Goal: Task Accomplishment & Management: Manage account settings

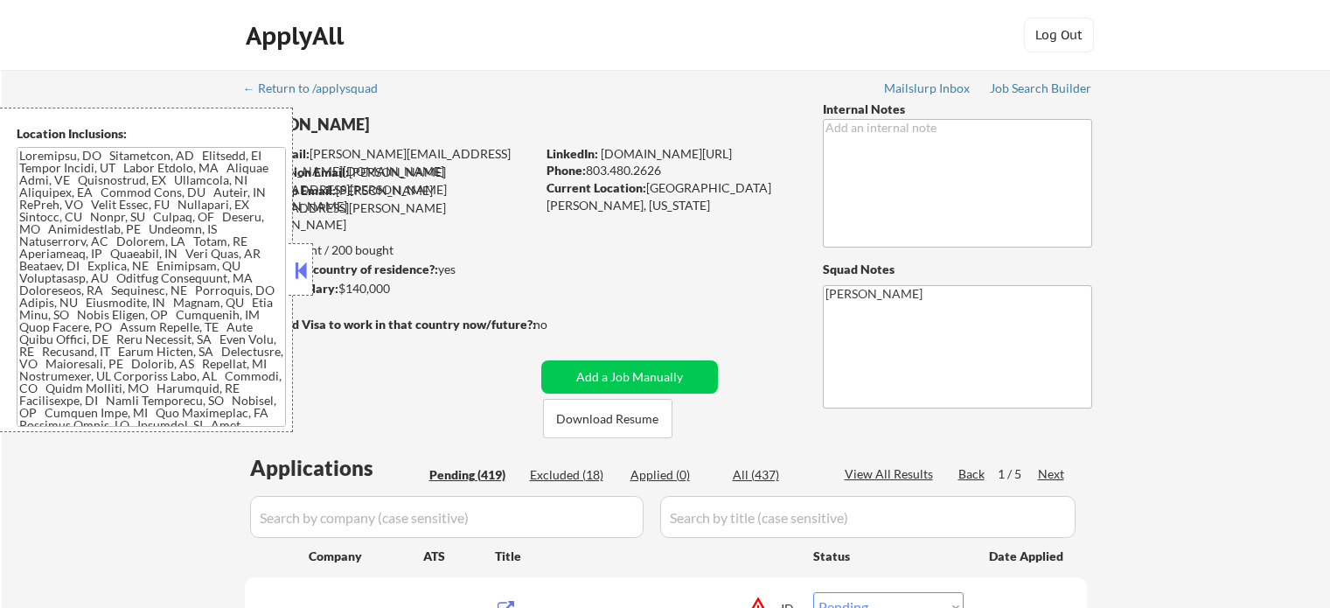
select select ""pending""
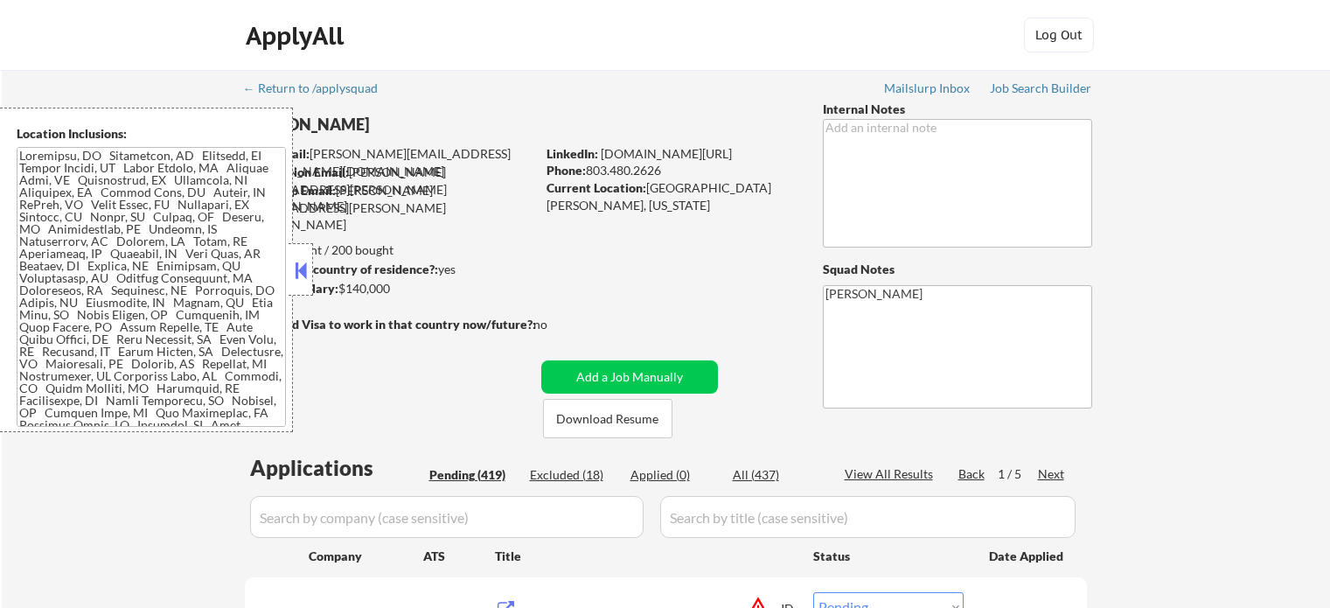
select select ""pending""
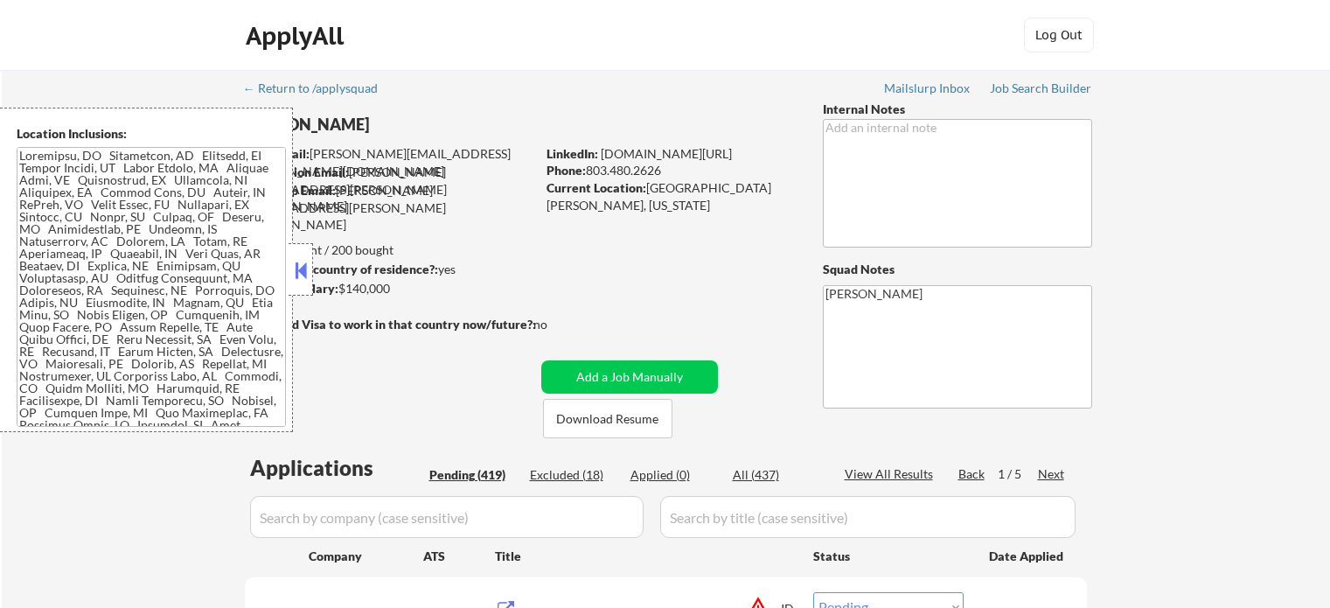
select select ""pending""
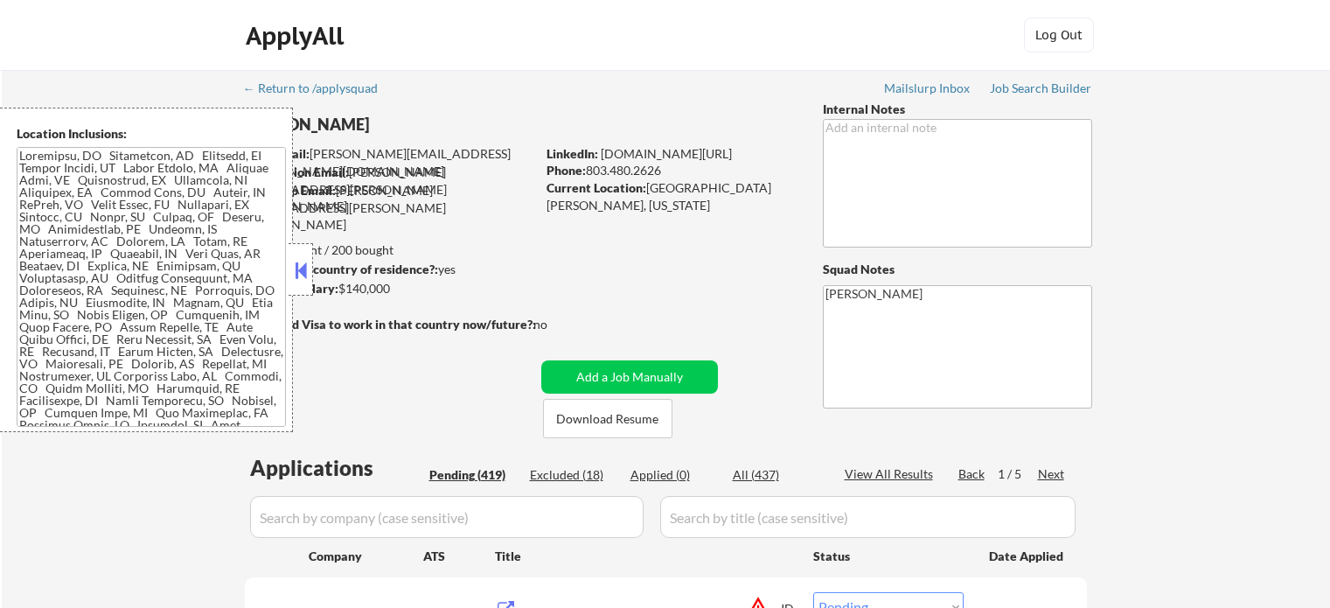
select select ""pending""
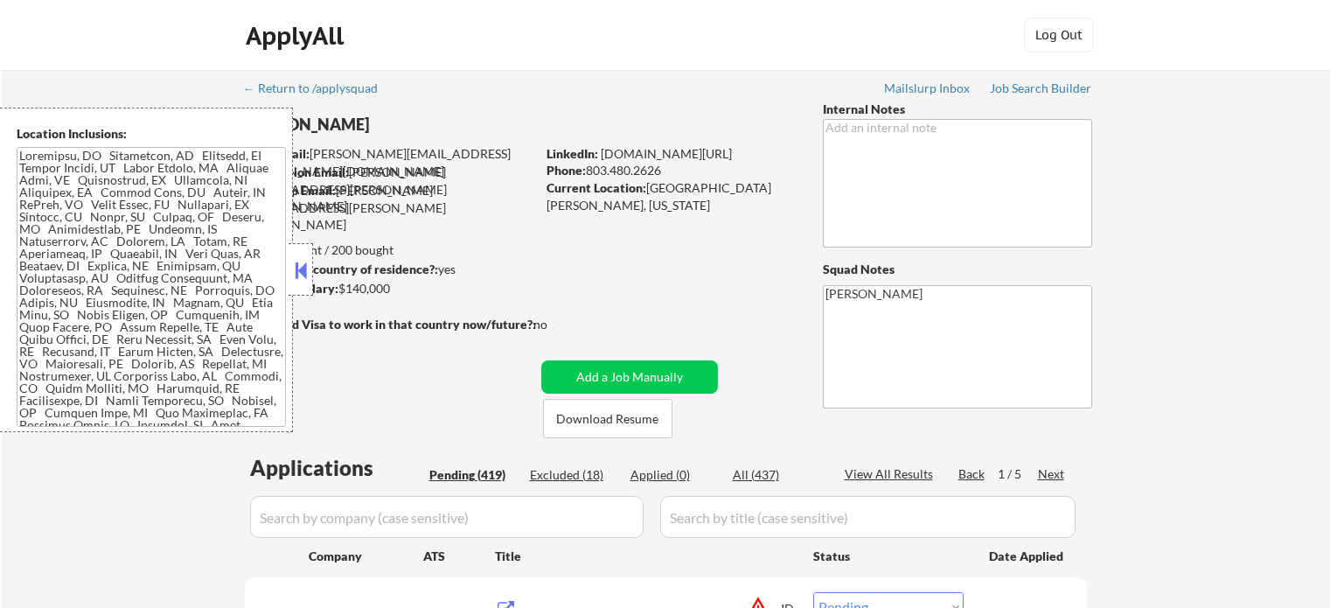
select select ""pending""
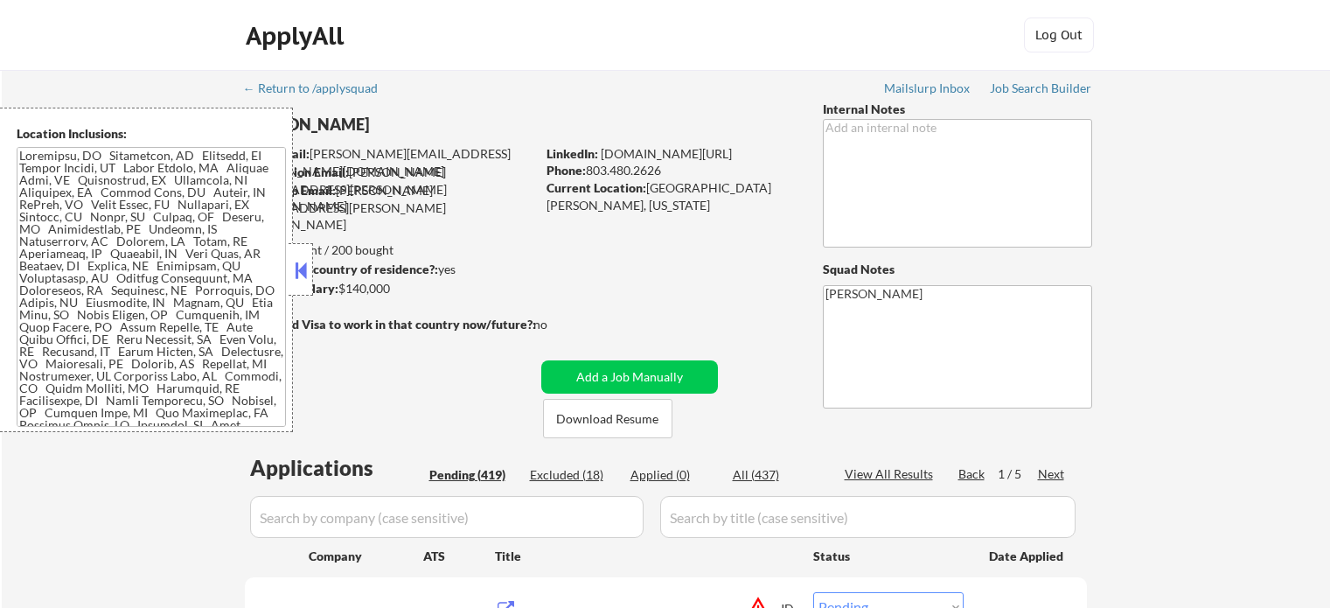
select select ""pending""
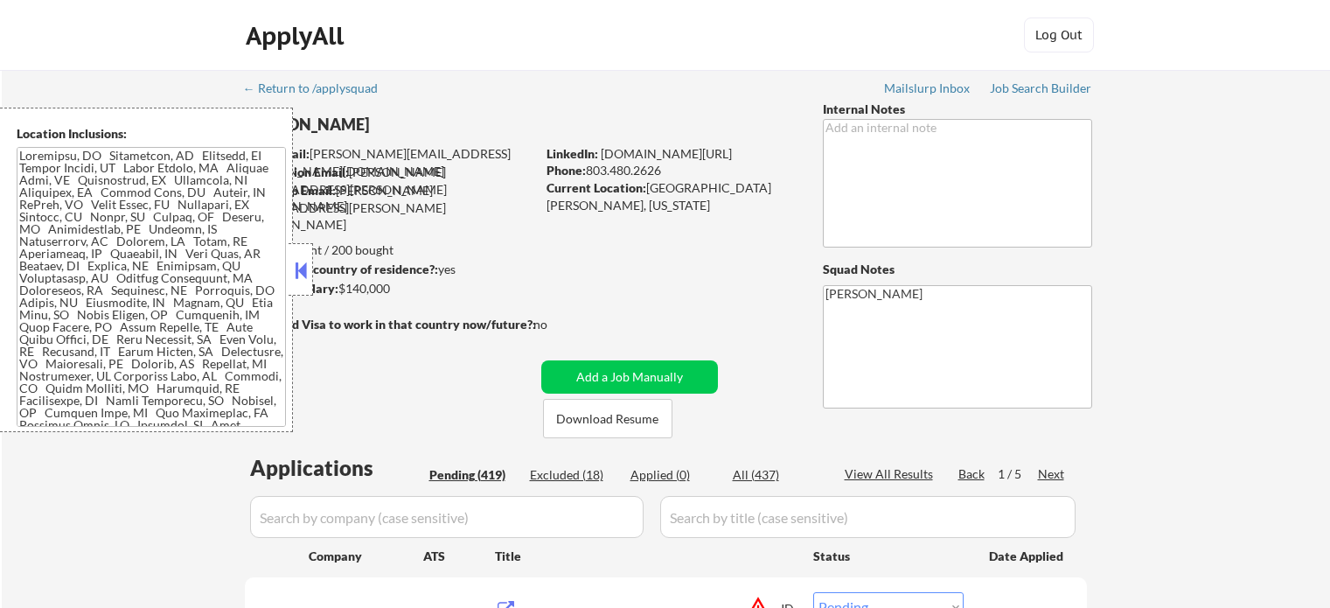
select select ""pending""
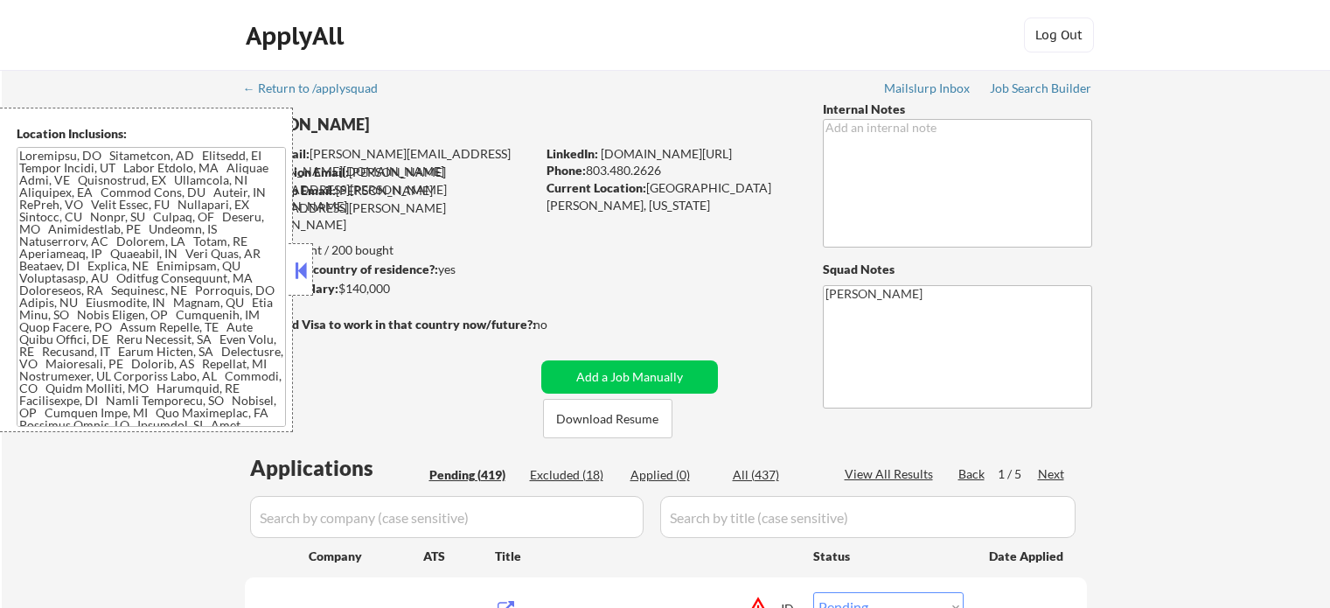
select select ""pending""
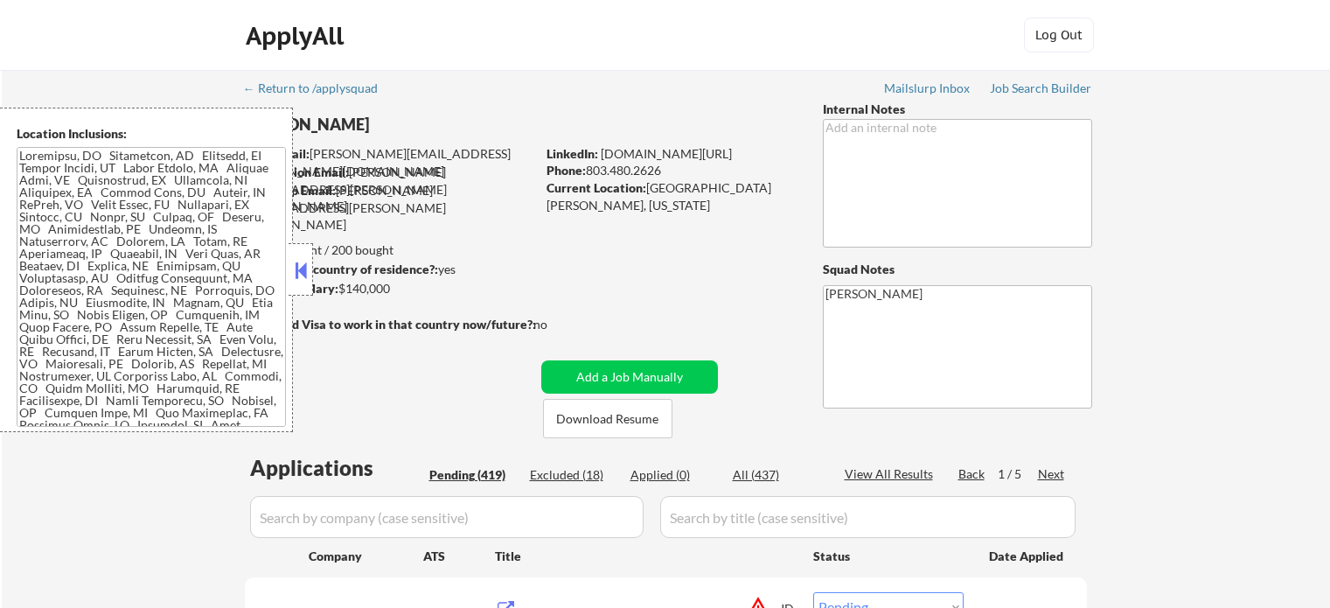
select select ""pending""
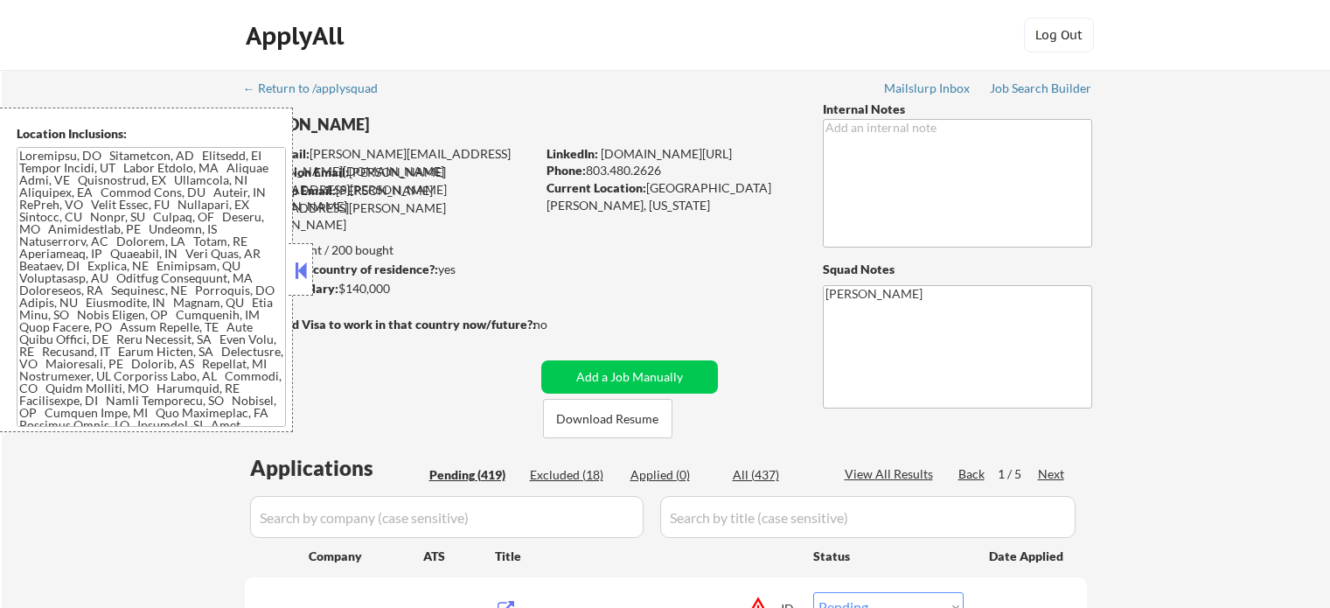
select select ""pending""
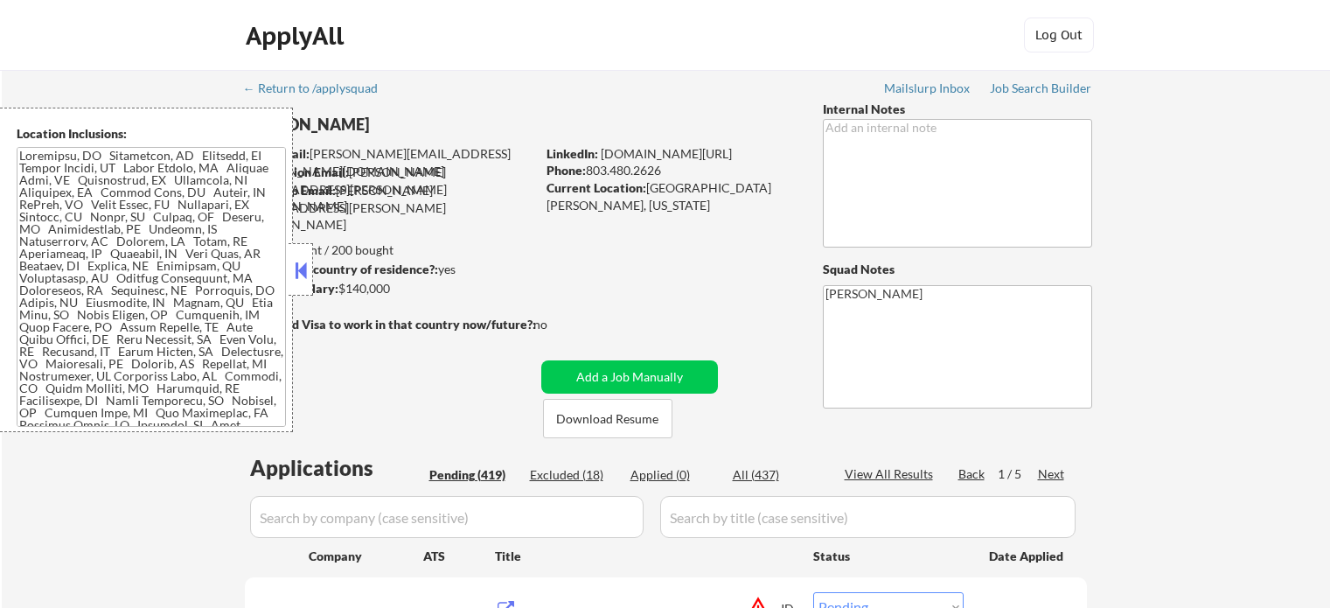
select select ""pending""
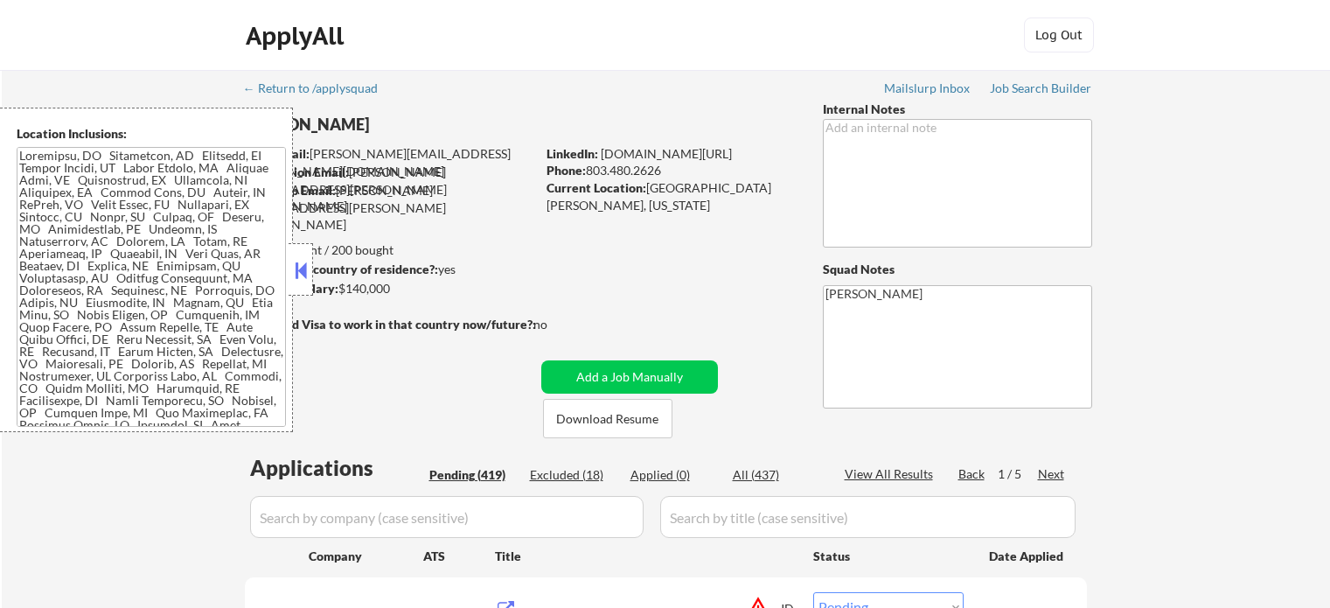
select select ""pending""
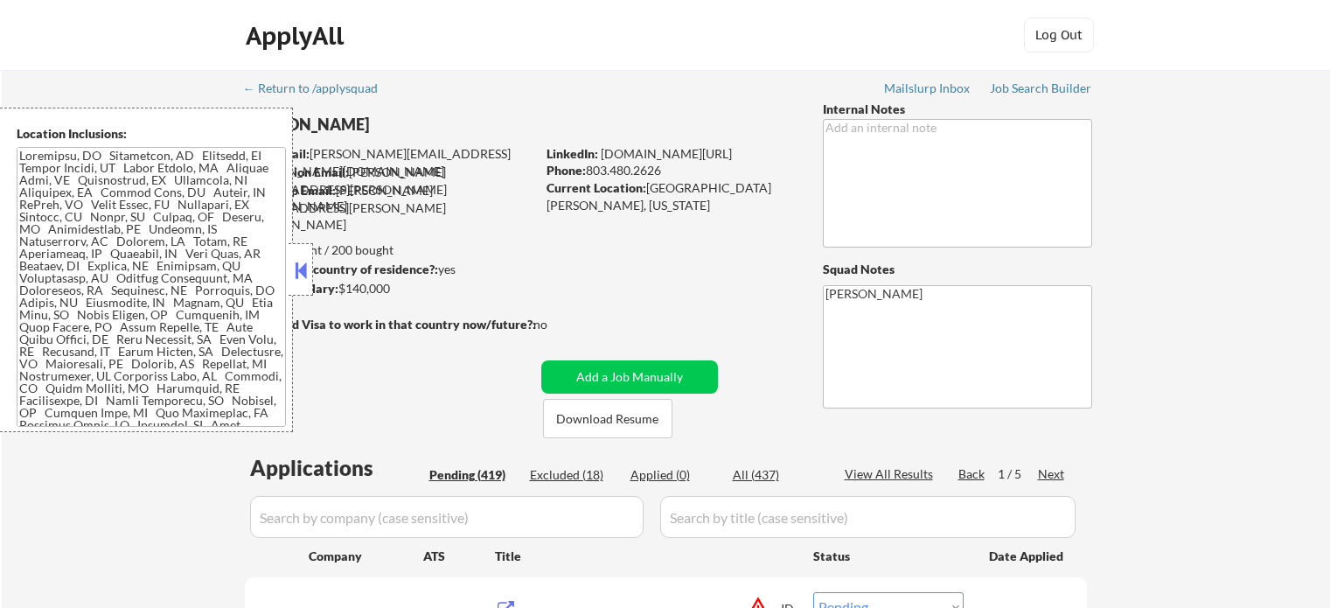
select select ""pending""
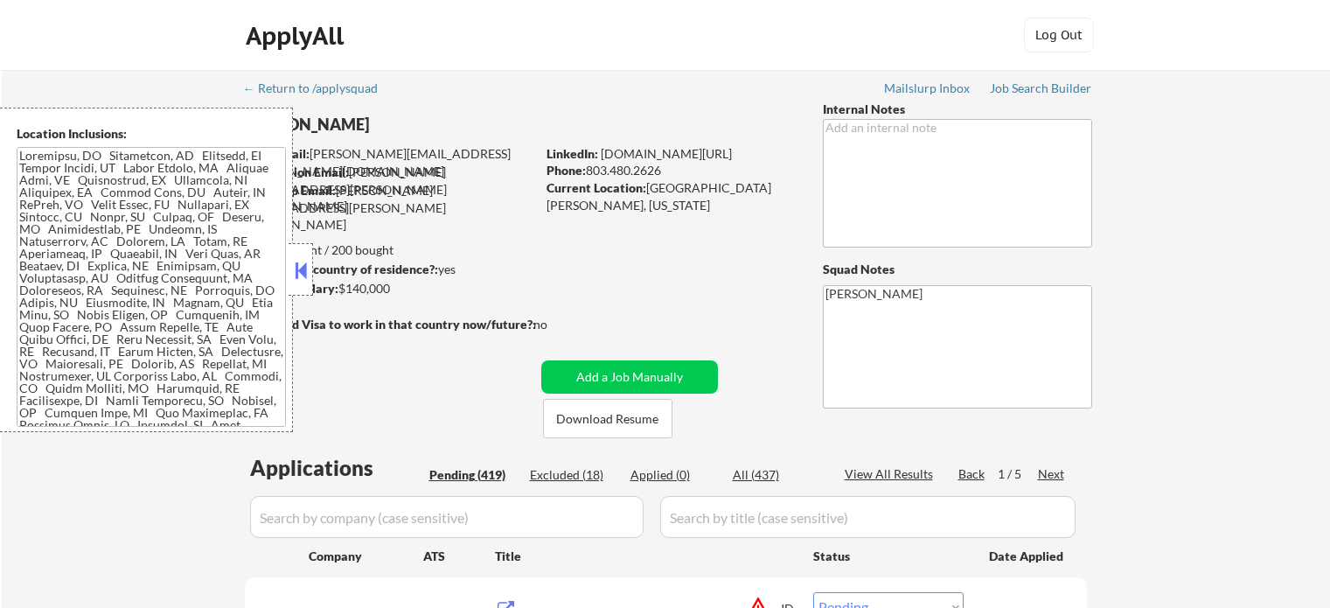
select select ""pending""
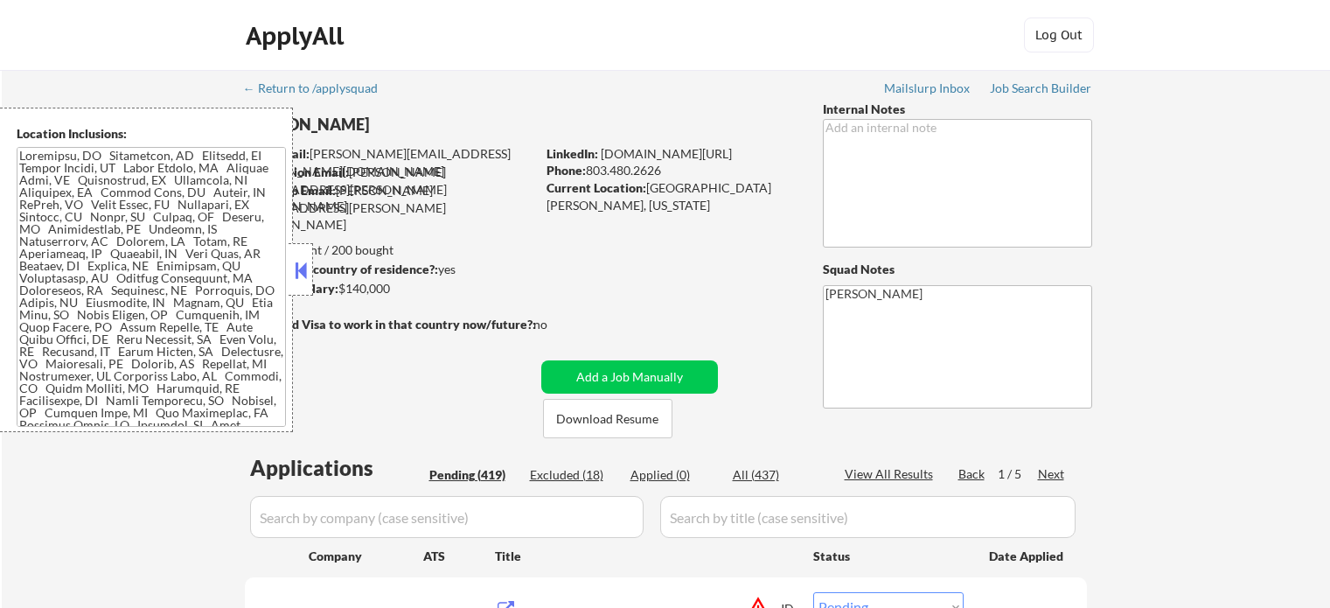
select select ""pending""
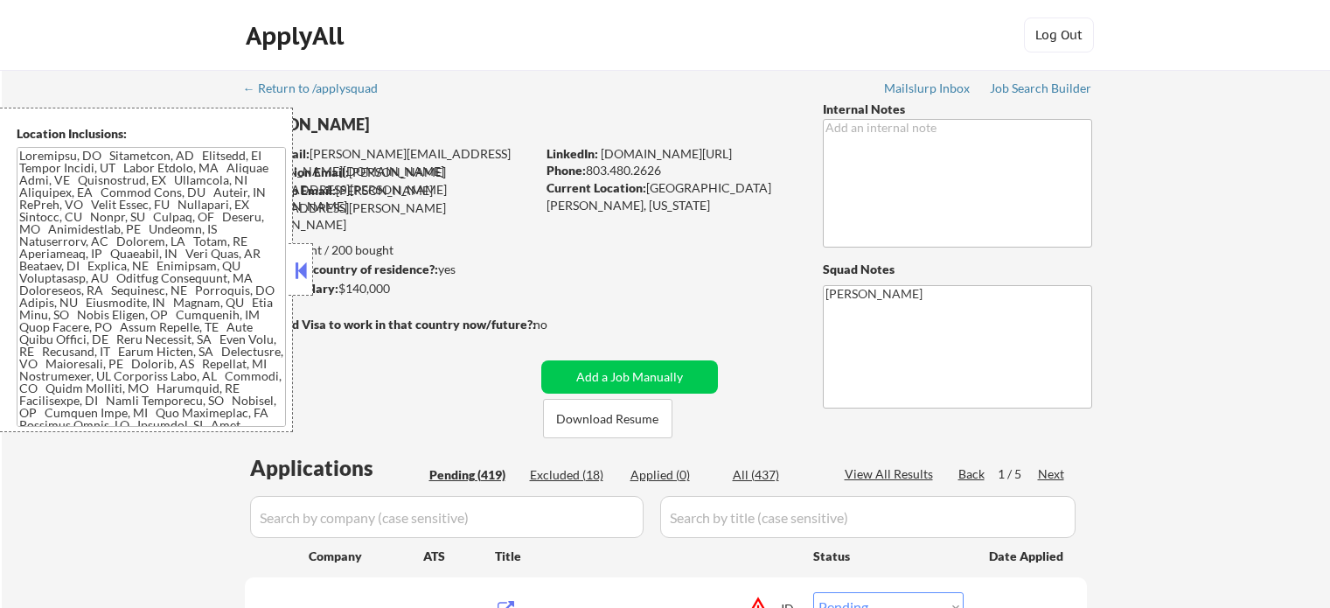
select select ""pending""
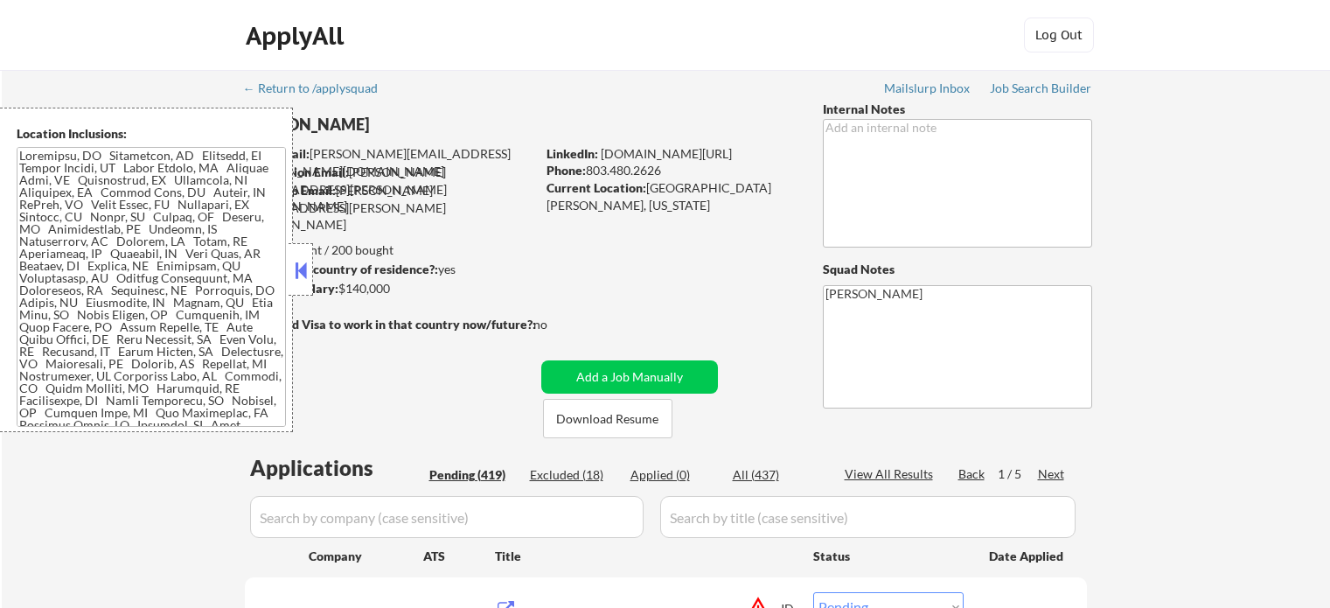
select select ""pending""
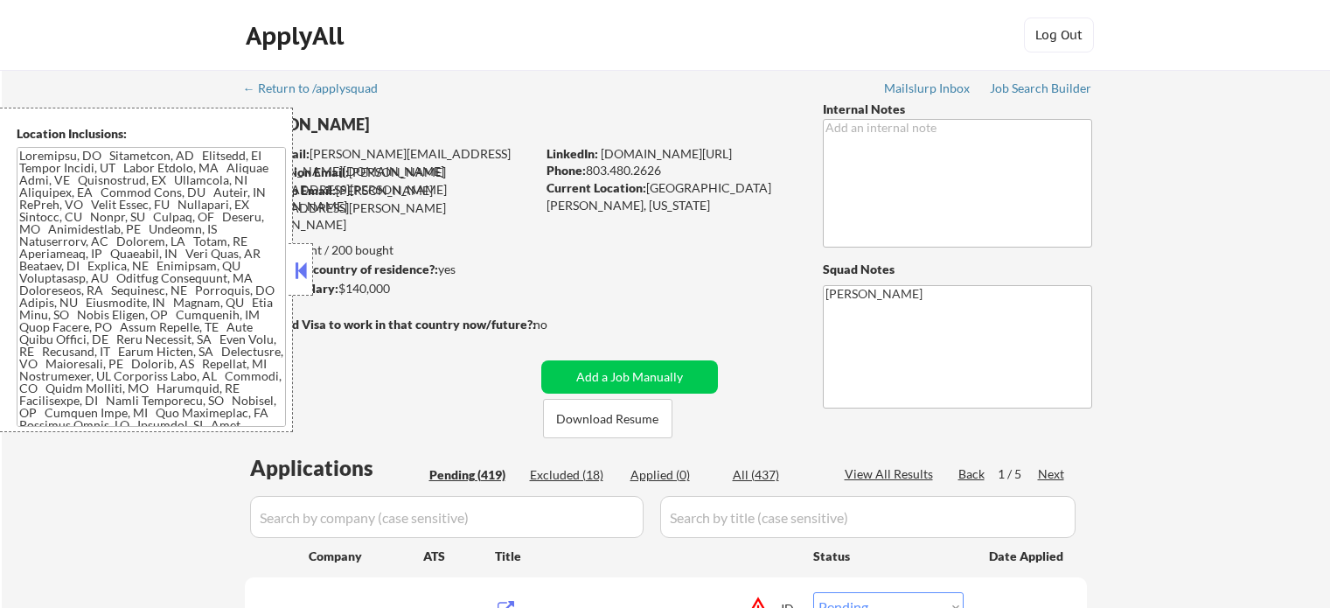
select select ""pending""
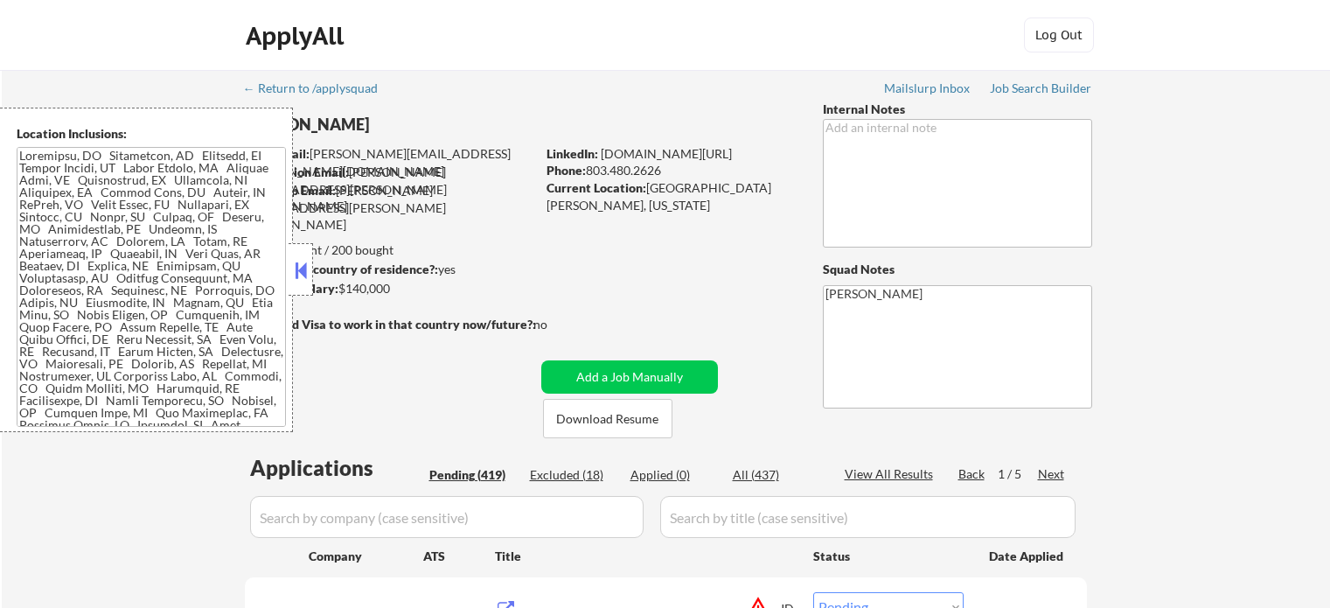
select select ""pending""
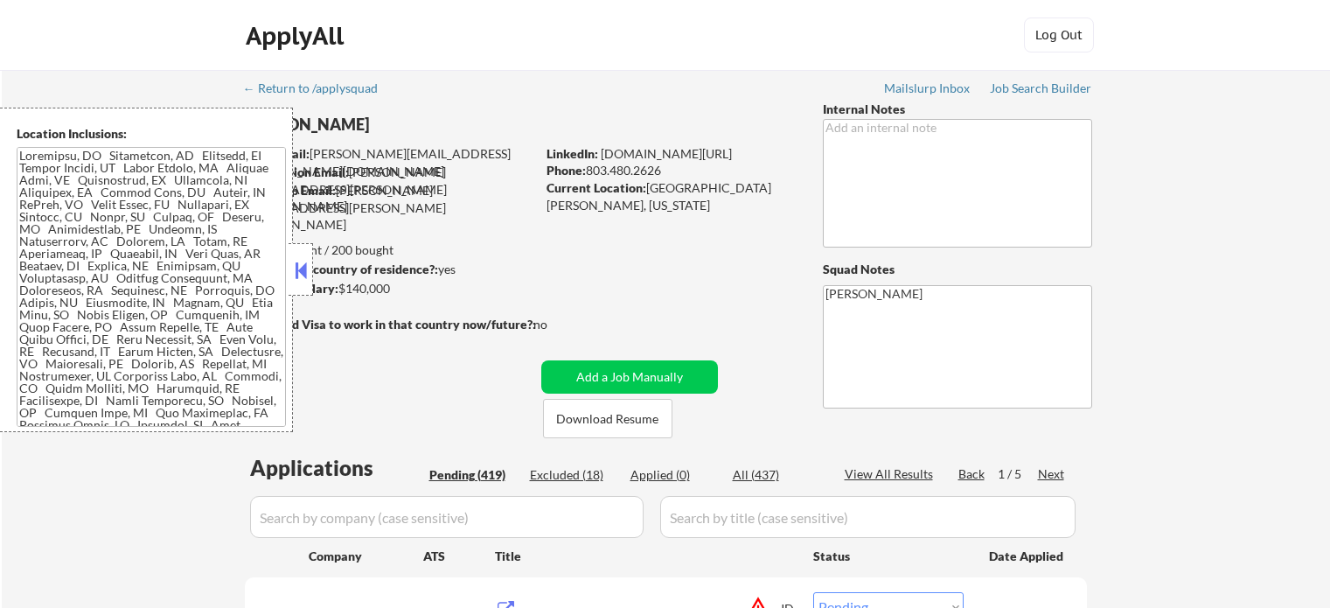
select select ""pending""
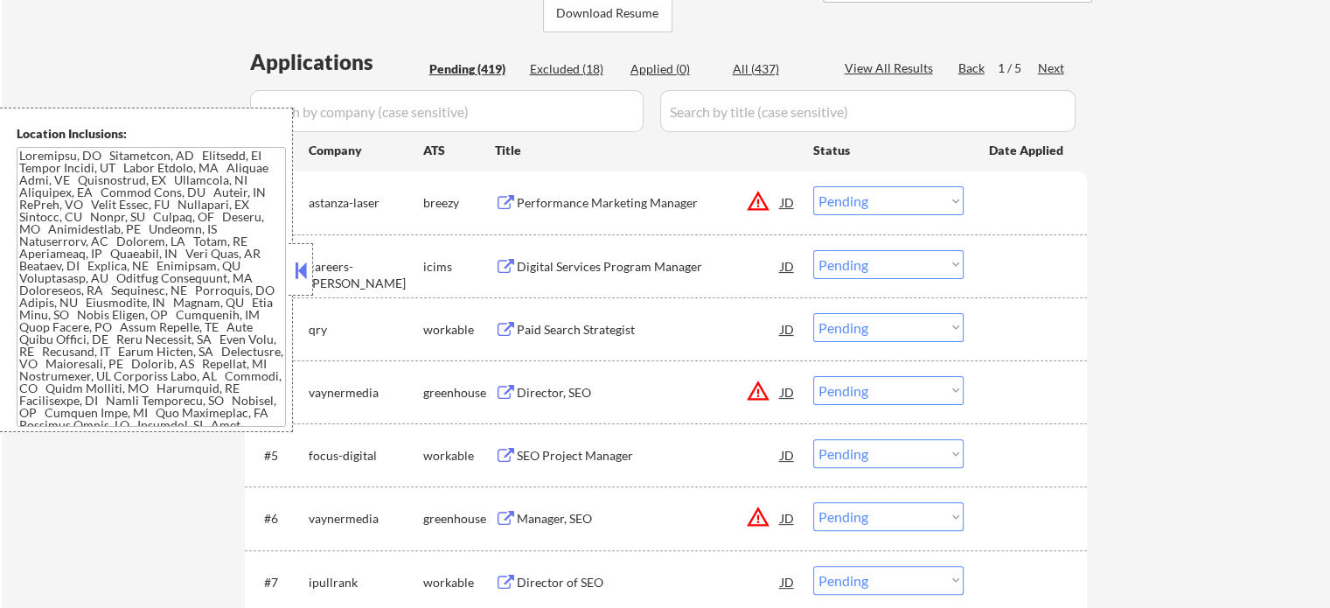
scroll to position [437, 0]
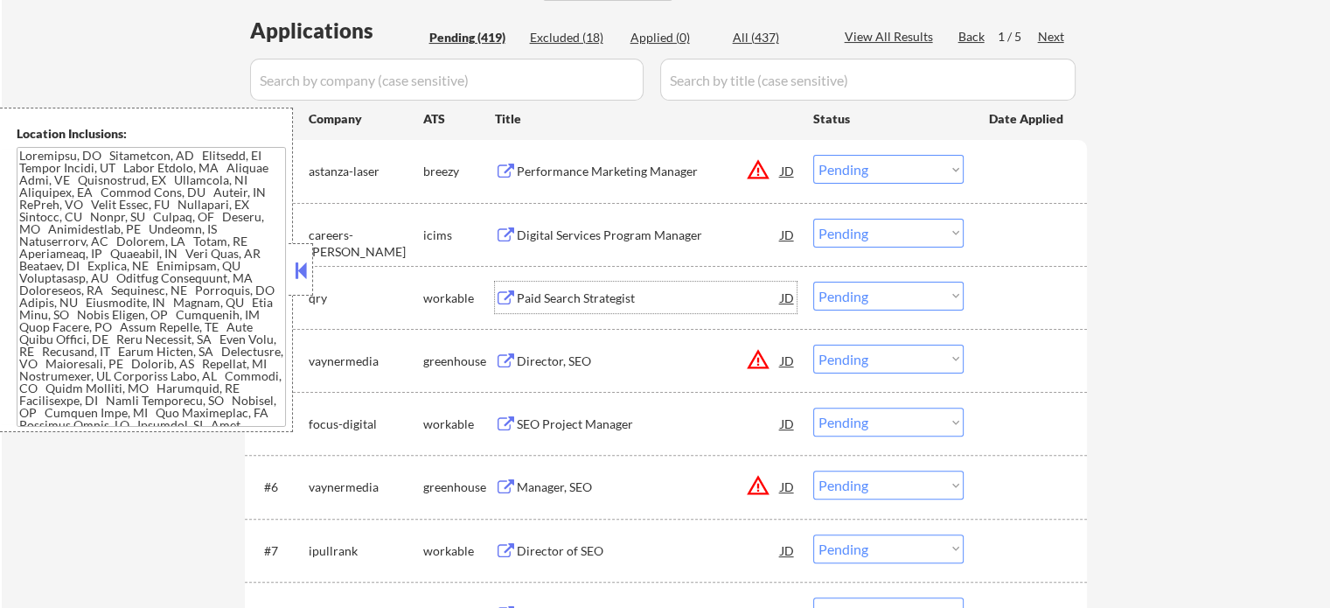
click at [577, 293] on div "Paid Search Strategist" at bounding box center [649, 297] width 264 height 17
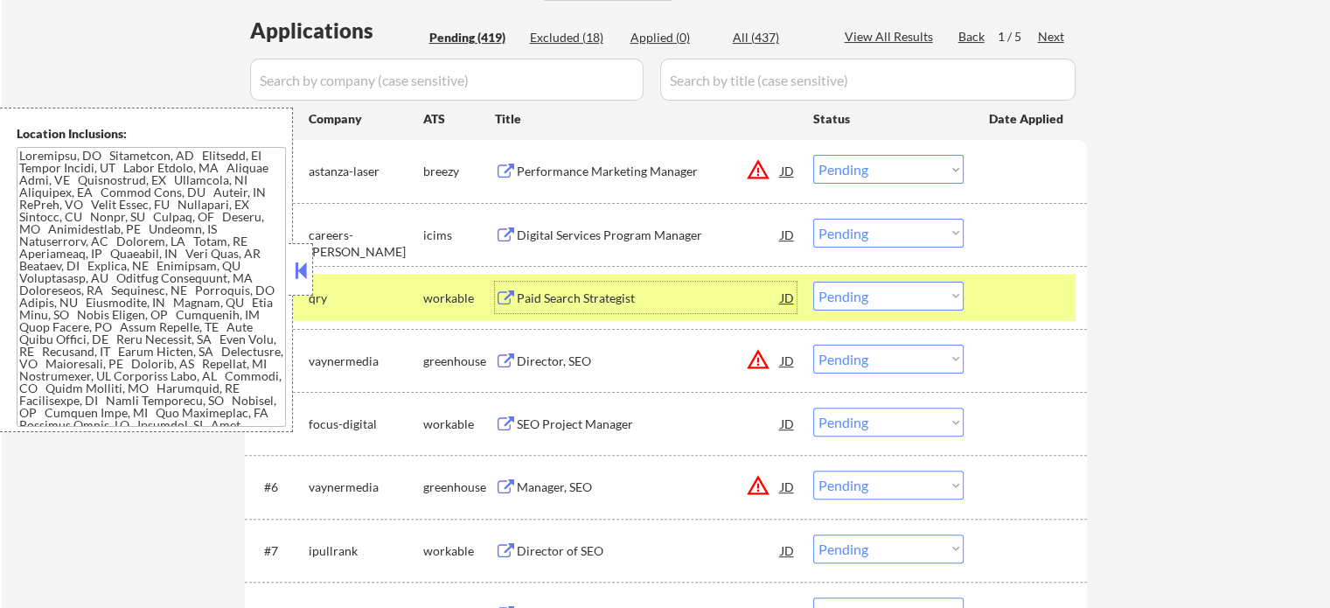
click at [895, 291] on select "Choose an option... Pending Applied Excluded (Questions) Excluded (Expired) Exc…" at bounding box center [888, 296] width 150 height 29
click at [813, 282] on select "Choose an option... Pending Applied Excluded (Questions) Excluded (Expired) Exc…" at bounding box center [888, 296] width 150 height 29
click at [1003, 300] on div at bounding box center [1027, 297] width 77 height 31
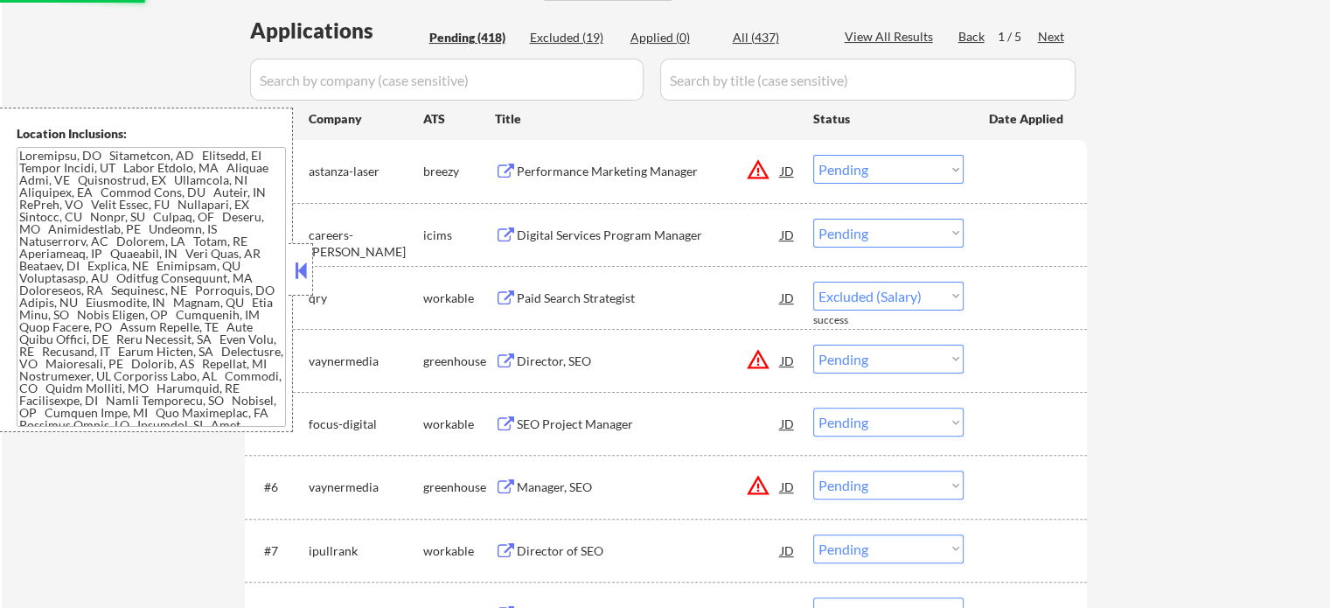
select select ""pending""
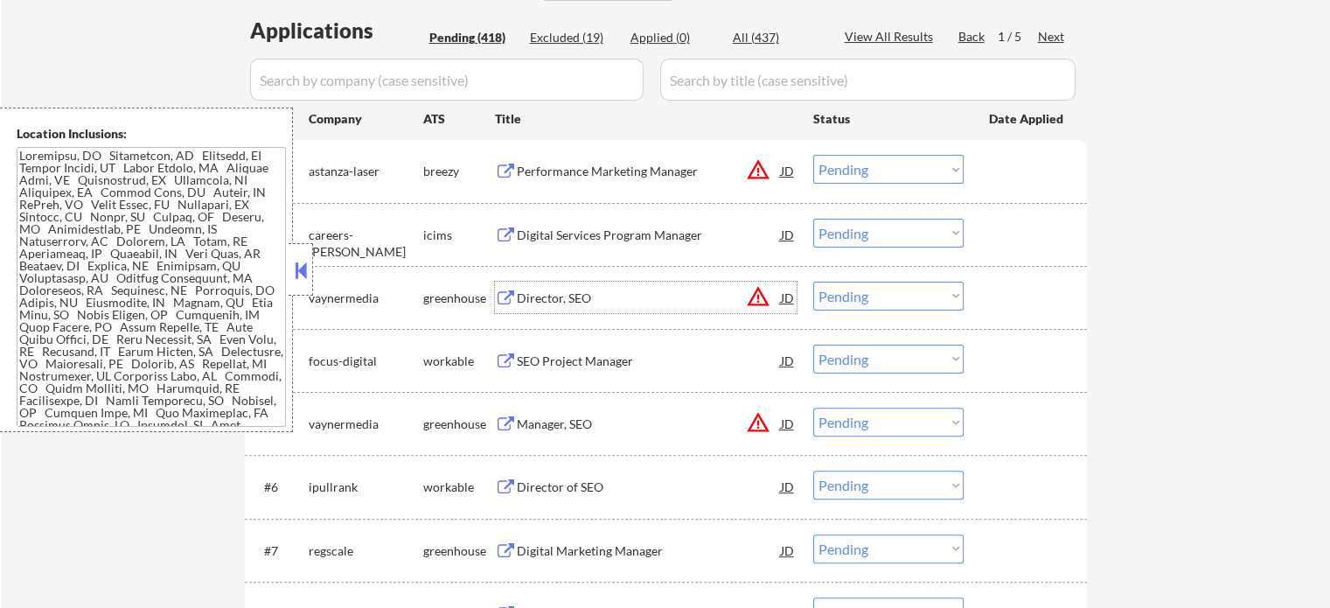
click at [582, 300] on div "Director, SEO" at bounding box center [649, 297] width 264 height 17
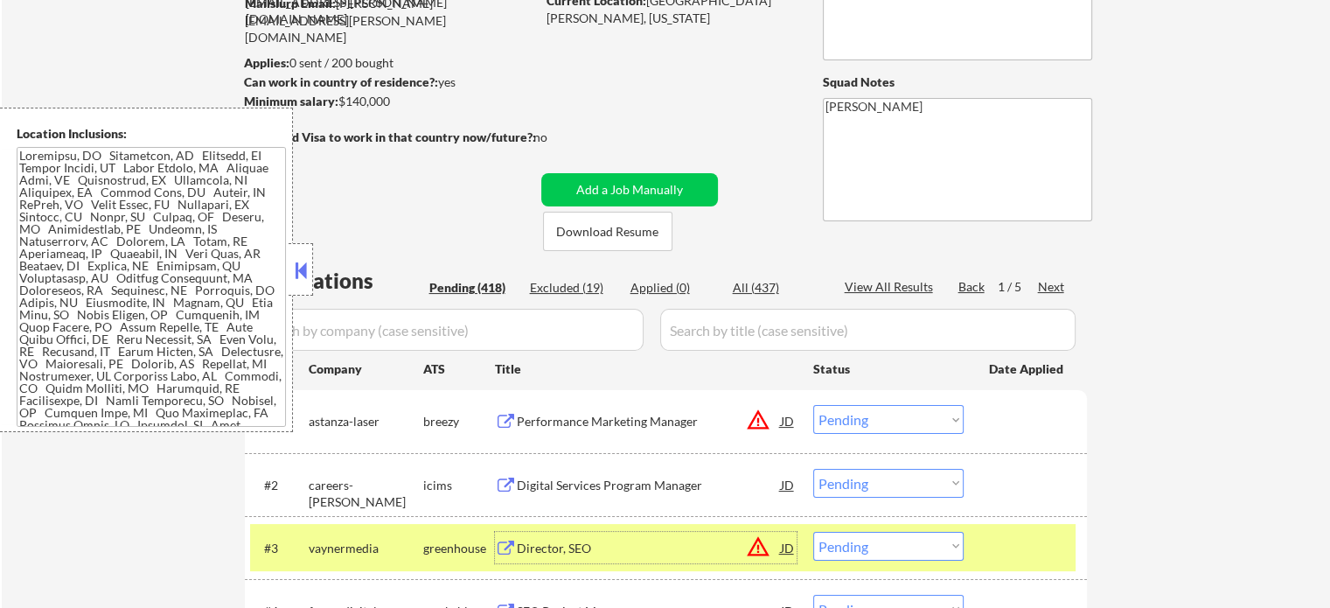
scroll to position [262, 0]
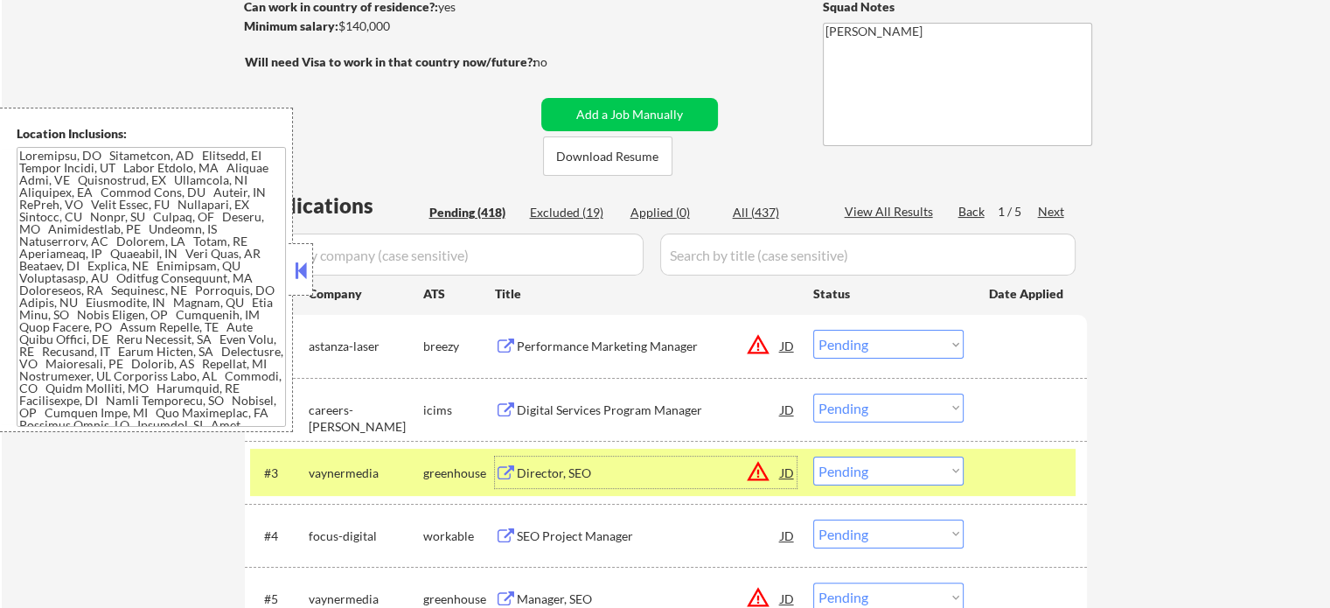
click at [993, 468] on div at bounding box center [1027, 471] width 77 height 31
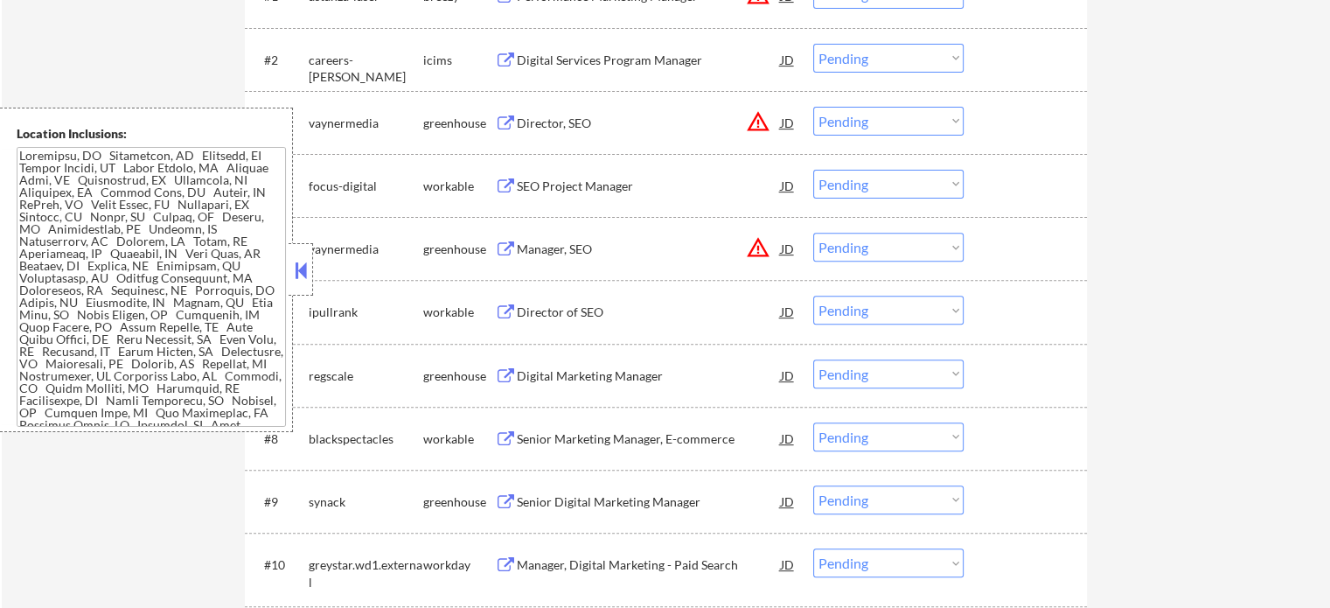
scroll to position [874, 0]
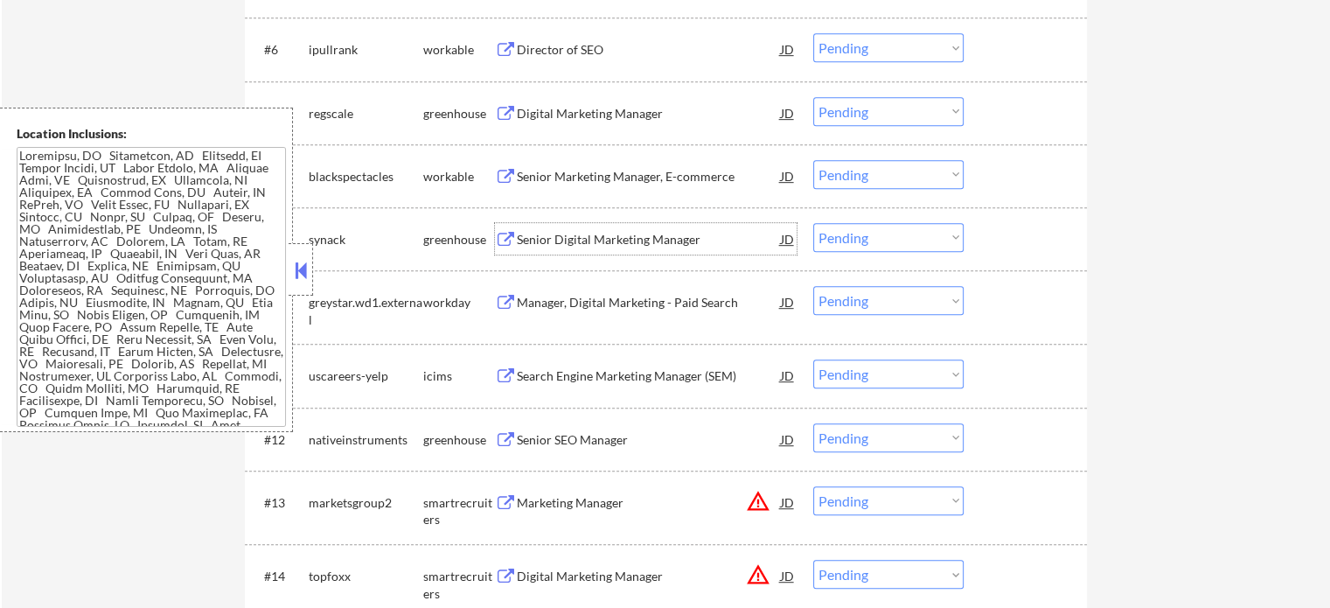
click at [547, 247] on div "Senior Digital Marketing Manager" at bounding box center [649, 239] width 264 height 17
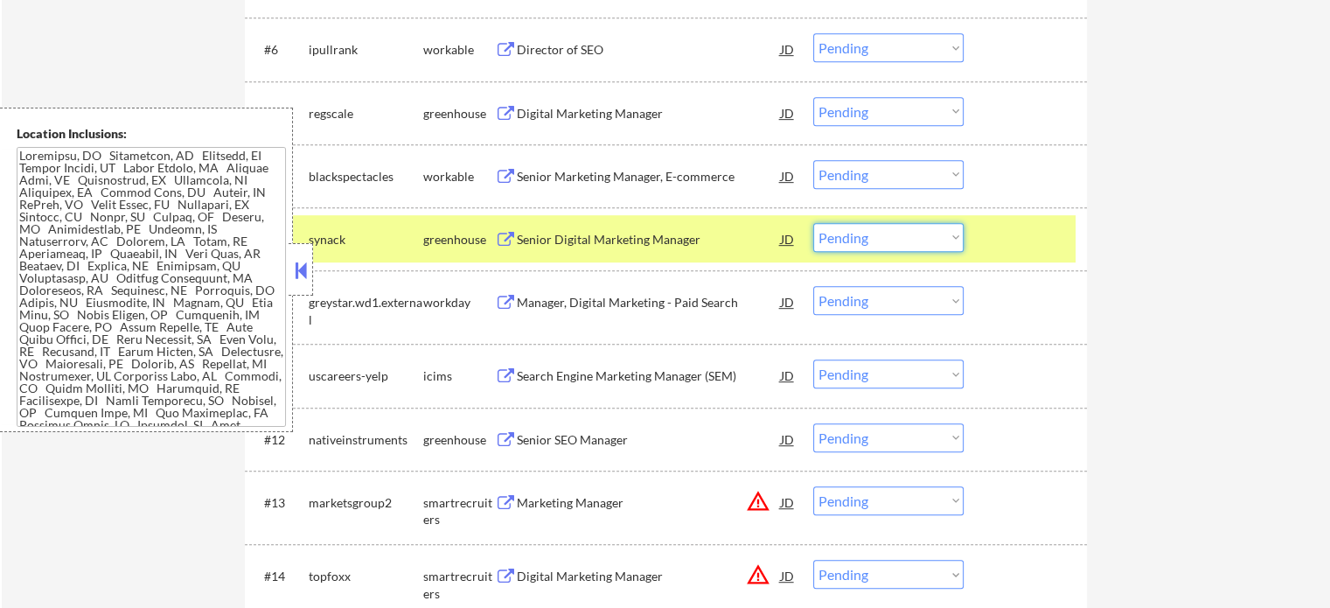
click at [871, 235] on select "Choose an option... Pending Applied Excluded (Questions) Excluded (Expired) Exc…" at bounding box center [888, 237] width 150 height 29
click at [813, 223] on select "Choose an option... Pending Applied Excluded (Questions) Excluded (Expired) Exc…" at bounding box center [888, 237] width 150 height 29
click at [1000, 233] on div at bounding box center [1027, 238] width 77 height 31
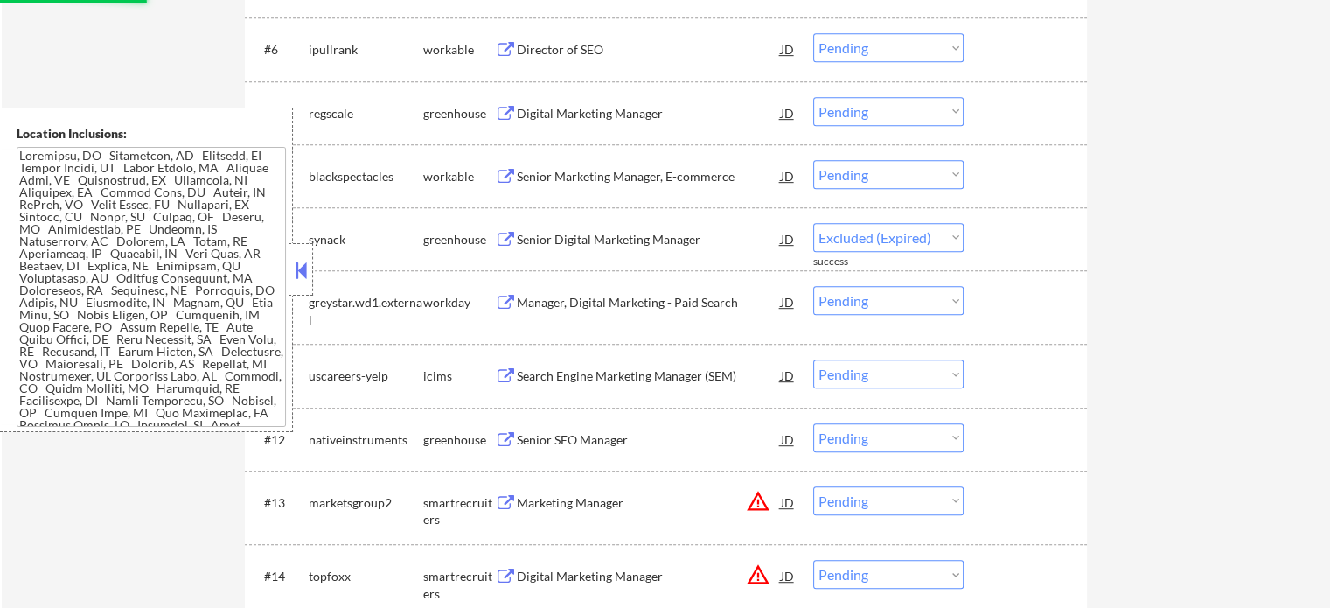
select select ""pending""
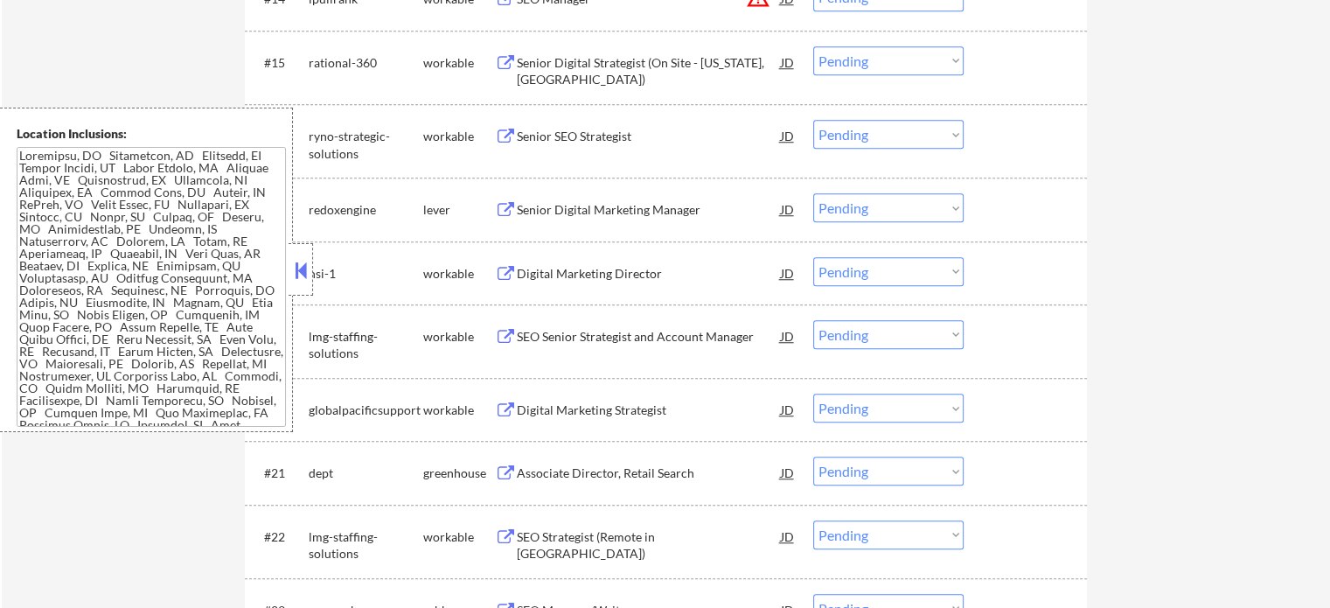
scroll to position [1487, 0]
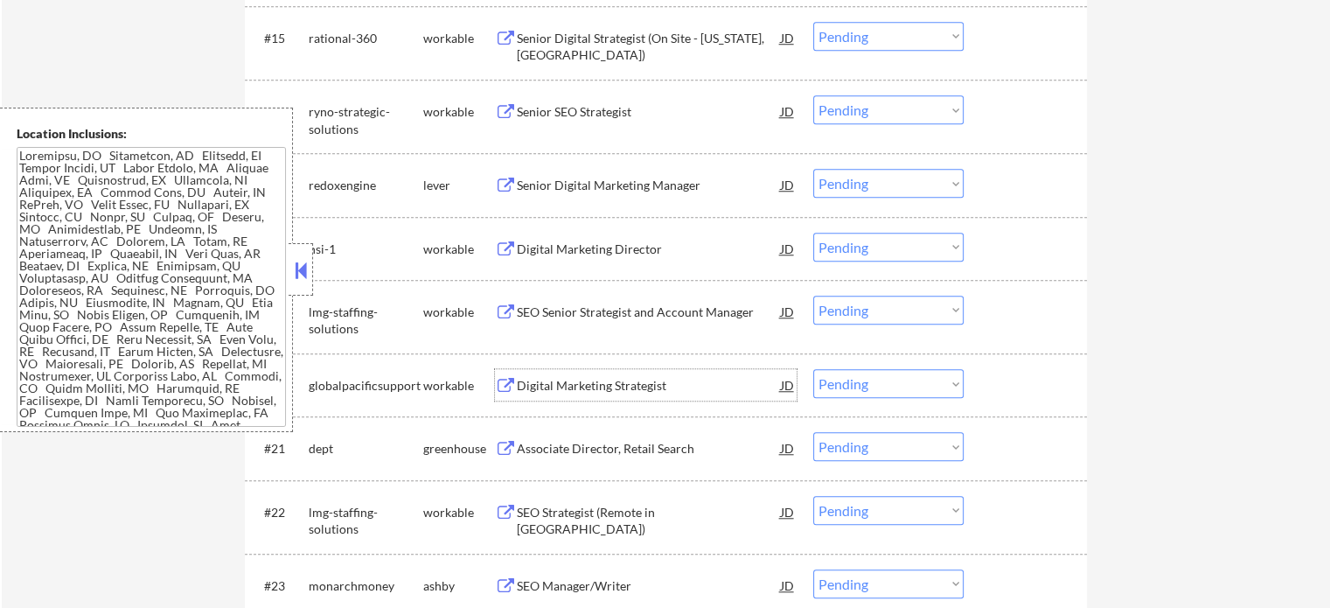
click at [595, 386] on div "Digital Marketing Strategist" at bounding box center [649, 385] width 264 height 17
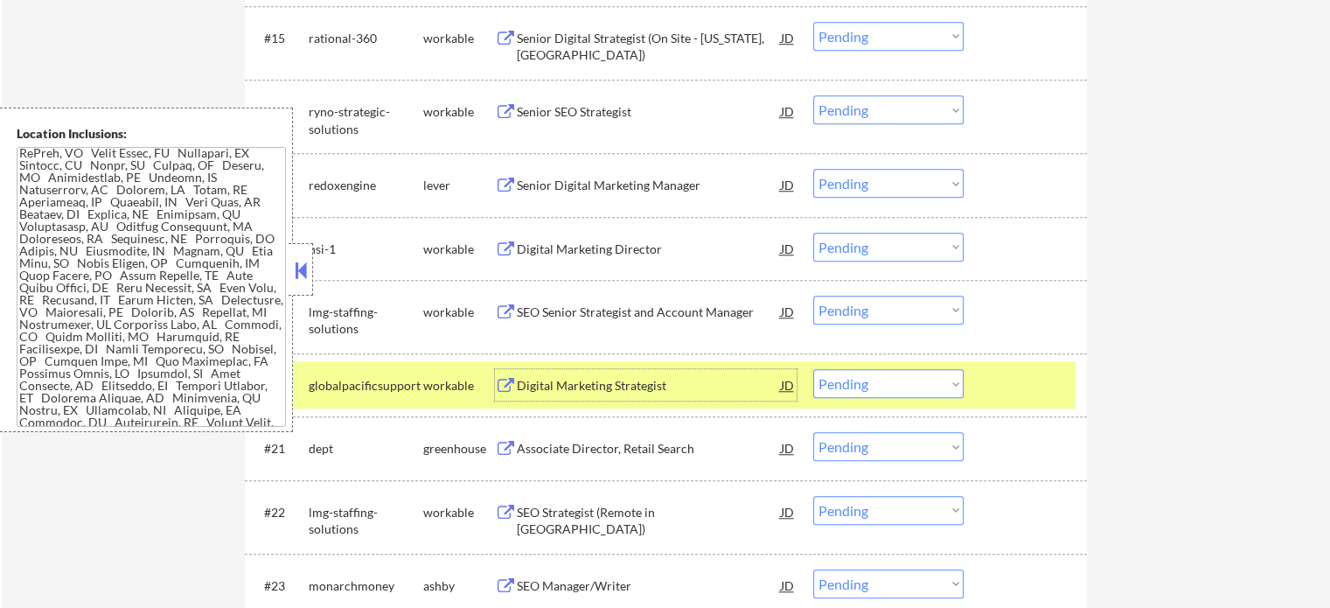
scroll to position [0, 0]
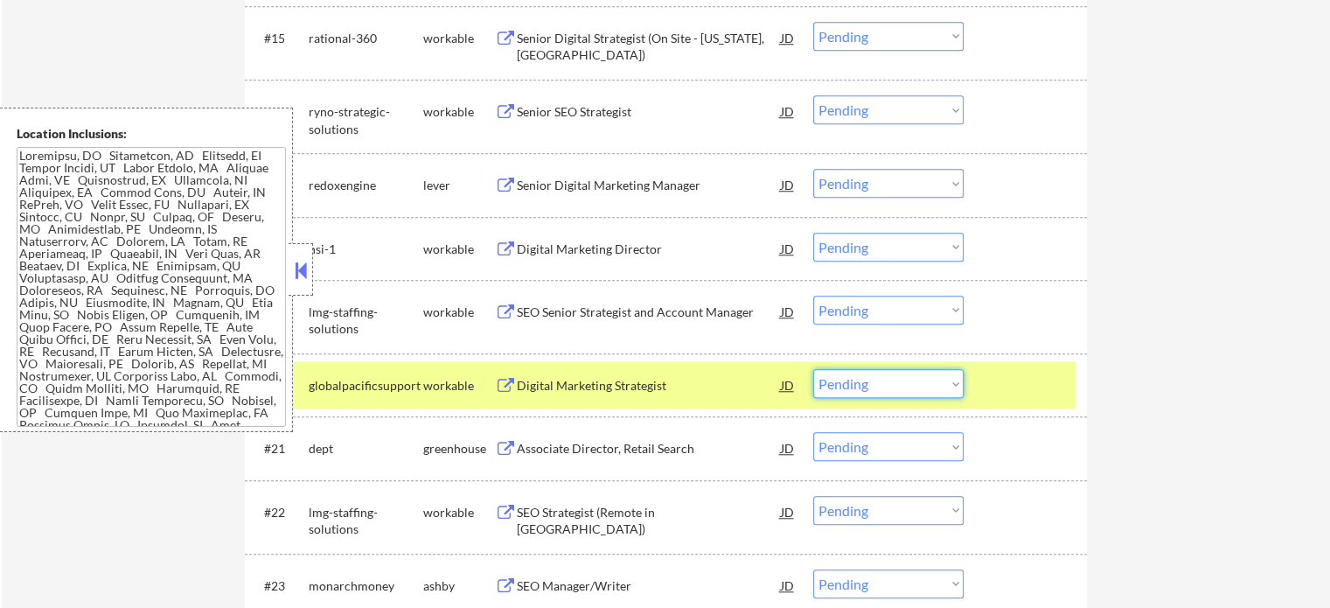
click at [917, 382] on select "Choose an option... Pending Applied Excluded (Questions) Excluded (Expired) Exc…" at bounding box center [888, 383] width 150 height 29
click at [813, 369] on select "Choose an option... Pending Applied Excluded (Questions) Excluded (Expired) Exc…" at bounding box center [888, 383] width 150 height 29
click at [1004, 386] on div at bounding box center [1027, 384] width 77 height 31
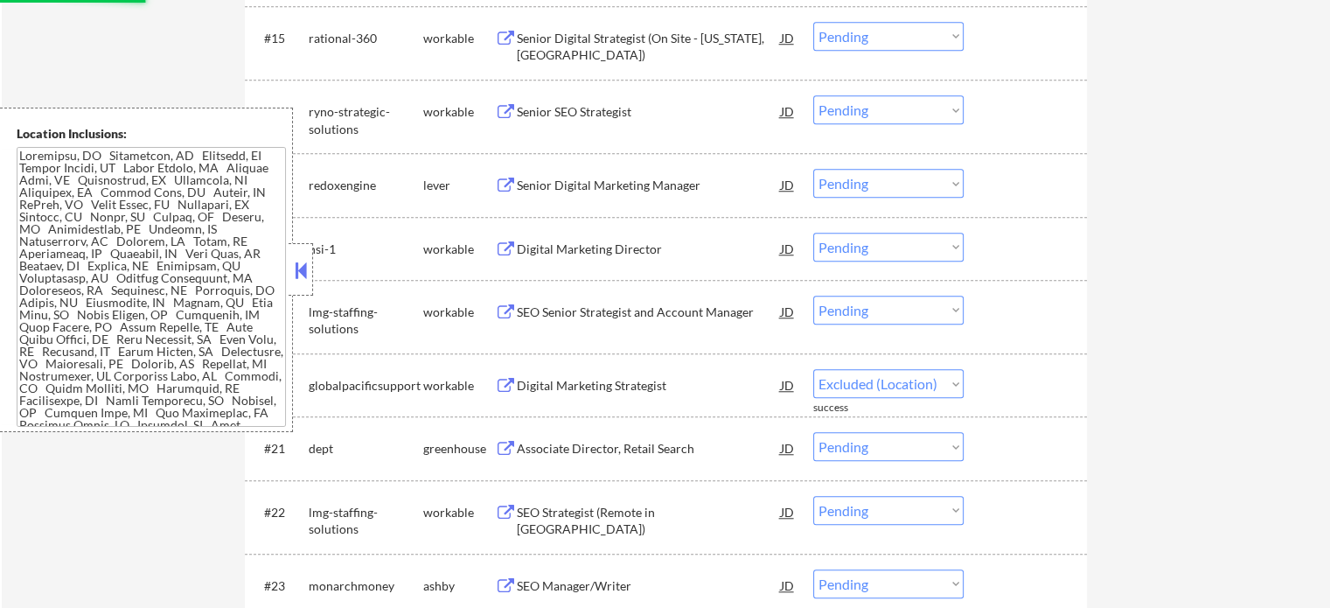
select select ""pending""
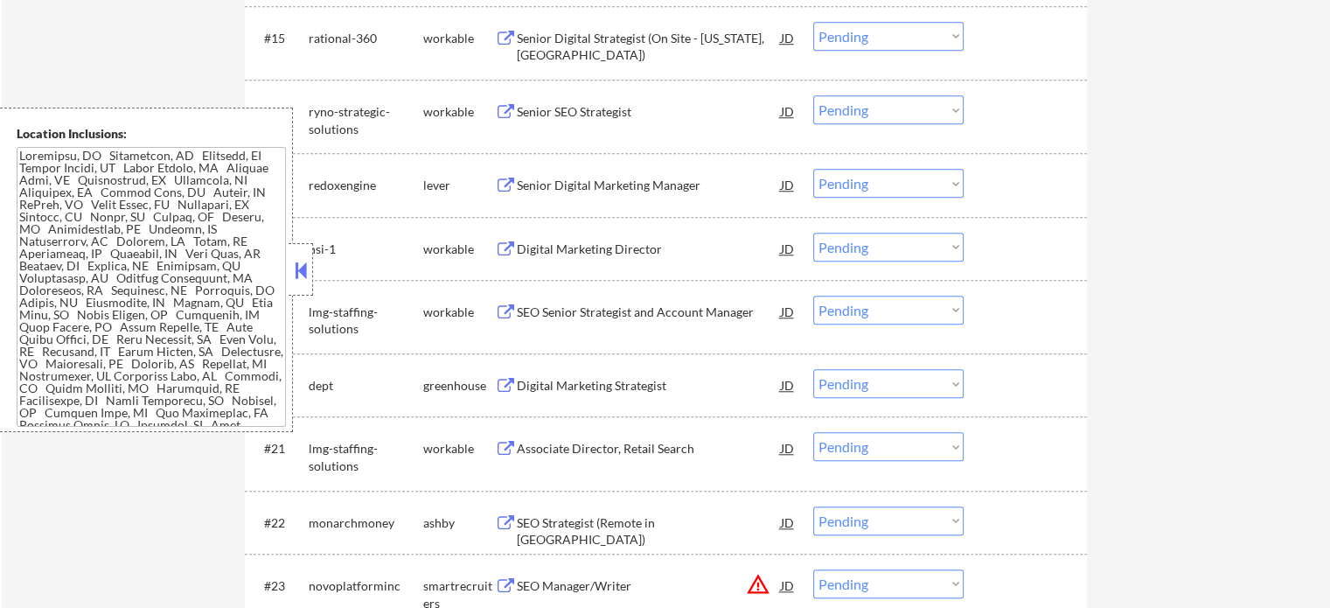
click at [549, 387] on div "Digital Marketing Strategist" at bounding box center [649, 385] width 264 height 17
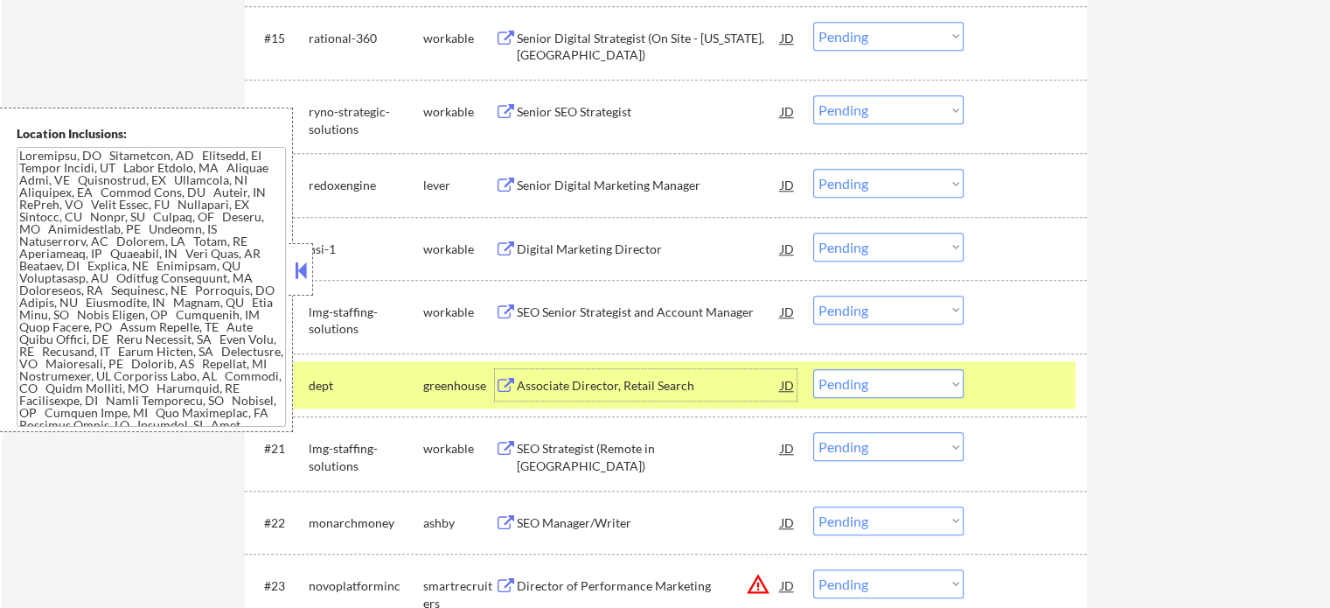
click at [1021, 387] on div at bounding box center [1027, 384] width 77 height 31
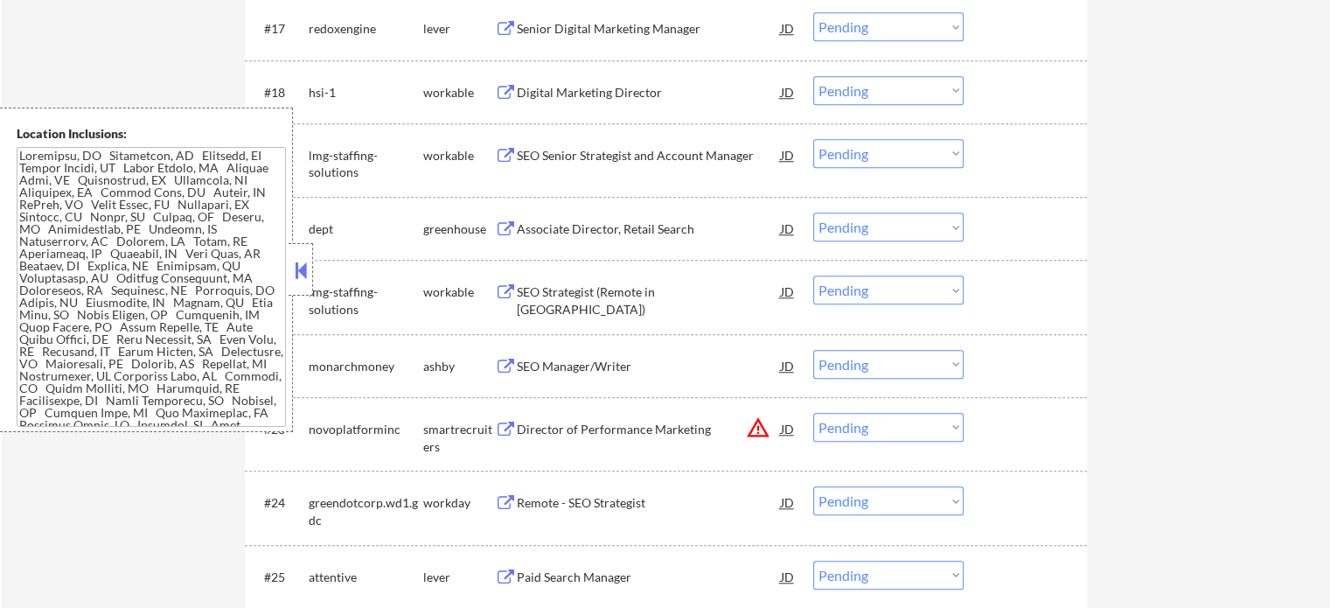
scroll to position [1749, 0]
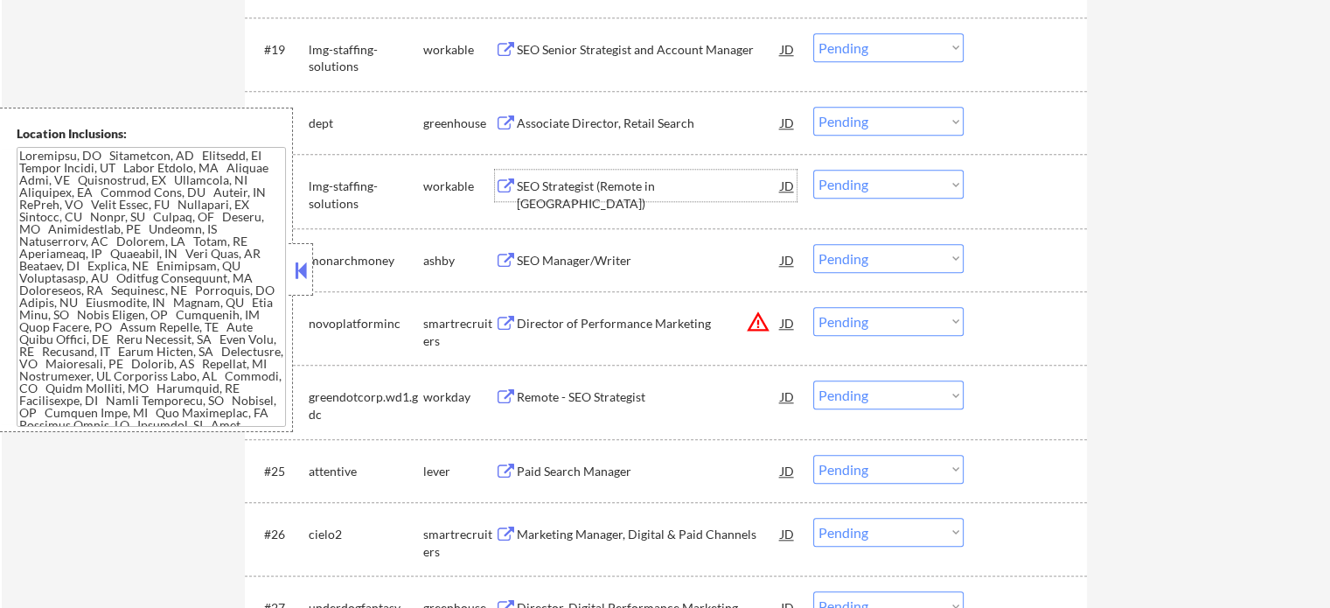
click at [579, 191] on div "SEO Strategist (Remote in US)" at bounding box center [649, 195] width 264 height 34
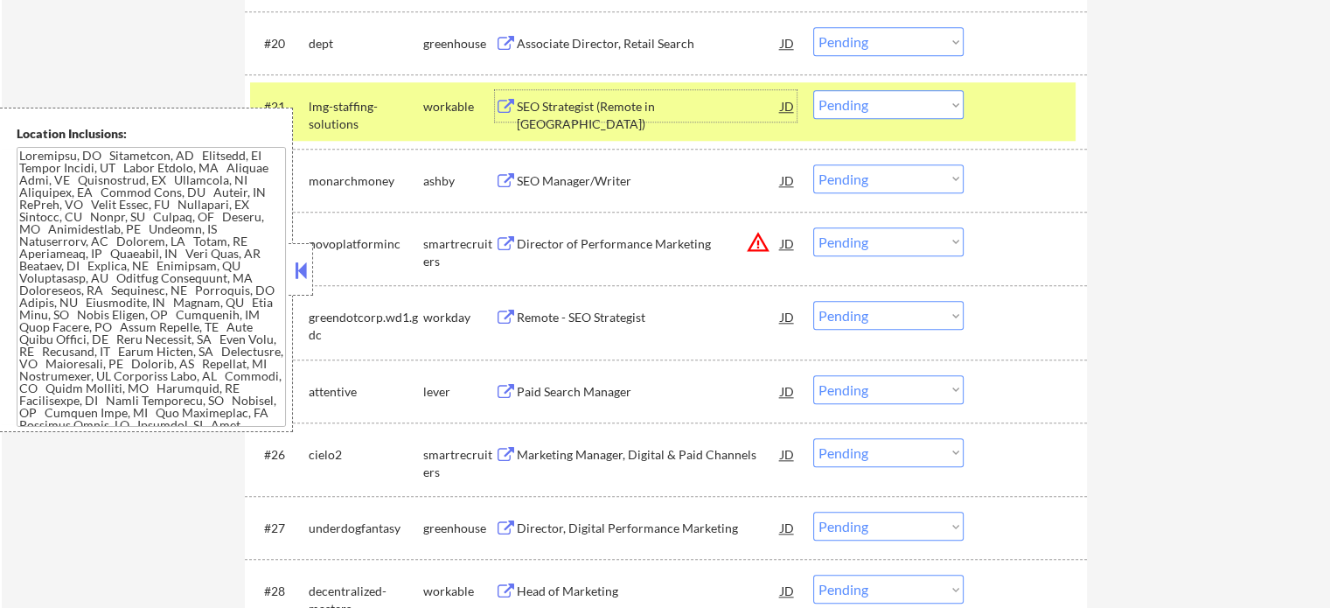
scroll to position [1924, 0]
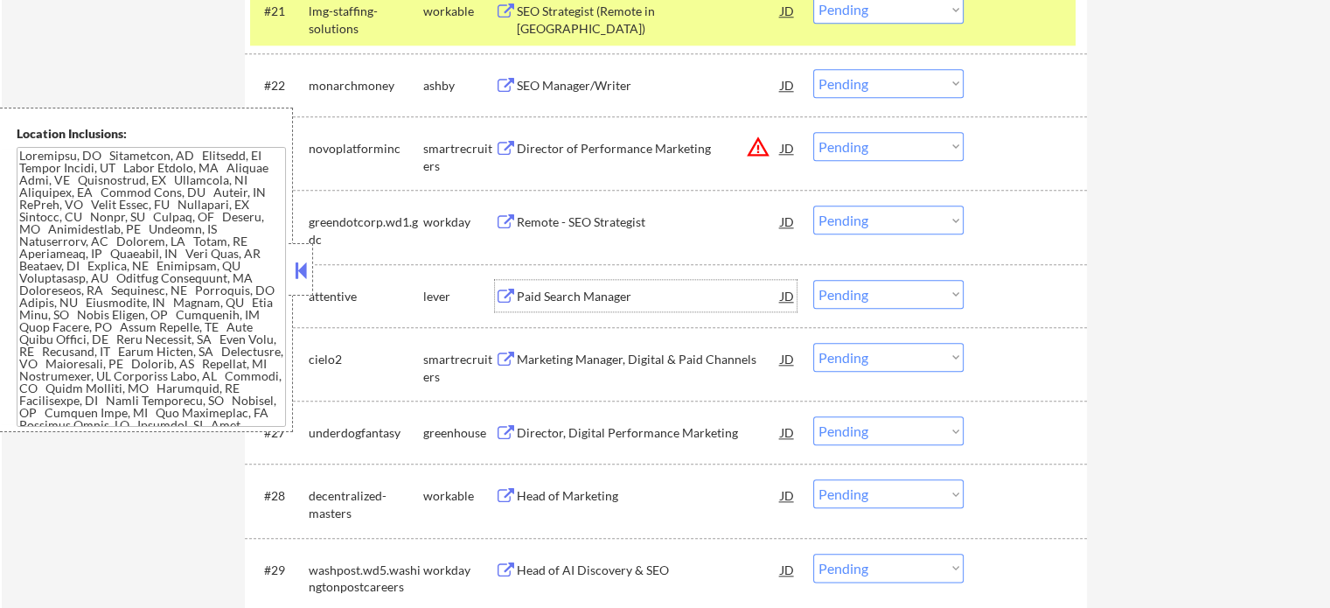
click at [539, 296] on div "Paid Search Manager" at bounding box center [649, 296] width 264 height 17
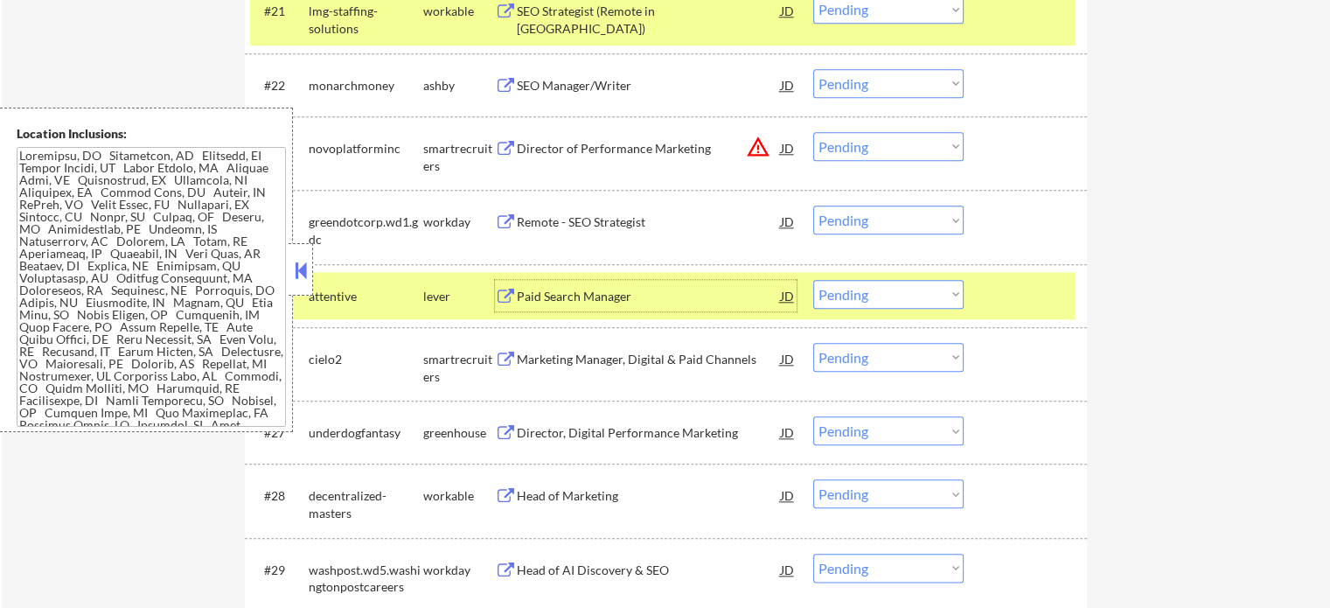
click at [1035, 287] on div at bounding box center [1027, 295] width 77 height 31
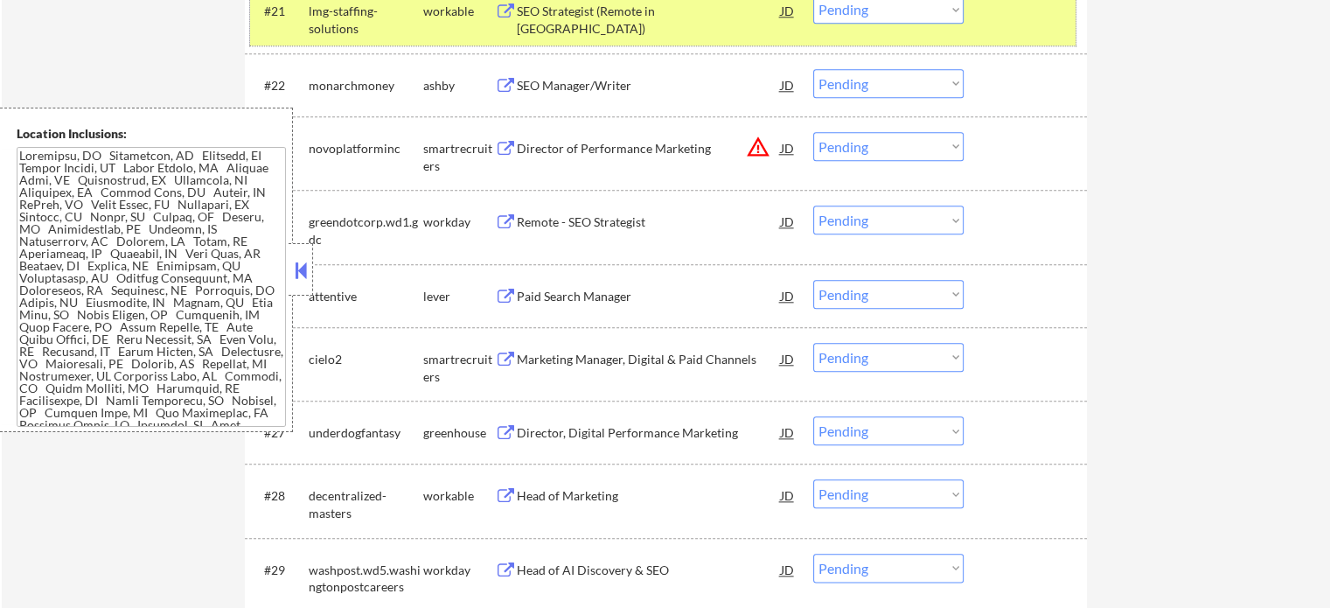
click at [993, 11] on div at bounding box center [1027, 10] width 77 height 31
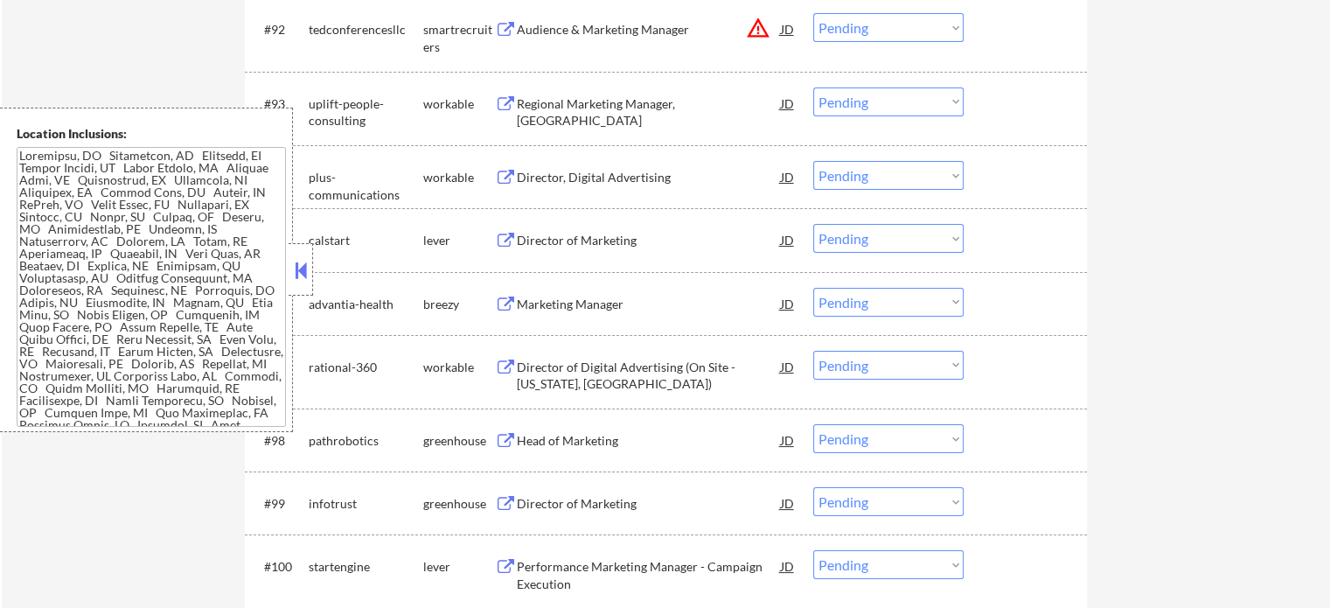
scroll to position [6852, 0]
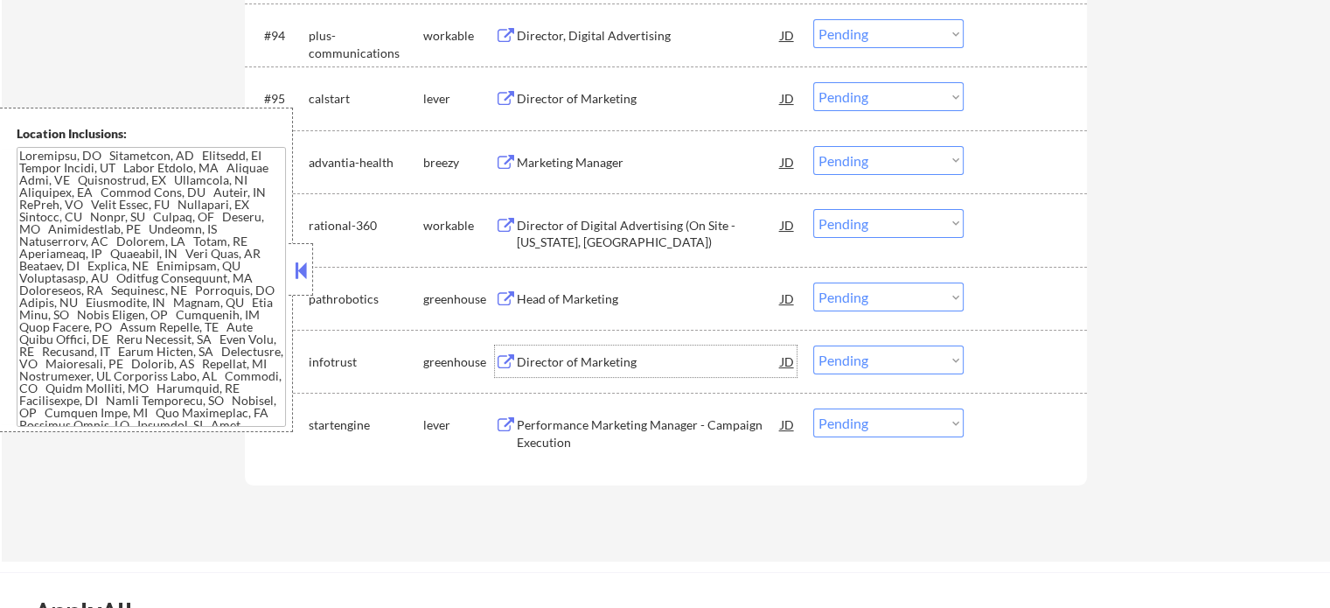
click at [587, 356] on div "Director of Marketing" at bounding box center [649, 361] width 264 height 17
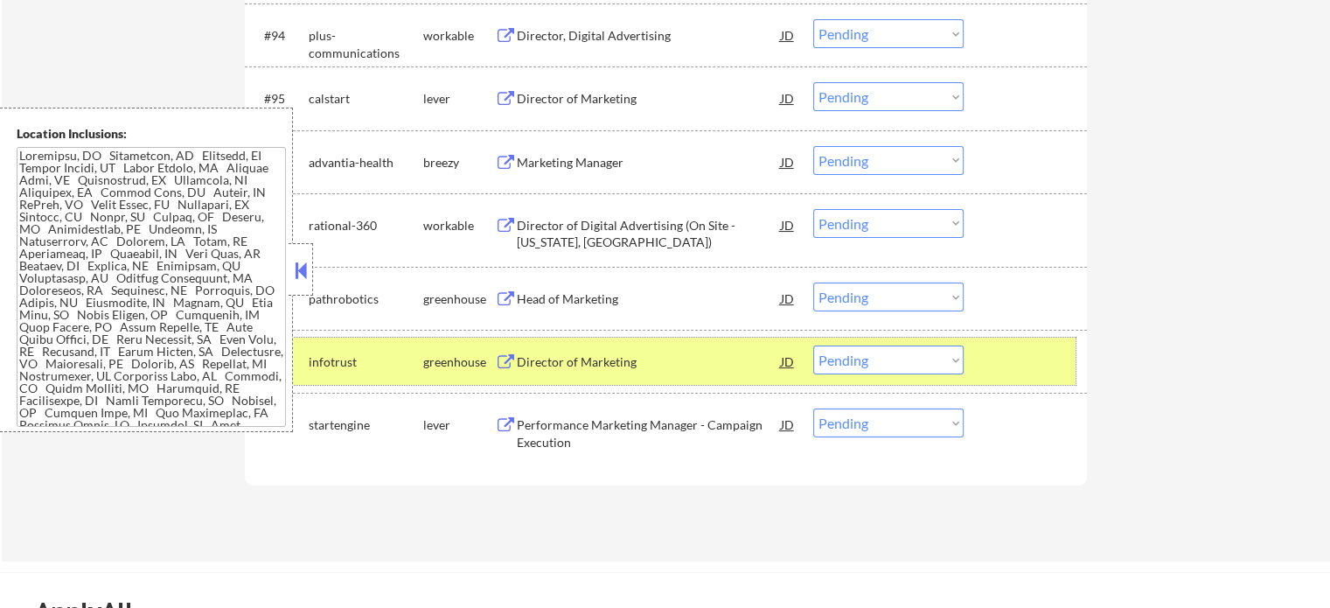
click at [1014, 359] on div at bounding box center [1027, 360] width 77 height 31
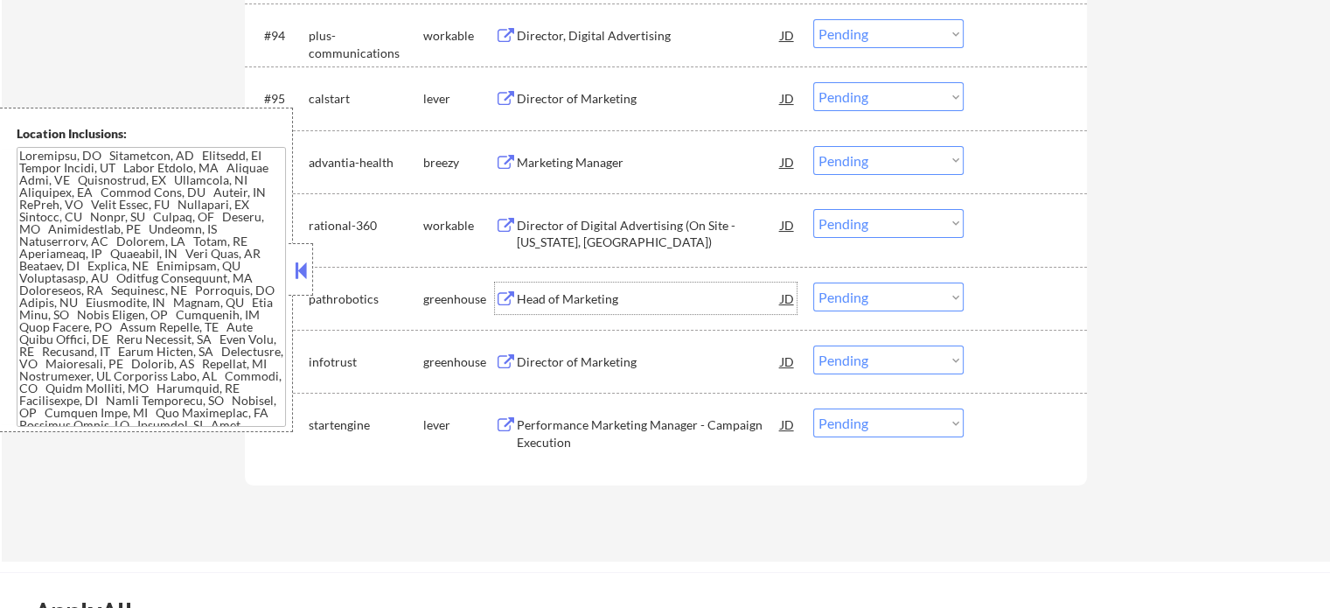
click at [560, 291] on div "Head of Marketing" at bounding box center [649, 298] width 264 height 17
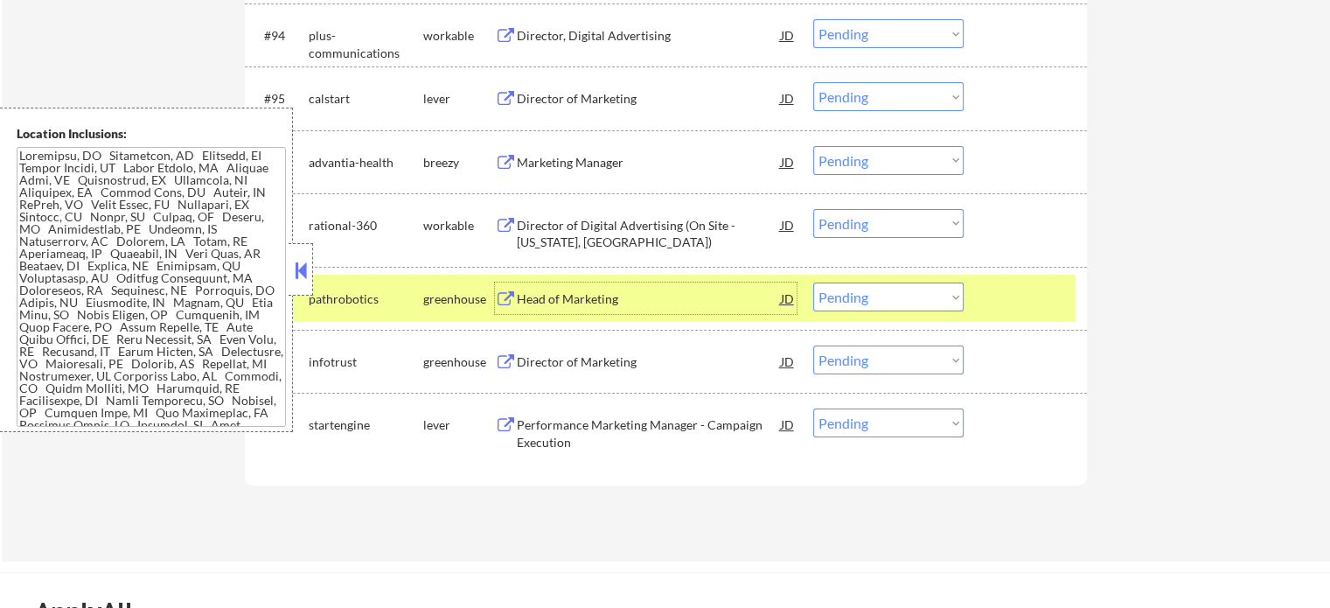
click at [902, 304] on select "Choose an option... Pending Applied Excluded (Questions) Excluded (Expired) Exc…" at bounding box center [888, 296] width 150 height 29
click at [813, 282] on select "Choose an option... Pending Applied Excluded (Questions) Excluded (Expired) Exc…" at bounding box center [888, 296] width 150 height 29
click at [1028, 289] on div at bounding box center [1027, 297] width 77 height 31
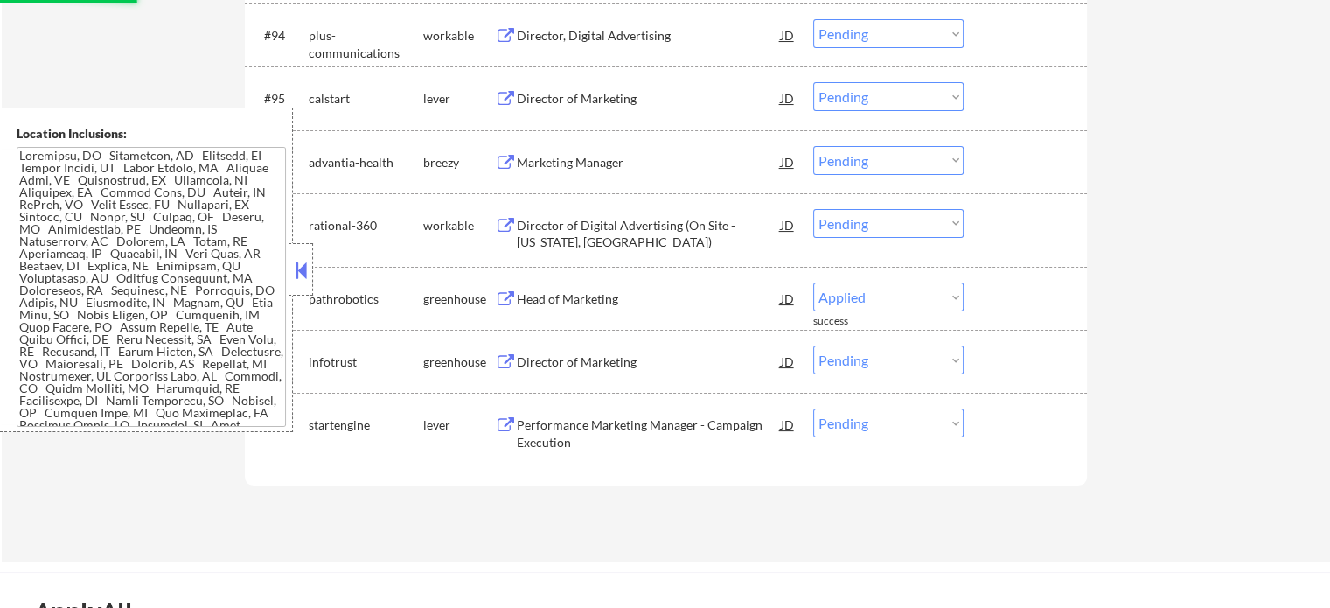
click at [518, 96] on div "Director of Marketing" at bounding box center [649, 98] width 264 height 17
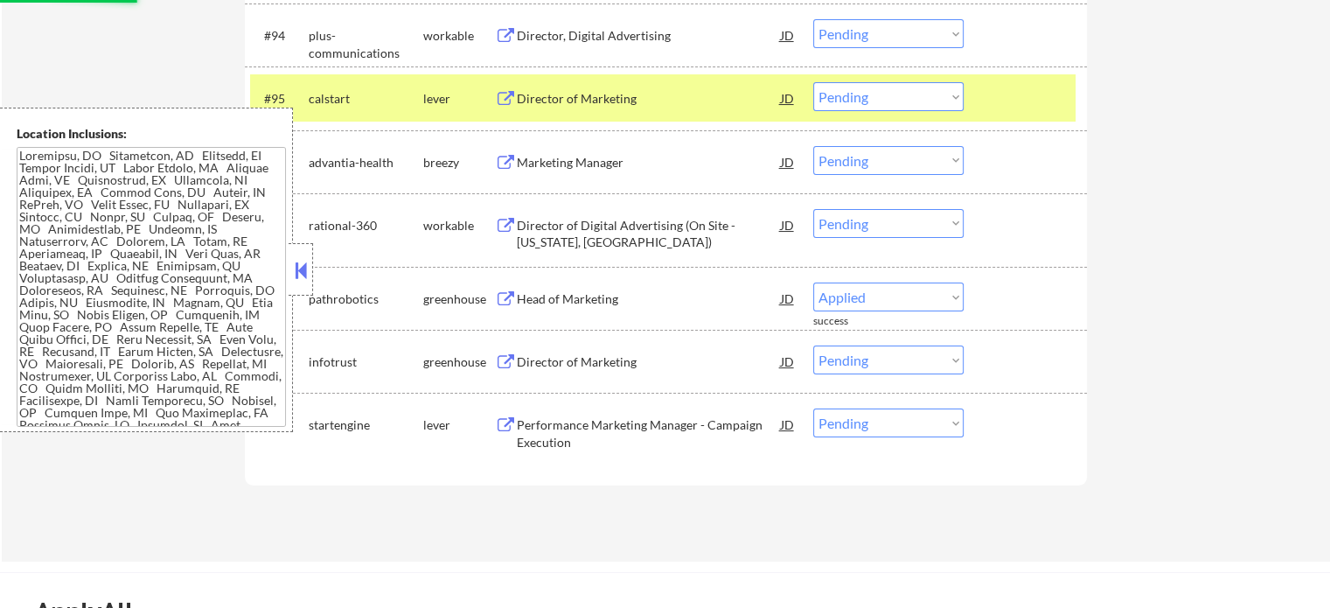
select select ""pending""
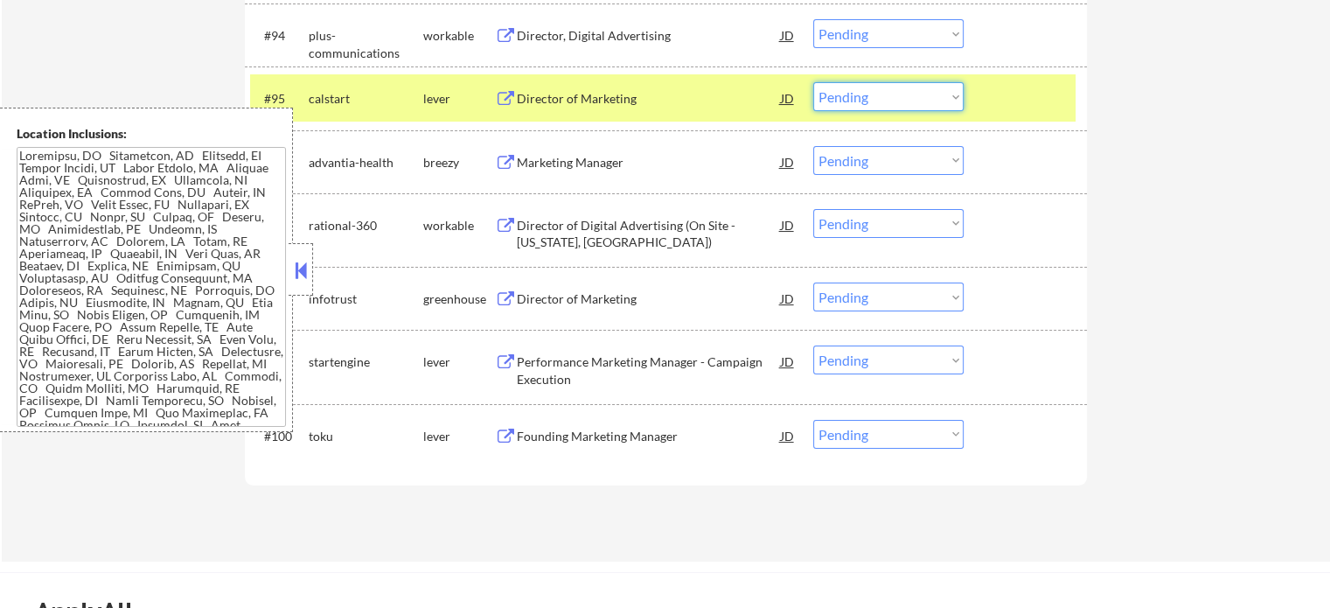
click at [864, 98] on select "Choose an option... Pending Applied Excluded (Questions) Excluded (Expired) Exc…" at bounding box center [888, 96] width 150 height 29
click at [813, 83] on select "Choose an option... Pending Applied Excluded (Questions) Excluded (Expired) Exc…" at bounding box center [888, 96] width 150 height 29
click at [1014, 97] on div at bounding box center [1027, 97] width 77 height 31
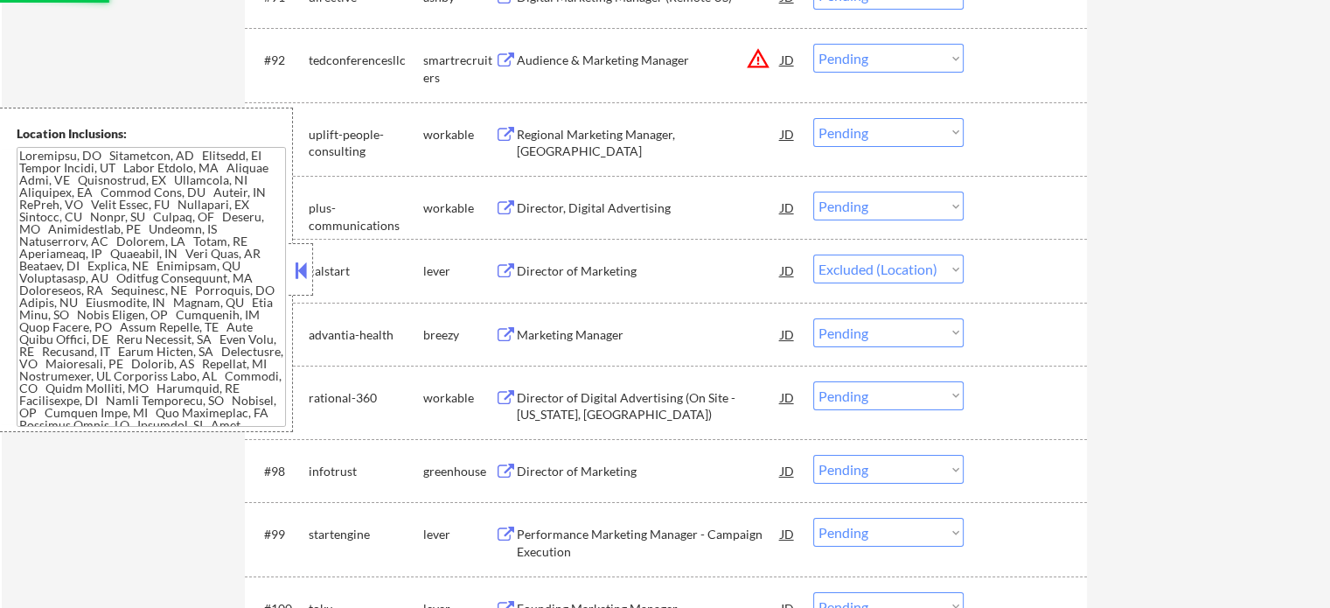
scroll to position [6677, 0]
click at [577, 213] on div "Director, Digital Advertising" at bounding box center [649, 210] width 264 height 17
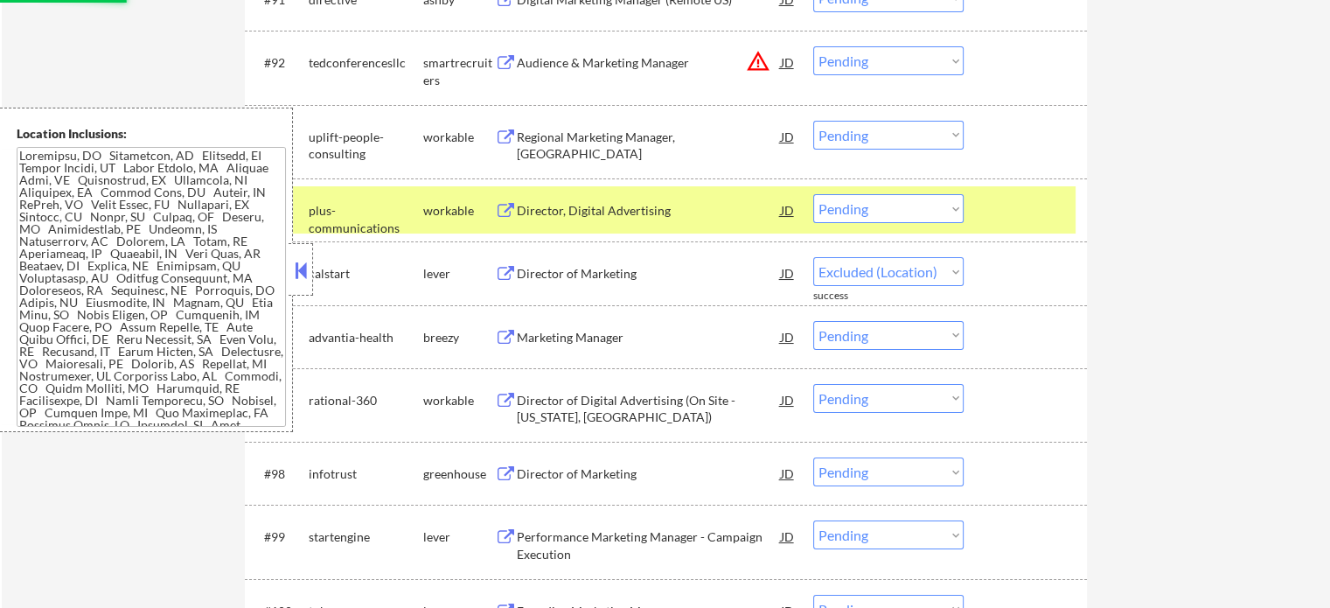
select select ""pending""
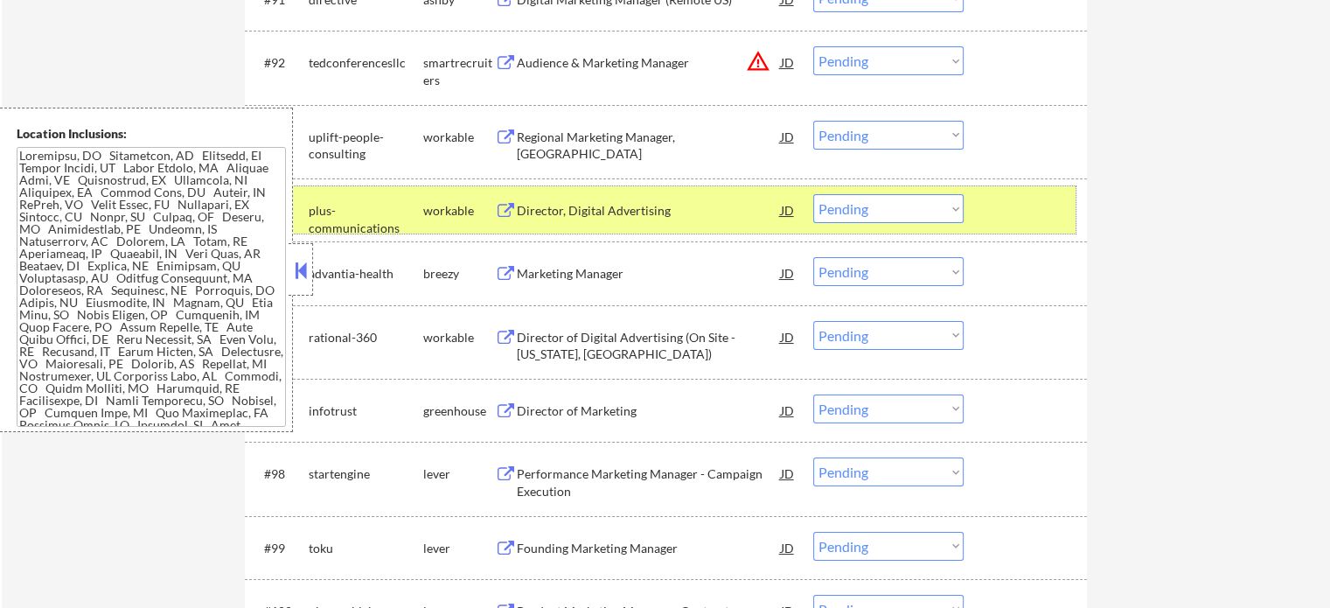
click at [1033, 231] on div "#94 plus-communications workable Director, Digital Advertising JD warning_amber…" at bounding box center [663, 209] width 826 height 47
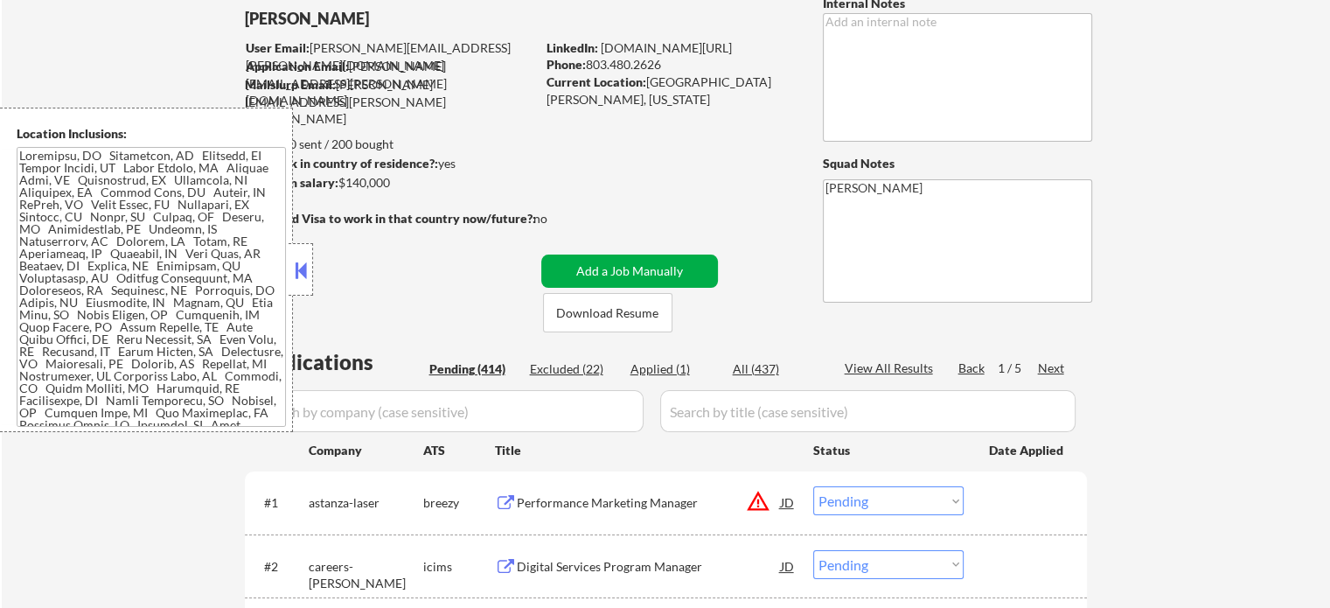
scroll to position [350, 0]
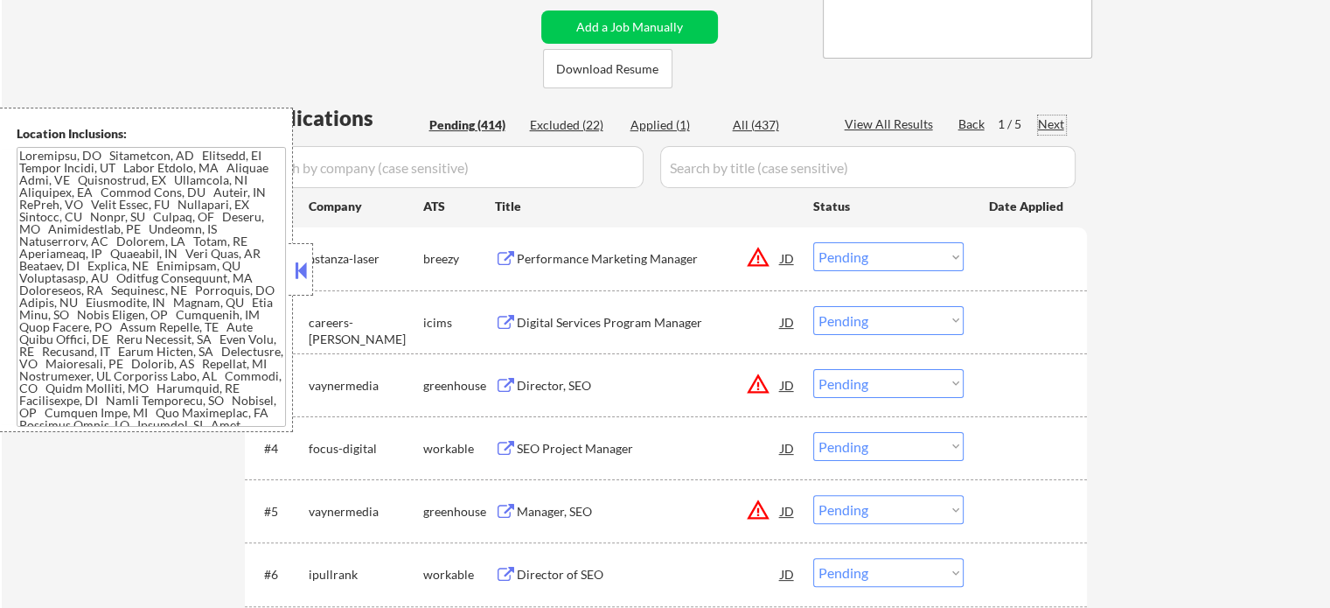
click at [1058, 117] on div "Next" at bounding box center [1052, 123] width 28 height 17
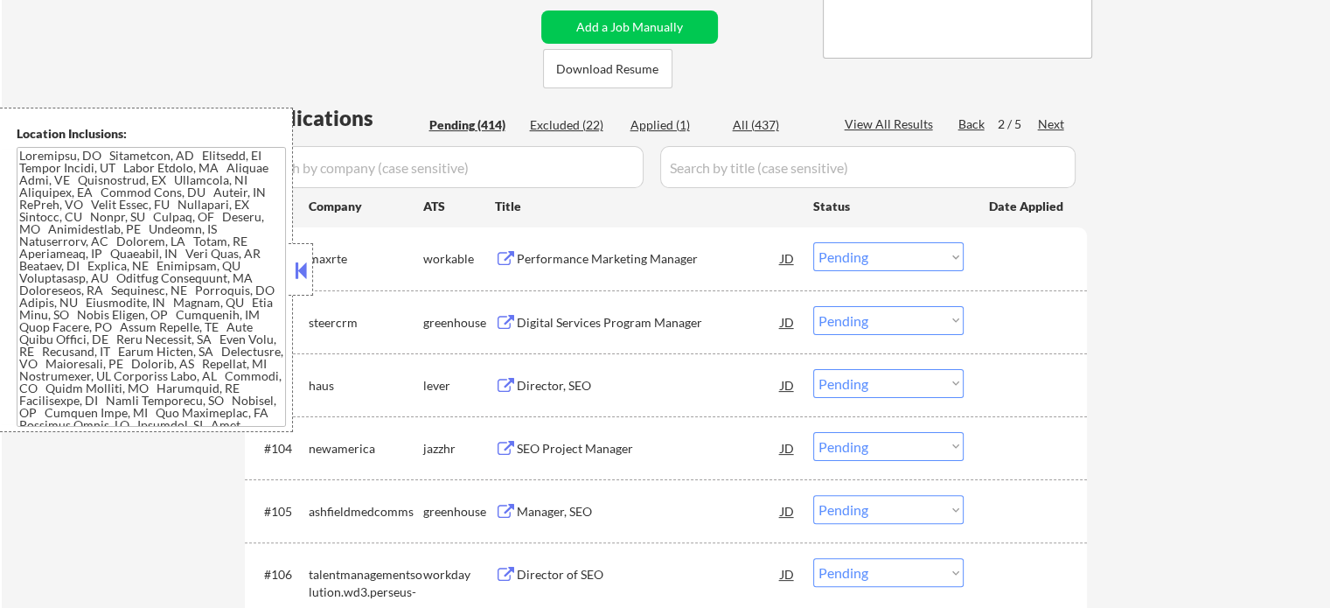
click at [577, 259] on div "Performance Marketing Manager" at bounding box center [649, 258] width 264 height 17
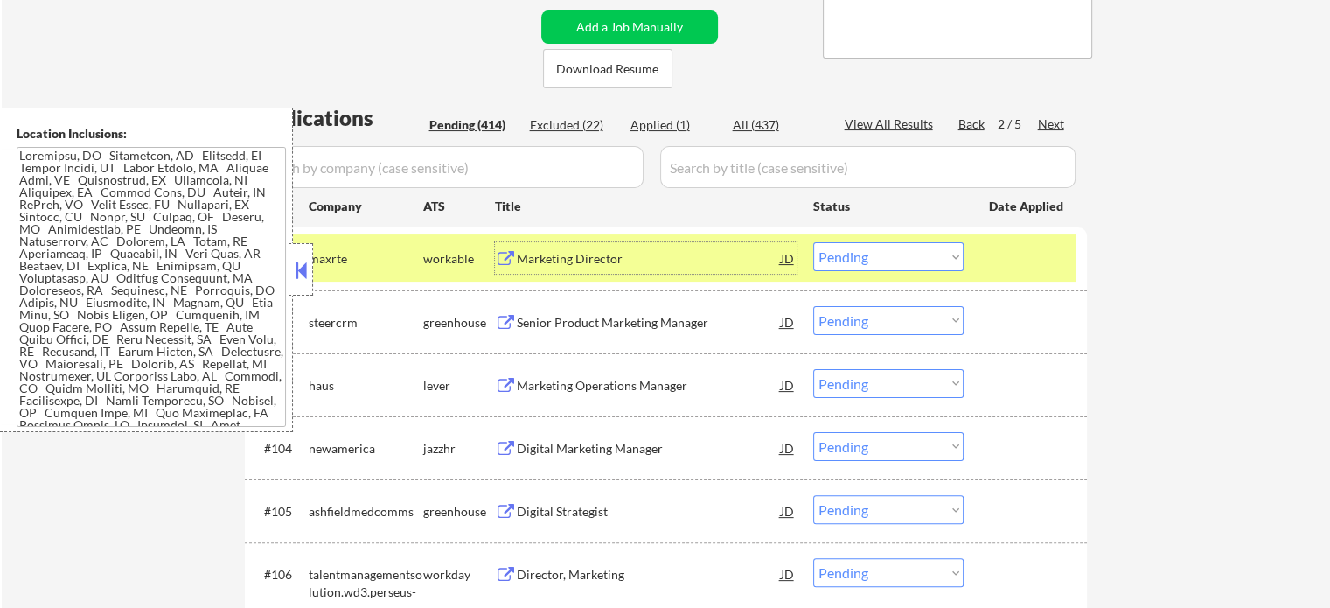
click at [1032, 279] on div "#101 maxrte workable Marketing Director JD warning_amber Choose an option... Pe…" at bounding box center [663, 257] width 826 height 47
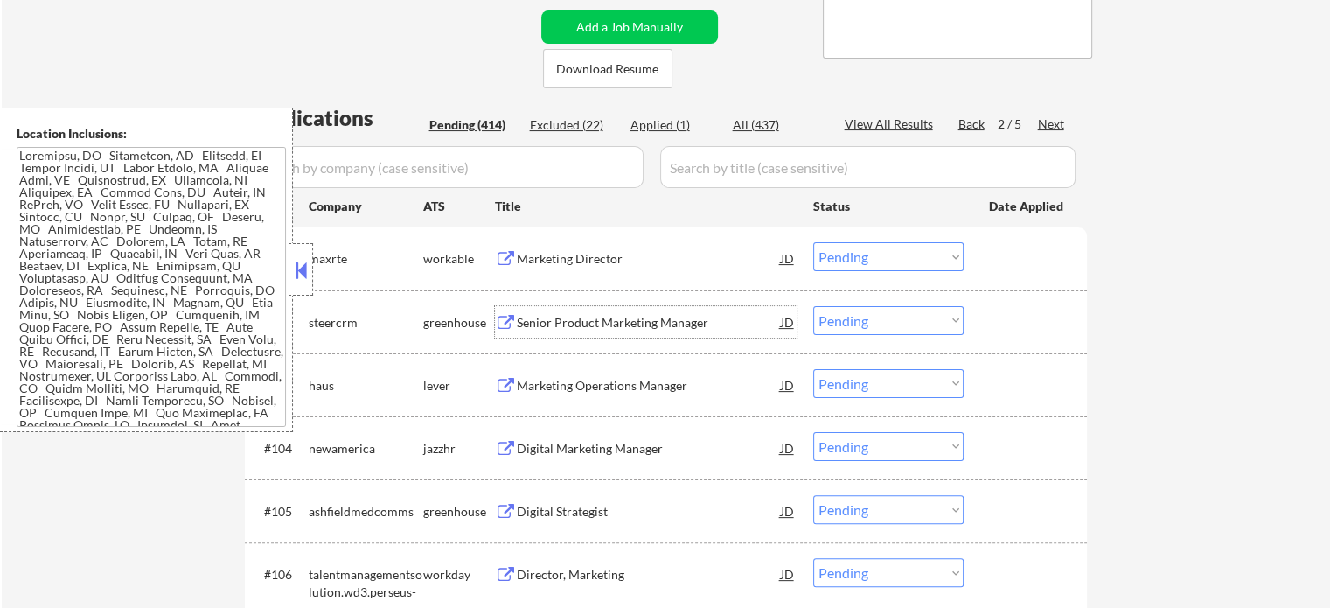
click at [577, 317] on div "Senior Product Marketing Manager" at bounding box center [649, 322] width 264 height 17
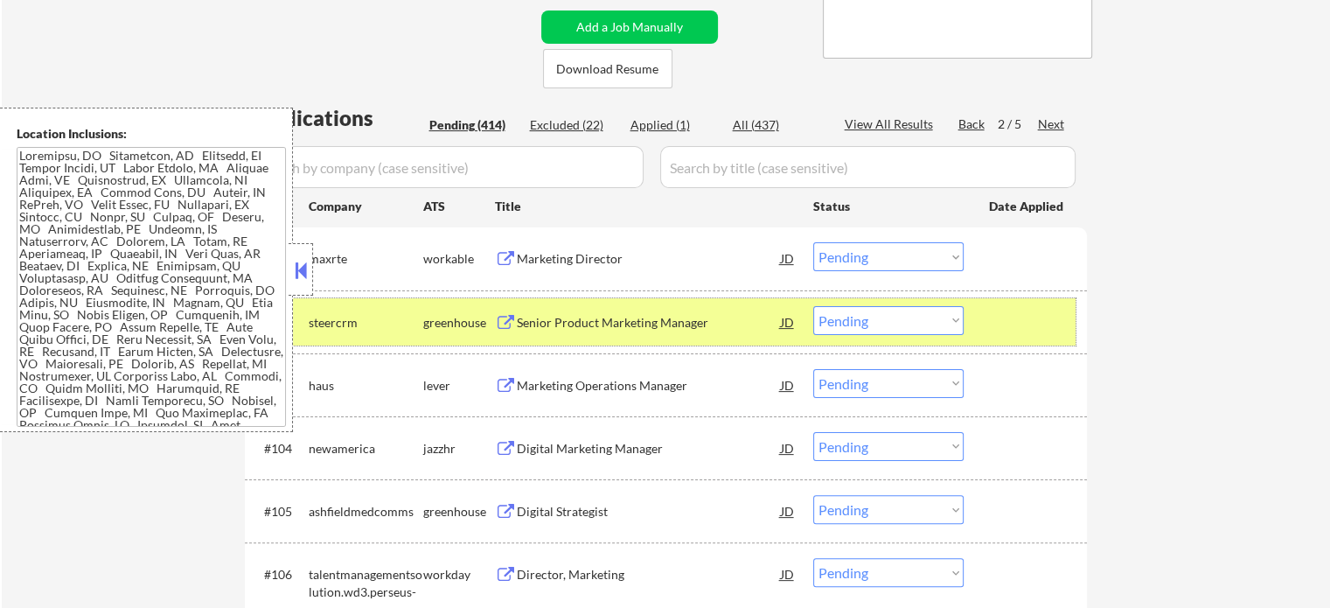
click at [1032, 315] on div at bounding box center [1027, 321] width 77 height 31
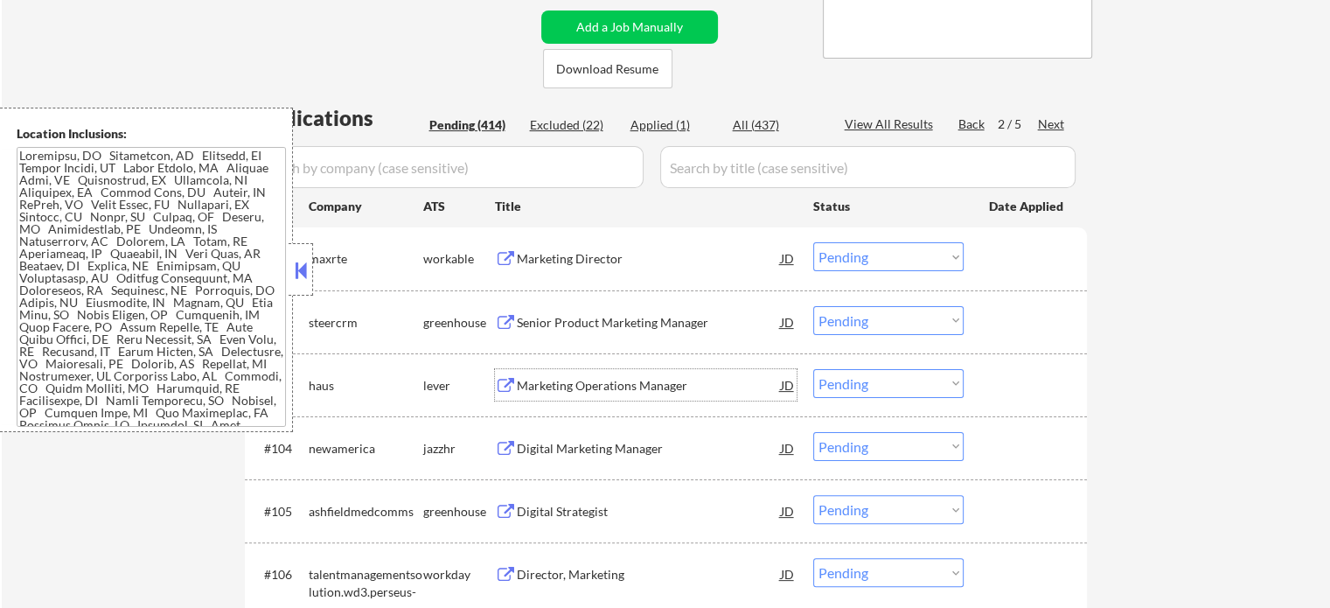
click at [600, 384] on div "Marketing Operations Manager" at bounding box center [649, 385] width 264 height 17
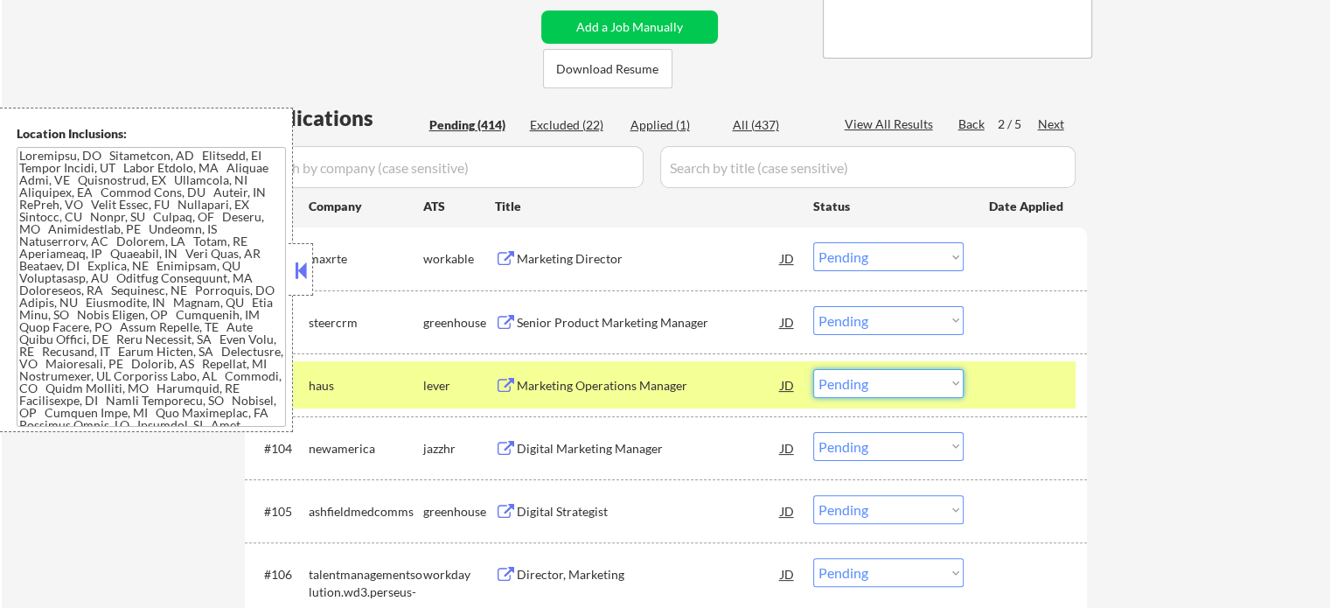
click at [902, 382] on select "Choose an option... Pending Applied Excluded (Questions) Excluded (Expired) Exc…" at bounding box center [888, 383] width 150 height 29
click at [813, 369] on select "Choose an option... Pending Applied Excluded (Questions) Excluded (Expired) Exc…" at bounding box center [888, 383] width 150 height 29
click at [1021, 377] on div at bounding box center [1027, 384] width 77 height 31
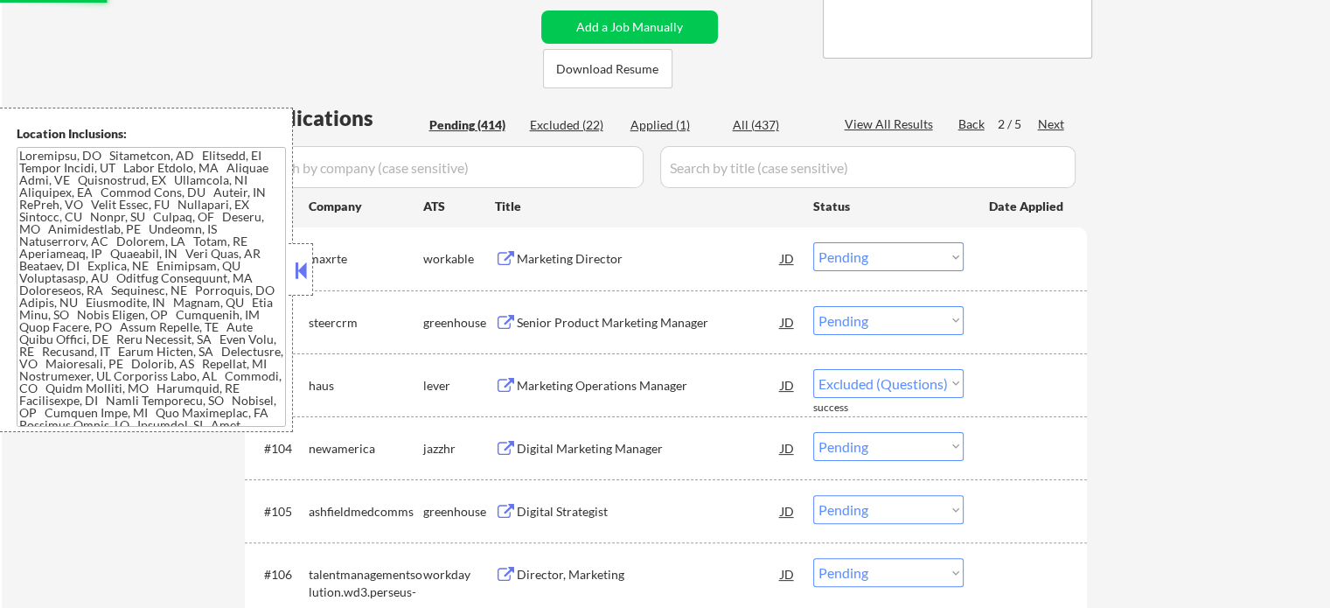
select select ""pending""
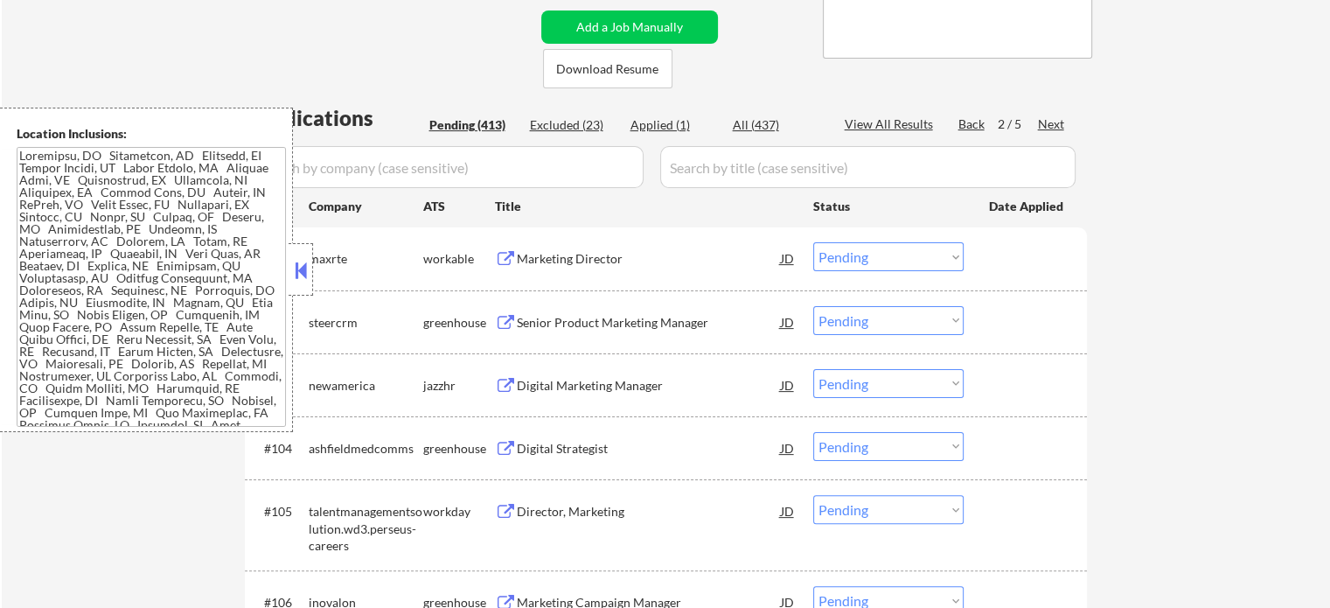
click at [586, 444] on div "Digital Strategist" at bounding box center [649, 448] width 264 height 17
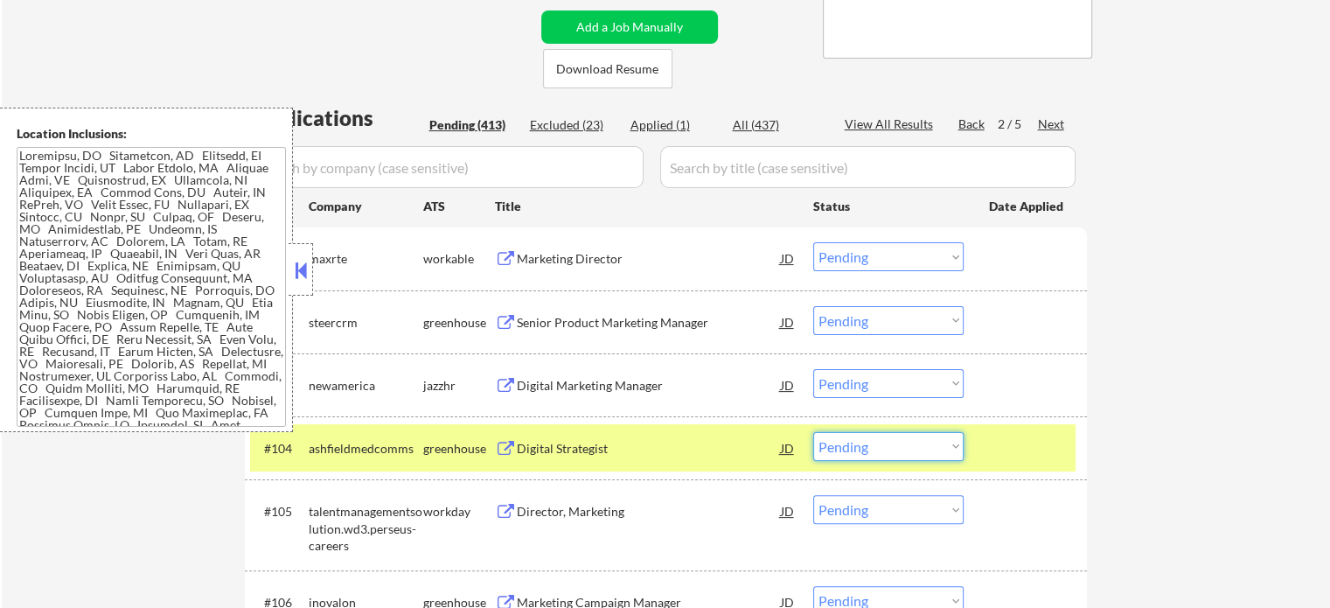
click at [944, 444] on select "Choose an option... Pending Applied Excluded (Questions) Excluded (Expired) Exc…" at bounding box center [888, 446] width 150 height 29
click at [813, 432] on select "Choose an option... Pending Applied Excluded (Questions) Excluded (Expired) Exc…" at bounding box center [888, 446] width 150 height 29
click at [1001, 447] on div at bounding box center [1027, 447] width 77 height 31
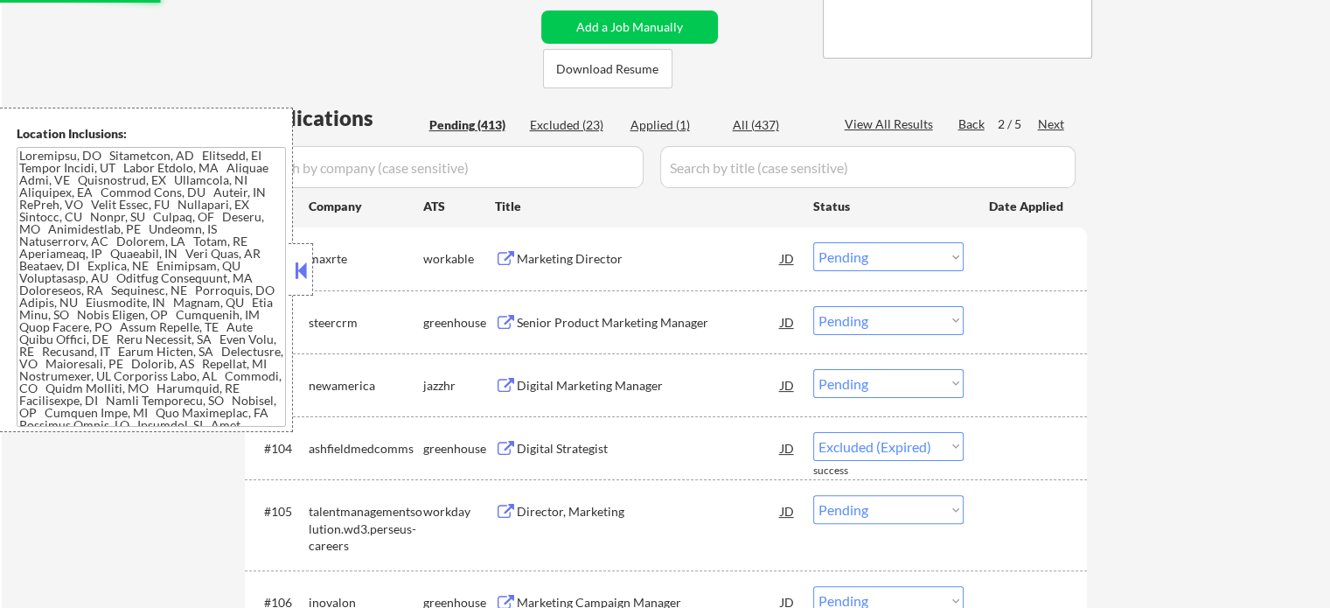
select select ""pending""
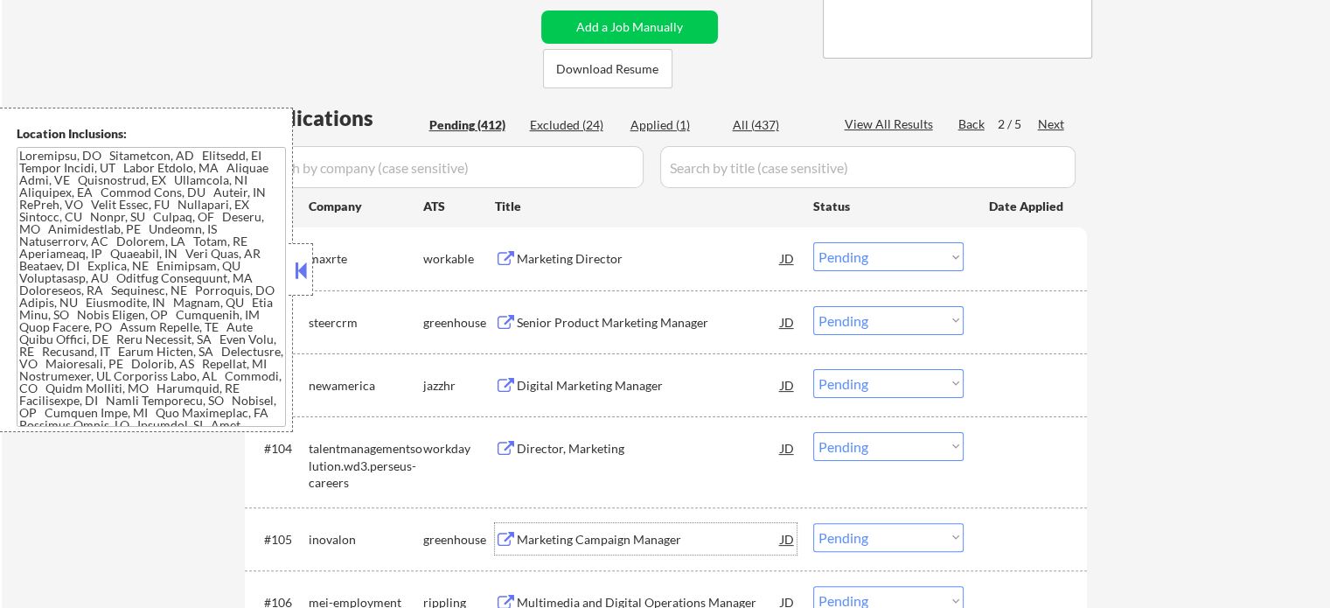
click at [556, 543] on div "Marketing Campaign Manager" at bounding box center [649, 539] width 264 height 17
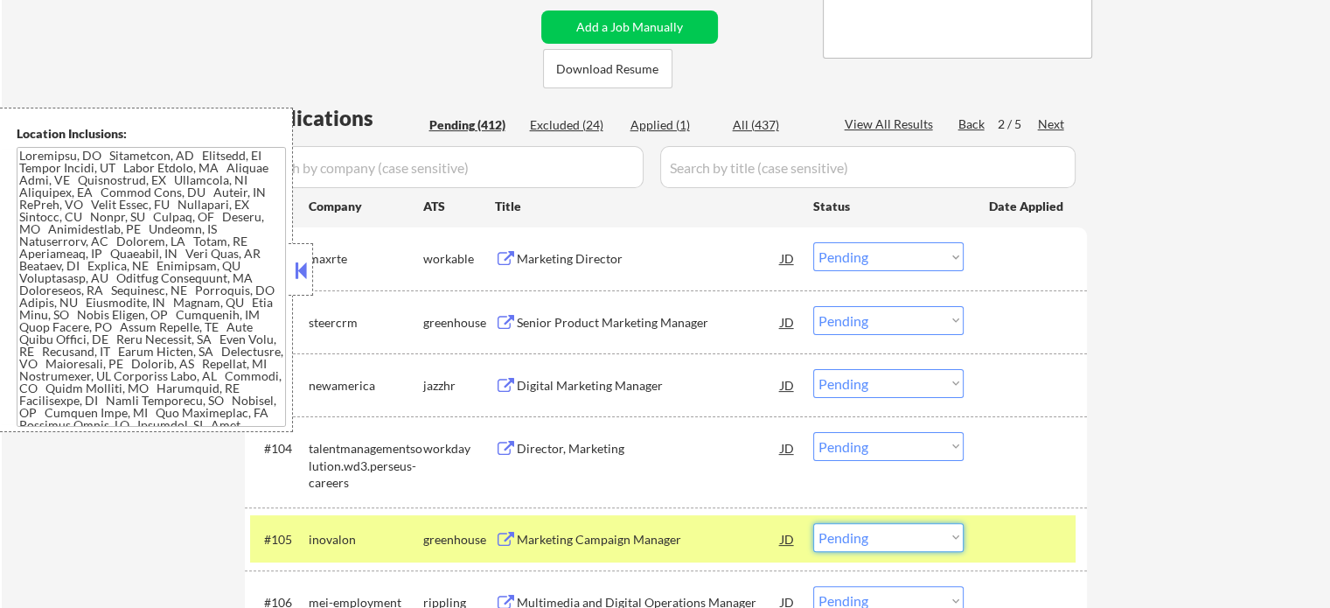
click at [874, 551] on select "Choose an option... Pending Applied Excluded (Questions) Excluded (Expired) Exc…" at bounding box center [888, 537] width 150 height 29
click at [813, 523] on select "Choose an option... Pending Applied Excluded (Questions) Excluded (Expired) Exc…" at bounding box center [888, 537] width 150 height 29
click at [1034, 541] on div at bounding box center [1027, 538] width 77 height 31
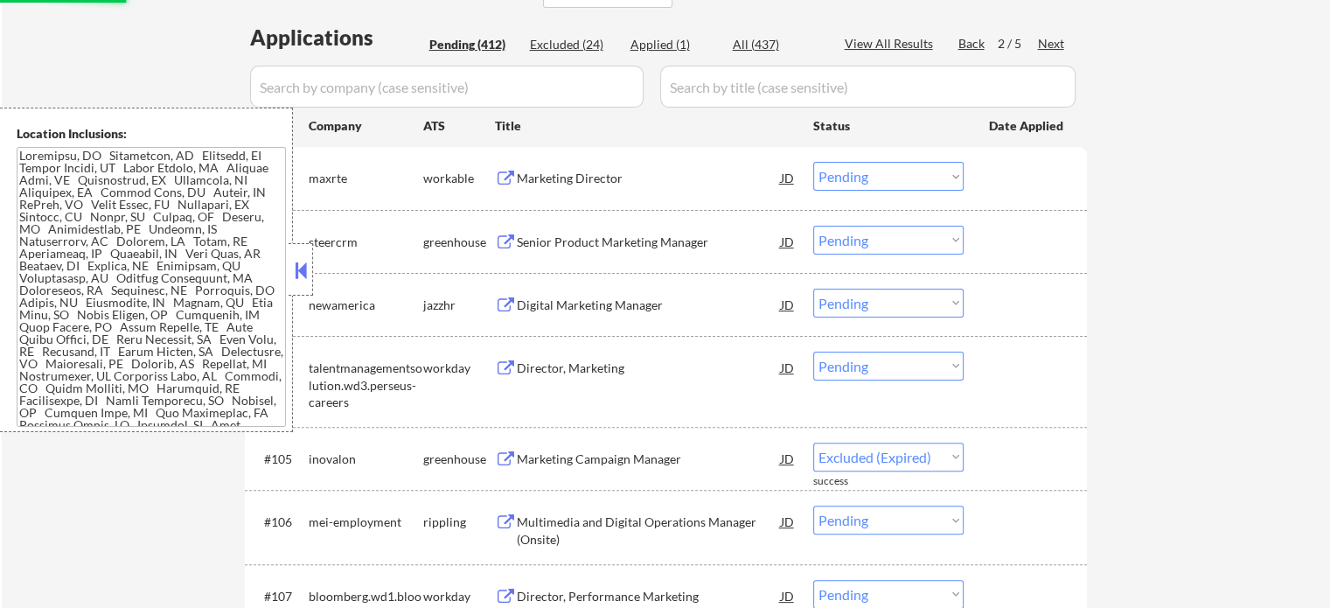
scroll to position [525, 0]
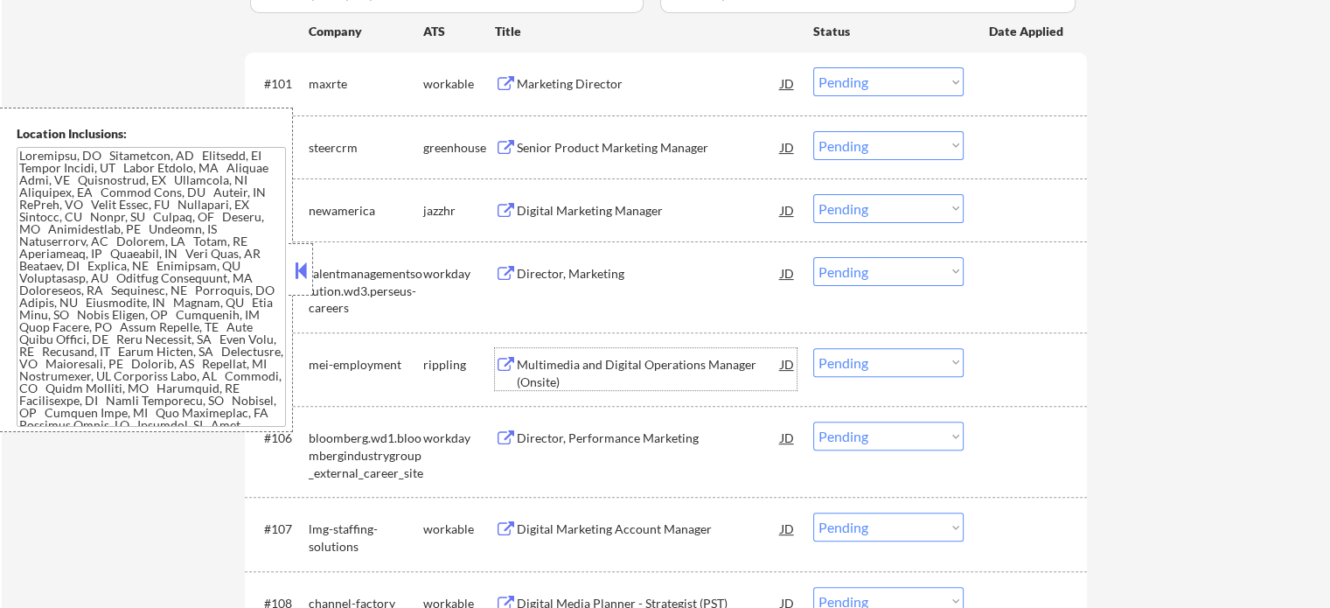
click at [605, 363] on div "Multimedia and Digital Operations Manager (Onsite)" at bounding box center [649, 373] width 264 height 34
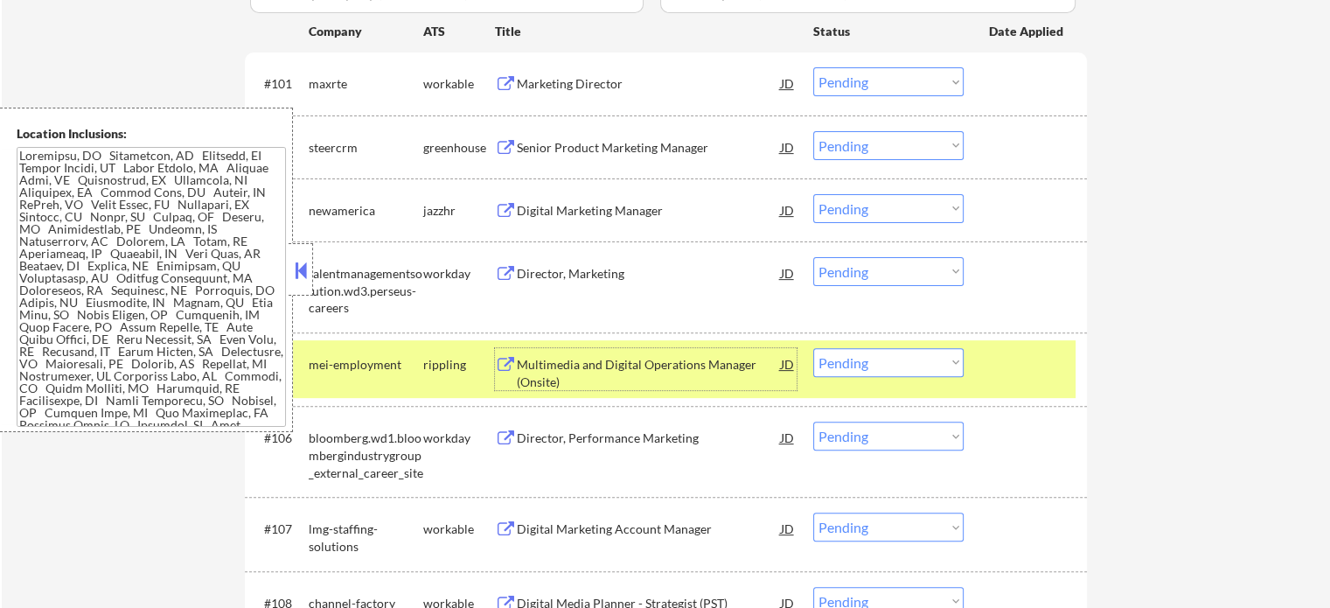
click at [857, 372] on select "Choose an option... Pending Applied Excluded (Questions) Excluded (Expired) Exc…" at bounding box center [888, 362] width 150 height 29
click at [813, 348] on select "Choose an option... Pending Applied Excluded (Questions) Excluded (Expired) Exc…" at bounding box center [888, 362] width 150 height 29
click at [996, 380] on div "#105 mei-employment rippling Multimedia and Digital Operations Manager (Onsite)…" at bounding box center [663, 369] width 826 height 58
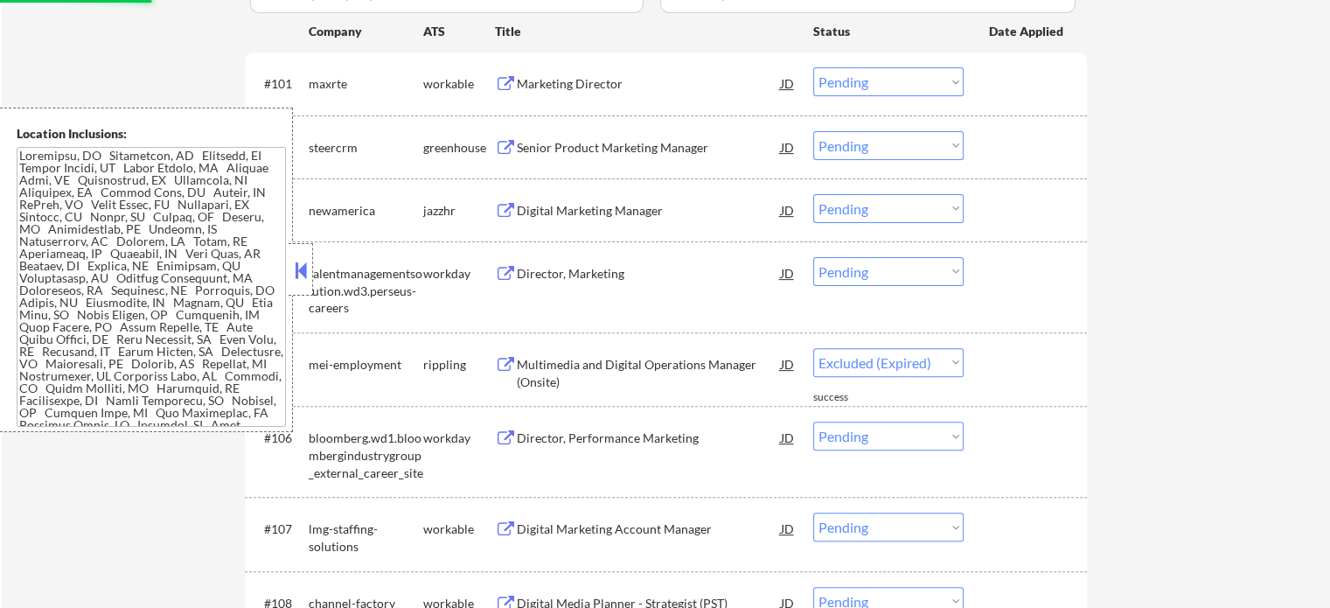
select select ""pending""
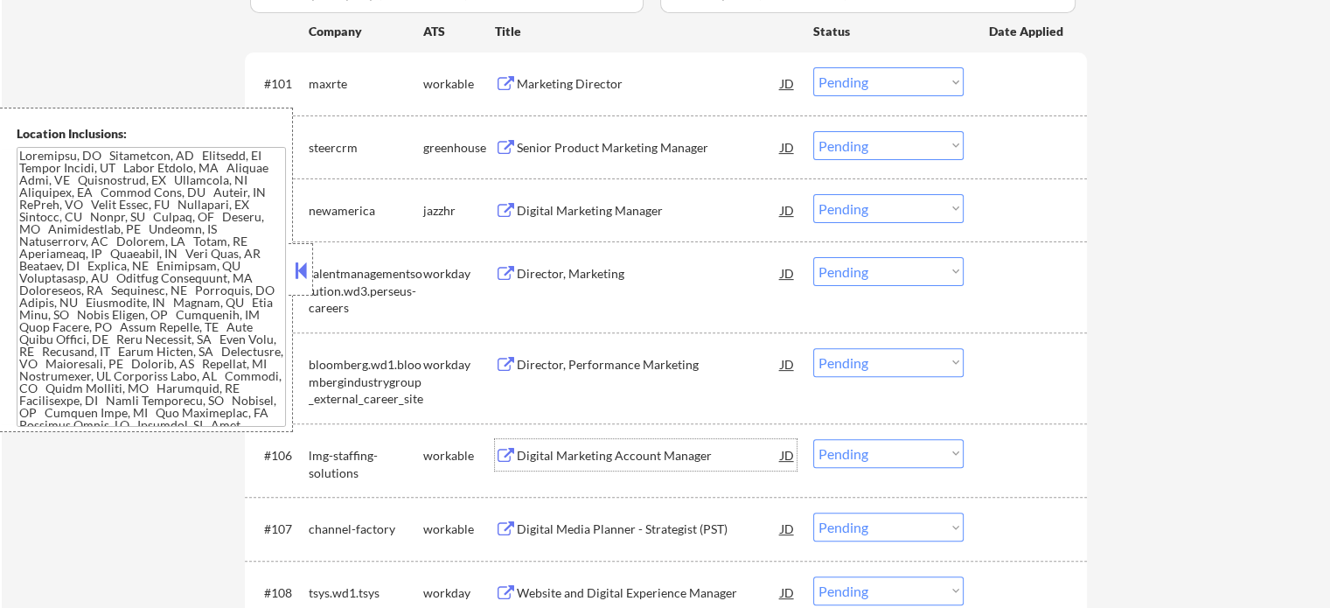
click at [610, 461] on div "Digital Marketing Account Manager" at bounding box center [649, 455] width 264 height 17
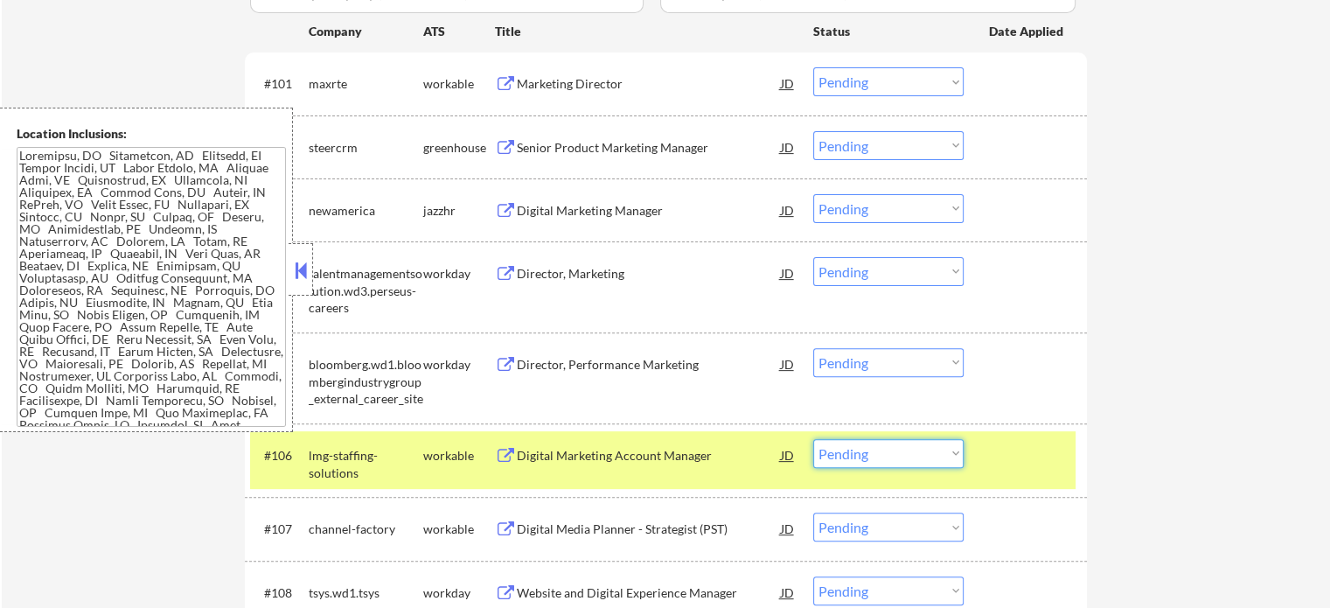
click at [874, 452] on select "Choose an option... Pending Applied Excluded (Questions) Excluded (Expired) Exc…" at bounding box center [888, 453] width 150 height 29
click at [813, 439] on select "Choose an option... Pending Applied Excluded (Questions) Excluded (Expired) Exc…" at bounding box center [888, 453] width 150 height 29
click at [991, 455] on div at bounding box center [1027, 454] width 77 height 31
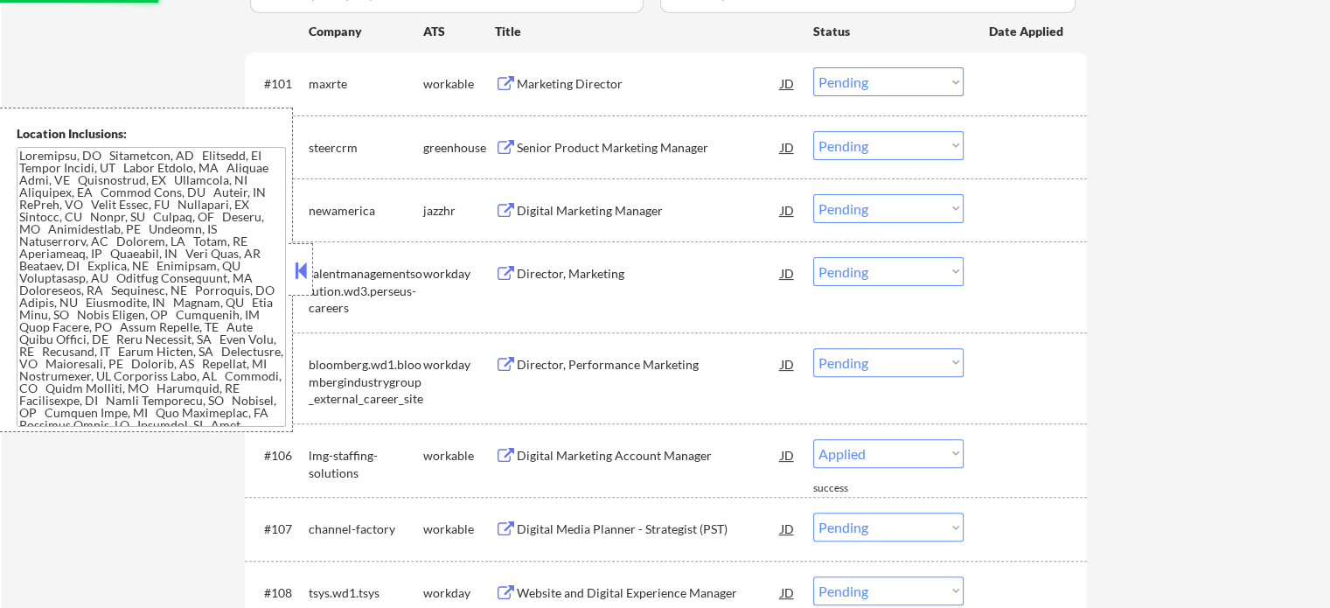
select select ""pending""
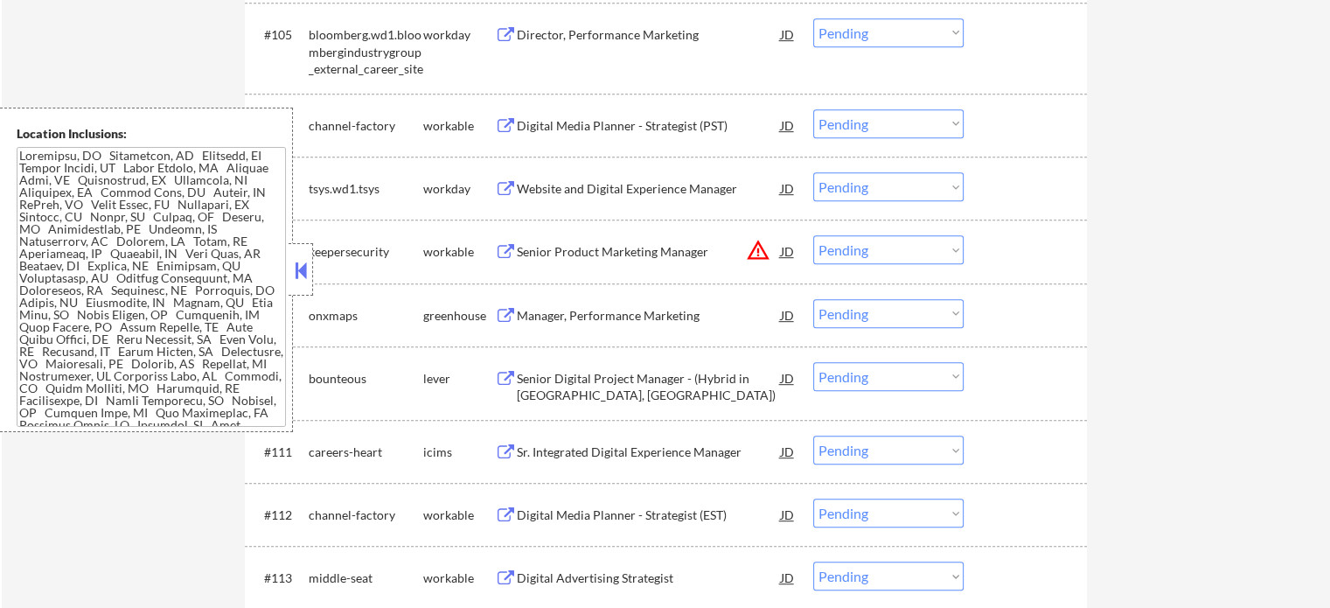
scroll to position [962, 0]
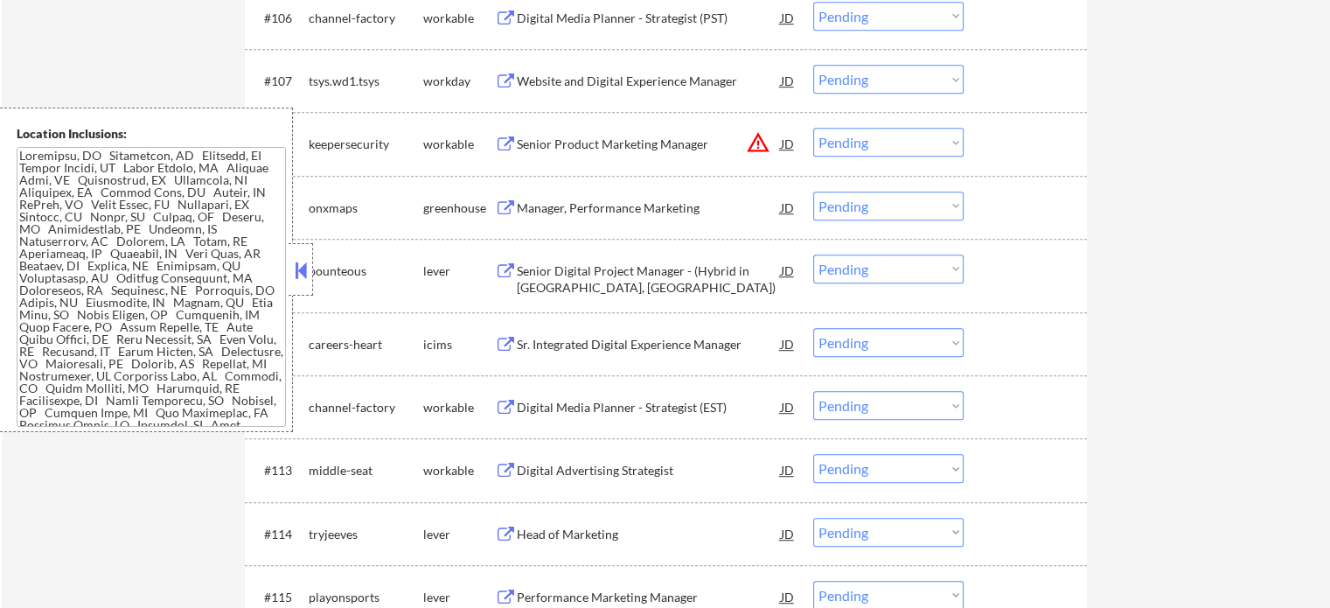
click at [561, 400] on div "Digital Media Planner - Strategist (EST)" at bounding box center [649, 407] width 264 height 17
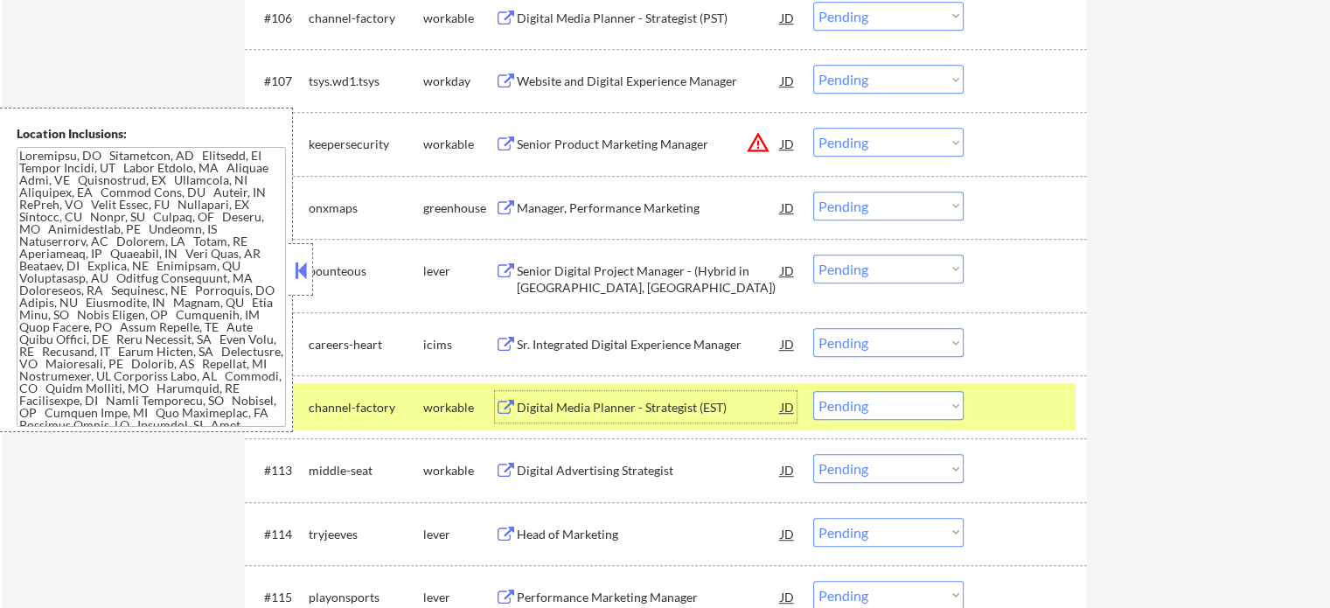
click at [902, 400] on select "Choose an option... Pending Applied Excluded (Questions) Excluded (Expired) Exc…" at bounding box center [888, 405] width 150 height 29
click at [1042, 415] on div at bounding box center [1027, 406] width 77 height 31
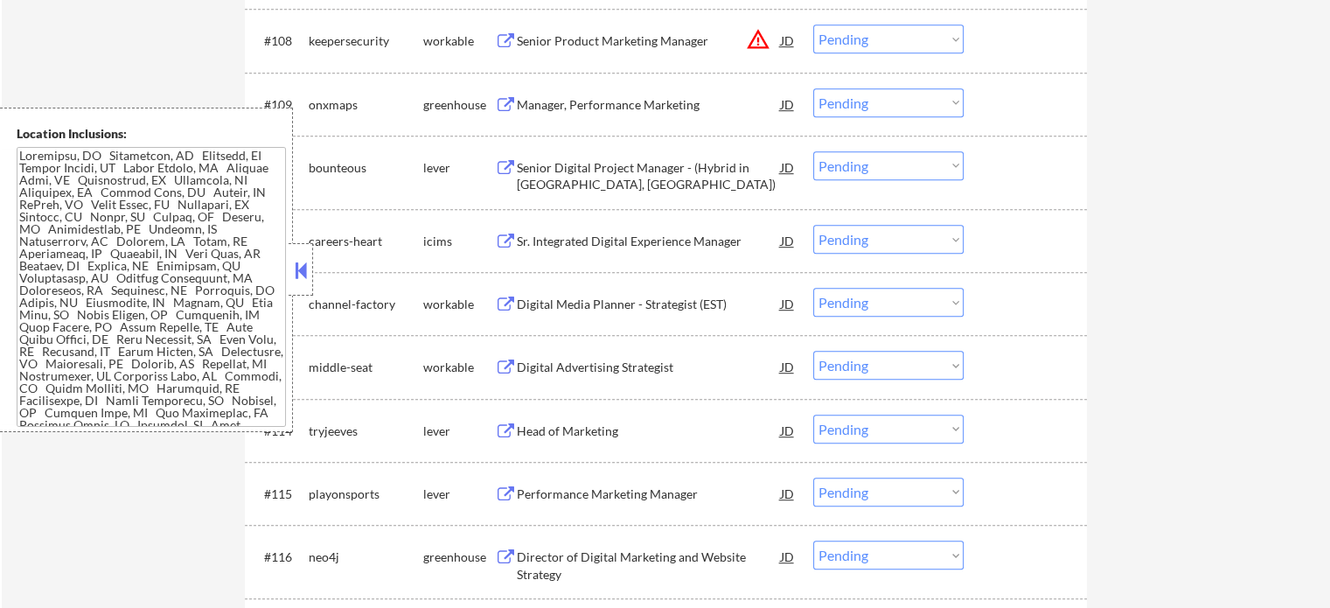
scroll to position [1224, 0]
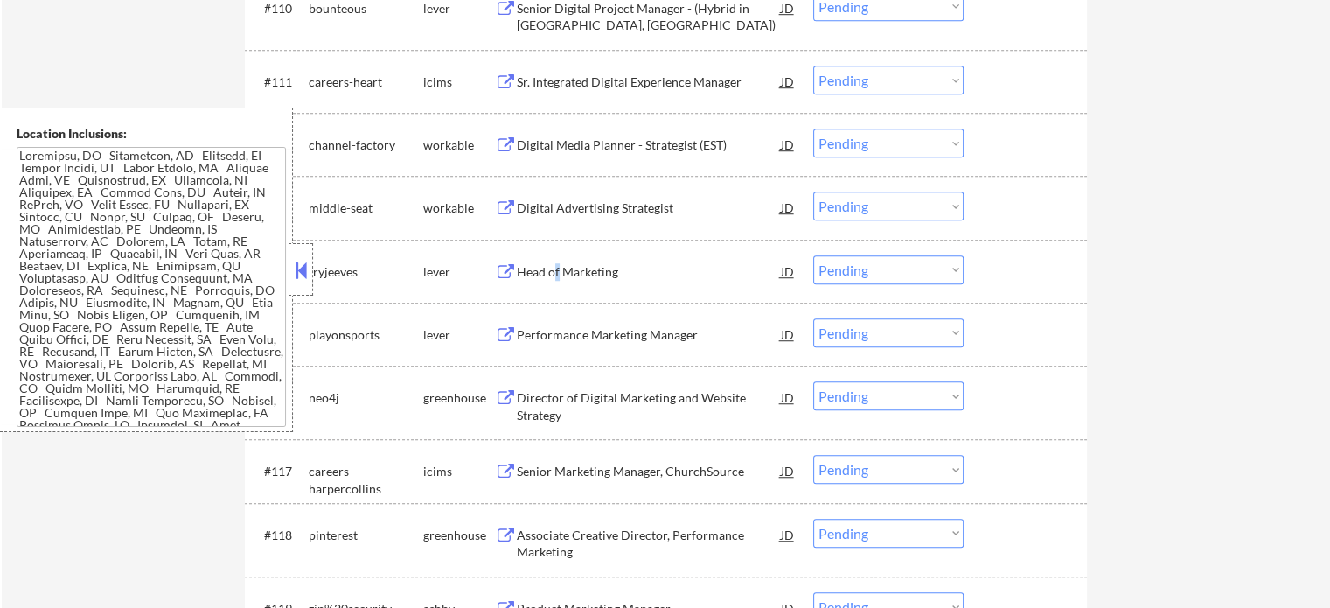
click at [556, 269] on div "Head of Marketing" at bounding box center [649, 271] width 264 height 17
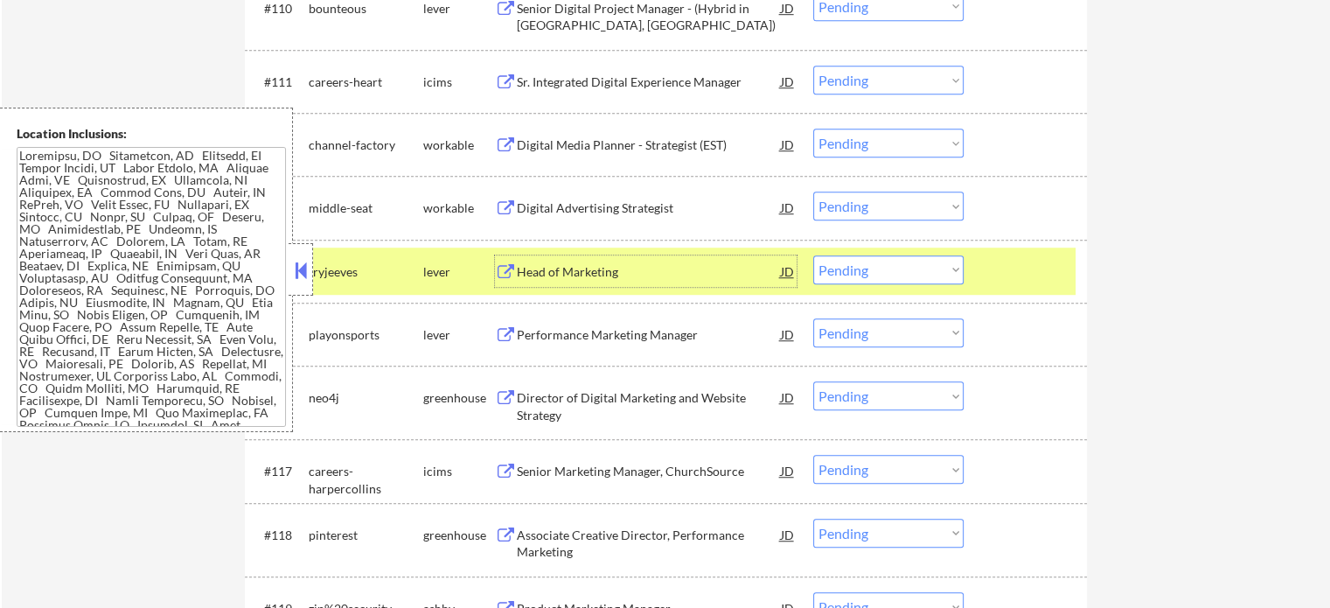
click at [1032, 274] on div at bounding box center [1027, 270] width 77 height 31
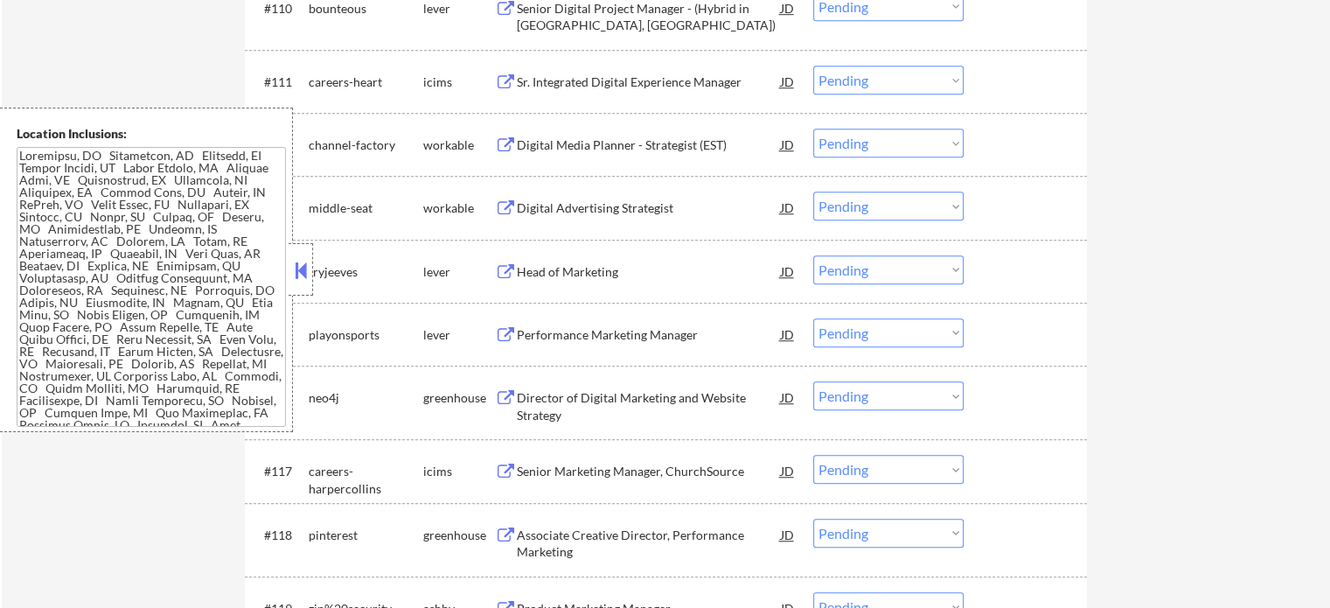
click at [585, 338] on div "Performance Marketing Manager" at bounding box center [649, 334] width 264 height 17
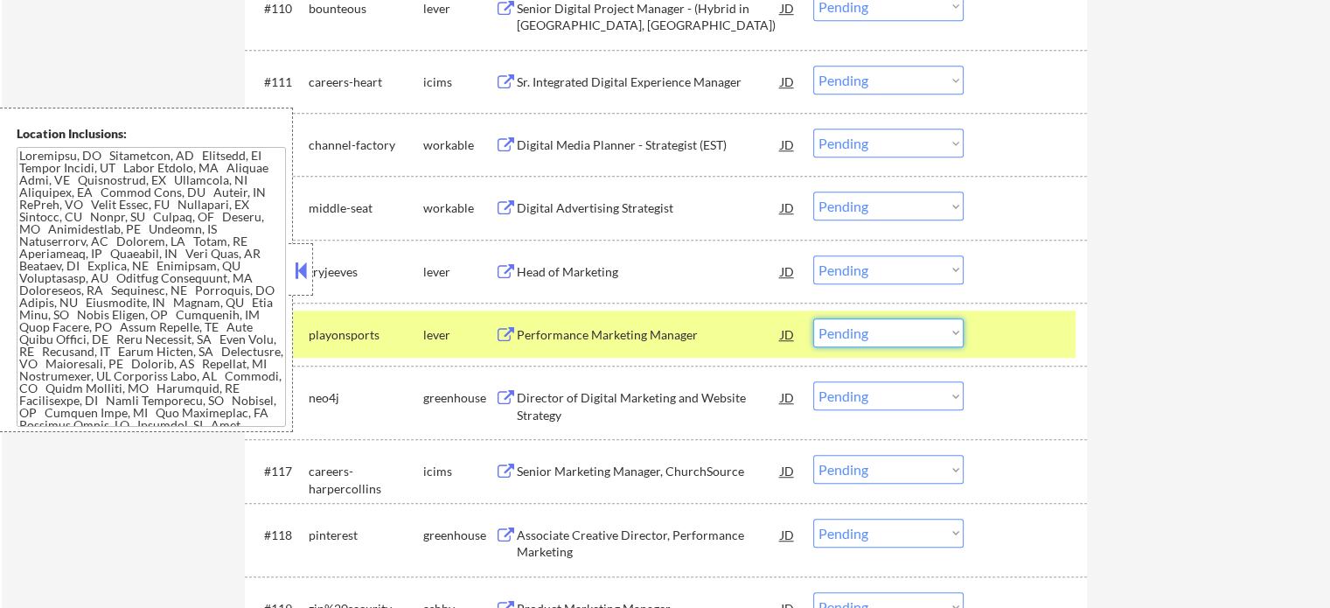
click at [828, 342] on select "Choose an option... Pending Applied Excluded (Questions) Excluded (Expired) Exc…" at bounding box center [888, 332] width 150 height 29
click at [813, 318] on select "Choose an option... Pending Applied Excluded (Questions) Excluded (Expired) Exc…" at bounding box center [888, 332] width 150 height 29
click at [1007, 348] on div at bounding box center [1027, 333] width 77 height 31
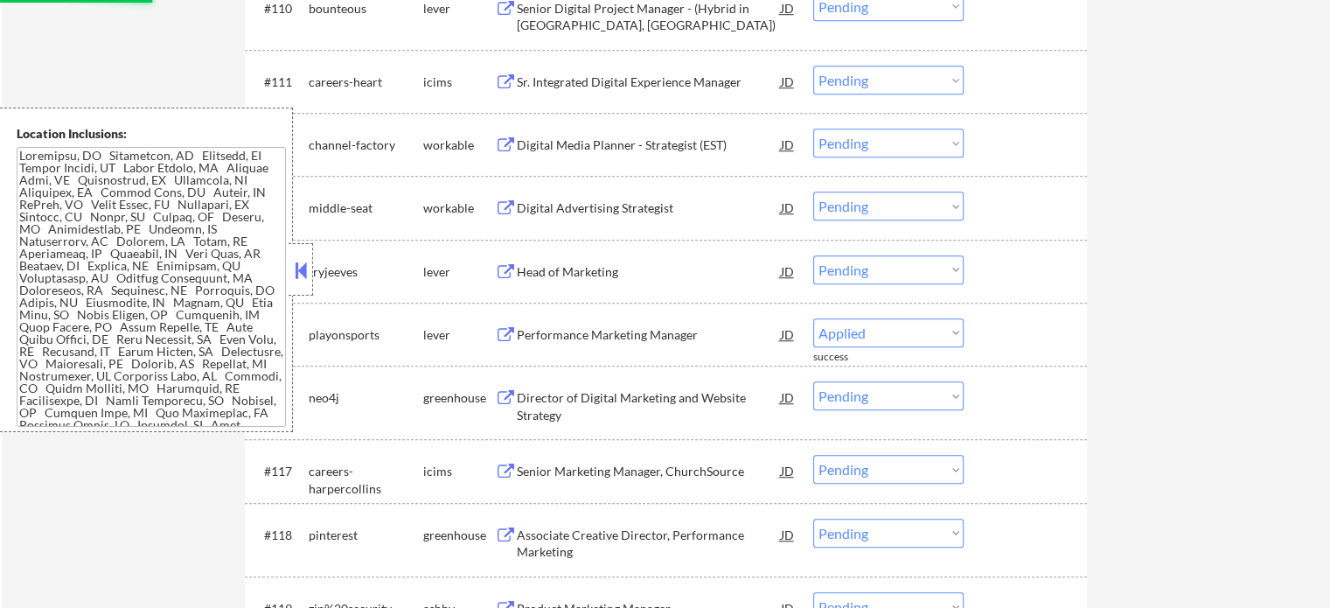
select select ""pending""
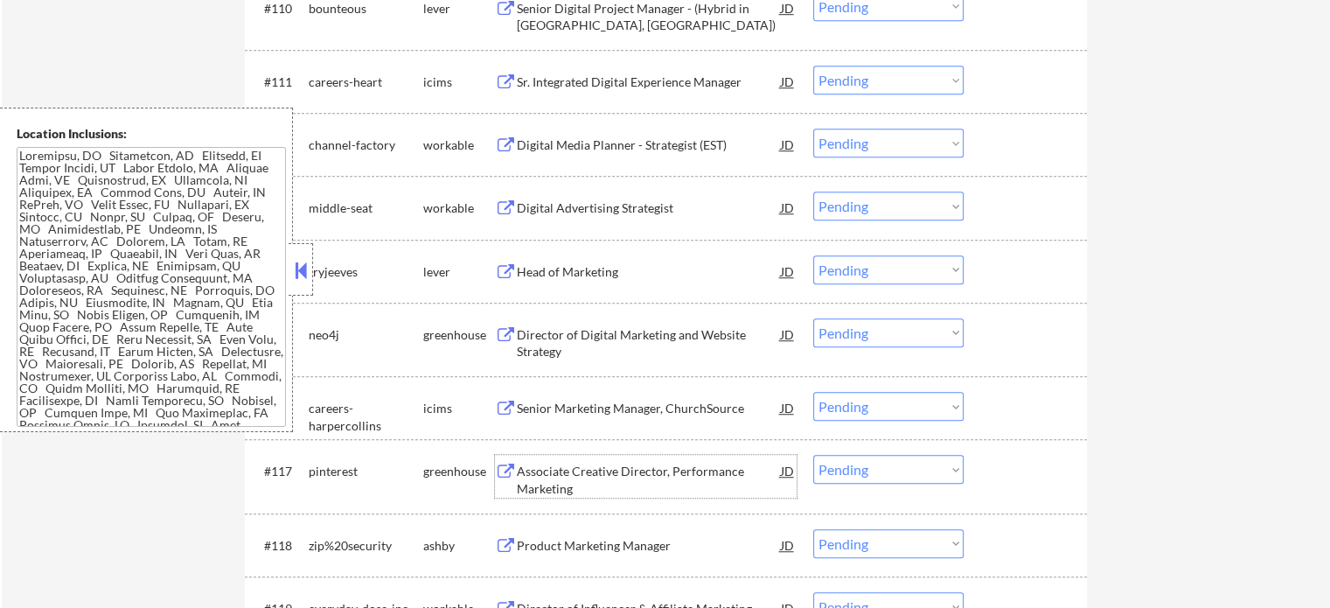
click at [538, 489] on div "Associate Creative Director, Performance Marketing" at bounding box center [649, 480] width 264 height 34
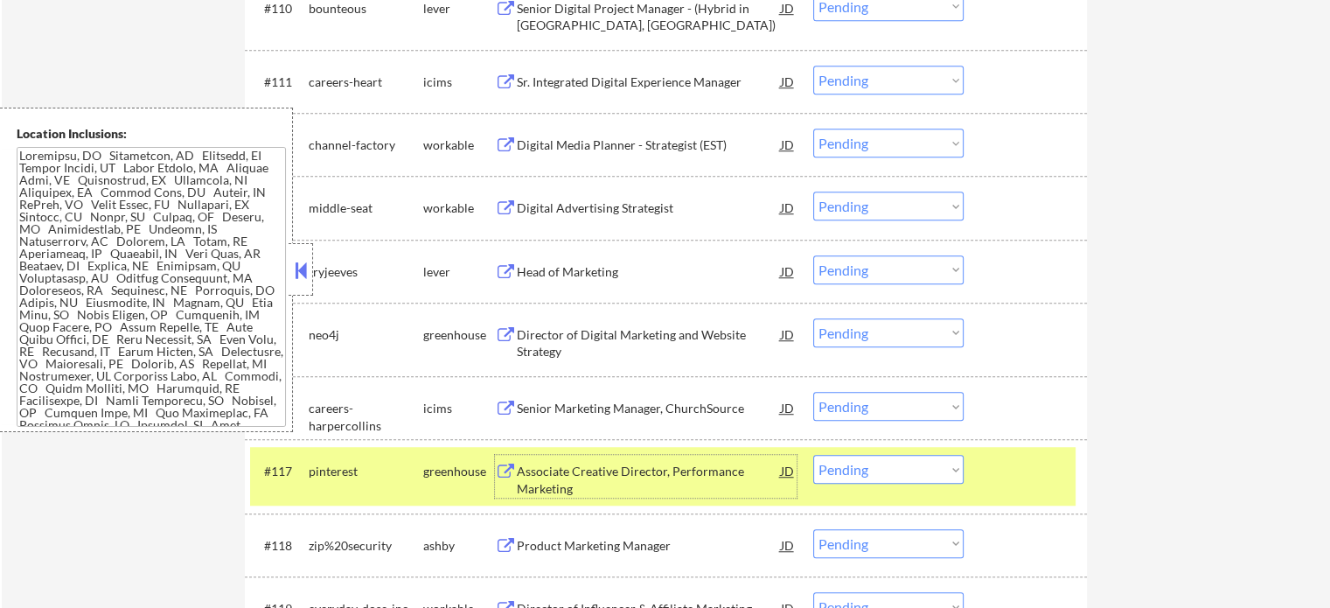
click at [1022, 490] on div "#117 pinterest greenhouse Associate Creative Director, Performance Marketing JD…" at bounding box center [663, 476] width 826 height 58
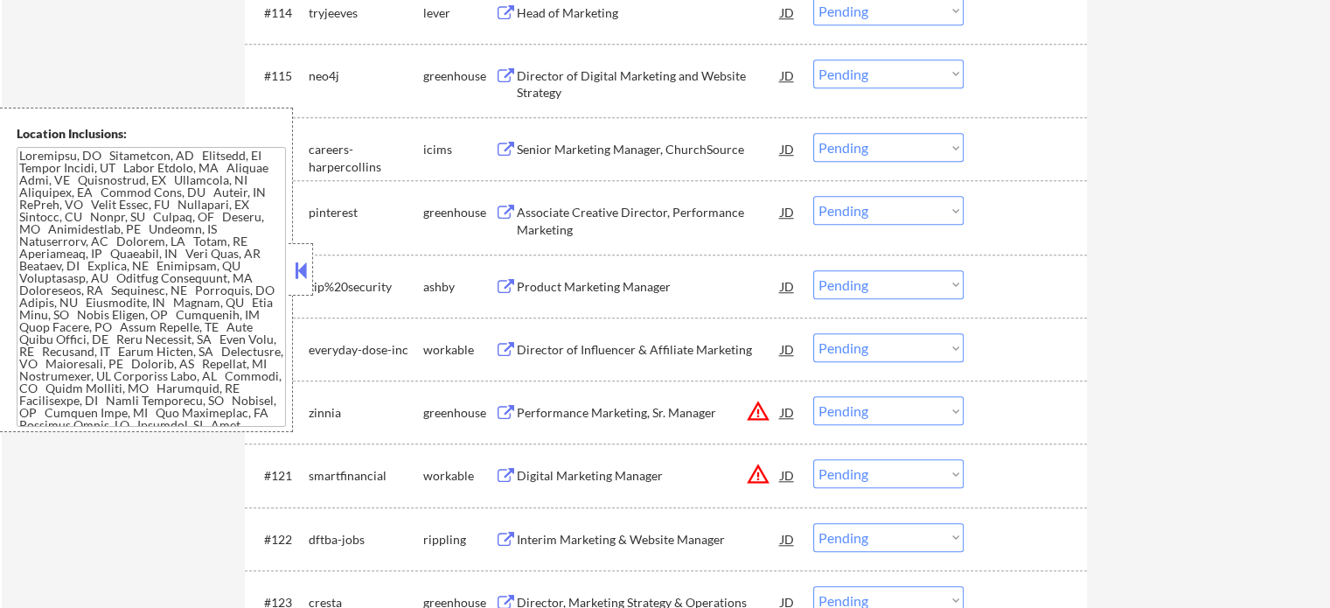
scroll to position [1487, 0]
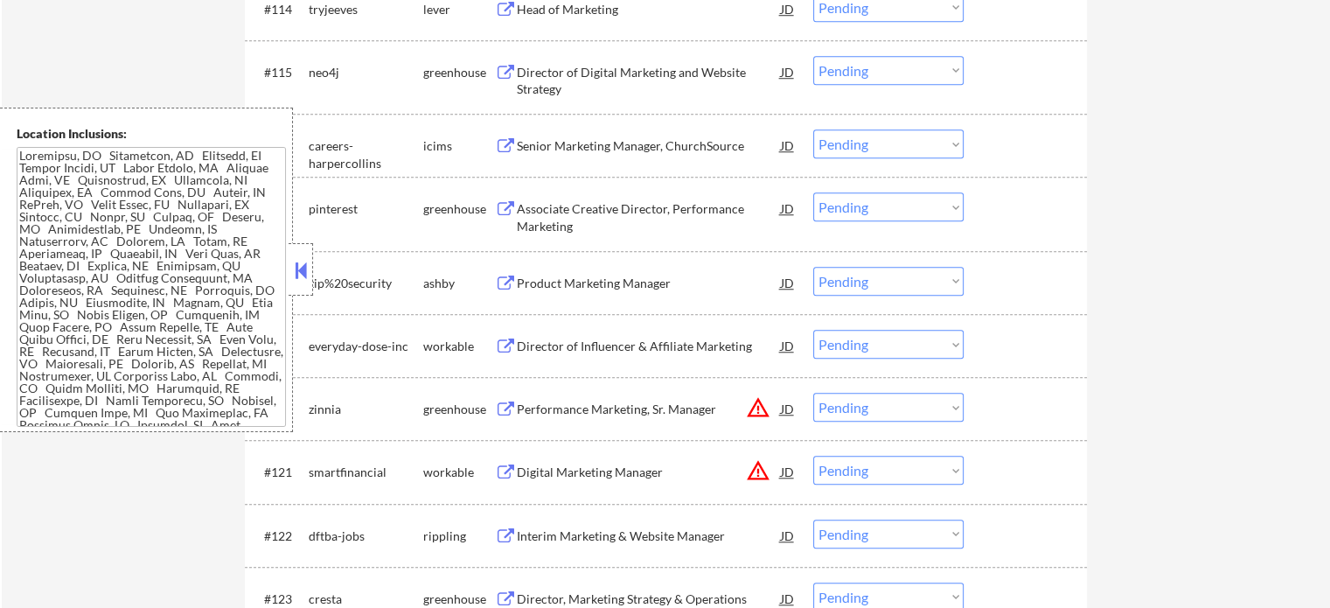
click at [589, 278] on div "Product Marketing Manager" at bounding box center [649, 283] width 264 height 17
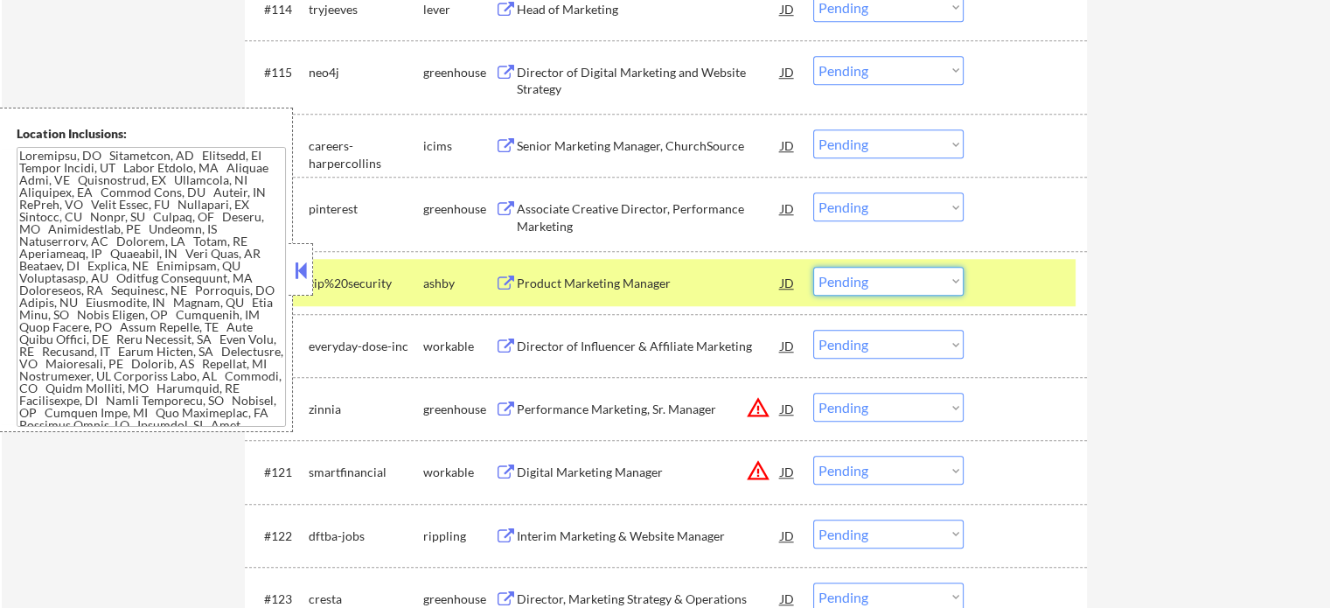
click at [882, 277] on select "Choose an option... Pending Applied Excluded (Questions) Excluded (Expired) Exc…" at bounding box center [888, 281] width 150 height 29
click at [813, 267] on select "Choose an option... Pending Applied Excluded (Questions) Excluded (Expired) Exc…" at bounding box center [888, 281] width 150 height 29
click at [1002, 285] on div at bounding box center [1027, 282] width 77 height 31
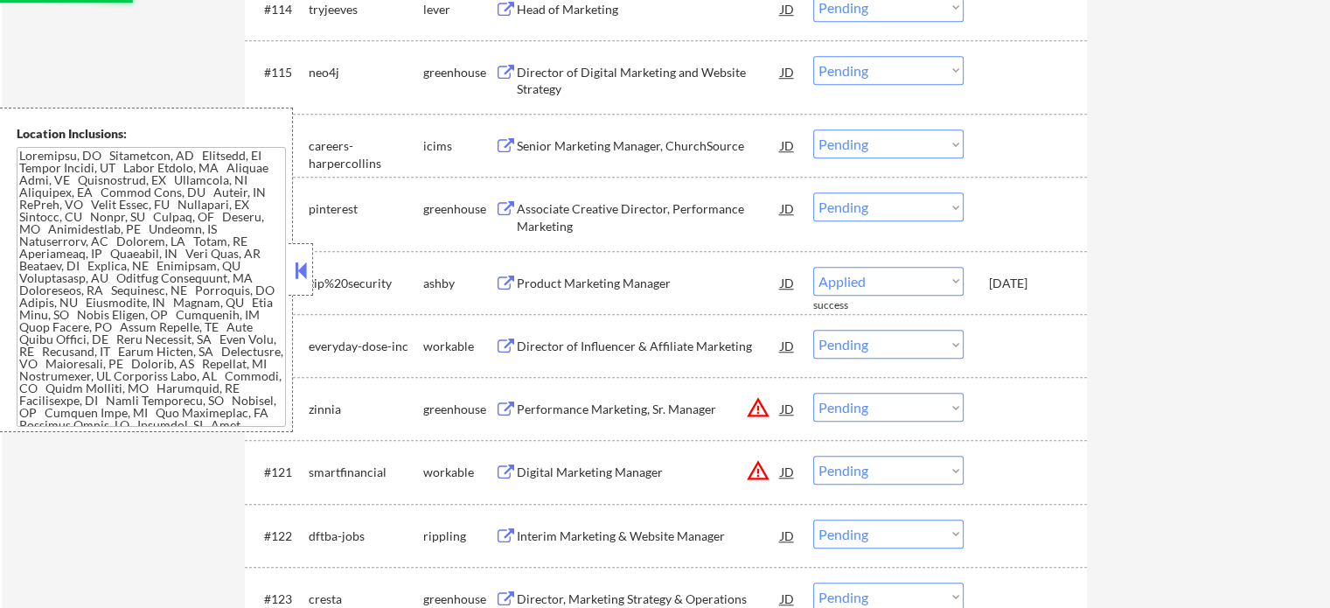
select select ""pending""
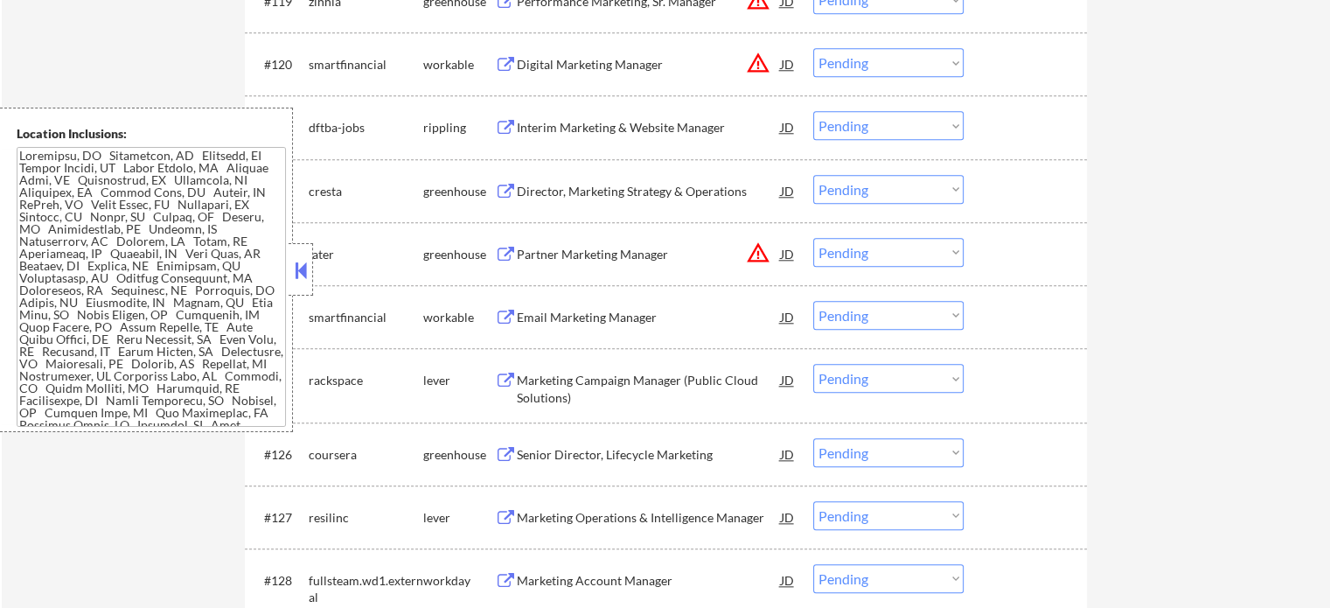
scroll to position [1836, 0]
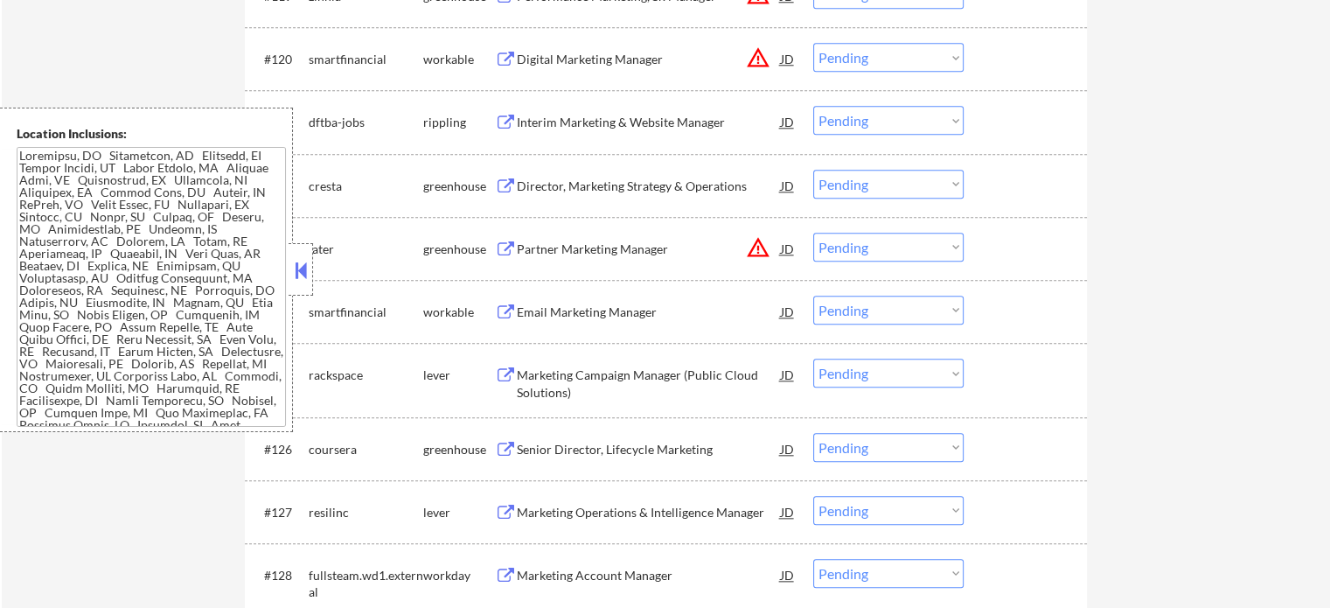
click at [560, 442] on div "Senior Director, Lifecycle Marketing" at bounding box center [649, 449] width 264 height 17
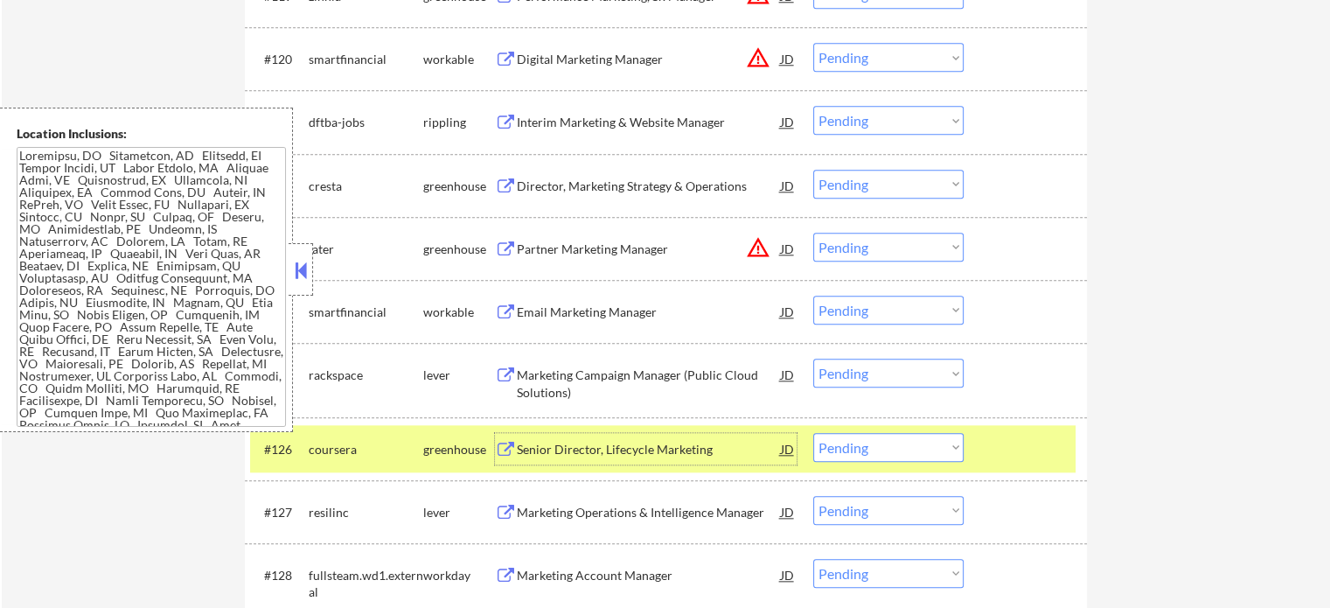
click at [934, 435] on select "Choose an option... Pending Applied Excluded (Questions) Excluded (Expired) Exc…" at bounding box center [888, 447] width 150 height 29
click at [813, 433] on select "Choose an option... Pending Applied Excluded (Questions) Excluded (Expired) Exc…" at bounding box center [888, 447] width 150 height 29
click at [992, 446] on div at bounding box center [1027, 448] width 77 height 31
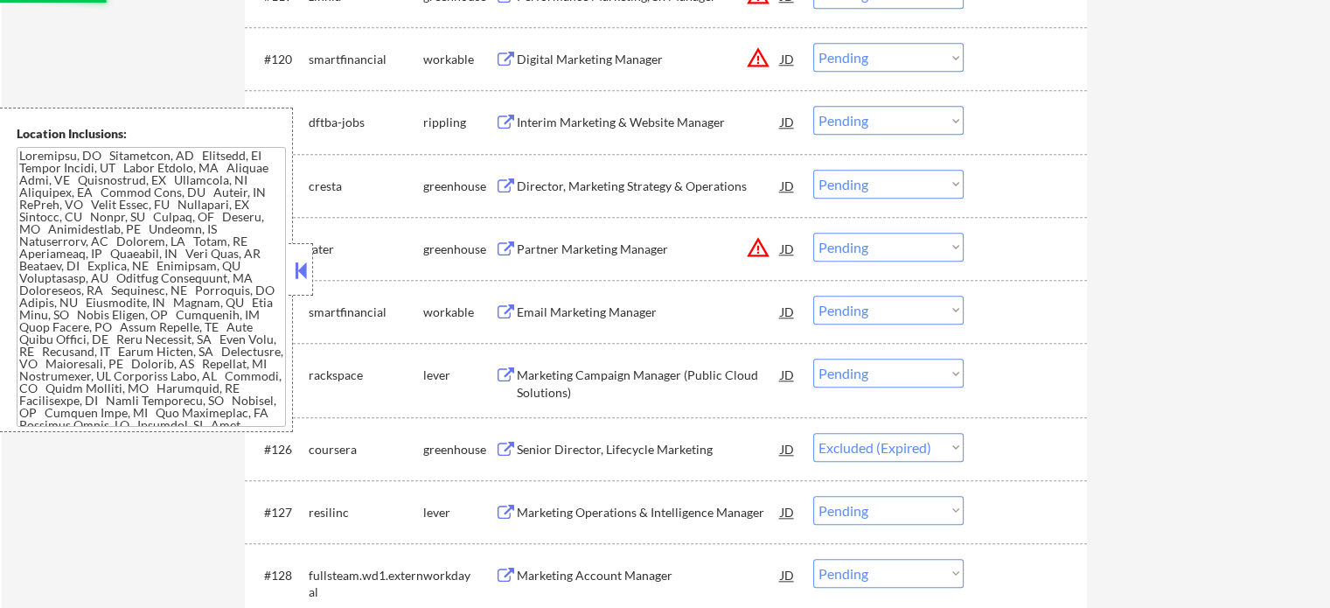
scroll to position [2186, 0]
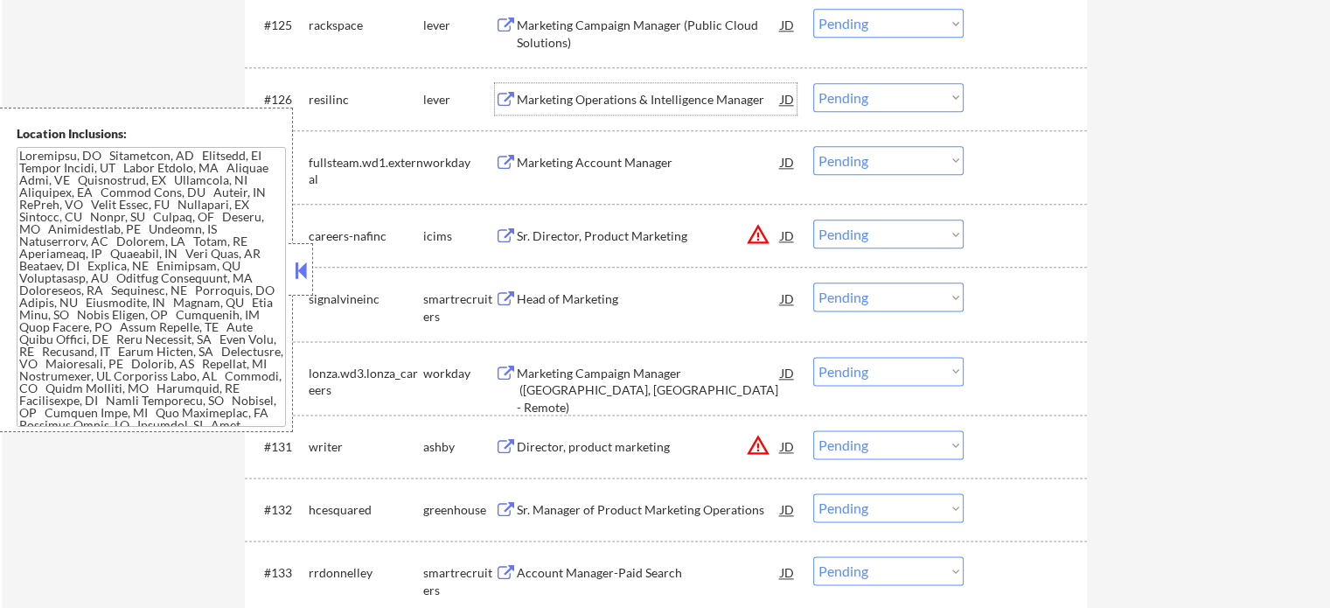
click at [542, 101] on div "Marketing Operations & Intelligence Manager" at bounding box center [649, 99] width 264 height 17
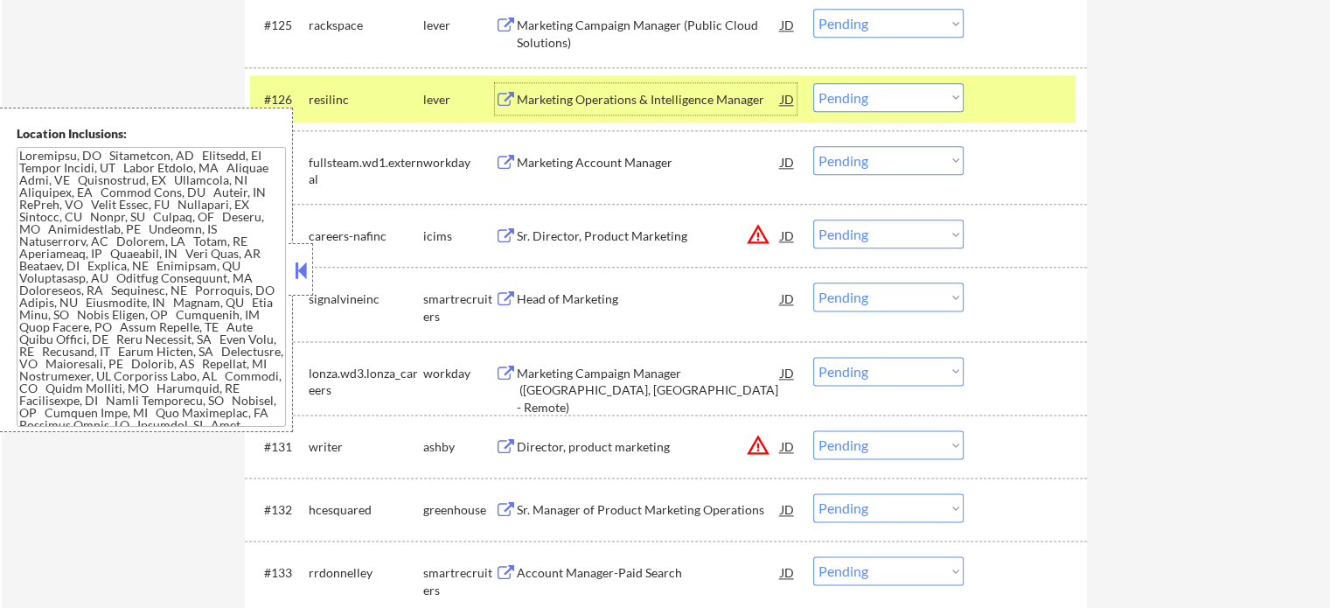
click at [860, 94] on select "Choose an option... Pending Applied Excluded (Questions) Excluded (Expired) Exc…" at bounding box center [888, 97] width 150 height 29
click at [813, 83] on select "Choose an option... Pending Applied Excluded (Questions) Excluded (Expired) Exc…" at bounding box center [888, 97] width 150 height 29
click at [1048, 112] on div at bounding box center [1027, 98] width 77 height 31
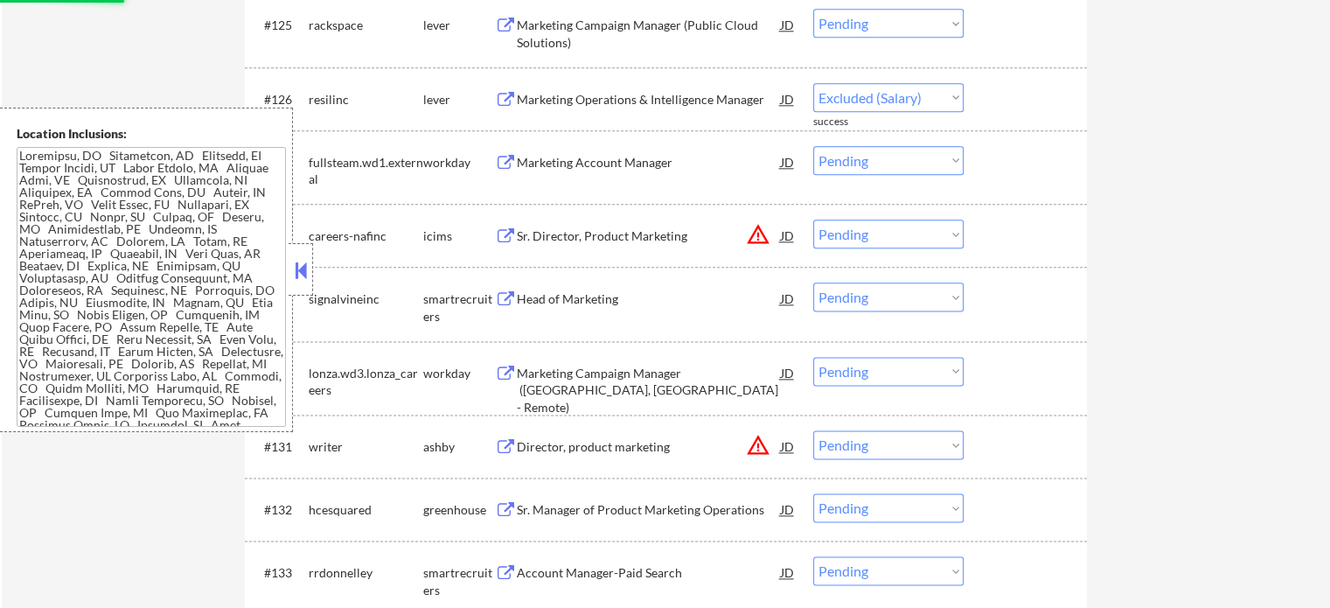
select select ""pending""
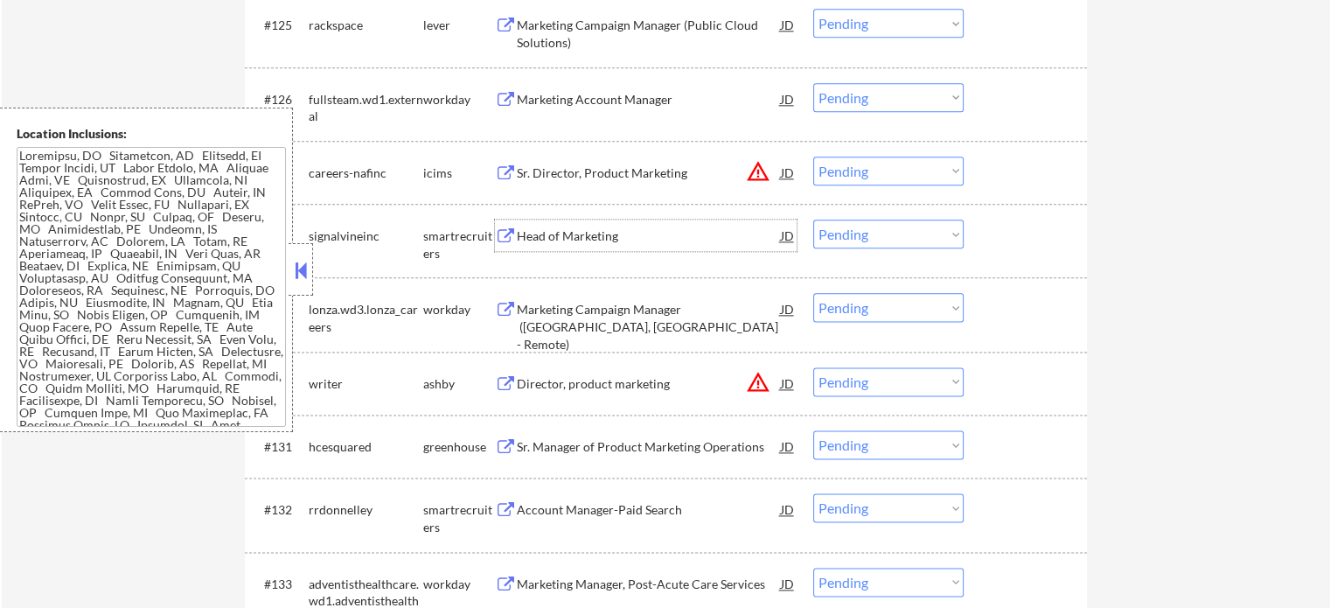
click at [589, 230] on div "Head of Marketing" at bounding box center [649, 235] width 264 height 17
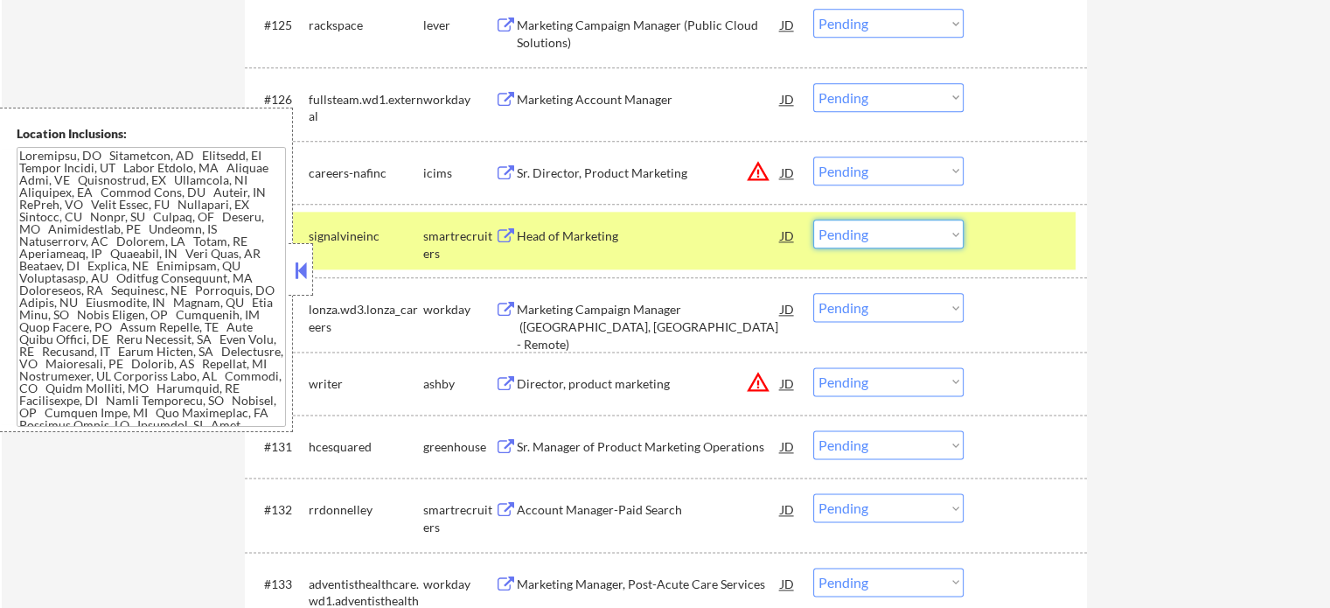
click at [868, 233] on select "Choose an option... Pending Applied Excluded (Questions) Excluded (Expired) Exc…" at bounding box center [888, 233] width 150 height 29
click at [813, 219] on select "Choose an option... Pending Applied Excluded (Questions) Excluded (Expired) Exc…" at bounding box center [888, 233] width 150 height 29
click at [995, 246] on div at bounding box center [1027, 234] width 77 height 31
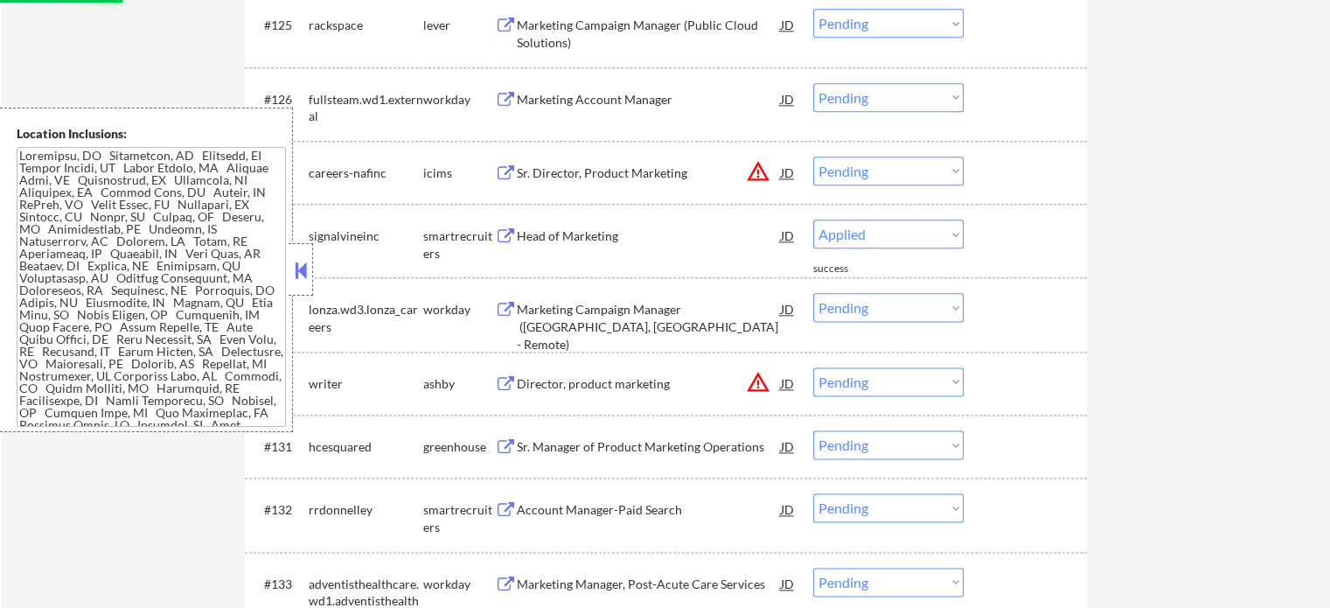
select select ""pending""
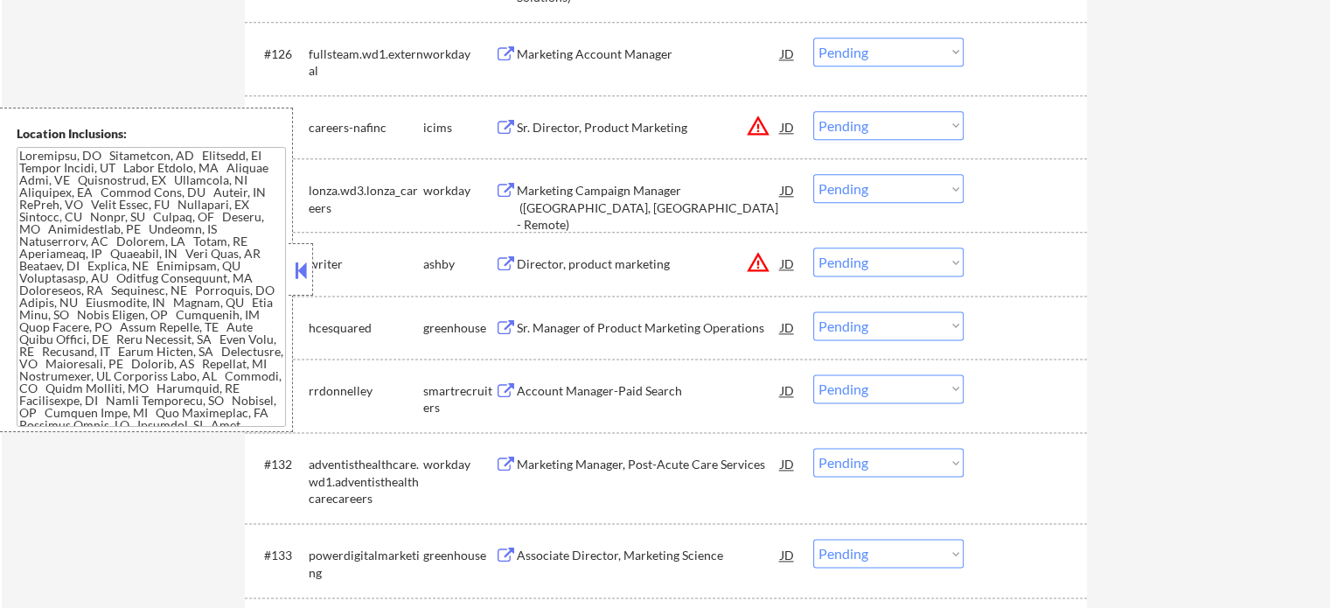
scroll to position [2274, 0]
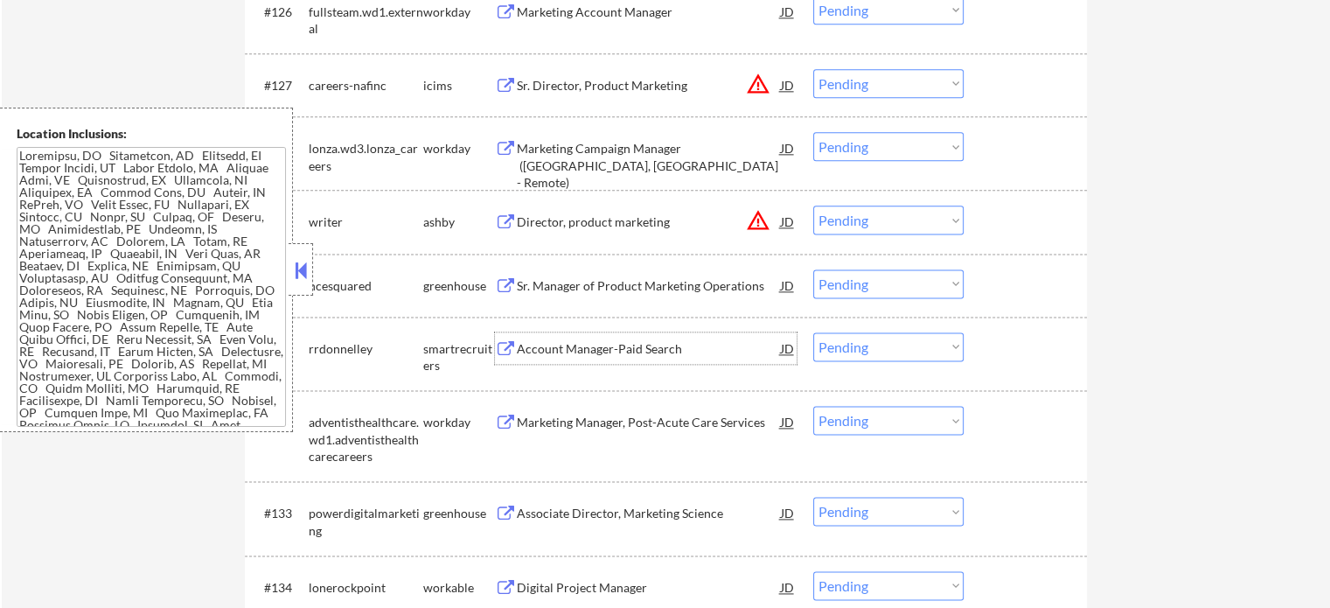
click at [534, 341] on div "Account Manager-Paid Search" at bounding box center [649, 348] width 264 height 17
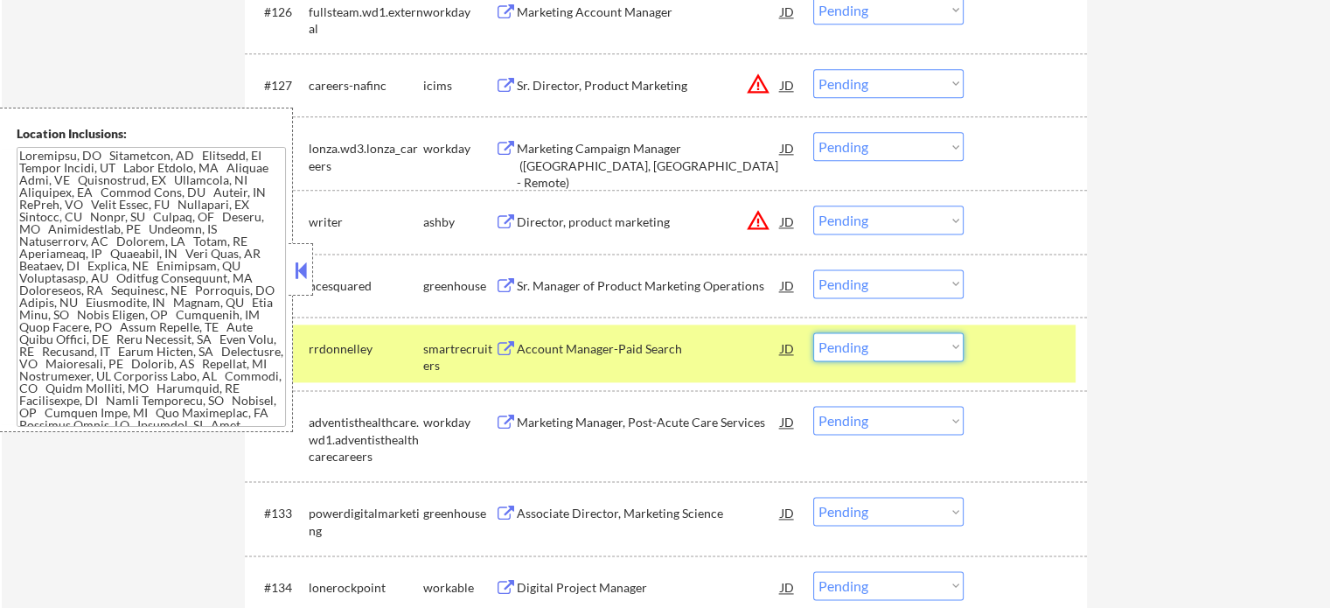
click at [885, 340] on select "Choose an option... Pending Applied Excluded (Questions) Excluded (Expired) Exc…" at bounding box center [888, 346] width 150 height 29
click at [813, 332] on select "Choose an option... Pending Applied Excluded (Questions) Excluded (Expired) Exc…" at bounding box center [888, 346] width 150 height 29
click at [1011, 350] on div at bounding box center [1027, 347] width 77 height 31
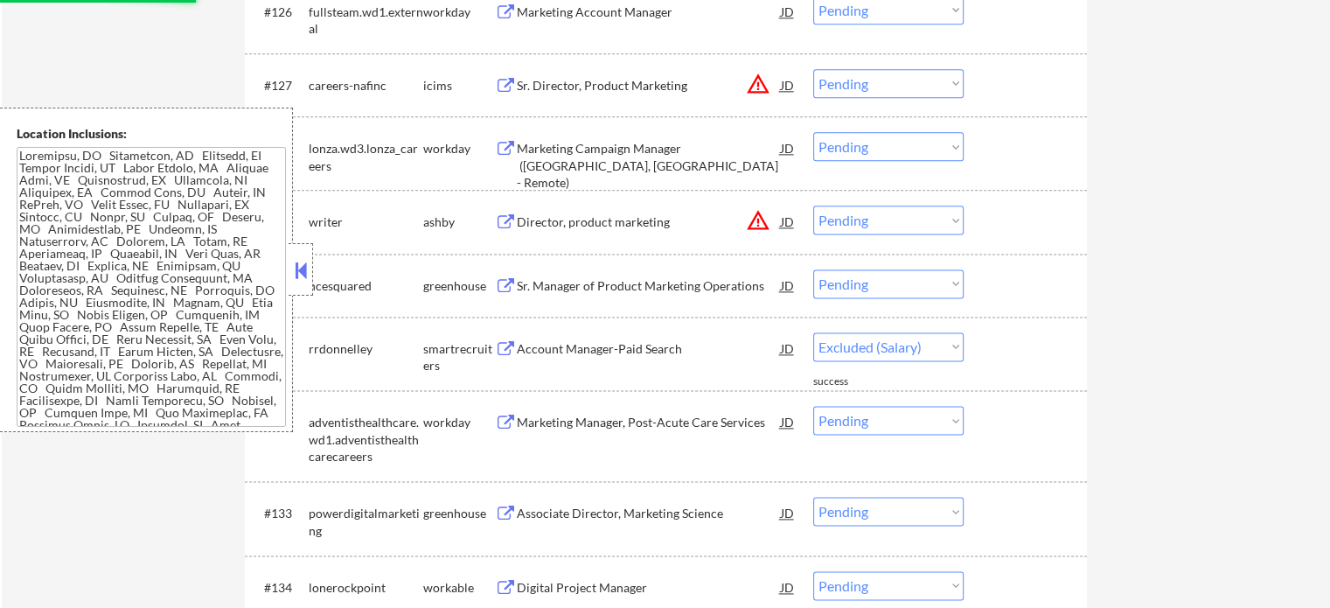
select select ""pending""
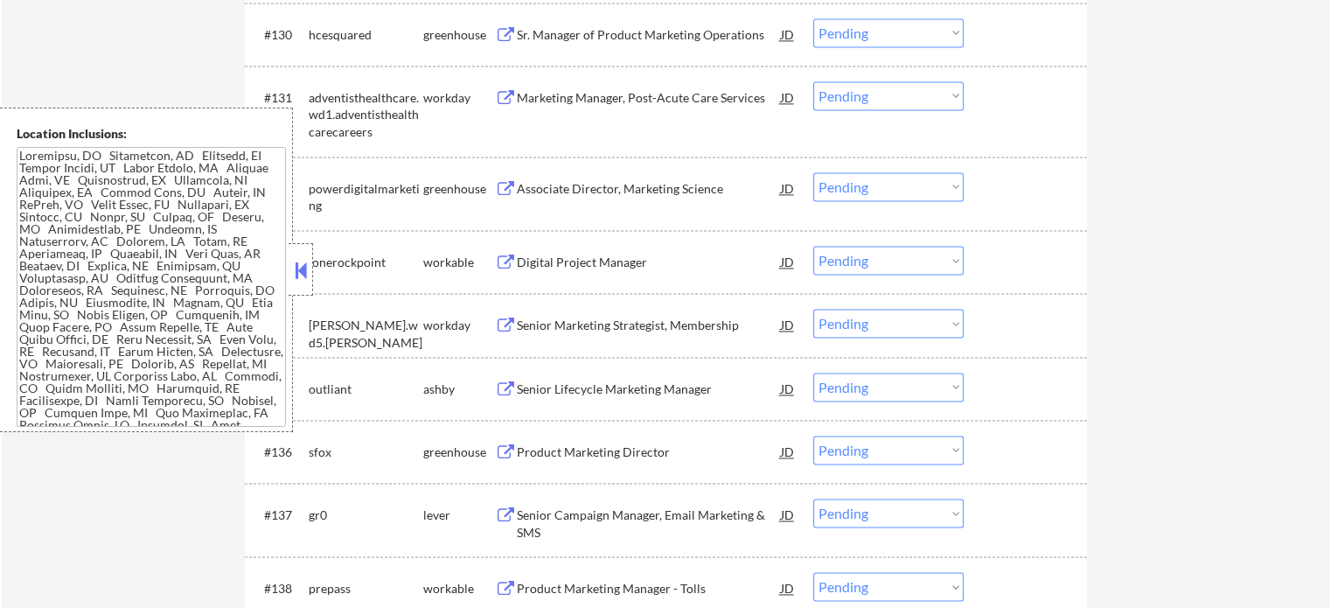
scroll to position [2536, 0]
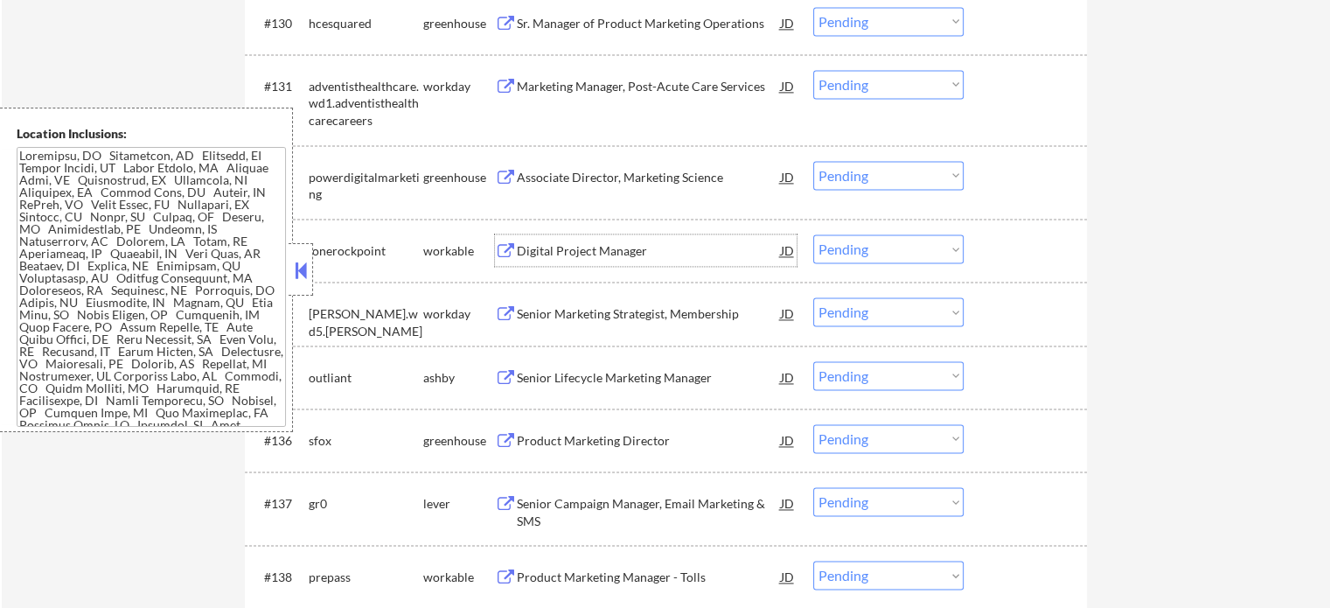
click at [564, 250] on div "Digital Project Manager" at bounding box center [649, 250] width 264 height 17
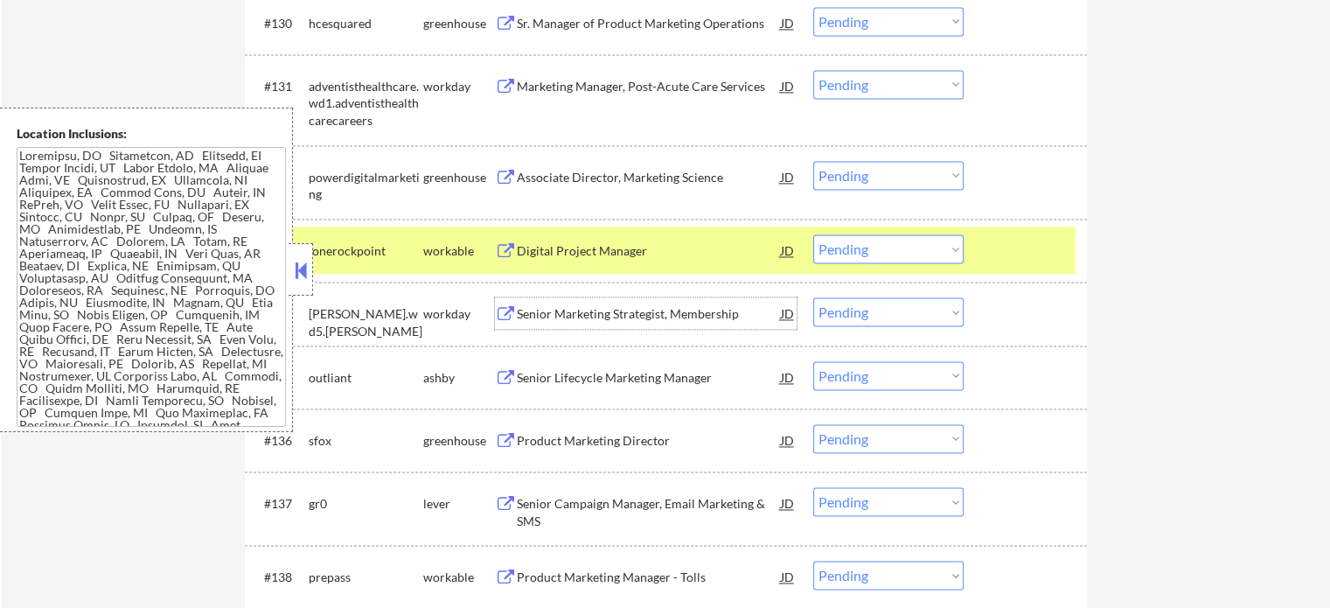
click at [521, 308] on div "Senior Marketing Strategist, Membership" at bounding box center [649, 313] width 264 height 17
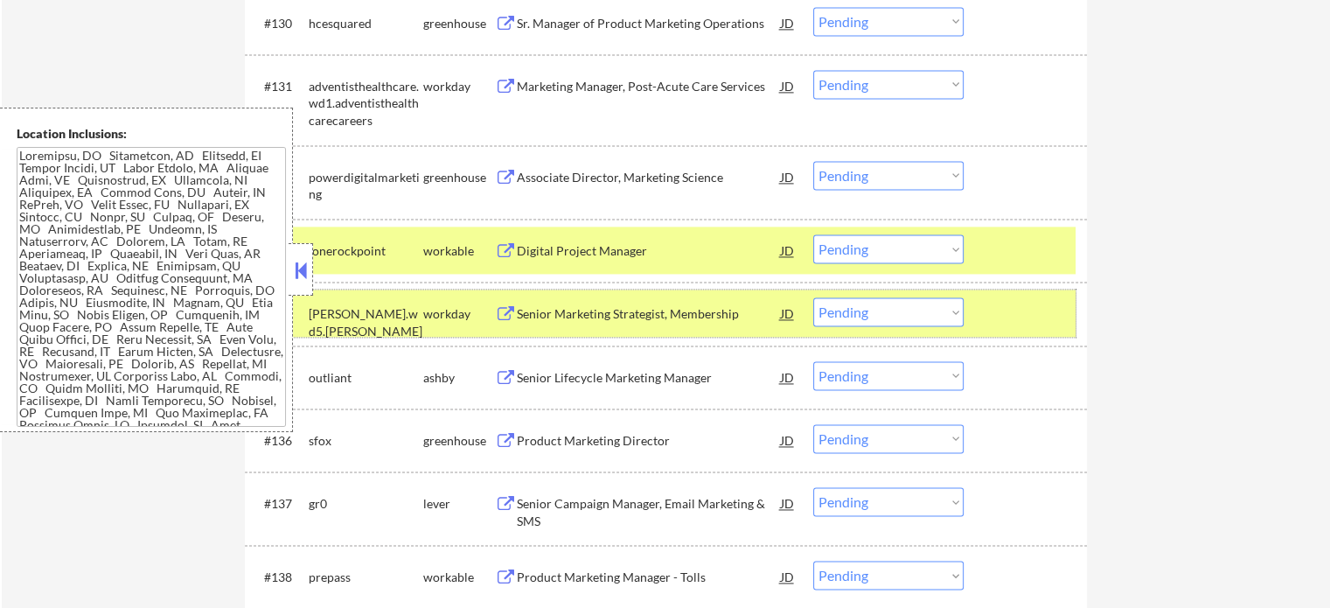
click at [1034, 303] on div at bounding box center [1027, 312] width 77 height 31
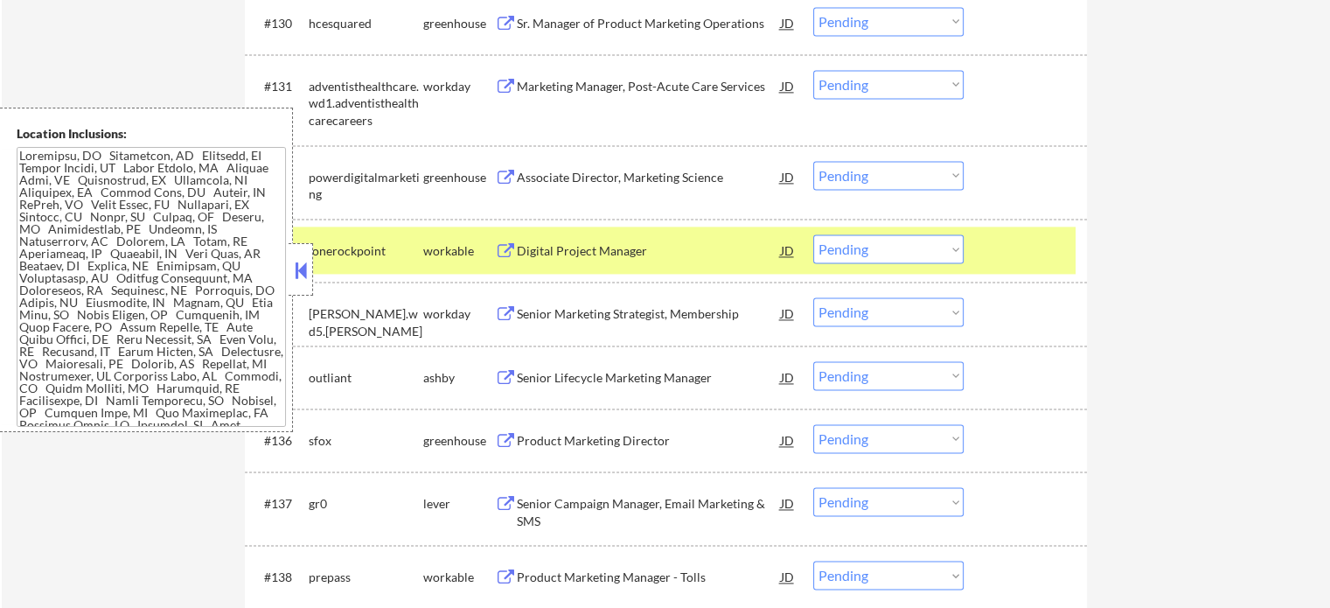
click at [1021, 262] on div at bounding box center [1027, 249] width 77 height 31
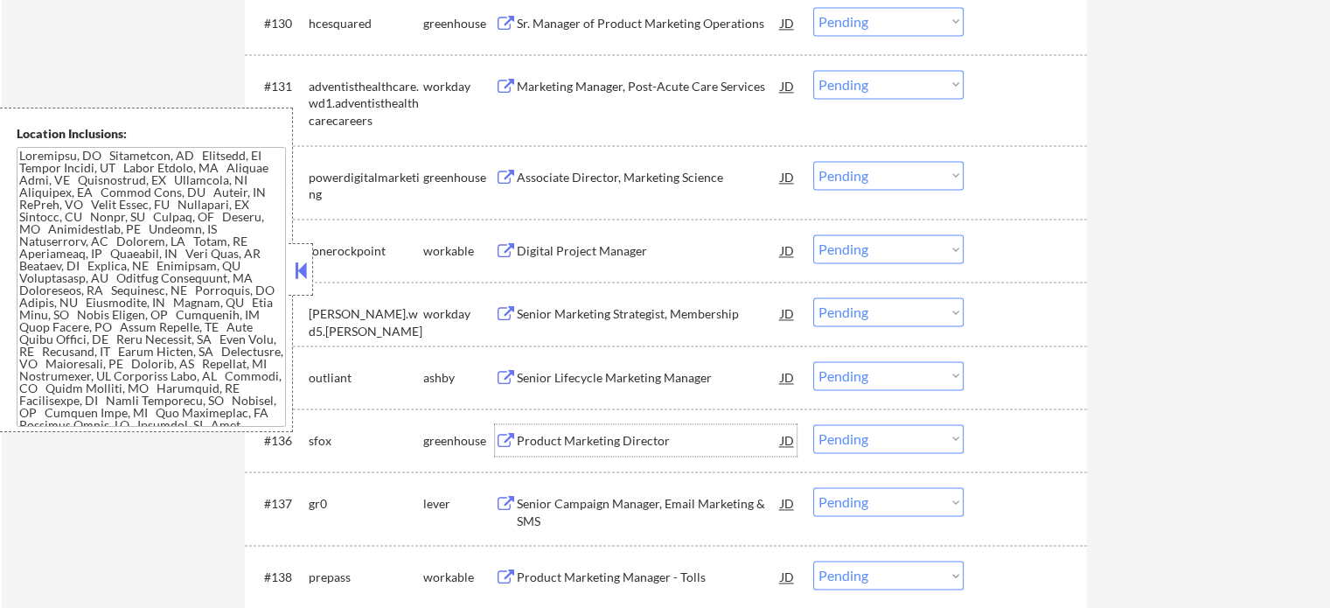
click at [525, 437] on div "Product Marketing Director" at bounding box center [649, 440] width 264 height 17
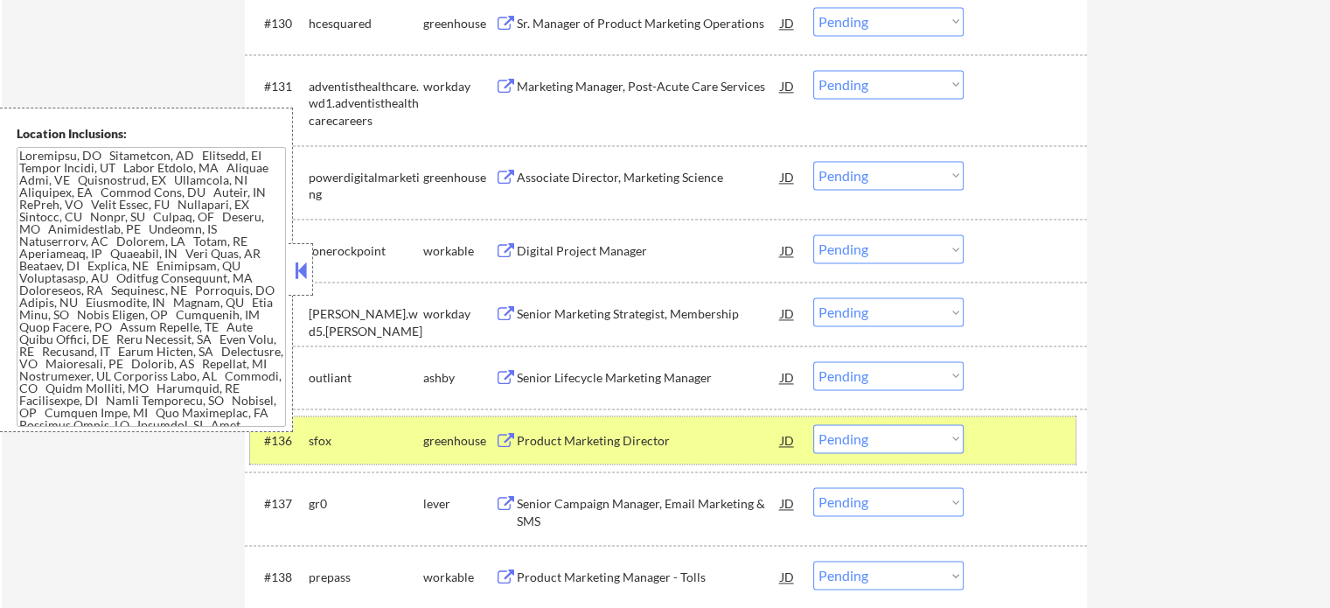
drag, startPoint x: 1031, startPoint y: 432, endPoint x: 1071, endPoint y: 413, distance: 44.6
click at [1031, 433] on div at bounding box center [1027, 439] width 77 height 31
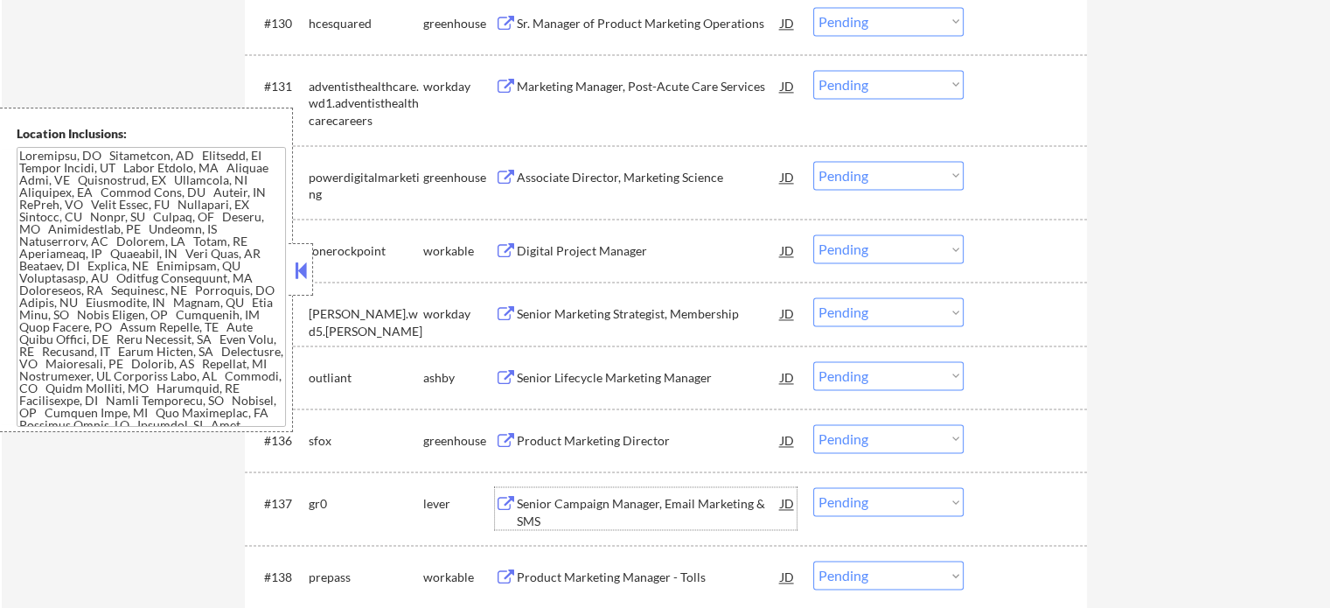
click at [584, 523] on div "Senior Campaign Manager, Email Marketing & SMS" at bounding box center [649, 512] width 264 height 34
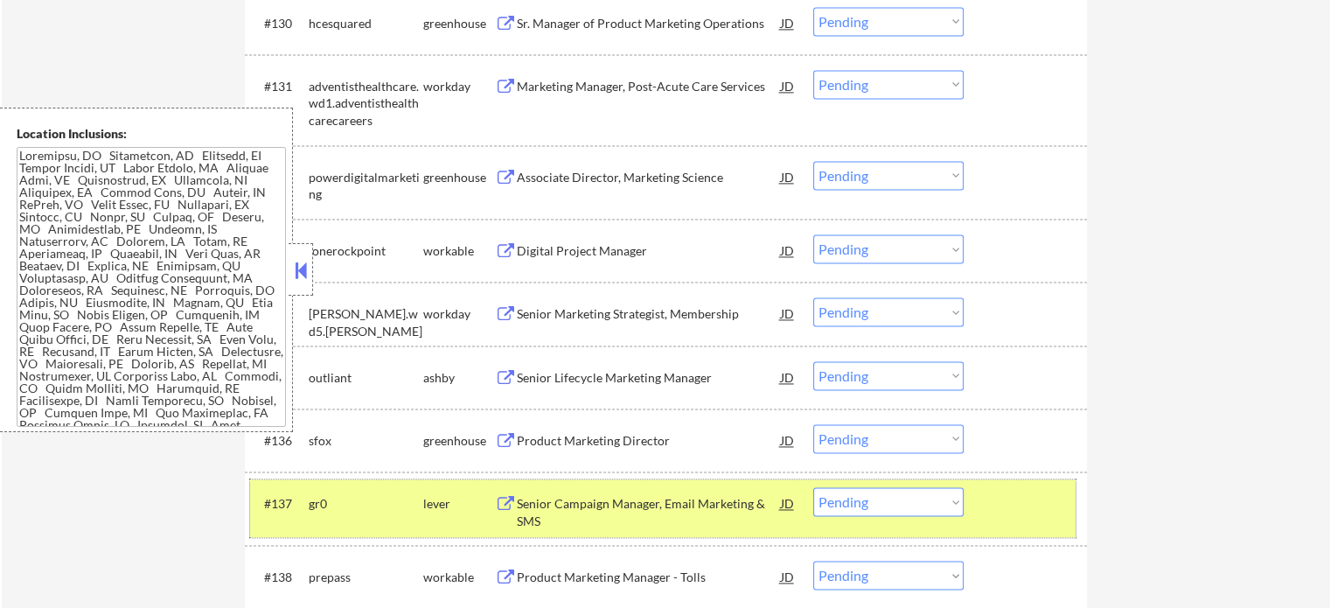
click at [1009, 515] on div at bounding box center [1027, 502] width 77 height 31
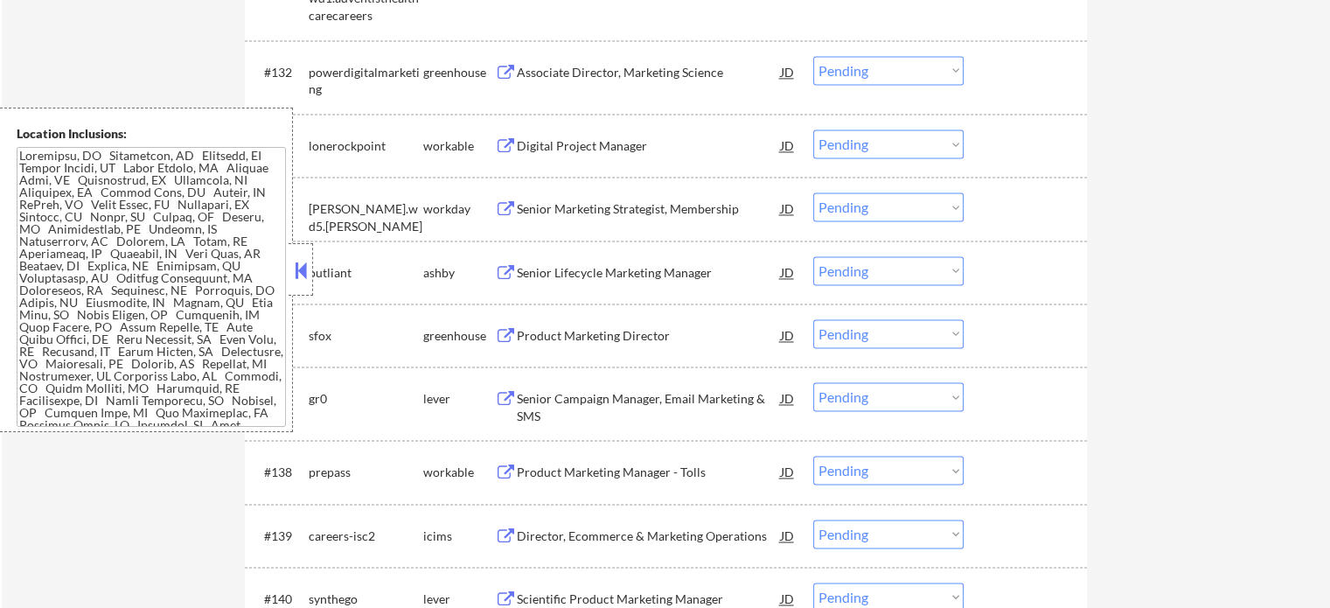
scroll to position [2886, 0]
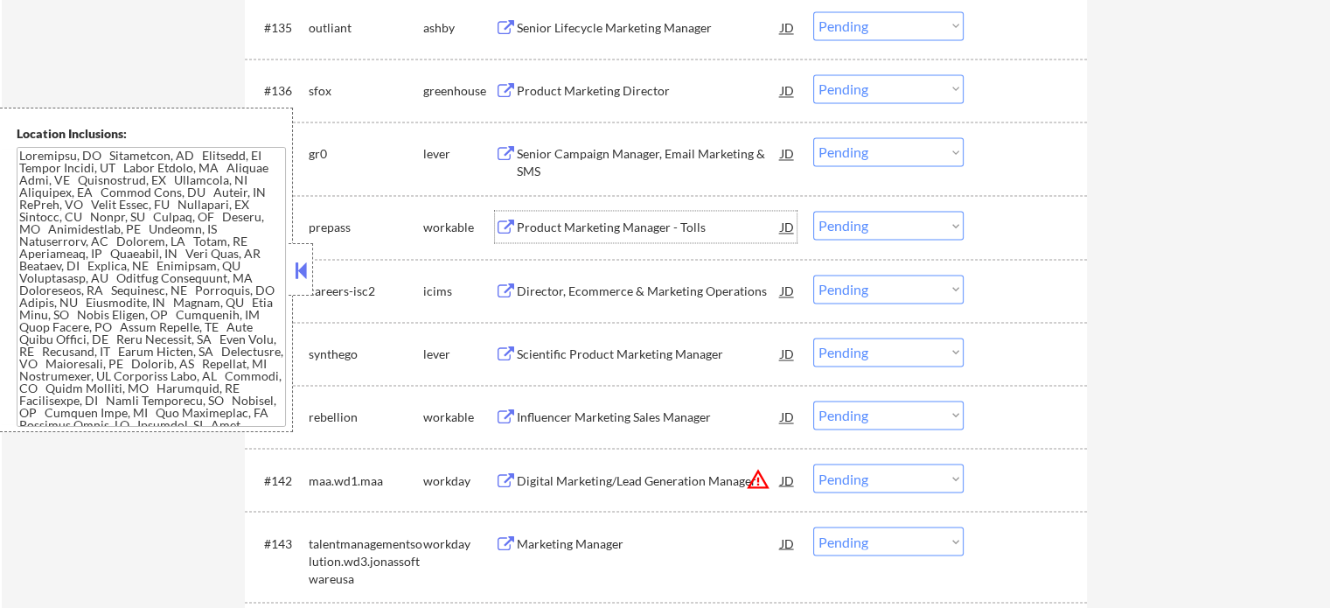
click at [562, 233] on div "Product Marketing Manager - Tolls" at bounding box center [649, 227] width 264 height 17
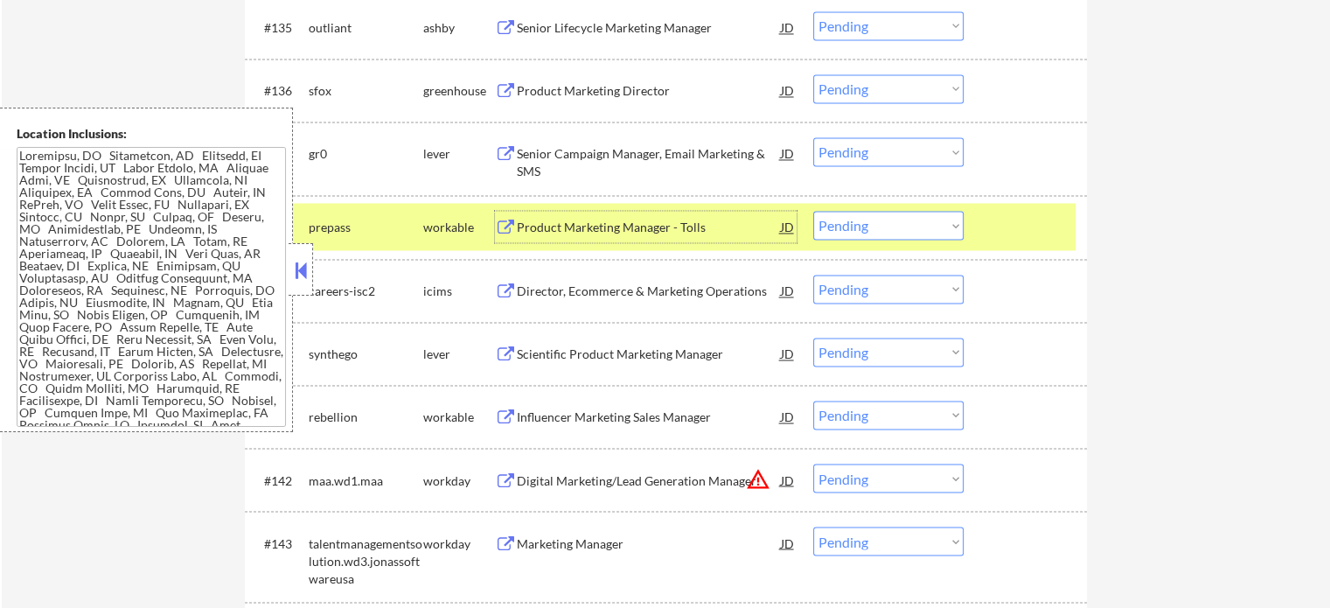
click at [874, 226] on select "Choose an option... Pending Applied Excluded (Questions) Excluded (Expired) Exc…" at bounding box center [888, 225] width 150 height 29
click at [813, 211] on select "Choose an option... Pending Applied Excluded (Questions) Excluded (Expired) Exc…" at bounding box center [888, 225] width 150 height 29
click at [1000, 222] on div at bounding box center [1027, 226] width 77 height 31
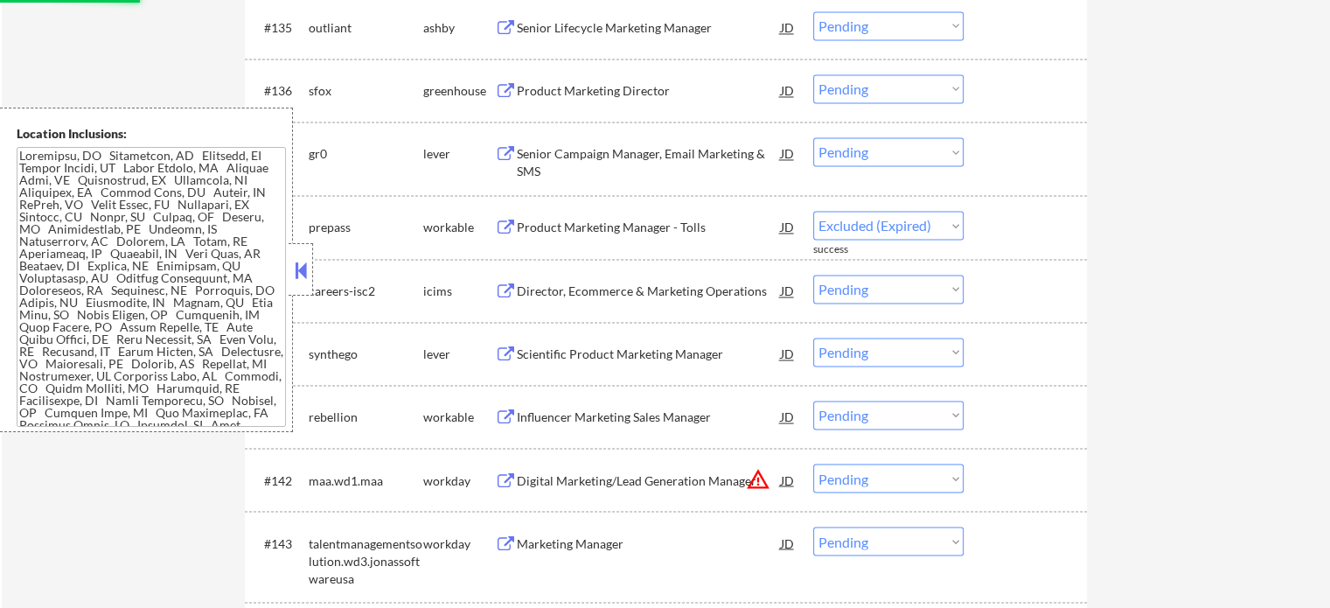
select select ""pending""
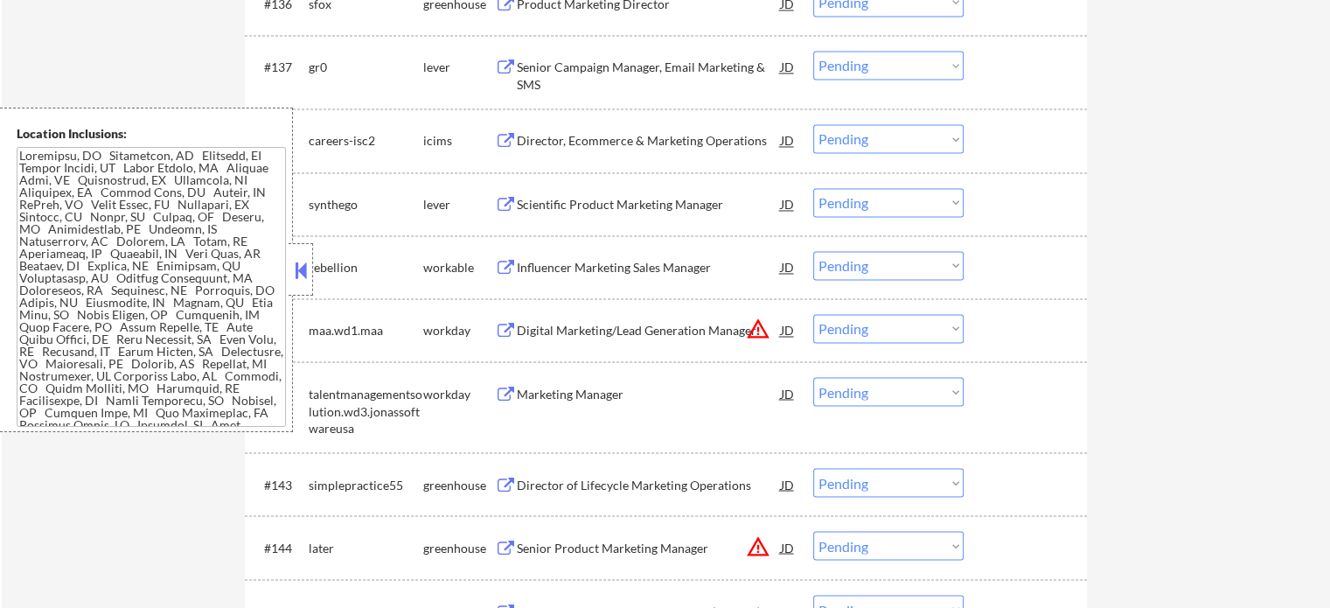
scroll to position [2973, 0]
click at [617, 201] on div "Scientific Product Marketing Manager" at bounding box center [649, 203] width 264 height 17
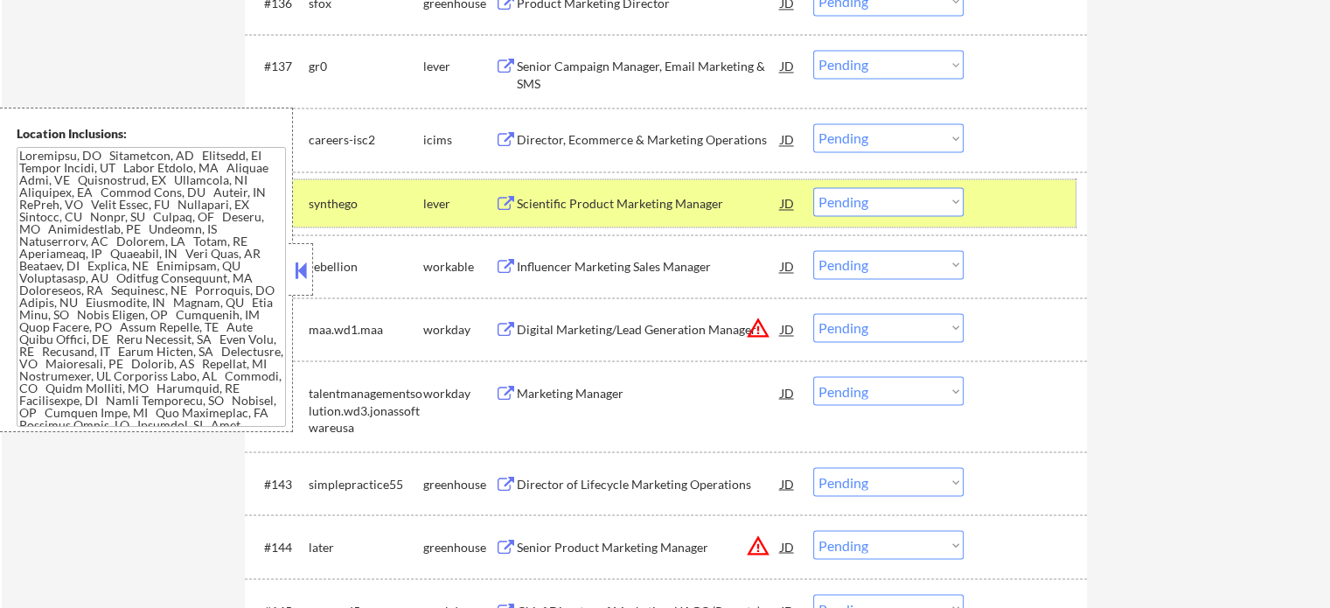
click at [1029, 187] on div at bounding box center [1027, 202] width 77 height 31
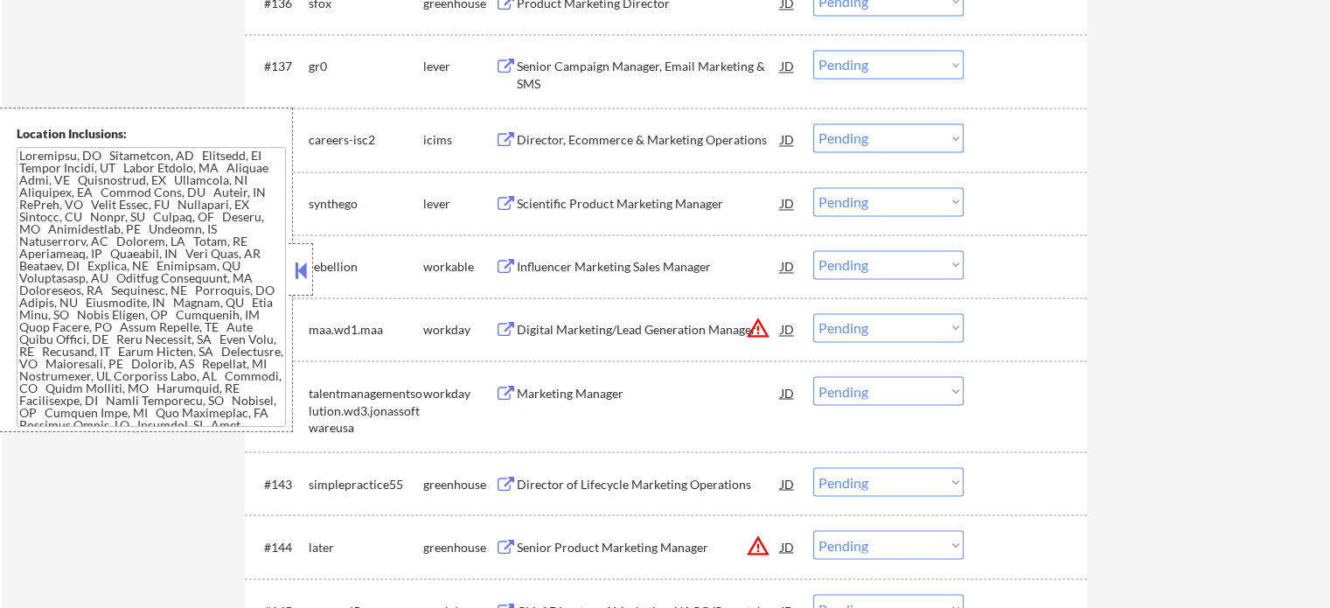
scroll to position [3061, 0]
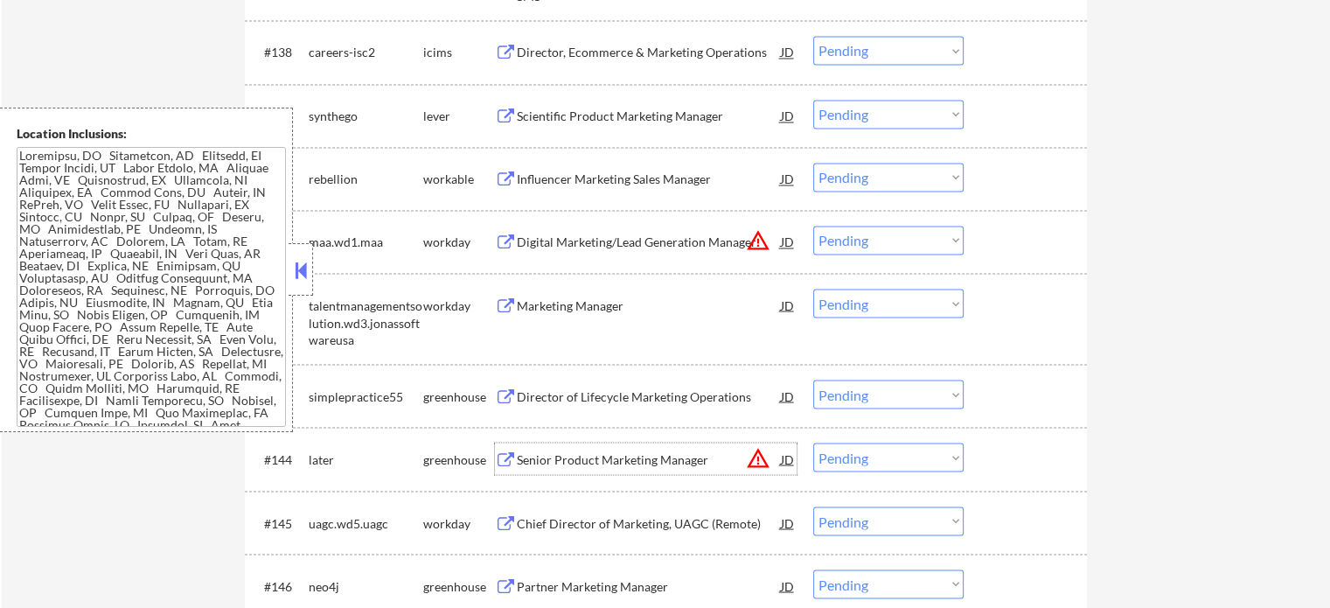
click at [594, 466] on div "Senior Product Marketing Manager" at bounding box center [649, 458] width 264 height 17
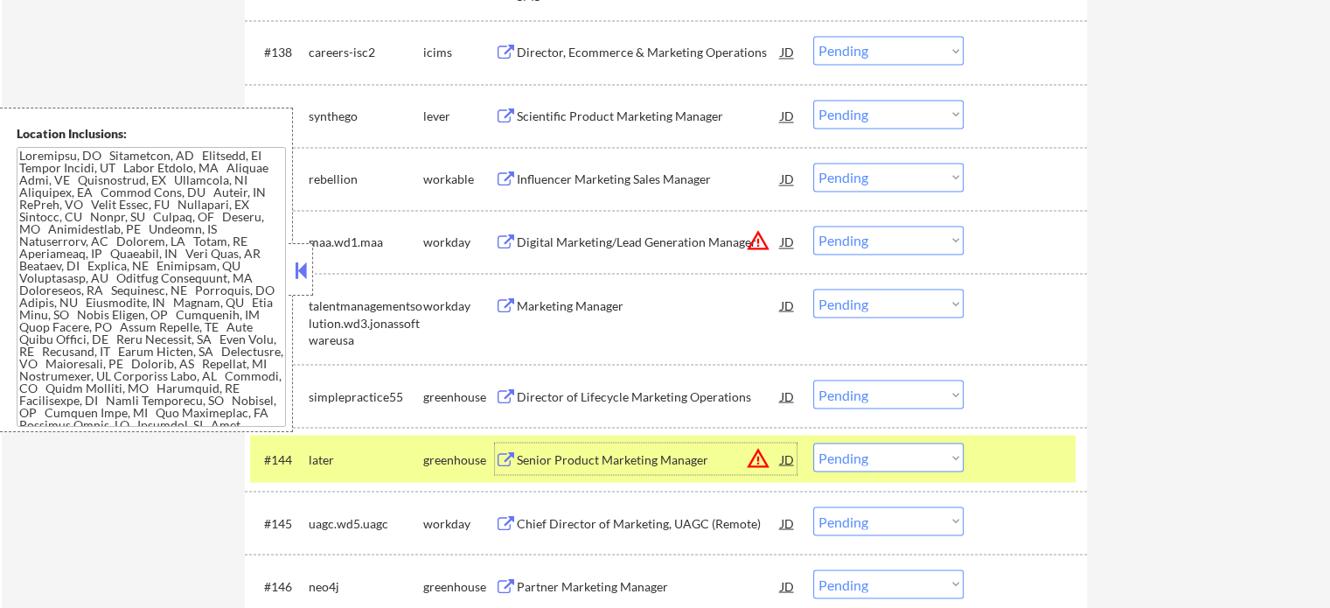
click at [935, 464] on select "Choose an option... Pending Applied Excluded (Questions) Excluded (Expired) Exc…" at bounding box center [888, 456] width 150 height 29
click at [813, 442] on select "Choose an option... Pending Applied Excluded (Questions) Excluded (Expired) Exc…" at bounding box center [888, 456] width 150 height 29
click at [1000, 460] on div at bounding box center [1027, 457] width 77 height 31
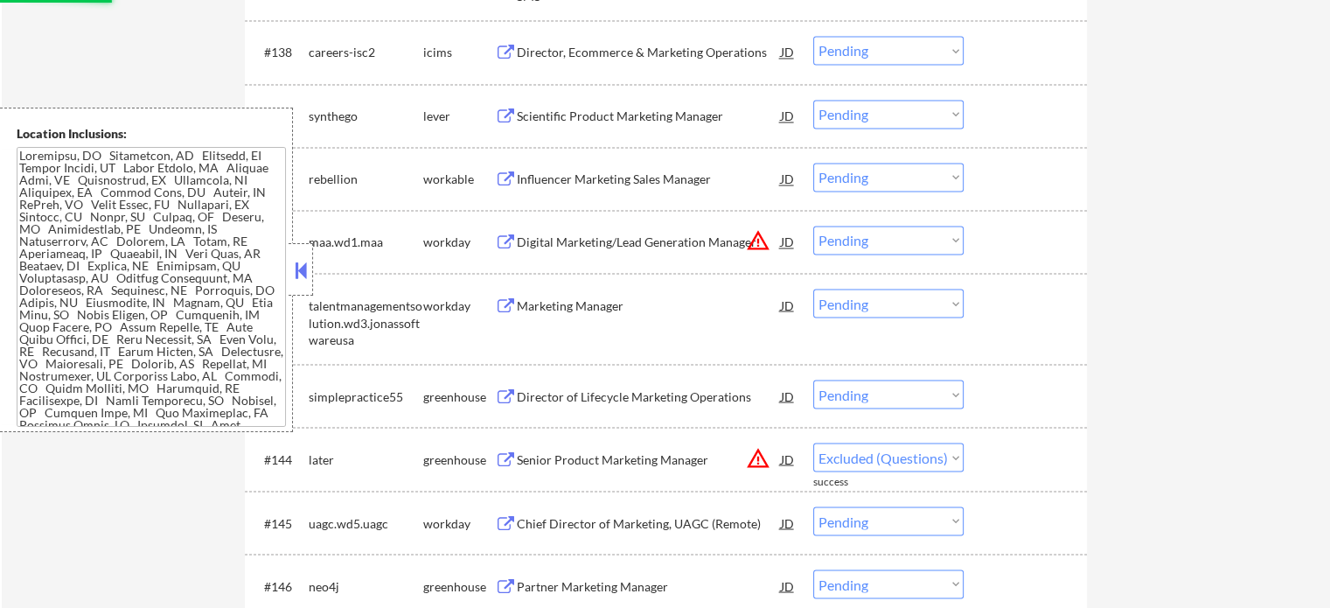
select select ""pending""
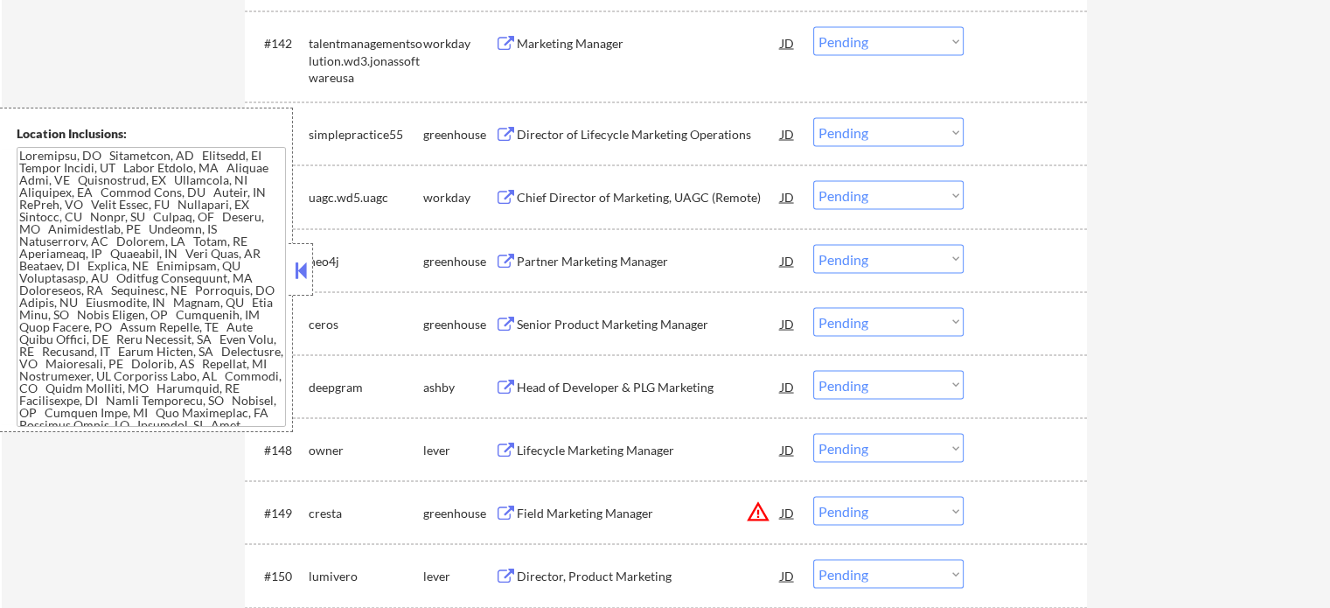
click at [537, 321] on div "Senior Product Marketing Manager" at bounding box center [649, 323] width 264 height 17
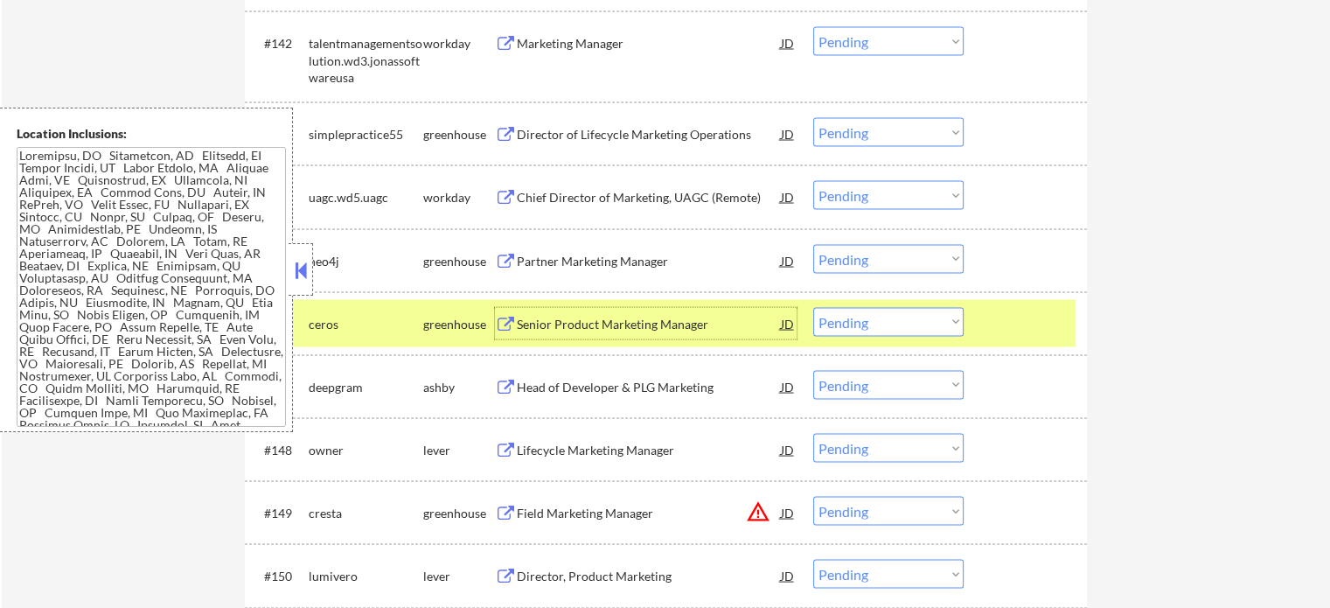
click at [1021, 317] on div at bounding box center [1027, 322] width 77 height 31
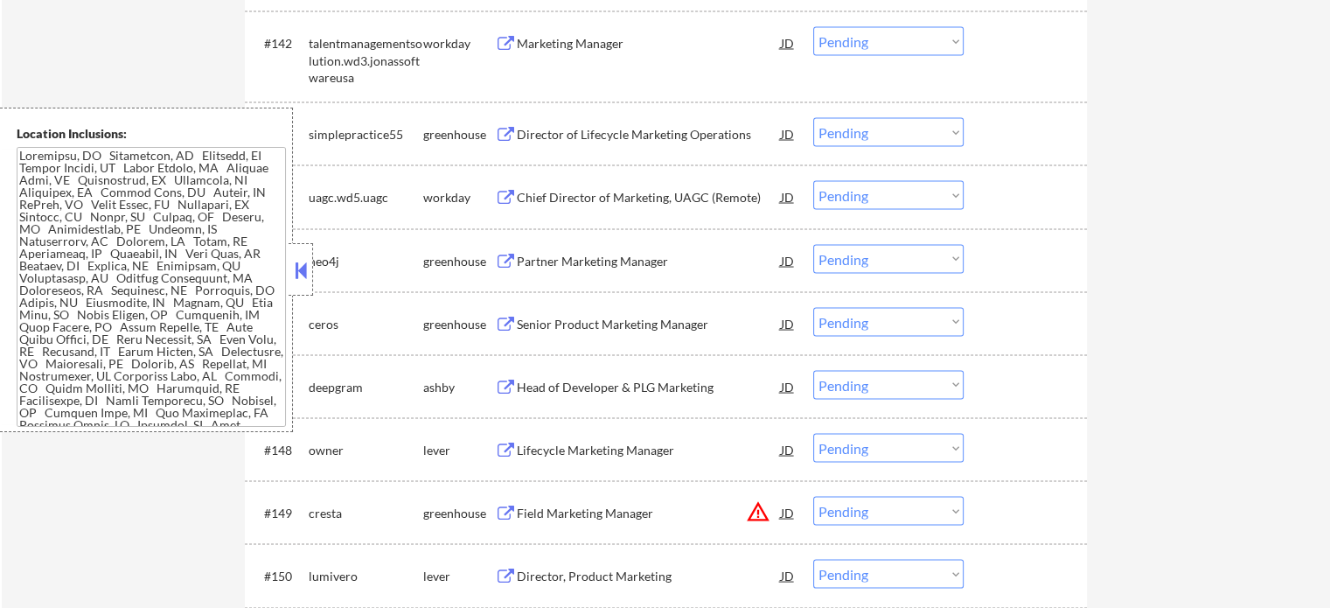
click at [651, 380] on div "Head of Developer & PLG Marketing" at bounding box center [649, 386] width 264 height 17
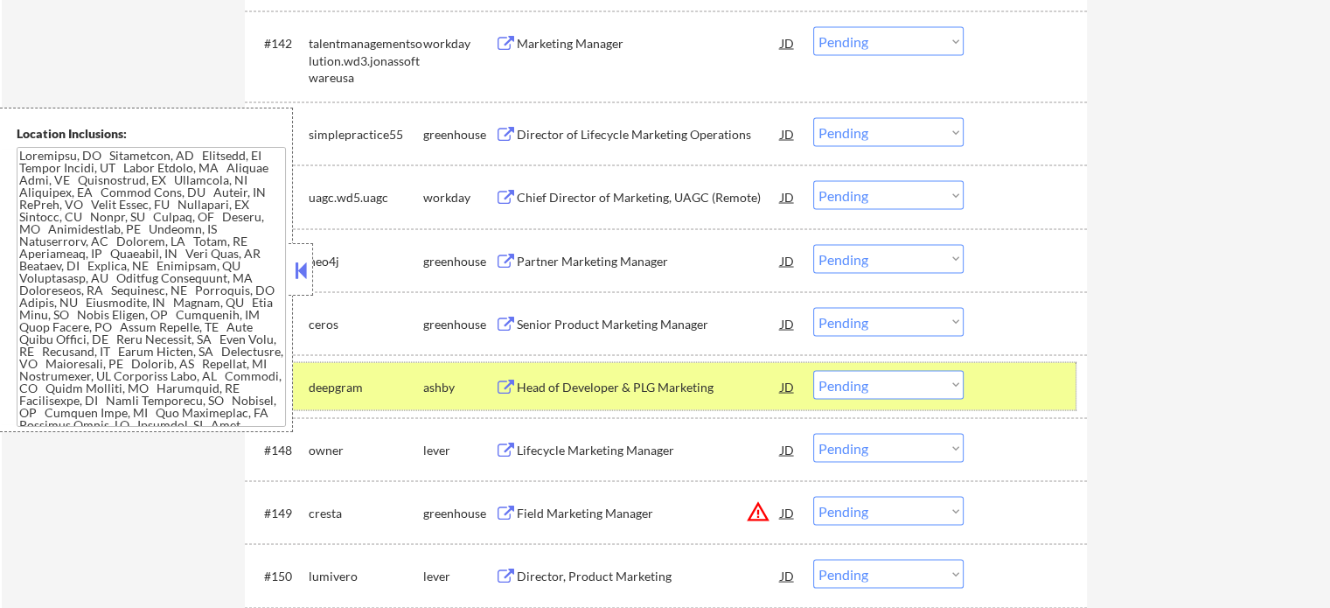
click at [1007, 373] on div at bounding box center [1027, 385] width 77 height 31
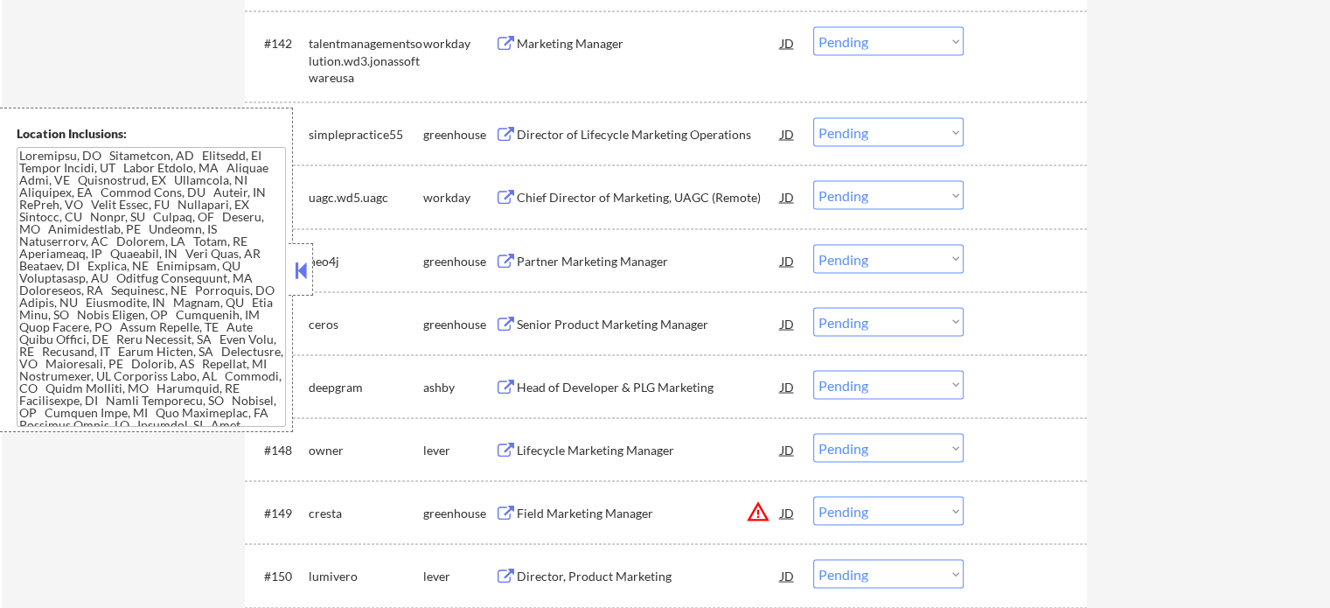
click at [602, 450] on div "Lifecycle Marketing Manager" at bounding box center [649, 449] width 264 height 17
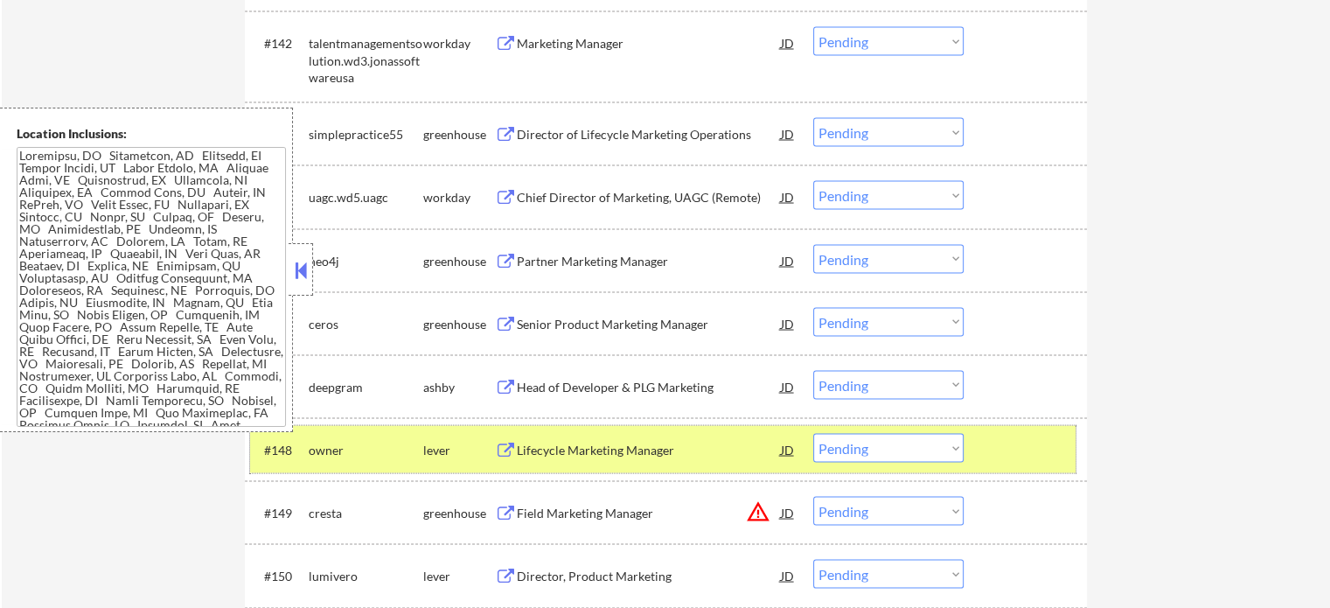
click at [1011, 446] on div at bounding box center [1027, 448] width 77 height 31
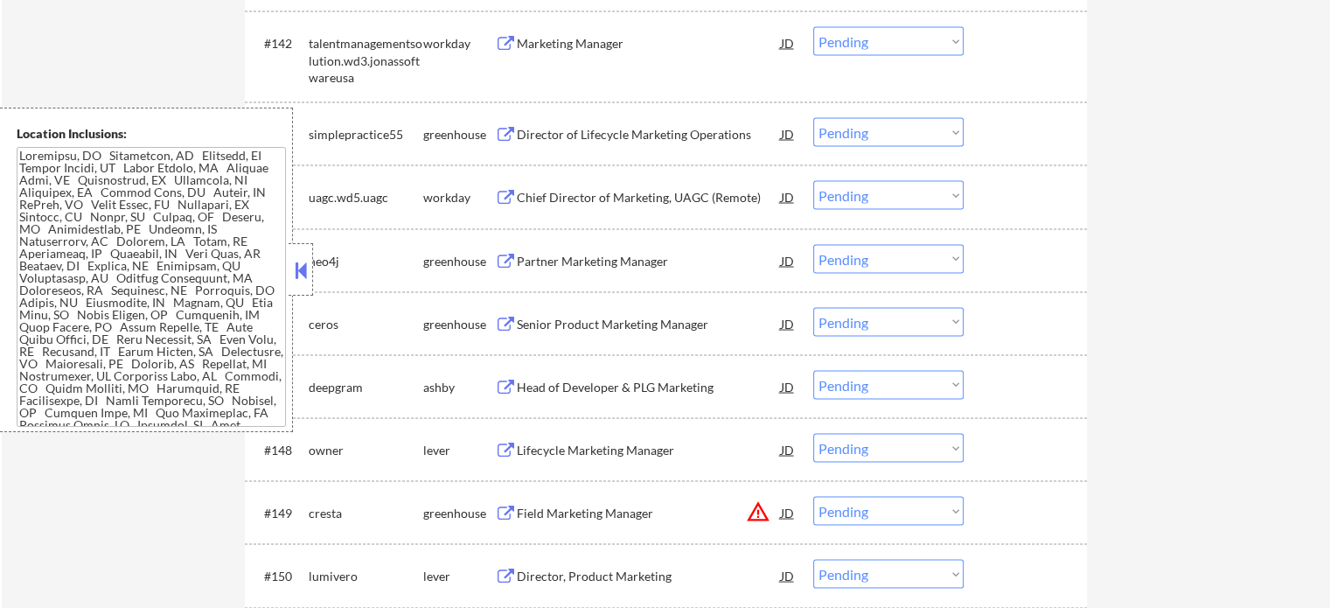
click at [626, 512] on div "Field Marketing Manager" at bounding box center [649, 512] width 264 height 17
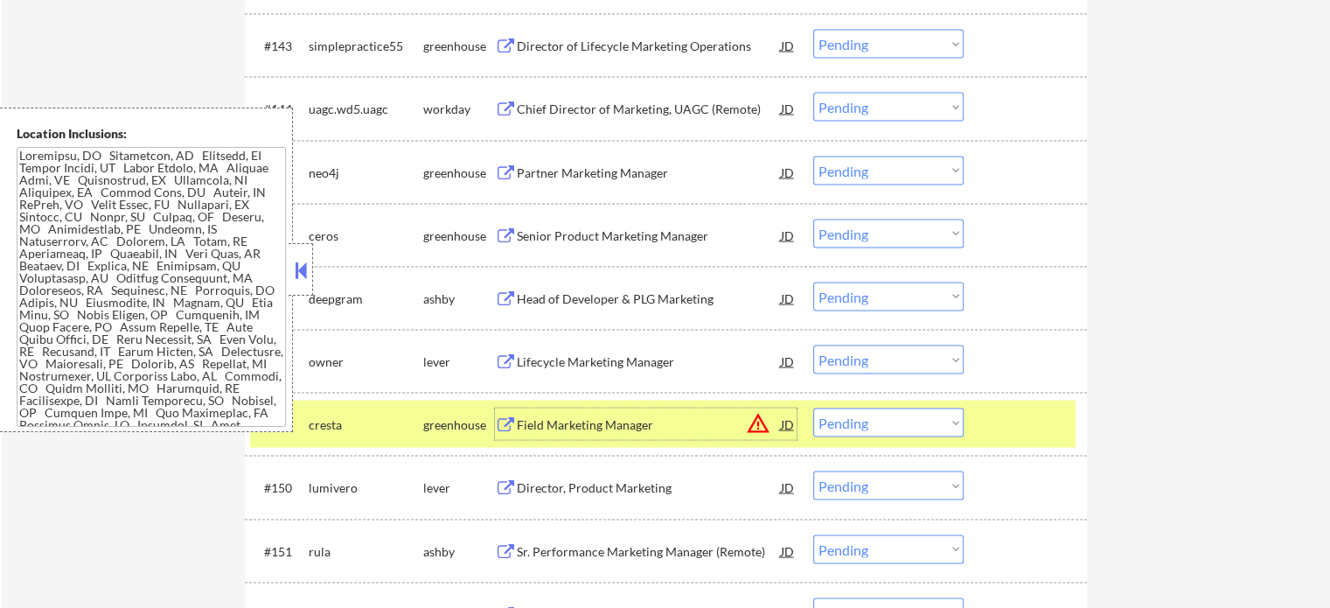
scroll to position [3585, 0]
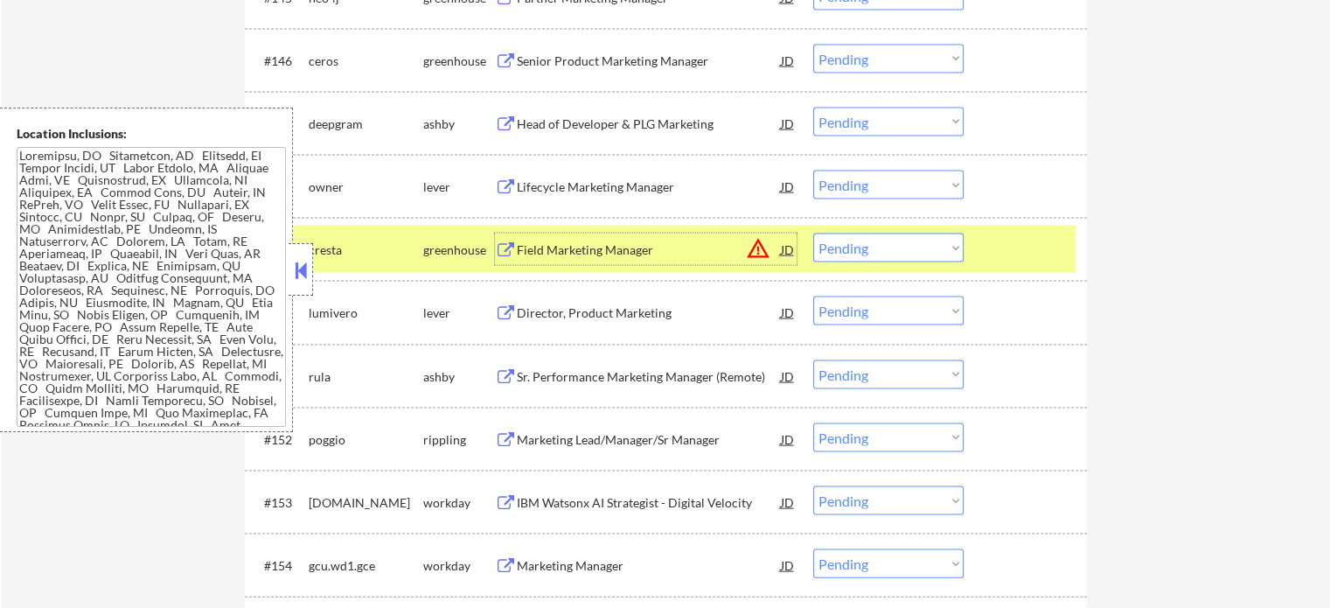
drag, startPoint x: 1026, startPoint y: 266, endPoint x: 961, endPoint y: 275, distance: 65.4
click at [1024, 266] on div "#149 cresta greenhouse Field Marketing Manager JD warning_amber Choose an optio…" at bounding box center [663, 249] width 826 height 47
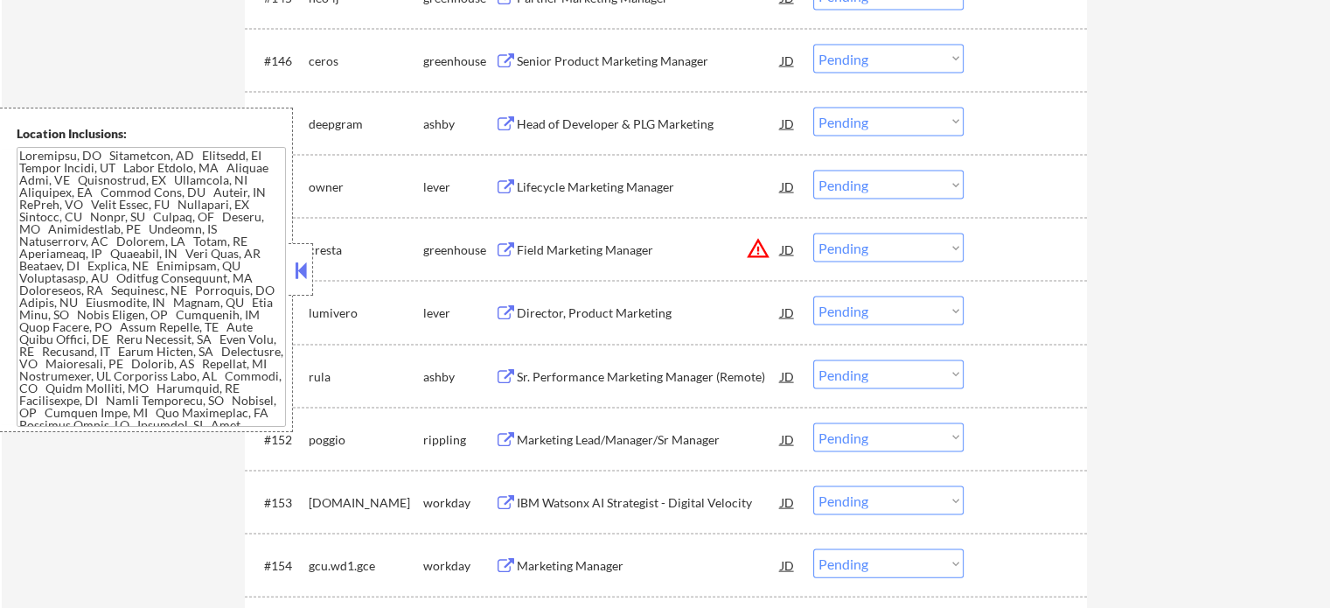
click at [653, 322] on div "Director, Product Marketing" at bounding box center [649, 311] width 264 height 31
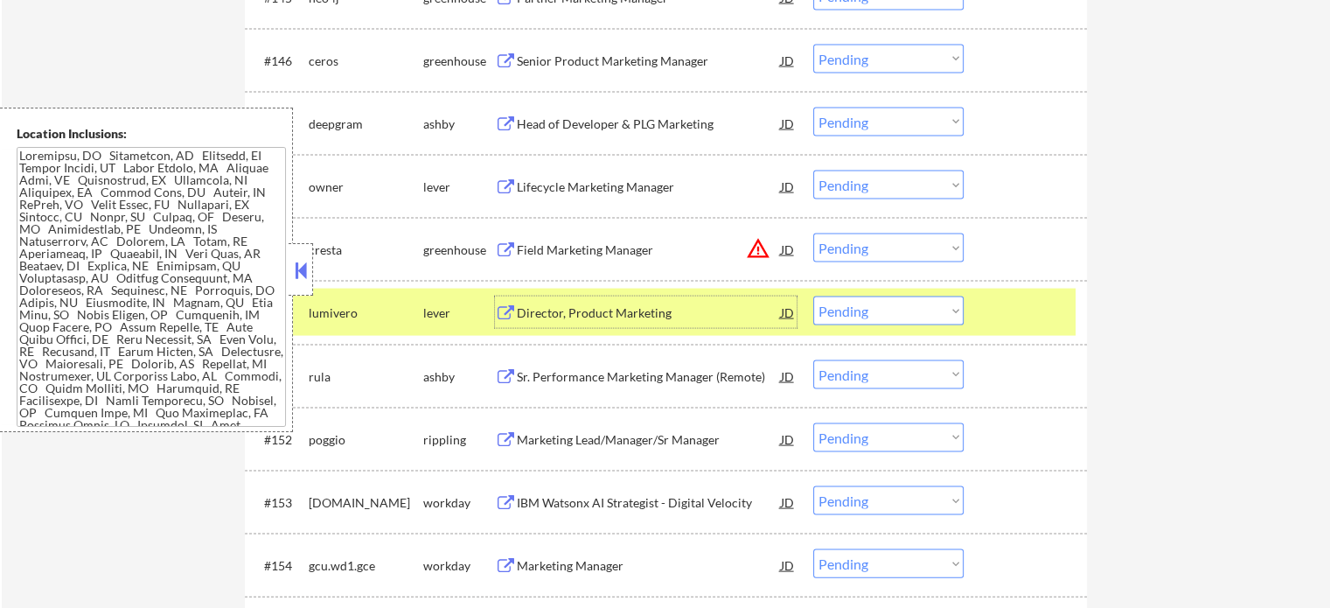
drag, startPoint x: 1039, startPoint y: 321, endPoint x: 1023, endPoint y: 317, distance: 16.3
click at [1039, 321] on div at bounding box center [1027, 311] width 77 height 31
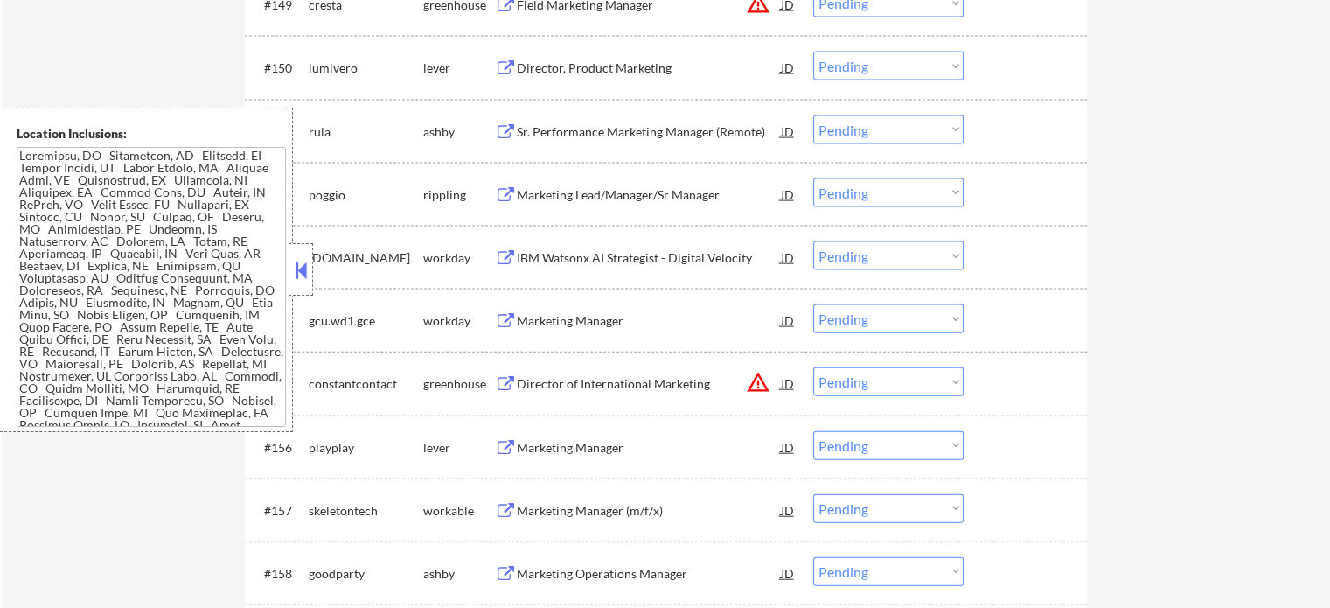
scroll to position [3848, 0]
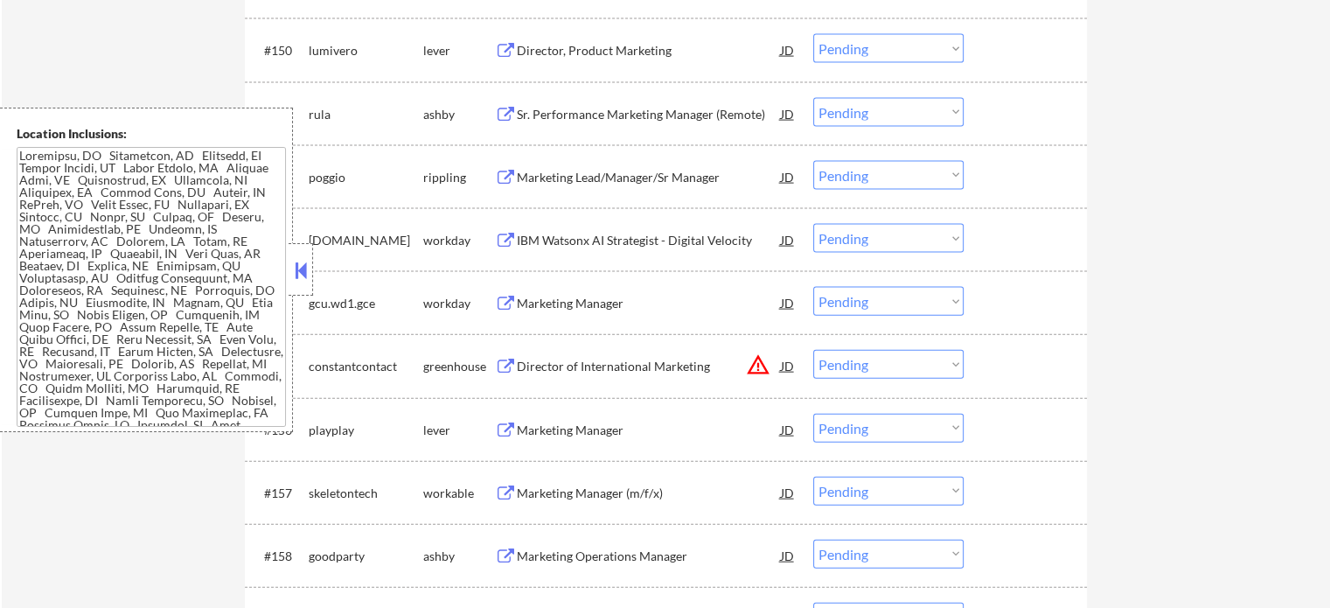
click at [605, 235] on div "IBM Watsonx AI Strategist - Digital Velocity" at bounding box center [649, 240] width 264 height 17
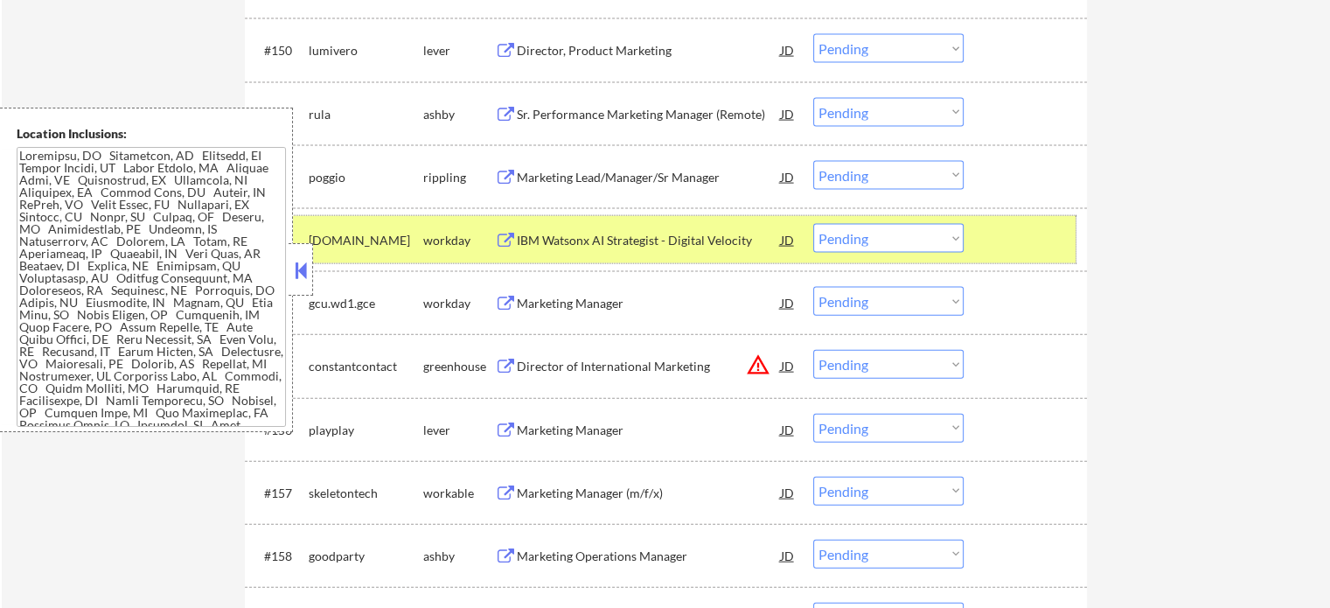
click at [997, 247] on div at bounding box center [1027, 239] width 77 height 31
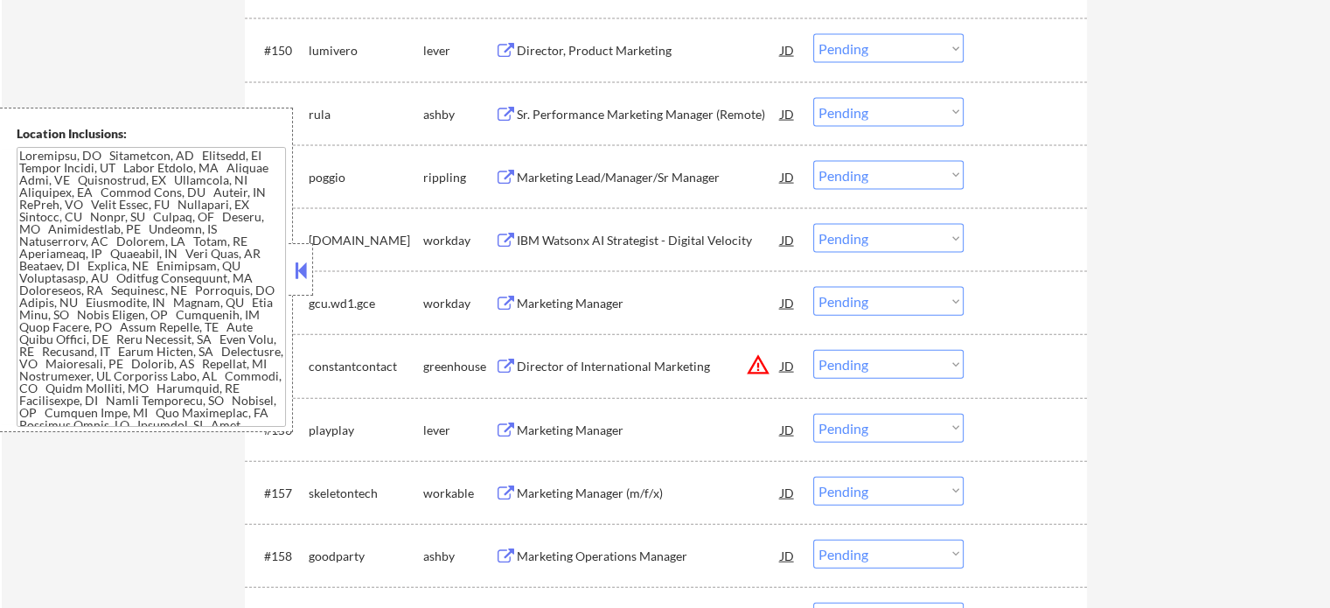
click at [591, 307] on div "Marketing Manager" at bounding box center [649, 303] width 264 height 17
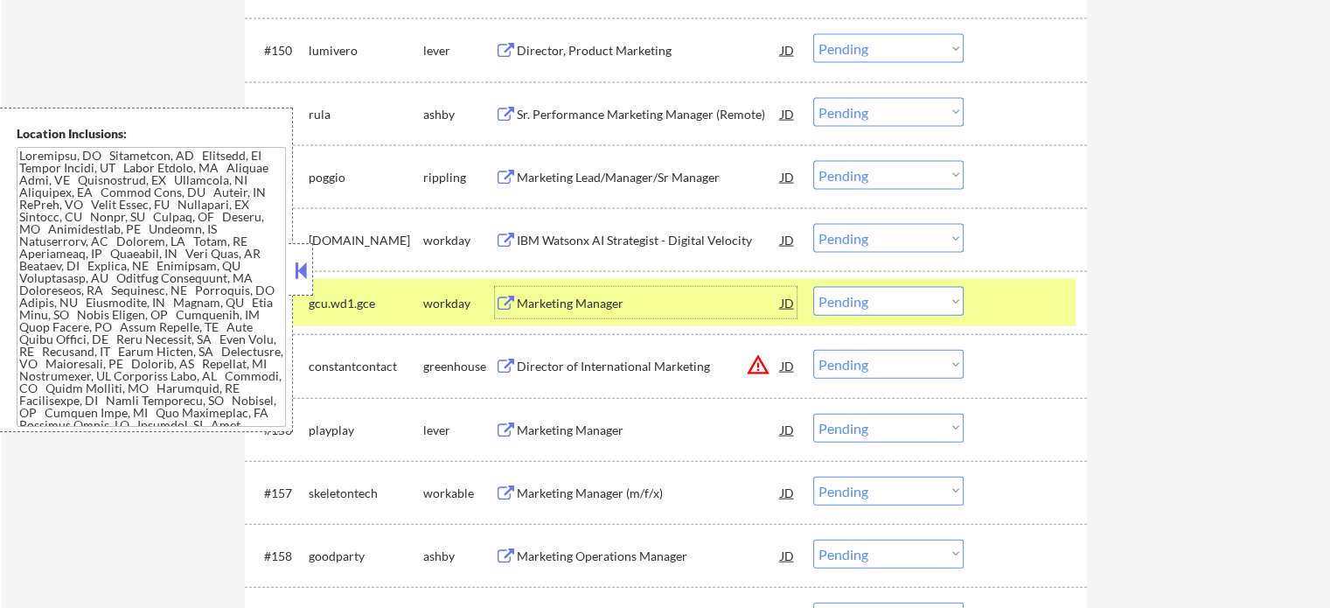
click at [1013, 300] on div at bounding box center [1027, 302] width 77 height 31
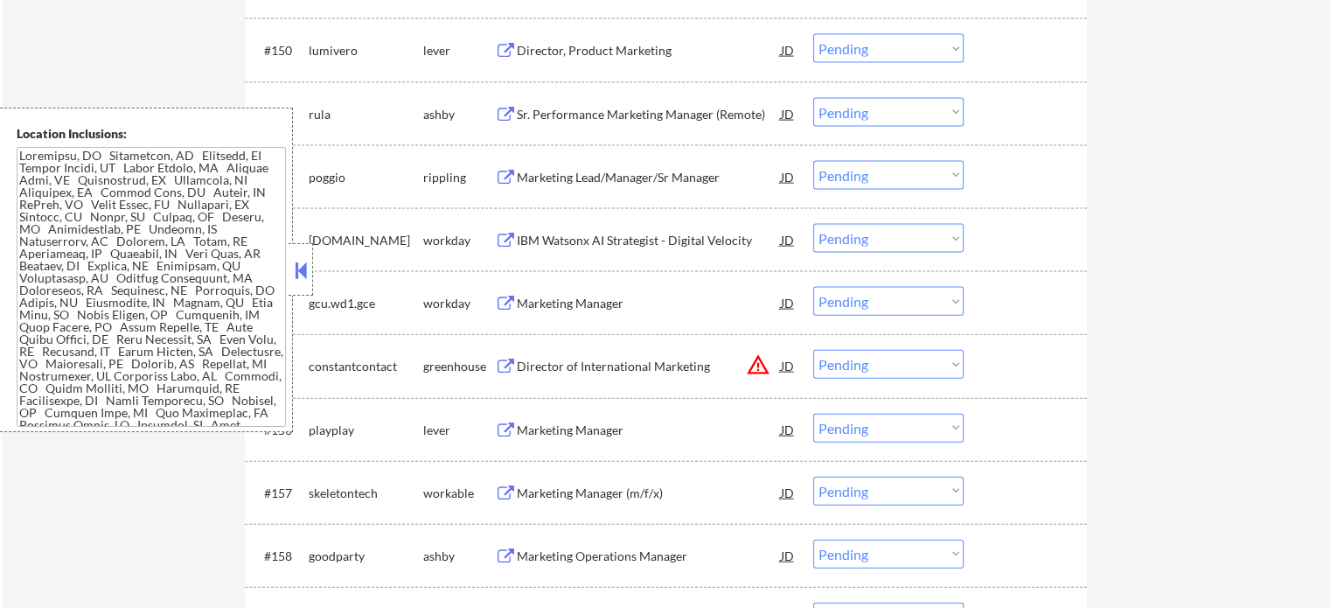
click at [638, 373] on div "Director of International Marketing" at bounding box center [649, 366] width 264 height 17
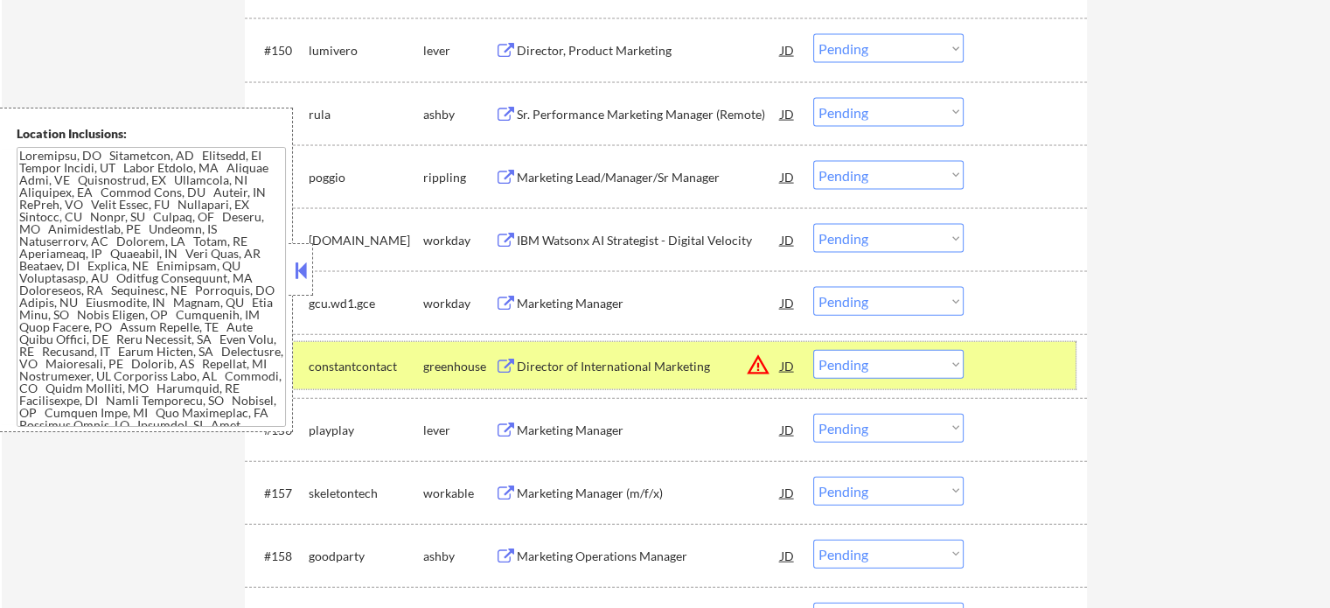
drag, startPoint x: 1028, startPoint y: 347, endPoint x: 1020, endPoint y: 359, distance: 15.0
click at [1024, 358] on div "#155 constantcontact greenhouse Director of International Marketing JD warning_…" at bounding box center [663, 365] width 826 height 47
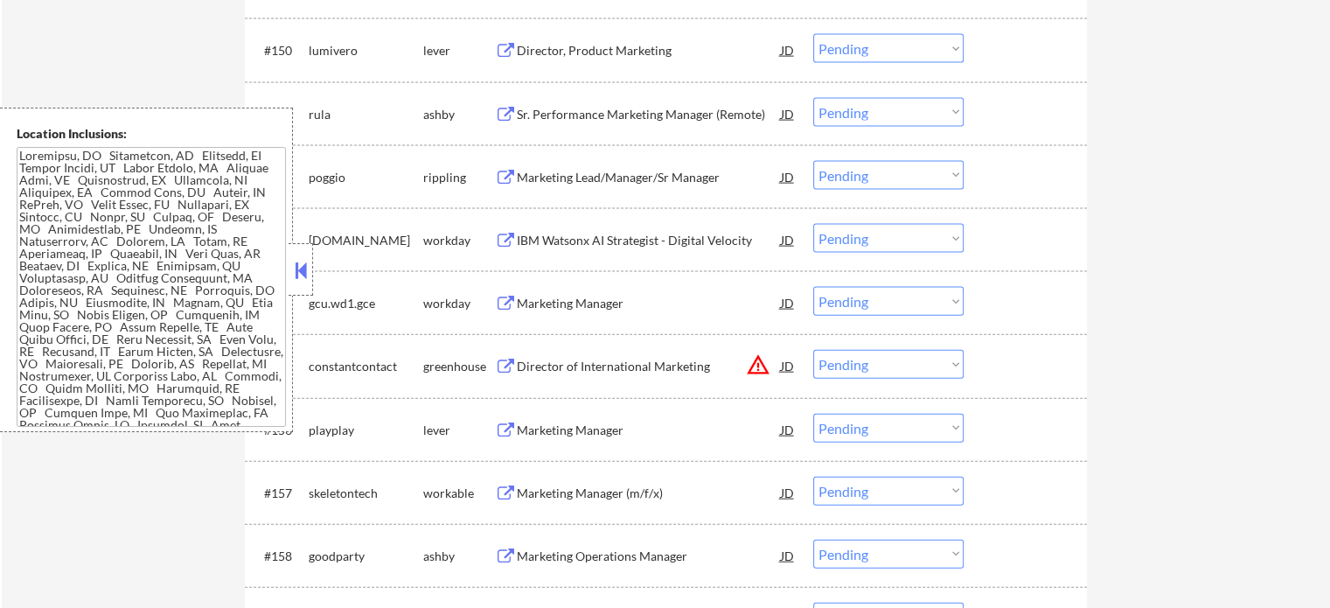
click at [602, 429] on div "Marketing Manager" at bounding box center [649, 430] width 264 height 17
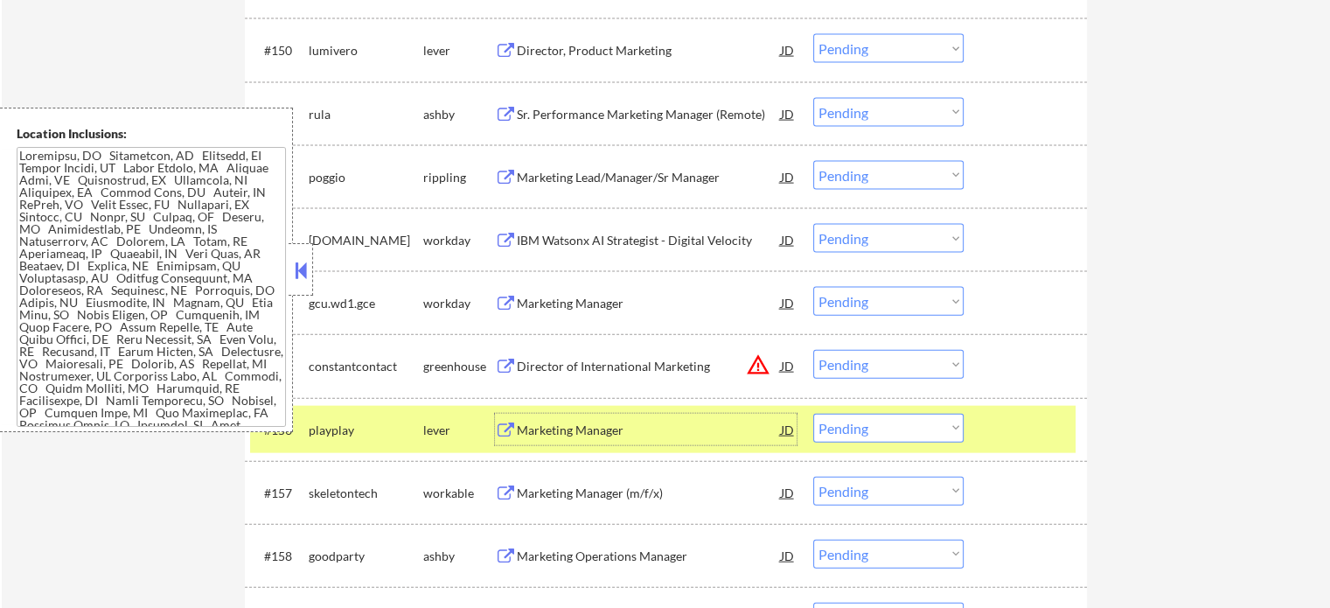
click at [994, 414] on div at bounding box center [1027, 429] width 77 height 31
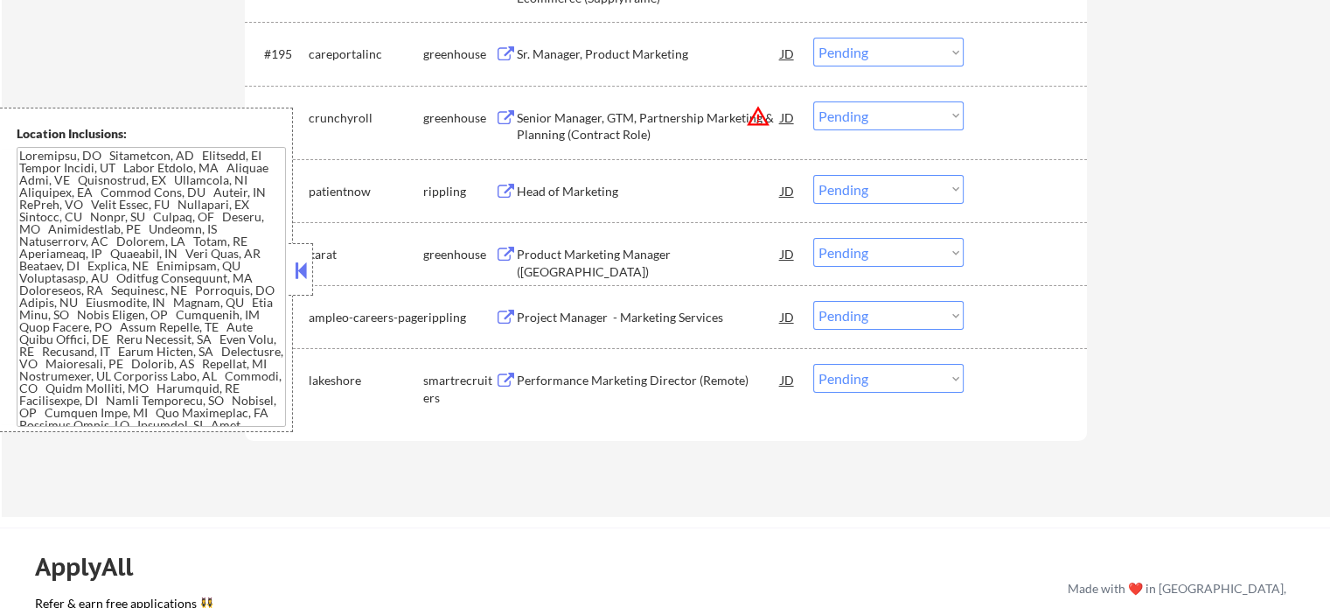
scroll to position [6821, 0]
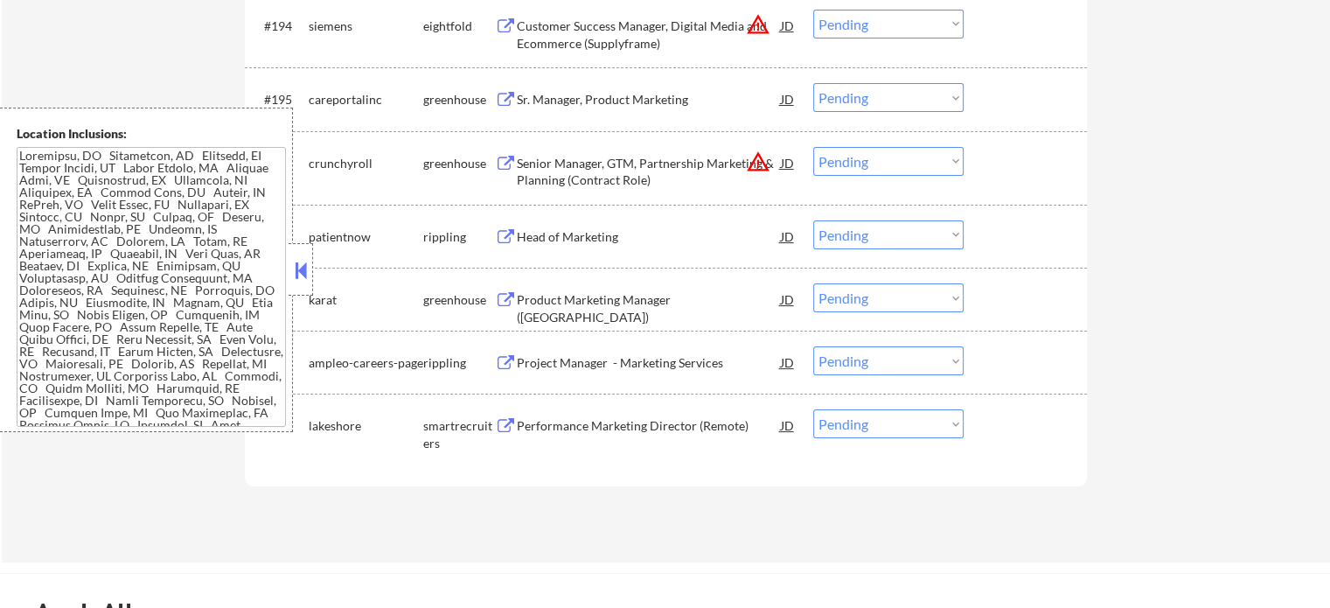
click at [627, 415] on div "Performance Marketing Director (Remote)" at bounding box center [649, 424] width 264 height 31
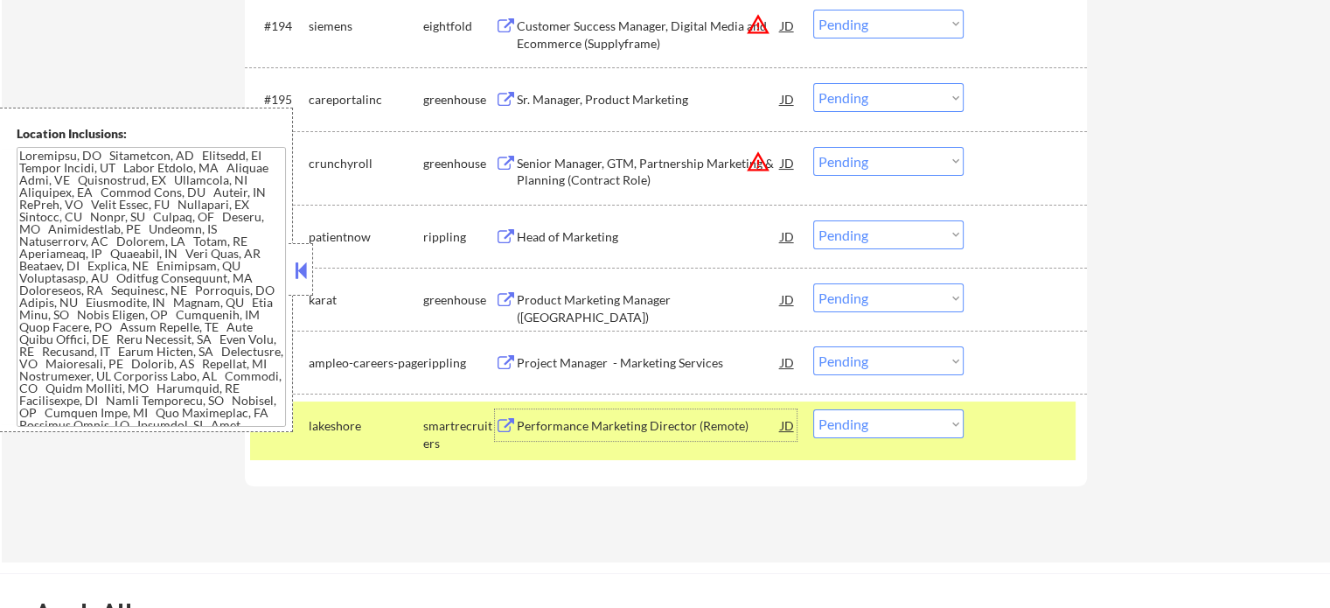
drag, startPoint x: 1037, startPoint y: 436, endPoint x: 1007, endPoint y: 433, distance: 29.9
click at [1036, 436] on div at bounding box center [1027, 424] width 77 height 31
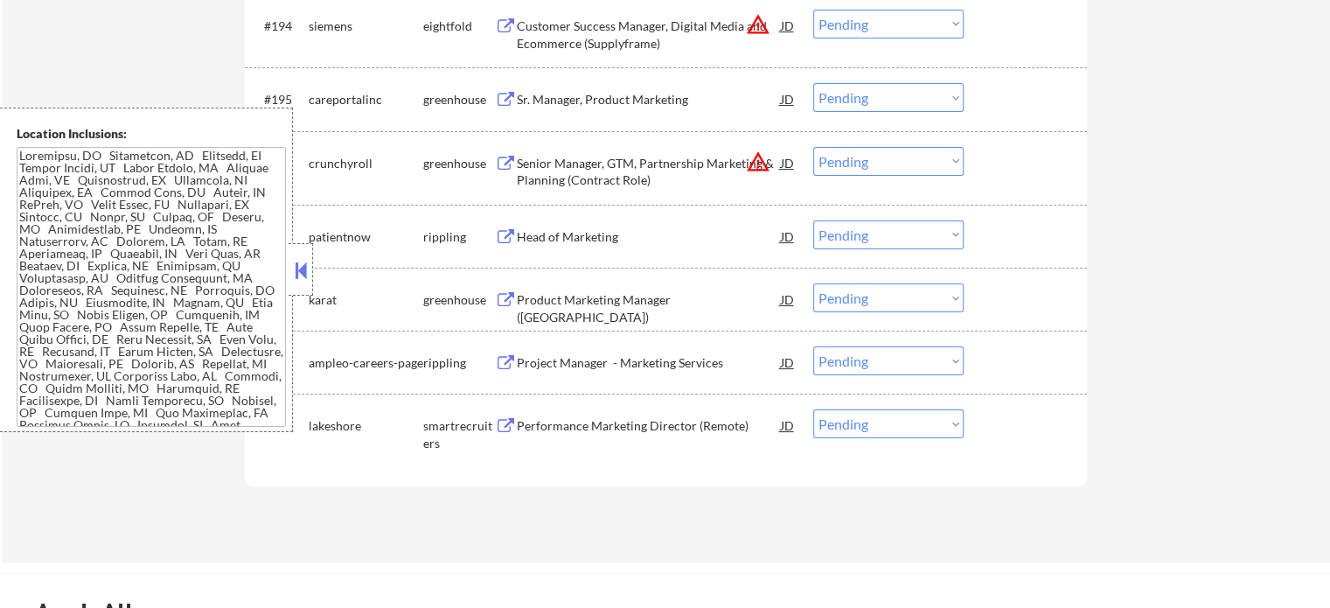
click at [640, 373] on div "Project Manager - Marketing Services" at bounding box center [649, 361] width 264 height 31
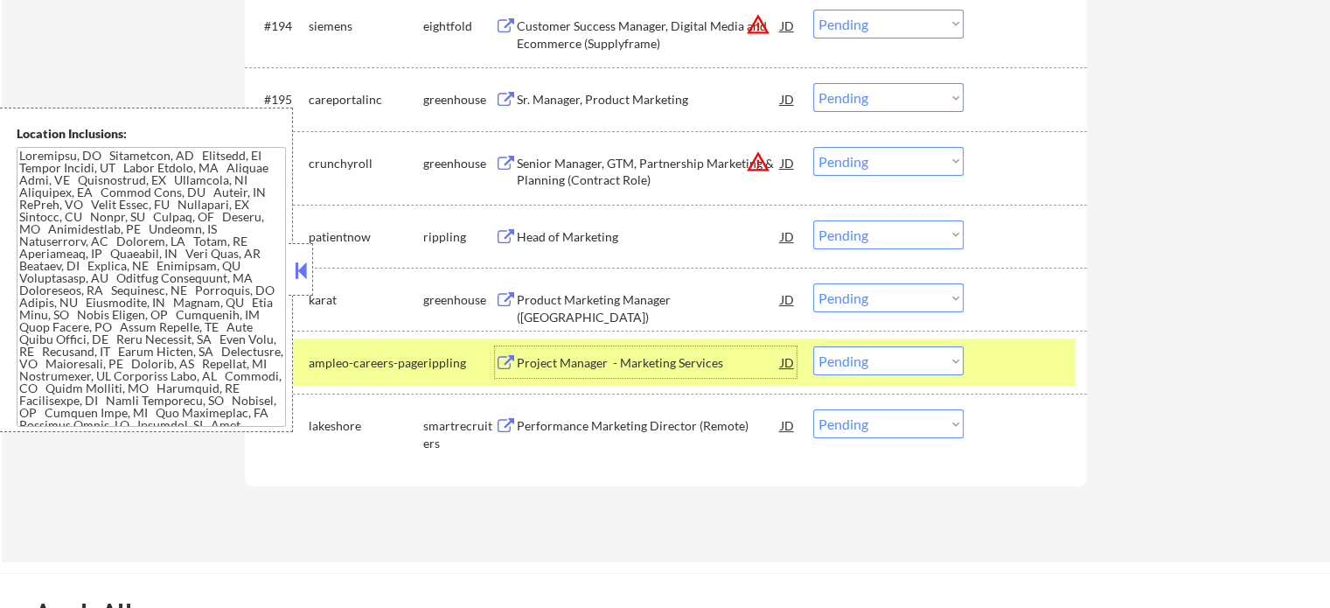
click at [1049, 361] on div at bounding box center [1027, 361] width 77 height 31
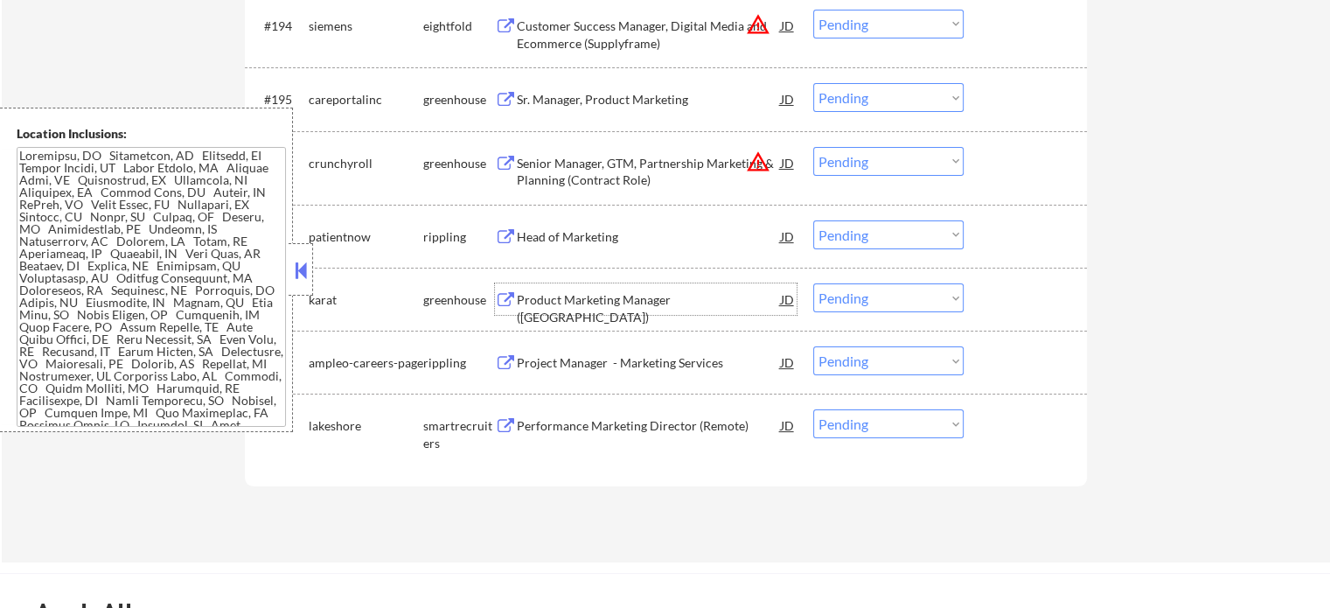
click at [717, 299] on div "Product Marketing Manager (United States)" at bounding box center [649, 308] width 264 height 34
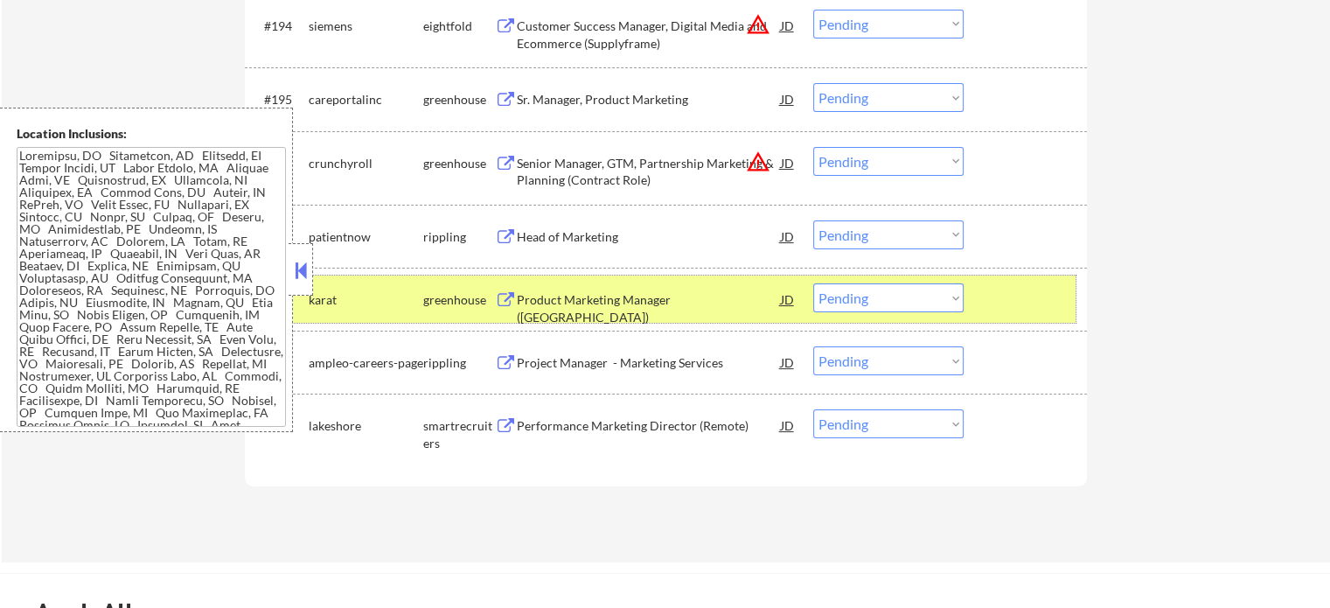
drag, startPoint x: 1001, startPoint y: 299, endPoint x: 599, endPoint y: 216, distance: 410.8
click at [1000, 299] on div at bounding box center [1027, 298] width 77 height 31
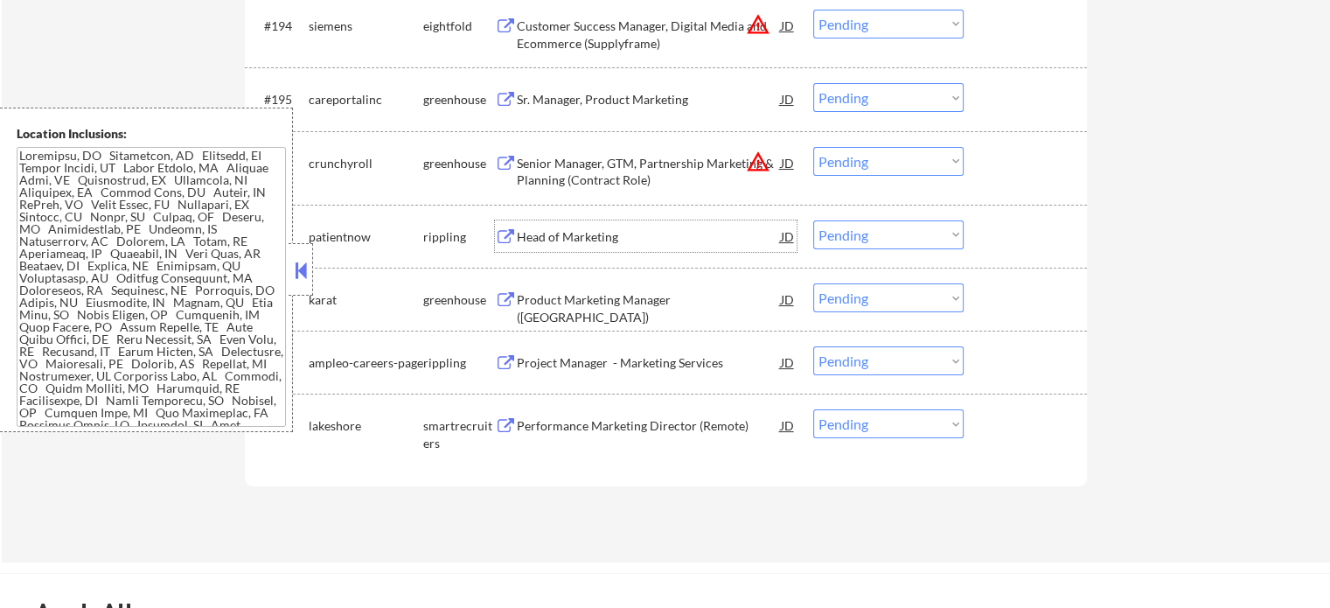
click at [568, 229] on div "Head of Marketing" at bounding box center [649, 236] width 264 height 17
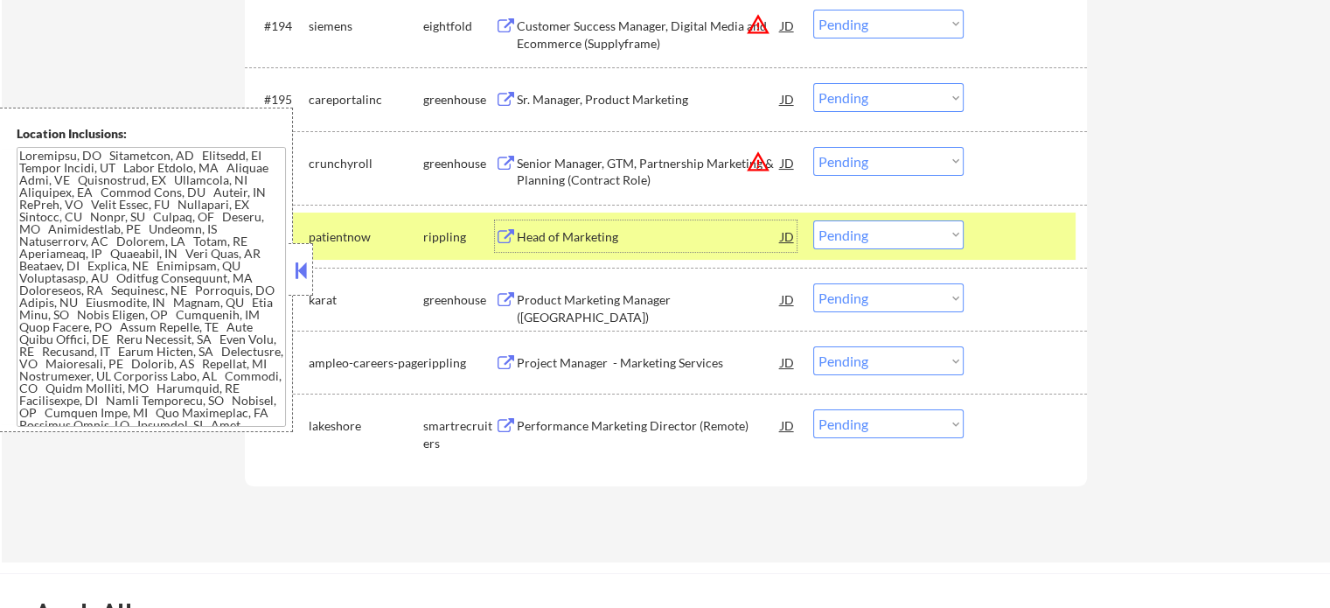
drag, startPoint x: 1016, startPoint y: 220, endPoint x: 973, endPoint y: 206, distance: 45.4
click at [1001, 213] on div "#197 patientnow rippling Head of Marketing JD warning_amber Choose an option...…" at bounding box center [663, 236] width 826 height 47
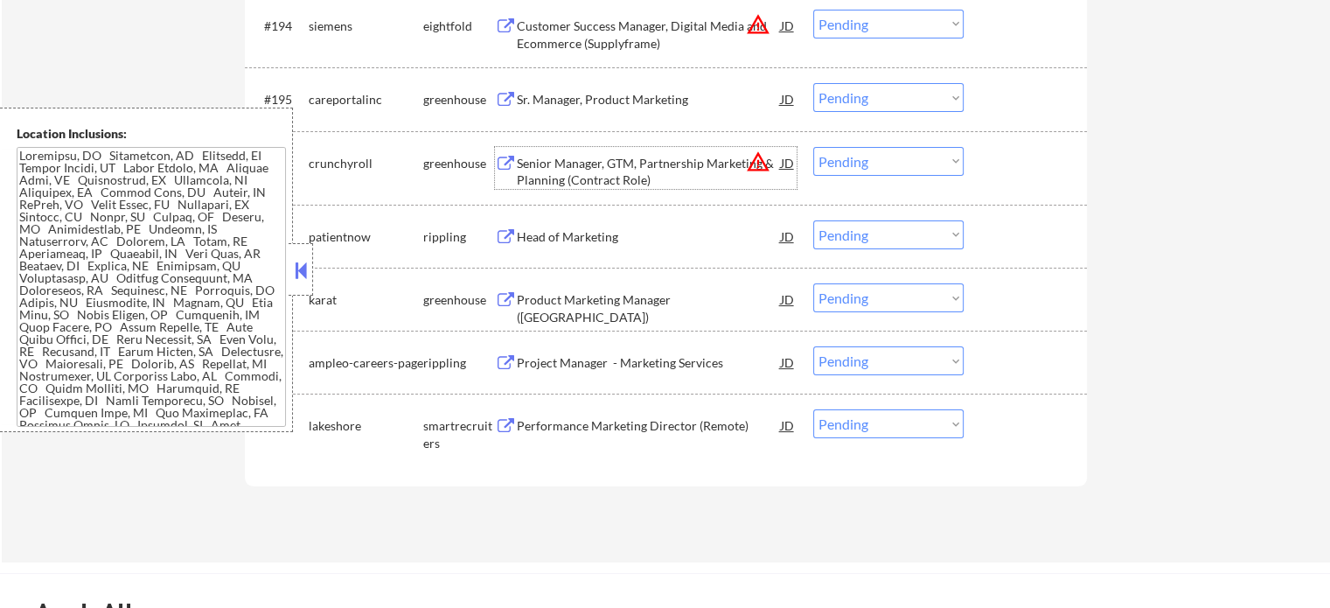
click at [559, 155] on div "Senior Manager, GTM, Partnership Marketing & Planning (Contract Role)" at bounding box center [649, 172] width 264 height 34
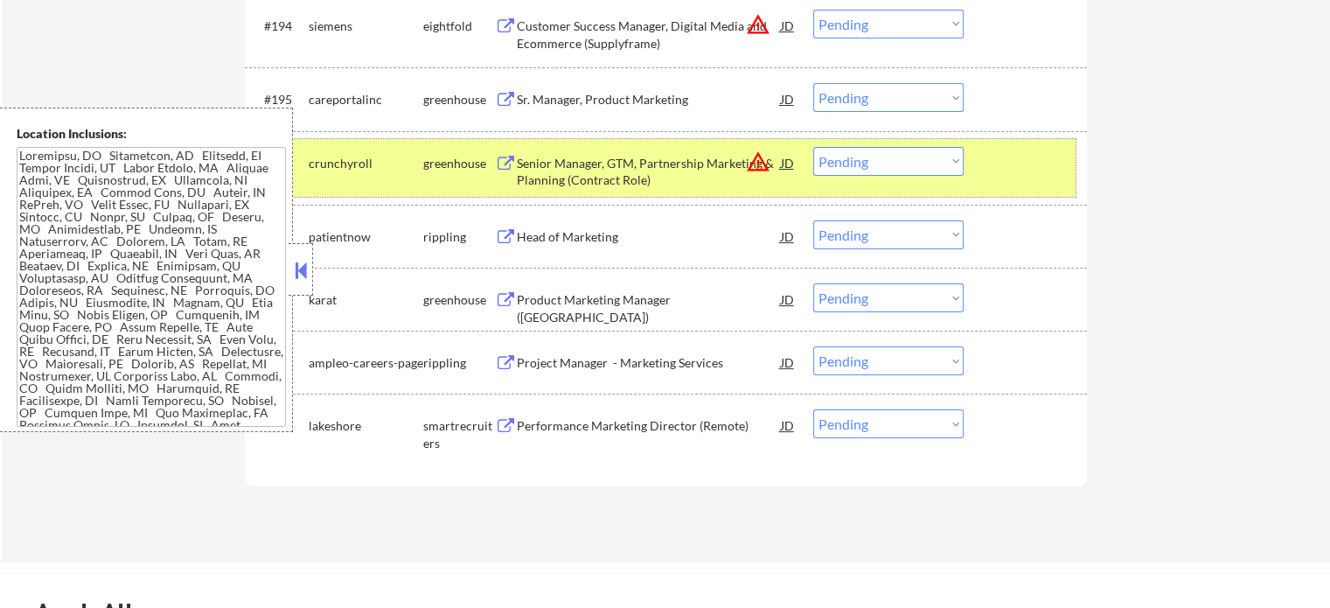
drag, startPoint x: 991, startPoint y: 167, endPoint x: 888, endPoint y: 171, distance: 102.4
click at [990, 166] on div at bounding box center [1027, 162] width 77 height 31
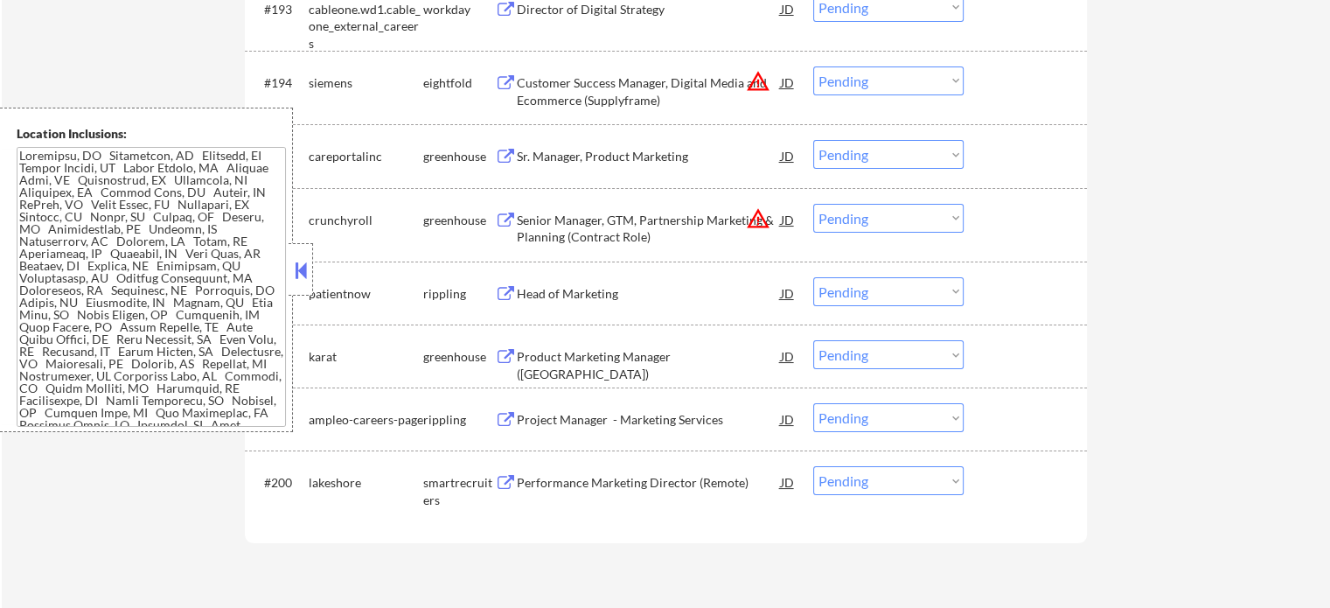
scroll to position [6734, 0]
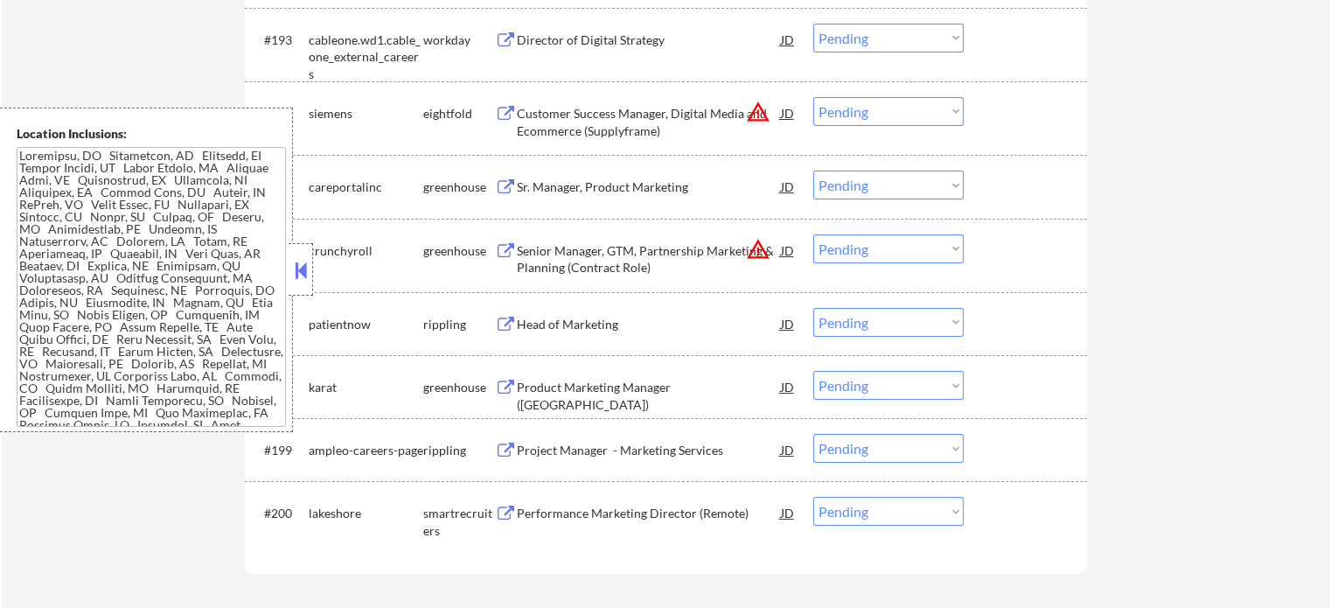
click at [638, 196] on div "Sr. Manager, Product Marketing" at bounding box center [649, 186] width 264 height 17
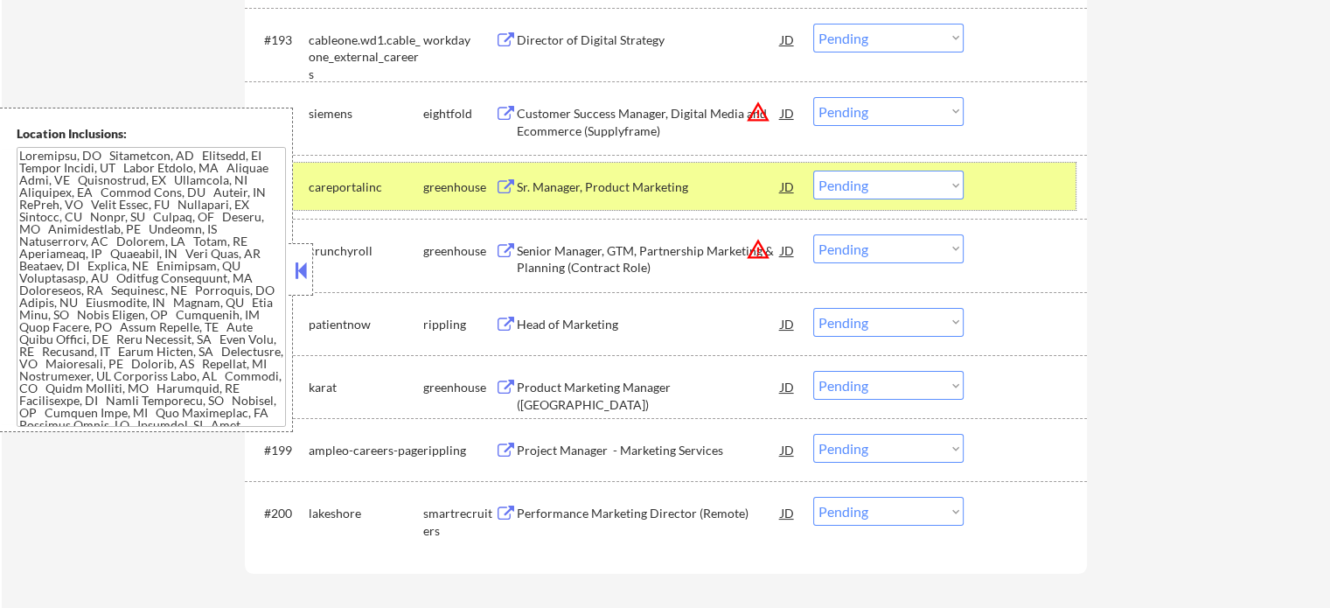
click at [994, 198] on div at bounding box center [1027, 186] width 77 height 31
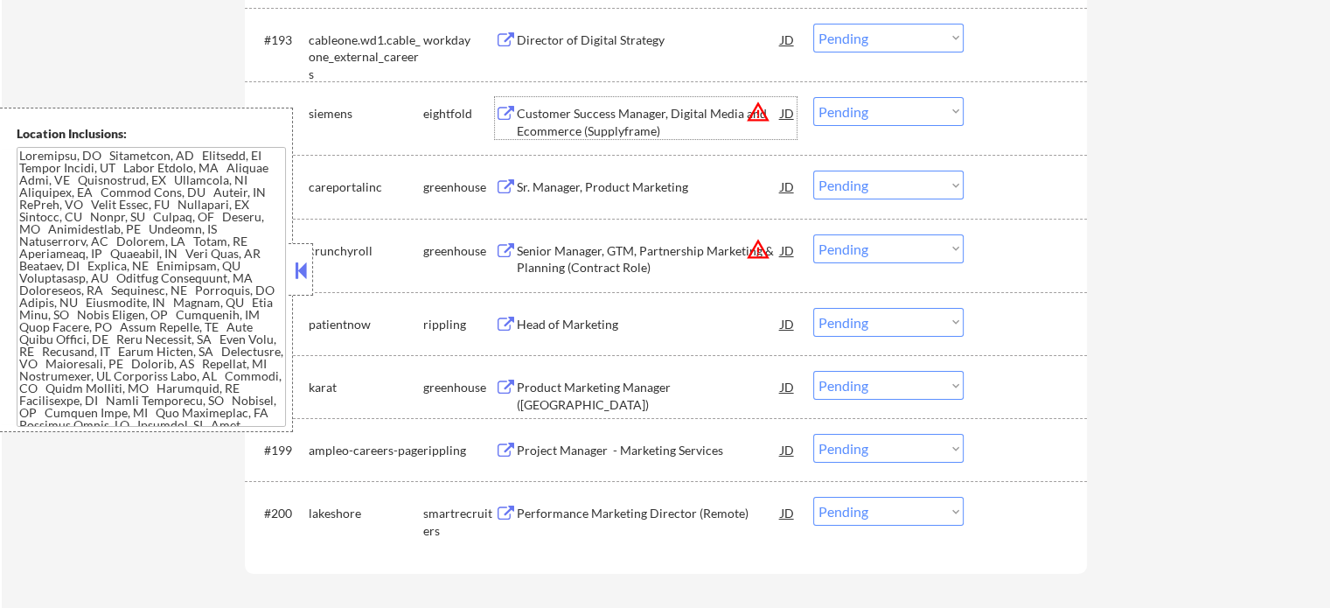
click at [678, 129] on div "Customer Success Manager, Digital Media and Ecommerce (Supplyframe)" at bounding box center [649, 122] width 264 height 34
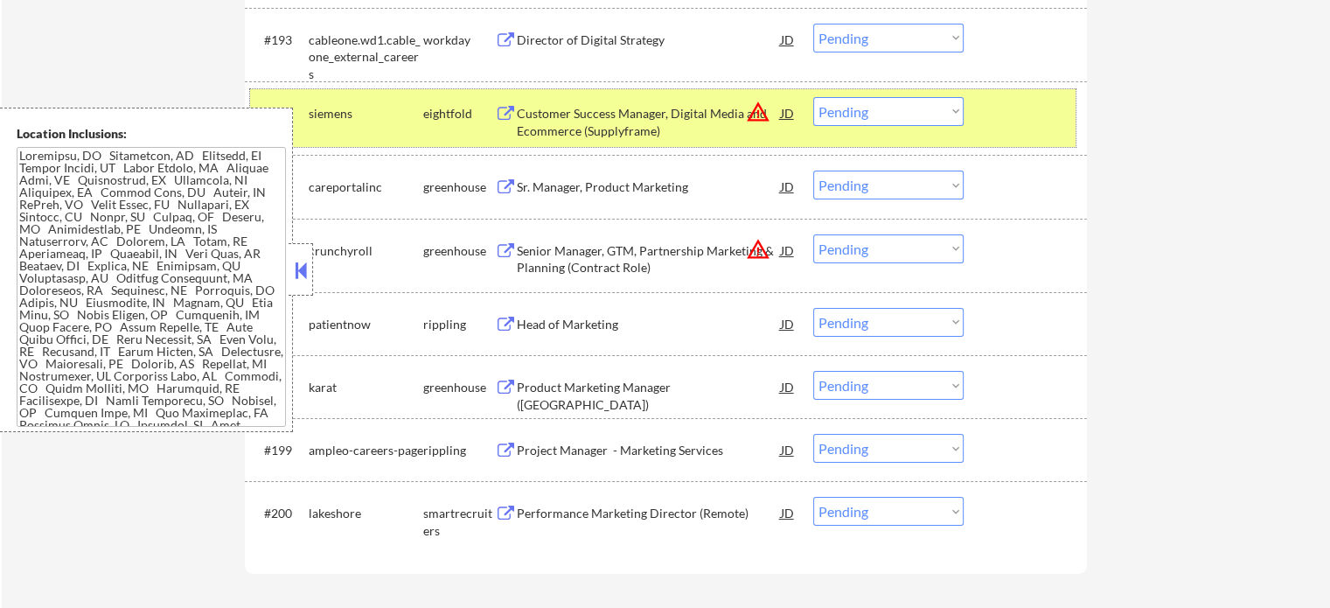
click at [989, 122] on div at bounding box center [1027, 112] width 77 height 31
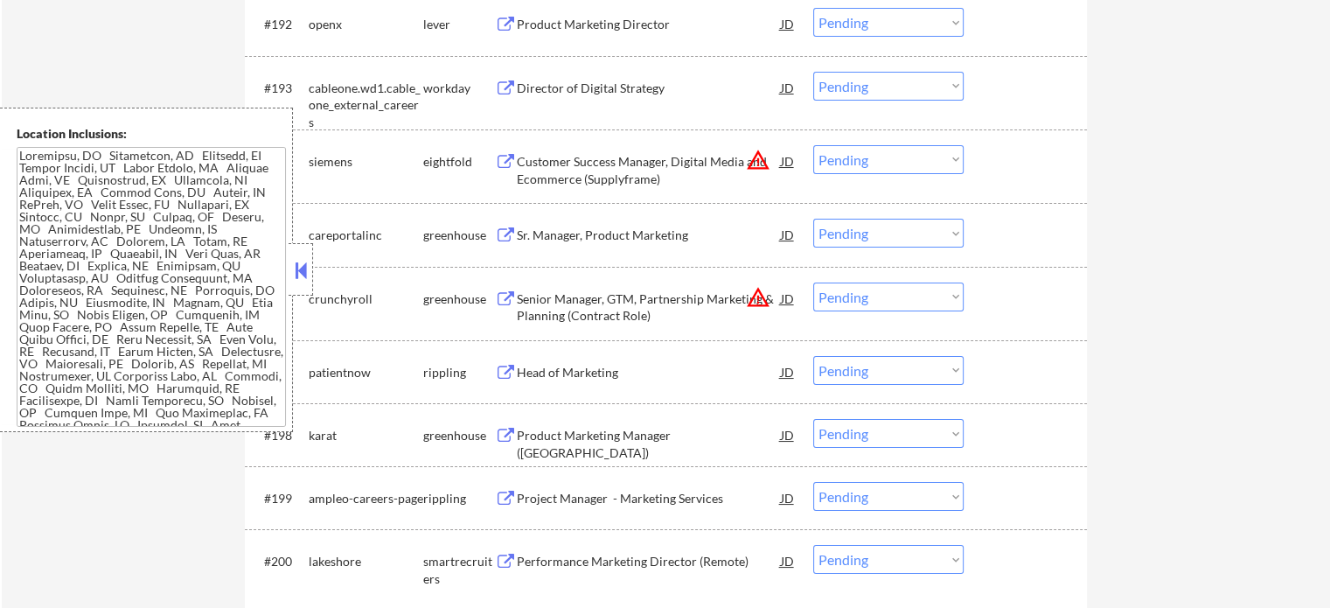
scroll to position [6646, 0]
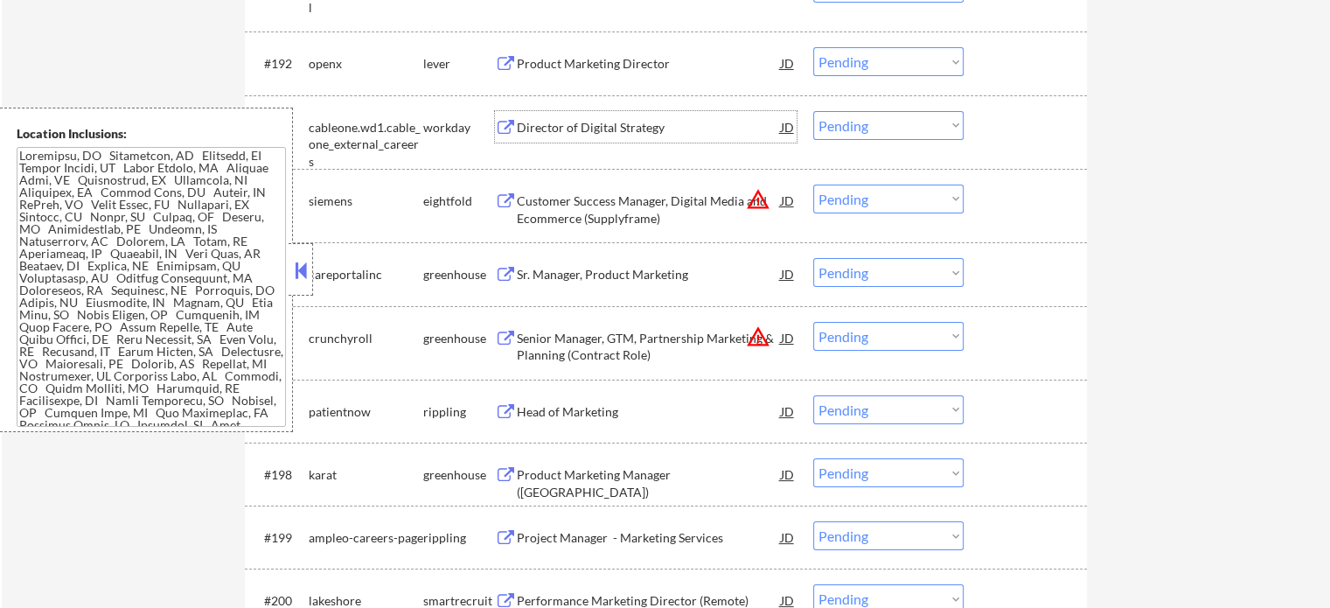
click at [619, 119] on div "Director of Digital Strategy" at bounding box center [649, 127] width 264 height 17
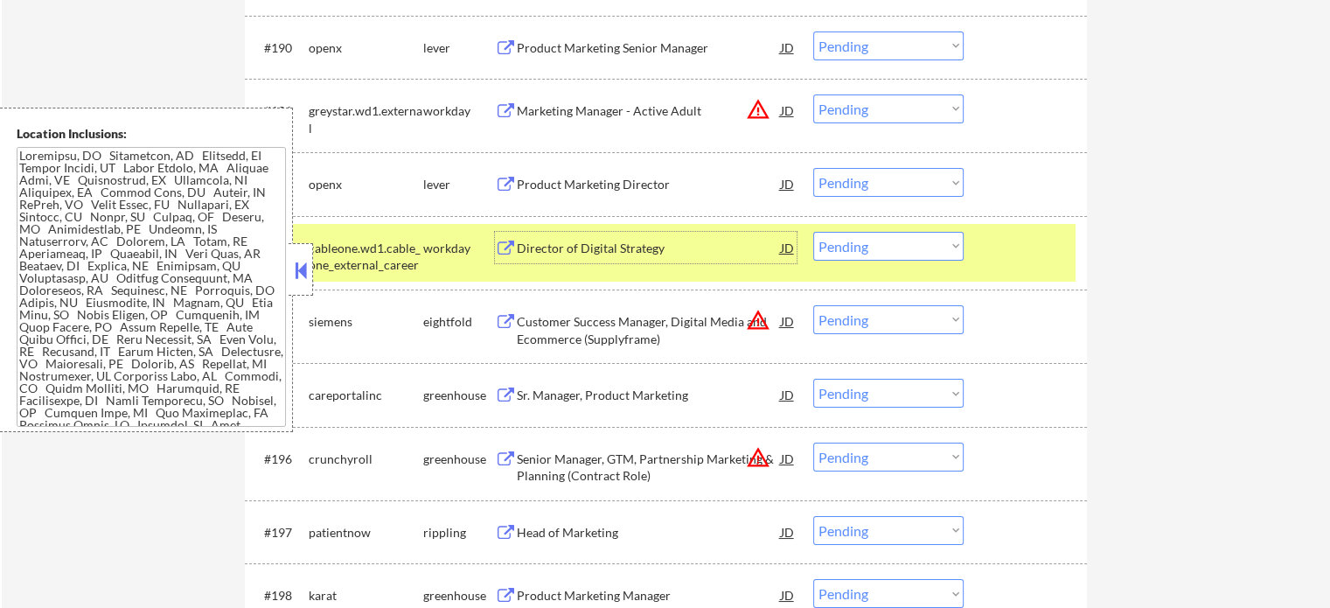
scroll to position [6384, 0]
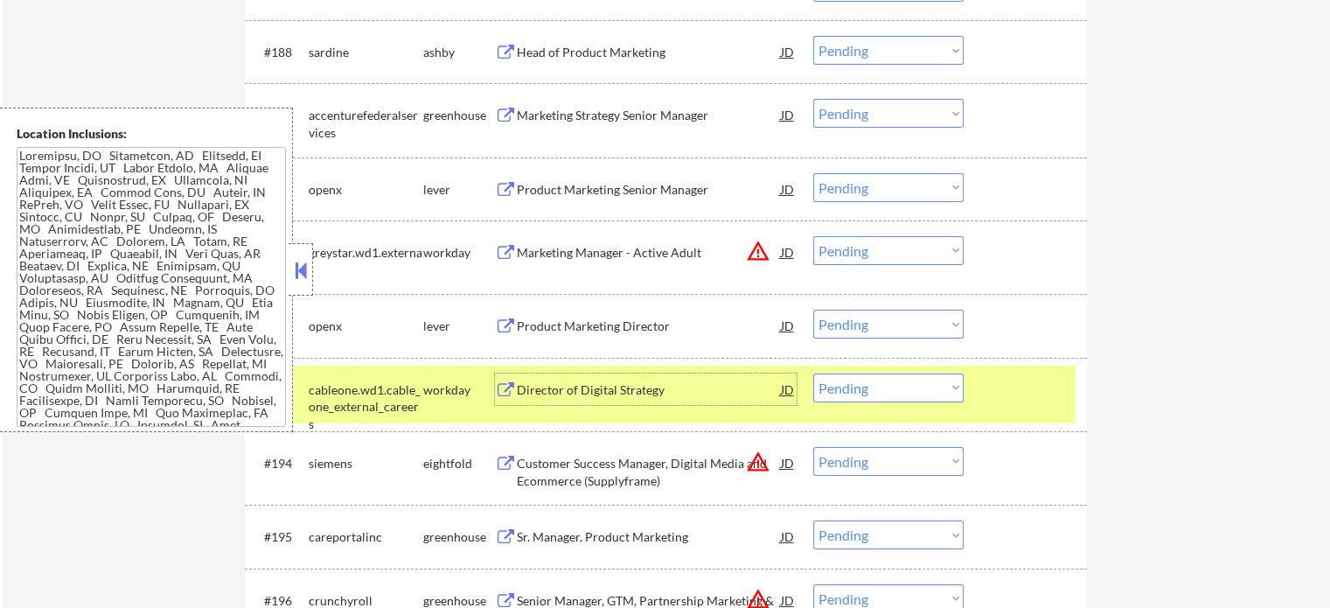
click at [1018, 412] on div "#193 cableone.wd1.cable_one_external_careers workday Director of Digital Strate…" at bounding box center [663, 395] width 826 height 58
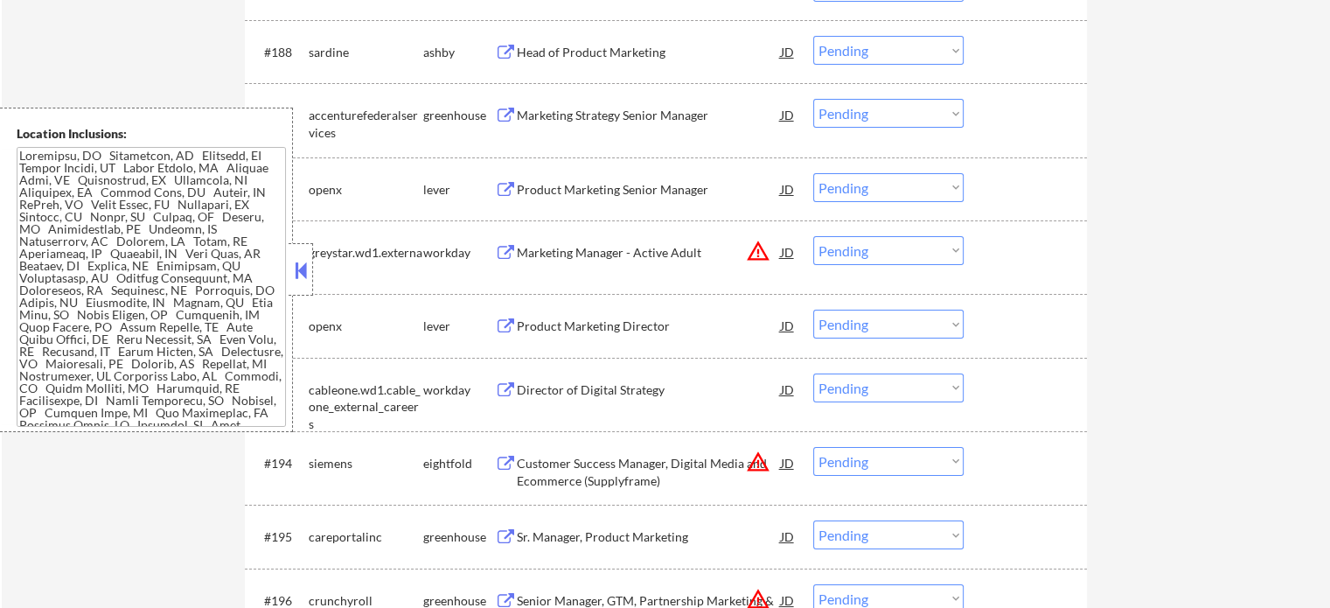
click at [633, 330] on div "Product Marketing Director" at bounding box center [649, 325] width 264 height 17
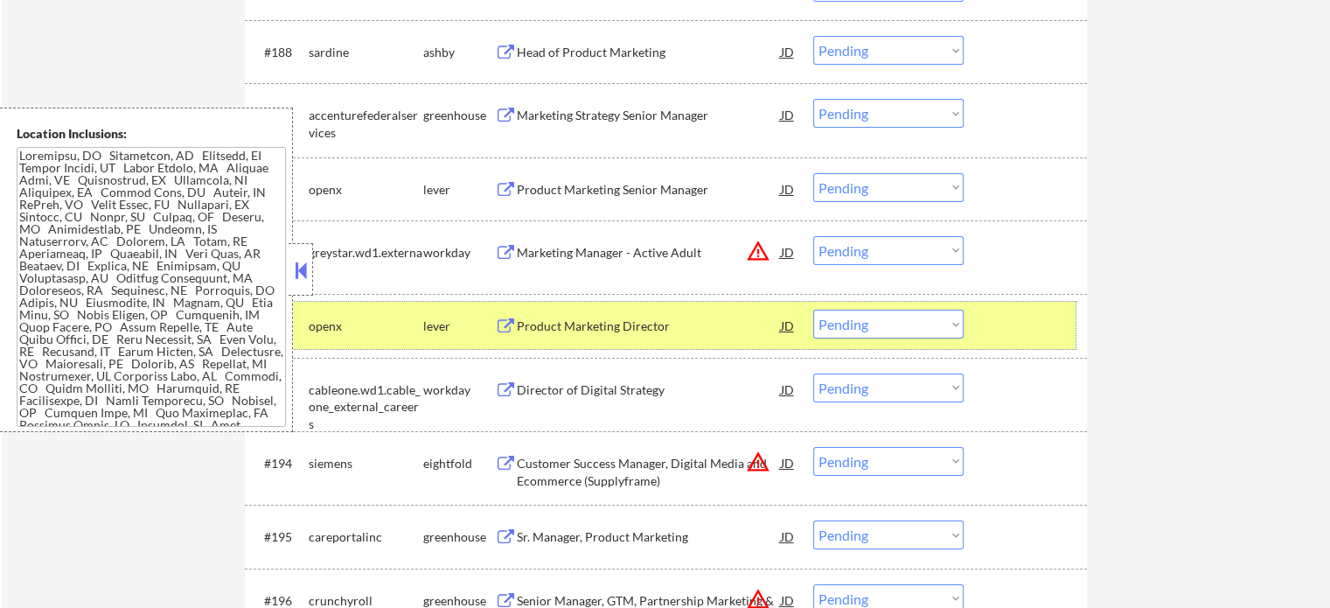
click at [1035, 331] on div at bounding box center [1027, 325] width 77 height 31
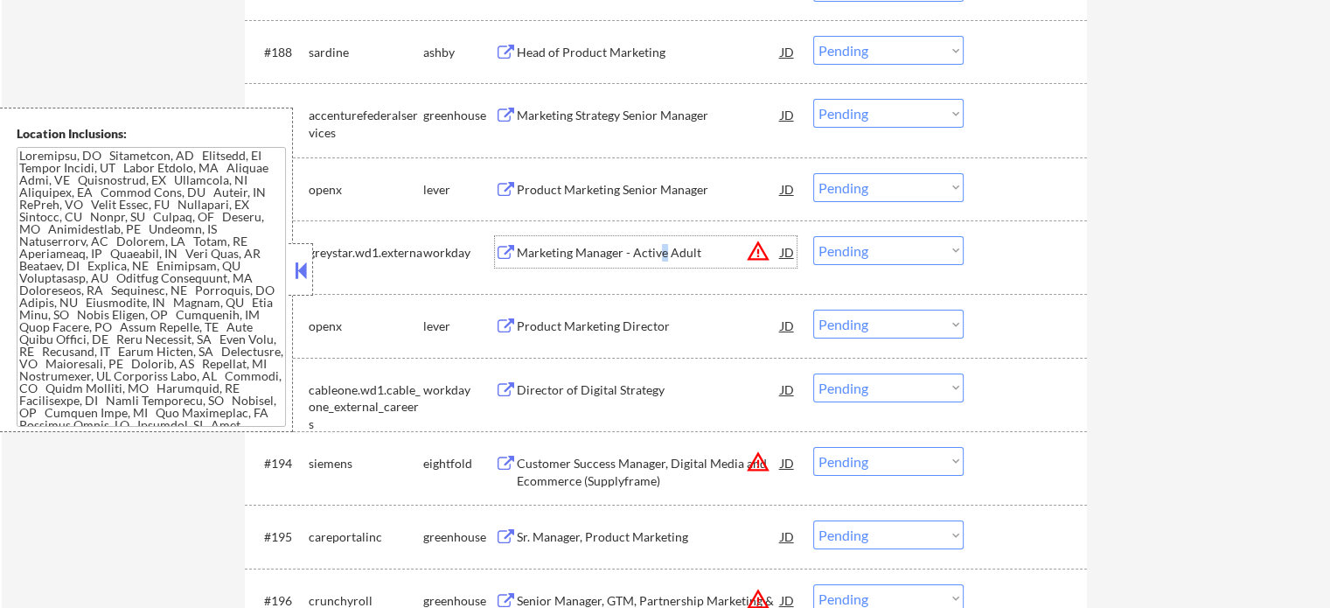
click at [662, 250] on div "Marketing Manager - Active Adult" at bounding box center [649, 252] width 264 height 17
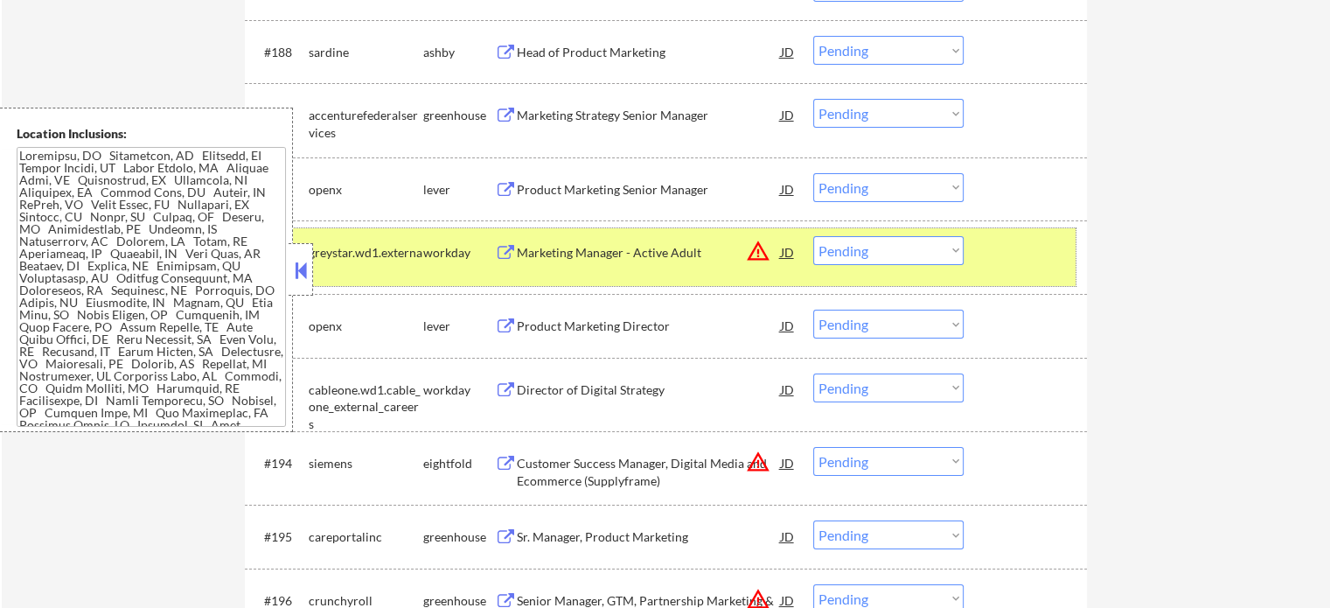
click at [1000, 251] on div at bounding box center [1027, 251] width 77 height 31
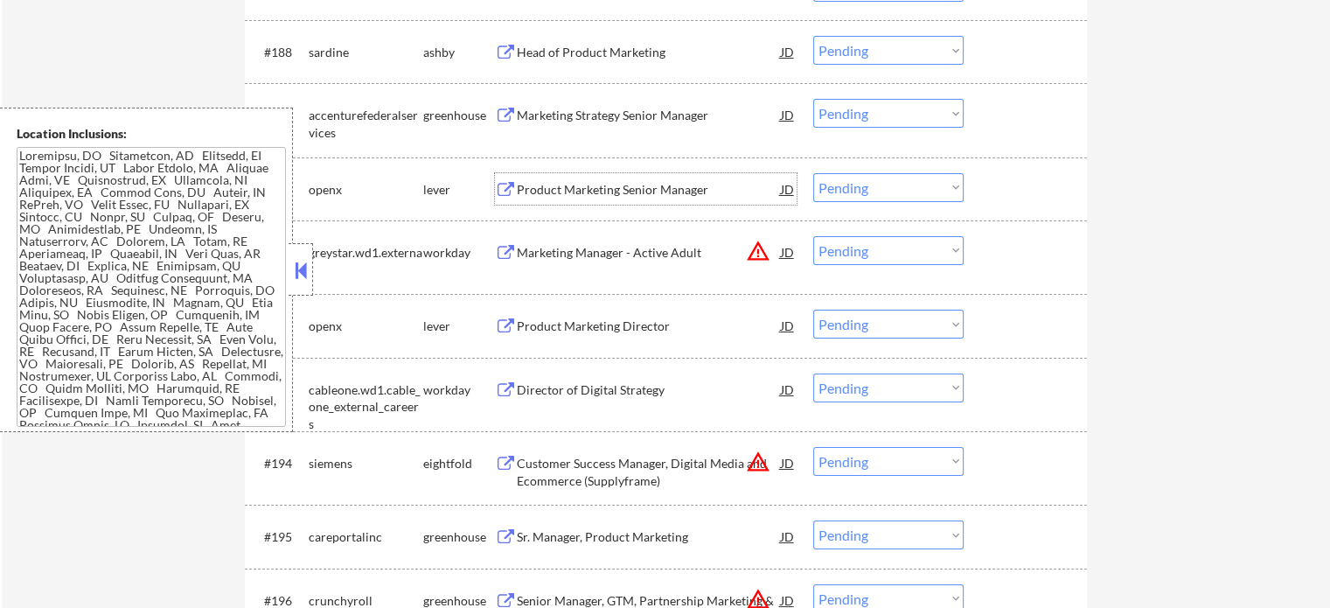
click at [603, 187] on div "Product Marketing Senior Manager" at bounding box center [649, 189] width 264 height 17
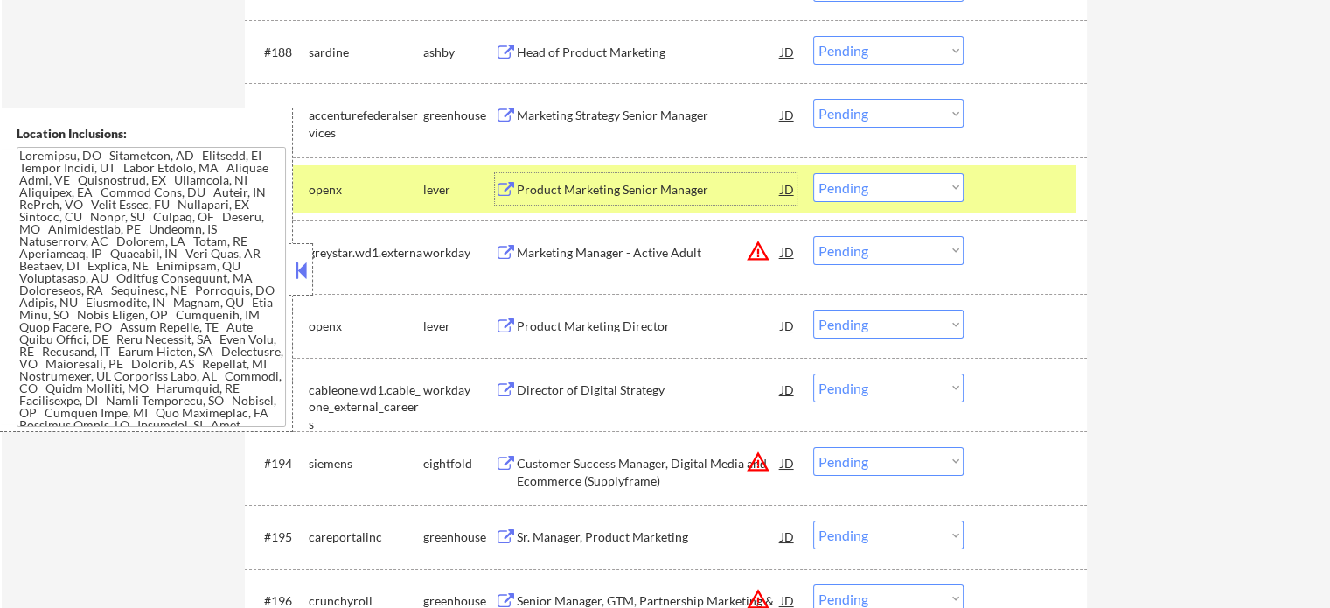
drag, startPoint x: 1043, startPoint y: 179, endPoint x: 975, endPoint y: 161, distance: 70.6
click at [1042, 181] on div at bounding box center [1027, 188] width 77 height 31
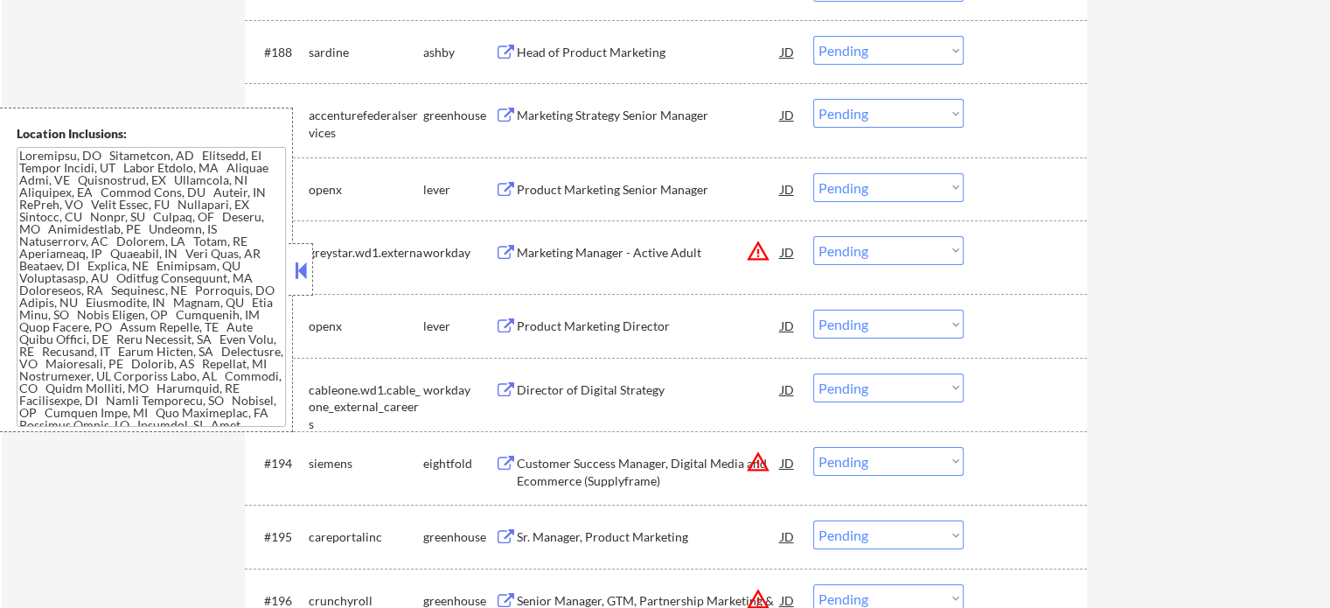
click at [624, 110] on div "Marketing Strategy Senior Manager" at bounding box center [649, 115] width 264 height 17
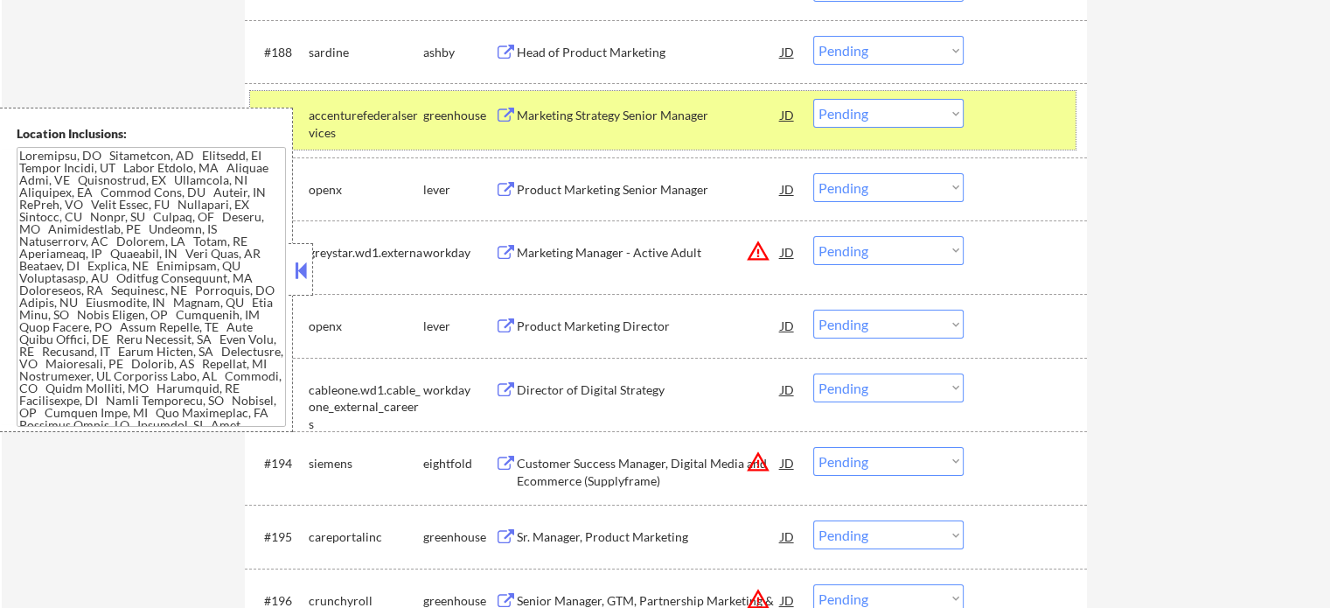
click at [1019, 123] on div at bounding box center [1027, 114] width 77 height 31
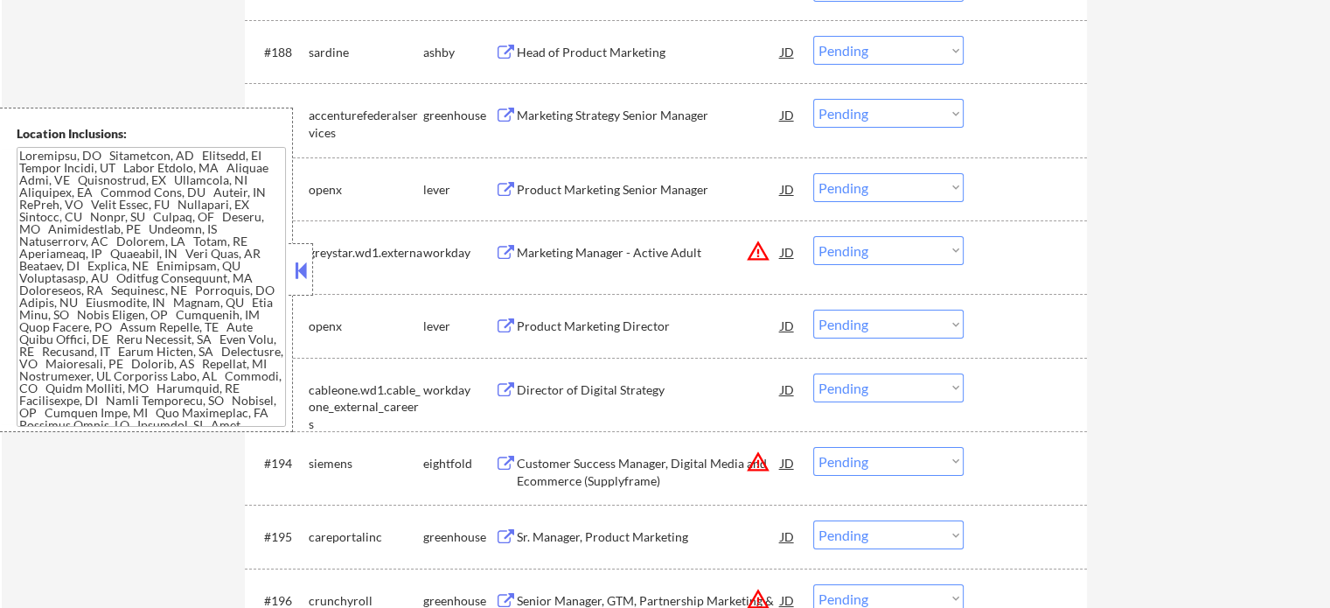
drag, startPoint x: 644, startPoint y: 59, endPoint x: 663, endPoint y: 77, distance: 26.6
click at [660, 78] on div "#188 sardine ashby Head of Product Marketing JD warning_amber Choose an option.…" at bounding box center [666, 51] width 842 height 63
click at [663, 55] on div "Head of Product Marketing" at bounding box center [649, 52] width 264 height 17
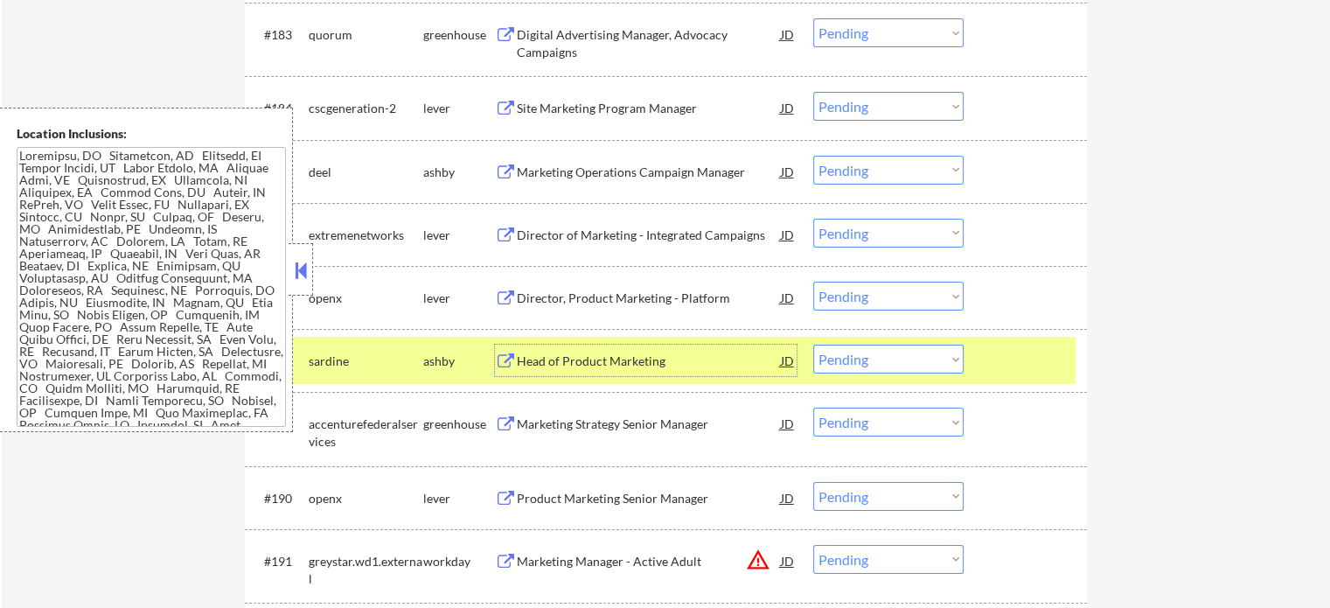
scroll to position [6034, 0]
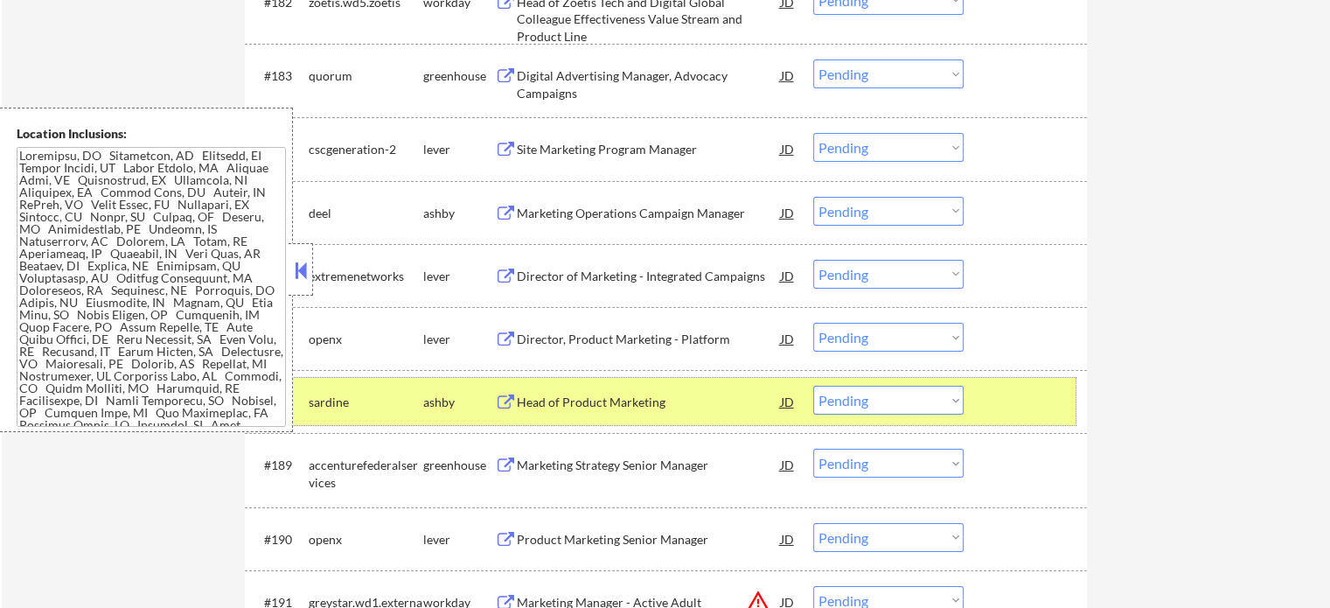
click at [1032, 387] on div at bounding box center [1027, 401] width 77 height 31
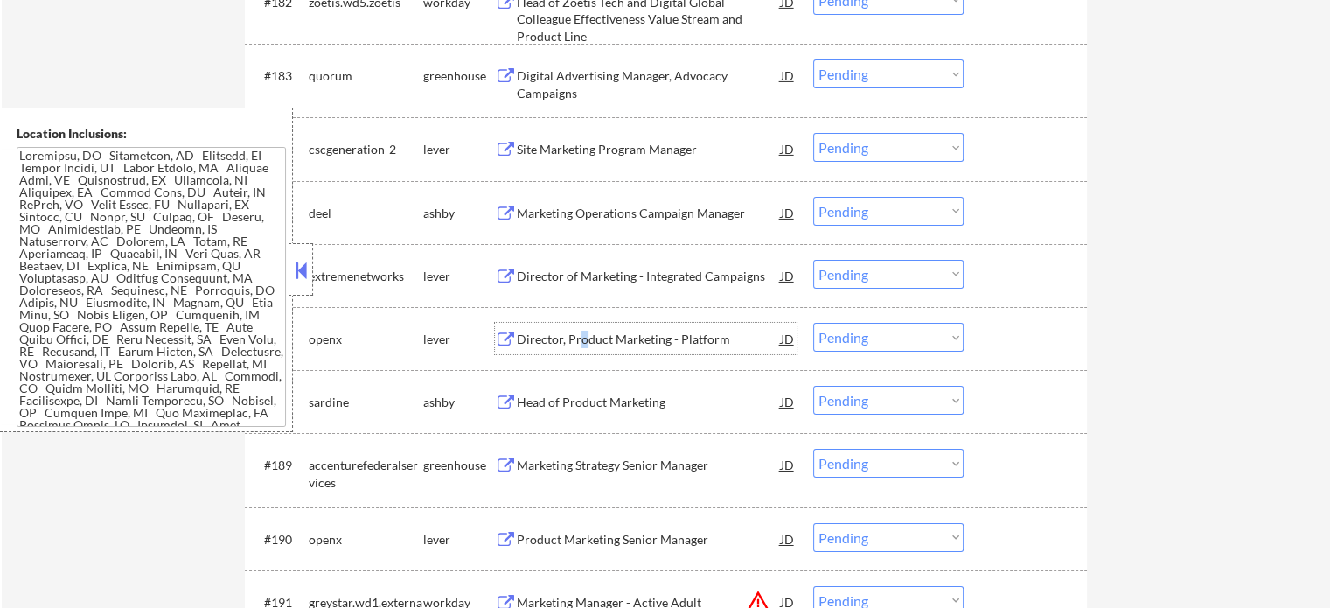
click at [584, 332] on div "Director, Product Marketing - Platform" at bounding box center [649, 339] width 264 height 17
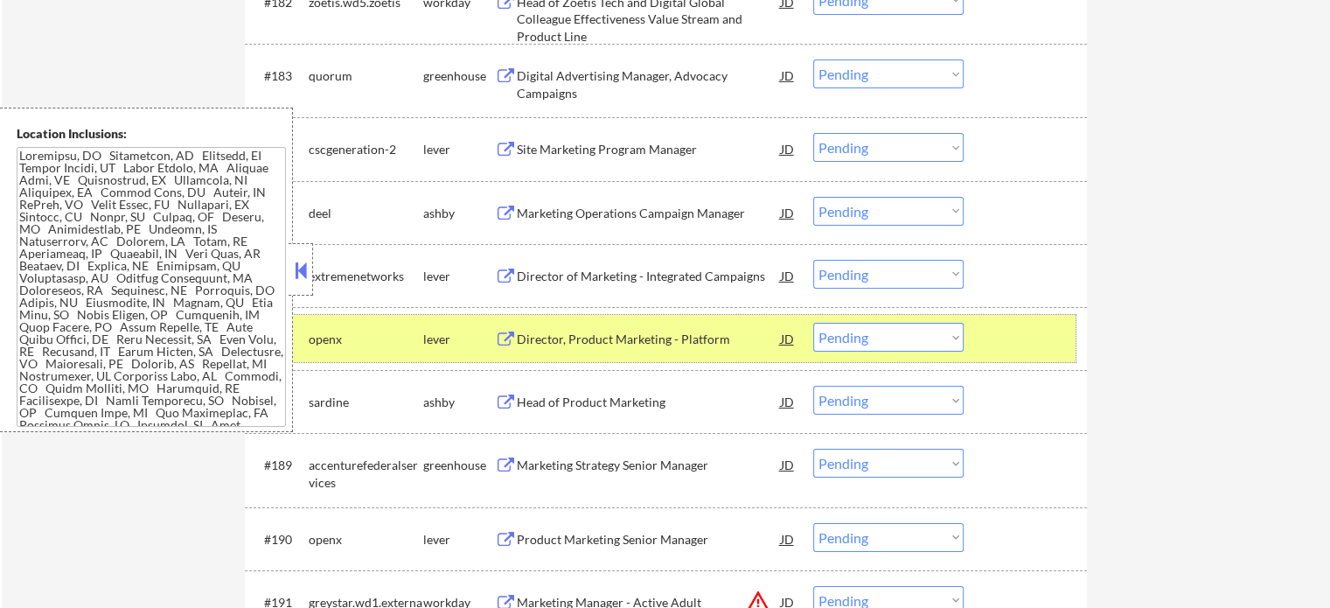
click at [1032, 351] on div at bounding box center [1027, 338] width 77 height 31
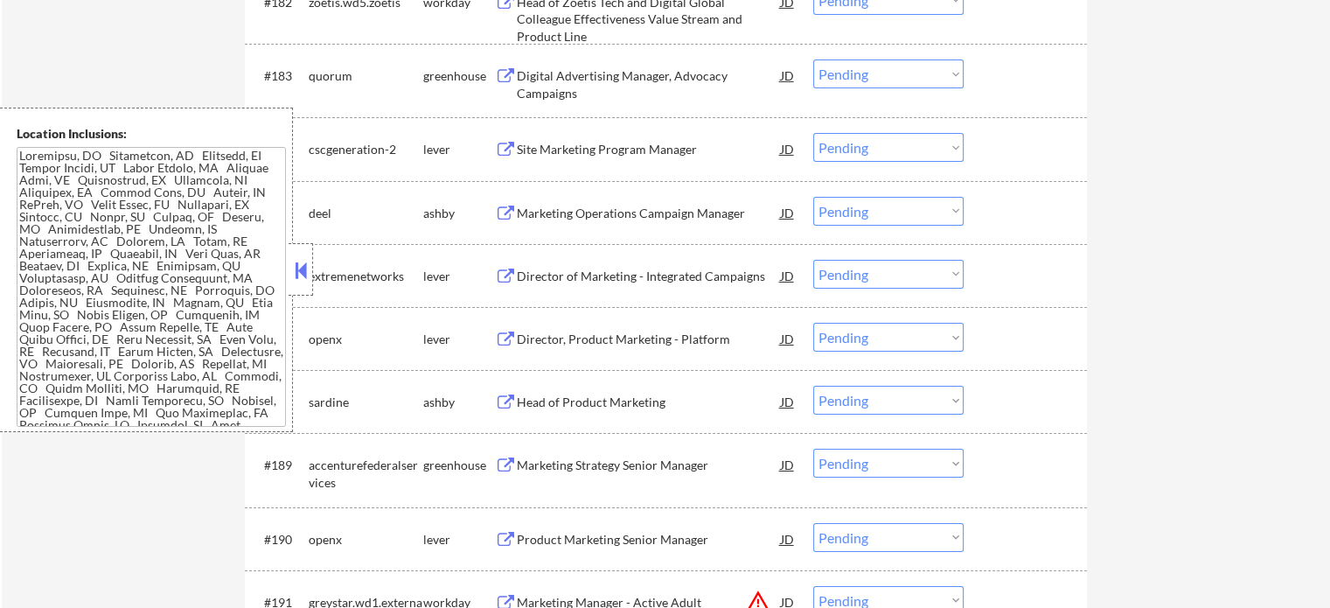
click at [665, 275] on div "Director of Marketing - Integrated Campaigns" at bounding box center [649, 276] width 264 height 17
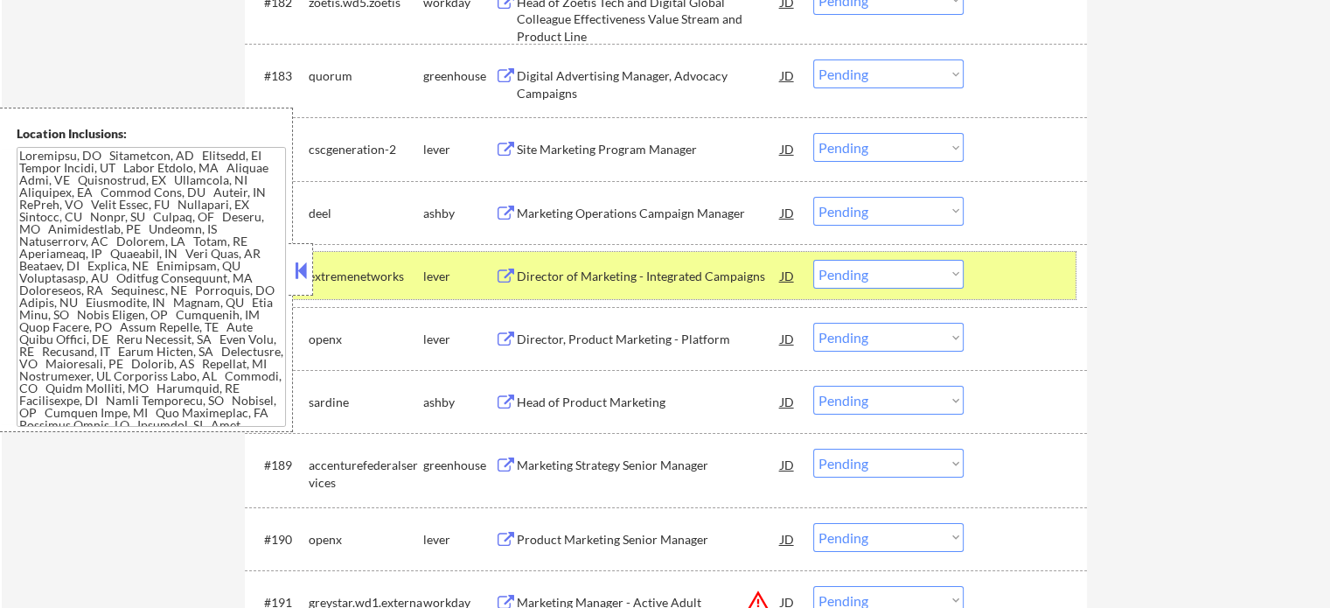
drag, startPoint x: 999, startPoint y: 274, endPoint x: 743, endPoint y: 220, distance: 260.9
click at [995, 275] on div at bounding box center [1027, 275] width 77 height 31
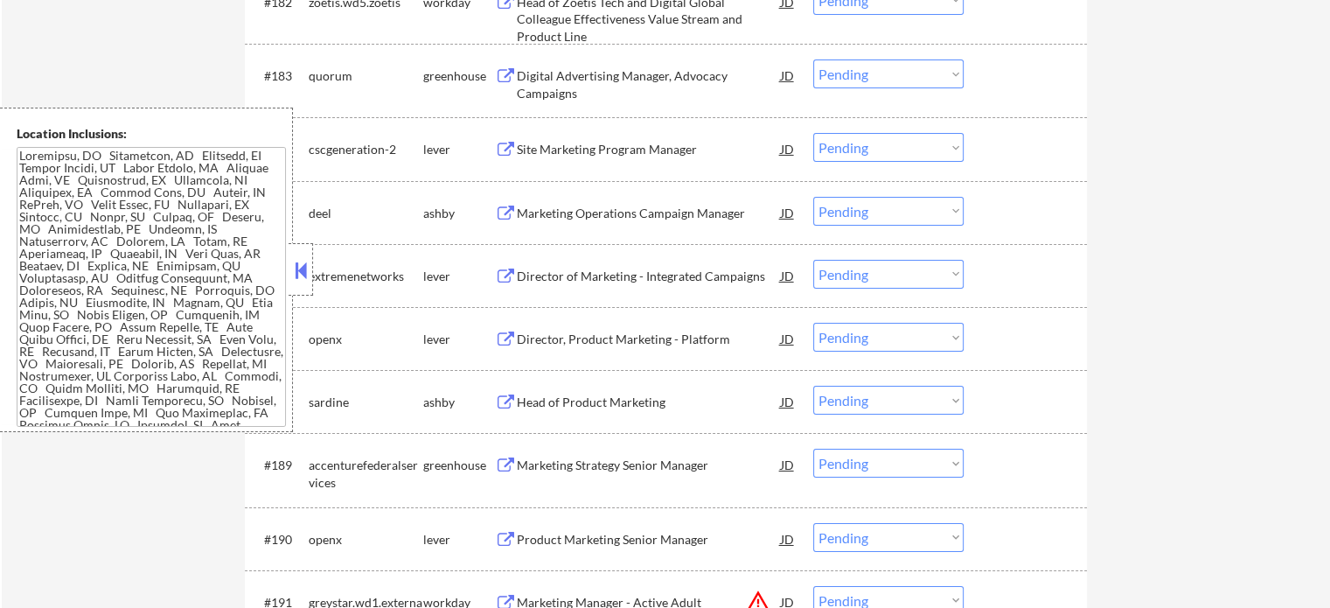
click at [682, 219] on div "Marketing Operations Campaign Manager" at bounding box center [649, 213] width 264 height 17
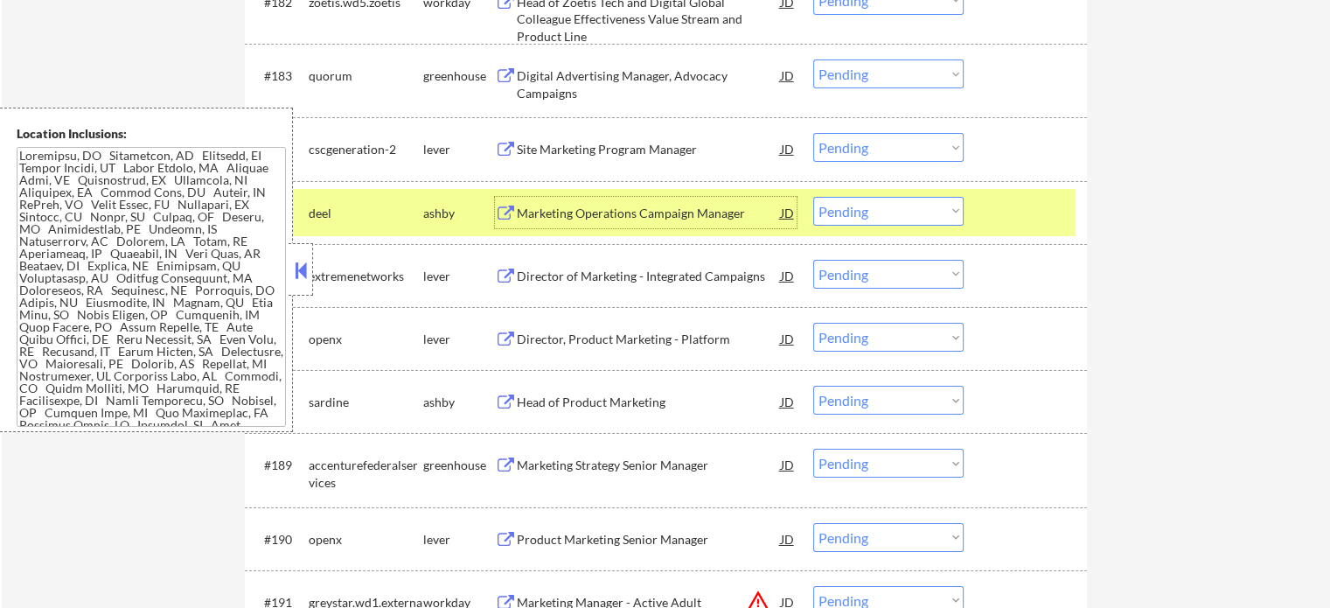
drag, startPoint x: 1057, startPoint y: 225, endPoint x: 1007, endPoint y: 219, distance: 50.1
click at [1055, 224] on div at bounding box center [1027, 212] width 77 height 31
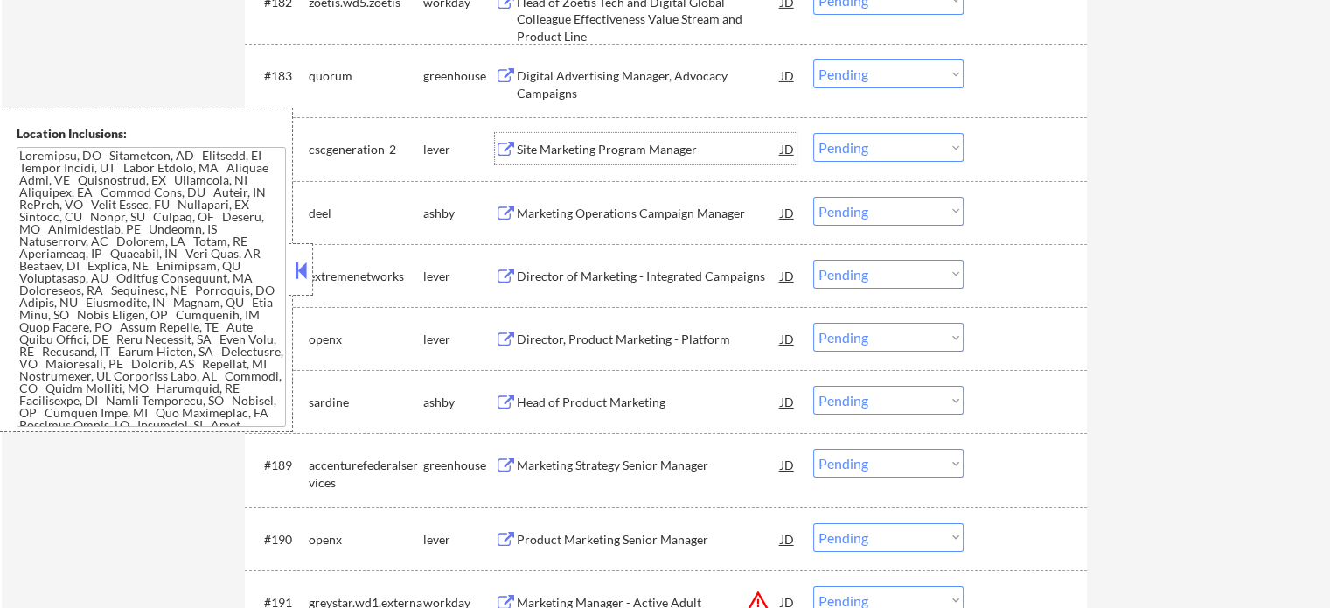
click at [660, 150] on div "Site Marketing Program Manager" at bounding box center [649, 149] width 264 height 17
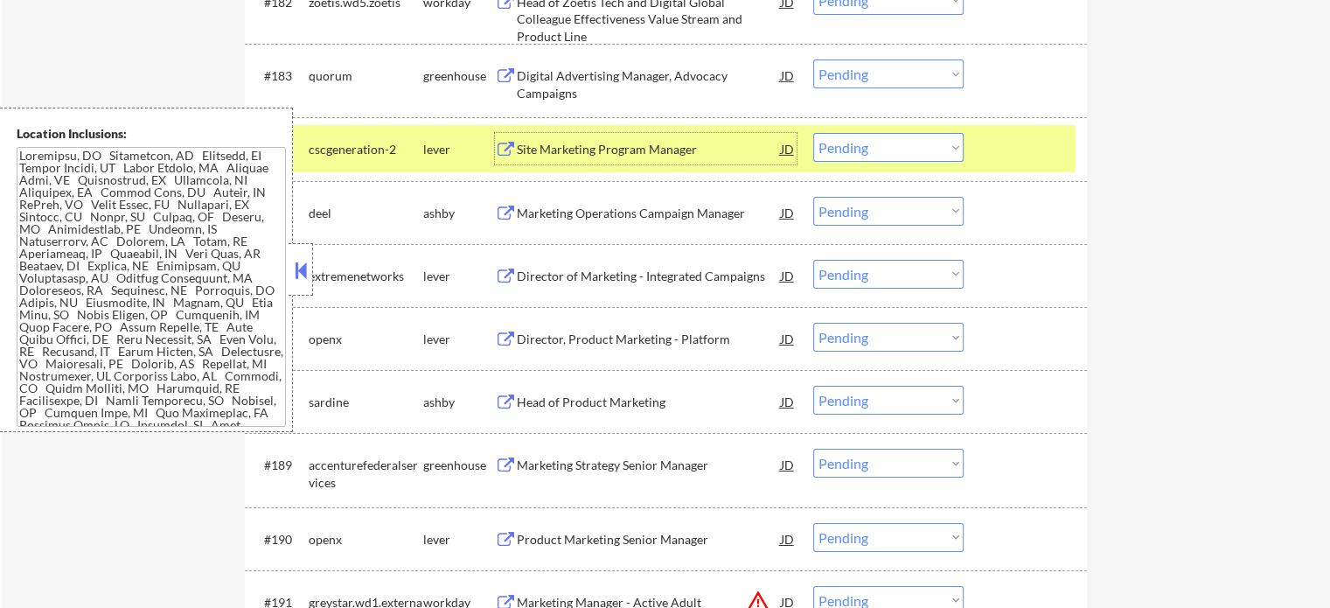
click at [1000, 149] on div at bounding box center [1027, 148] width 77 height 31
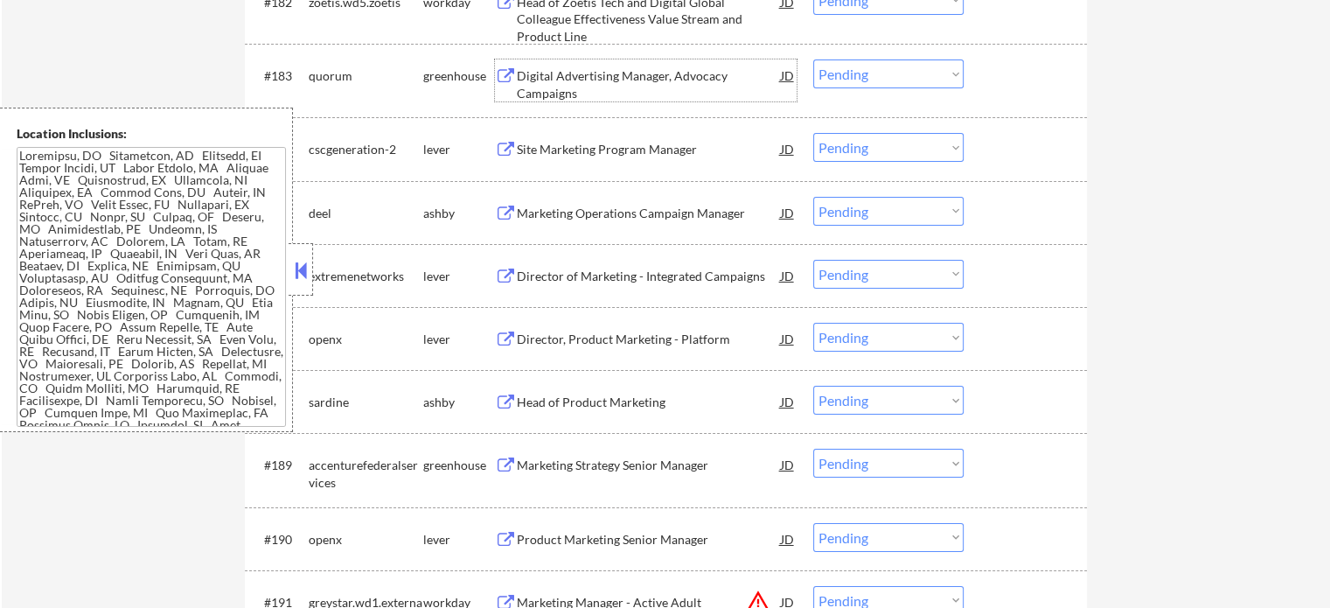
click at [673, 75] on div "Digital Advertising Manager, Advocacy Campaigns" at bounding box center [649, 84] width 264 height 34
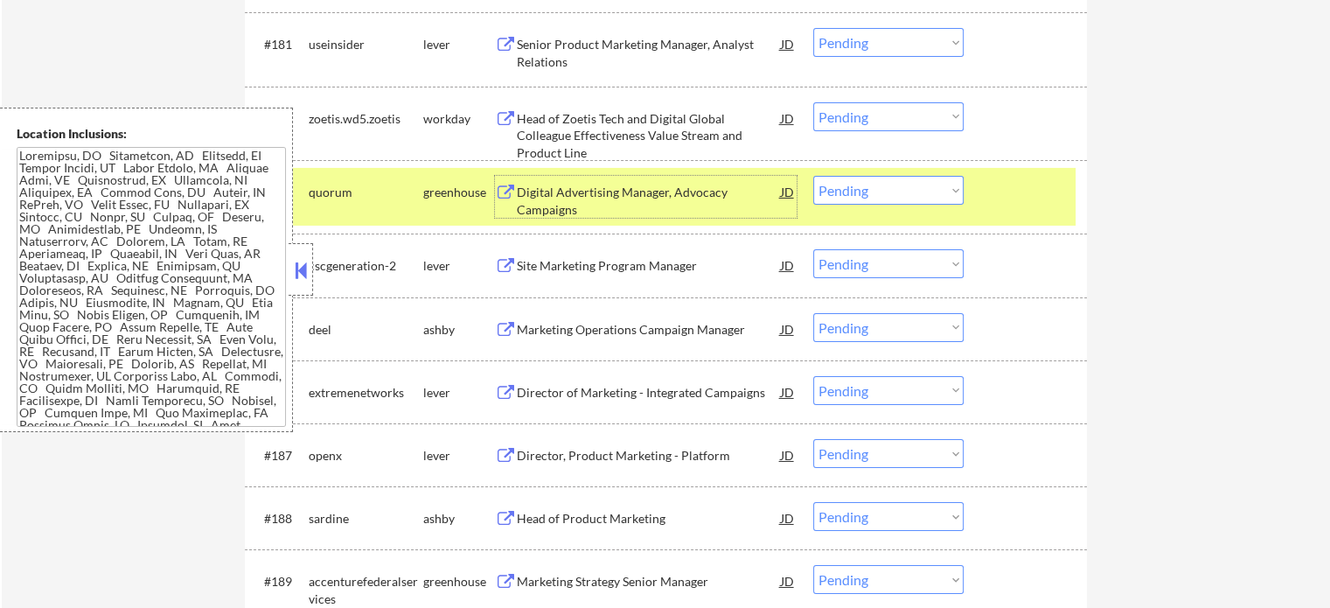
scroll to position [5772, 0]
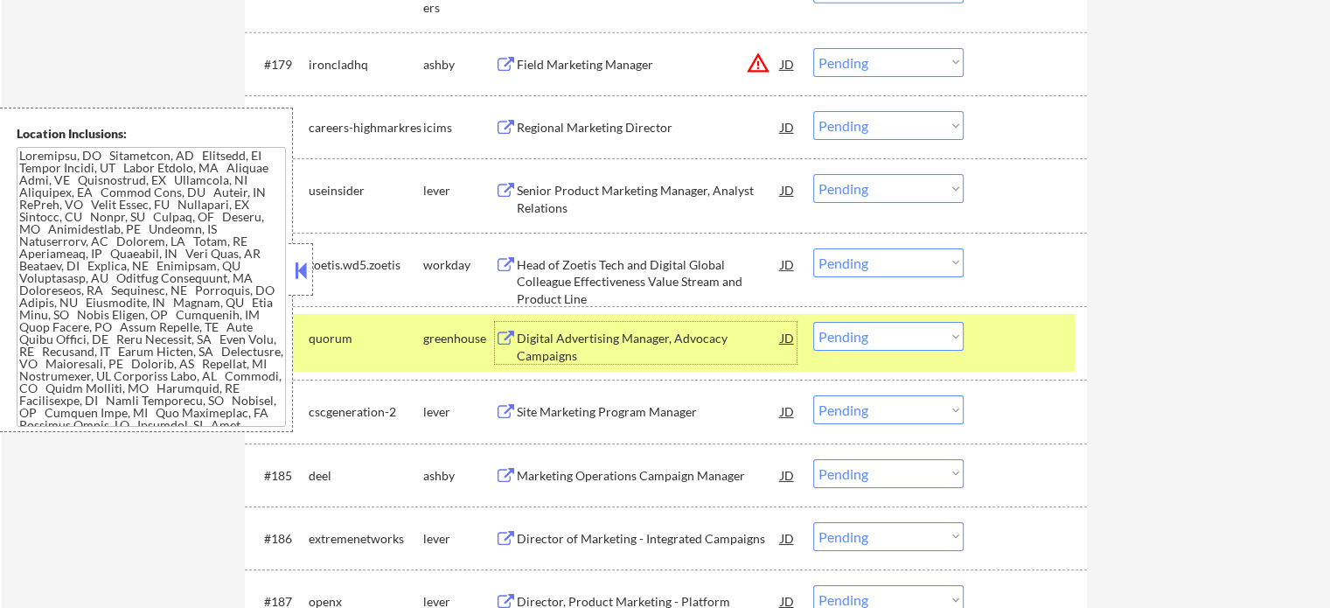
click at [1023, 336] on div at bounding box center [1027, 337] width 77 height 31
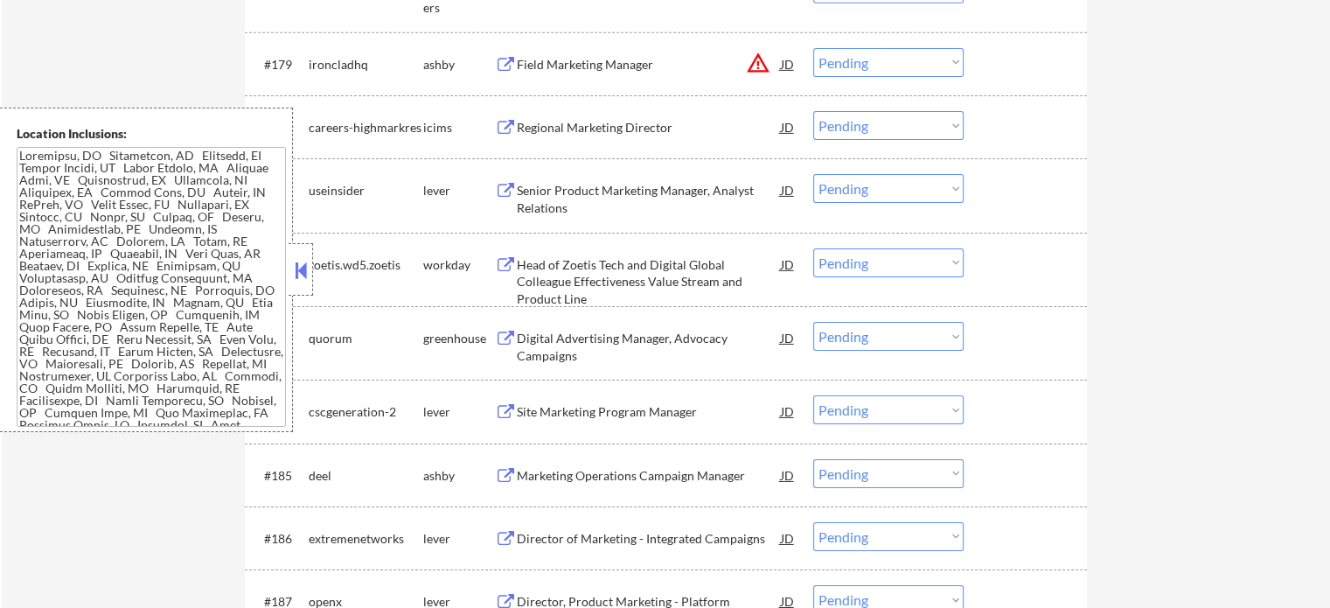
click at [621, 280] on div "Head of Zoetis Tech and Digital Global Colleague Effectiveness Value Stream and…" at bounding box center [649, 282] width 264 height 52
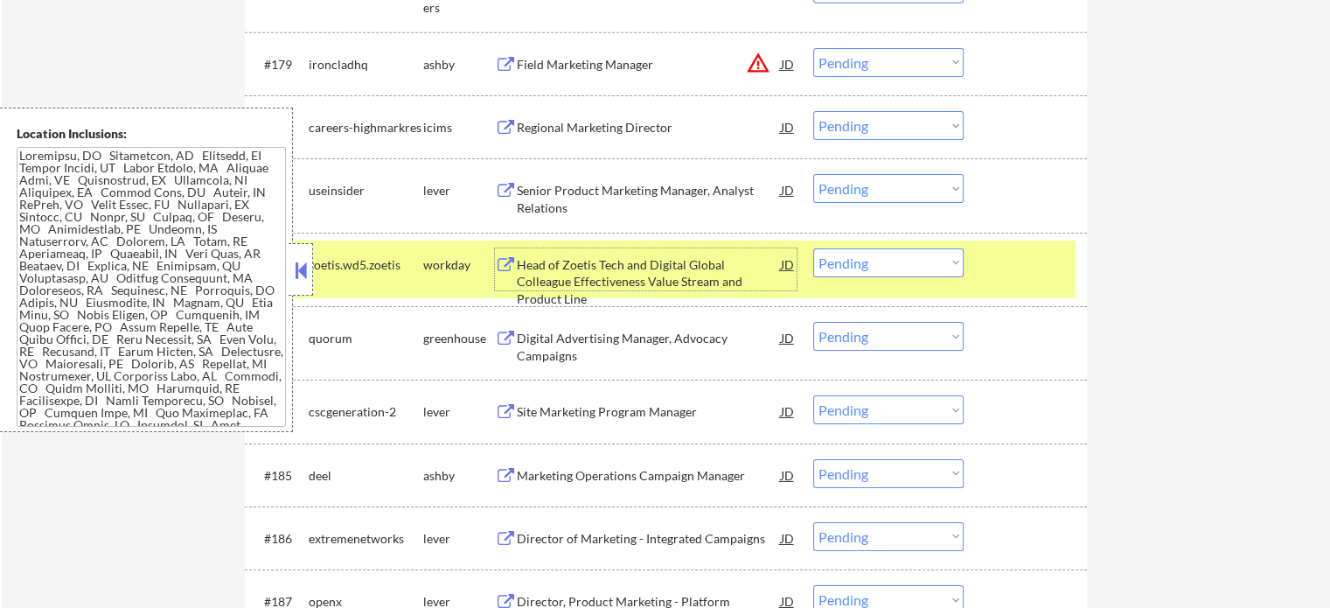
click at [1021, 270] on div at bounding box center [1027, 263] width 77 height 31
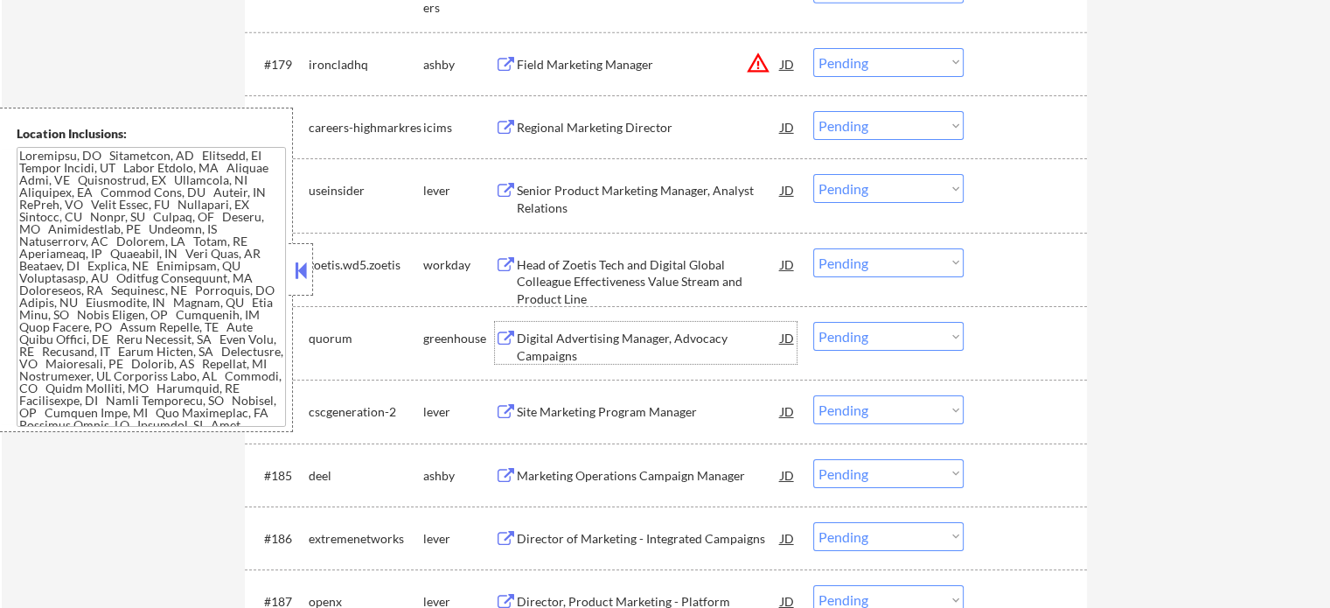
click at [634, 344] on div "Digital Advertising Manager, Advocacy Campaigns" at bounding box center [649, 347] width 264 height 34
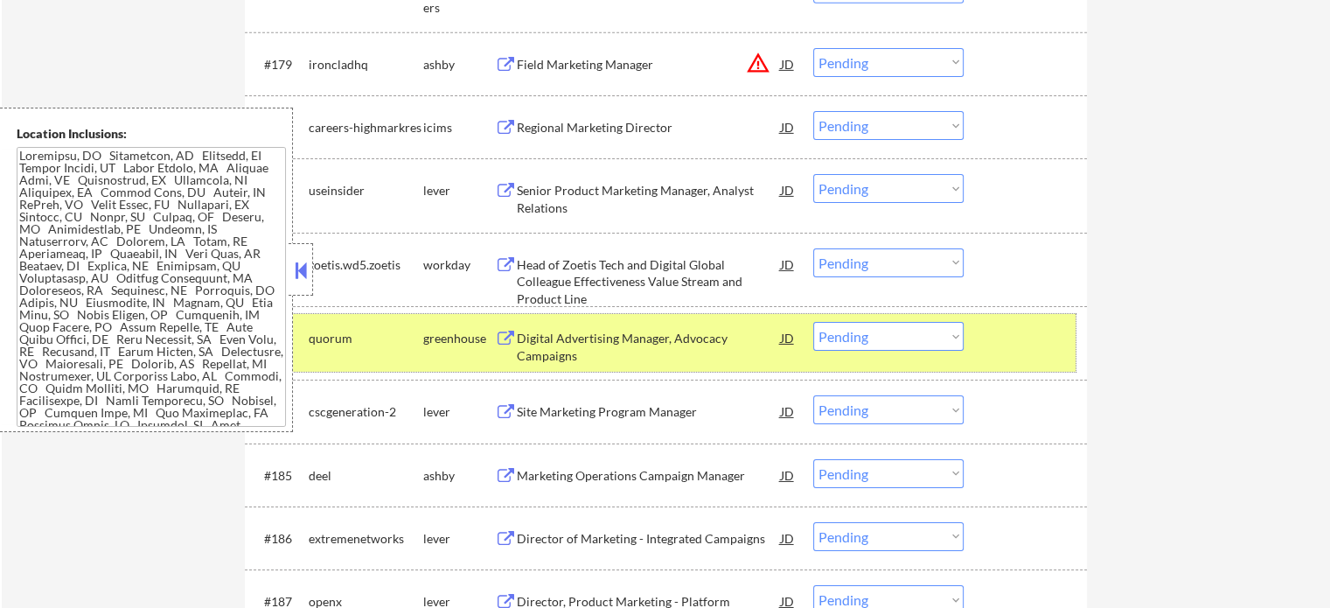
click at [1049, 331] on div at bounding box center [1027, 337] width 77 height 31
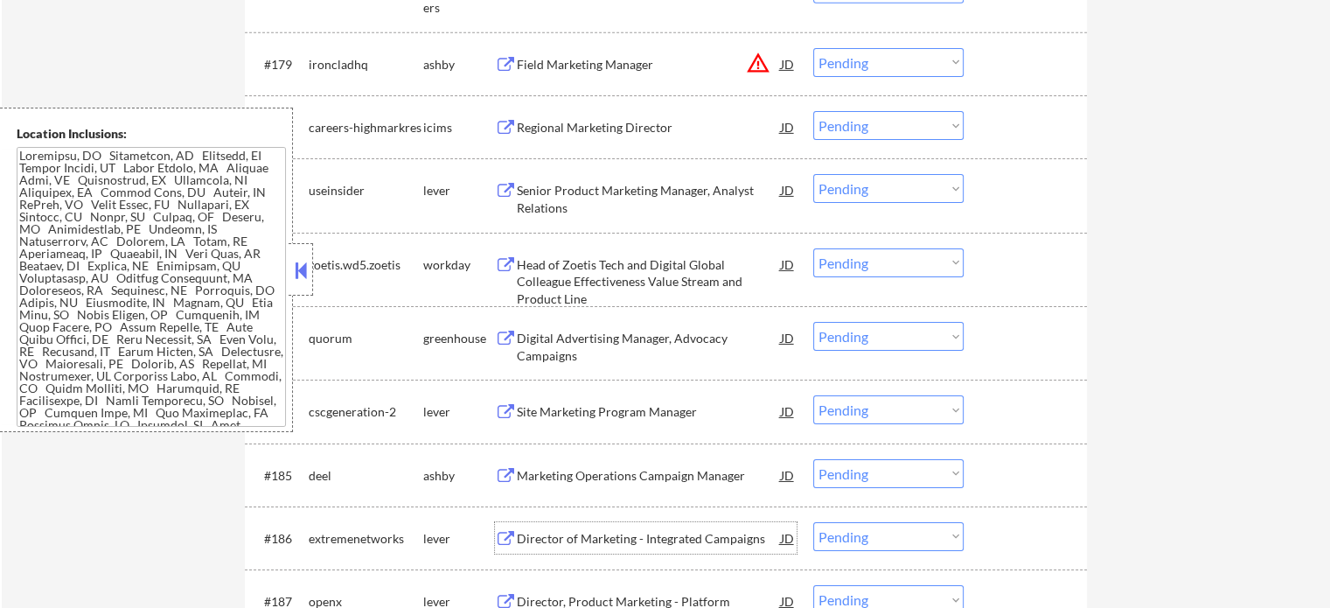
click at [650, 554] on div "Director of Marketing - Integrated Campaigns" at bounding box center [649, 537] width 264 height 31
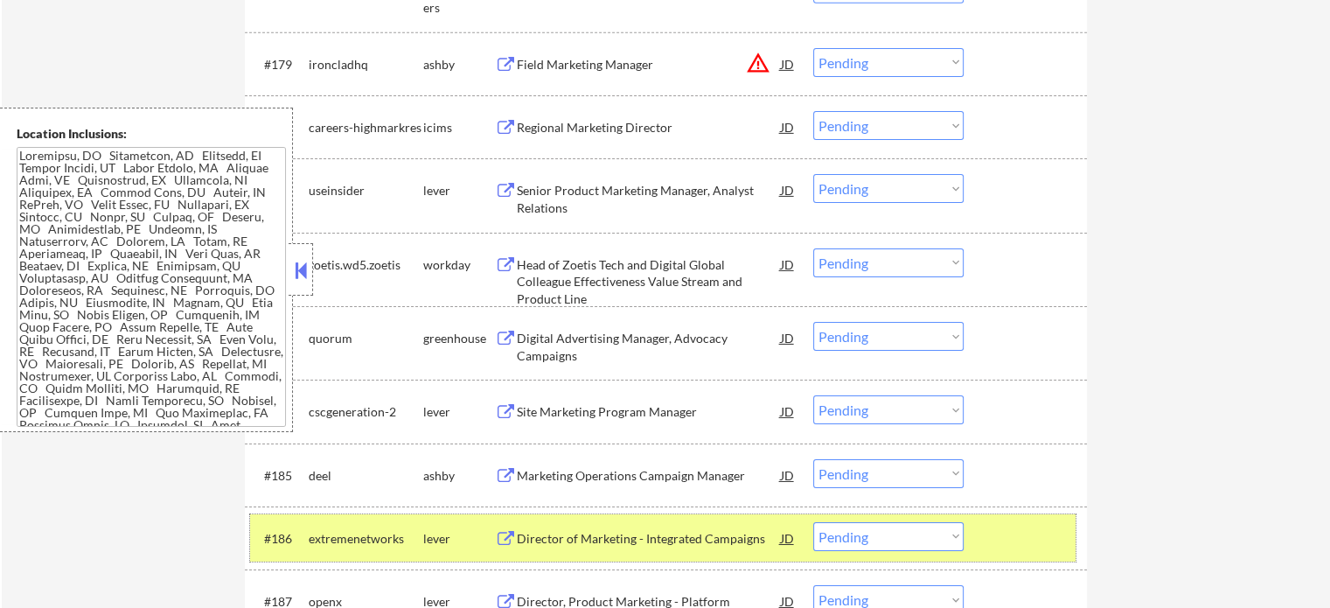
click at [1003, 545] on div at bounding box center [1027, 537] width 77 height 31
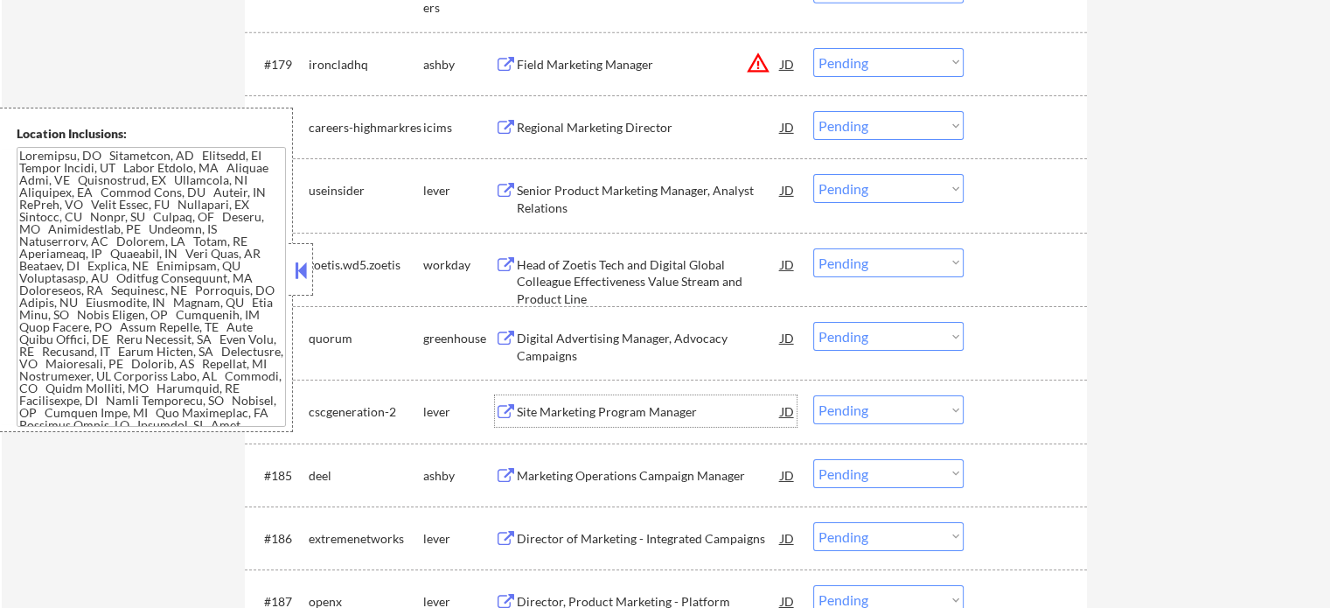
click at [591, 415] on div "Site Marketing Program Manager" at bounding box center [649, 411] width 264 height 17
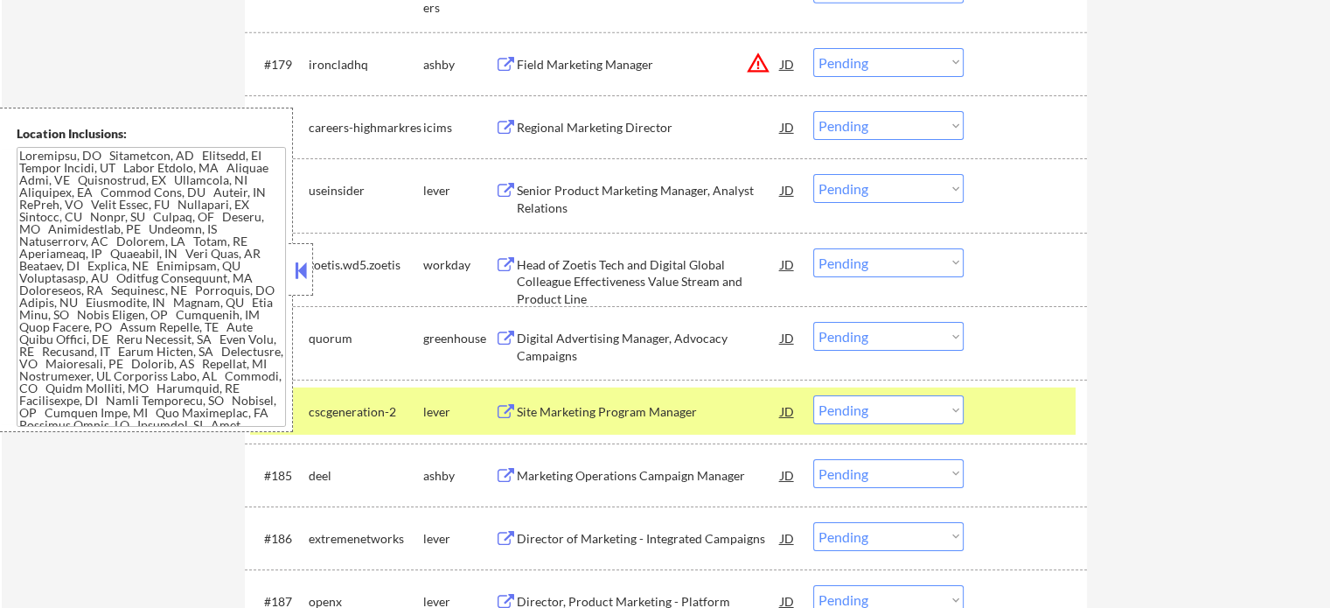
drag, startPoint x: 1046, startPoint y: 436, endPoint x: 1034, endPoint y: 418, distance: 22.1
click at [1046, 435] on div "#184 cscgeneration-2 lever Site Marketing Program Manager JD warning_amber Choo…" at bounding box center [666, 411] width 842 height 63
click at [1056, 415] on div at bounding box center [1027, 410] width 77 height 31
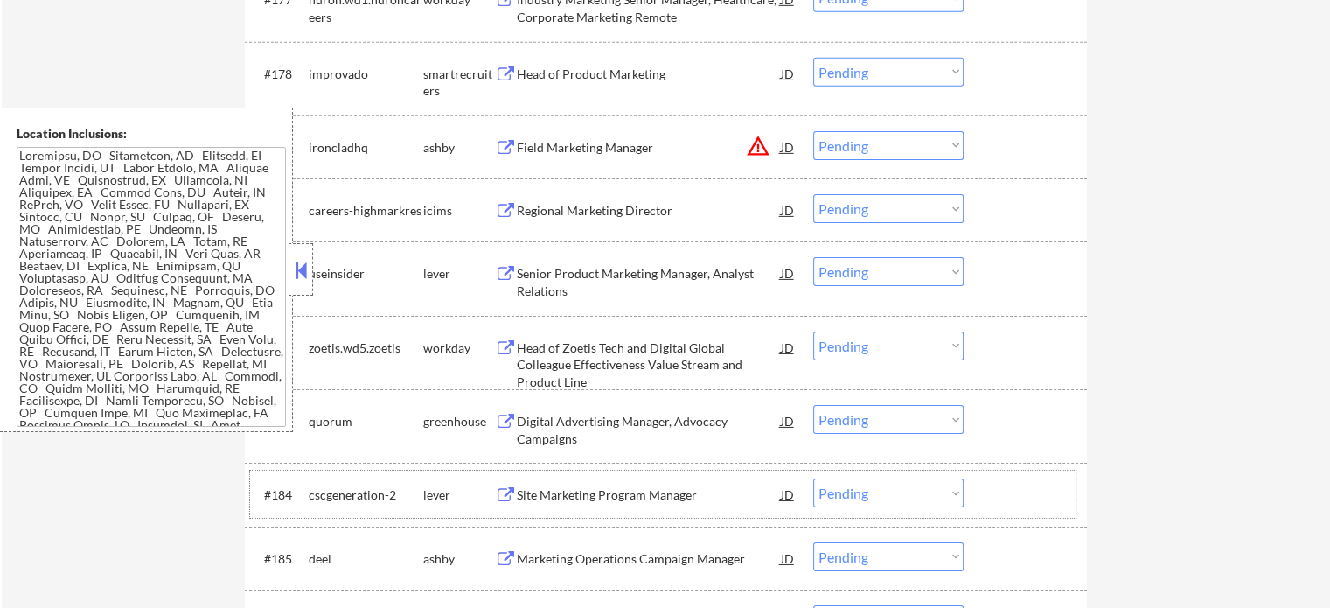
scroll to position [5597, 0]
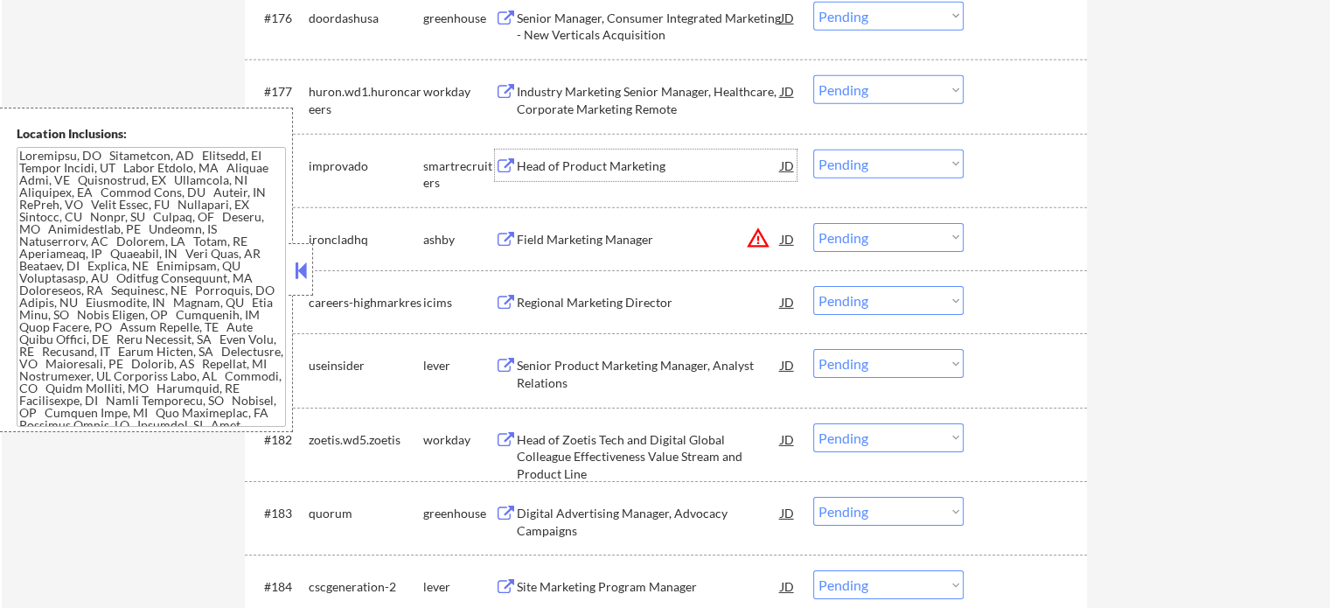
click at [575, 167] on div "Head of Product Marketing" at bounding box center [649, 165] width 264 height 17
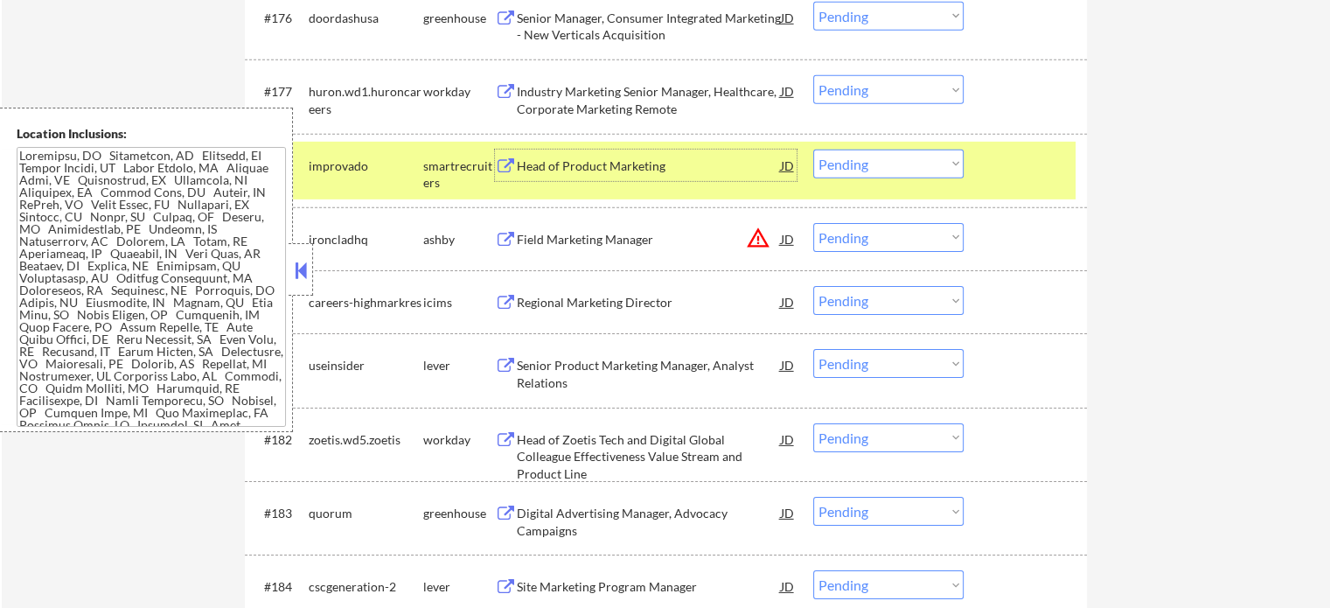
click at [1049, 160] on div at bounding box center [1027, 165] width 77 height 31
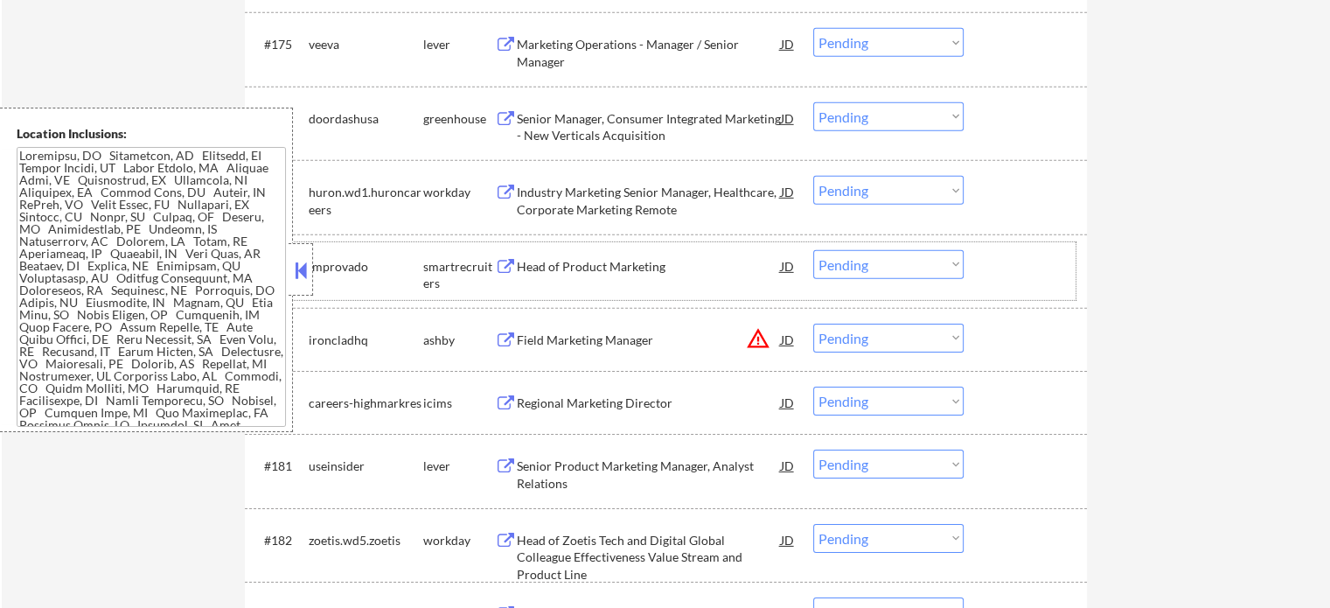
scroll to position [5422, 0]
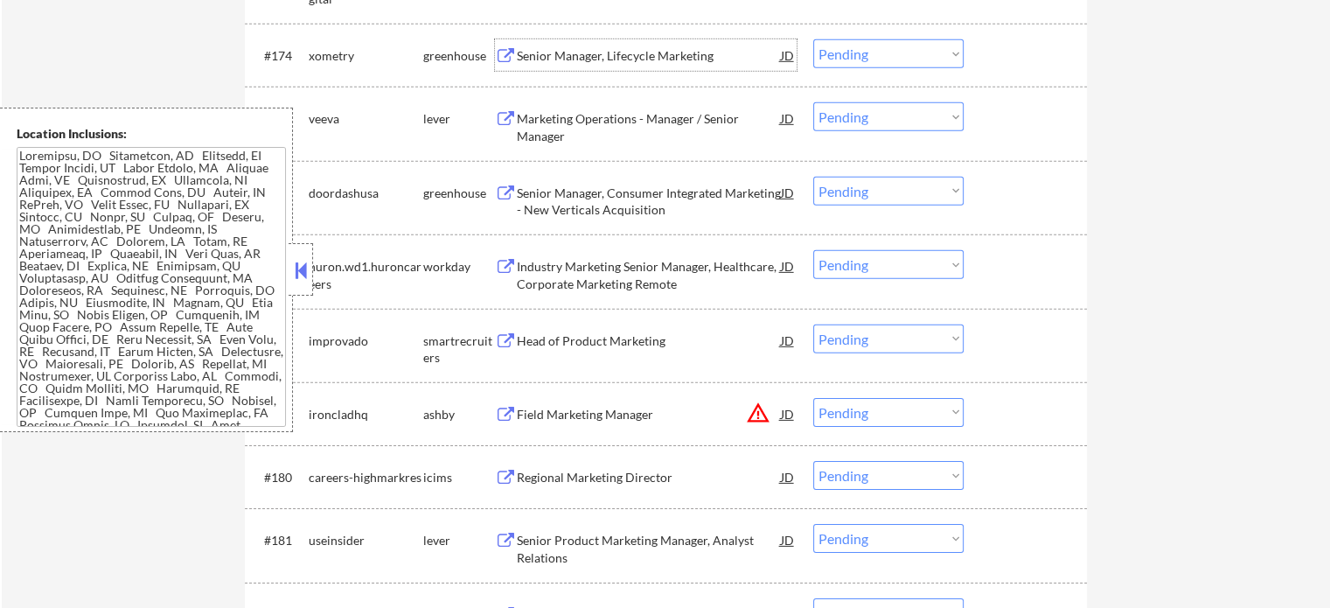
click at [602, 66] on div "Senior Manager, Lifecycle Marketing" at bounding box center [649, 54] width 264 height 31
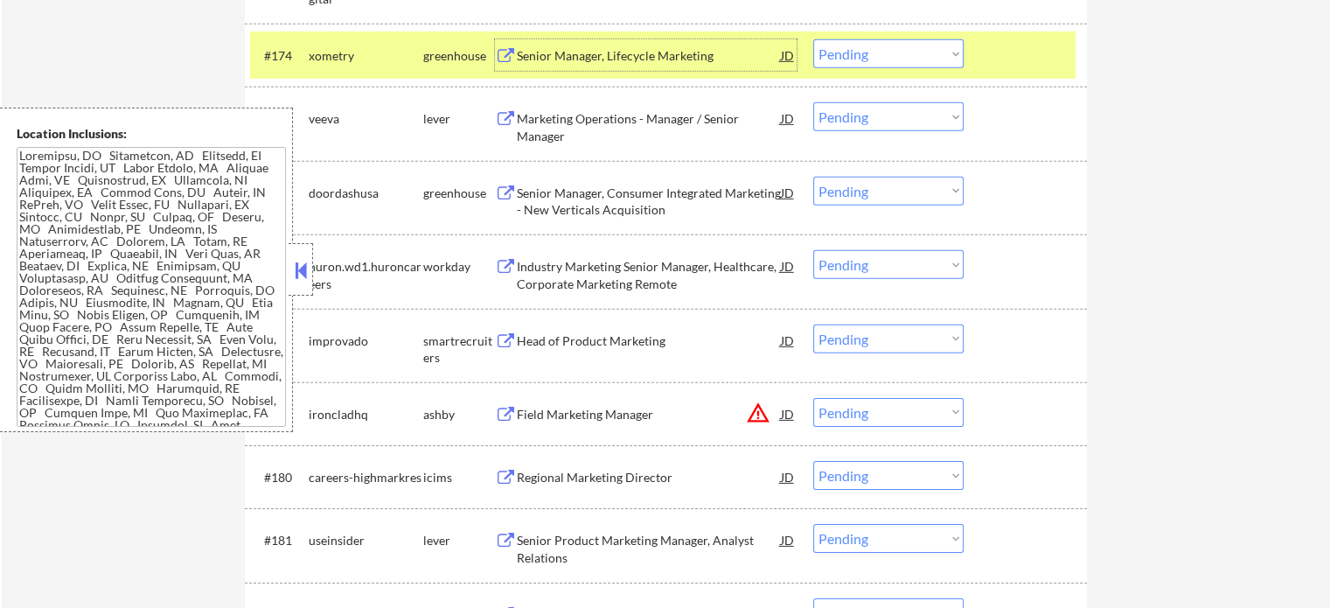
click at [1032, 62] on div at bounding box center [1027, 54] width 77 height 31
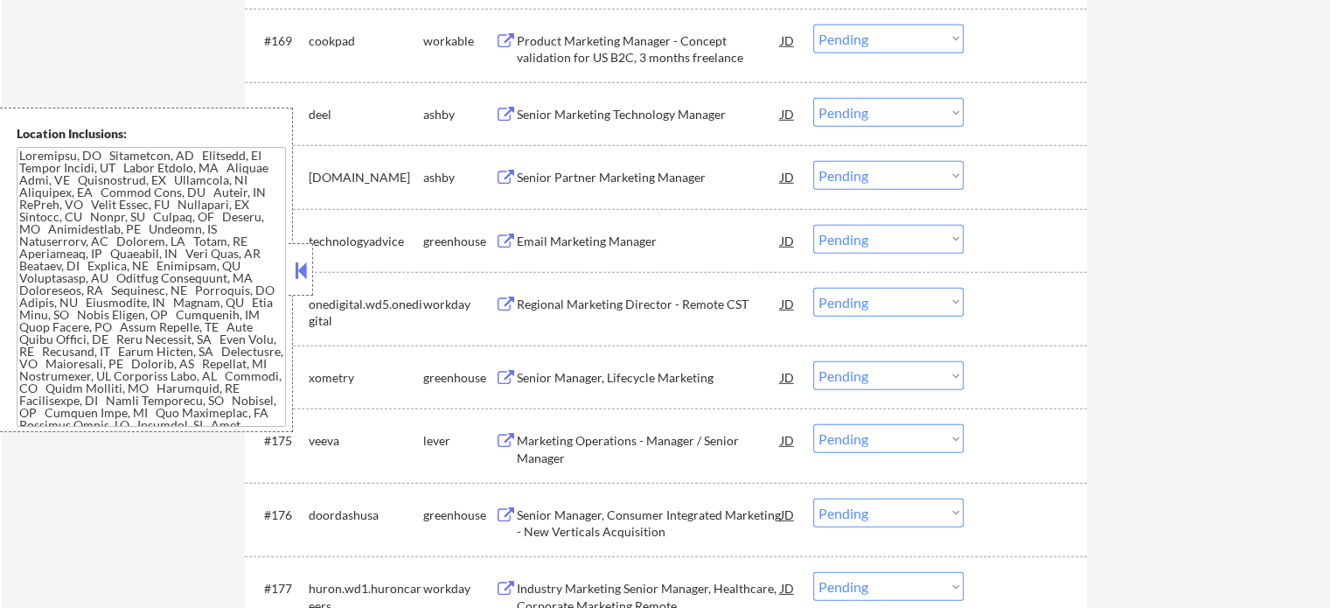
scroll to position [5072, 0]
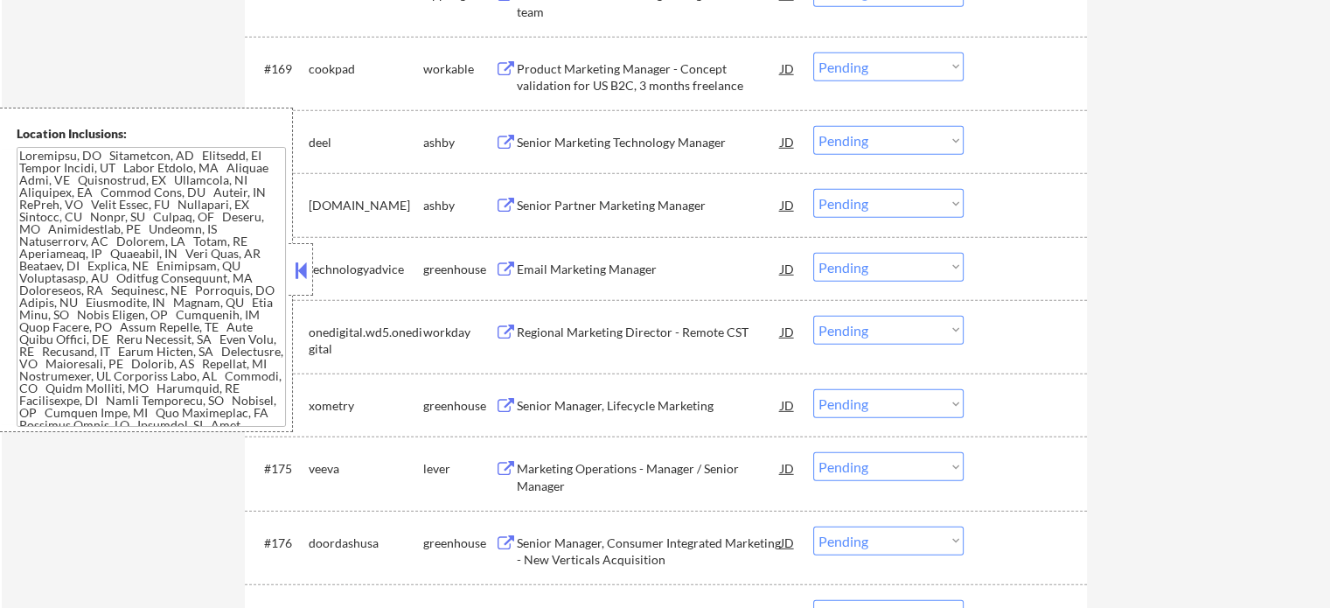
click at [635, 156] on div "Senior Marketing Technology Manager" at bounding box center [649, 141] width 264 height 31
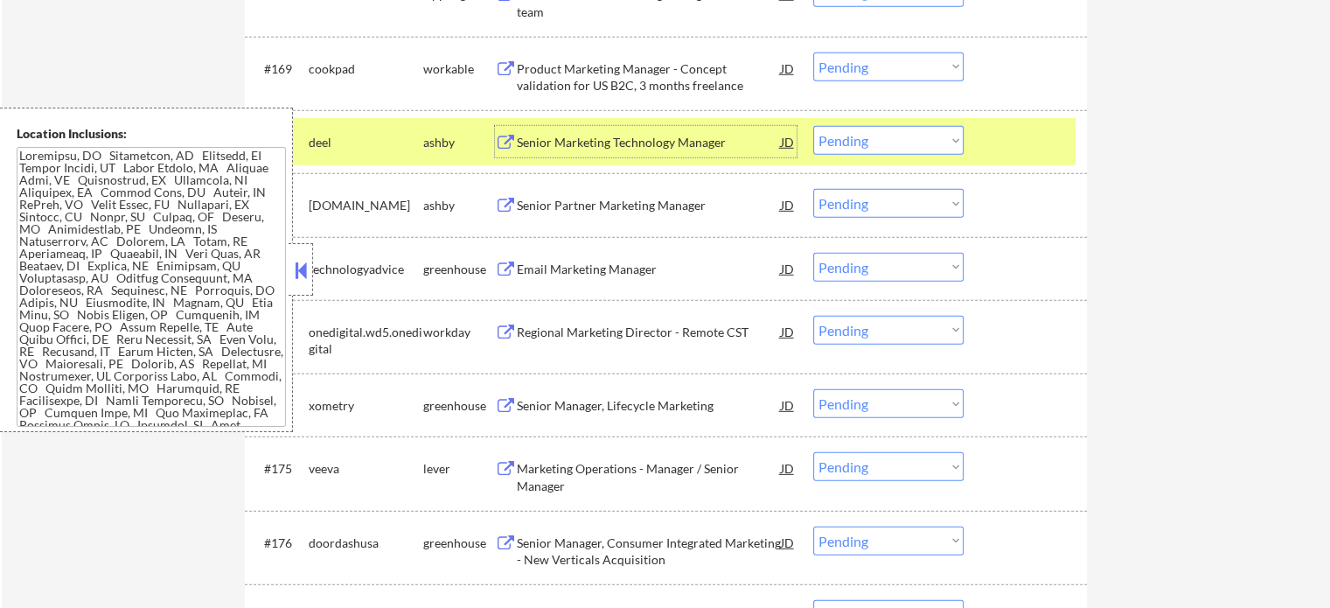
click at [703, 137] on div "Senior Marketing Technology Manager" at bounding box center [649, 142] width 264 height 17
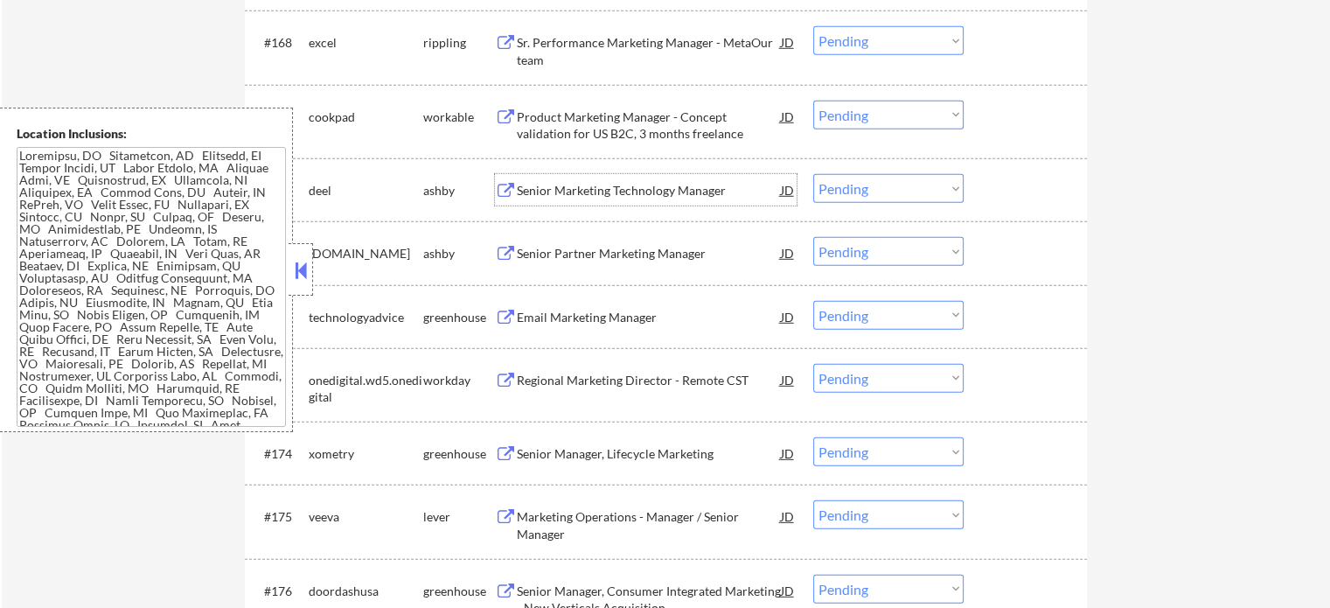
scroll to position [4897, 0]
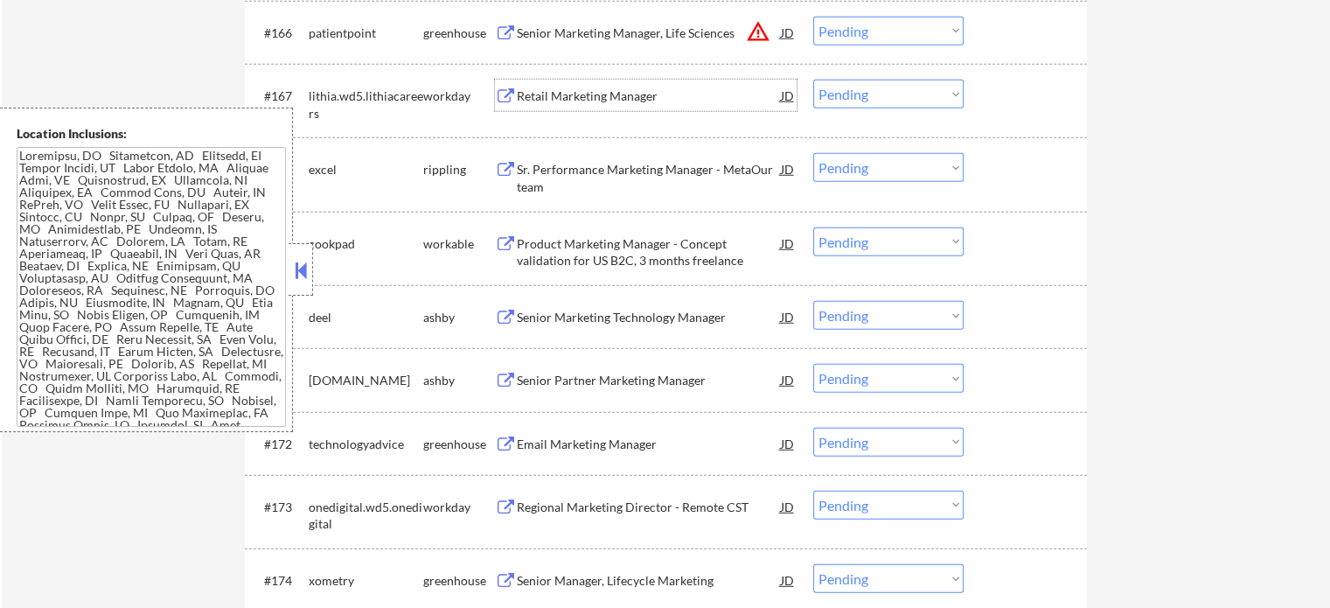
click at [616, 101] on div "Retail Marketing Manager" at bounding box center [649, 95] width 264 height 17
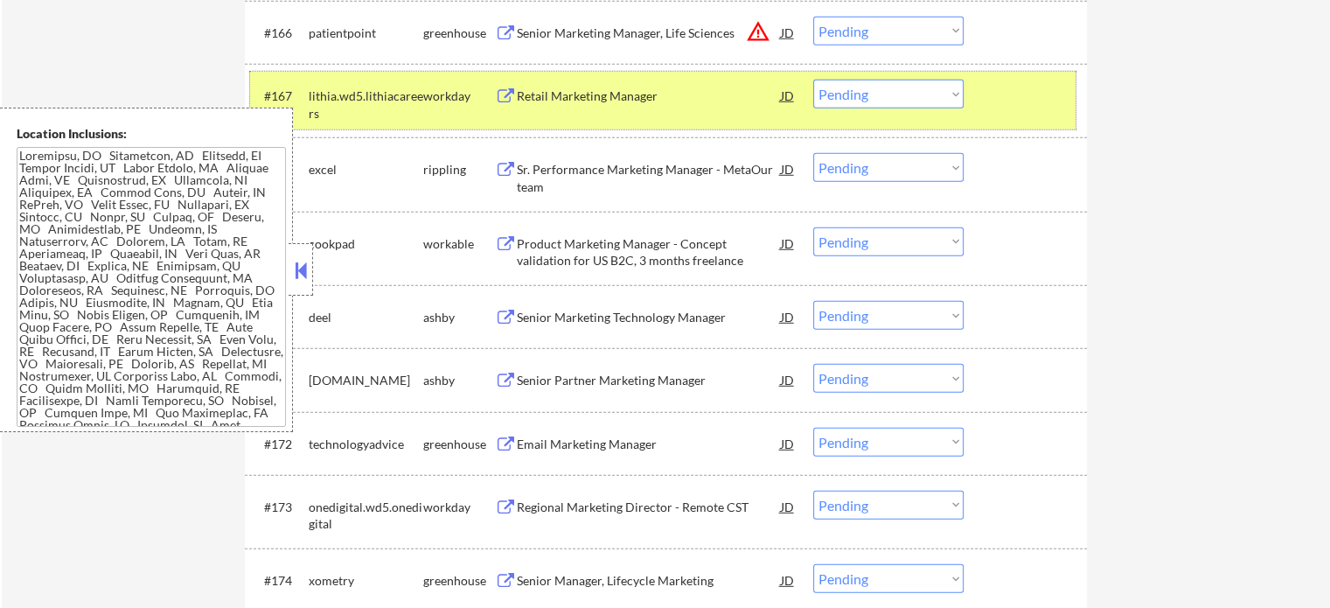
click at [990, 111] on div at bounding box center [1027, 95] width 77 height 31
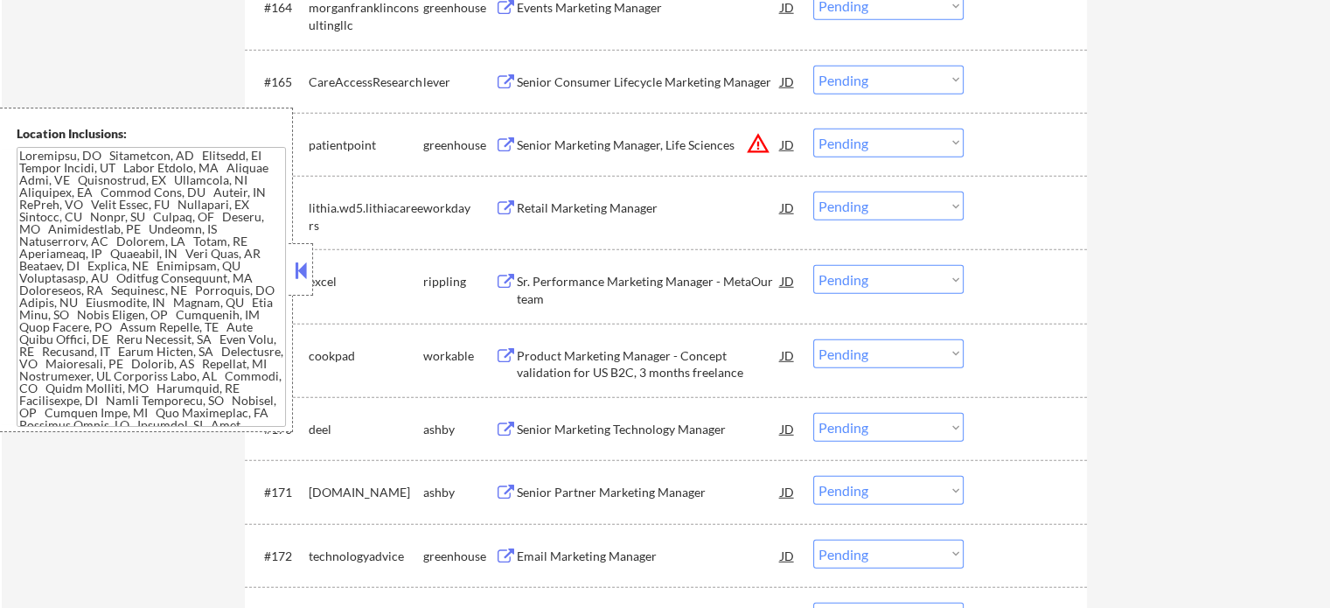
scroll to position [4547, 0]
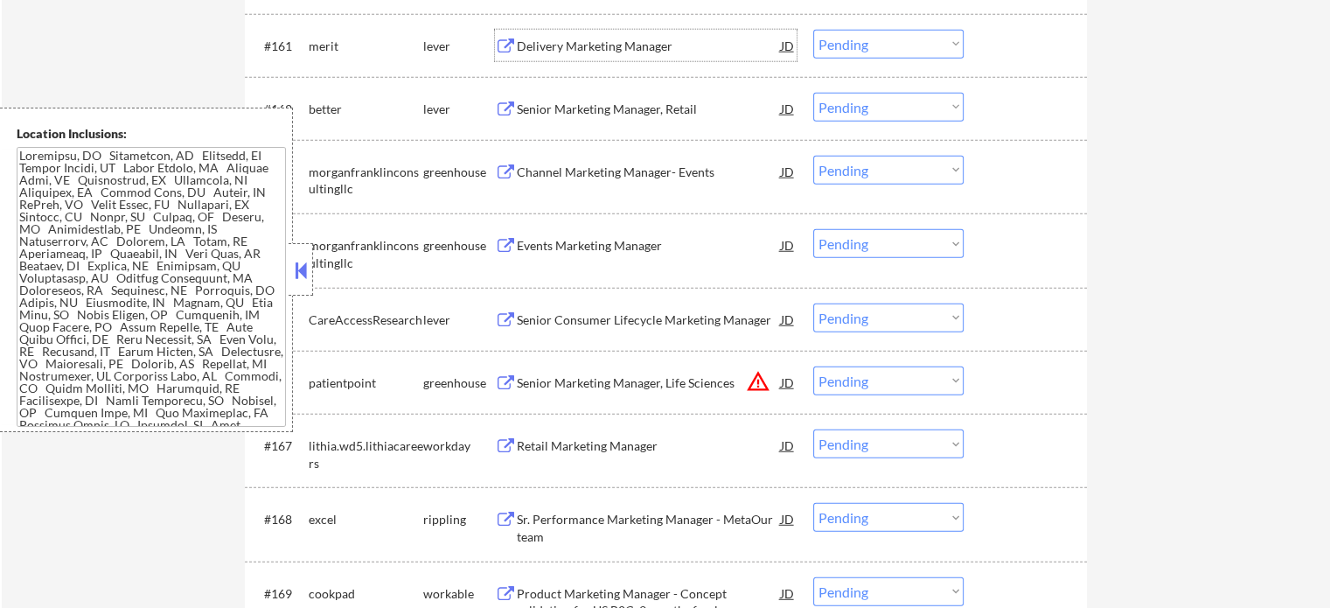
click at [581, 43] on div "Delivery Marketing Manager" at bounding box center [649, 46] width 264 height 17
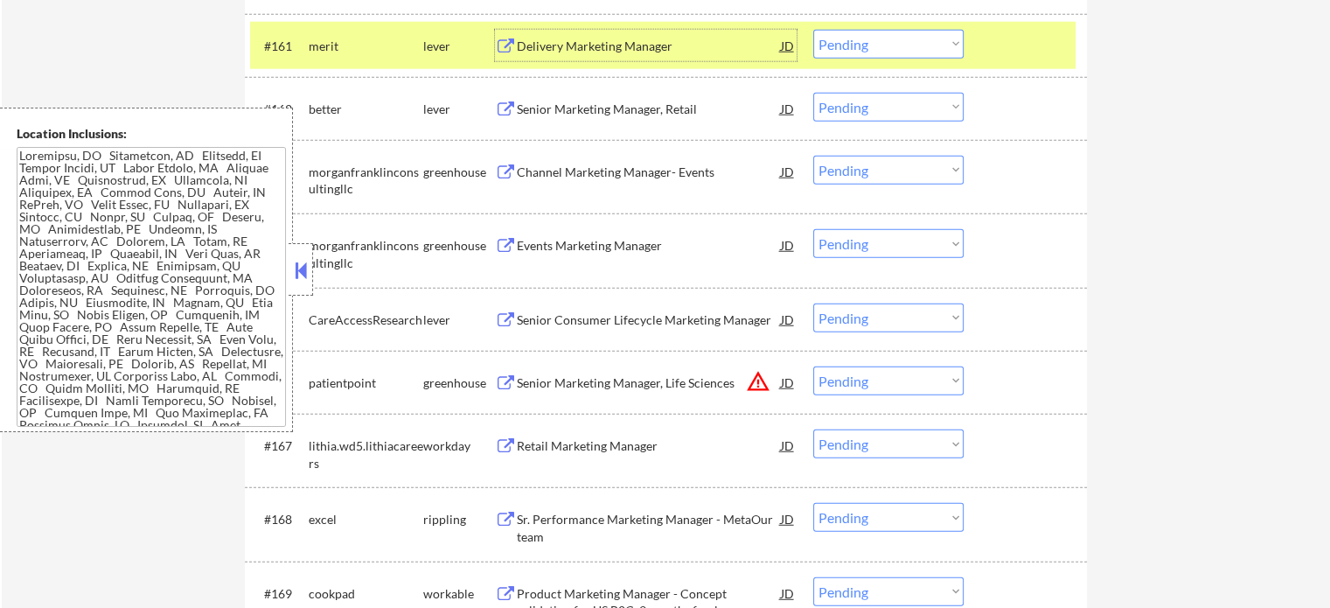
click at [997, 39] on div at bounding box center [1027, 45] width 77 height 31
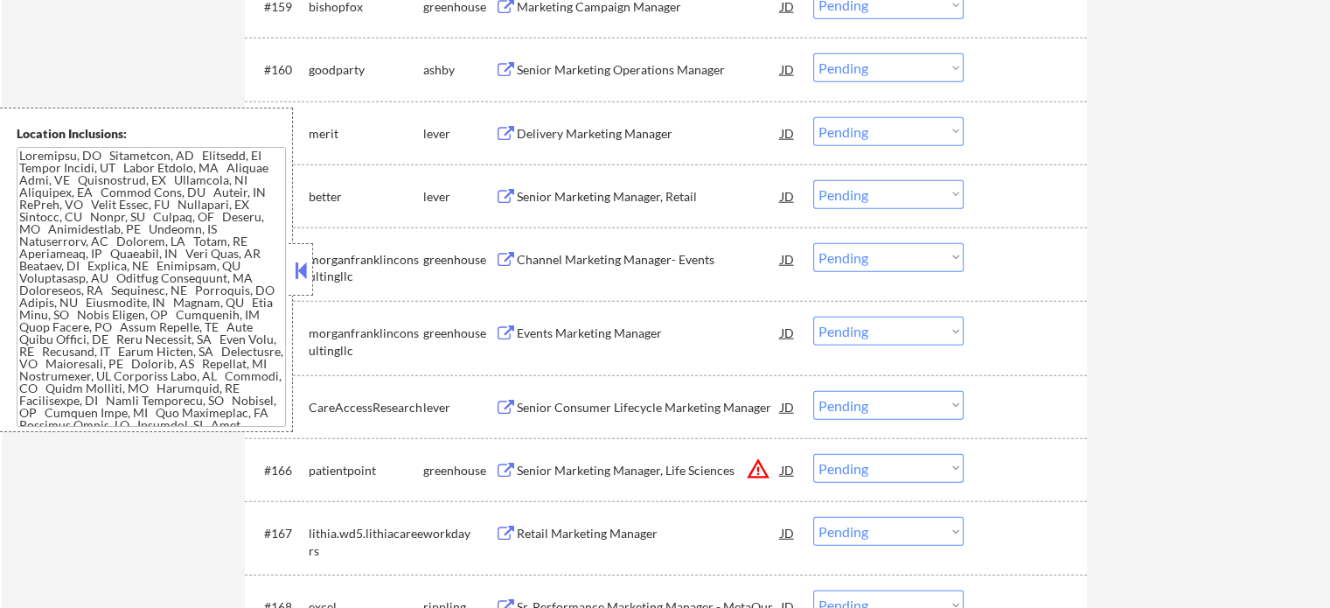
scroll to position [4110, 0]
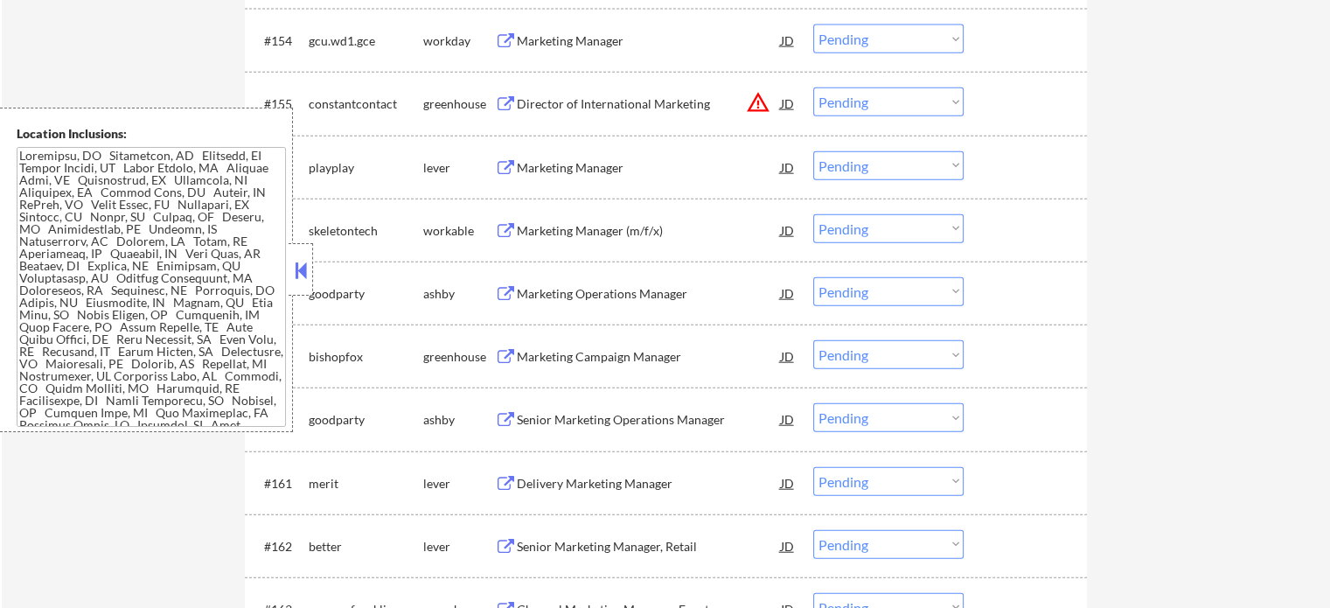
click at [602, 45] on div "Marketing Manager" at bounding box center [649, 40] width 264 height 17
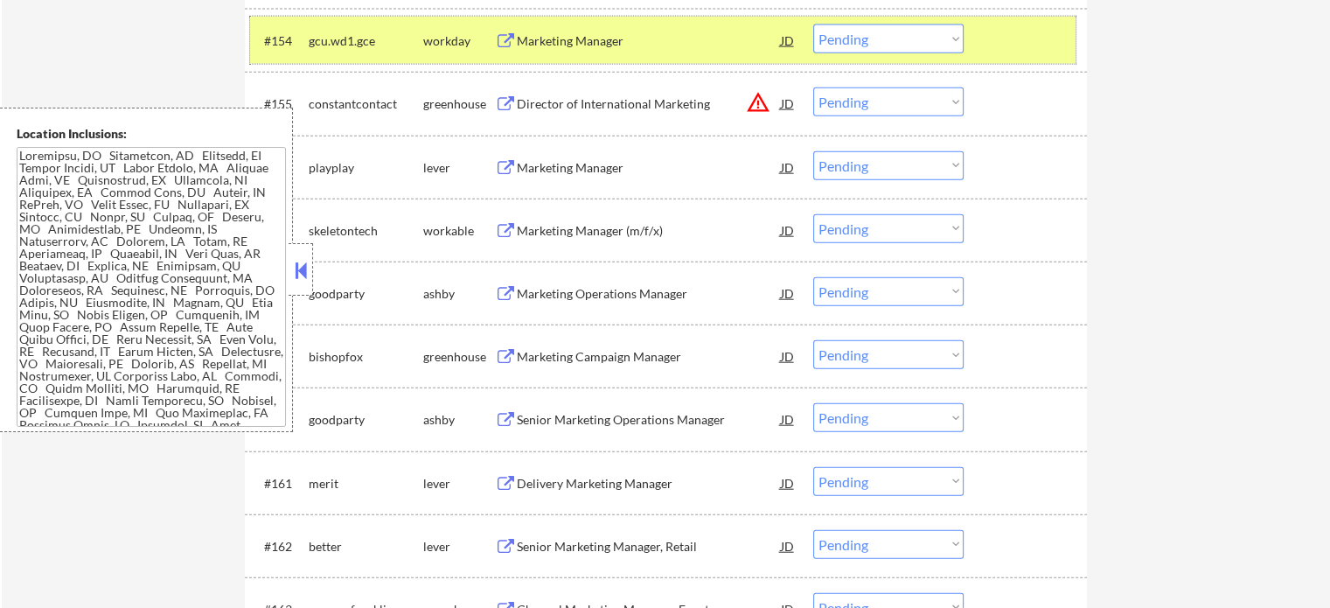
click at [1011, 45] on div at bounding box center [1027, 39] width 77 height 31
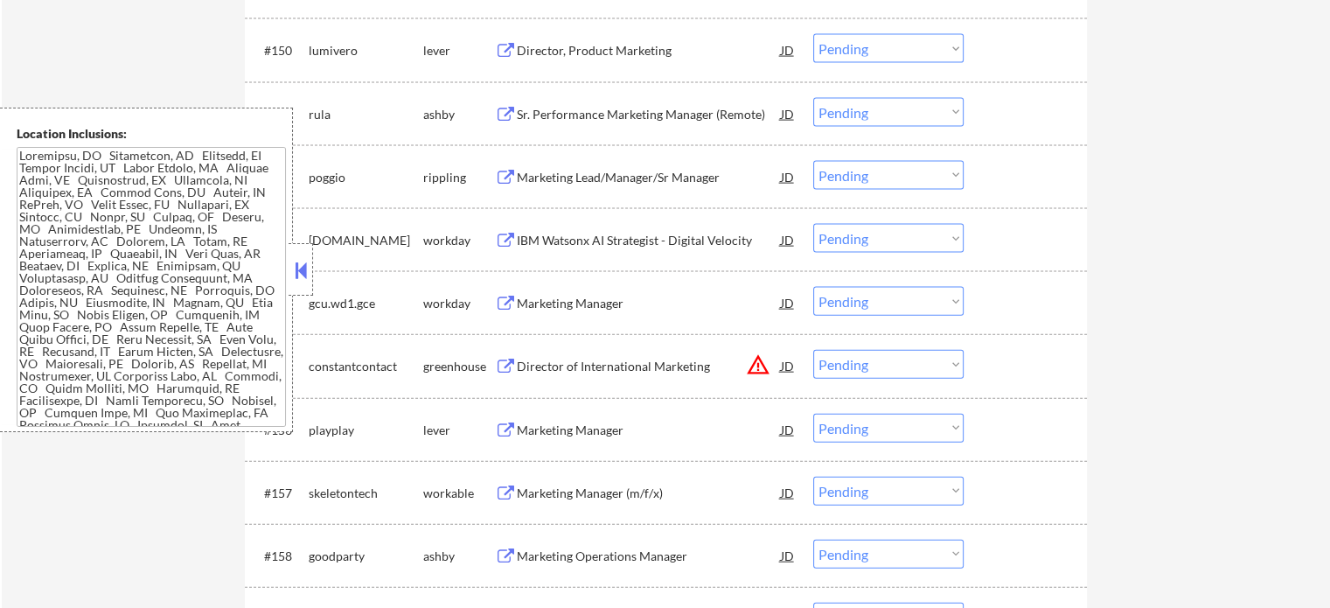
scroll to position [3848, 0]
click at [589, 52] on div "Director, Product Marketing" at bounding box center [649, 50] width 264 height 17
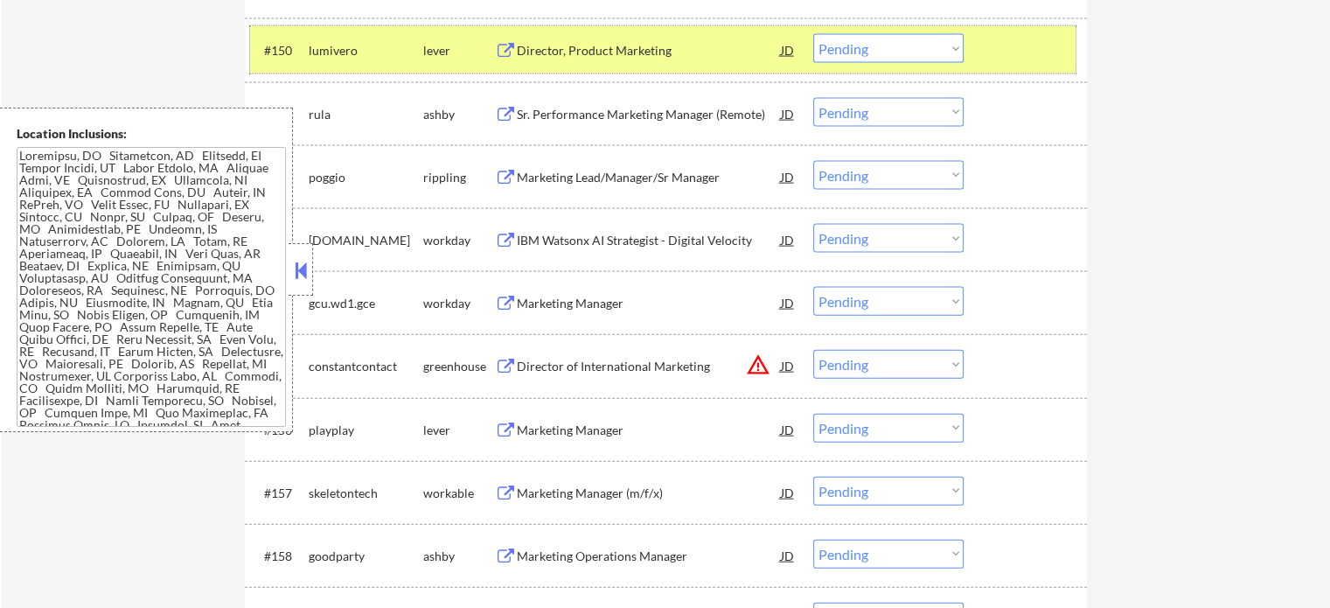
drag, startPoint x: 1042, startPoint y: 59, endPoint x: 1032, endPoint y: 57, distance: 9.8
click at [1041, 59] on div at bounding box center [1027, 49] width 77 height 31
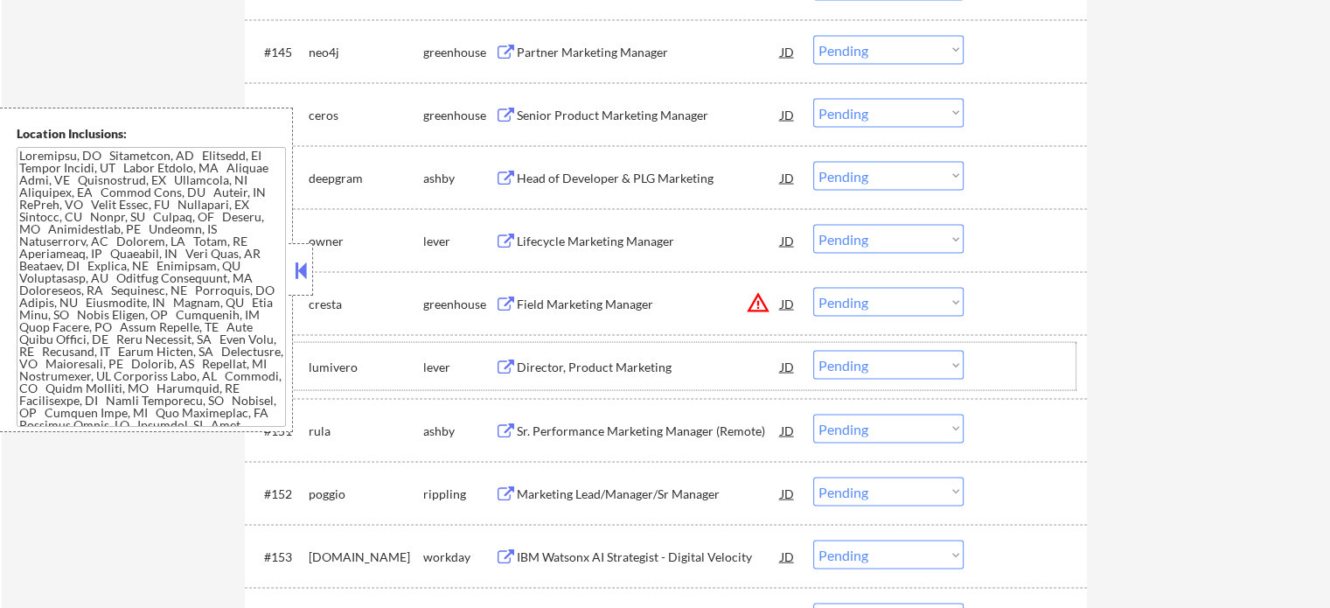
scroll to position [3498, 0]
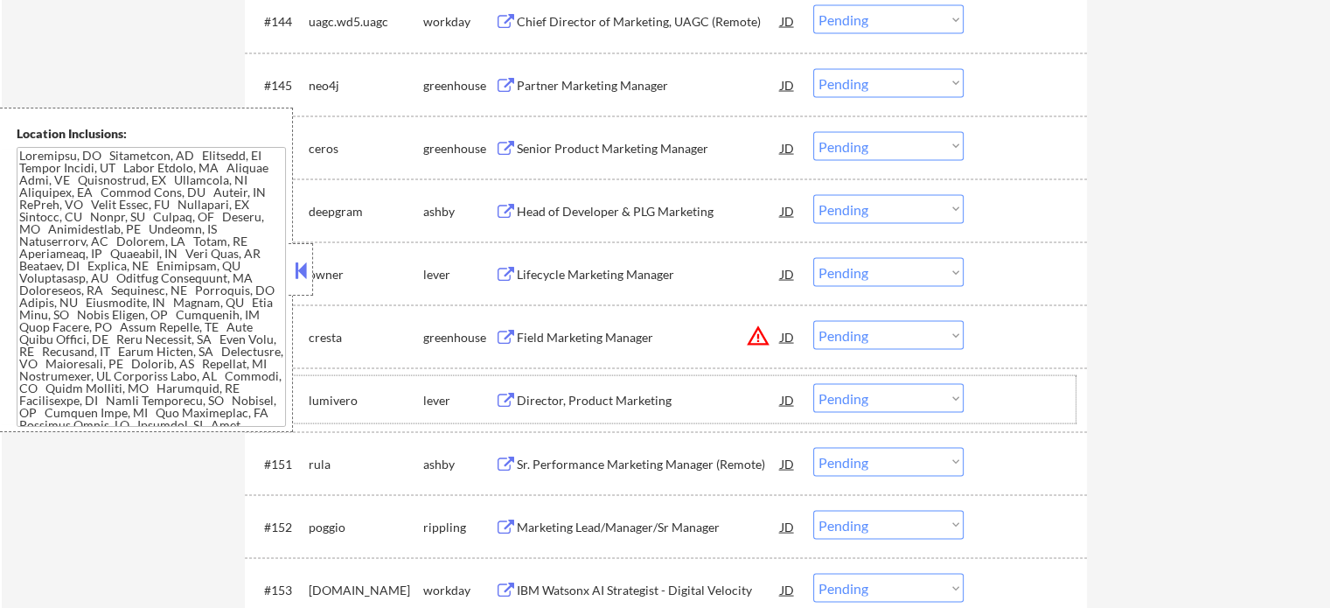
click at [655, 87] on div "Partner Marketing Manager" at bounding box center [649, 85] width 264 height 17
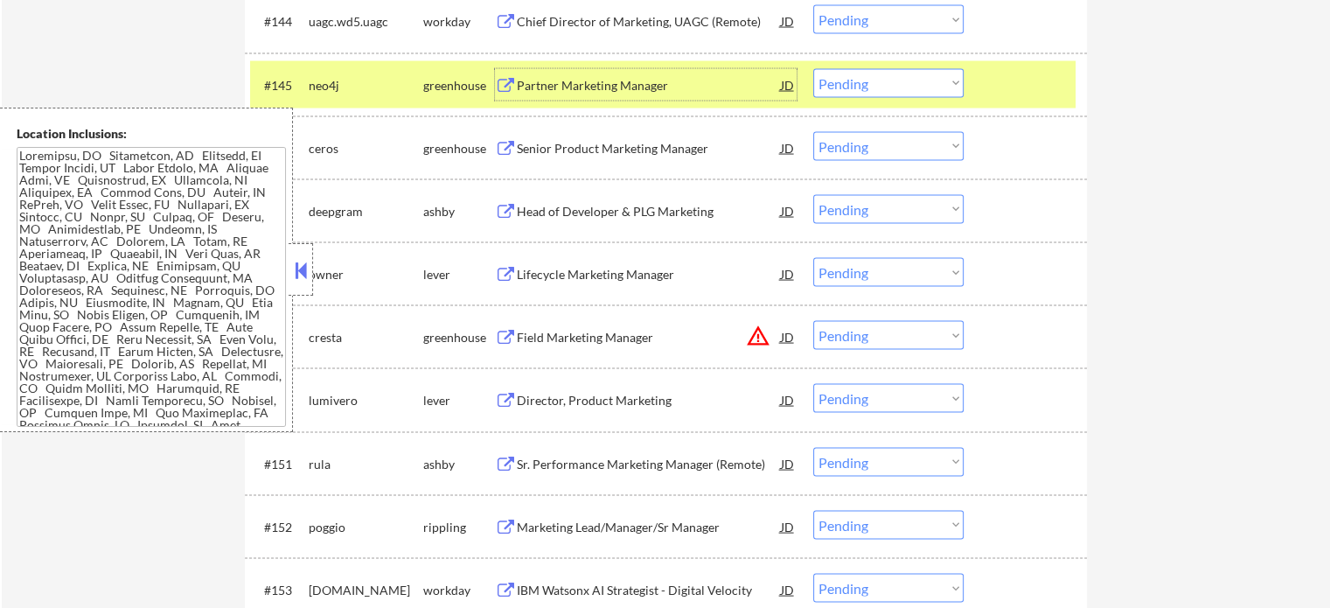
click at [1048, 95] on div at bounding box center [1027, 84] width 77 height 31
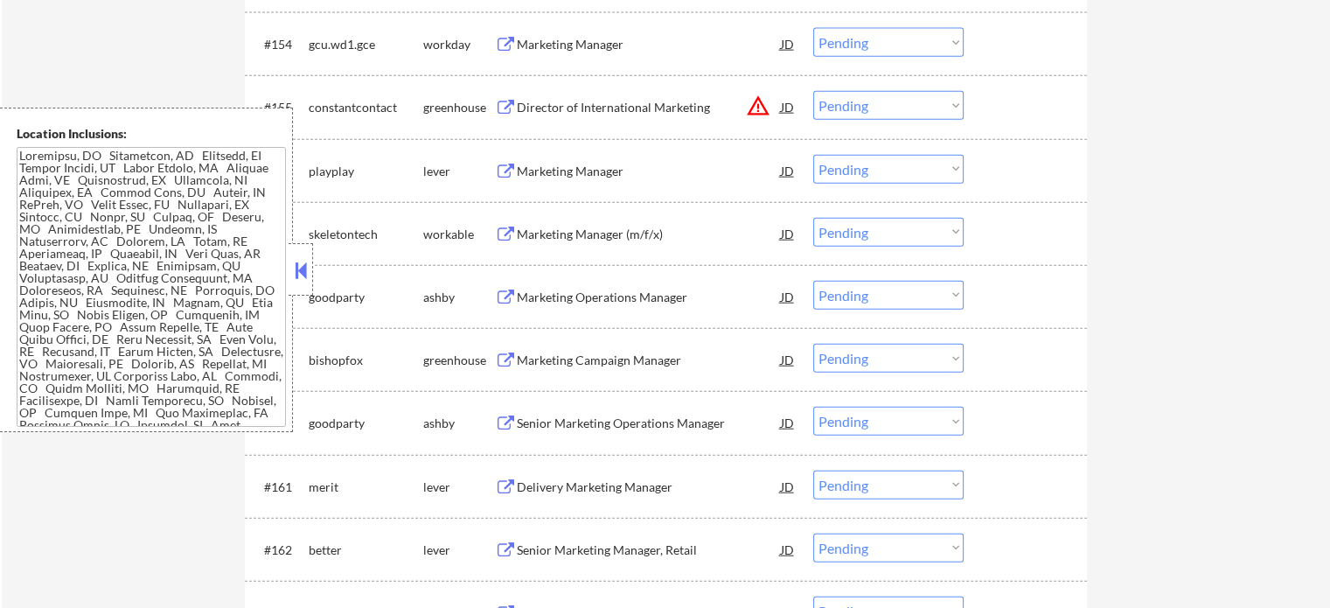
scroll to position [4198, 0]
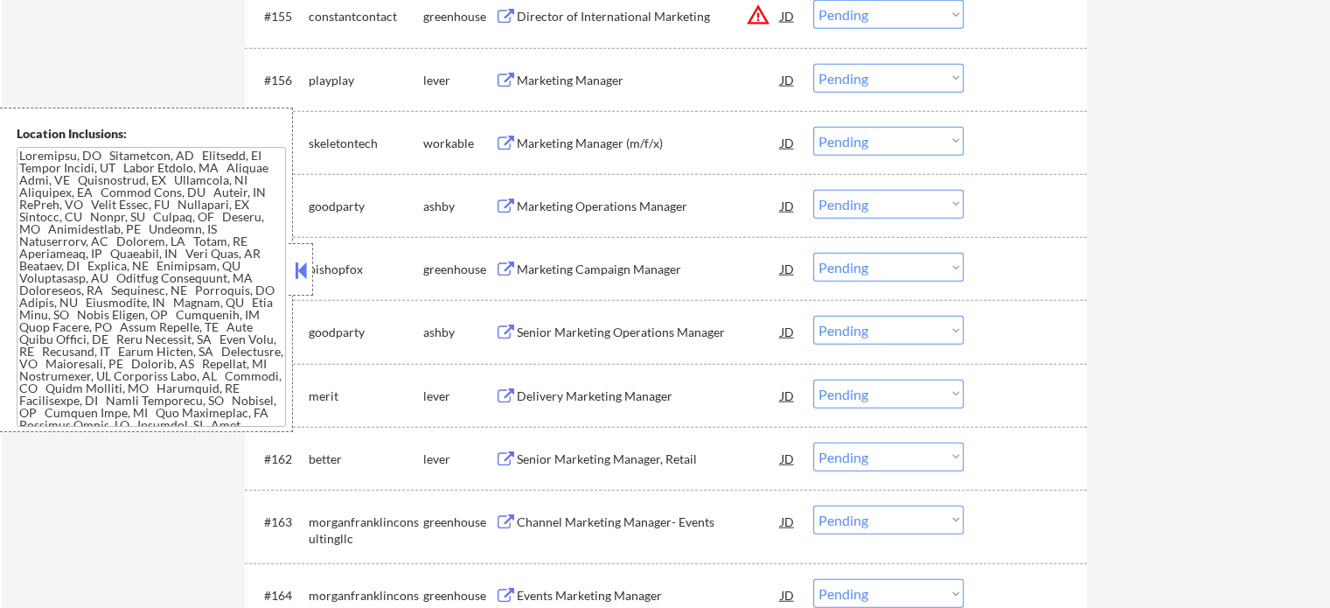
click at [570, 453] on div "Senior Marketing Manager, Retail" at bounding box center [649, 458] width 264 height 17
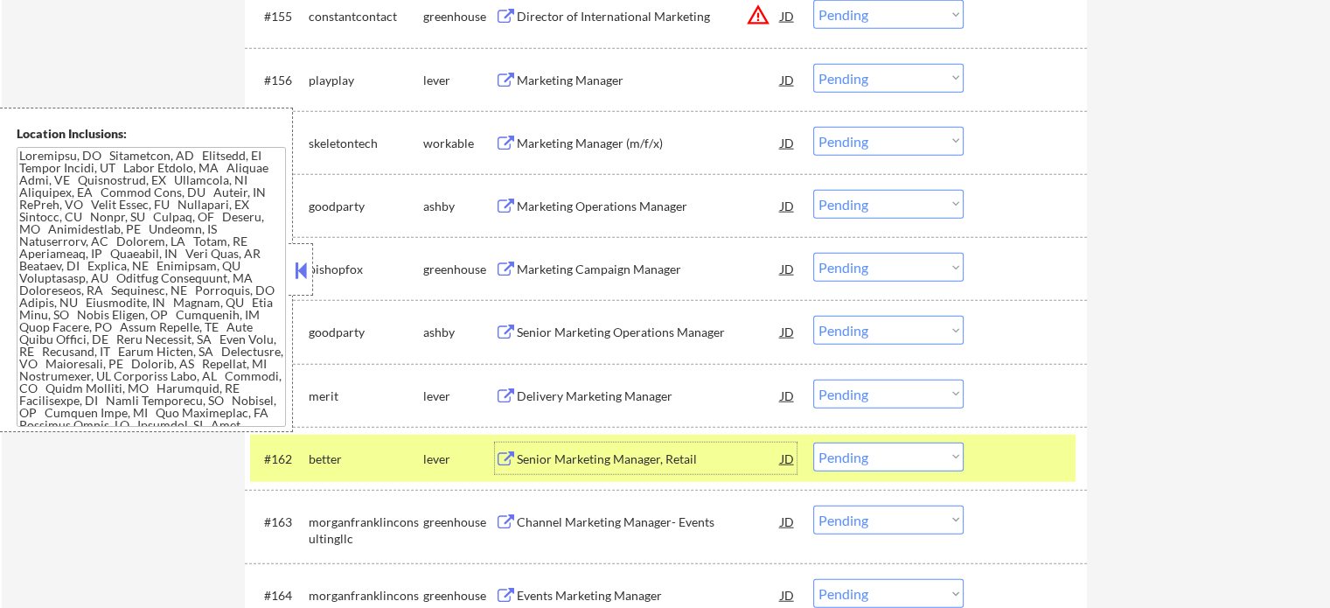
click at [1013, 459] on div at bounding box center [1027, 457] width 77 height 31
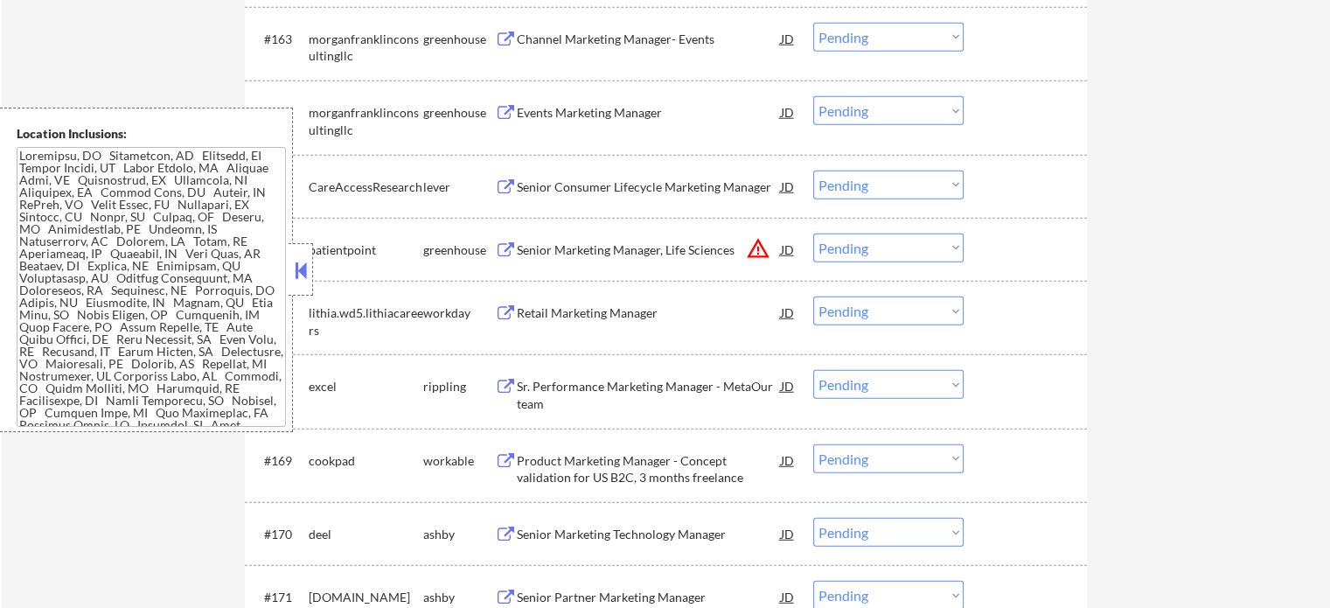
scroll to position [4810, 0]
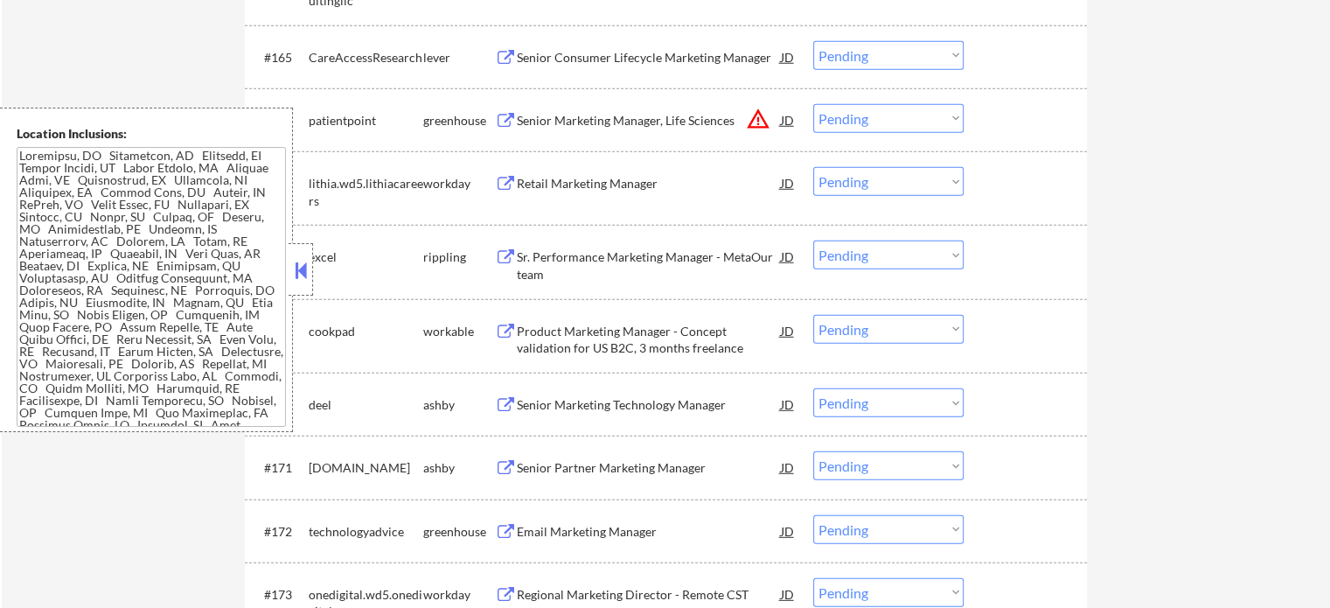
click at [618, 412] on div "Senior Marketing Technology Manager" at bounding box center [649, 404] width 264 height 17
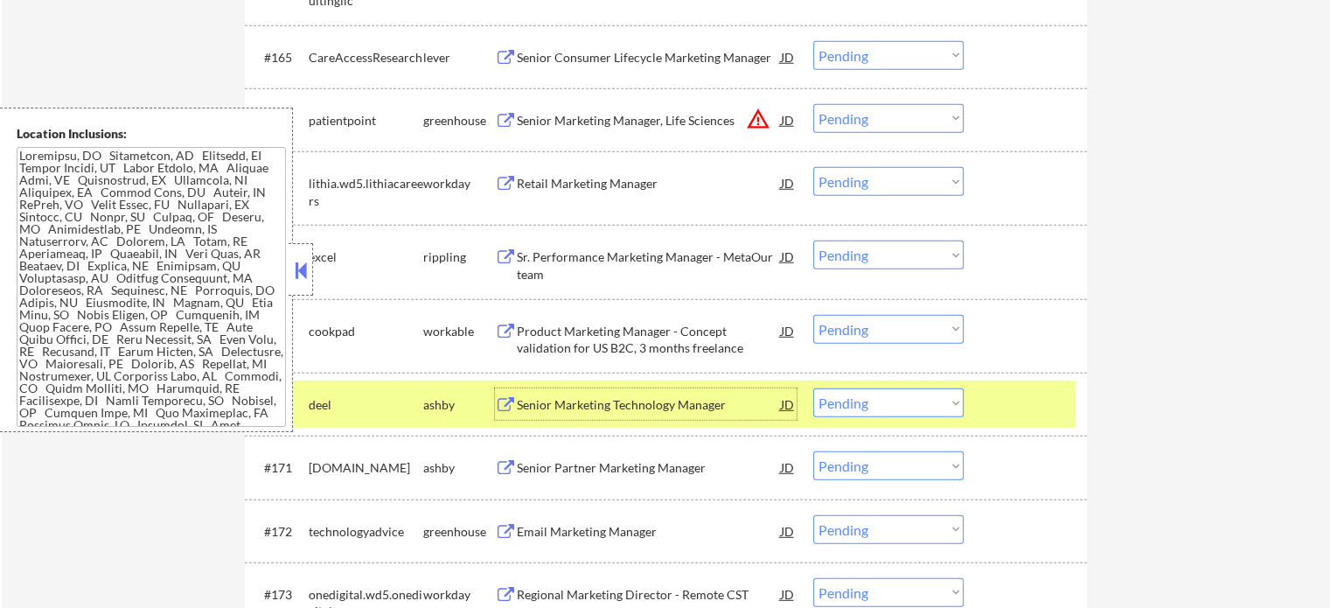
drag, startPoint x: 1038, startPoint y: 406, endPoint x: 1024, endPoint y: 401, distance: 14.7
click at [1037, 403] on div at bounding box center [1027, 403] width 77 height 31
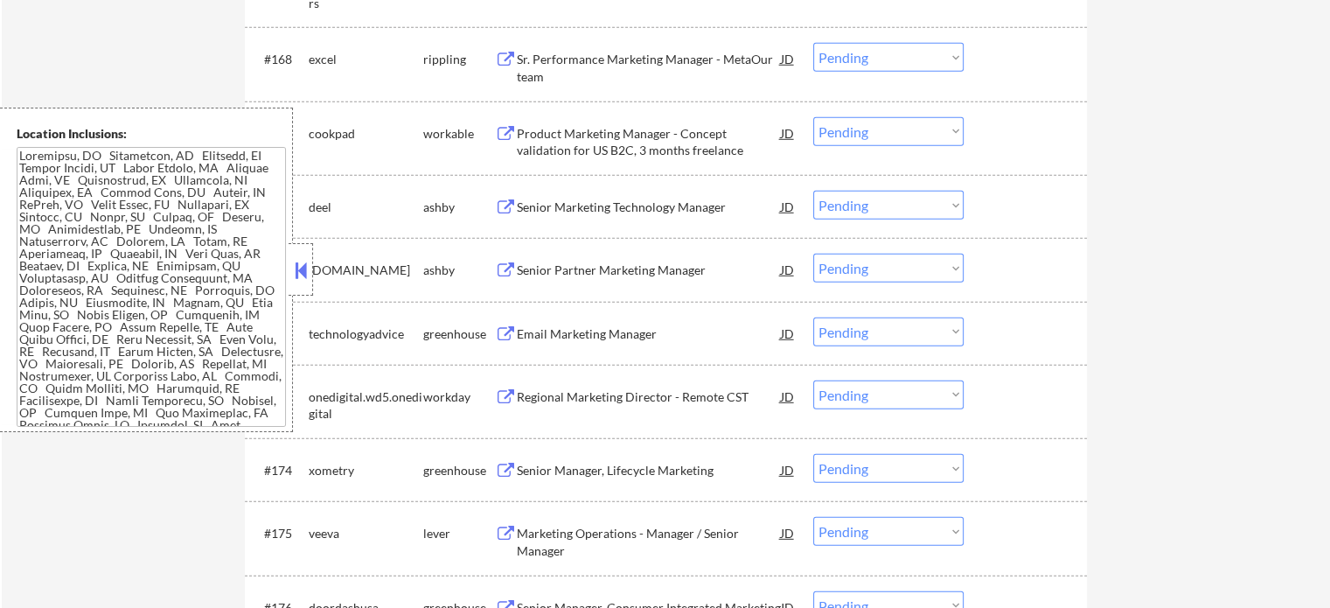
scroll to position [5072, 0]
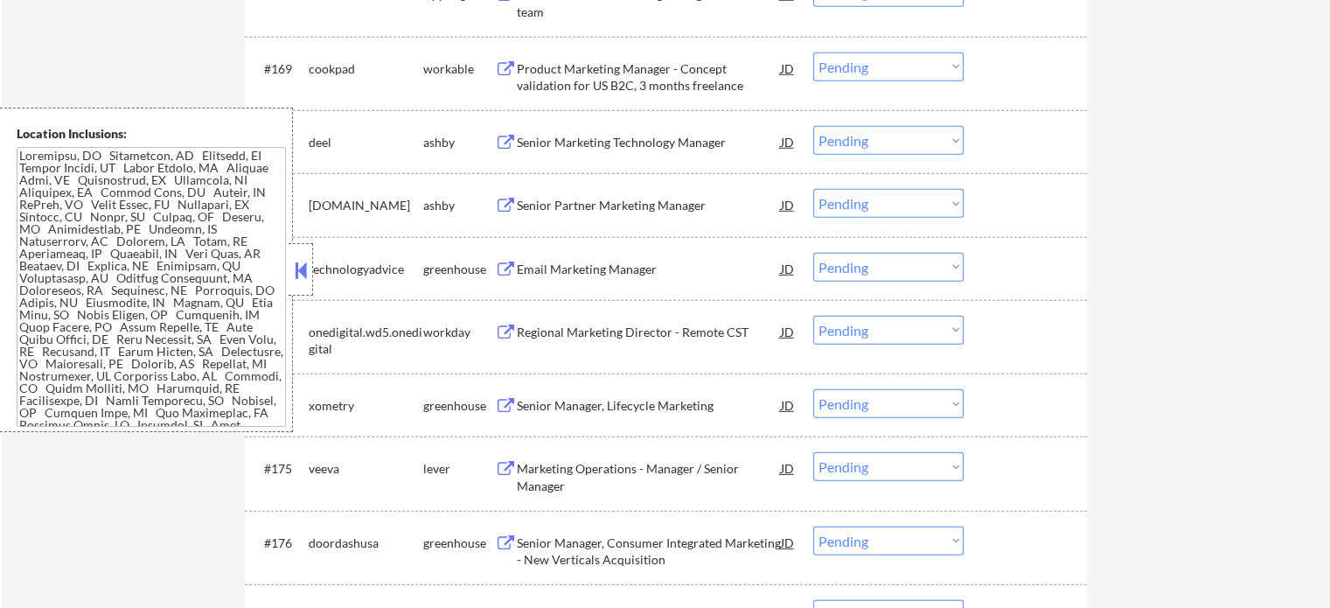
click at [613, 401] on div "Senior Manager, Lifecycle Marketing" at bounding box center [649, 405] width 264 height 17
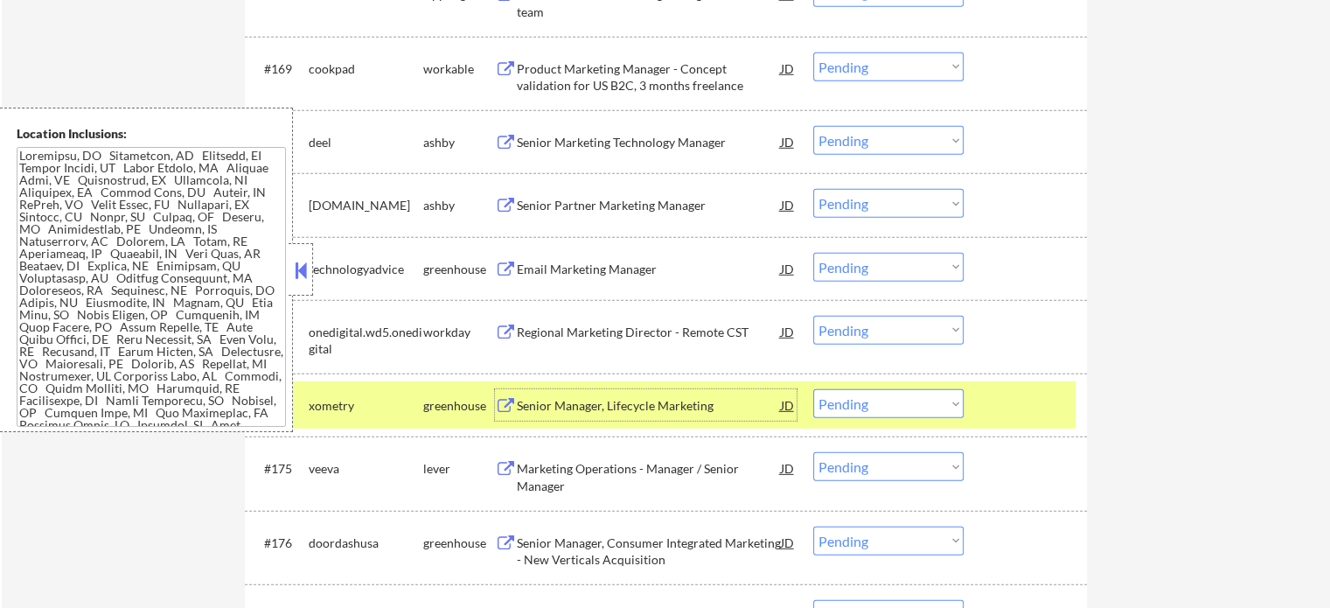
click at [991, 412] on div at bounding box center [1027, 404] width 77 height 31
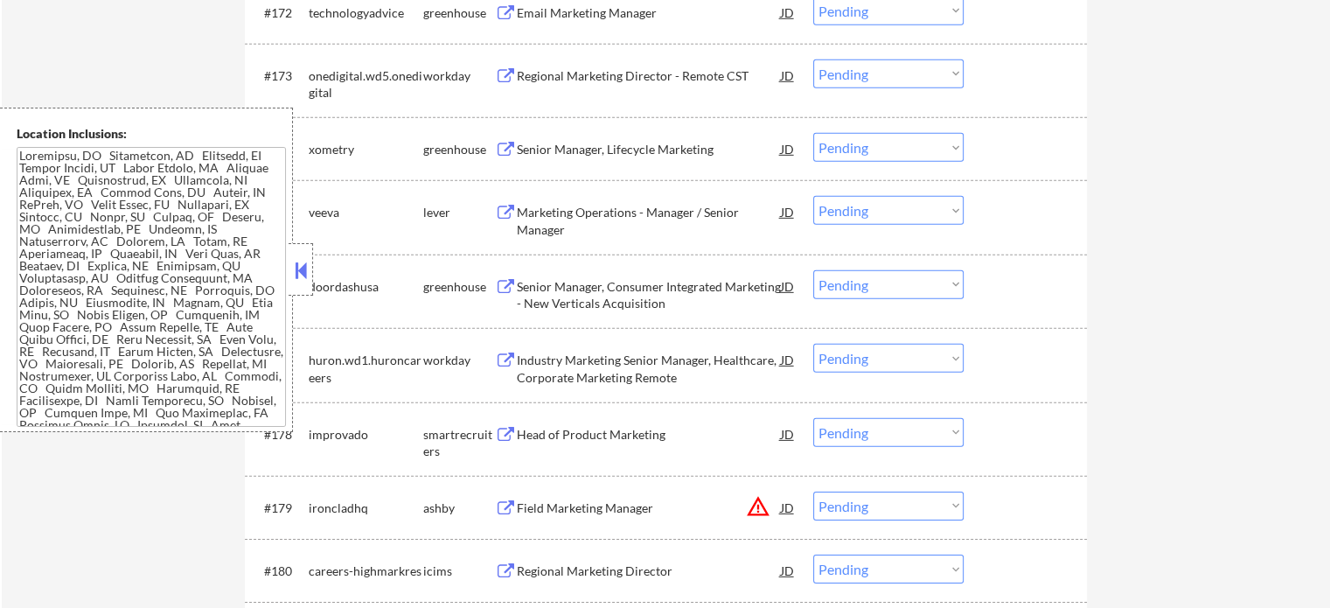
scroll to position [5334, 0]
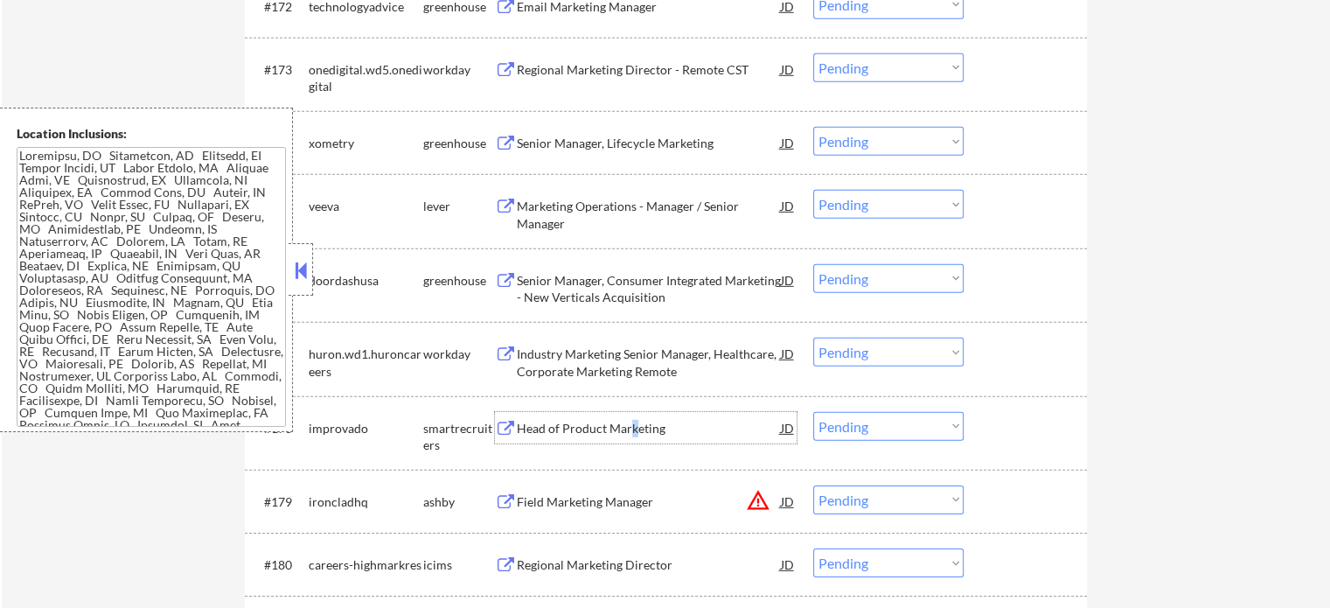
click at [631, 430] on div "Head of Product Marketing" at bounding box center [649, 428] width 264 height 17
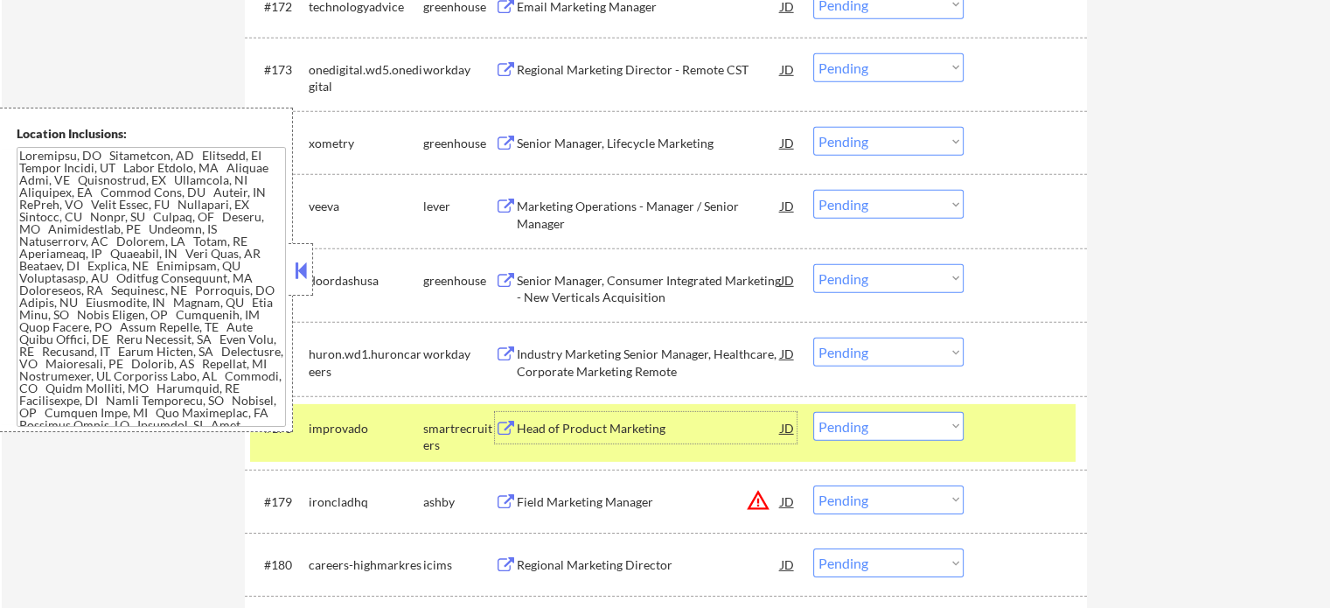
click at [979, 438] on div "#178 improvado smartrecruiters Head of Product Marketing JD warning_amber Choos…" at bounding box center [663, 433] width 826 height 58
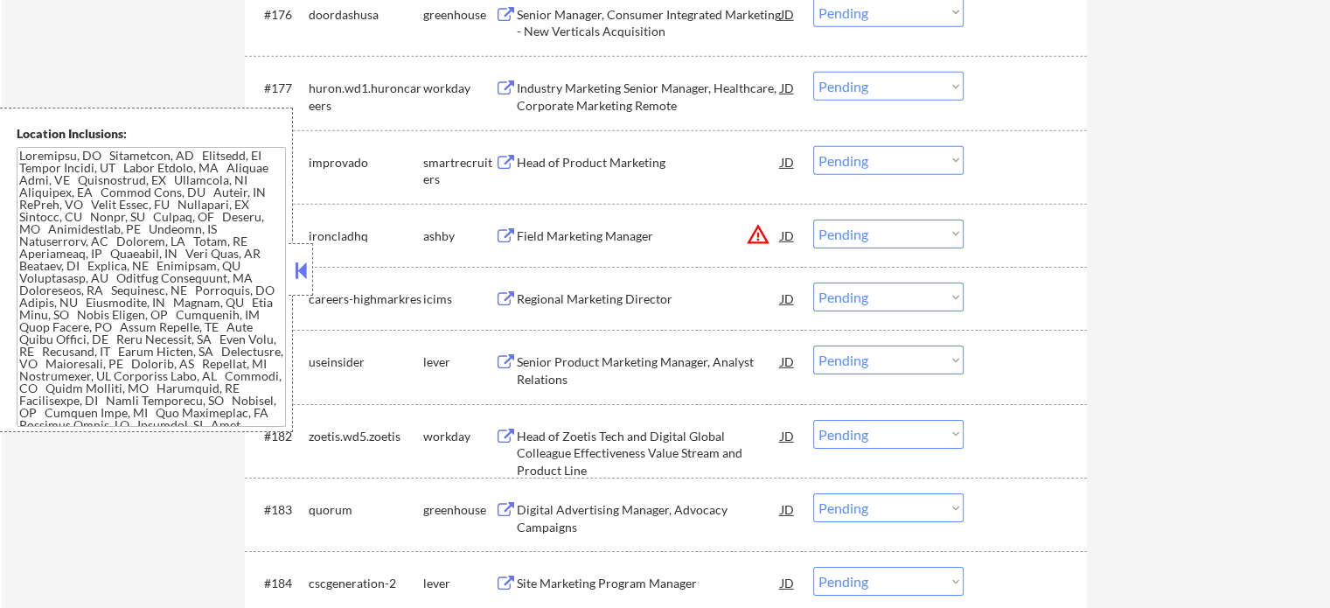
scroll to position [5684, 0]
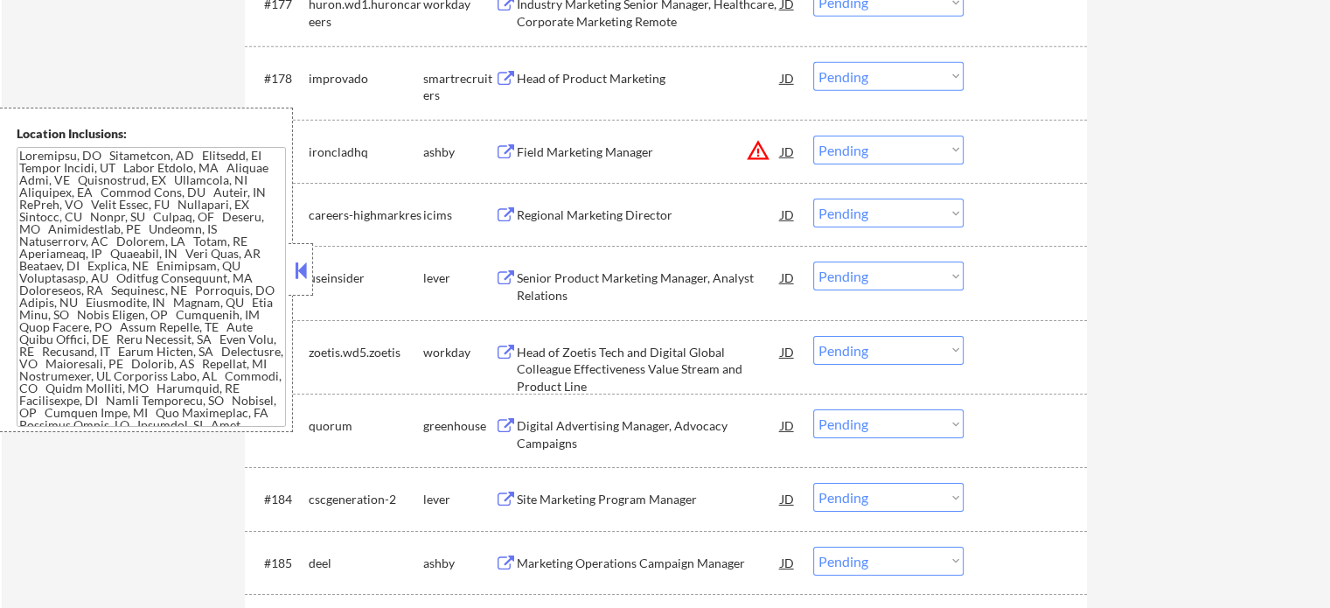
click at [665, 280] on div "Senior Product Marketing Manager, Analyst Relations" at bounding box center [649, 286] width 264 height 34
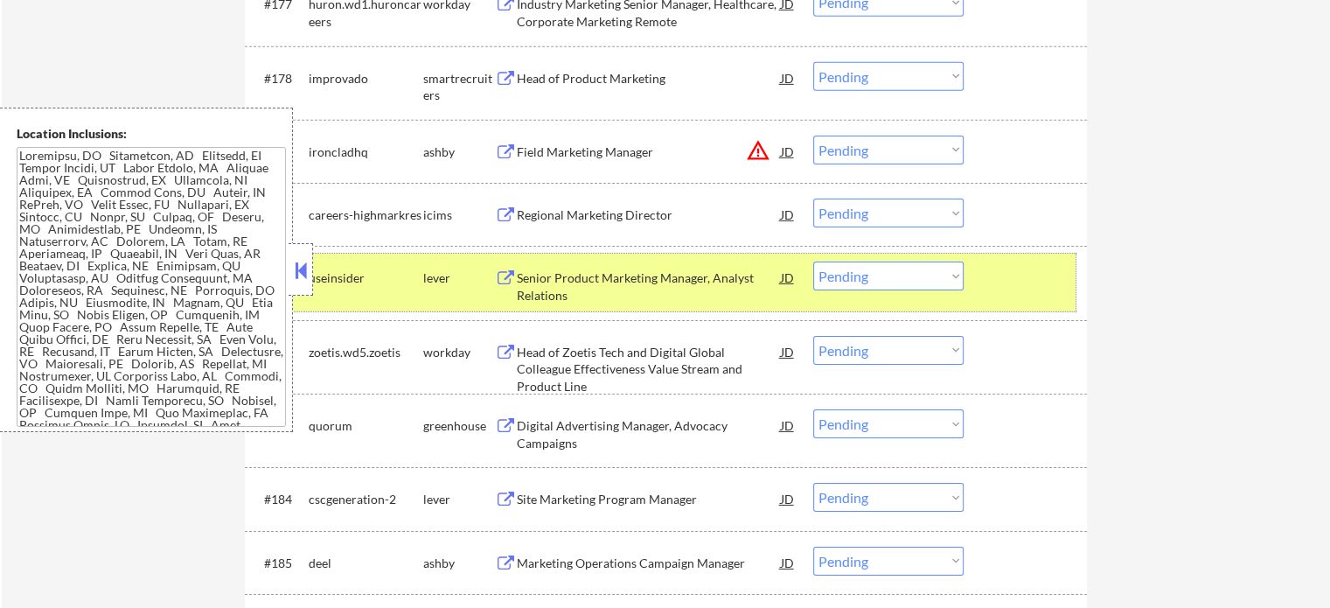
drag, startPoint x: 1034, startPoint y: 294, endPoint x: 969, endPoint y: 261, distance: 72.4
click at [1032, 293] on div "#181 useinsider lever Senior Product Marketing Manager, Analyst Relations JD wa…" at bounding box center [663, 283] width 826 height 58
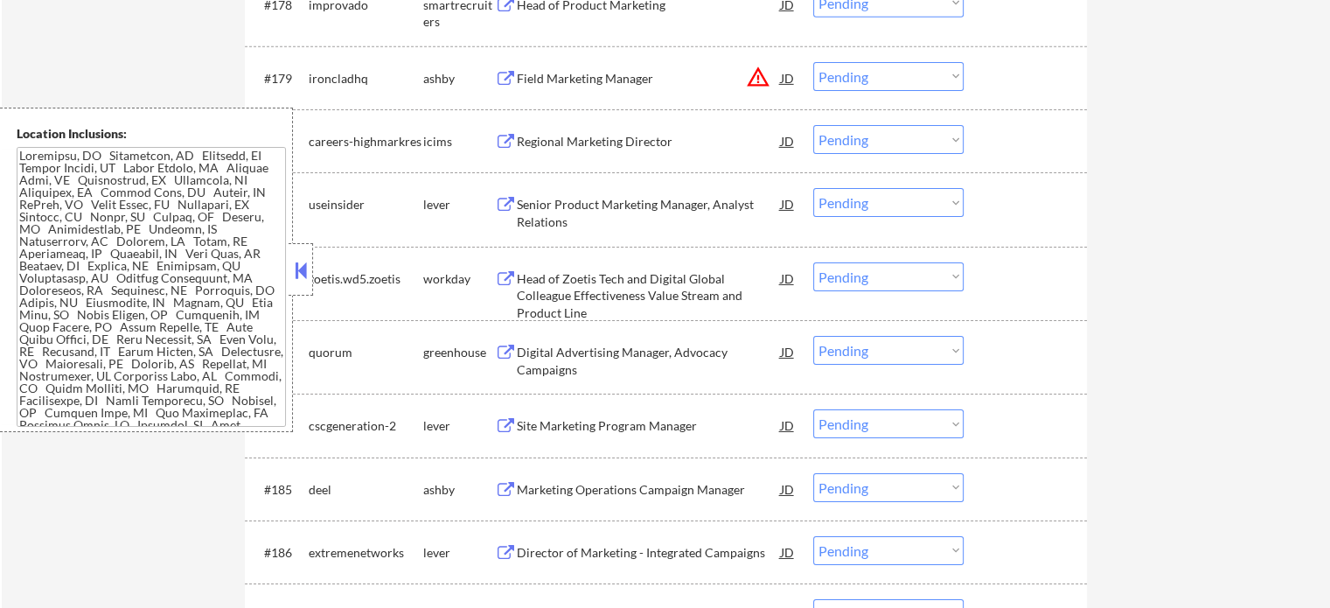
scroll to position [5859, 0]
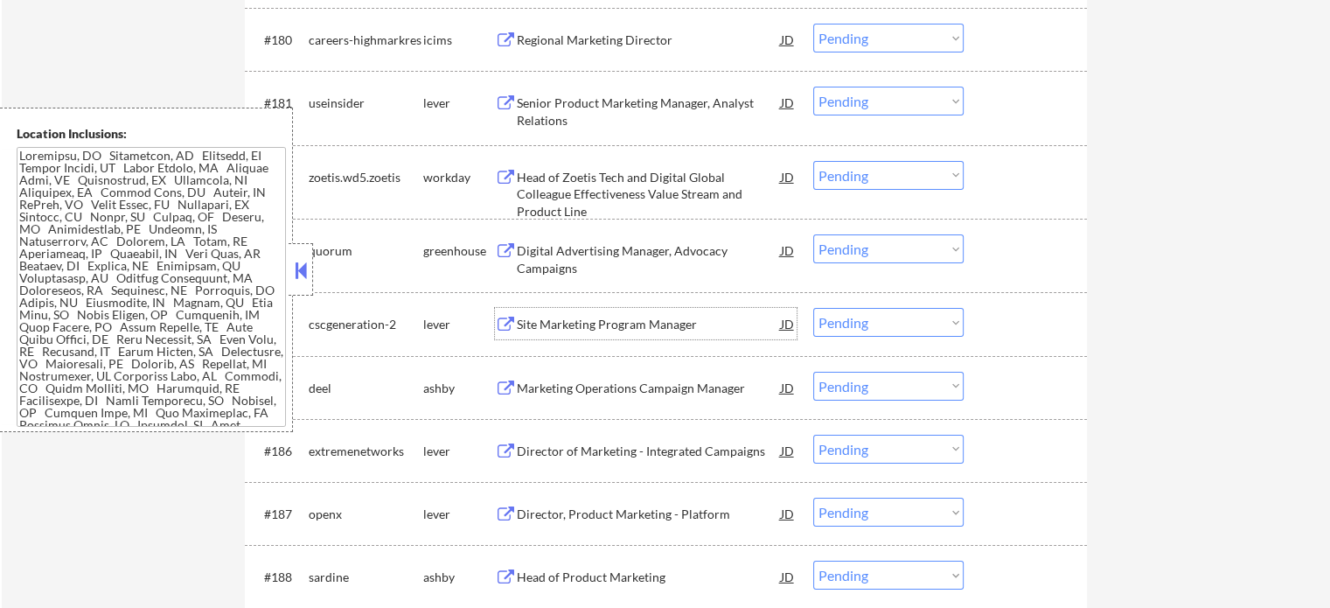
click at [584, 328] on div "Site Marketing Program Manager" at bounding box center [649, 324] width 264 height 17
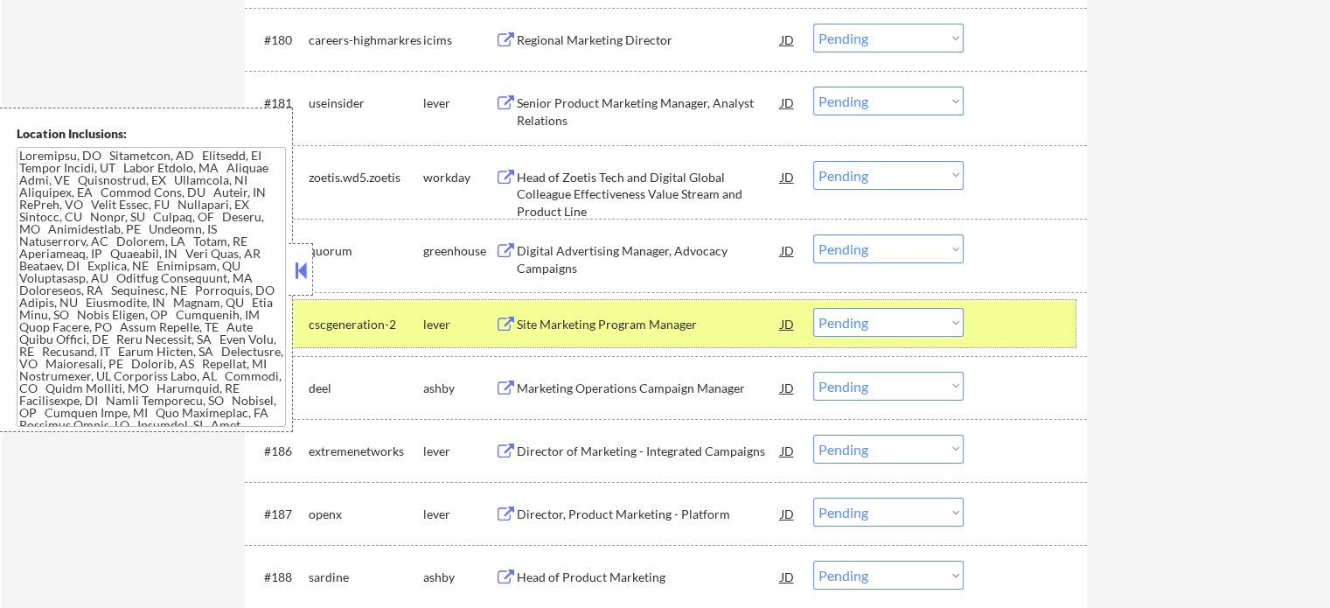
click at [1047, 326] on div at bounding box center [1027, 323] width 77 height 31
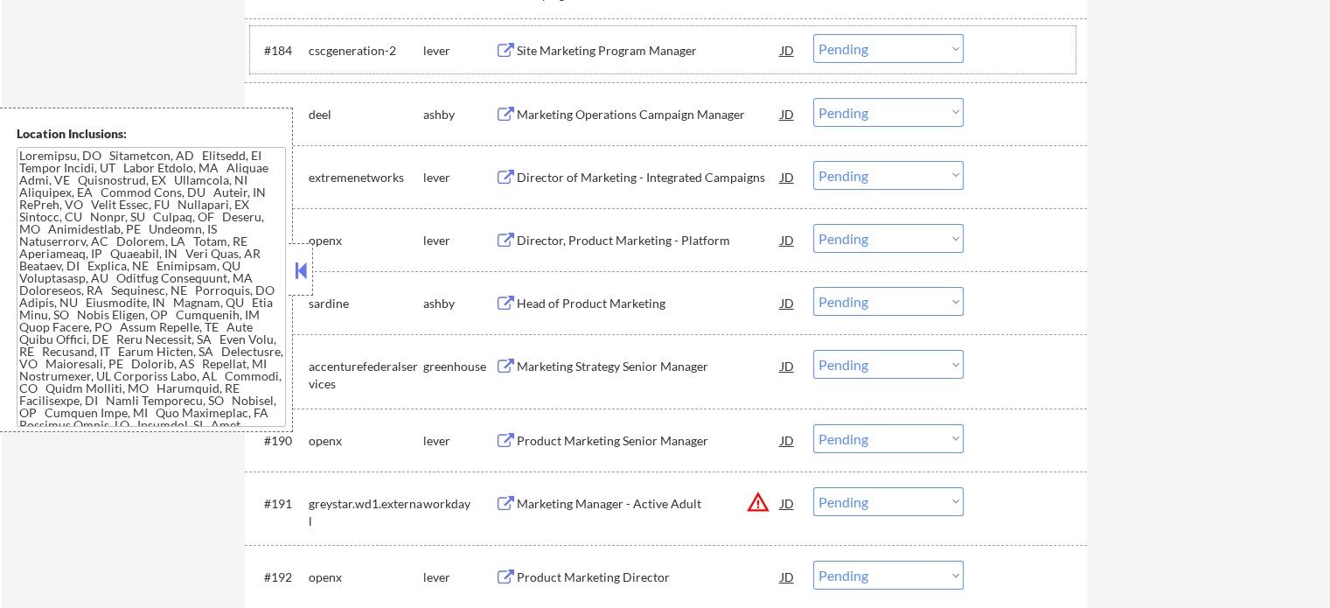
scroll to position [6209, 0]
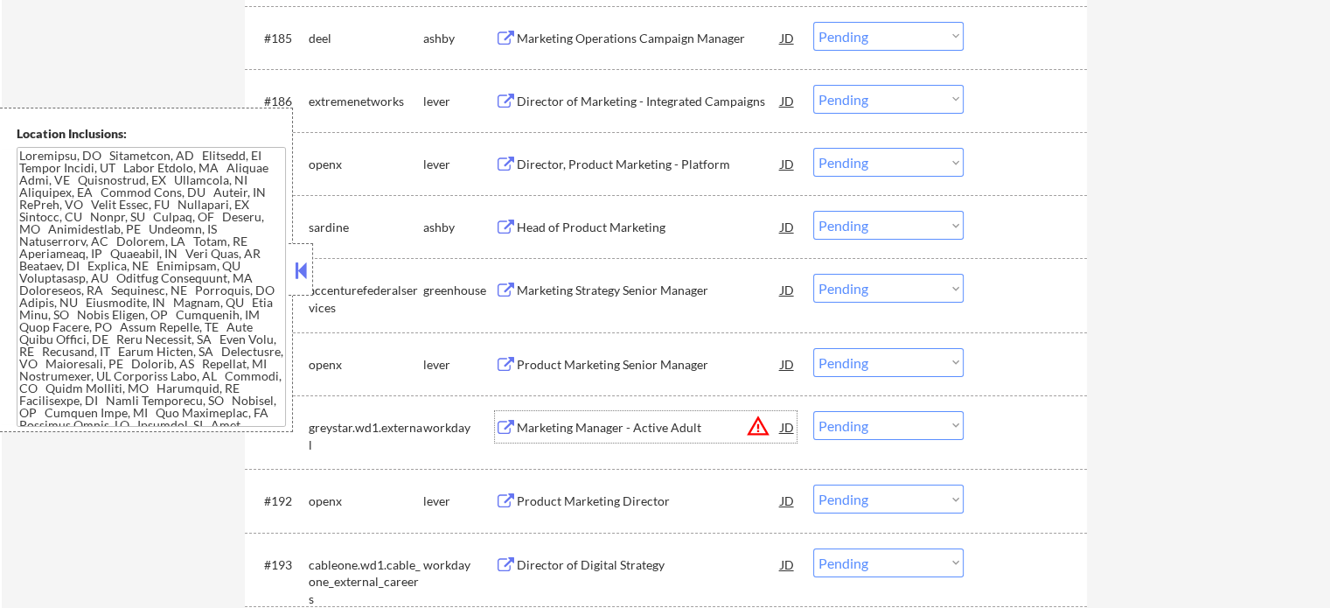
click at [593, 429] on div "Marketing Manager - Active Adult" at bounding box center [649, 427] width 264 height 17
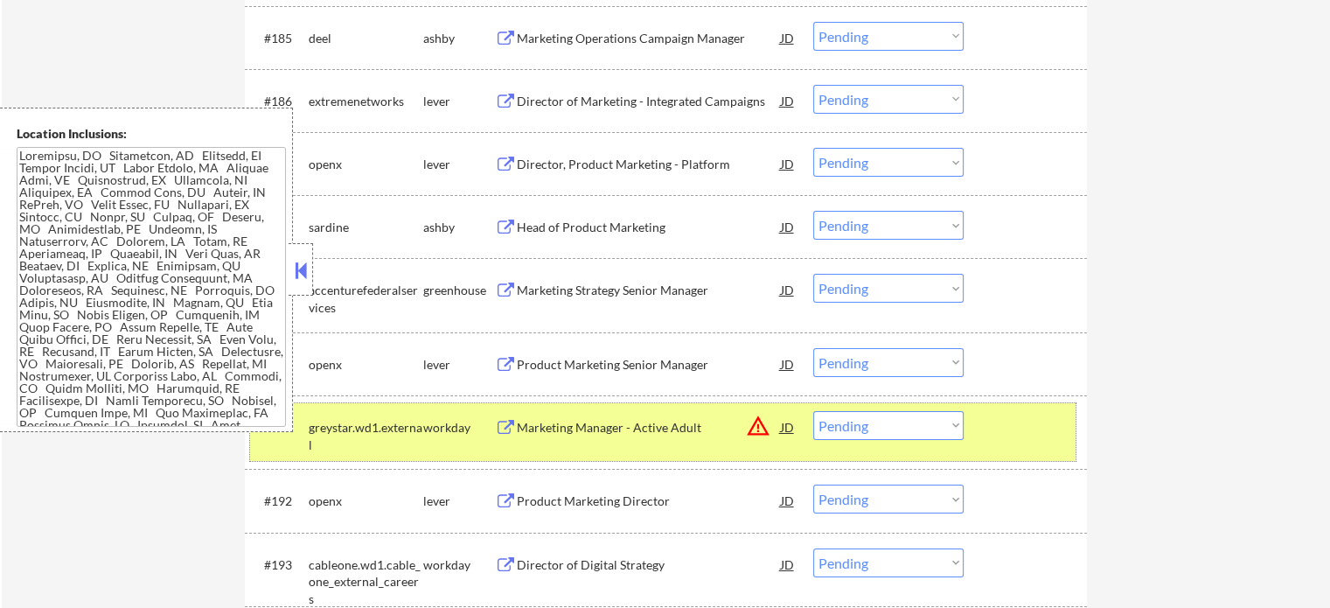
click at [1063, 415] on div at bounding box center [1027, 426] width 77 height 31
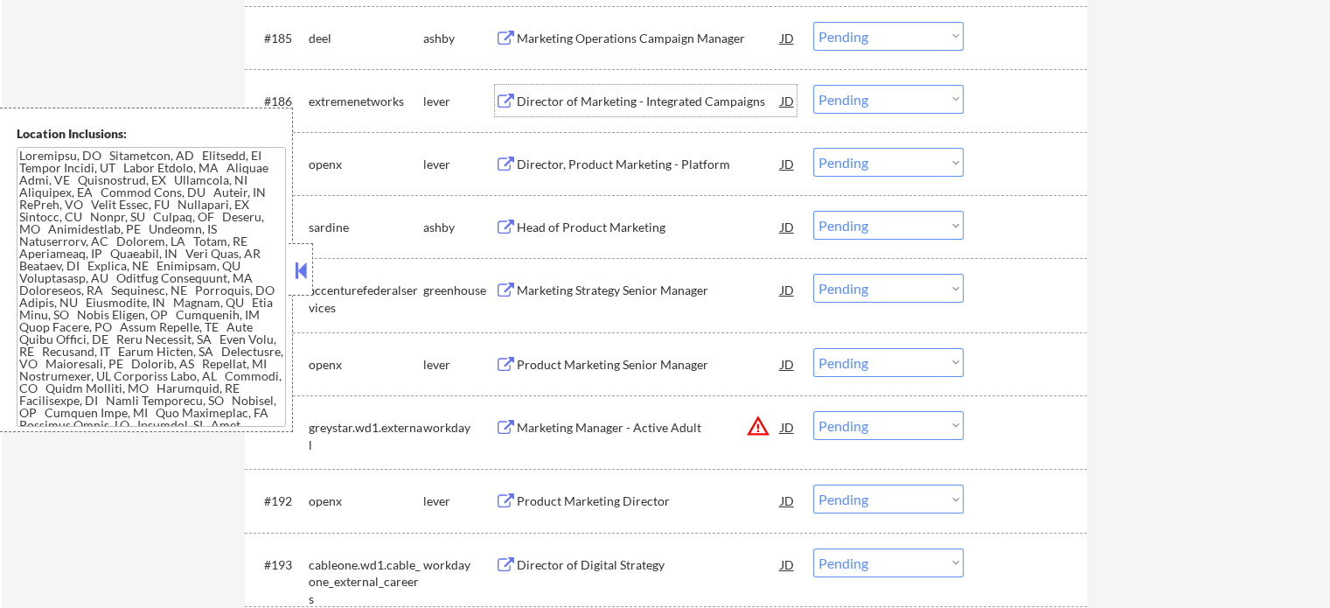
click at [535, 105] on div "Director of Marketing - Integrated Campaigns" at bounding box center [649, 101] width 264 height 17
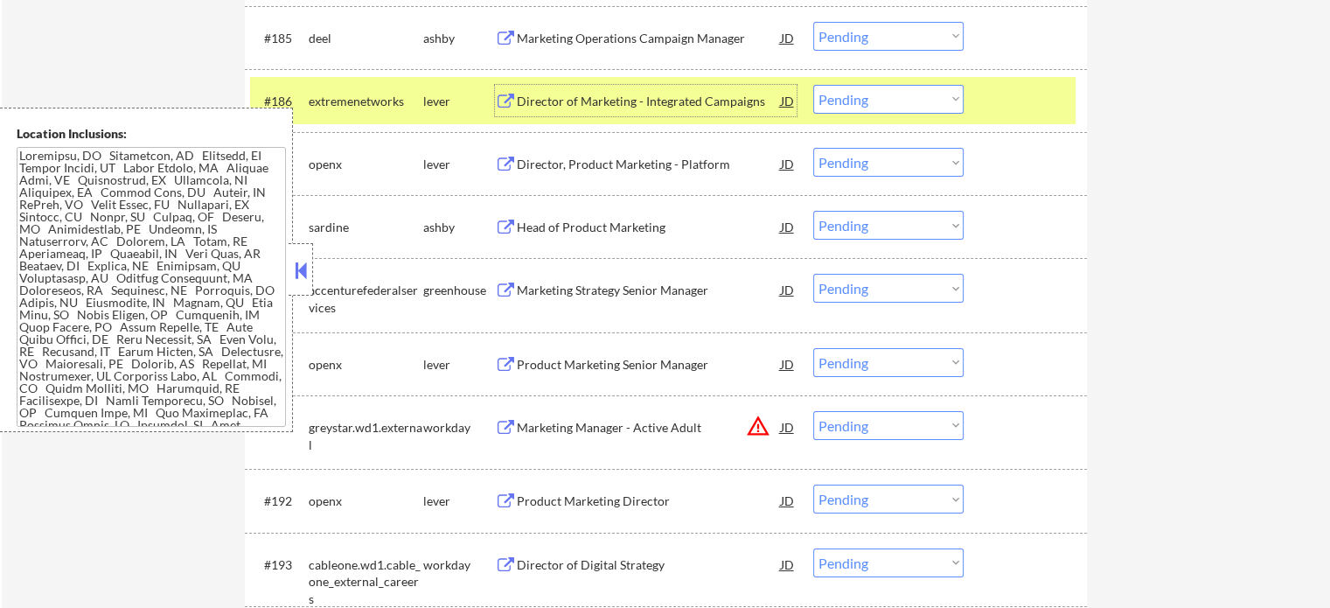
click at [1014, 96] on div at bounding box center [1027, 100] width 77 height 31
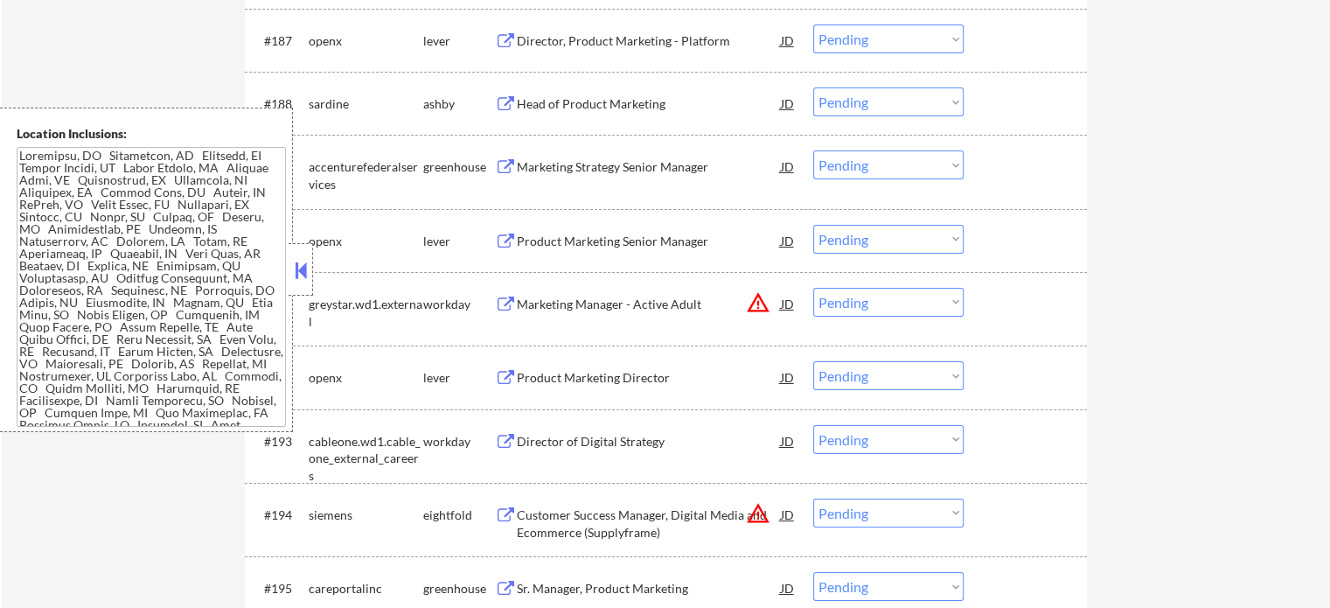
scroll to position [6384, 0]
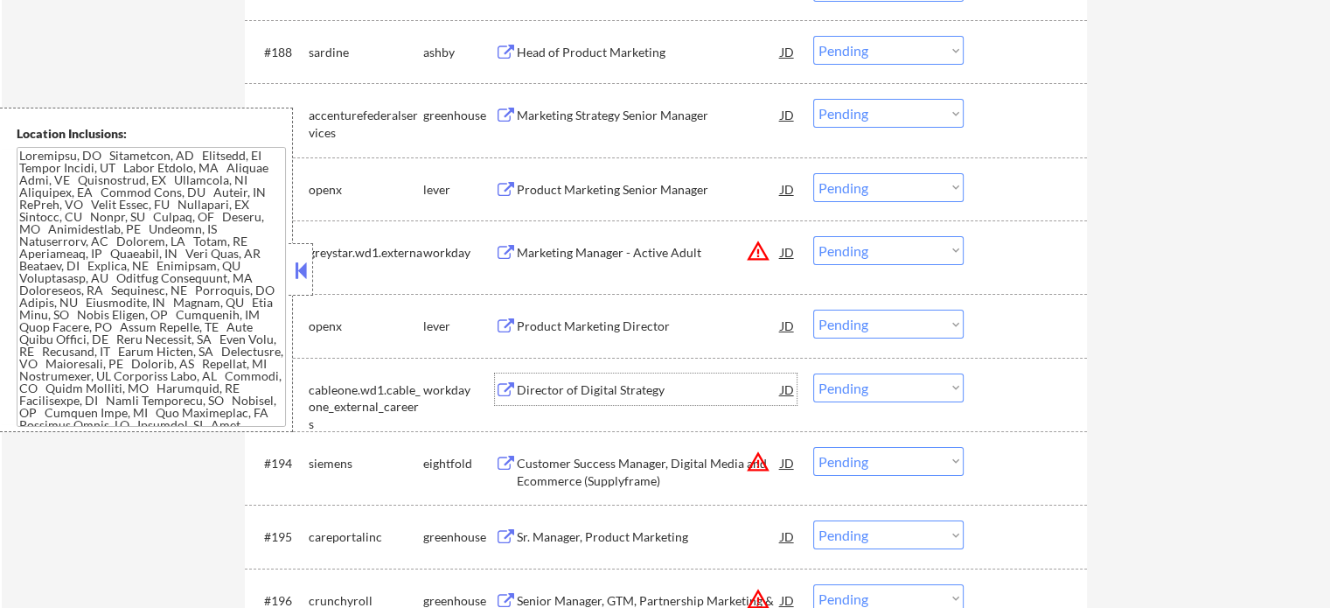
click at [626, 392] on div "Director of Digital Strategy" at bounding box center [649, 389] width 264 height 17
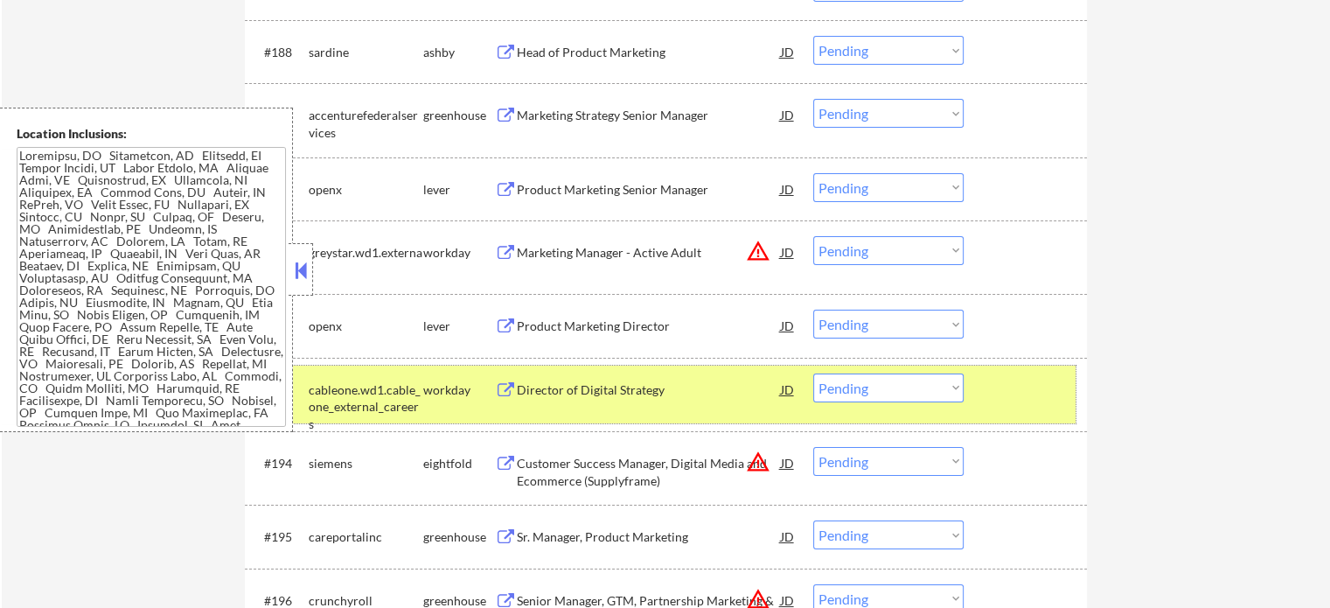
click at [1032, 384] on div at bounding box center [1027, 388] width 77 height 31
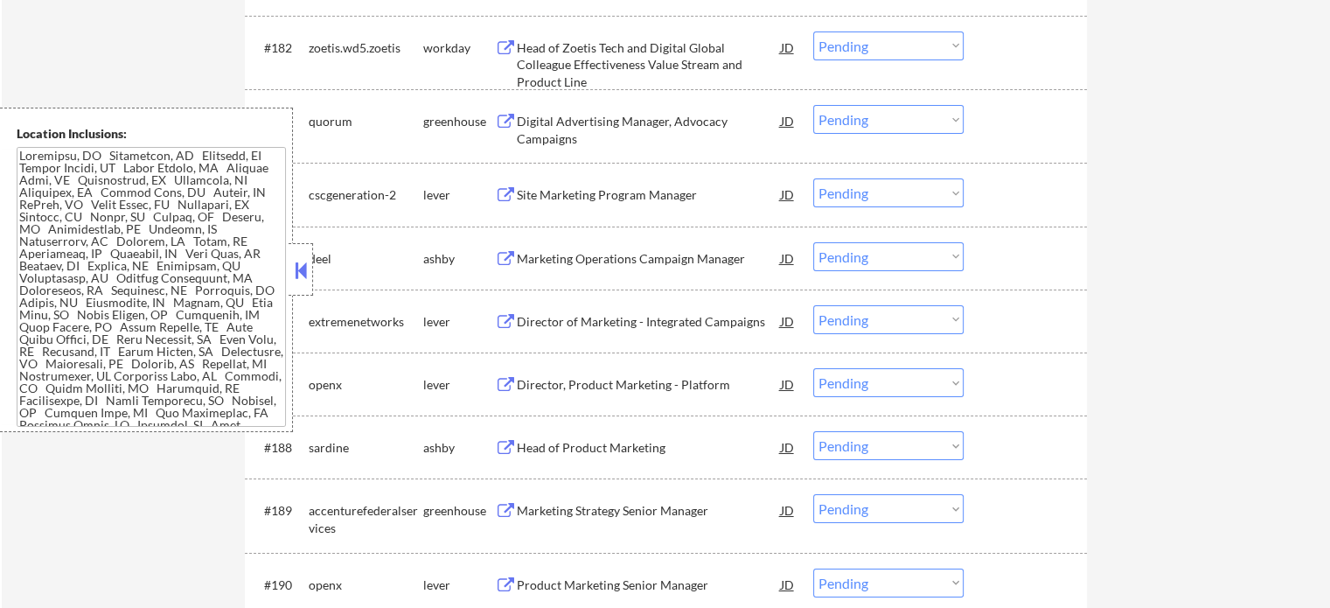
scroll to position [5772, 0]
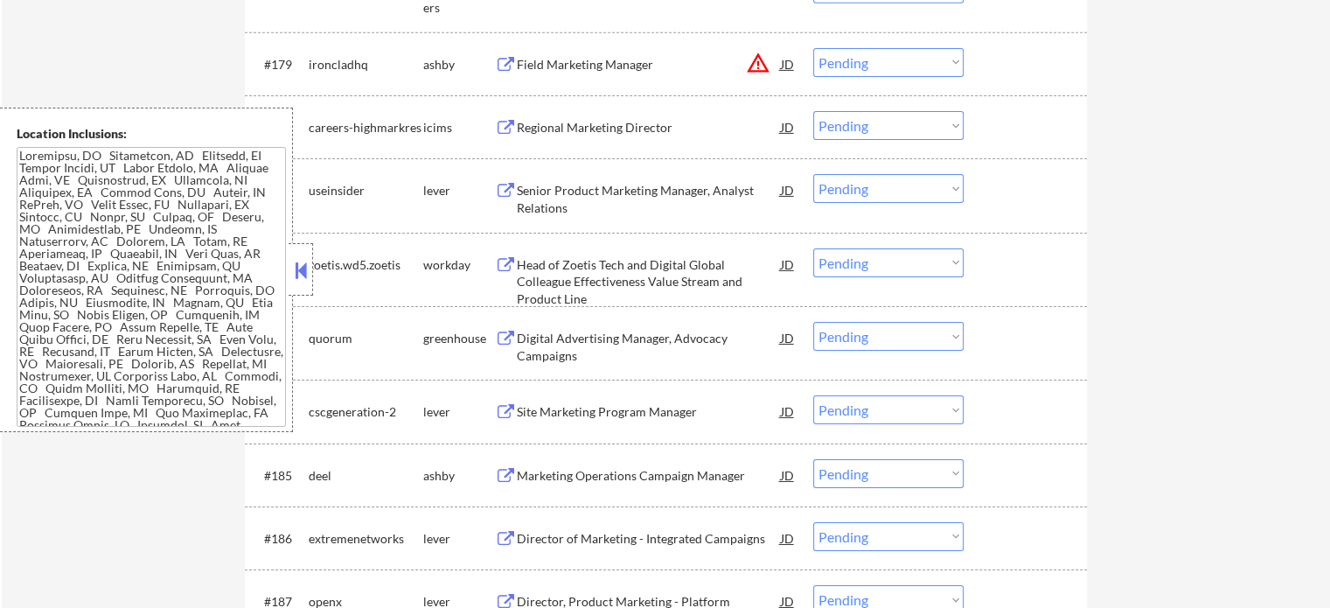
click at [571, 73] on div "Field Marketing Manager" at bounding box center [649, 64] width 264 height 17
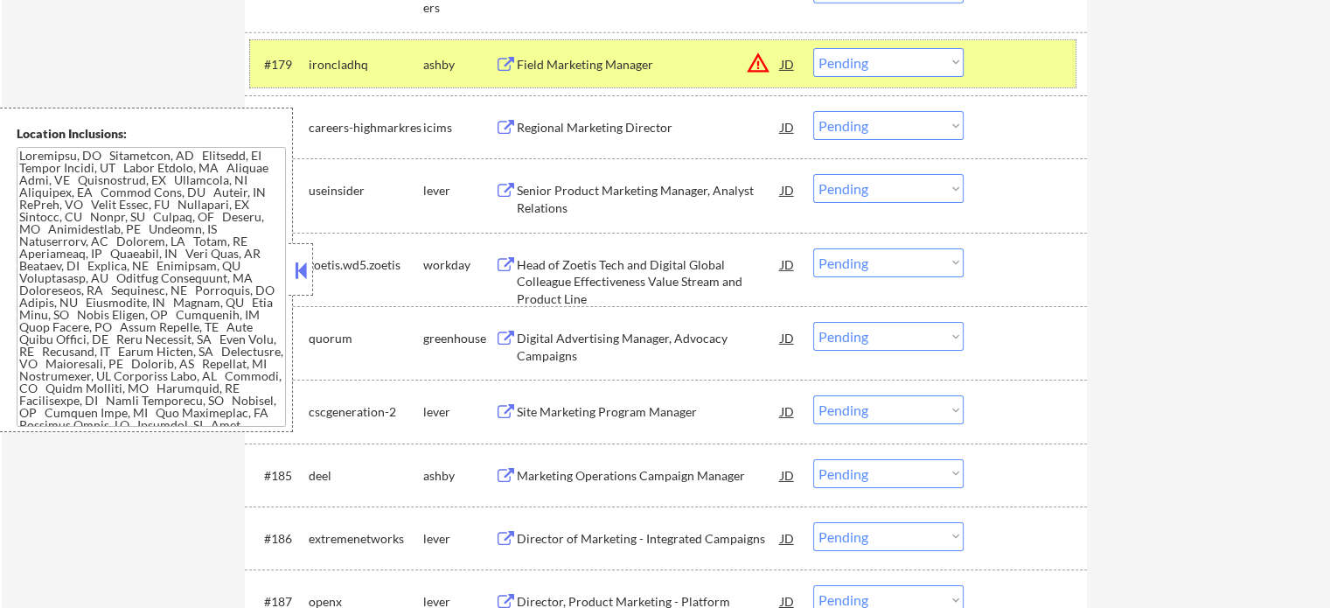
click at [971, 68] on div "#179 ironcladhq ashby Field Marketing Manager JD warning_amber Choose an option…" at bounding box center [663, 63] width 826 height 47
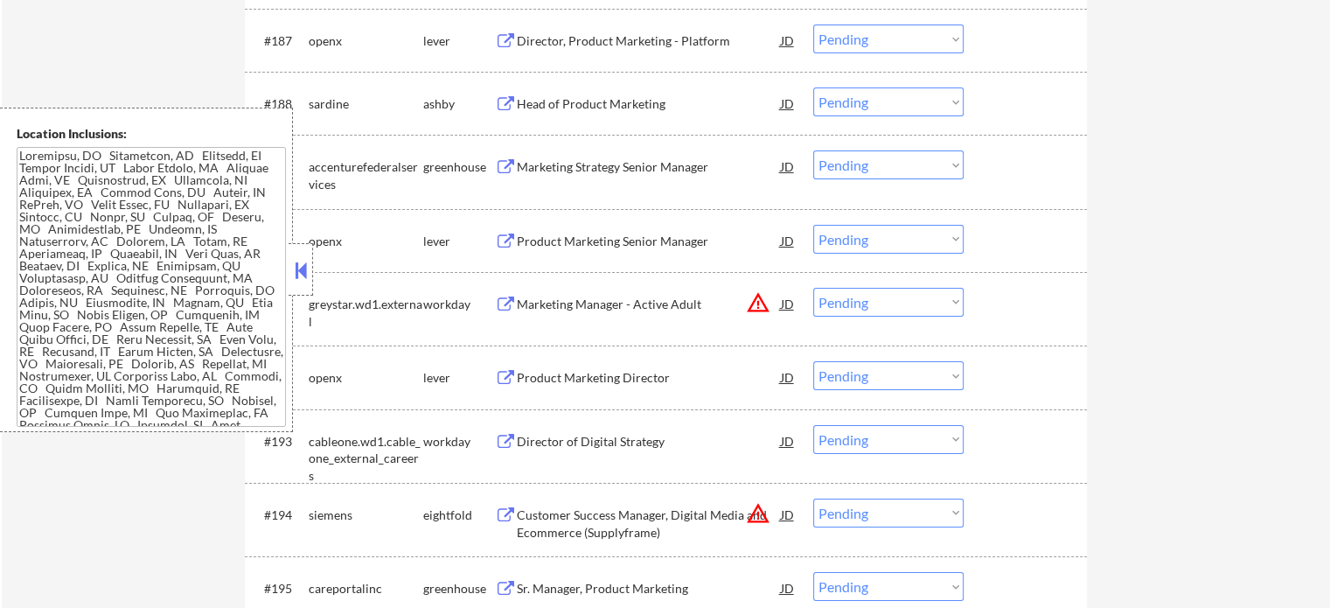
scroll to position [6559, 0]
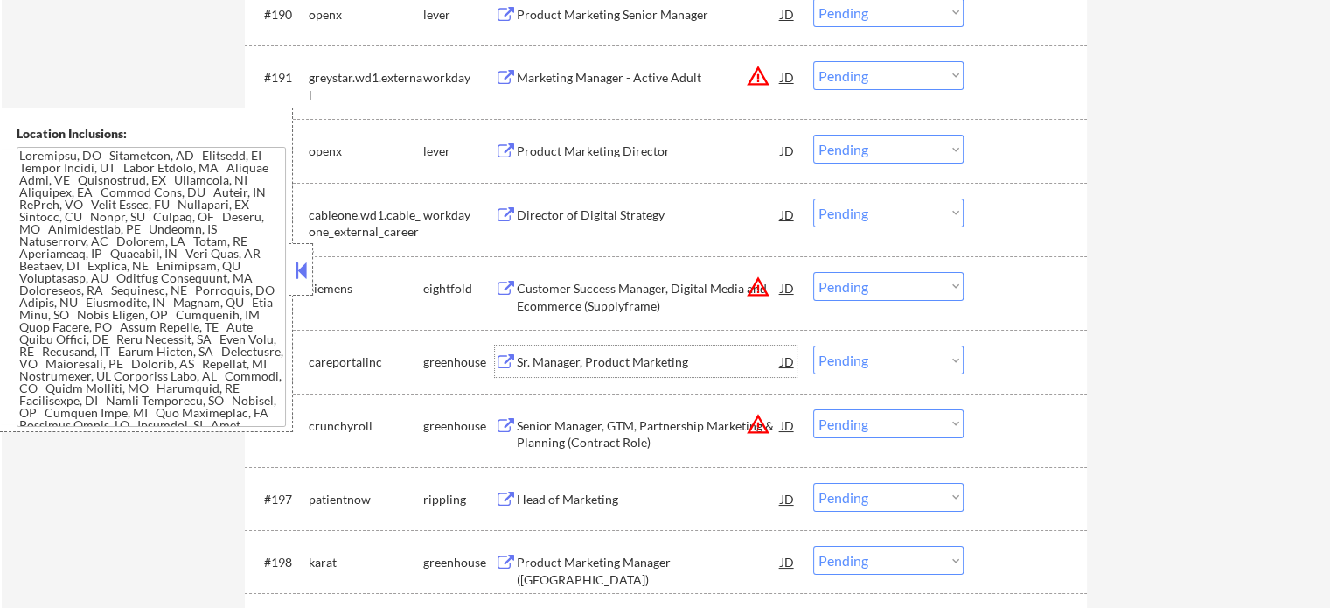
click at [575, 366] on div "Sr. Manager, Product Marketing" at bounding box center [649, 361] width 264 height 17
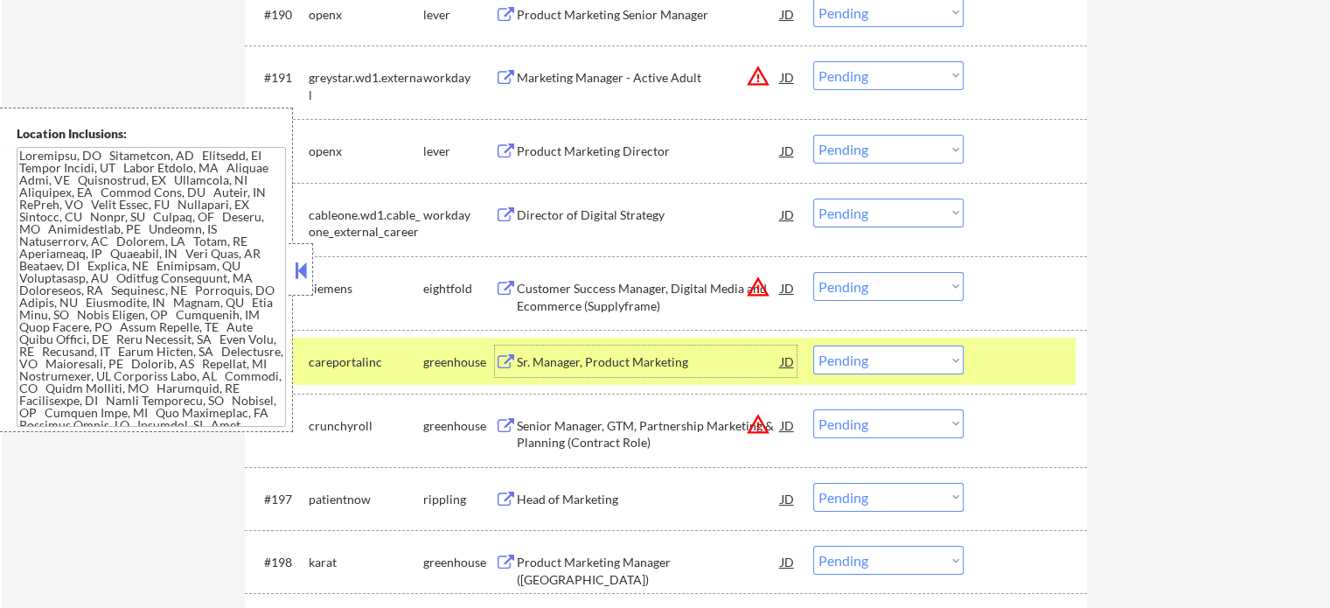
click at [1011, 367] on div at bounding box center [1027, 360] width 77 height 31
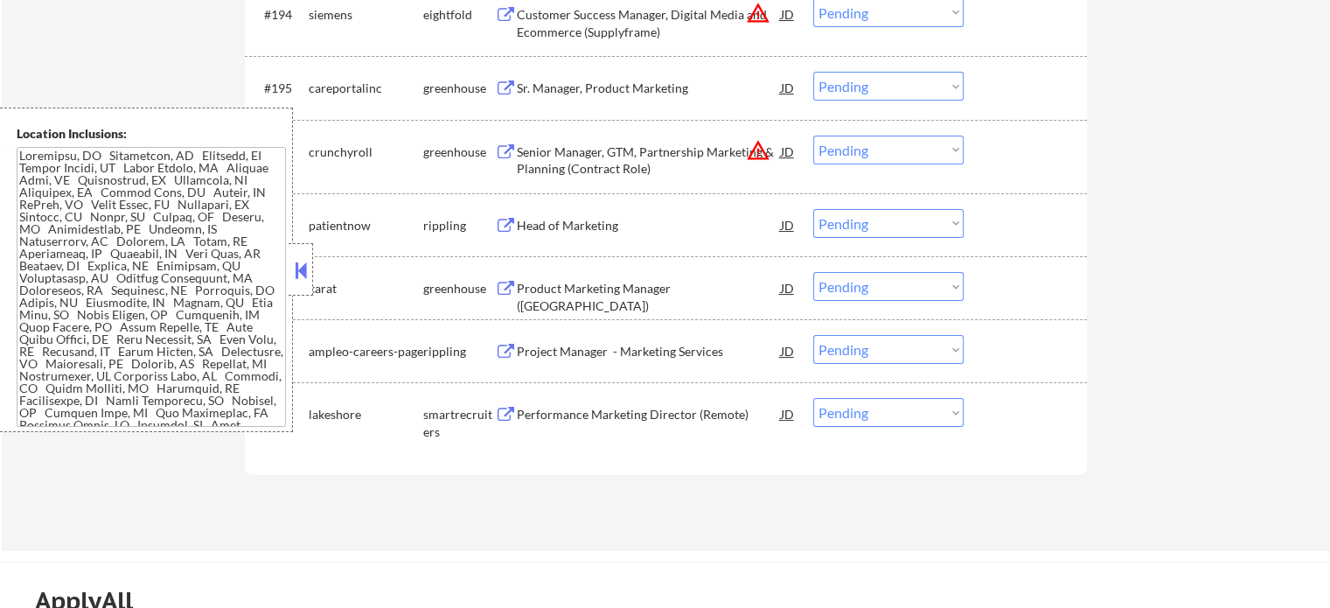
scroll to position [6909, 0]
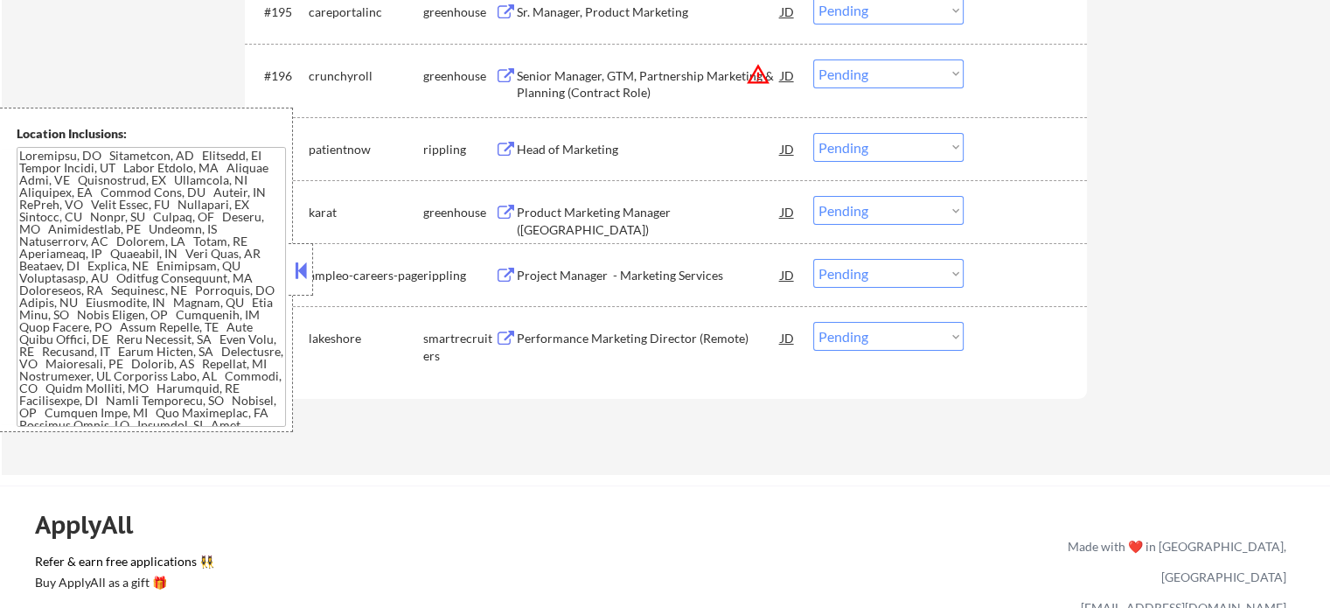
click at [583, 270] on div "Project Manager - Marketing Services" at bounding box center [649, 275] width 264 height 17
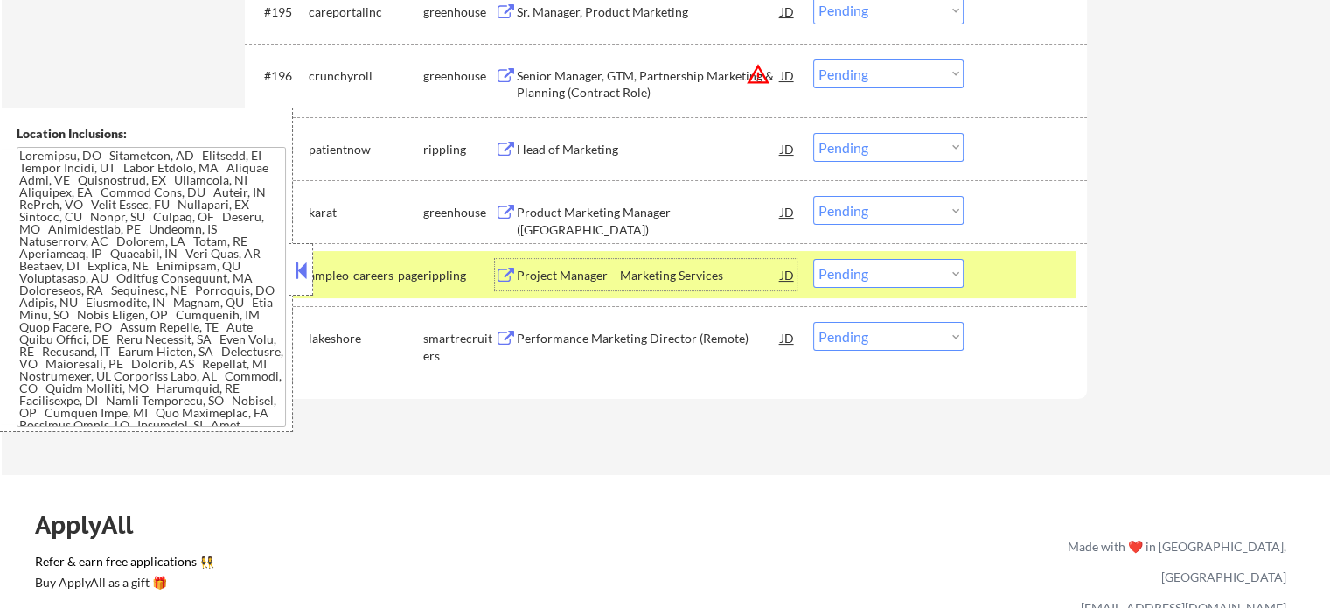
click at [1009, 288] on div at bounding box center [1027, 274] width 77 height 31
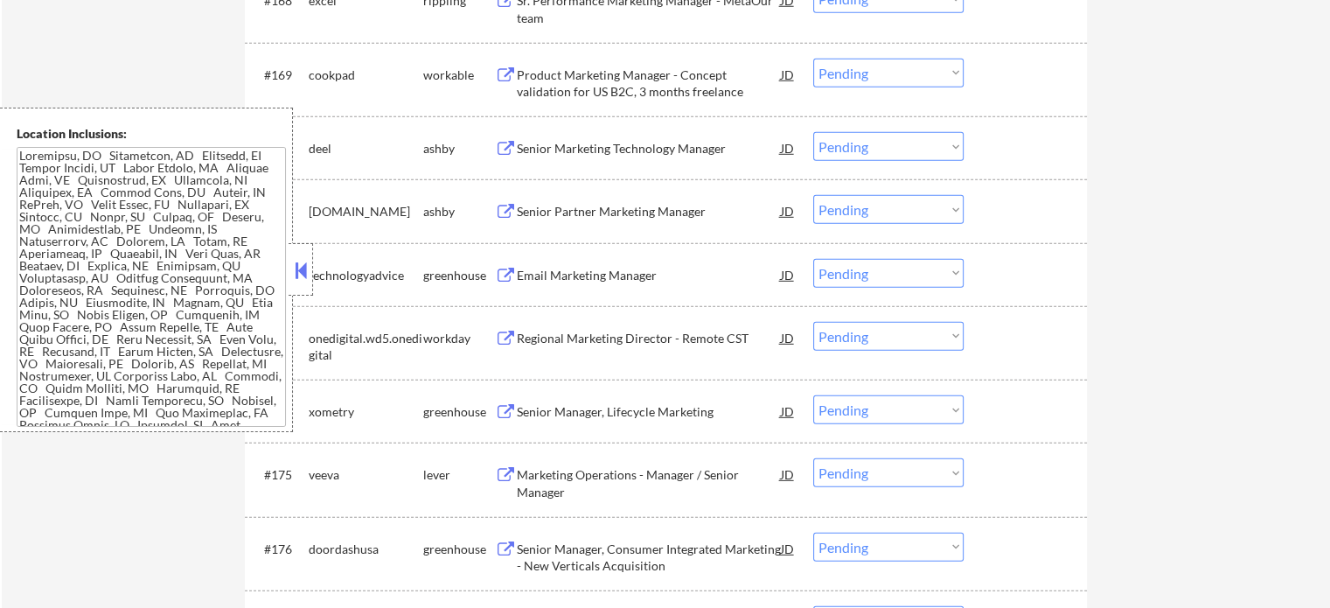
scroll to position [4547, 0]
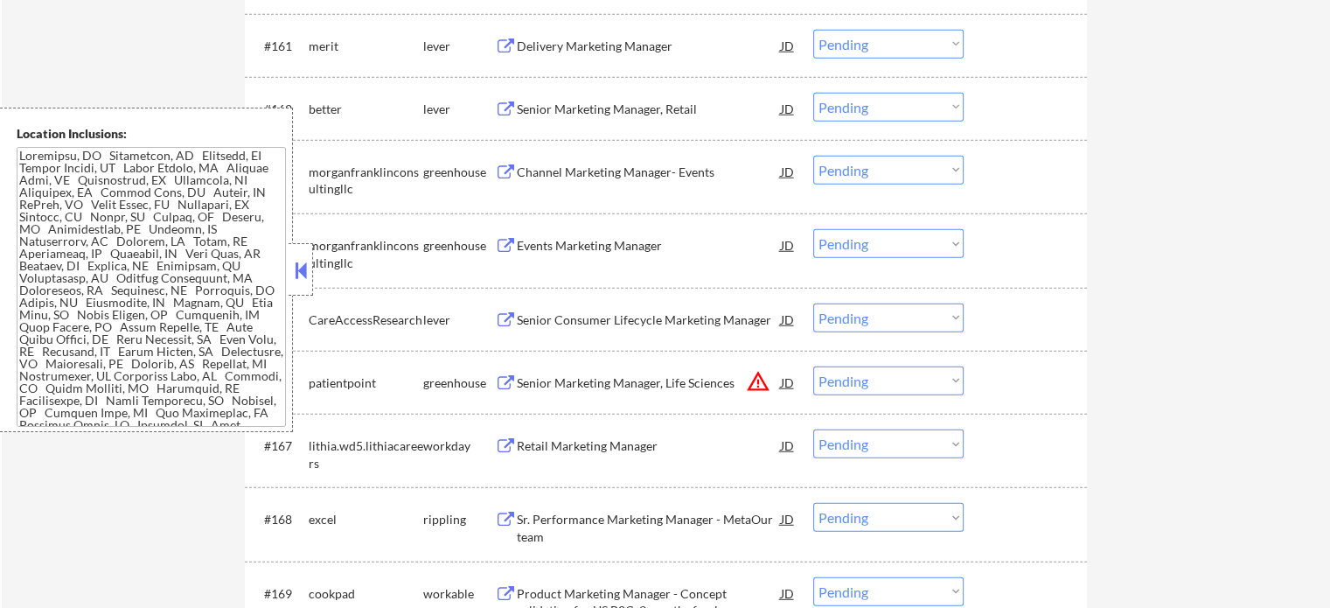
click at [571, 109] on div "Senior Marketing Manager, Retail" at bounding box center [649, 109] width 264 height 17
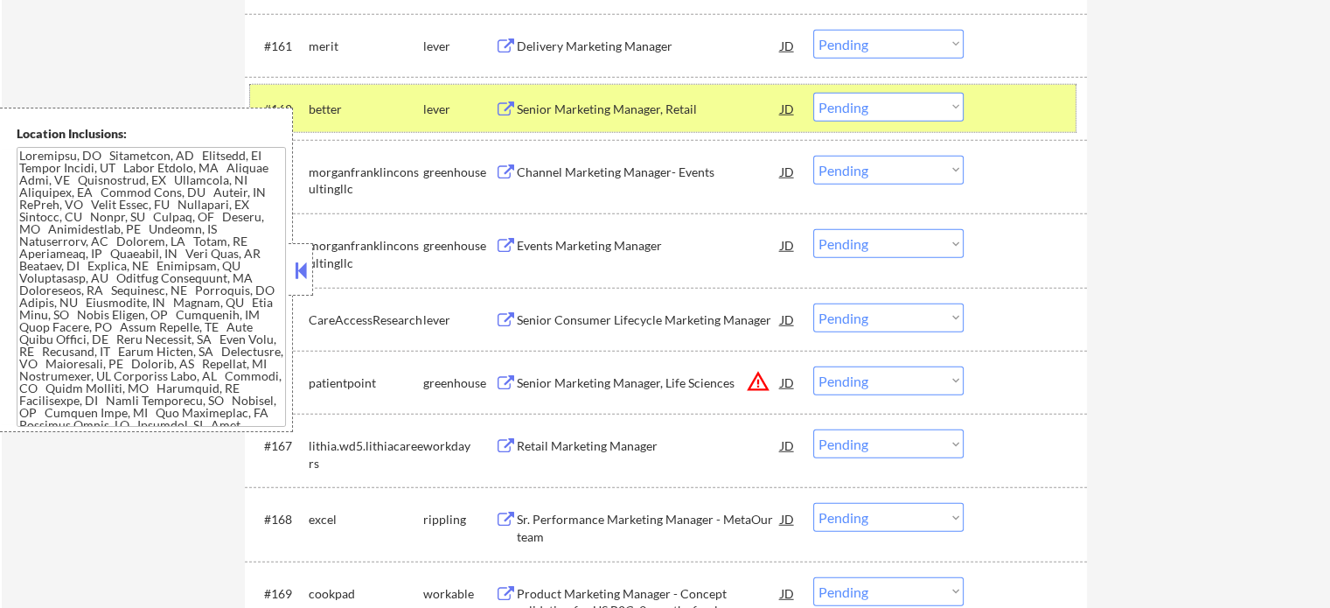
drag, startPoint x: 1014, startPoint y: 95, endPoint x: 1003, endPoint y: 94, distance: 10.5
click at [1012, 95] on div at bounding box center [1027, 108] width 77 height 31
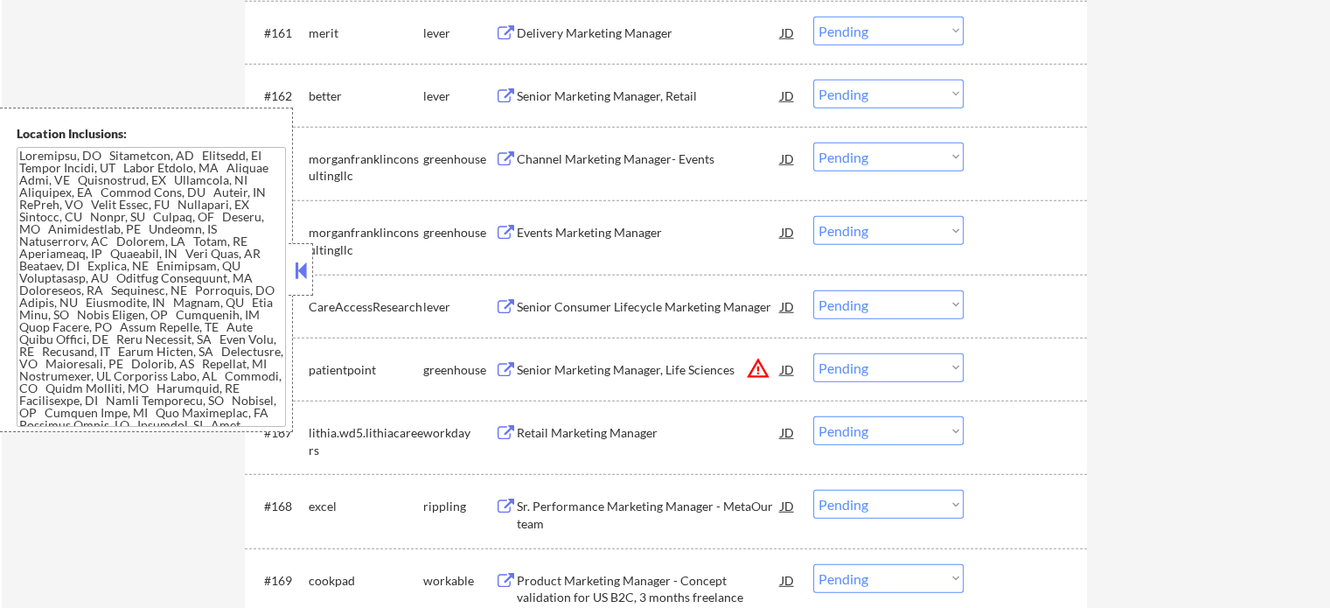
scroll to position [4897, 0]
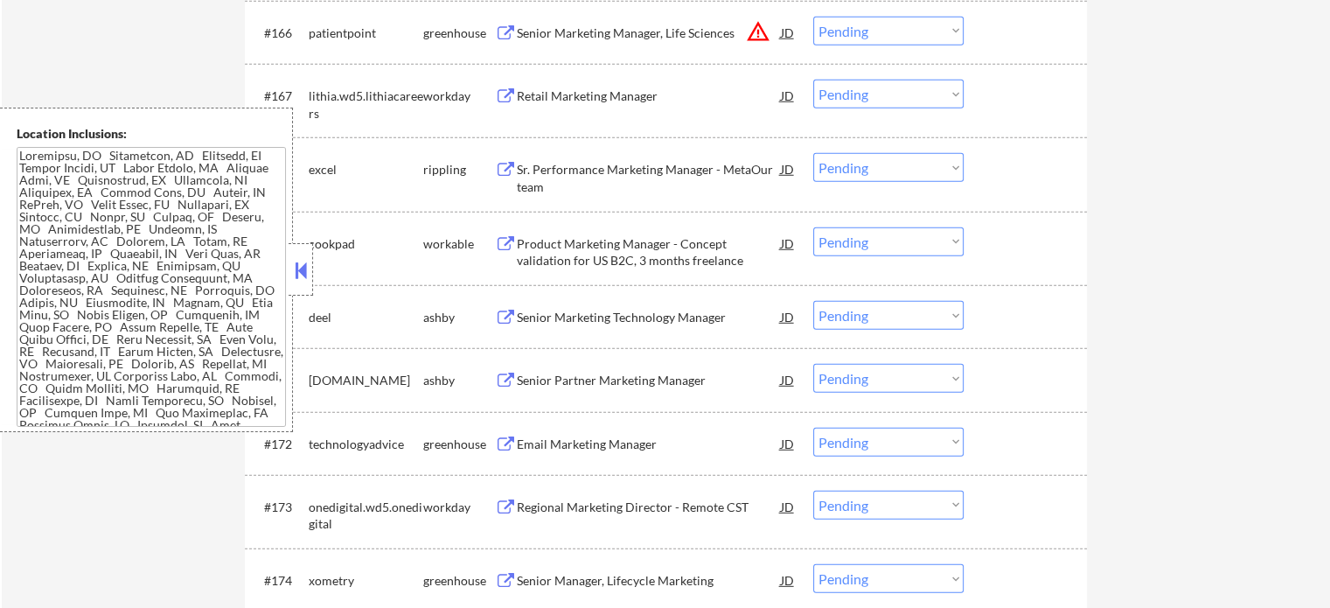
click at [622, 378] on div "Senior Partner Marketing Manager" at bounding box center [649, 380] width 264 height 17
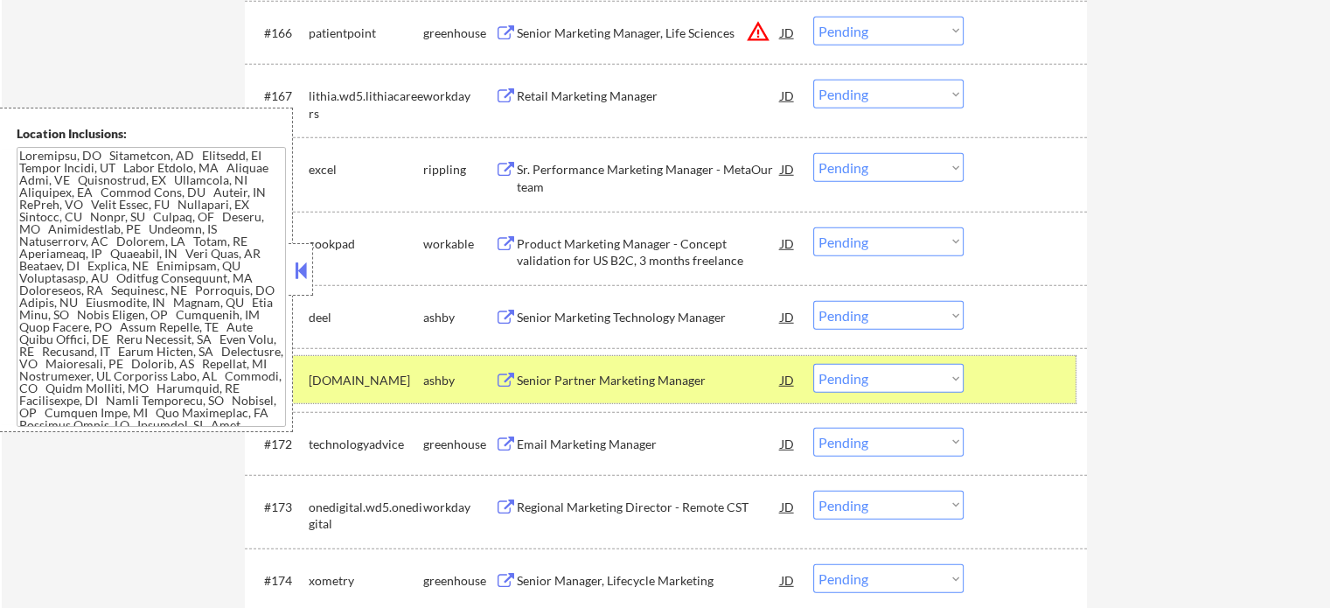
click at [1028, 381] on div at bounding box center [1027, 379] width 77 height 31
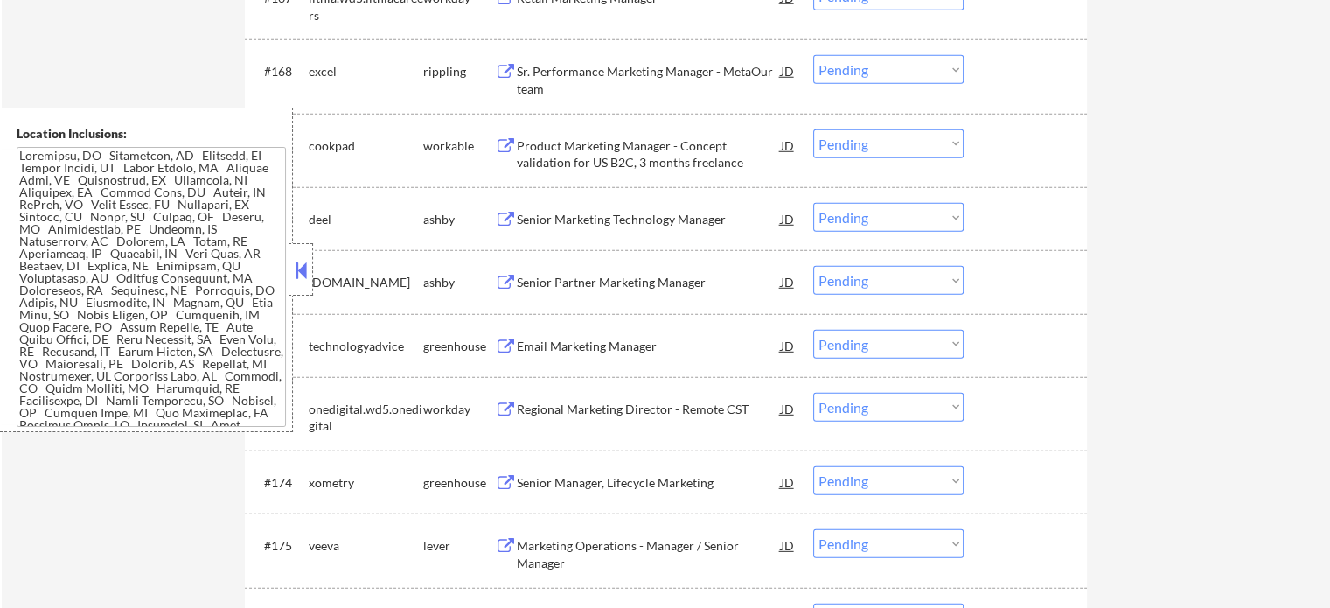
scroll to position [5072, 0]
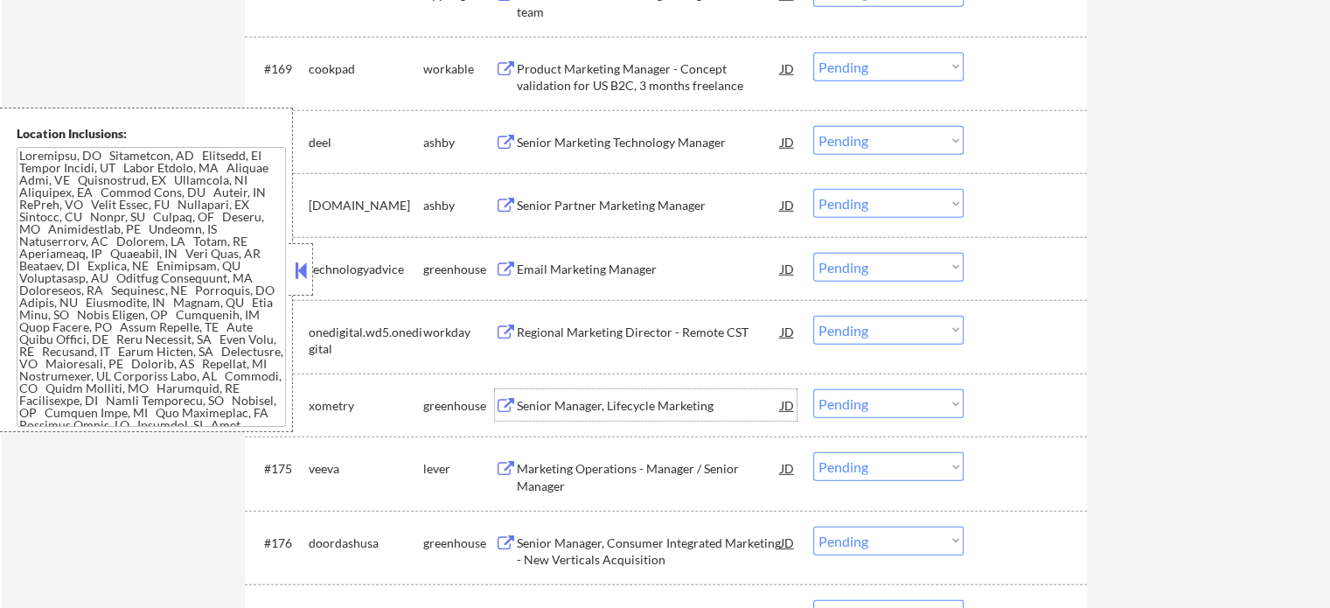
click at [563, 405] on div "Senior Manager, Lifecycle Marketing" at bounding box center [649, 405] width 264 height 17
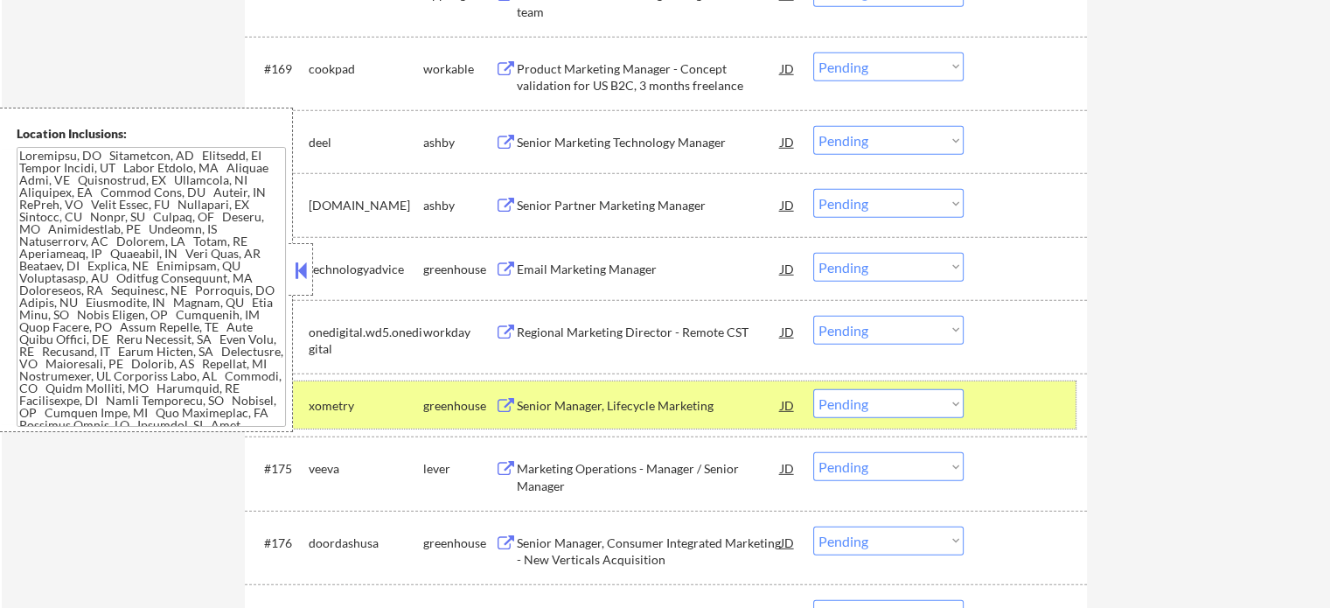
click at [1042, 396] on div at bounding box center [1027, 404] width 77 height 31
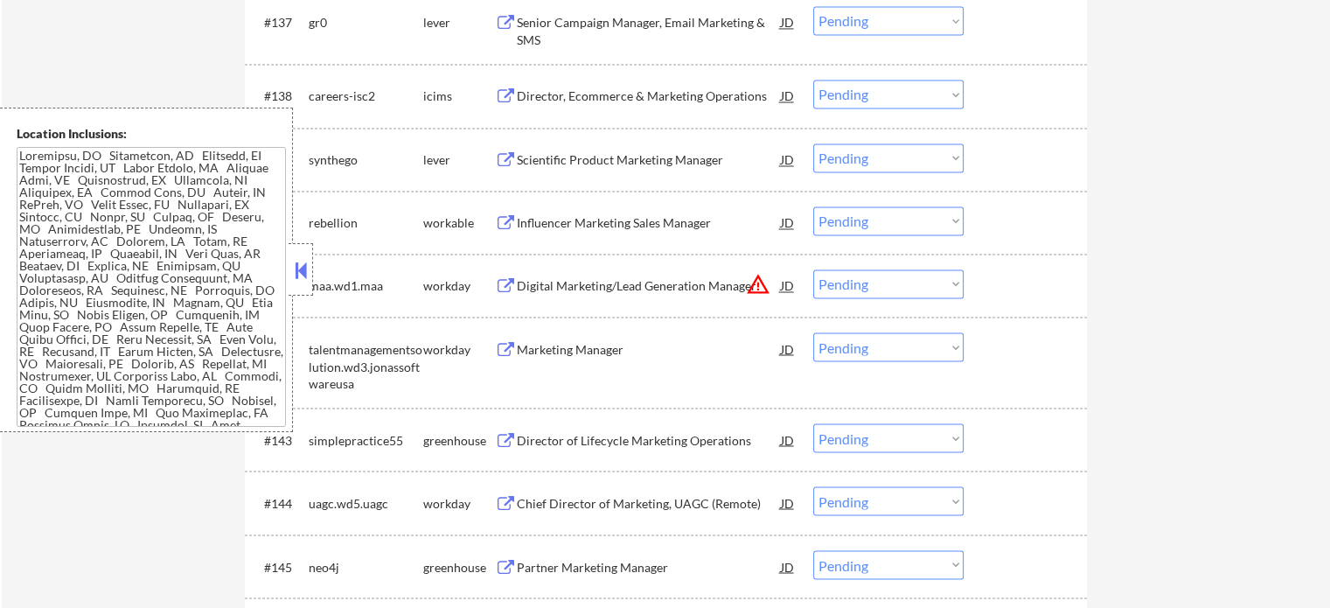
scroll to position [2886, 0]
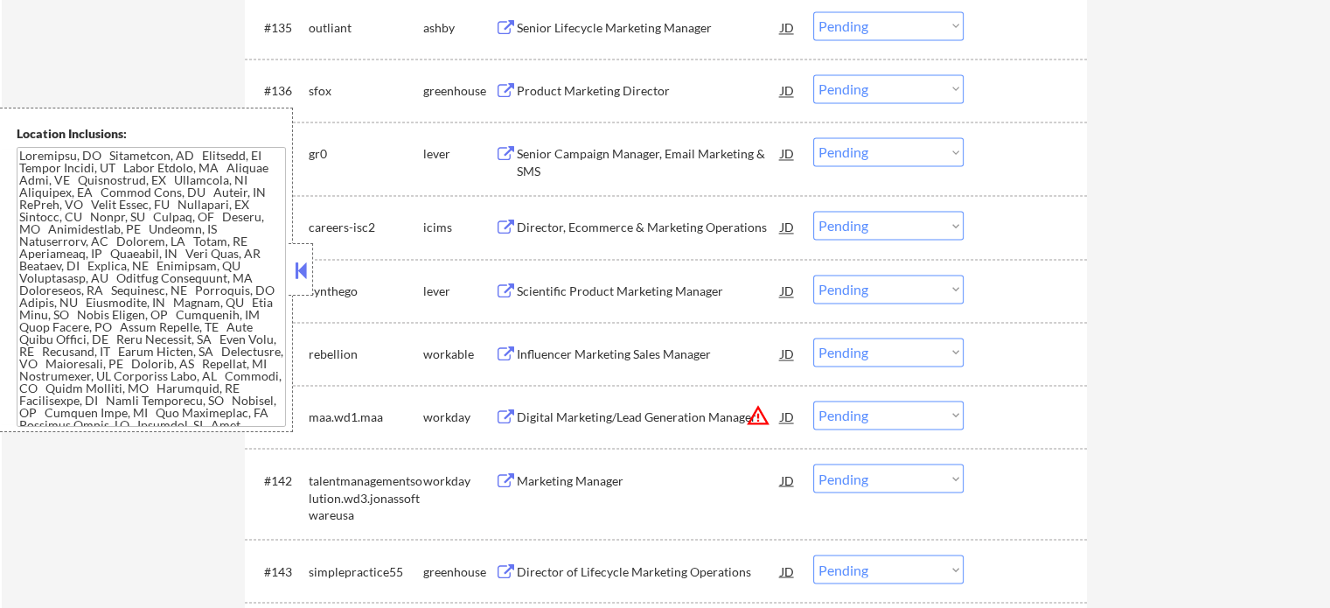
click at [619, 85] on div "Product Marketing Director" at bounding box center [649, 90] width 264 height 17
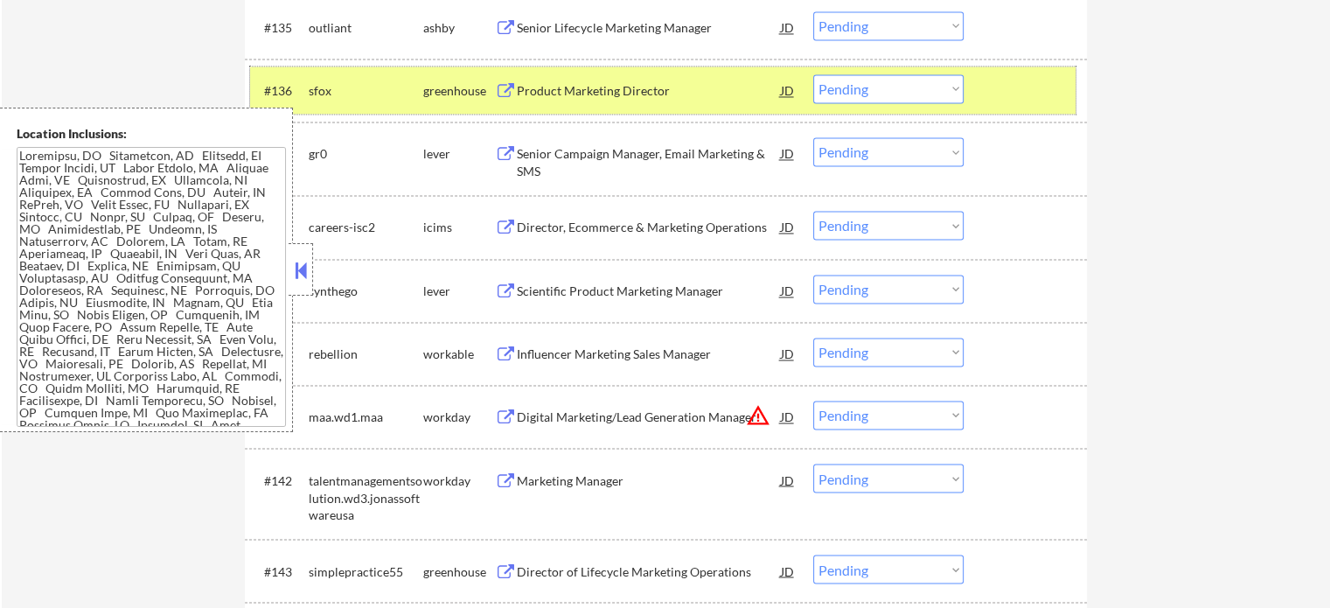
click at [997, 78] on div at bounding box center [1027, 89] width 77 height 31
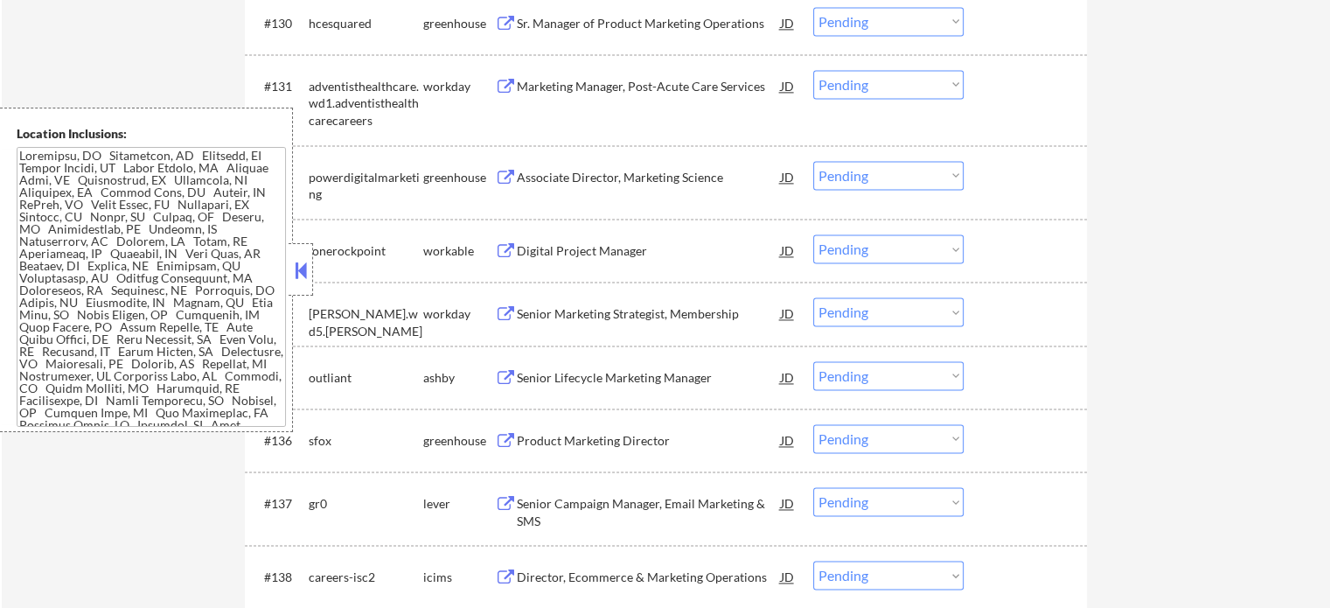
scroll to position [2186, 0]
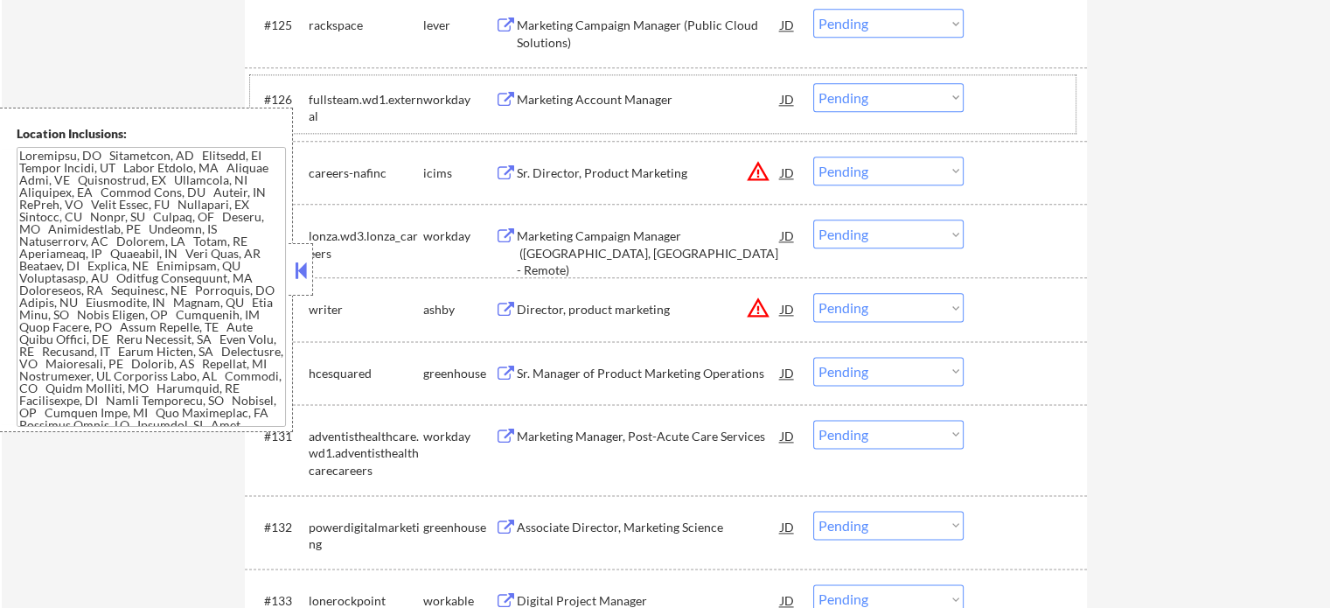
click at [634, 115] on div "#126 fullsteam.wd1.external workday Marketing Account Manager JD warning_amber …" at bounding box center [663, 104] width 826 height 58
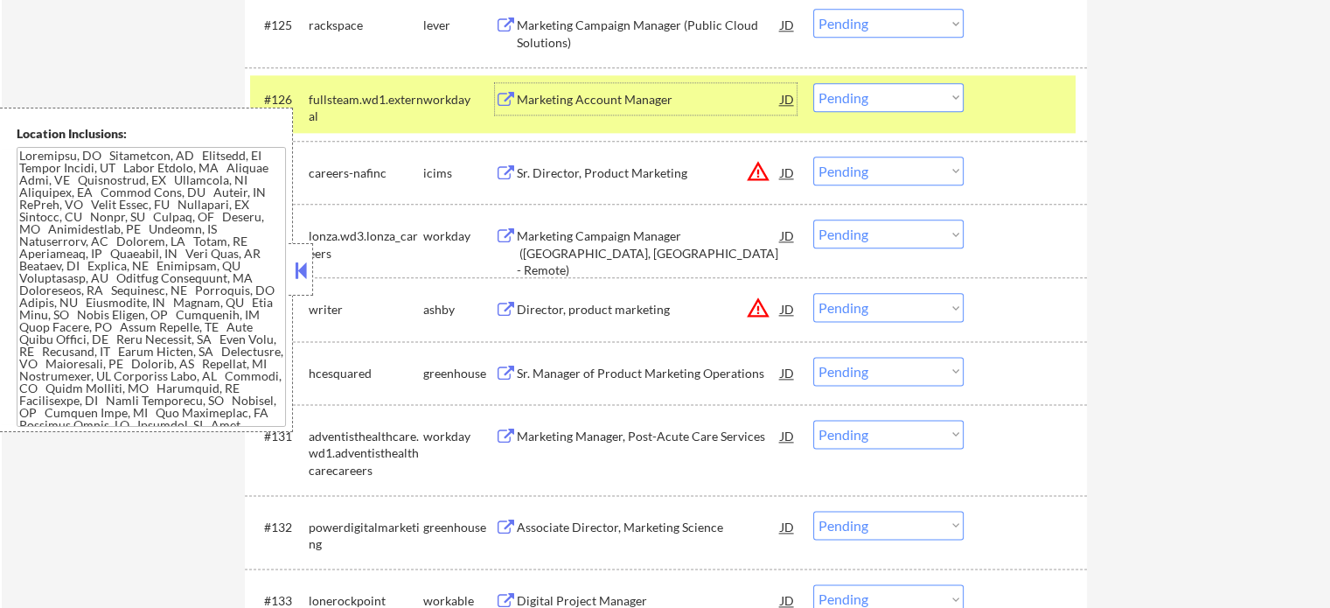
click at [647, 111] on div "Marketing Account Manager" at bounding box center [649, 98] width 264 height 31
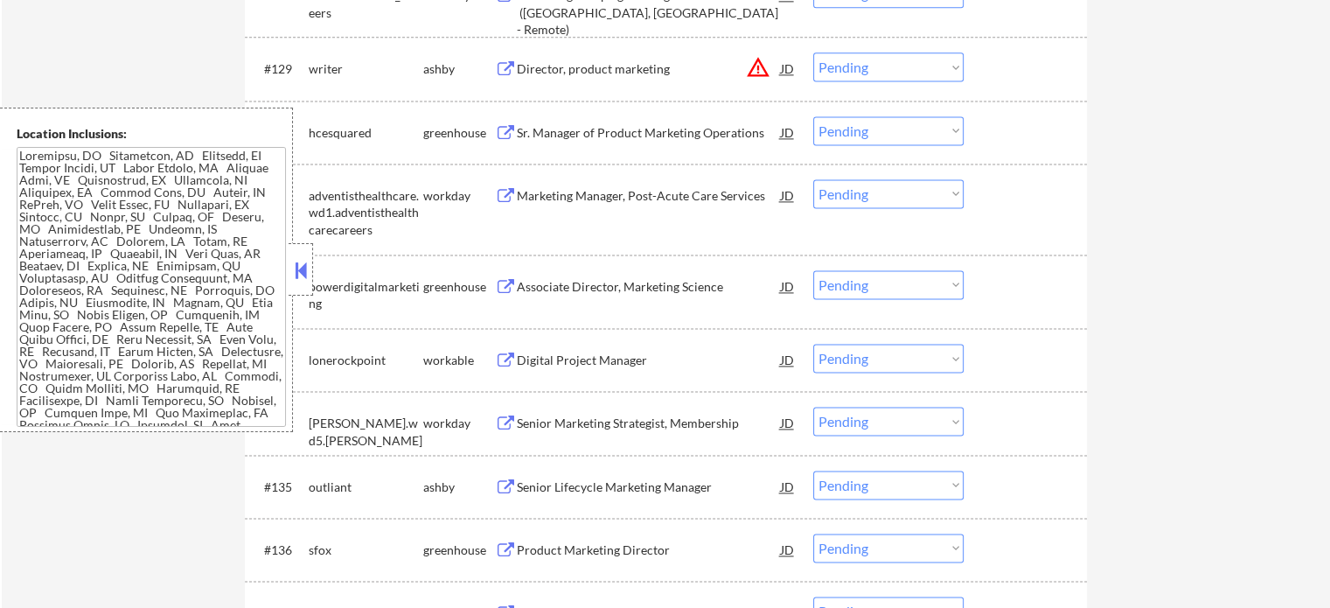
scroll to position [2536, 0]
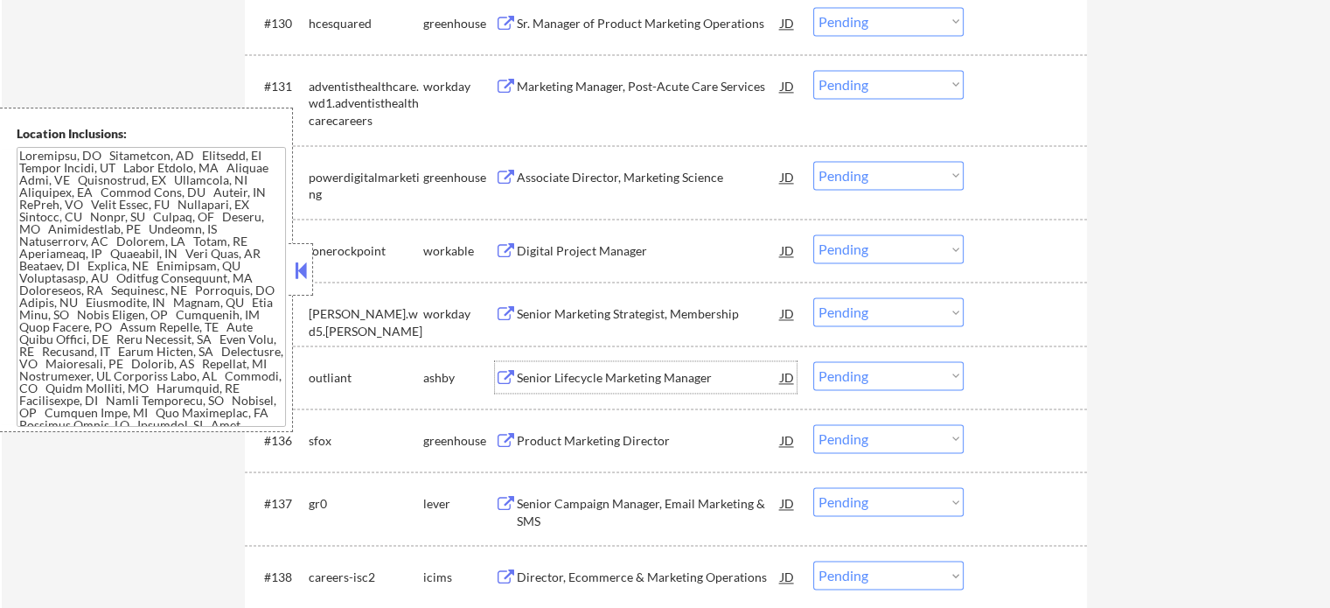
click at [687, 384] on div "Senior Lifecycle Marketing Manager" at bounding box center [649, 377] width 264 height 17
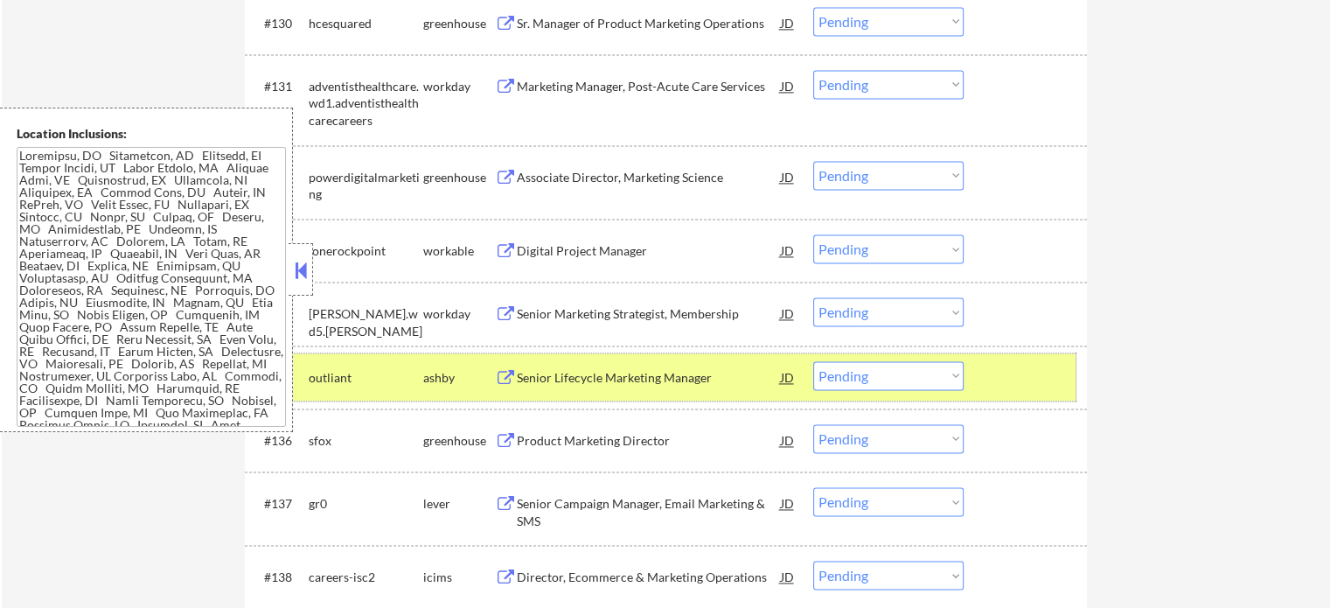
click at [982, 363] on div "#135 outliant ashby Senior Lifecycle Marketing Manager JD warning_amber Choose …" at bounding box center [663, 376] width 826 height 47
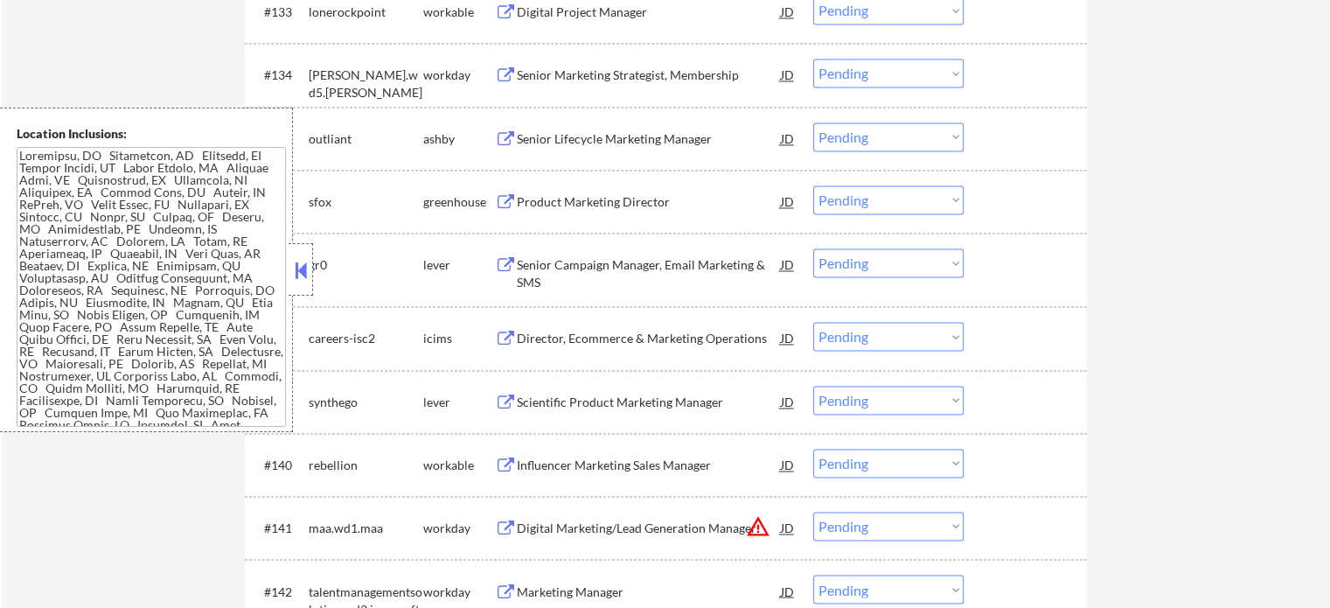
scroll to position [2886, 0]
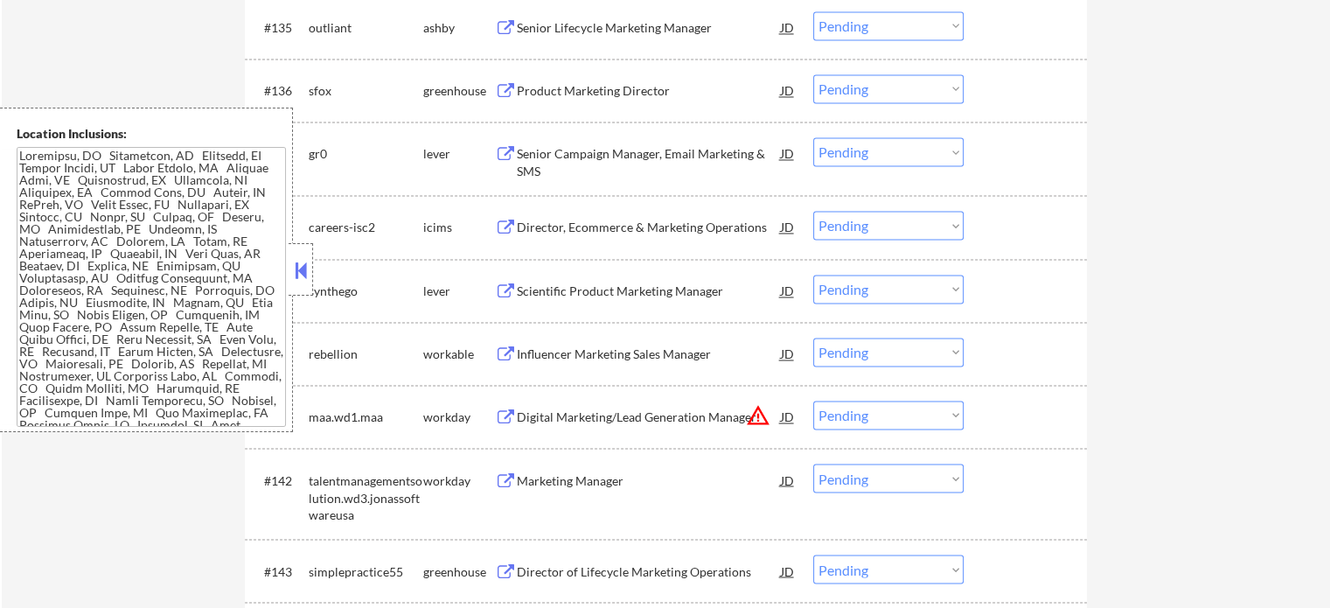
click at [690, 353] on div "Influencer Marketing Sales Manager" at bounding box center [649, 353] width 264 height 17
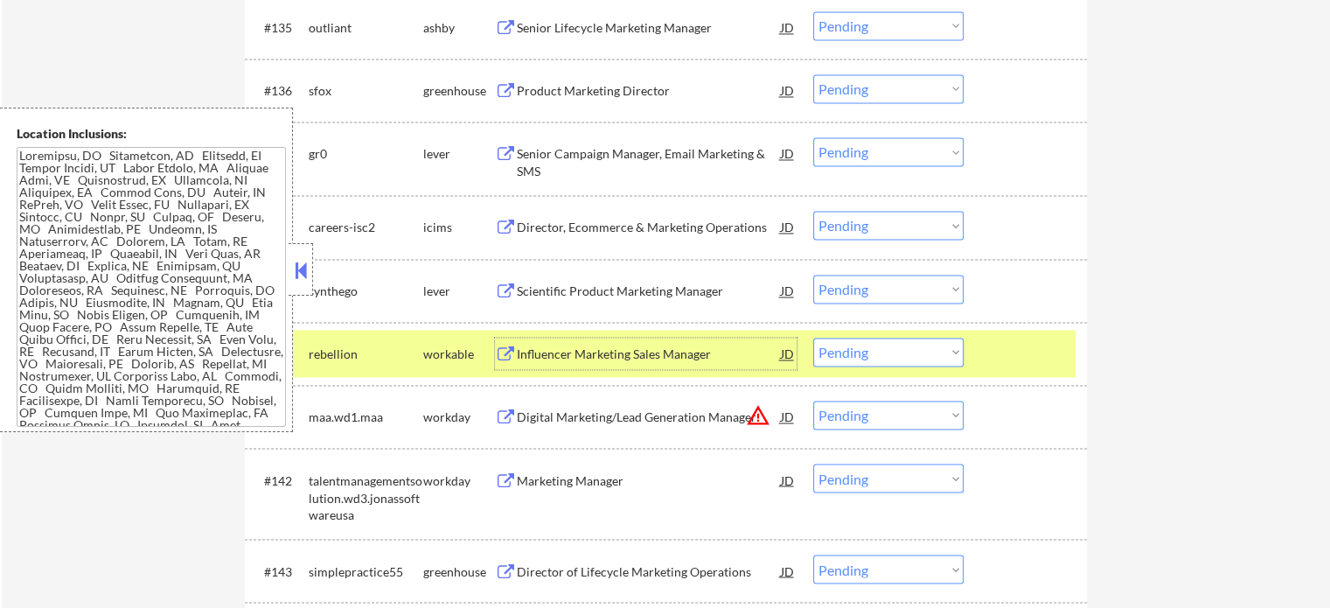
click at [990, 342] on div at bounding box center [1027, 353] width 77 height 31
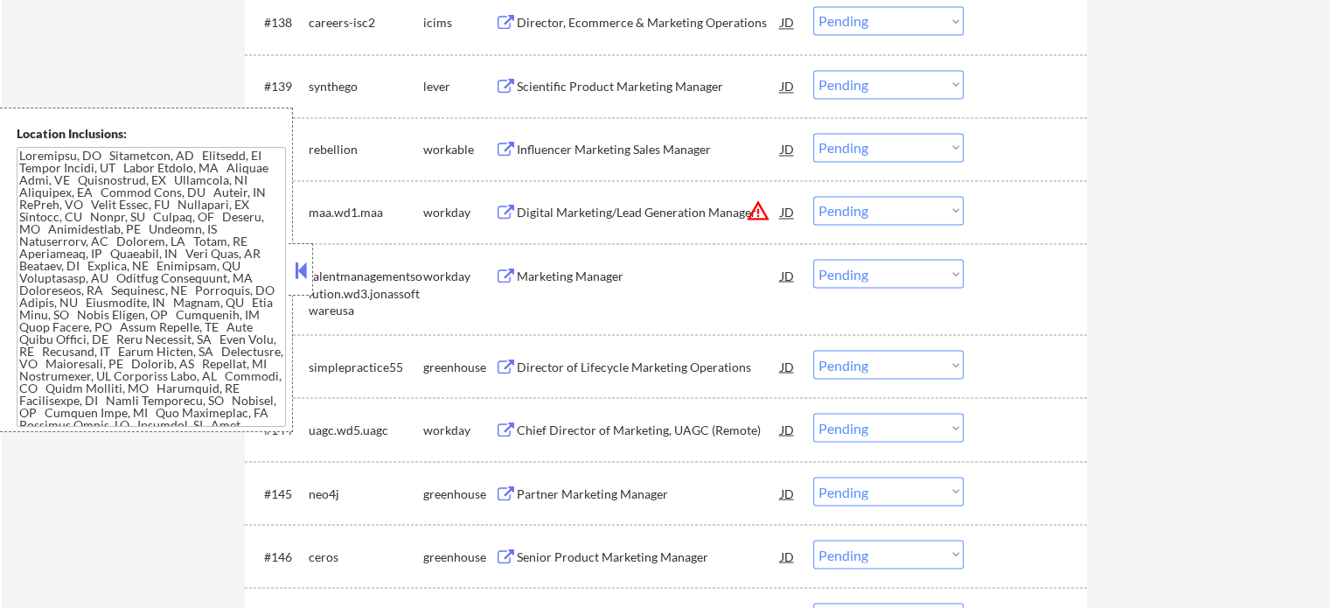
scroll to position [3236, 0]
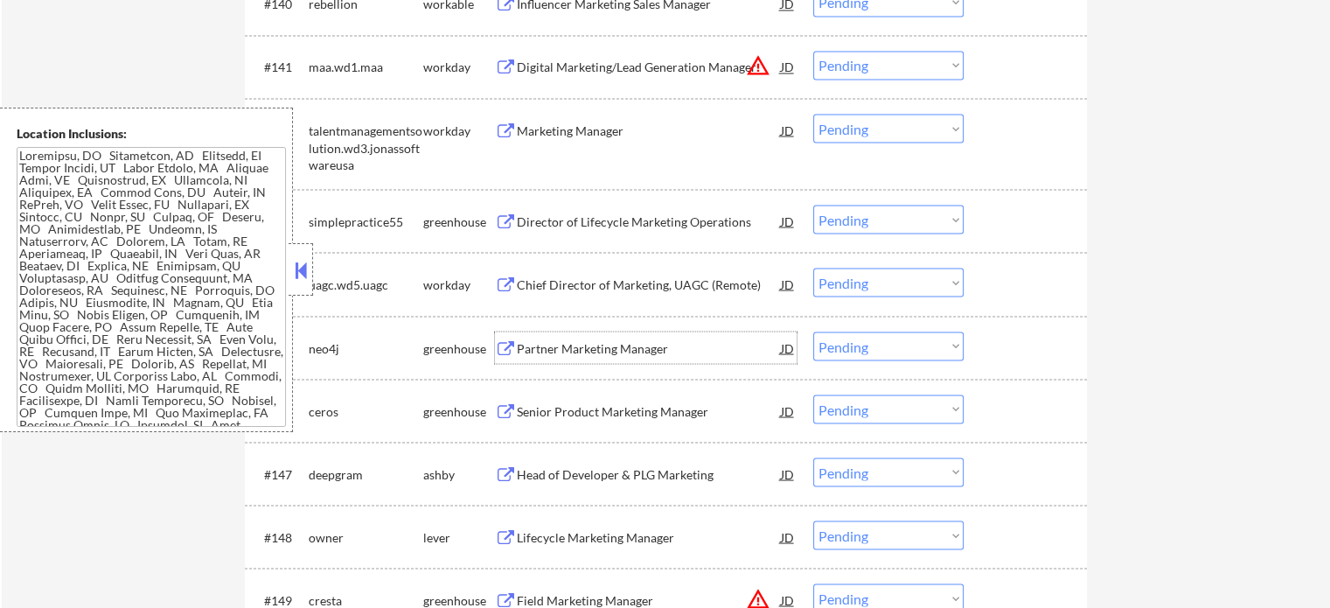
click at [632, 342] on div "Partner Marketing Manager" at bounding box center [649, 347] width 264 height 17
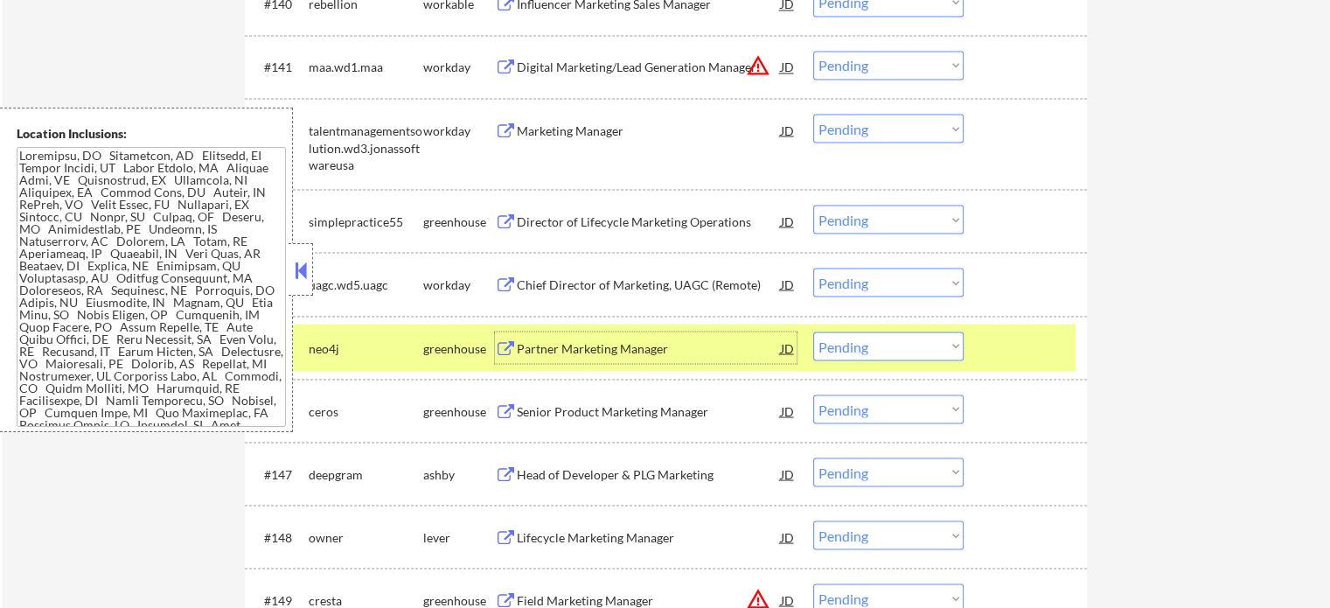
click at [994, 356] on div at bounding box center [1027, 346] width 77 height 31
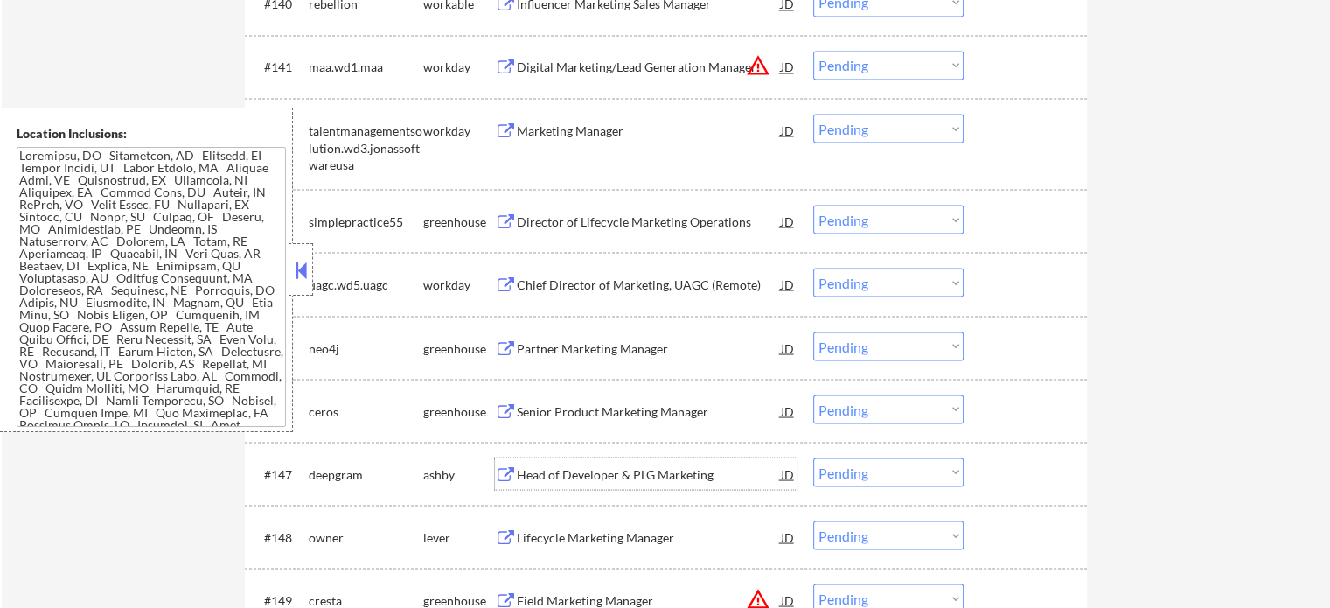
click at [658, 470] on div "Head of Developer & PLG Marketing" at bounding box center [649, 473] width 264 height 17
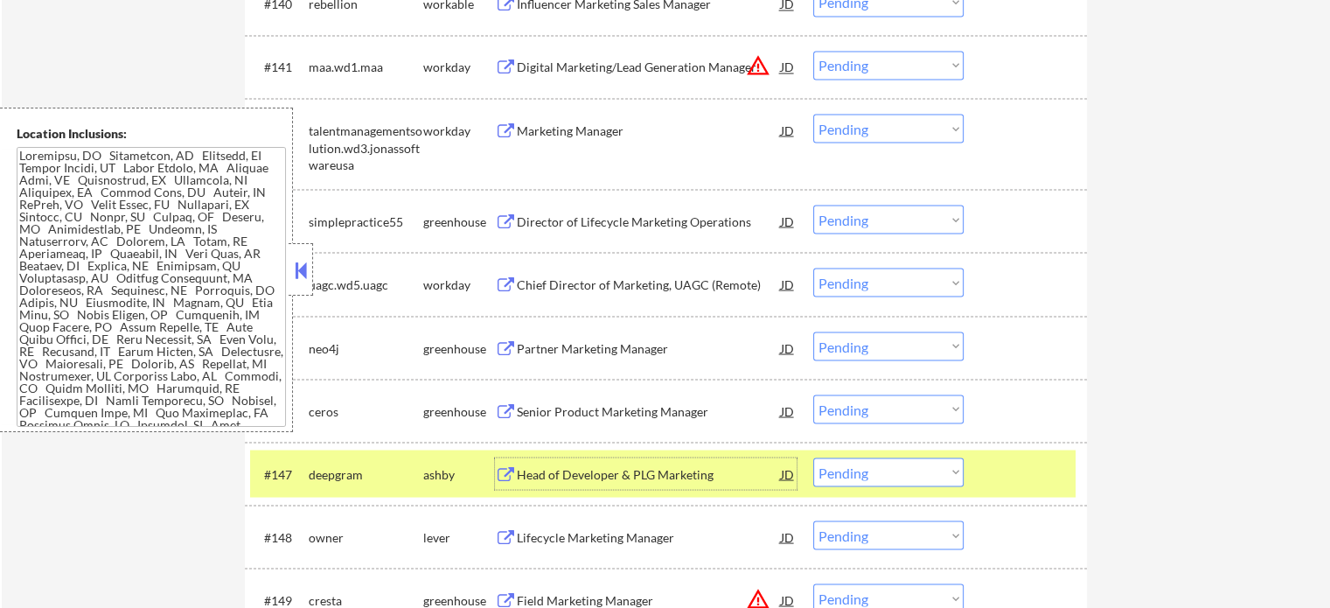
click at [1021, 471] on div at bounding box center [1027, 472] width 77 height 31
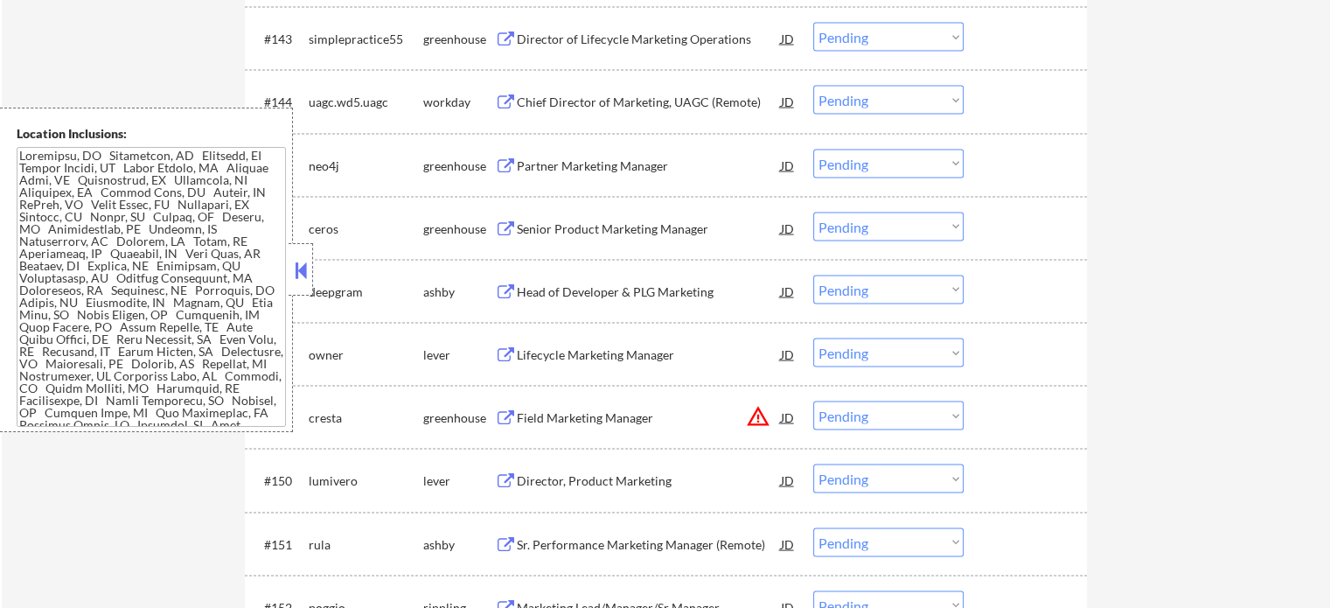
scroll to position [3760, 0]
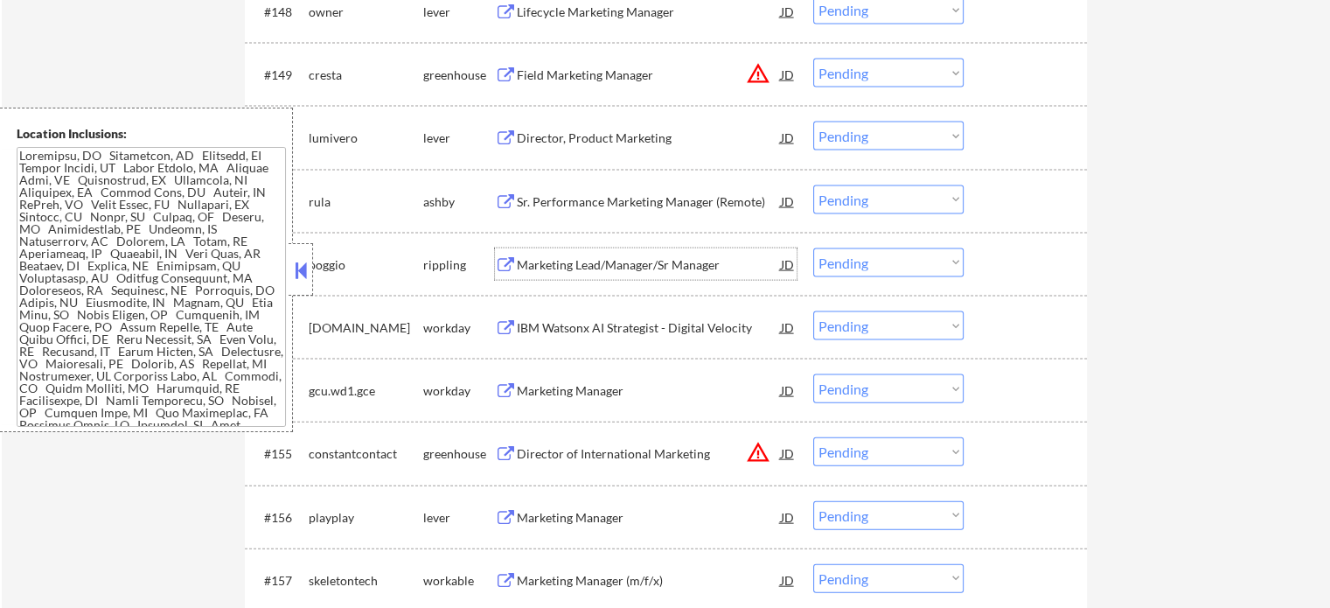
click at [627, 264] on div "Marketing Lead/Manager/Sr Manager" at bounding box center [649, 264] width 264 height 17
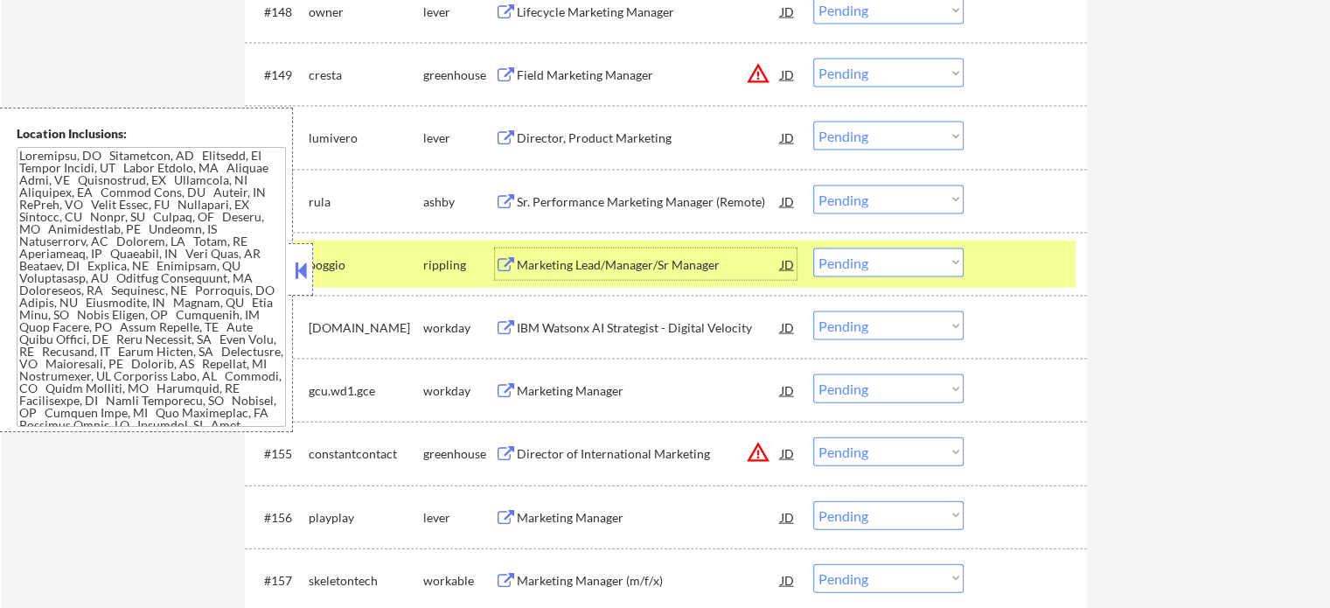
drag, startPoint x: 1032, startPoint y: 261, endPoint x: 1014, endPoint y: 248, distance: 21.9
click at [1029, 262] on div at bounding box center [1027, 263] width 77 height 31
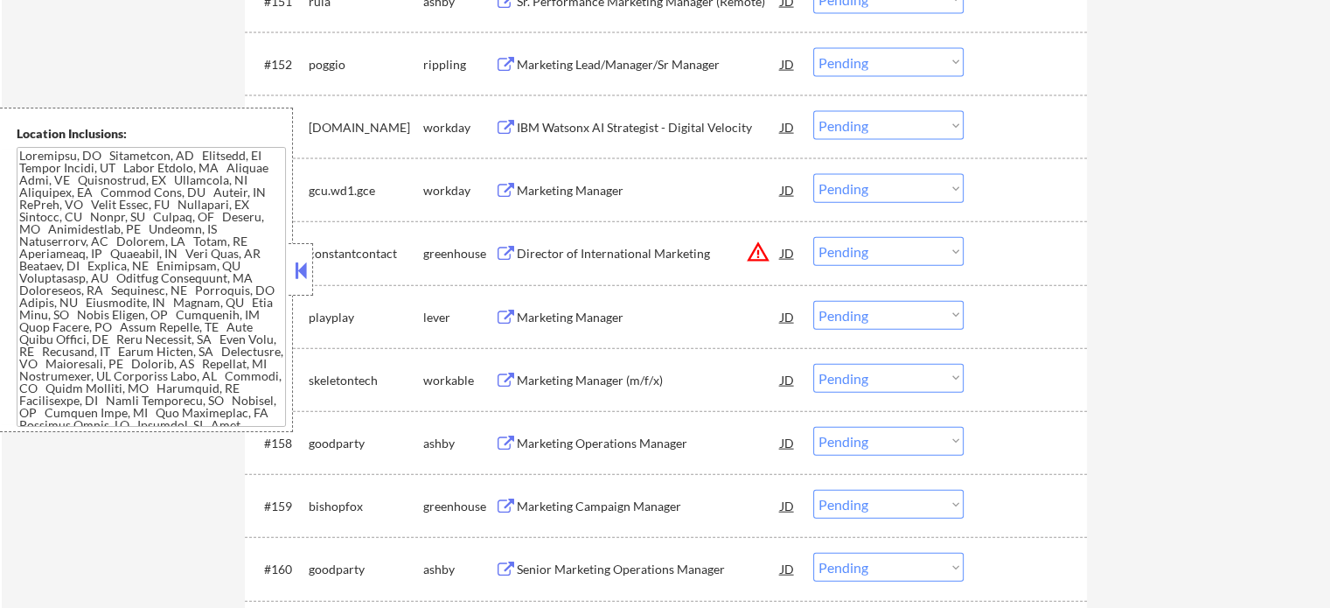
scroll to position [4110, 0]
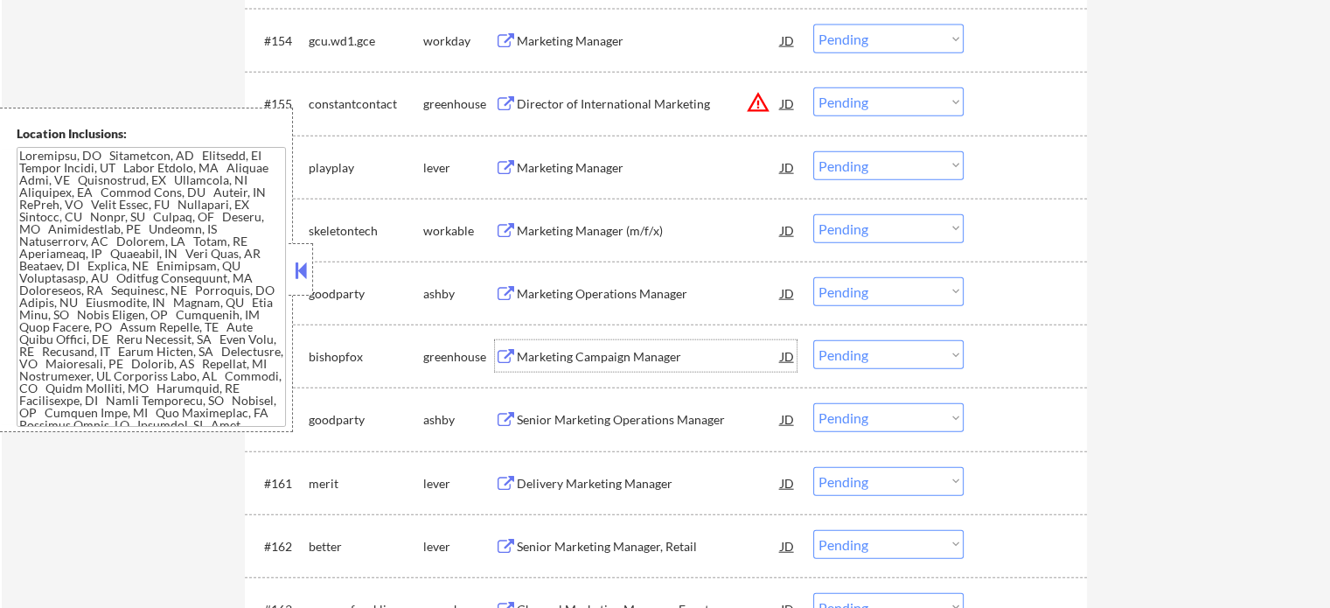
click at [640, 359] on div "Marketing Campaign Manager" at bounding box center [649, 356] width 264 height 17
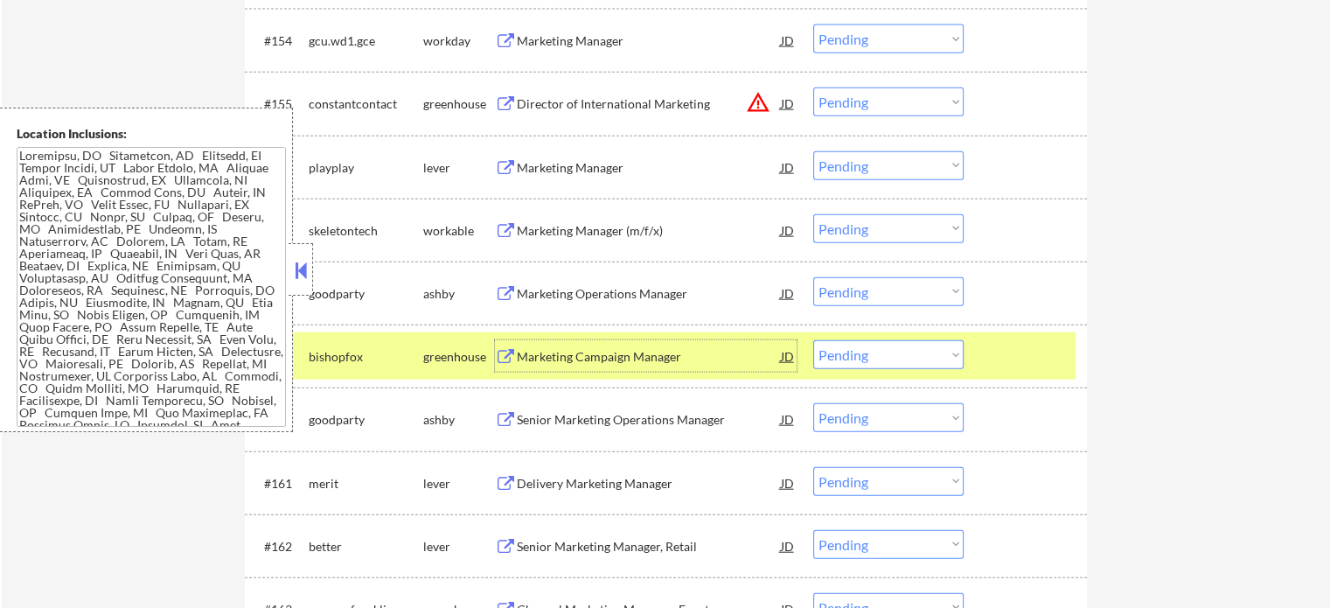
click at [974, 357] on div "#159 bishopfox greenhouse Marketing Campaign Manager JD warning_amber Choose an…" at bounding box center [663, 355] width 826 height 47
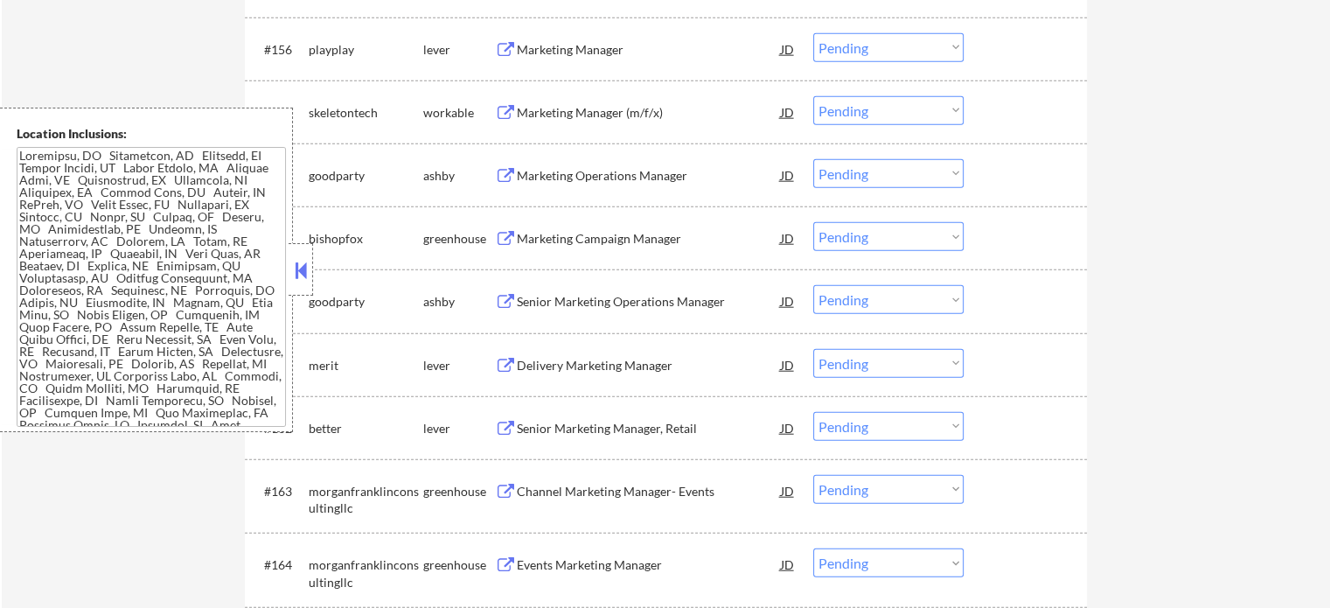
scroll to position [4372, 0]
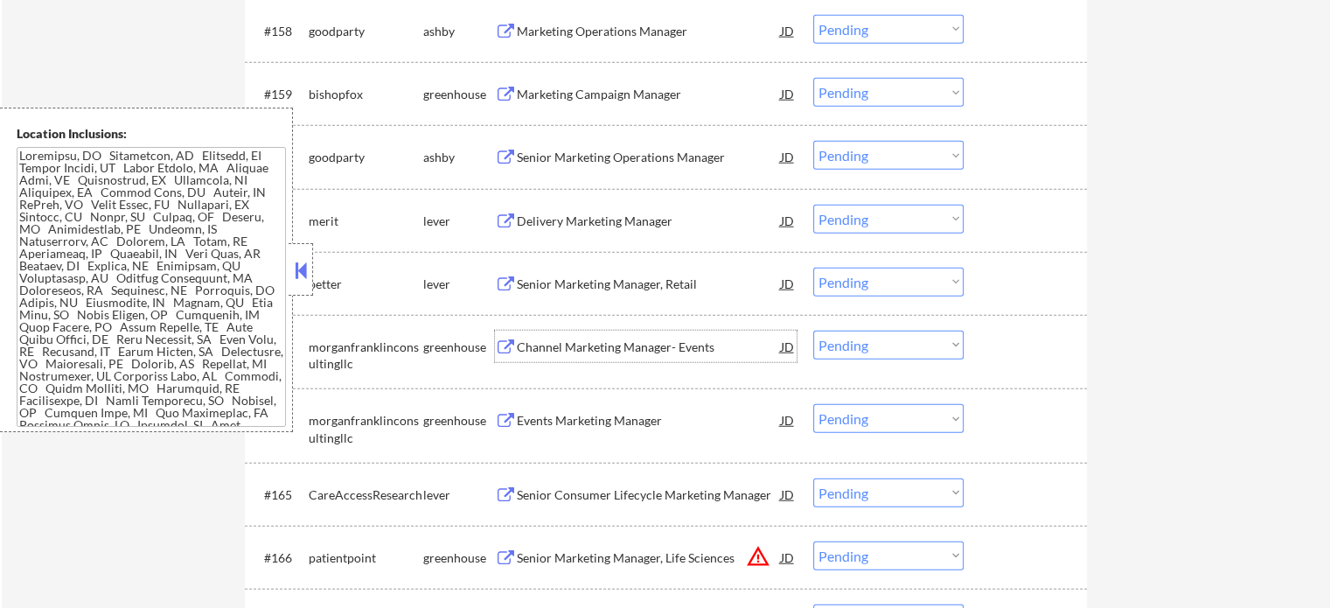
click at [579, 356] on div "Channel Marketing Manager- Events" at bounding box center [649, 346] width 264 height 31
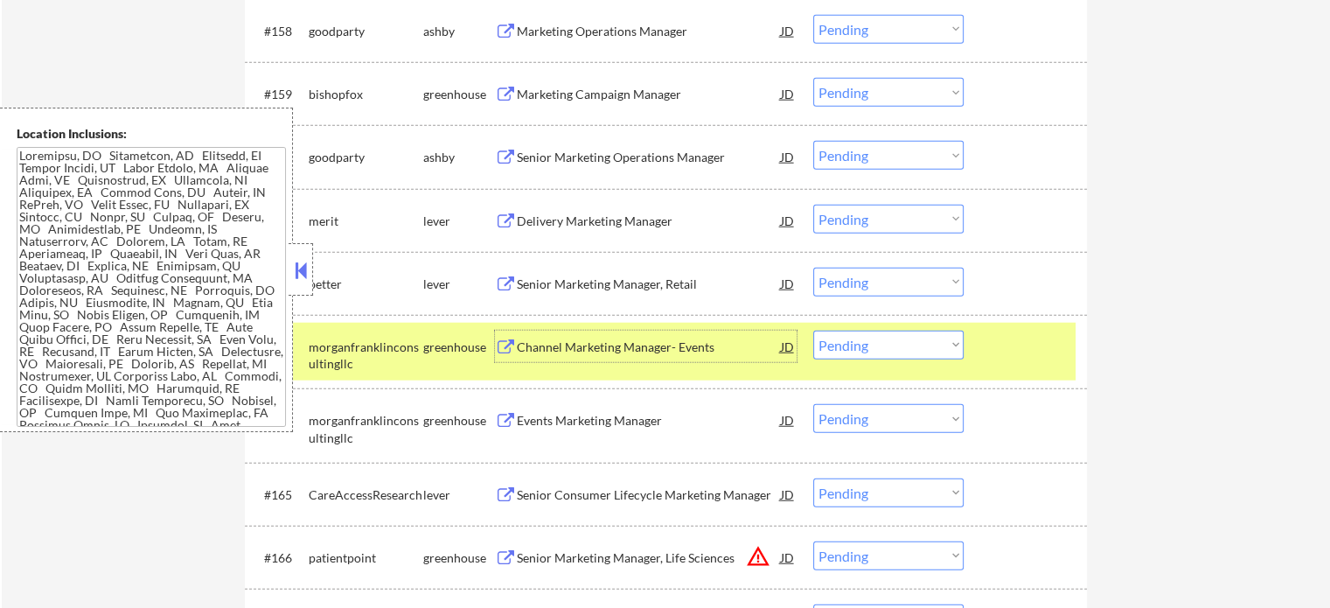
click at [1035, 355] on div at bounding box center [1027, 346] width 77 height 31
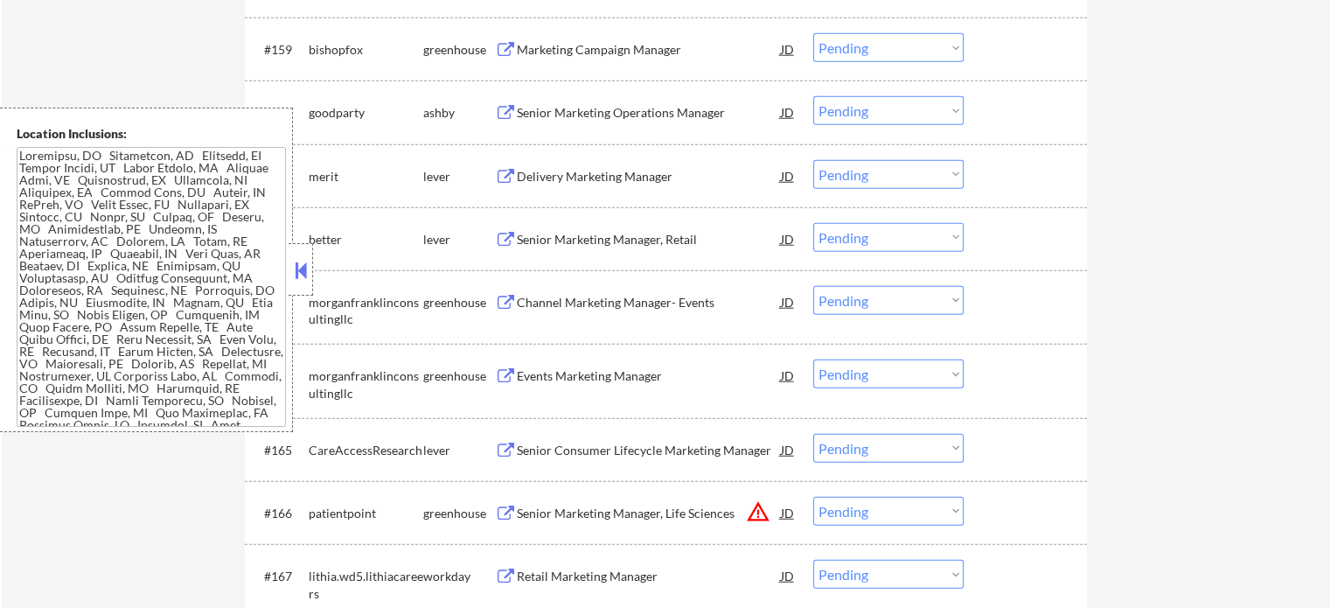
scroll to position [4460, 0]
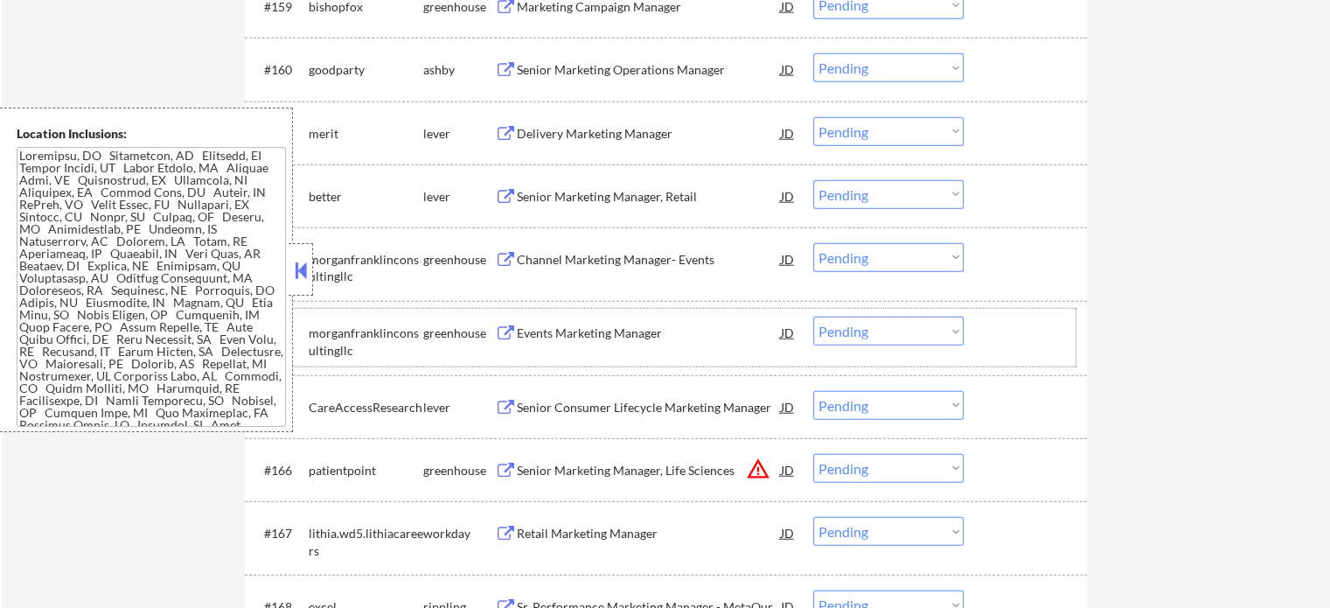
click at [591, 360] on div "#164 morganfranklinconsultingllc greenhouse Events Marketing Manager JD warning…" at bounding box center [663, 338] width 826 height 58
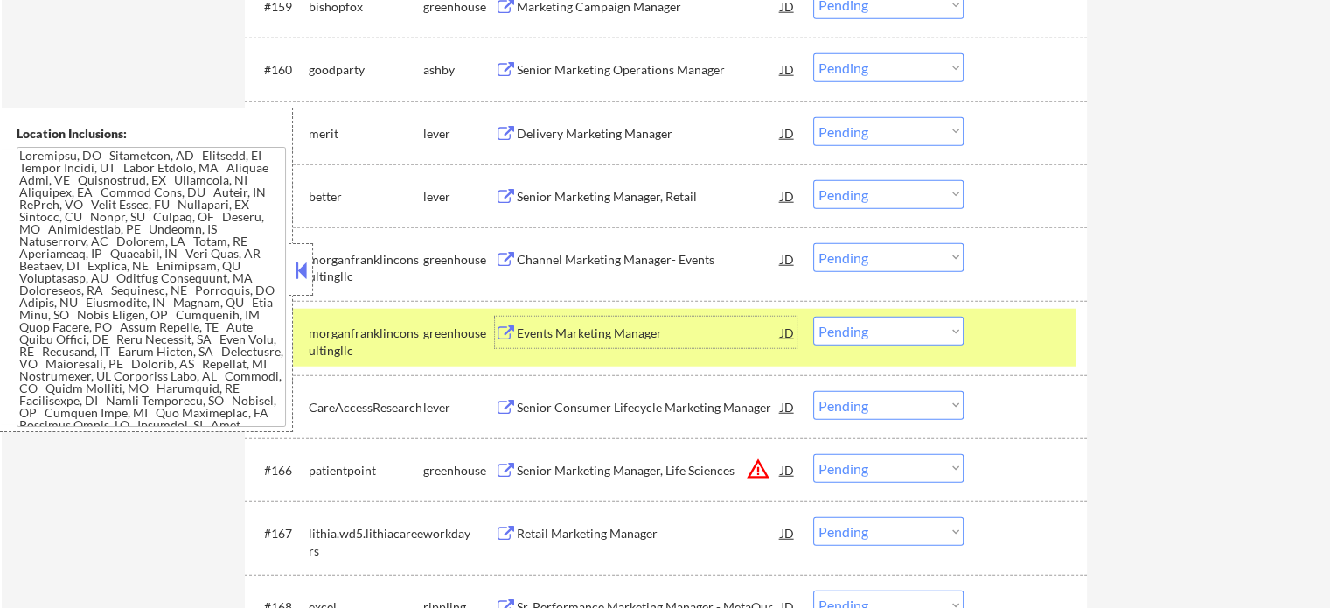
click at [619, 324] on div "Events Marketing Manager" at bounding box center [649, 332] width 264 height 31
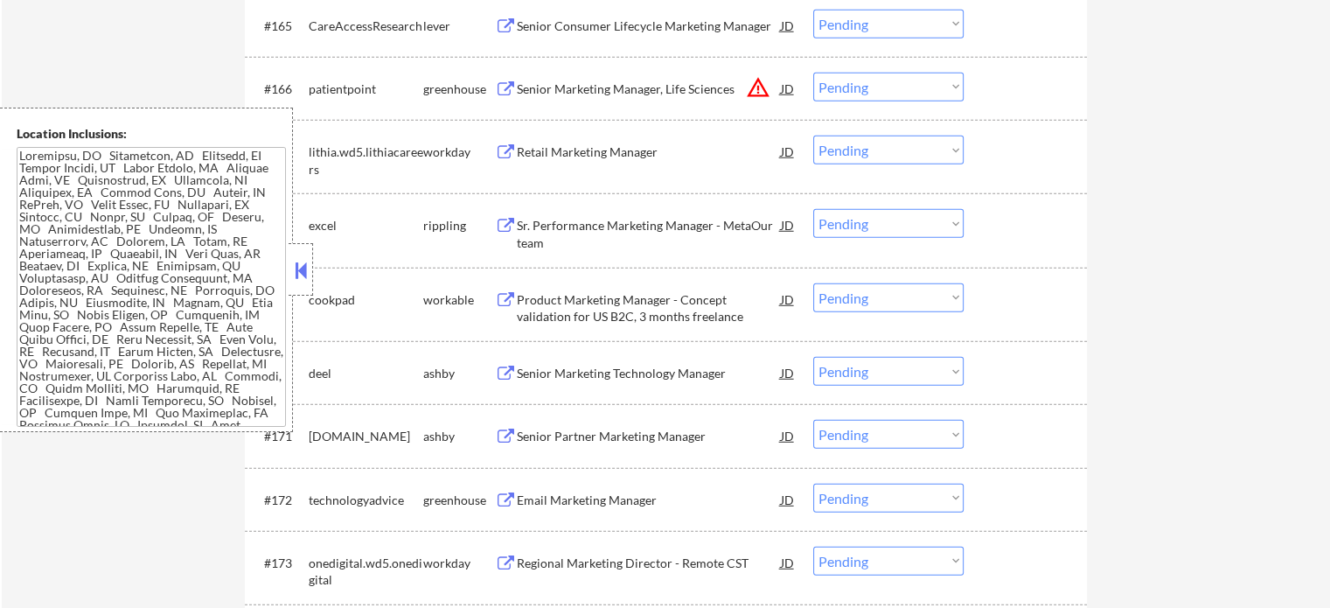
scroll to position [4985, 0]
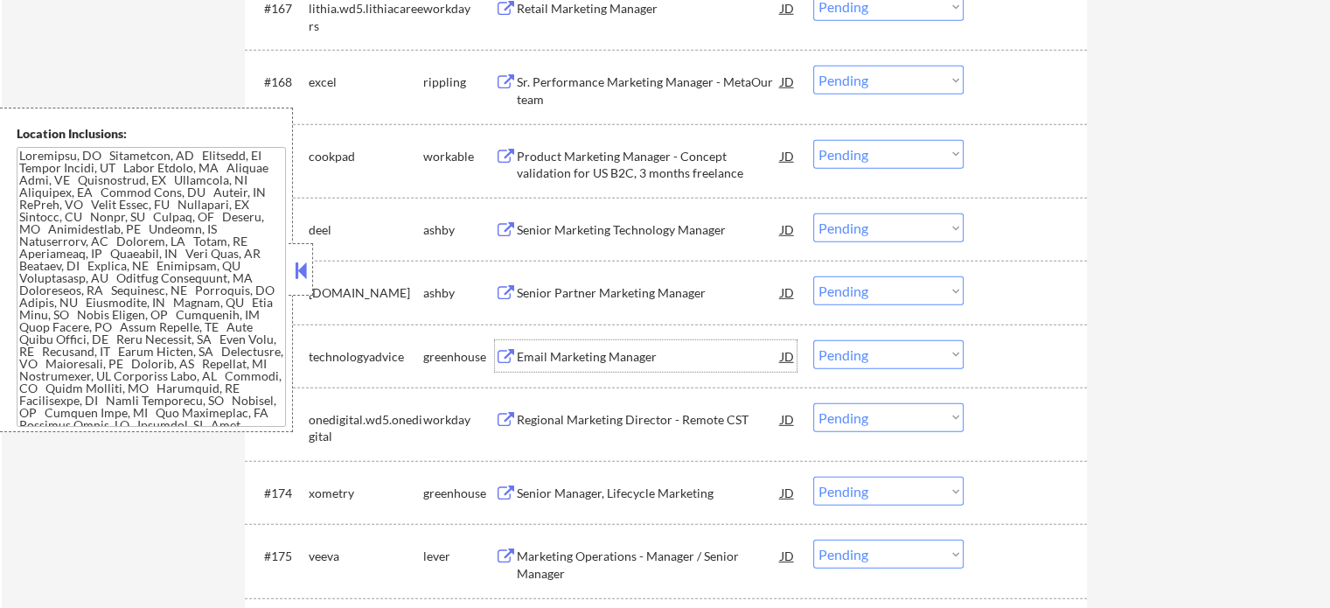
click at [654, 360] on div "Email Marketing Manager" at bounding box center [649, 356] width 264 height 17
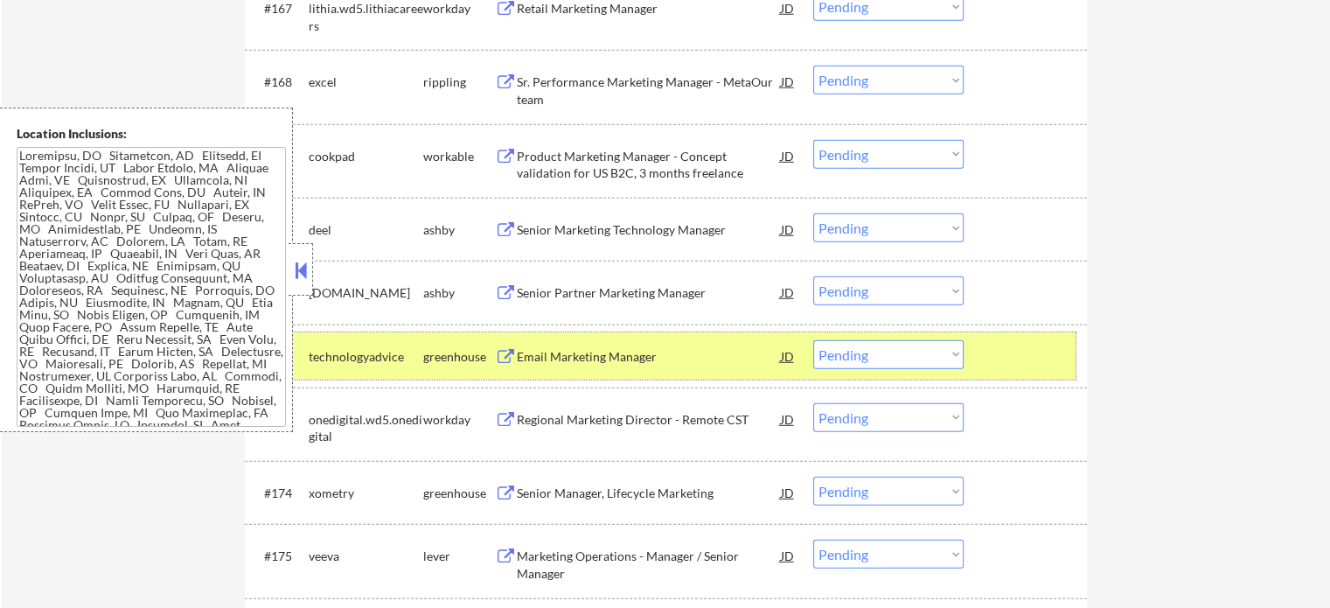
click at [990, 361] on div at bounding box center [1027, 355] width 77 height 31
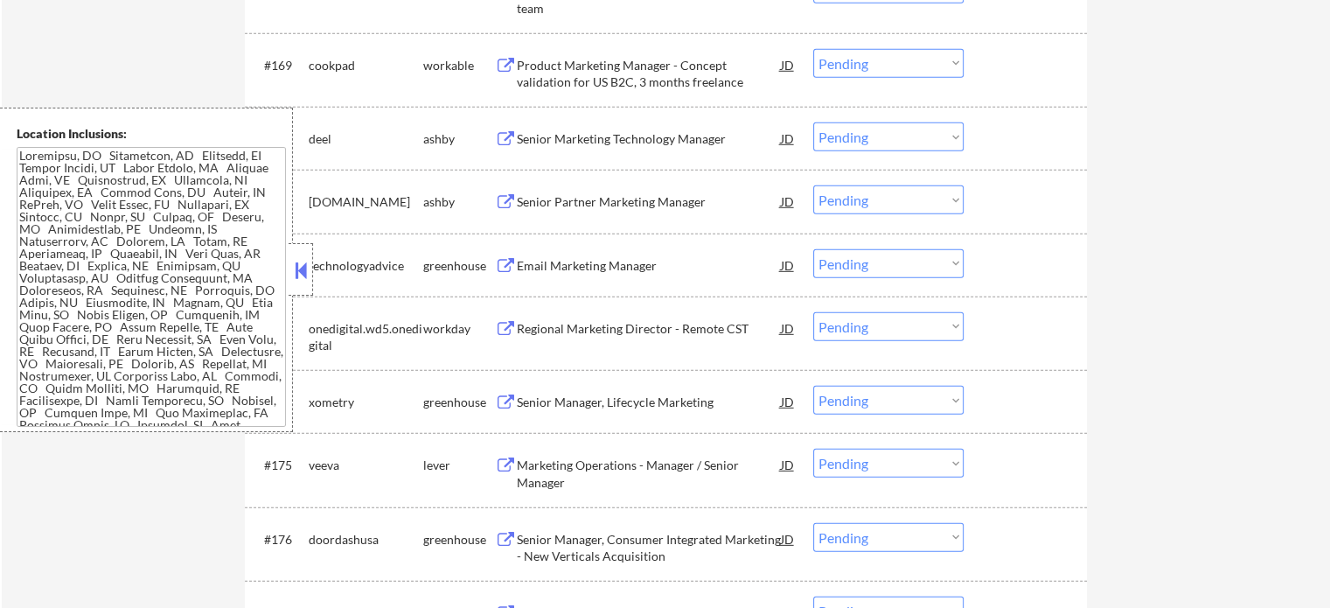
scroll to position [5160, 0]
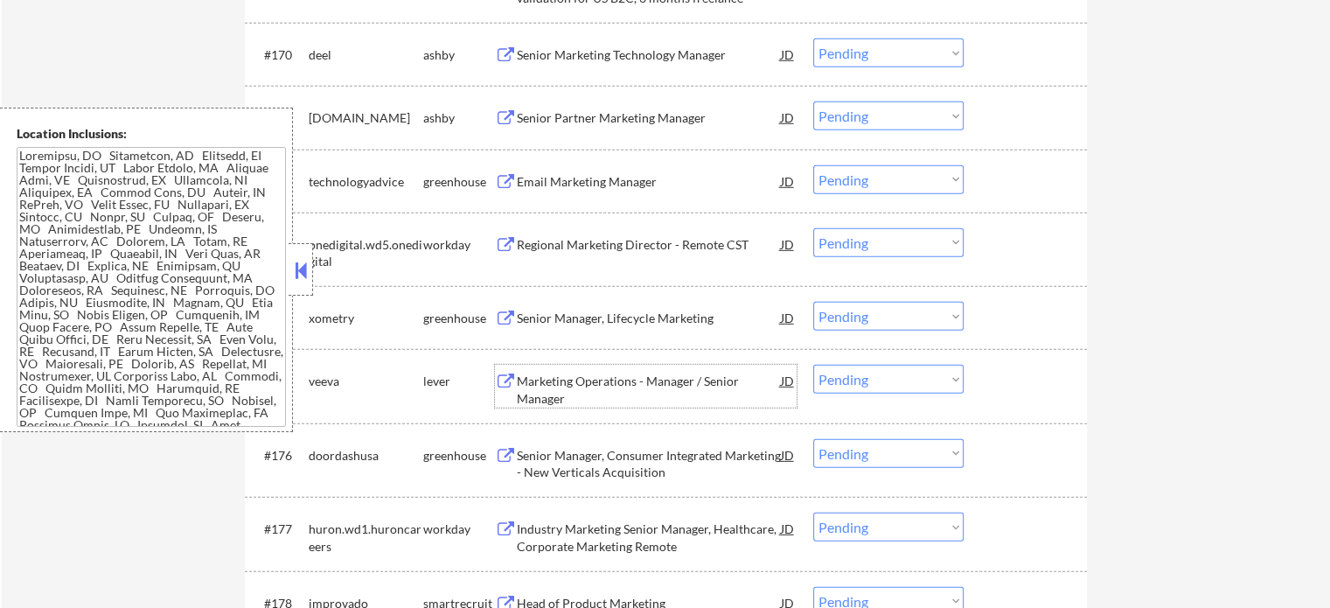
click at [651, 398] on div "Marketing Operations - Manager / Senior Manager" at bounding box center [649, 390] width 264 height 34
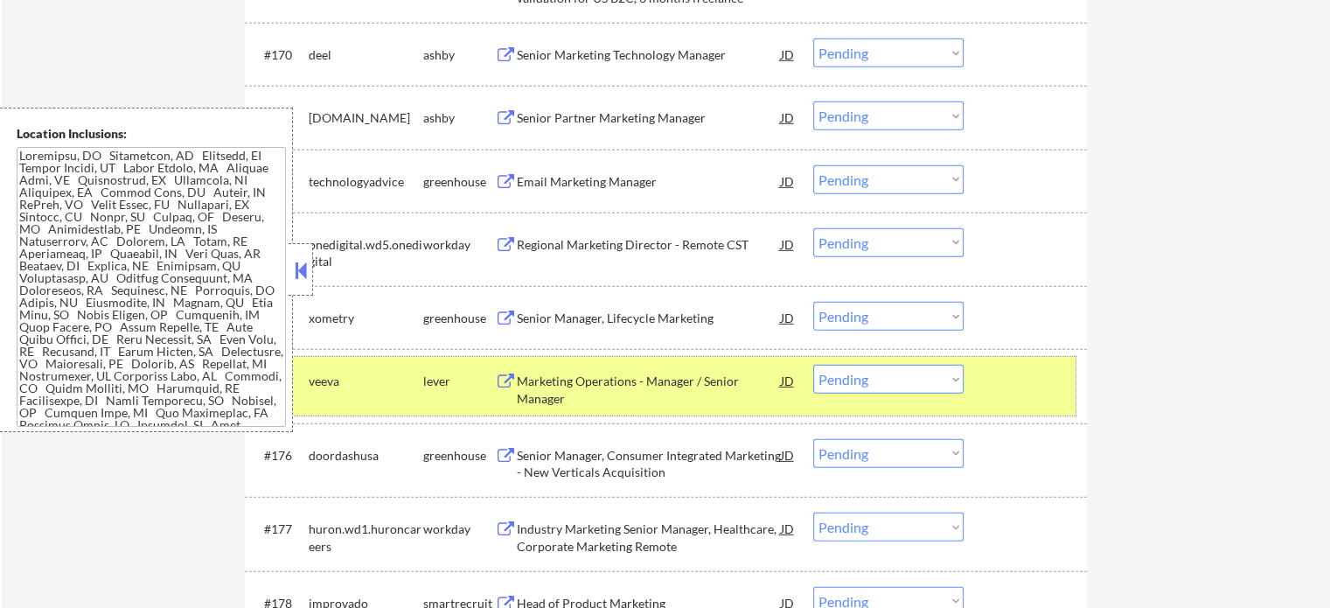
drag, startPoint x: 1019, startPoint y: 394, endPoint x: 873, endPoint y: 415, distance: 147.5
click at [1015, 395] on div at bounding box center [1027, 380] width 77 height 31
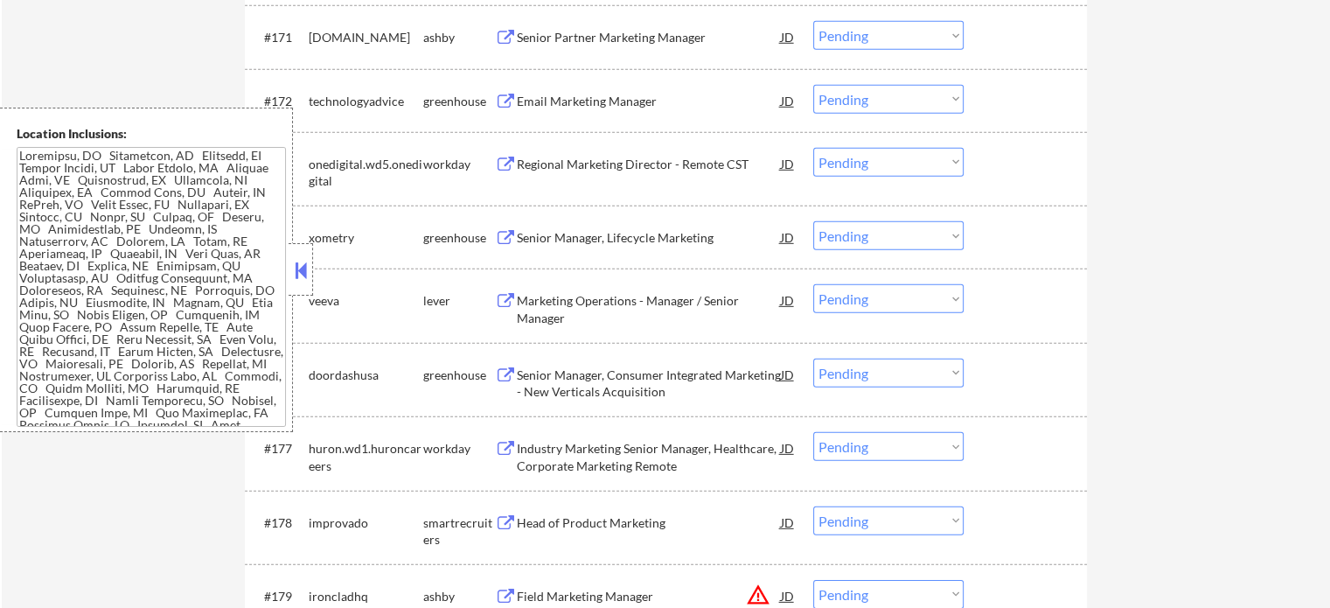
scroll to position [5334, 0]
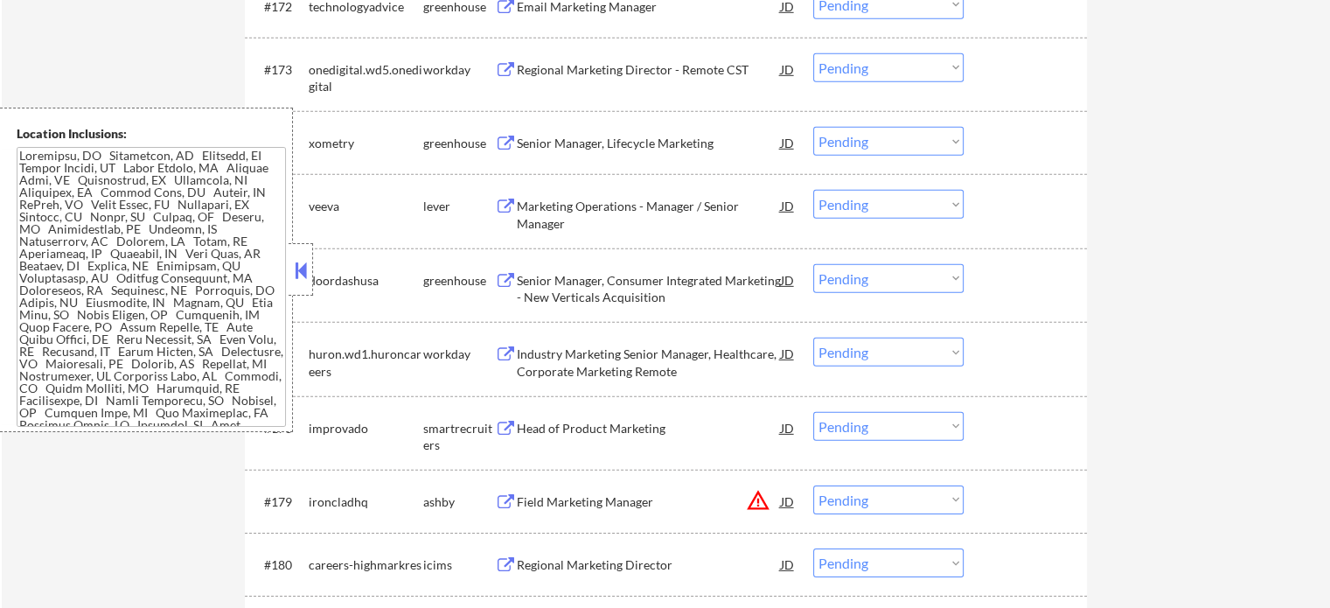
click at [649, 419] on div "Head of Product Marketing" at bounding box center [649, 427] width 264 height 31
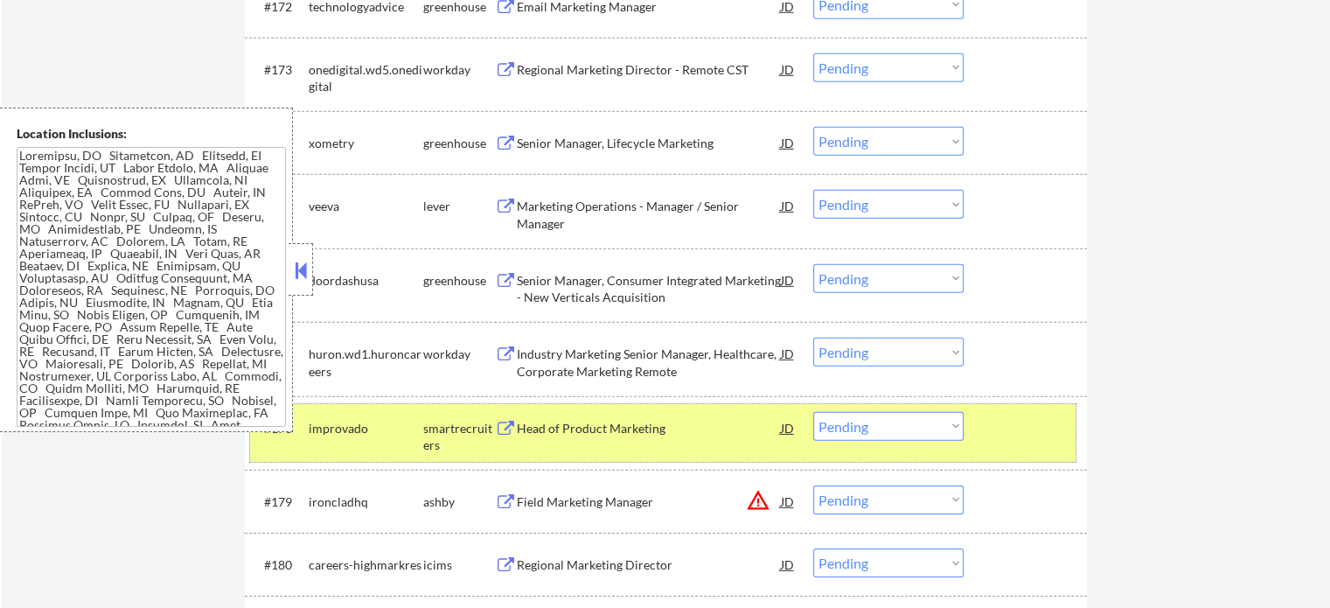
click at [1000, 432] on div at bounding box center [1027, 427] width 77 height 31
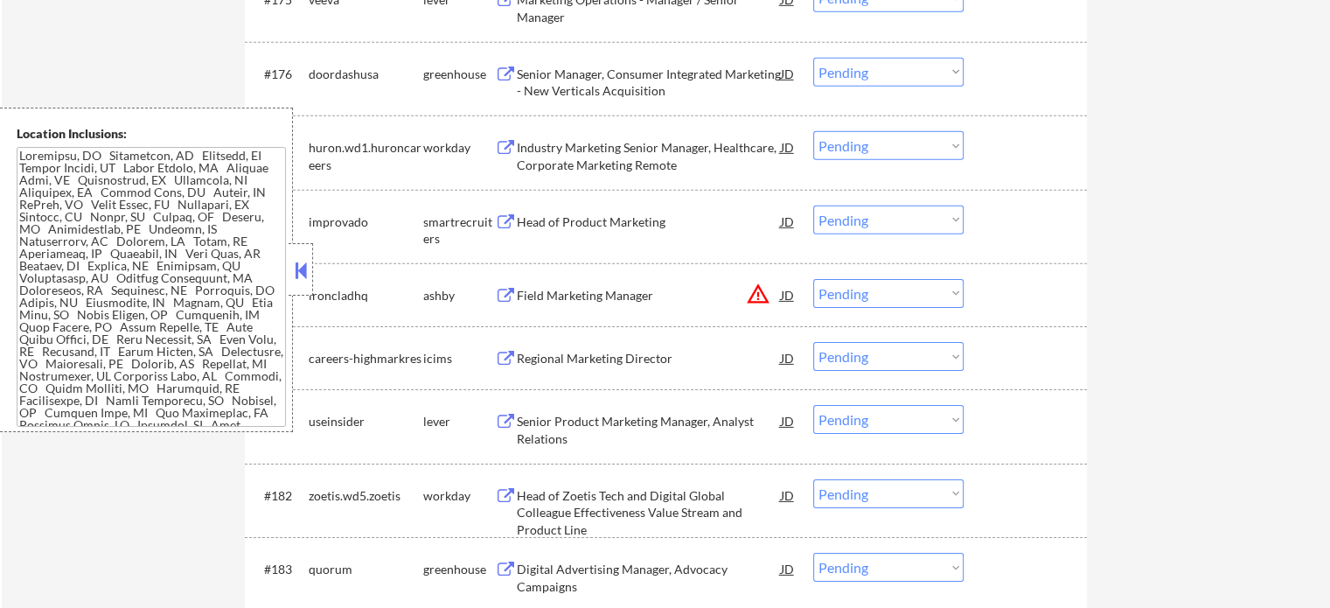
scroll to position [5597, 0]
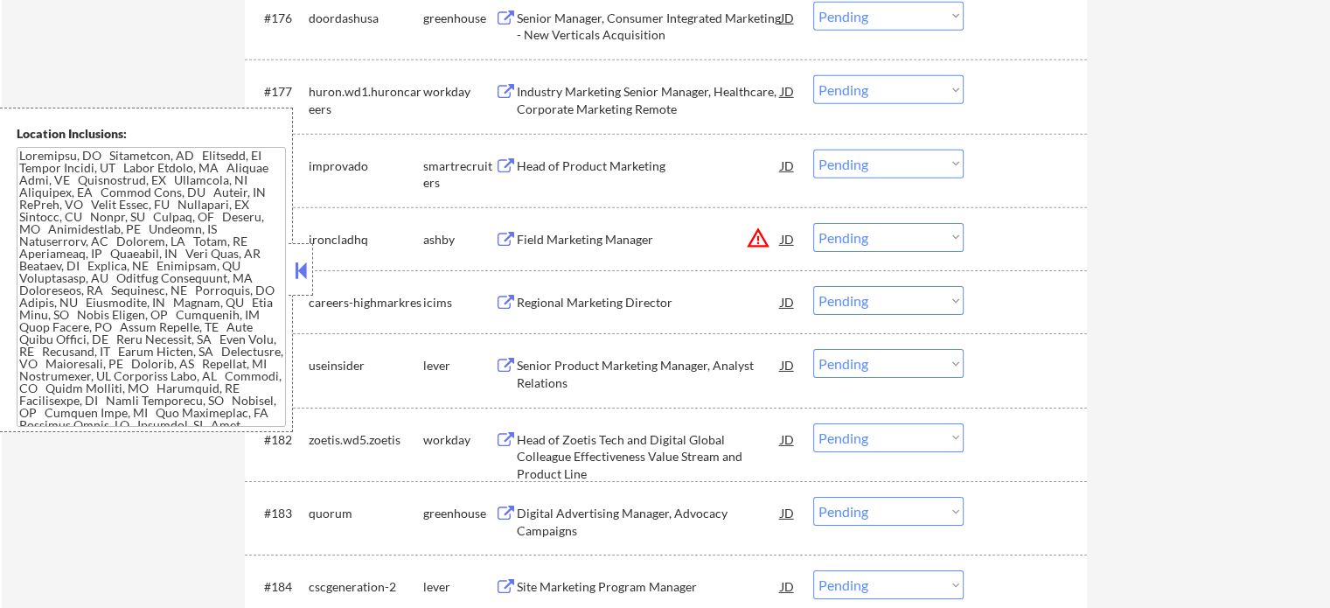
click at [689, 373] on div "Senior Product Marketing Manager, Analyst Relations" at bounding box center [649, 374] width 264 height 34
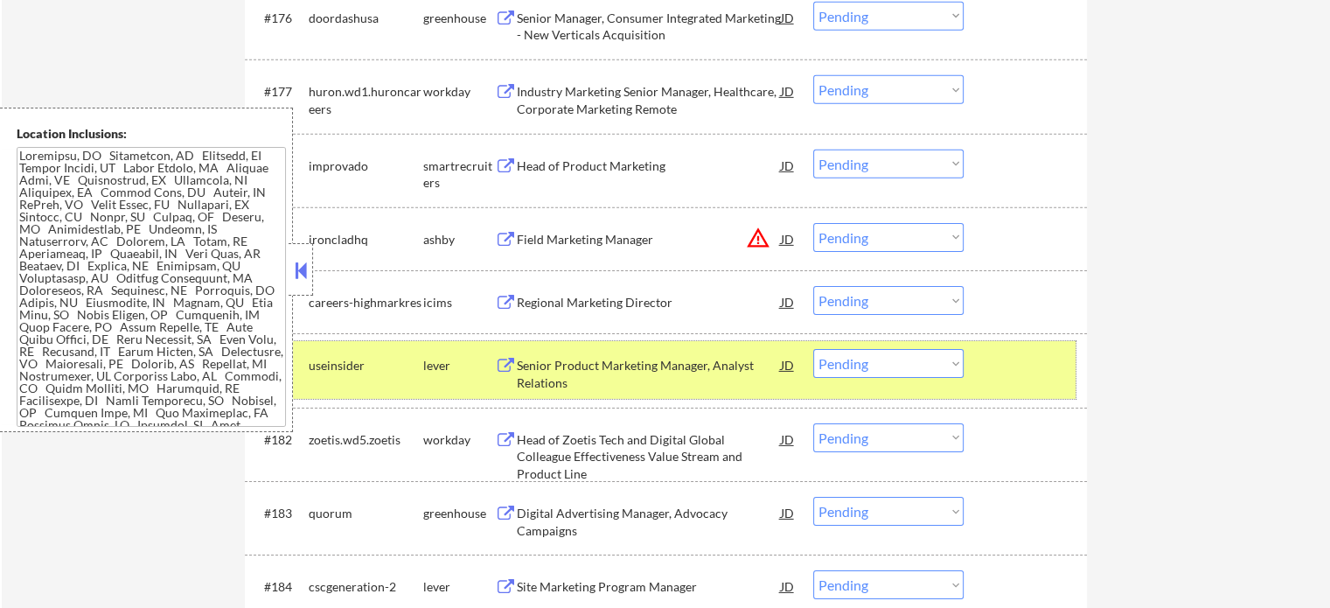
click at [1060, 385] on div "#181 useinsider lever Senior Product Marketing Manager, Analyst Relations JD wa…" at bounding box center [663, 370] width 826 height 58
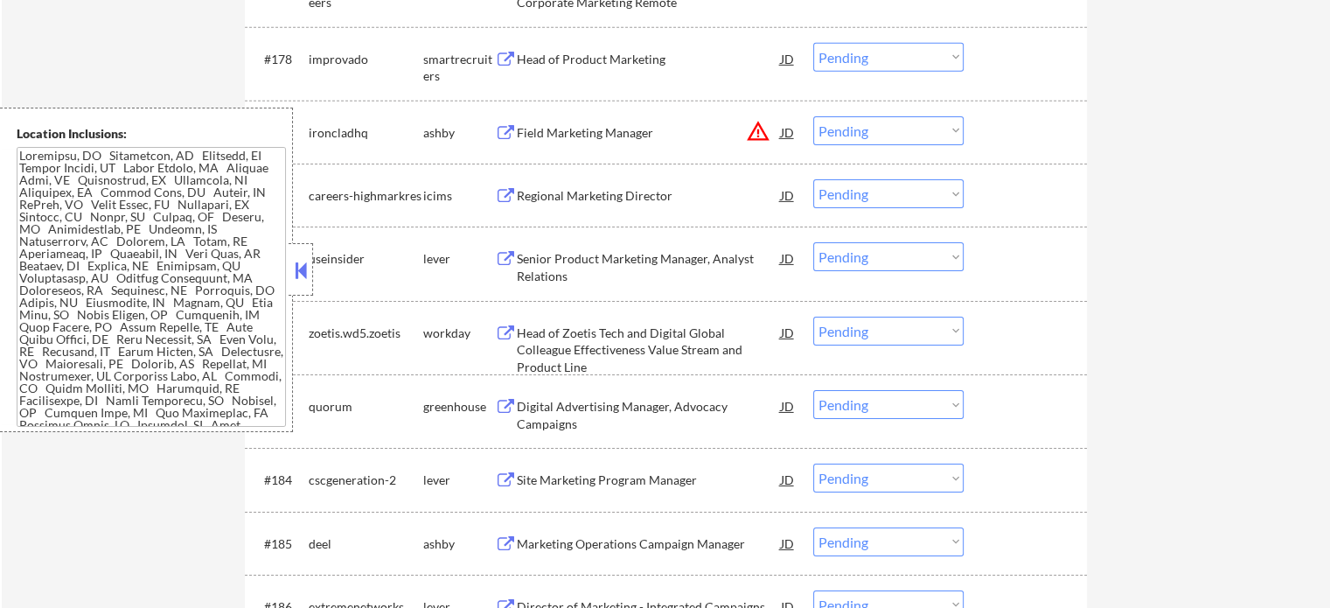
scroll to position [5772, 0]
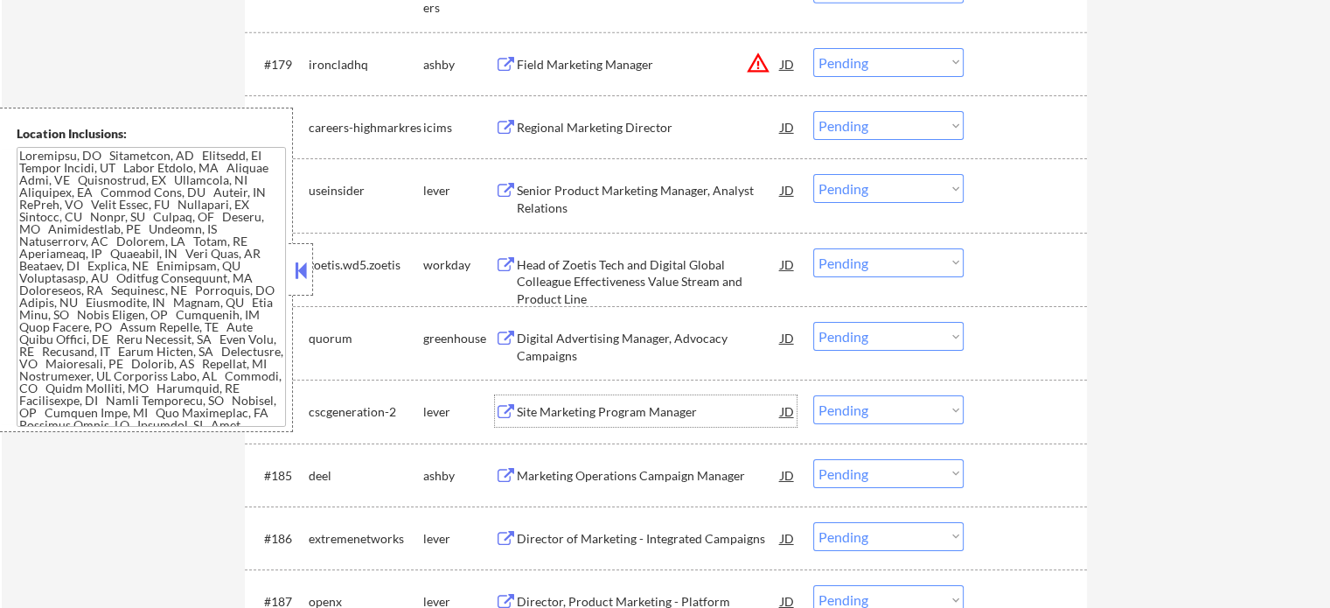
click at [565, 426] on div "Site Marketing Program Manager" at bounding box center [649, 410] width 264 height 31
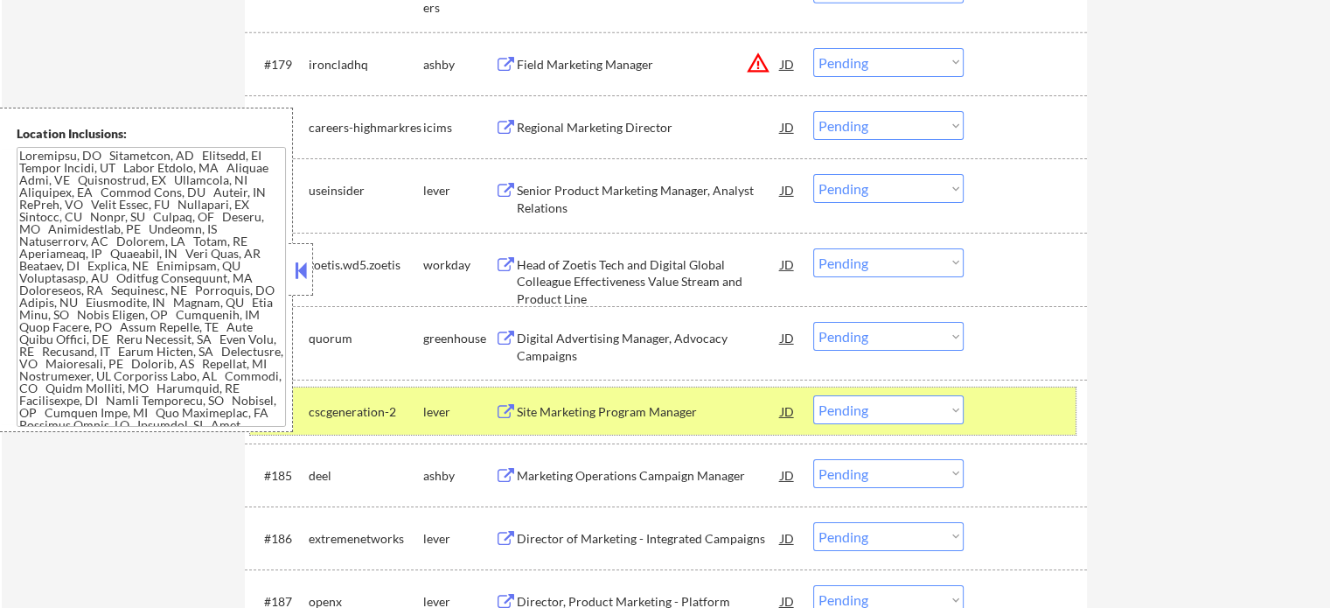
drag, startPoint x: 1014, startPoint y: 426, endPoint x: 899, endPoint y: 426, distance: 115.4
click at [1015, 426] on div at bounding box center [1027, 410] width 77 height 31
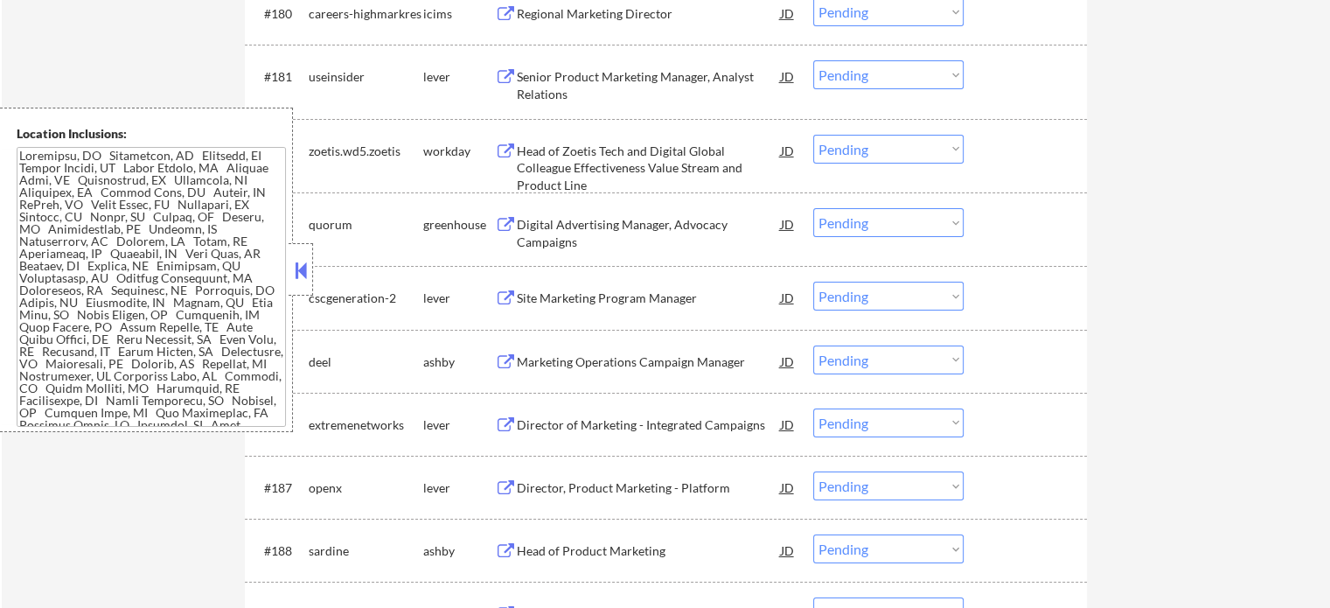
scroll to position [6034, 0]
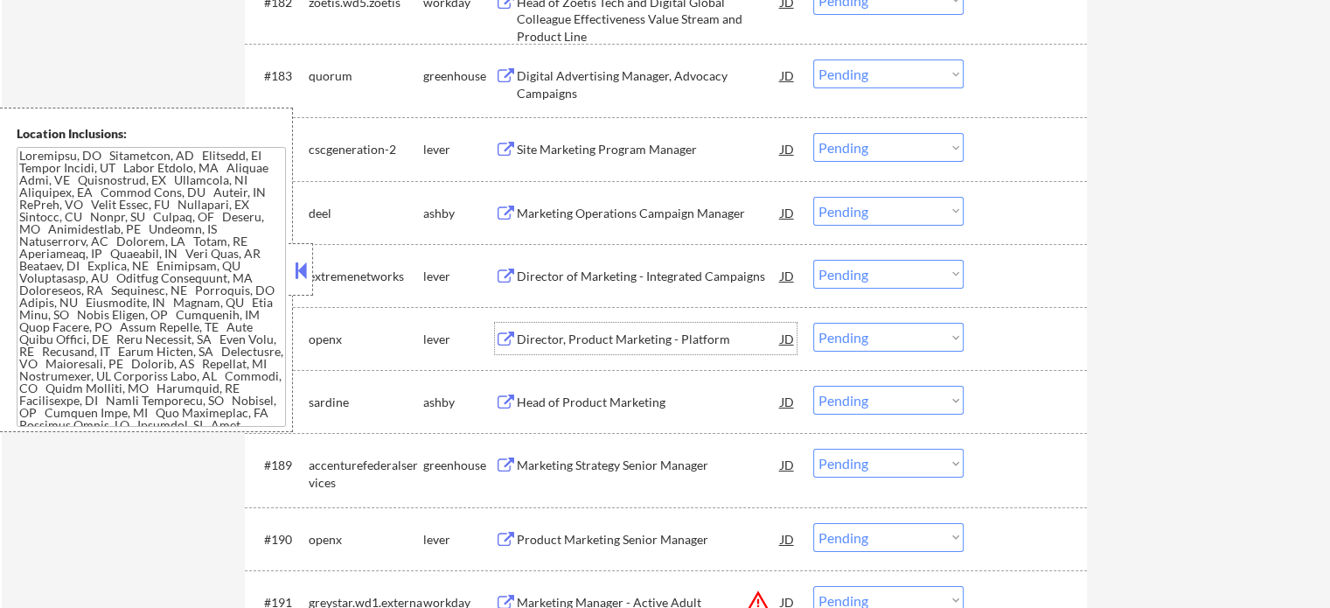
click at [637, 348] on div "Director, Product Marketing - Platform" at bounding box center [649, 339] width 264 height 17
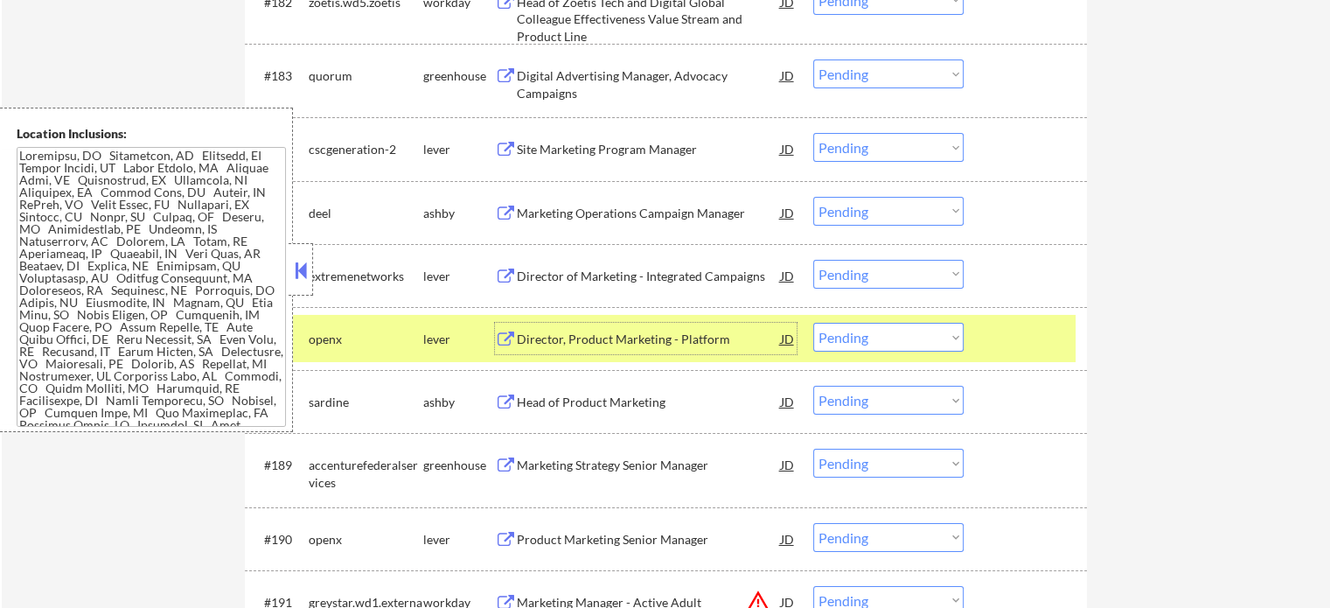
click at [1028, 331] on div at bounding box center [1027, 338] width 77 height 31
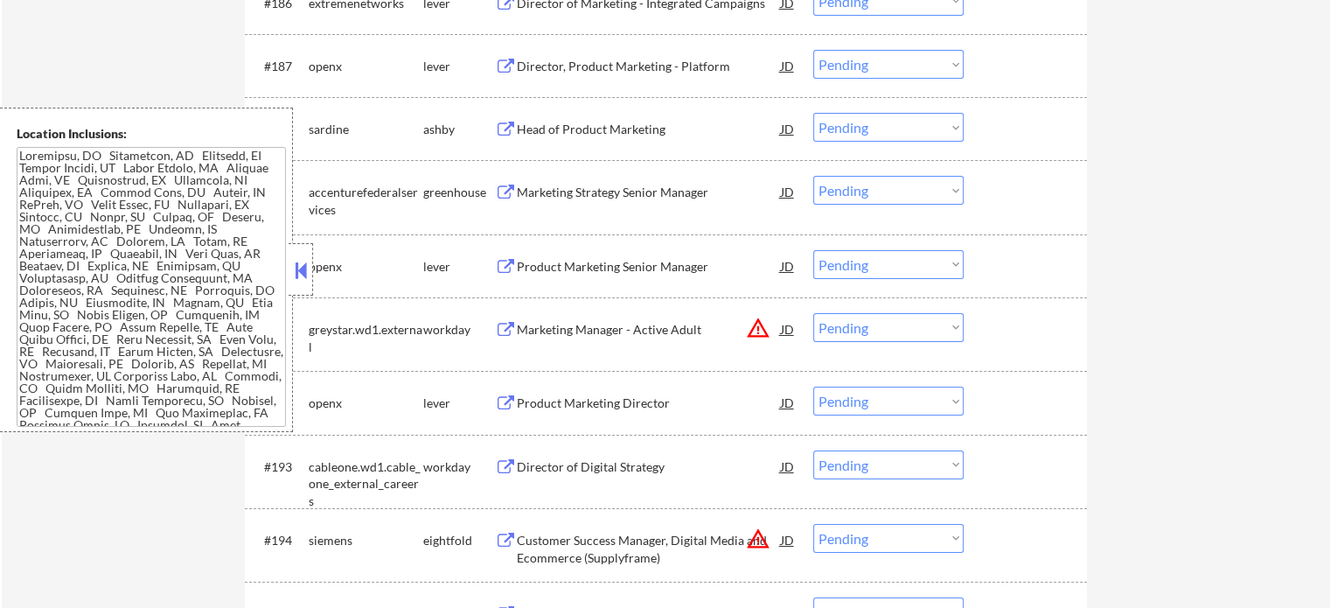
scroll to position [6471, 0]
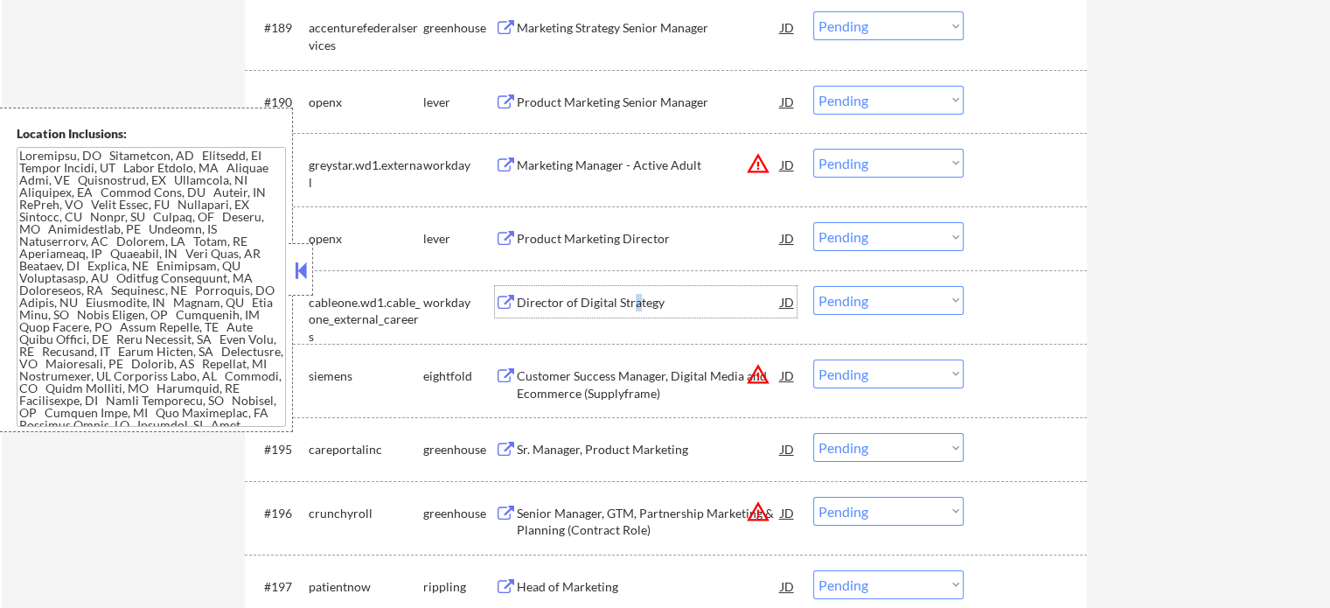
click at [632, 308] on div "Director of Digital Strategy" at bounding box center [649, 302] width 264 height 17
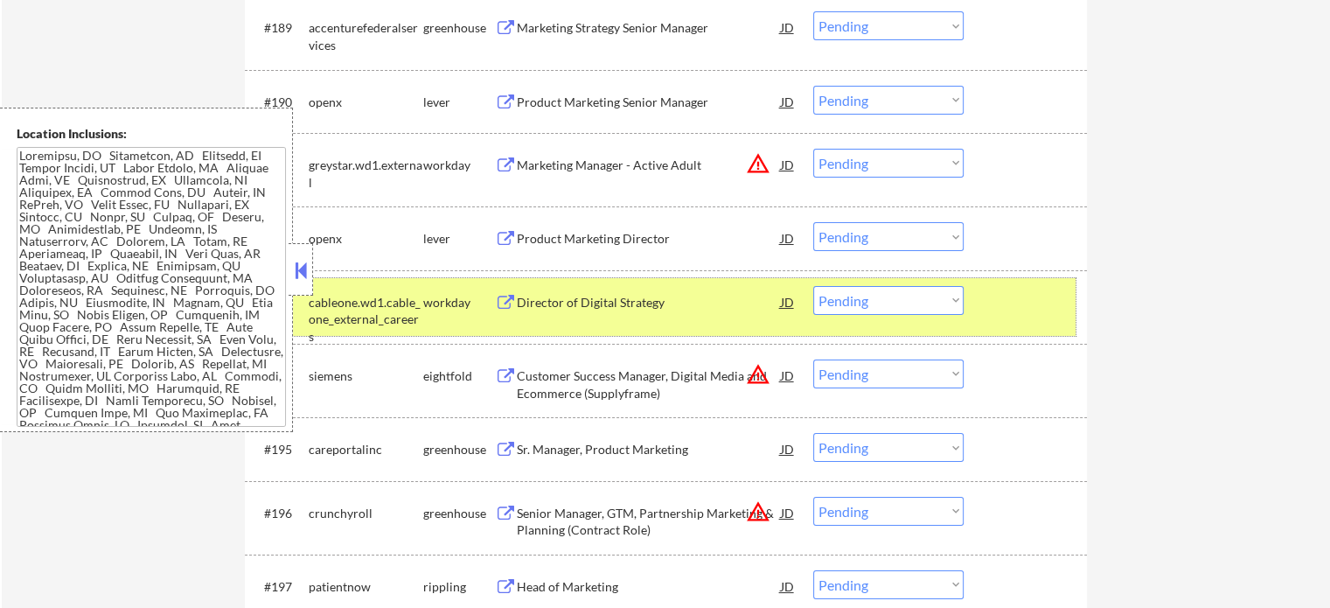
click at [1035, 317] on div at bounding box center [1027, 301] width 77 height 31
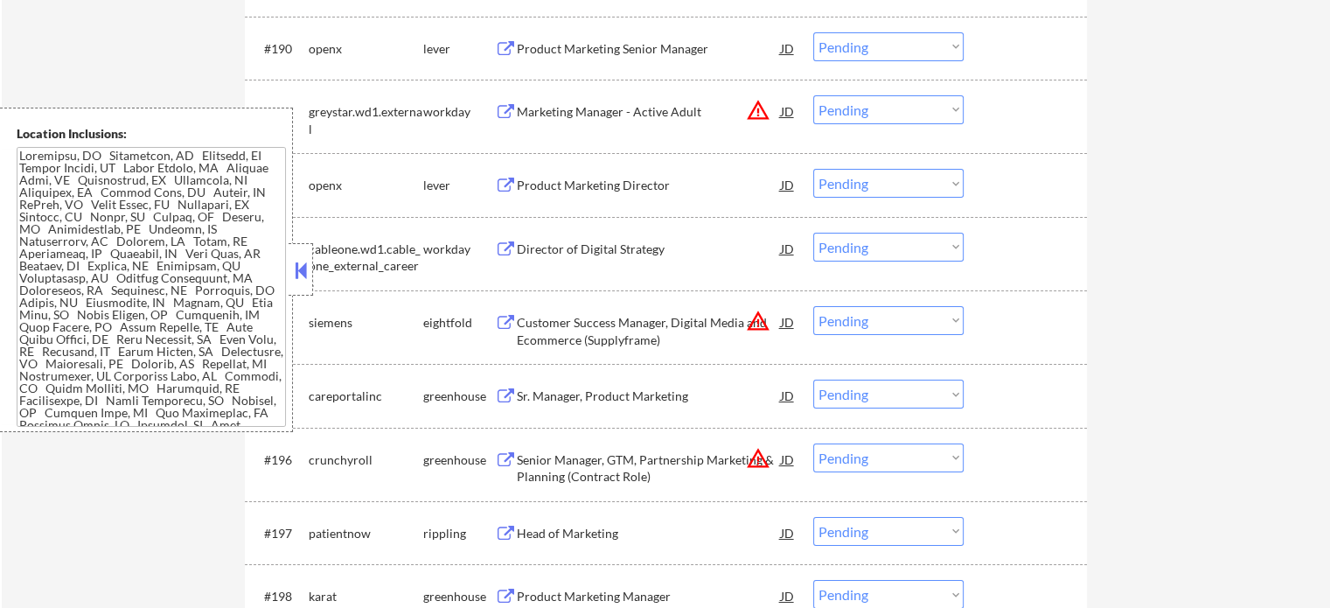
scroll to position [6734, 0]
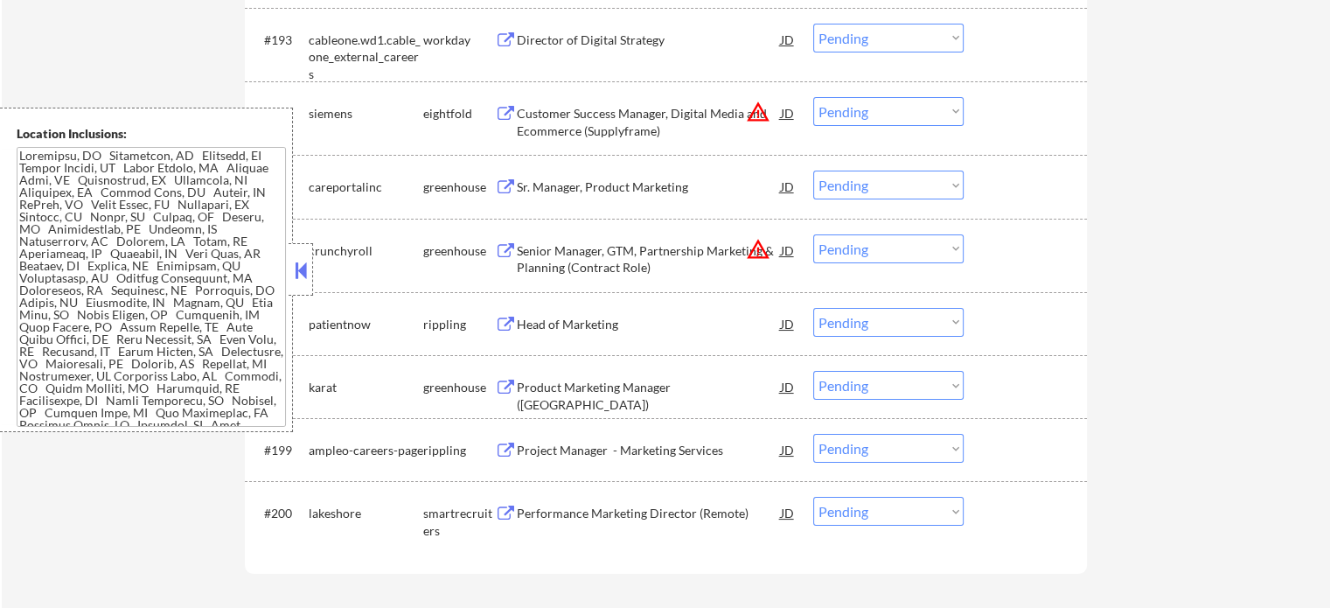
click at [622, 316] on div "Head of Marketing" at bounding box center [649, 324] width 264 height 17
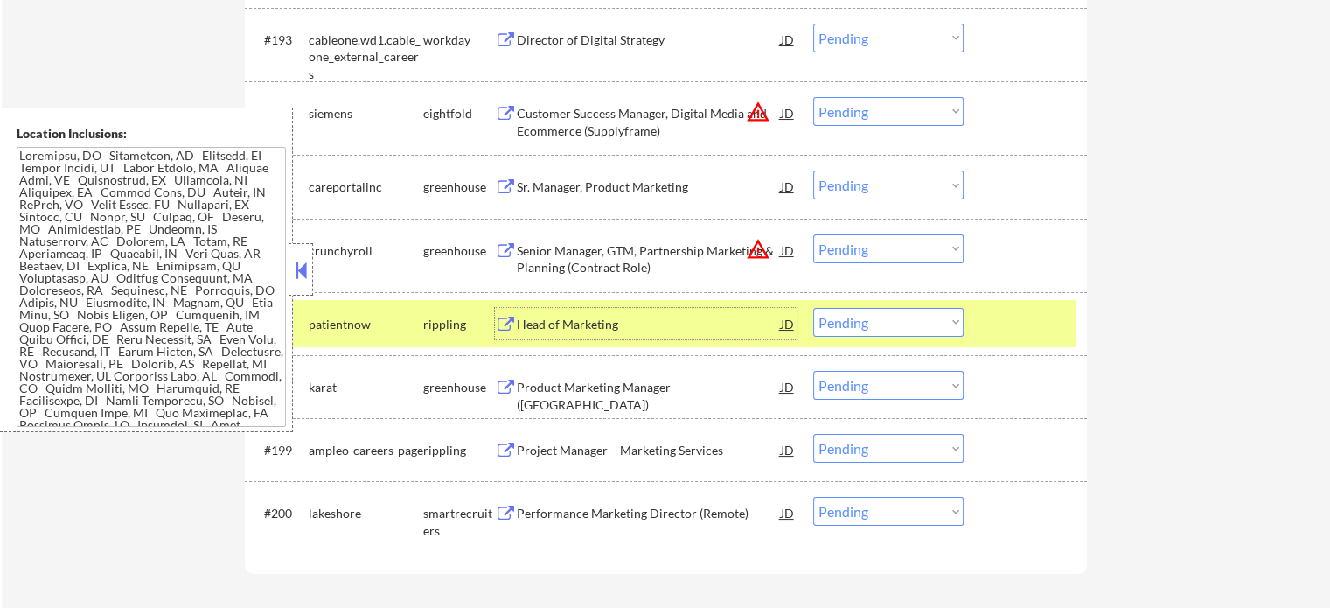
click at [996, 335] on div at bounding box center [1027, 323] width 77 height 31
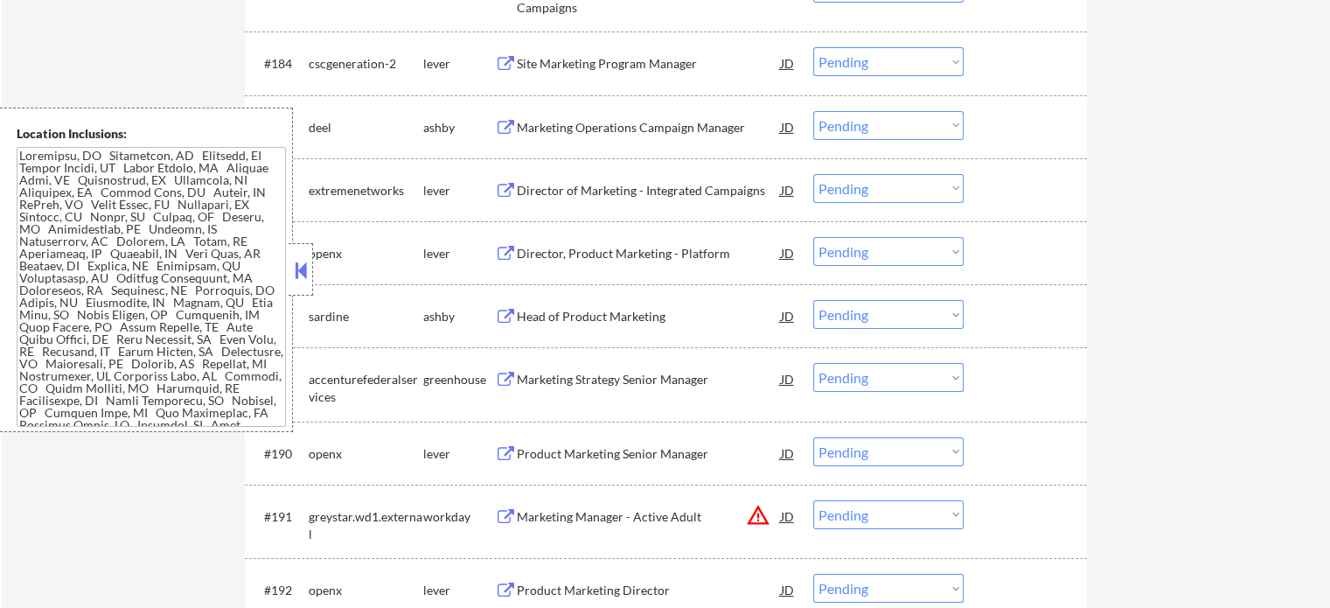
scroll to position [6034, 0]
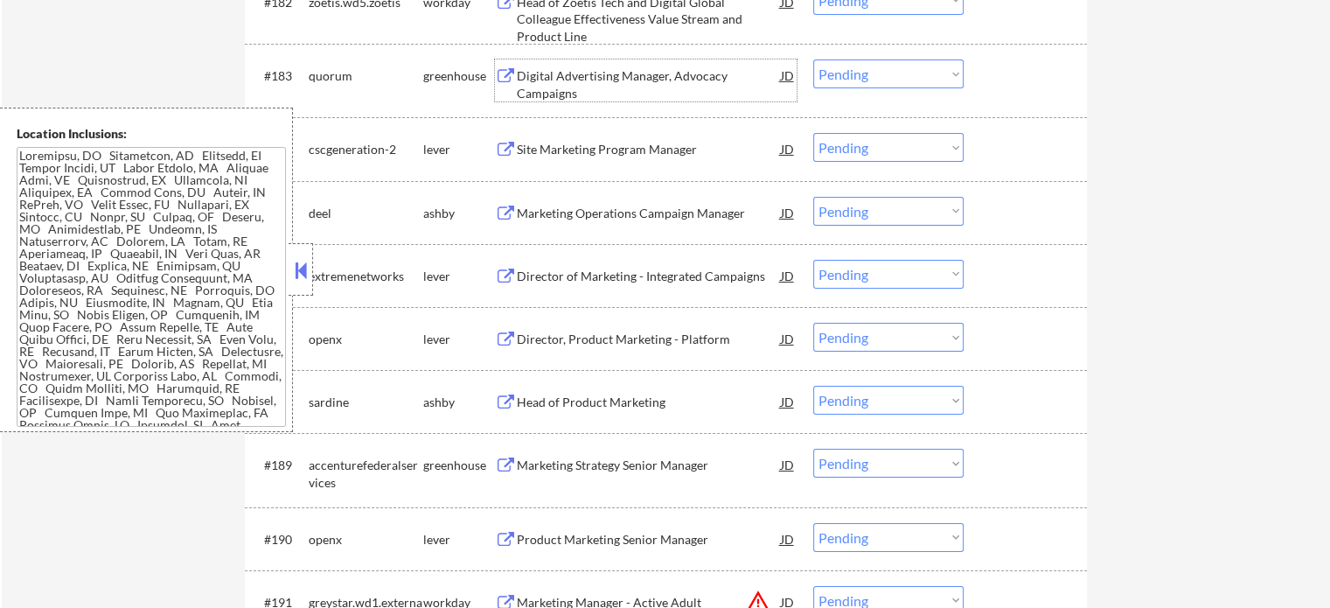
click at [616, 97] on div "Digital Advertising Manager, Advocacy Campaigns" at bounding box center [649, 84] width 264 height 34
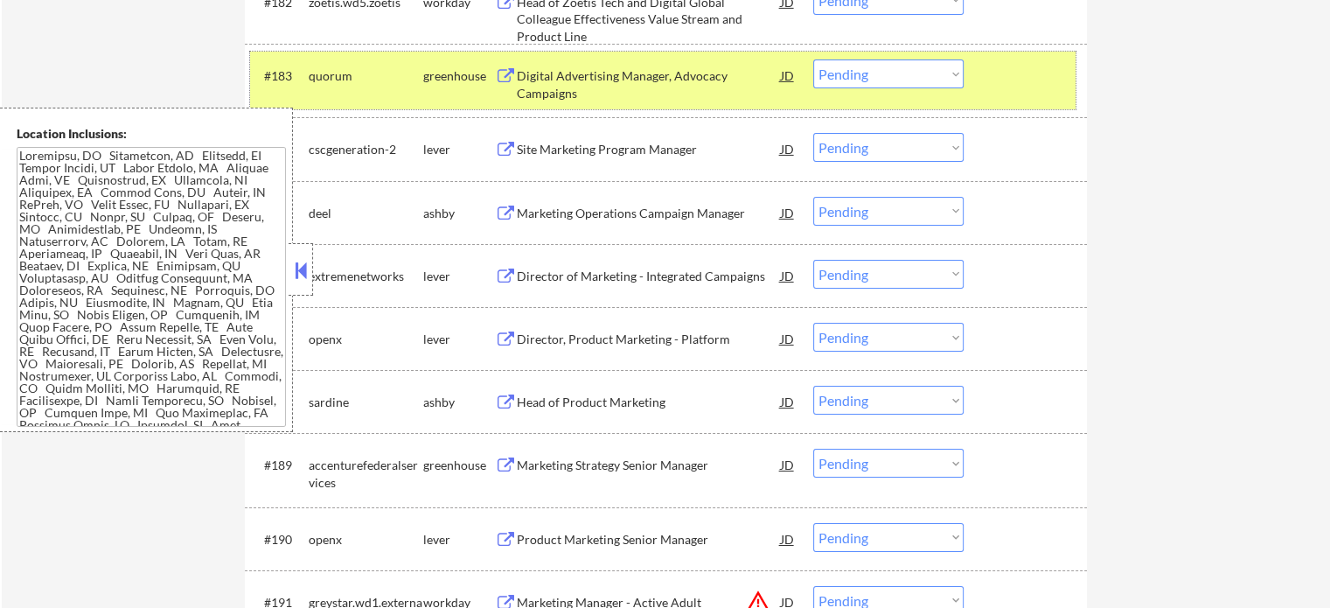
drag, startPoint x: 1035, startPoint y: 102, endPoint x: 723, endPoint y: 345, distance: 394.5
click at [1024, 109] on div "#183 quorum greenhouse Digital Advertising Manager, Advocacy Campaigns JD warni…" at bounding box center [663, 81] width 826 height 58
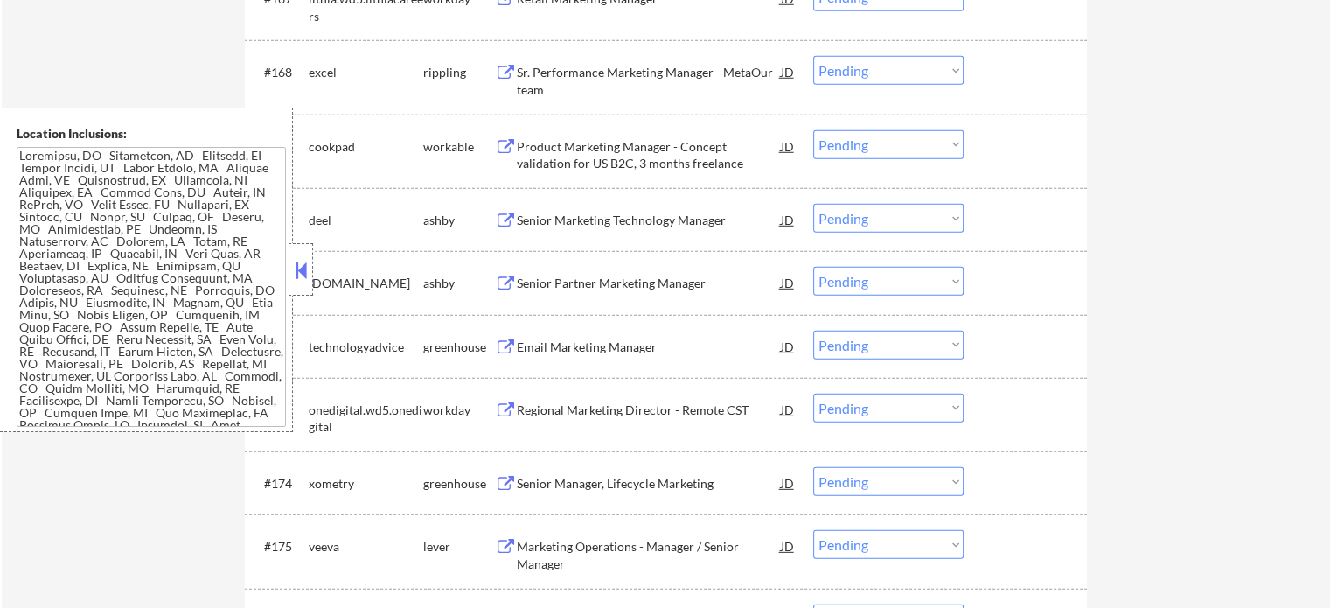
scroll to position [4635, 0]
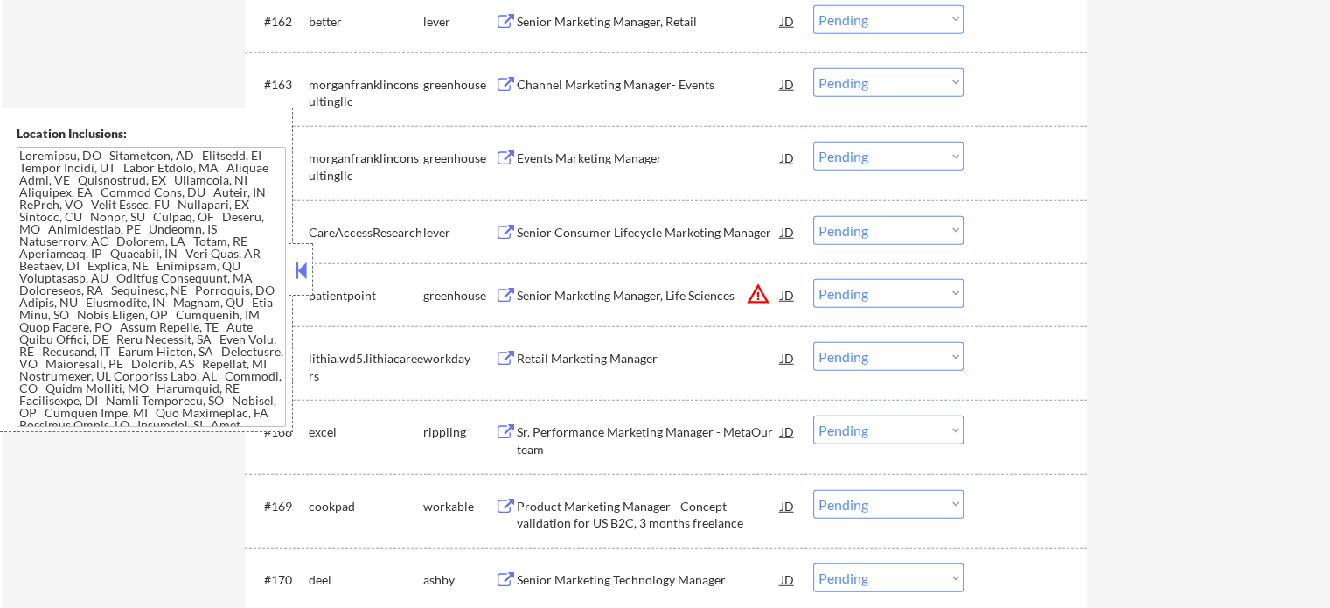
click at [623, 96] on div "Channel Marketing Manager- Events" at bounding box center [649, 83] width 264 height 31
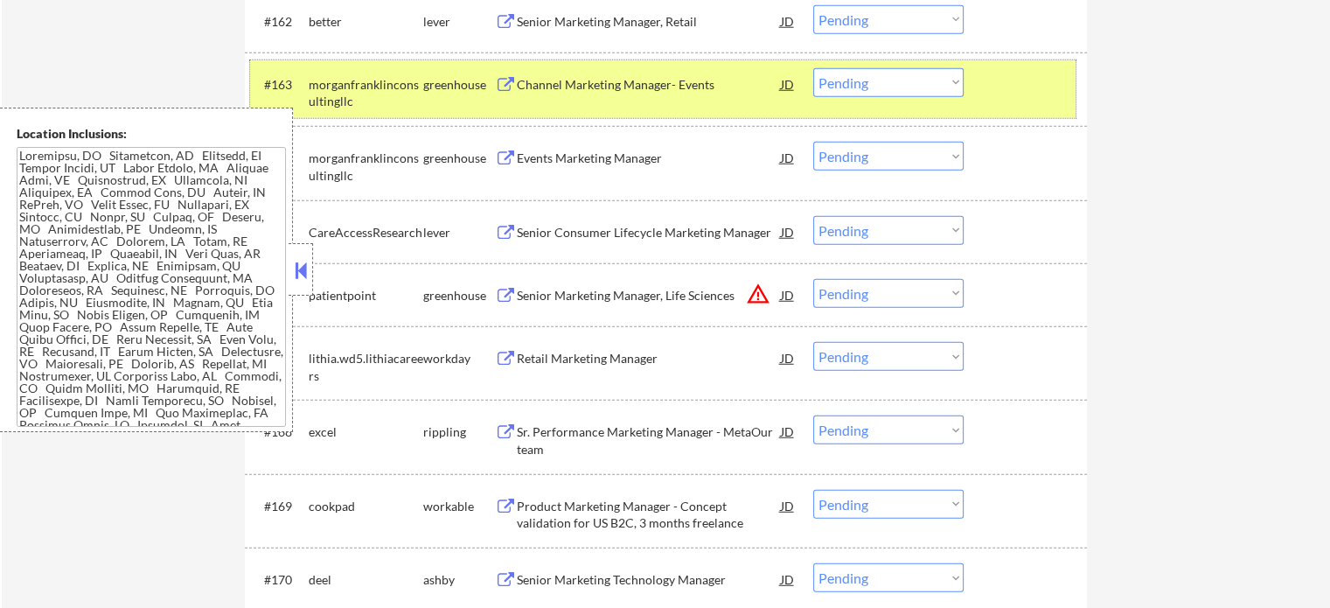
click at [976, 100] on div "#163 morganfranklinconsultingllc greenhouse Channel Marketing Manager- Events J…" at bounding box center [663, 89] width 826 height 58
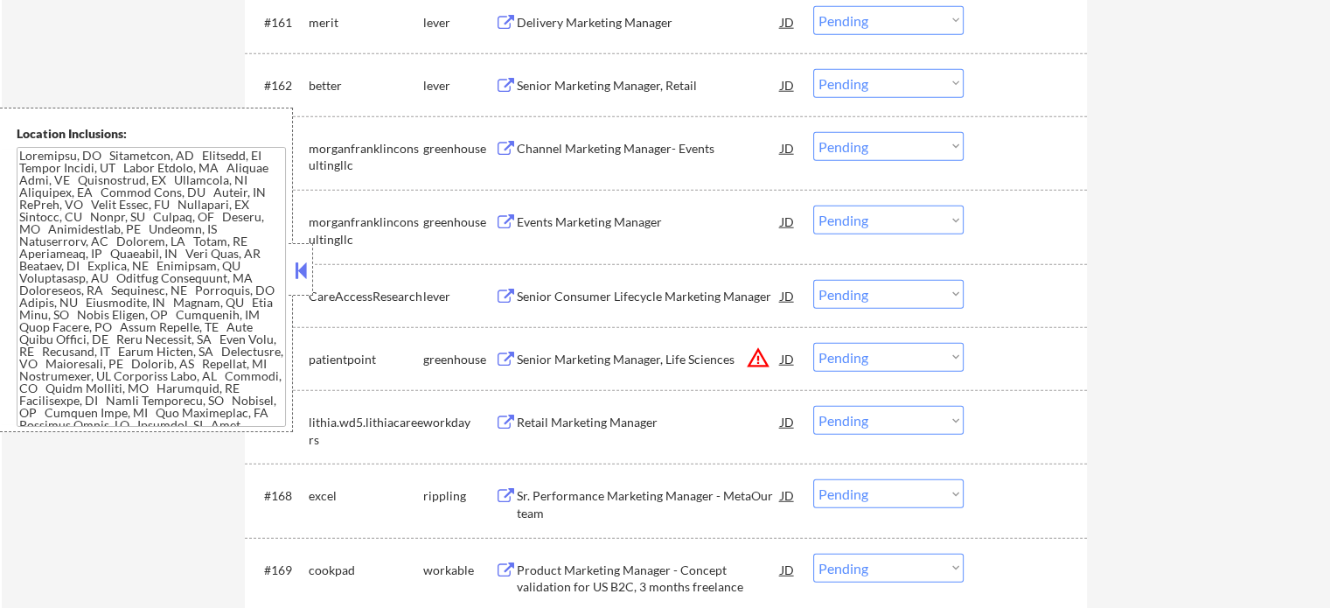
scroll to position [4285, 0]
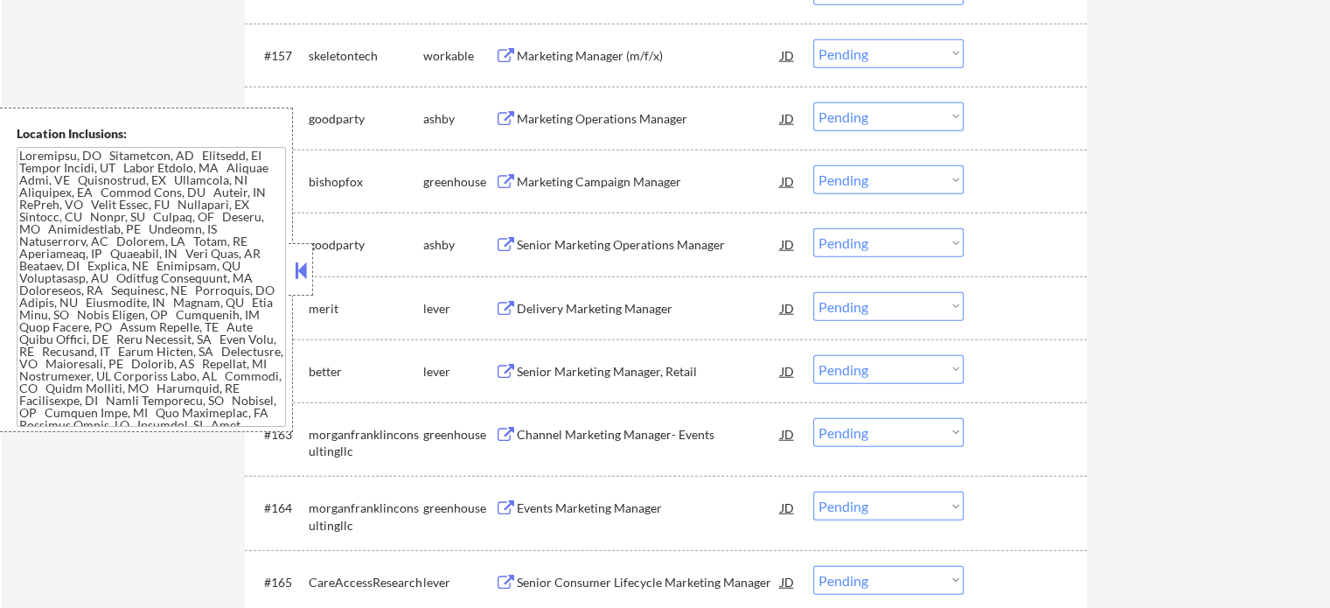
click at [560, 85] on div "#157 skeletontech workable Marketing Manager (m/f/x) JD warning_amber Choose an…" at bounding box center [666, 55] width 842 height 63
click at [554, 66] on div "Marketing Manager (m/f/x)" at bounding box center [649, 54] width 264 height 31
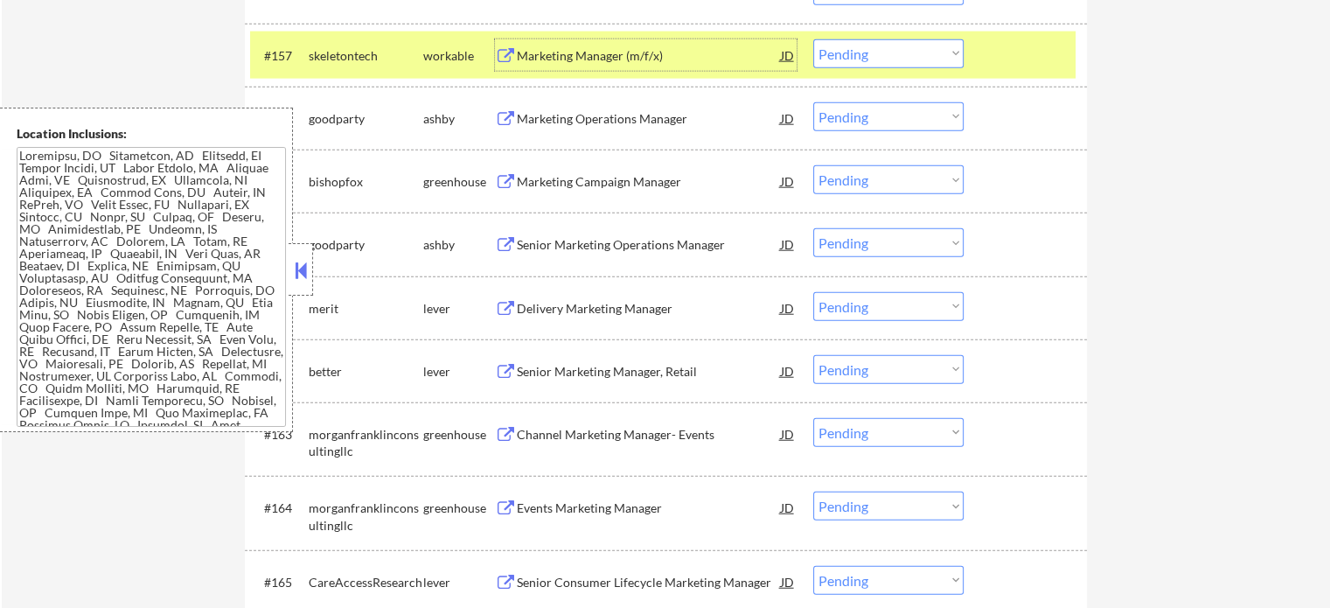
click at [1026, 62] on div at bounding box center [1027, 54] width 77 height 31
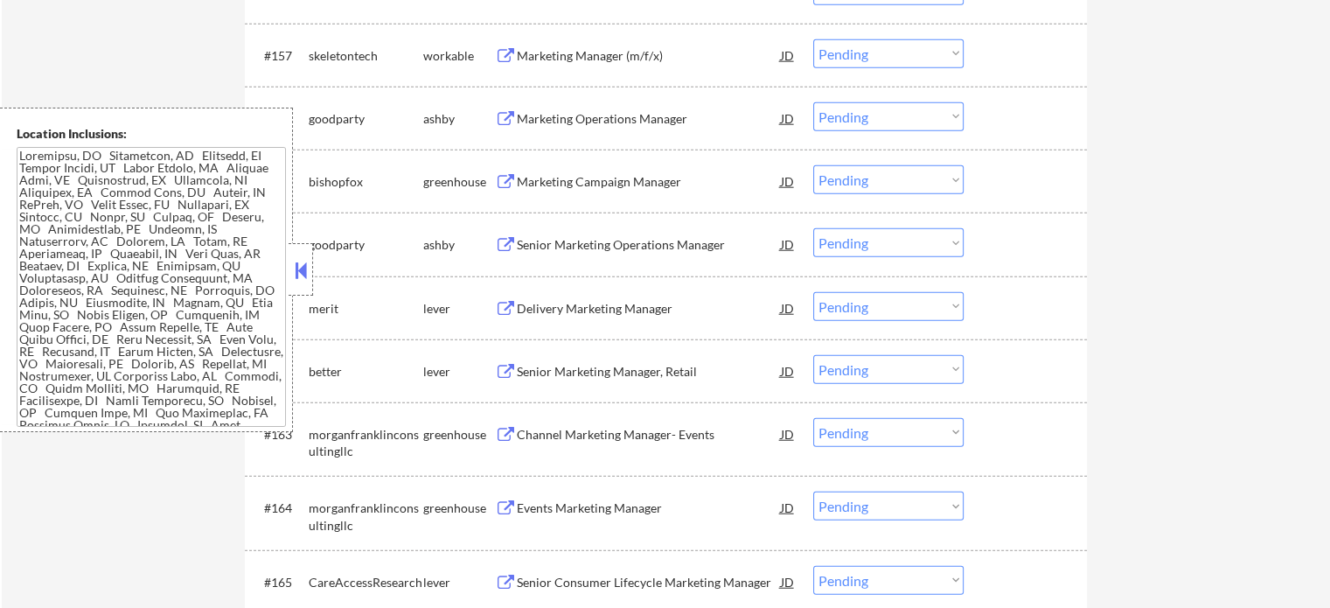
click at [702, 249] on div "Senior Marketing Operations Manager" at bounding box center [649, 244] width 264 height 17
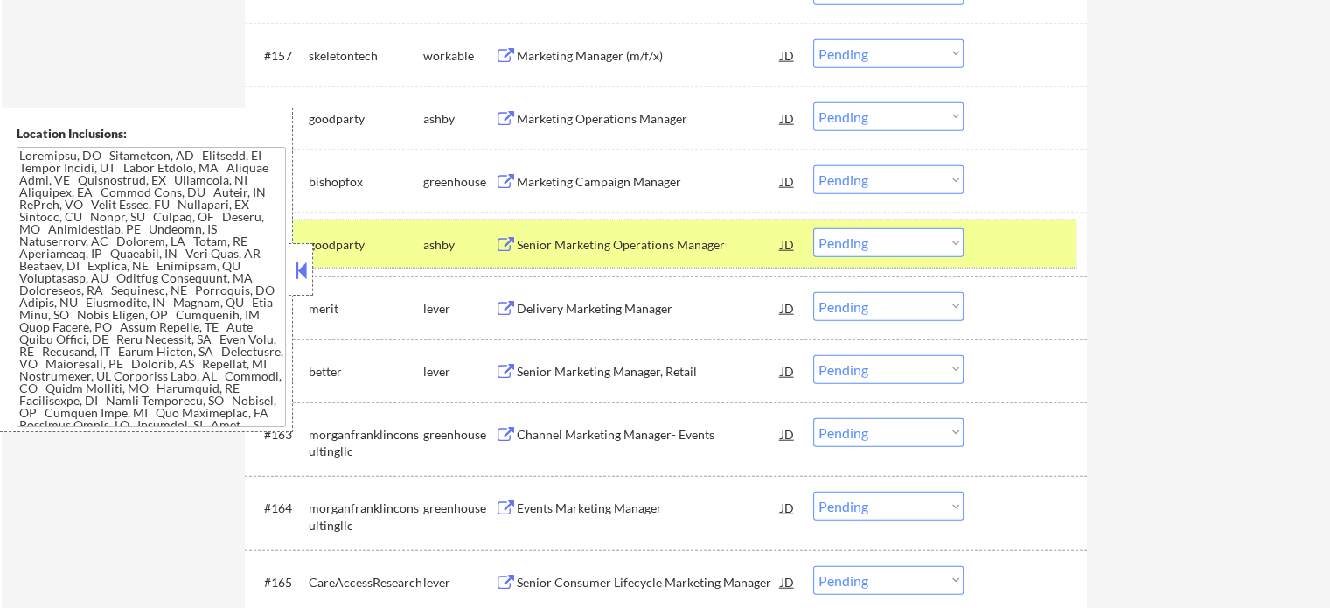
click at [1046, 250] on div at bounding box center [1027, 243] width 77 height 31
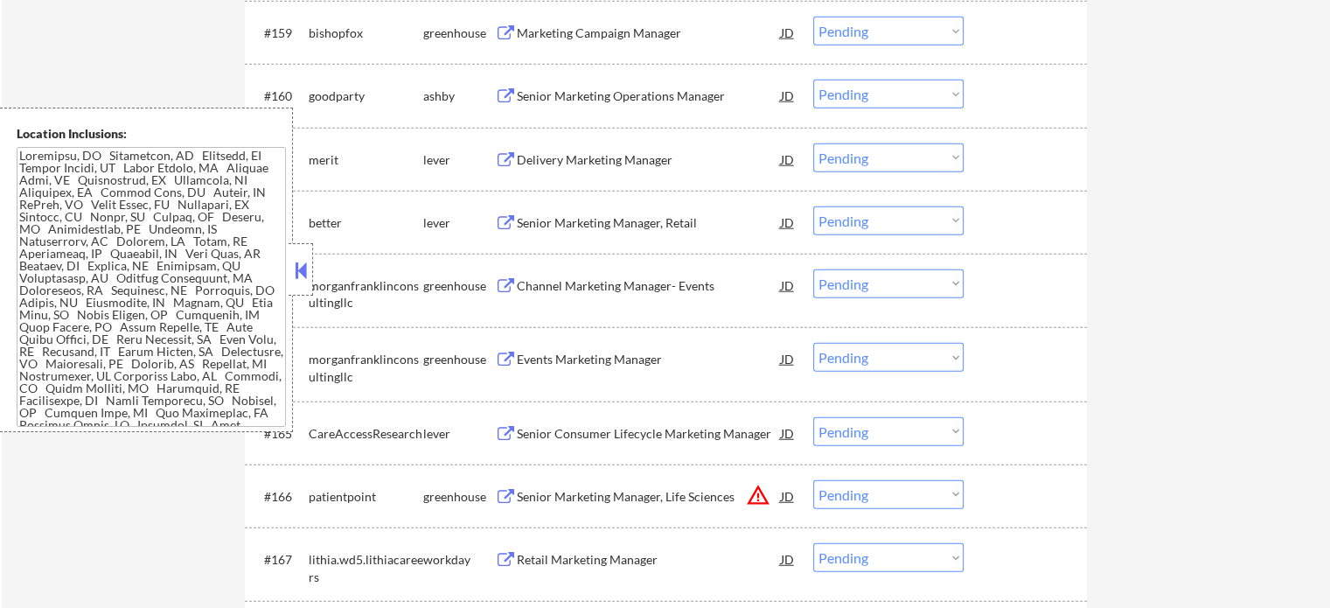
scroll to position [4547, 0]
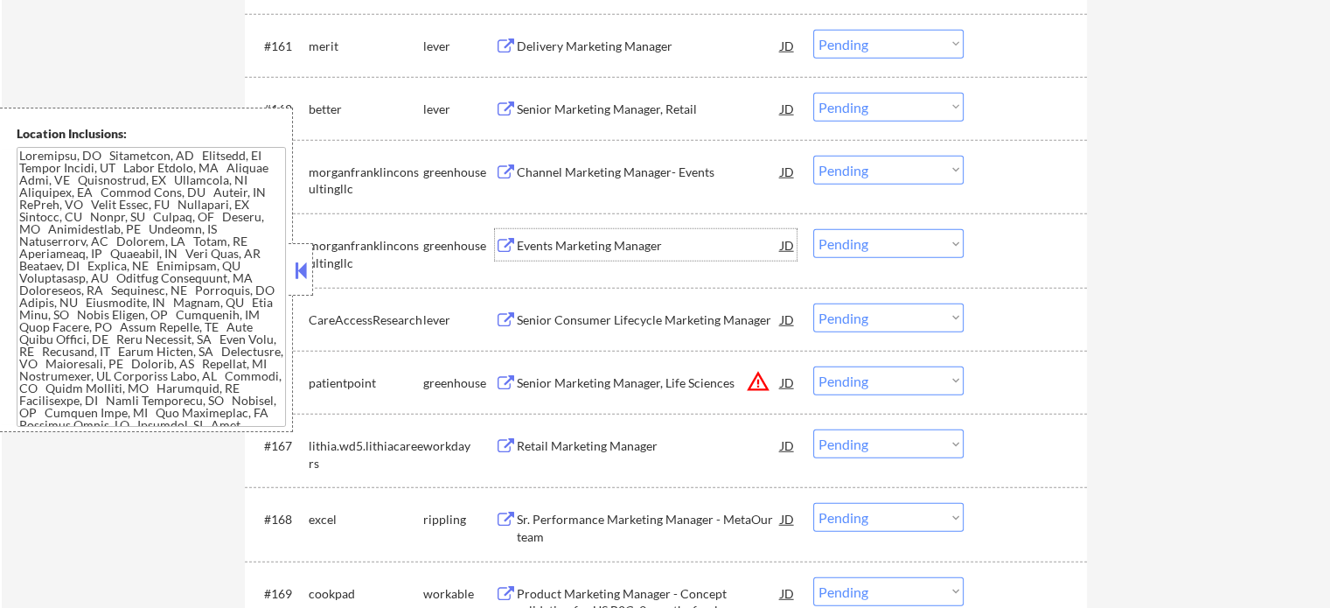
click at [617, 244] on div "Events Marketing Manager" at bounding box center [649, 245] width 264 height 17
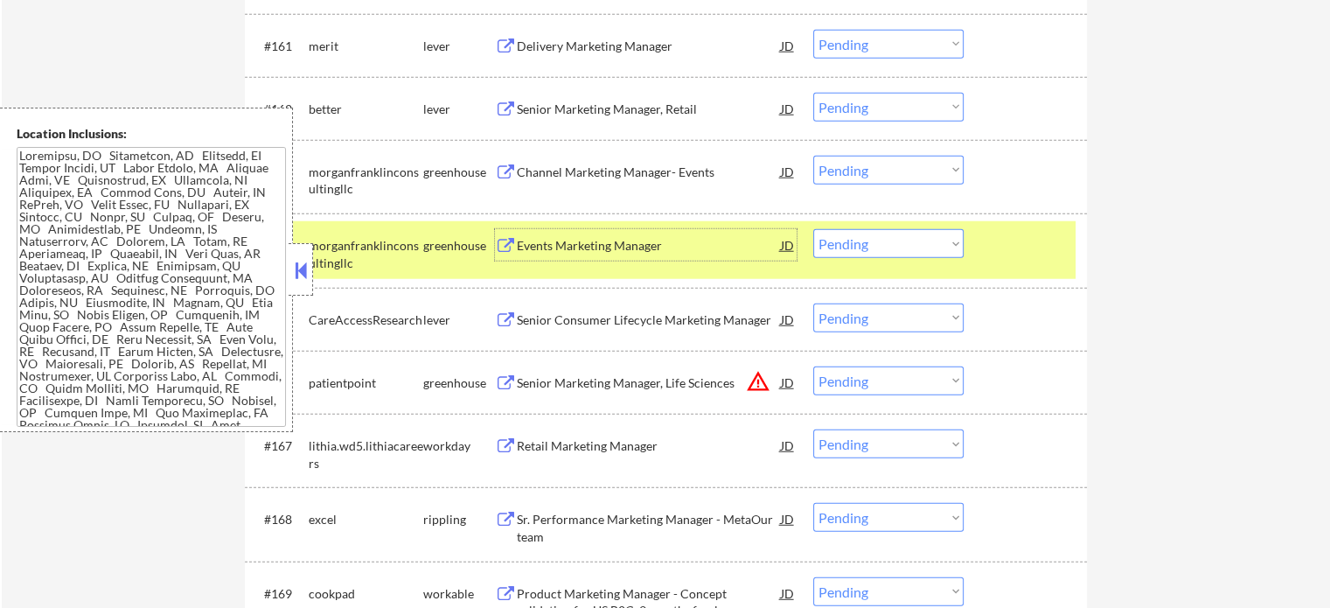
click at [1011, 259] on div at bounding box center [1027, 244] width 77 height 31
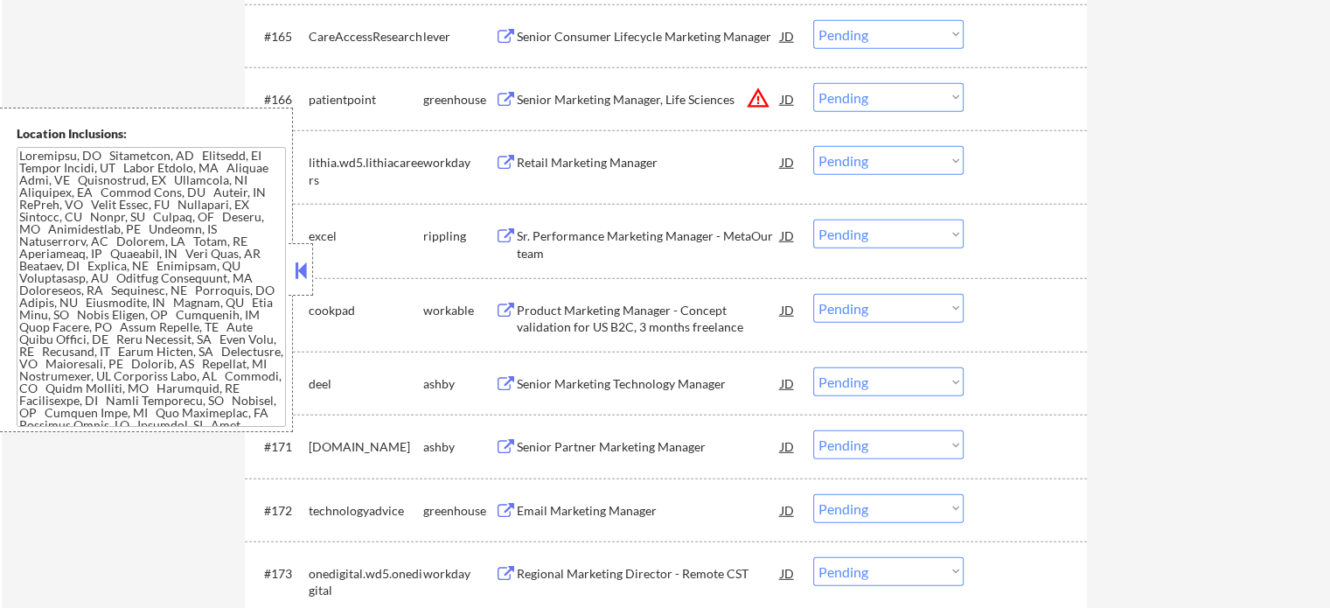
scroll to position [4897, 0]
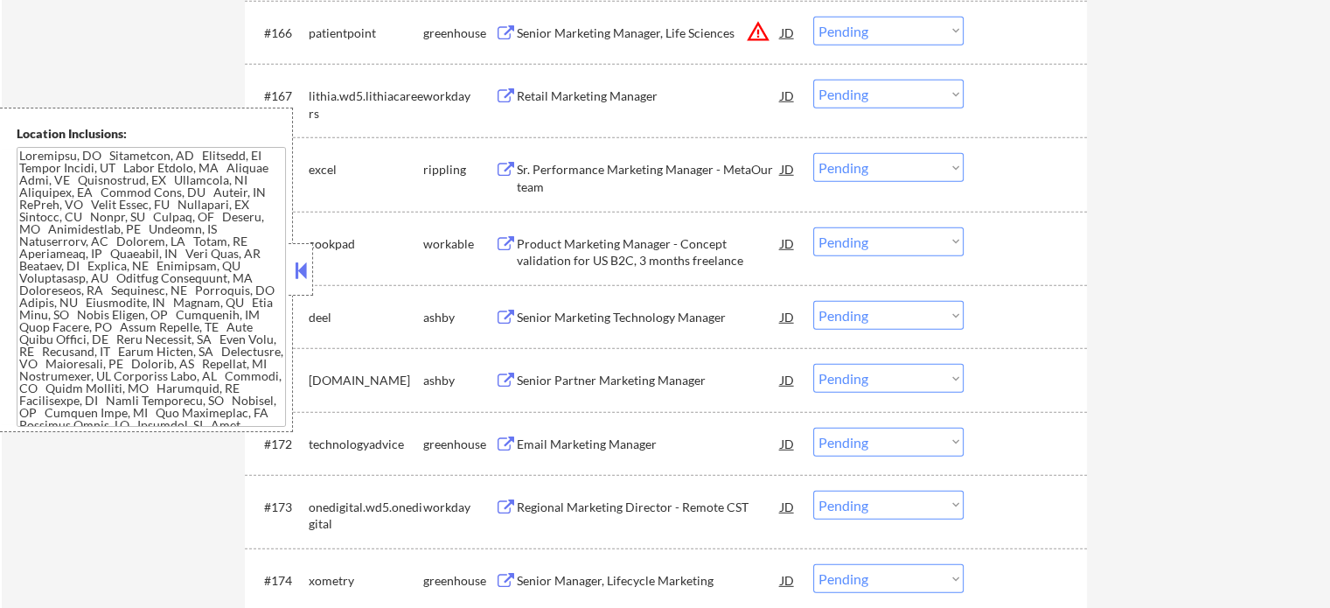
click at [619, 324] on div "Senior Marketing Technology Manager" at bounding box center [649, 317] width 264 height 17
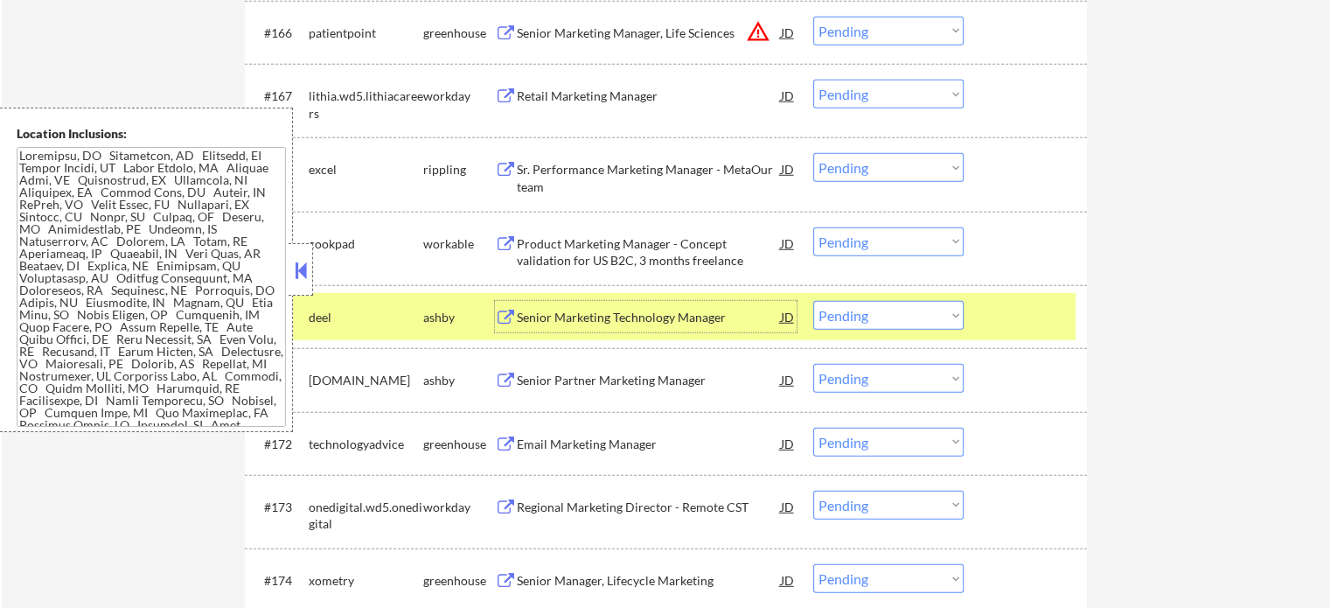
click at [1043, 319] on div at bounding box center [1027, 316] width 77 height 31
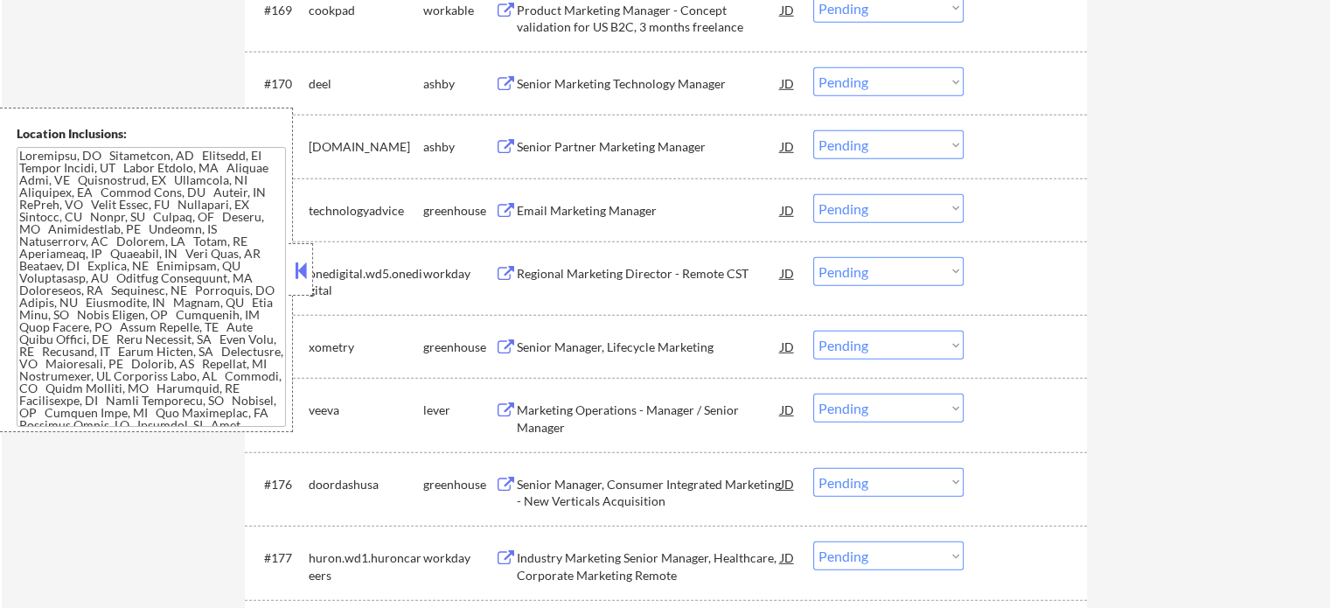
scroll to position [5160, 0]
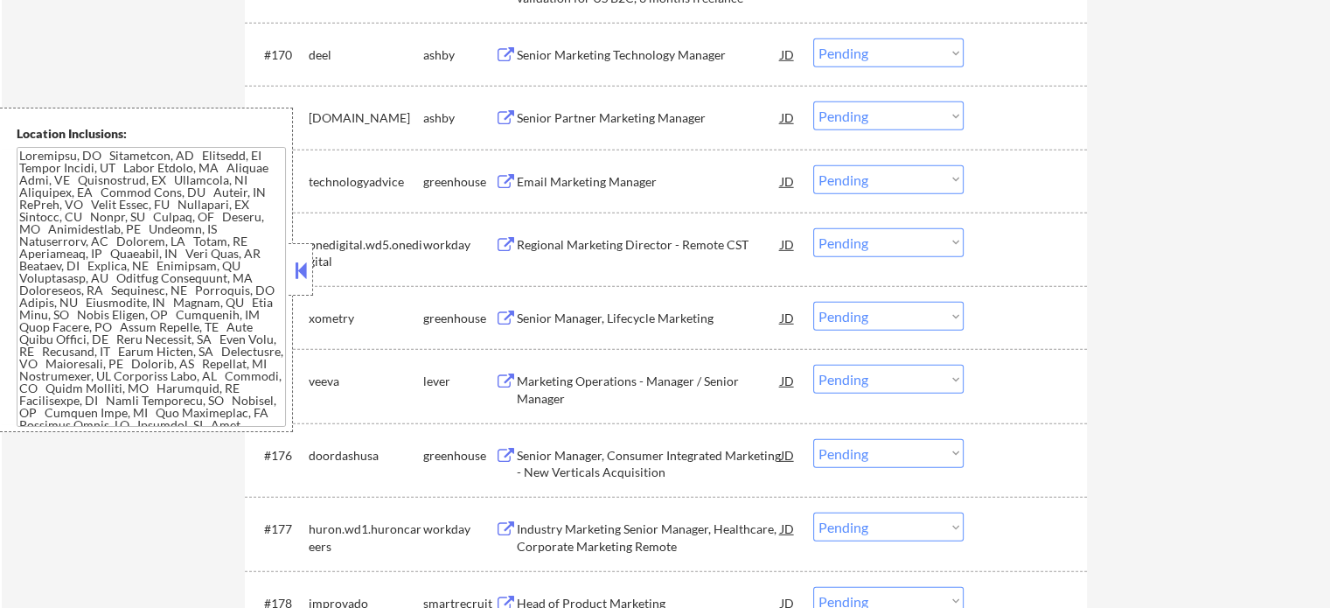
click at [551, 260] on div "#173 onedigital.wd5.onedigital workday Regional Marketing Director - Remote CST…" at bounding box center [663, 249] width 826 height 58
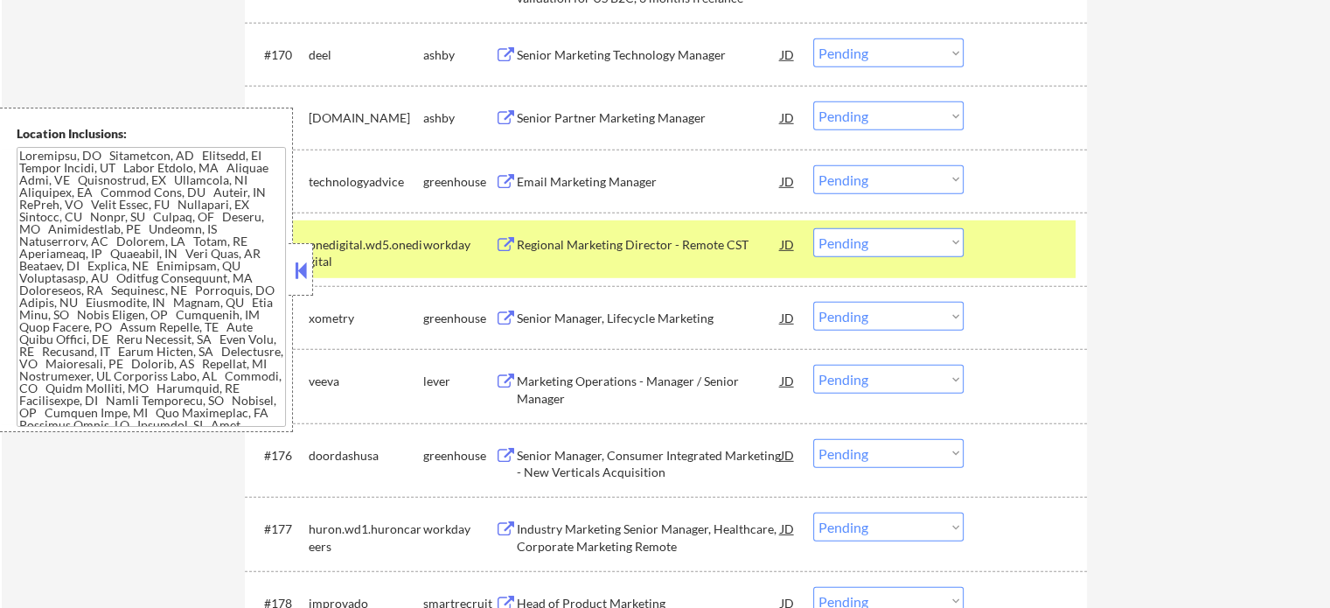
drag, startPoint x: 597, startPoint y: 281, endPoint x: 627, endPoint y: 234, distance: 55.1
click at [610, 256] on div "#173 onedigital.wd5.onedigital workday Regional Marketing Director - Remote CST…" at bounding box center [666, 249] width 842 height 73
click at [714, 245] on div "Regional Marketing Director - Remote CST" at bounding box center [649, 244] width 264 height 17
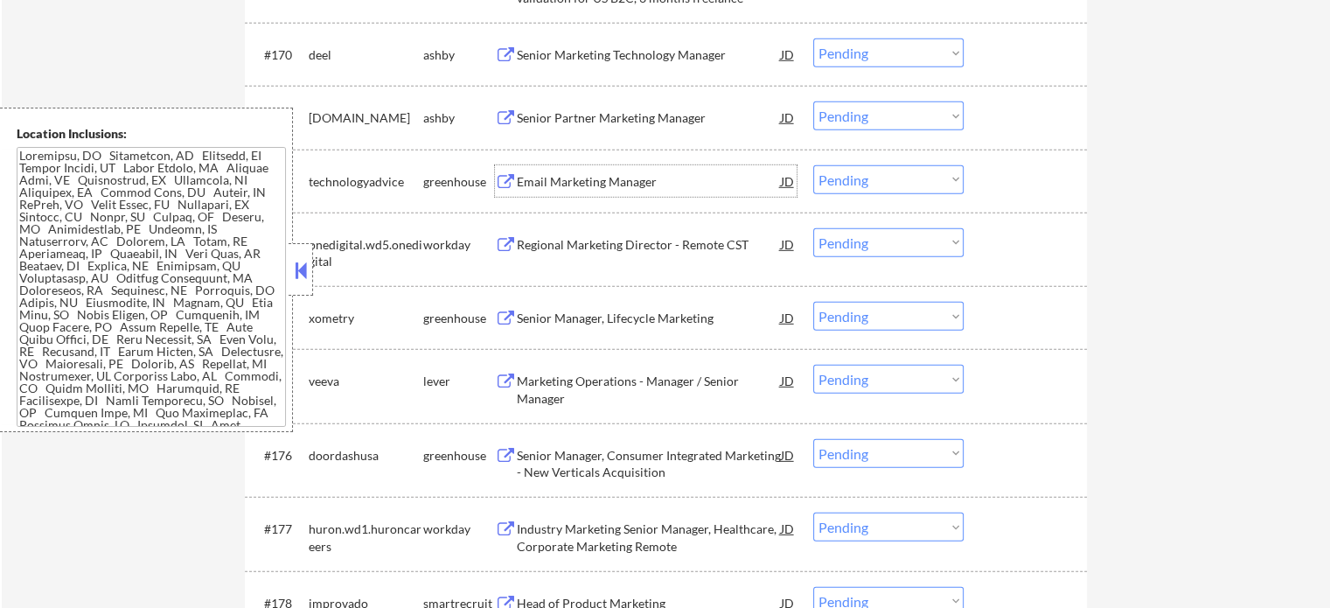
click at [614, 179] on div "Email Marketing Manager" at bounding box center [649, 181] width 264 height 17
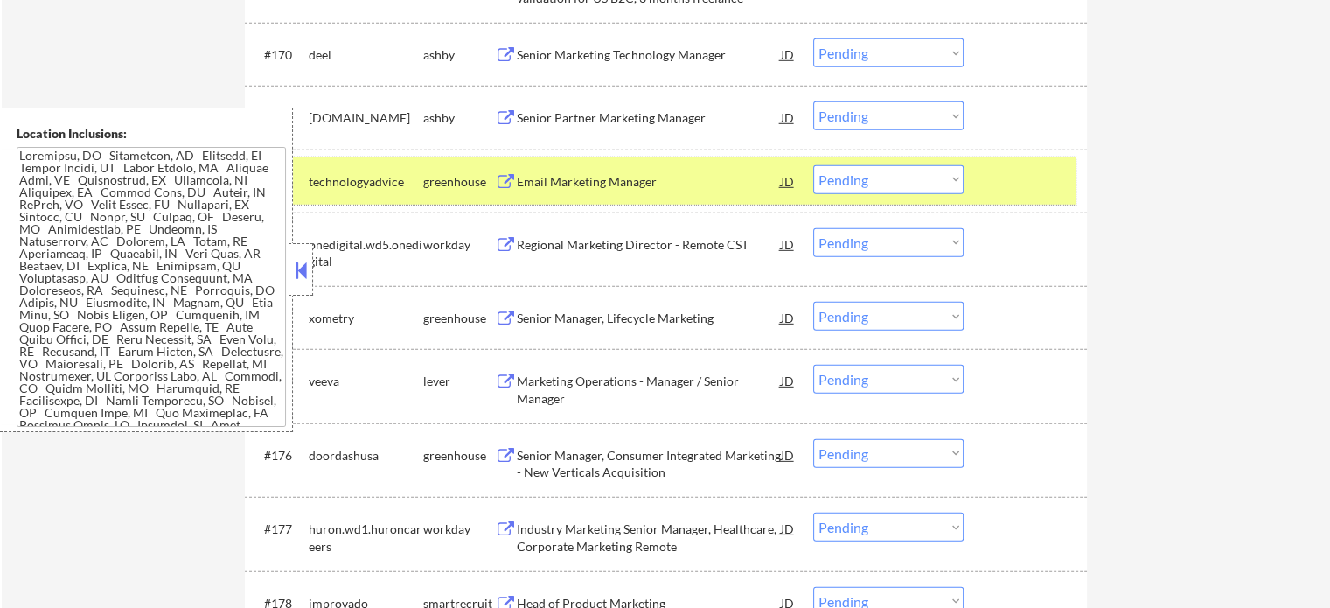
click at [1056, 192] on div at bounding box center [1027, 180] width 77 height 31
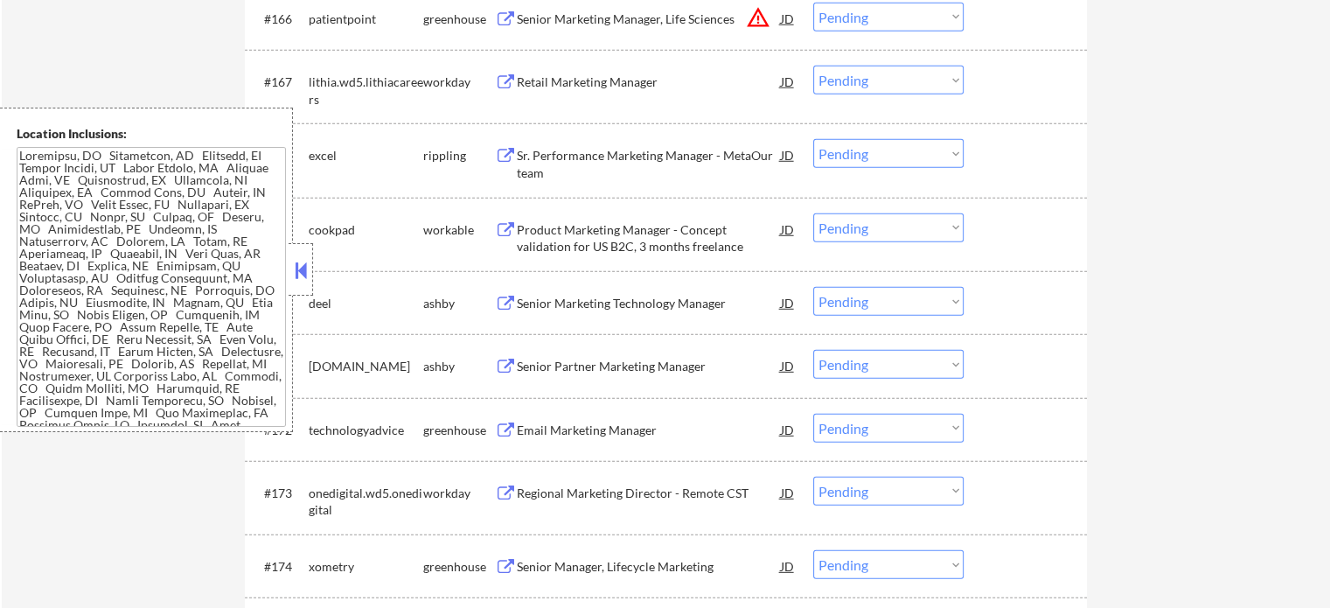
scroll to position [4810, 0]
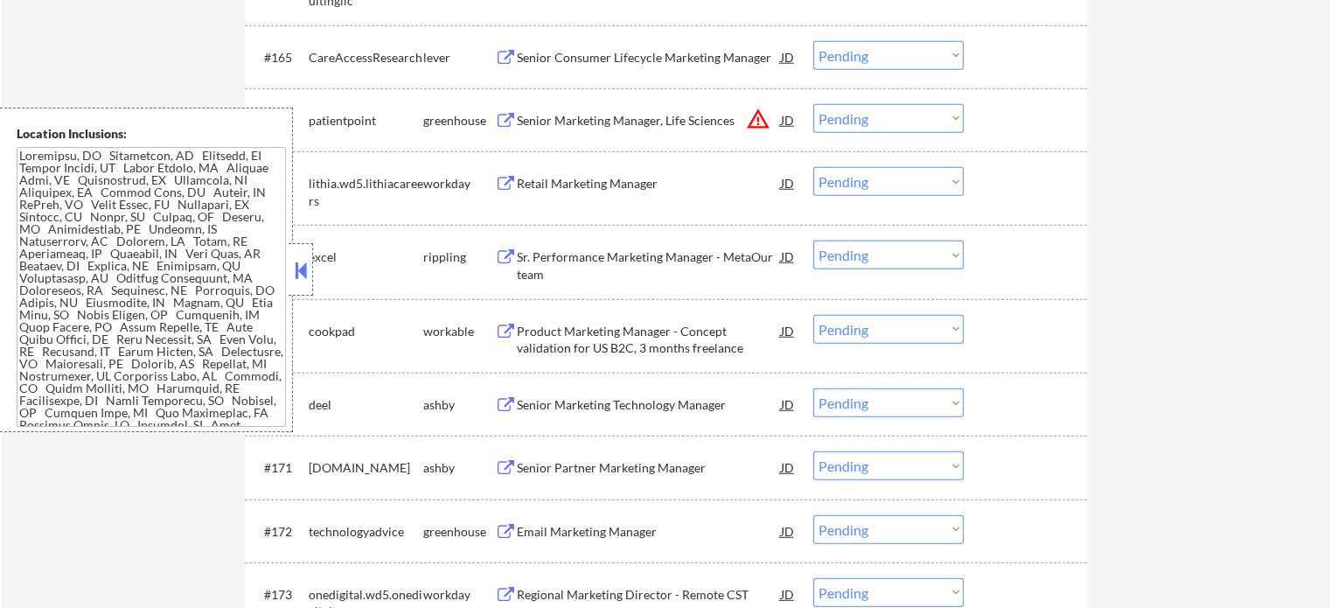
click at [543, 76] on div "#165 CareAccessResearch lever Senior Consumer Lifecycle Marketing Manager JD wa…" at bounding box center [663, 56] width 826 height 47
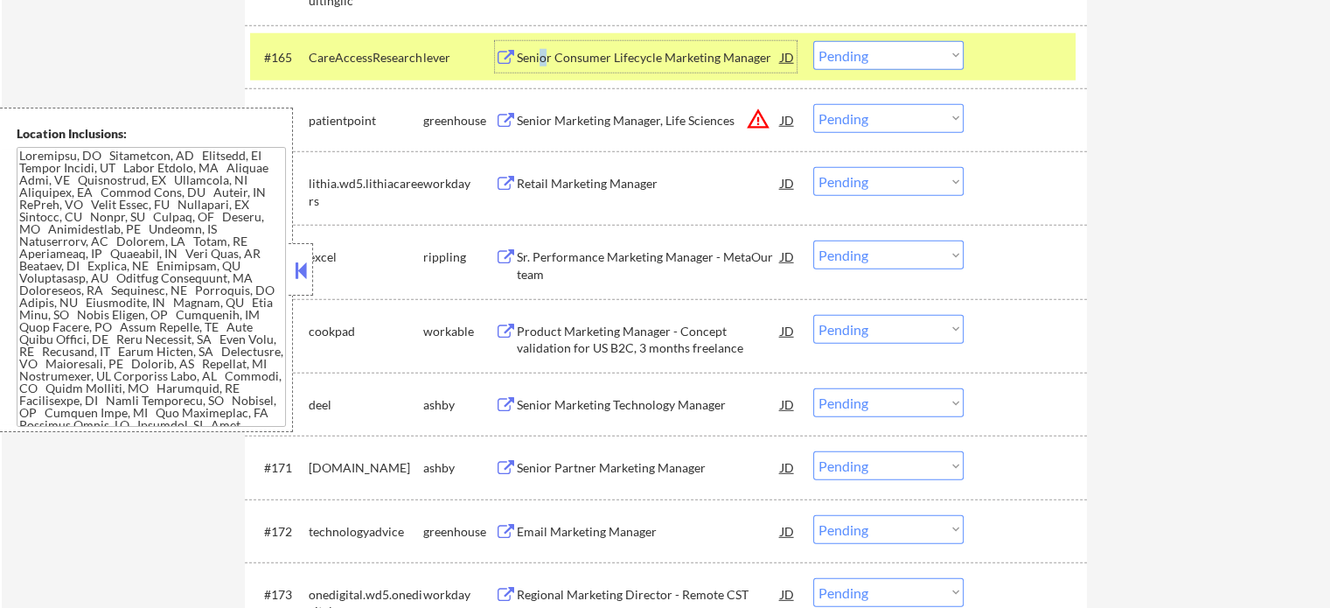
click at [540, 66] on div "Senior Consumer Lifecycle Marketing Manager" at bounding box center [649, 57] width 264 height 17
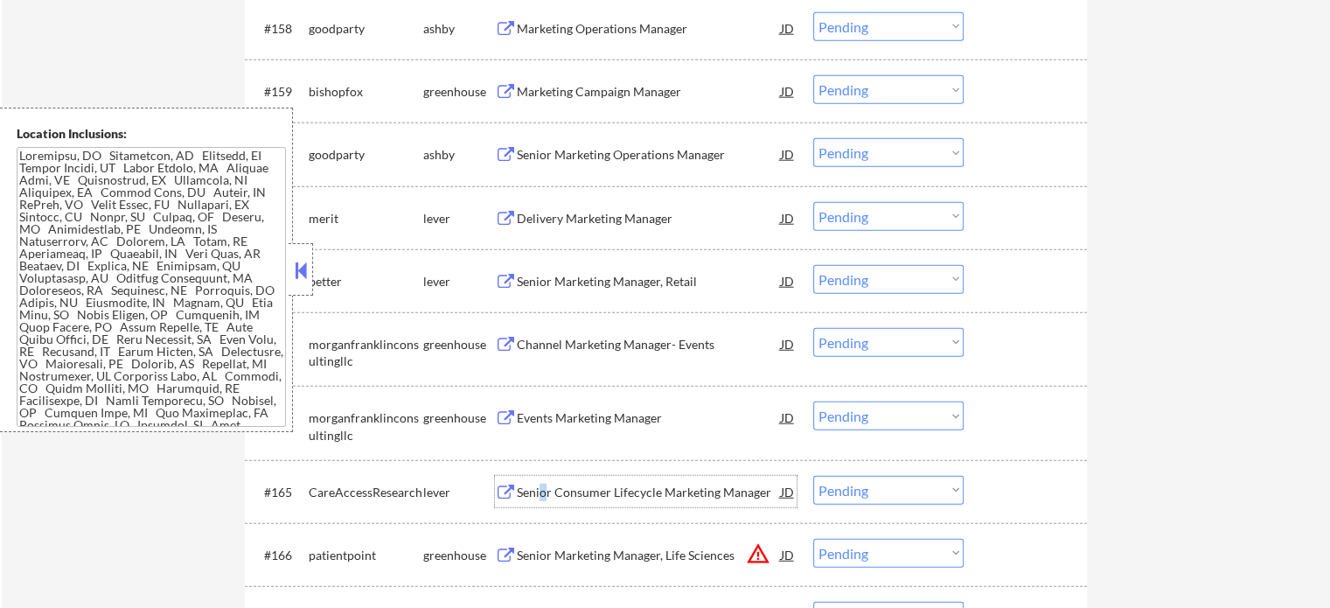
scroll to position [4372, 0]
click at [625, 30] on div "Marketing Operations Manager" at bounding box center [649, 31] width 264 height 17
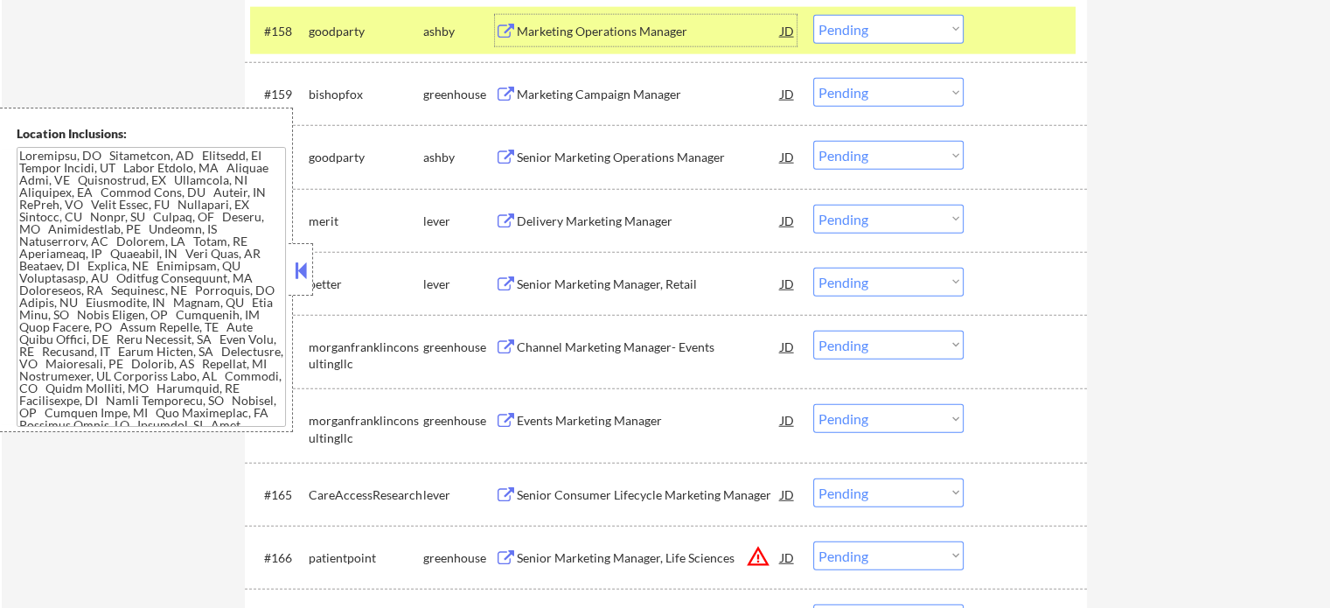
click at [1049, 11] on div "#158 goodparty ashby Marketing Operations Manager JD warning_amber Choose an op…" at bounding box center [663, 30] width 826 height 47
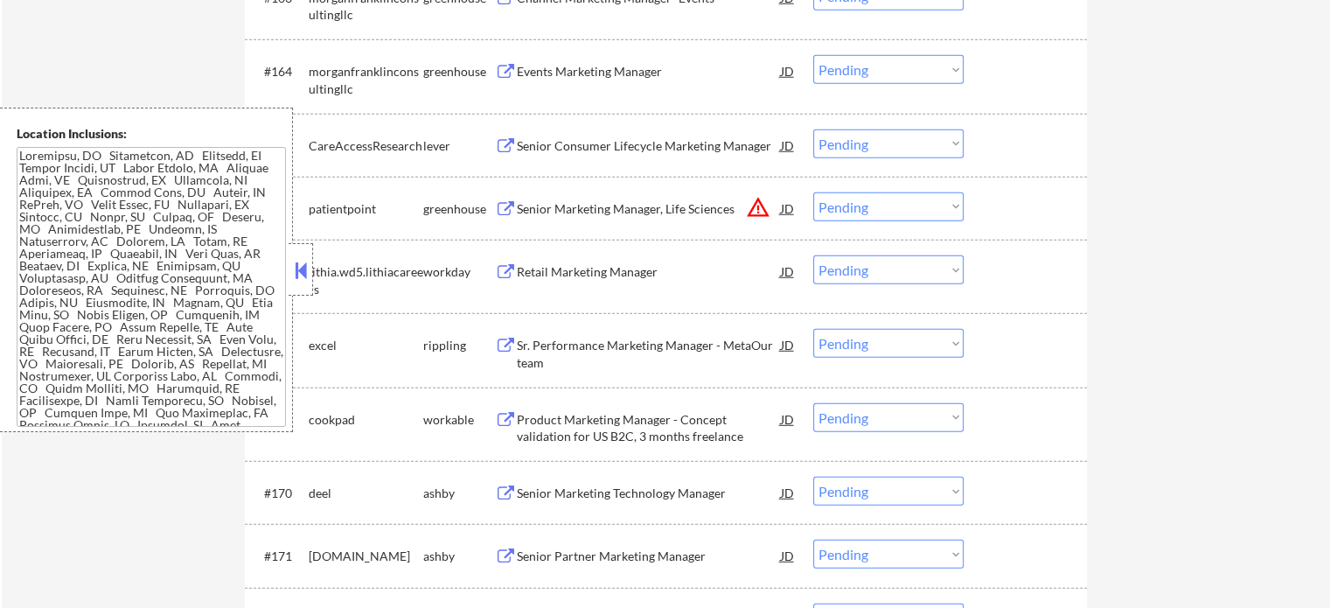
scroll to position [4722, 0]
click at [619, 277] on div "Retail Marketing Manager" at bounding box center [649, 270] width 264 height 17
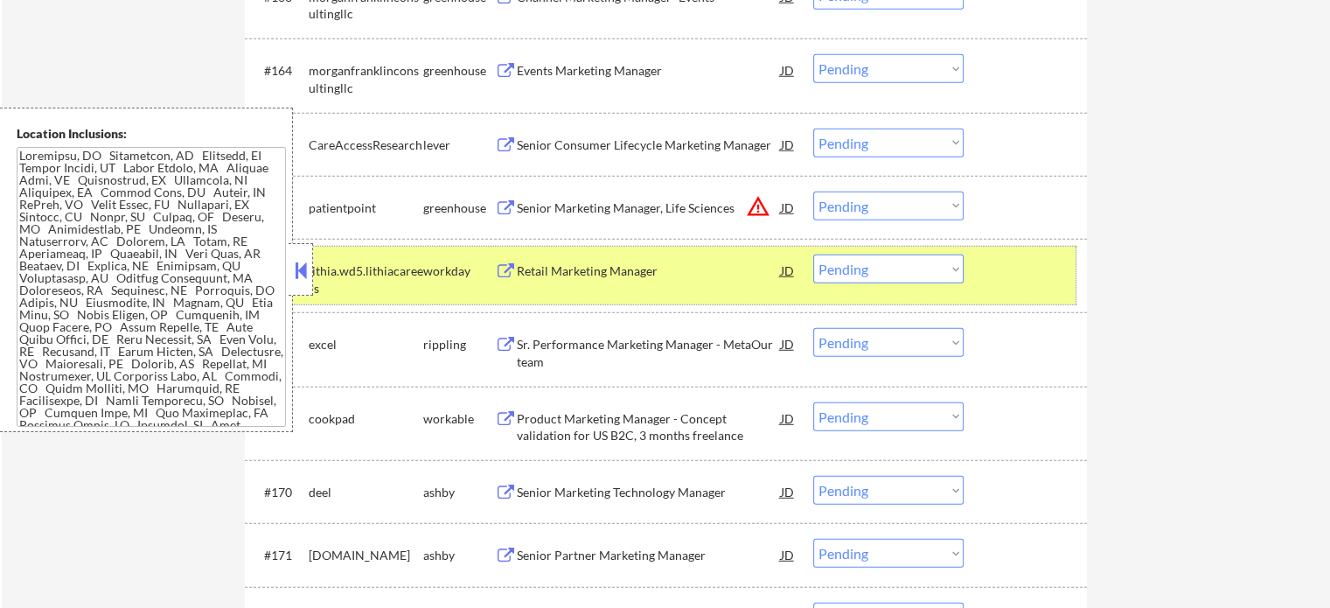
click at [1013, 288] on div "#167 lithia.wd5.lithiacareers workday Retail Marketing Manager JD warning_amber…" at bounding box center [663, 276] width 826 height 58
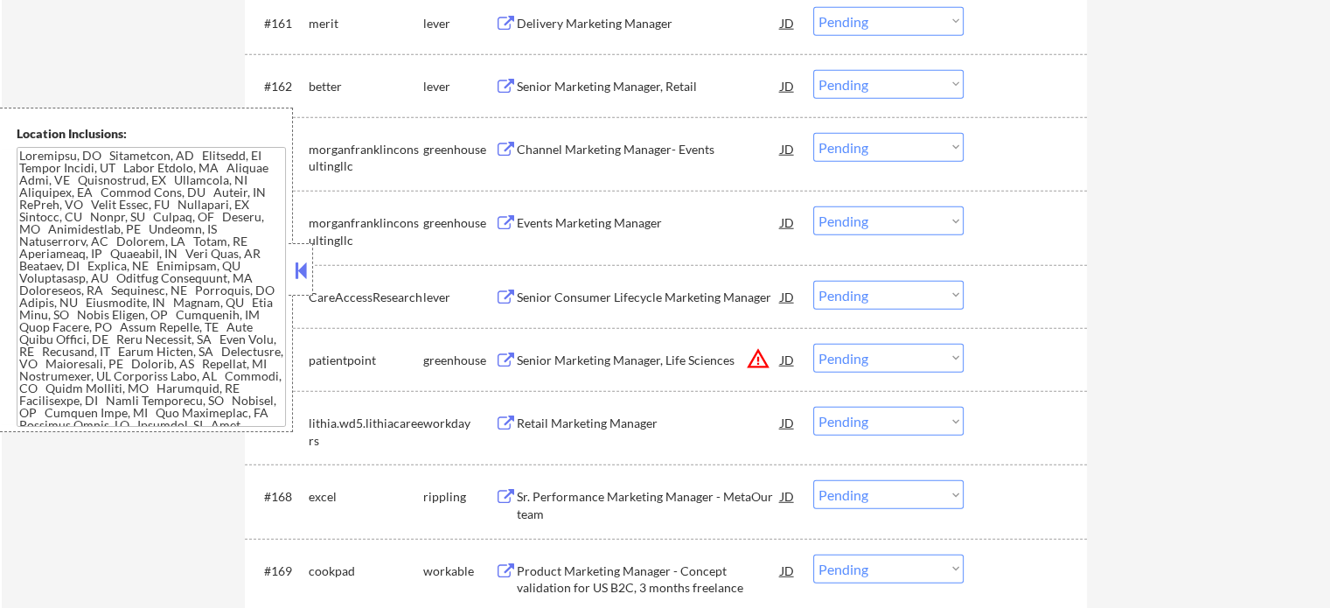
scroll to position [4460, 0]
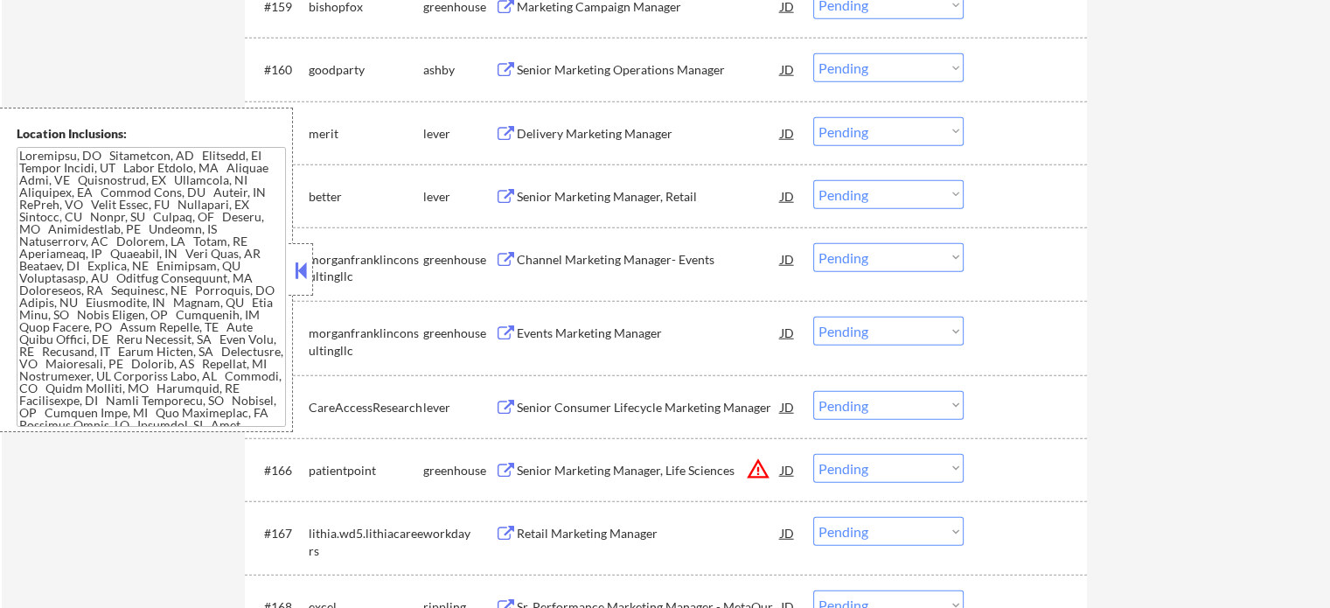
click at [663, 83] on div "Senior Marketing Operations Manager" at bounding box center [649, 68] width 264 height 31
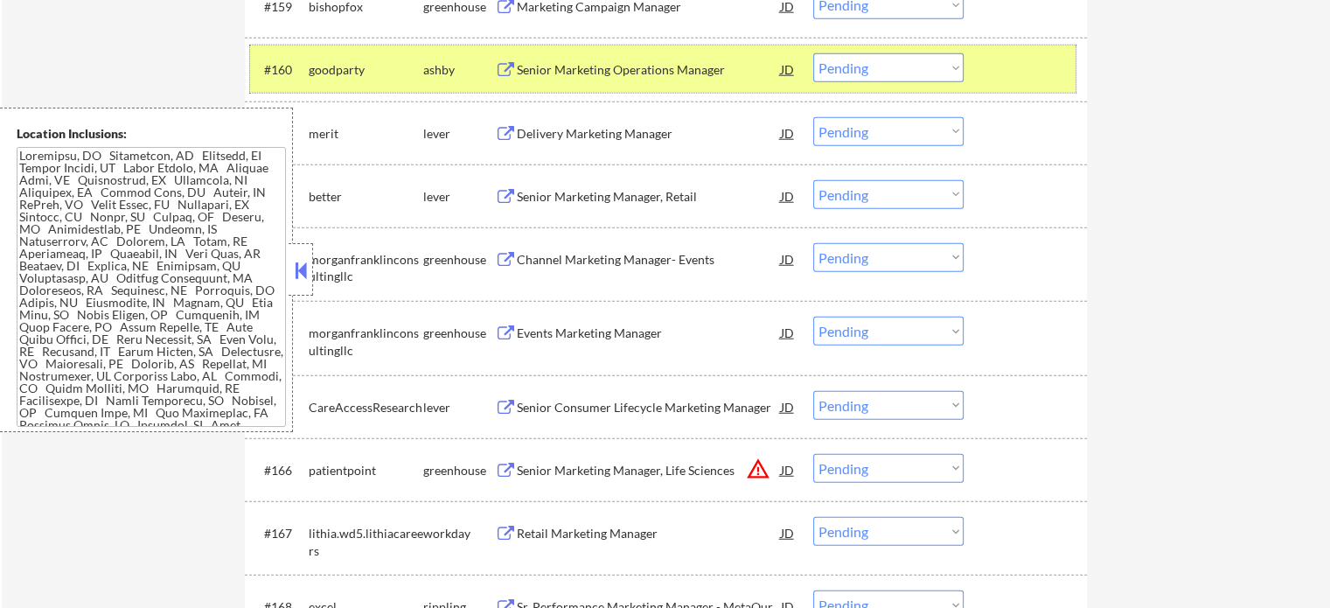
drag, startPoint x: 1019, startPoint y: 81, endPoint x: 759, endPoint y: 4, distance: 270.9
click at [1018, 81] on div at bounding box center [1027, 68] width 77 height 31
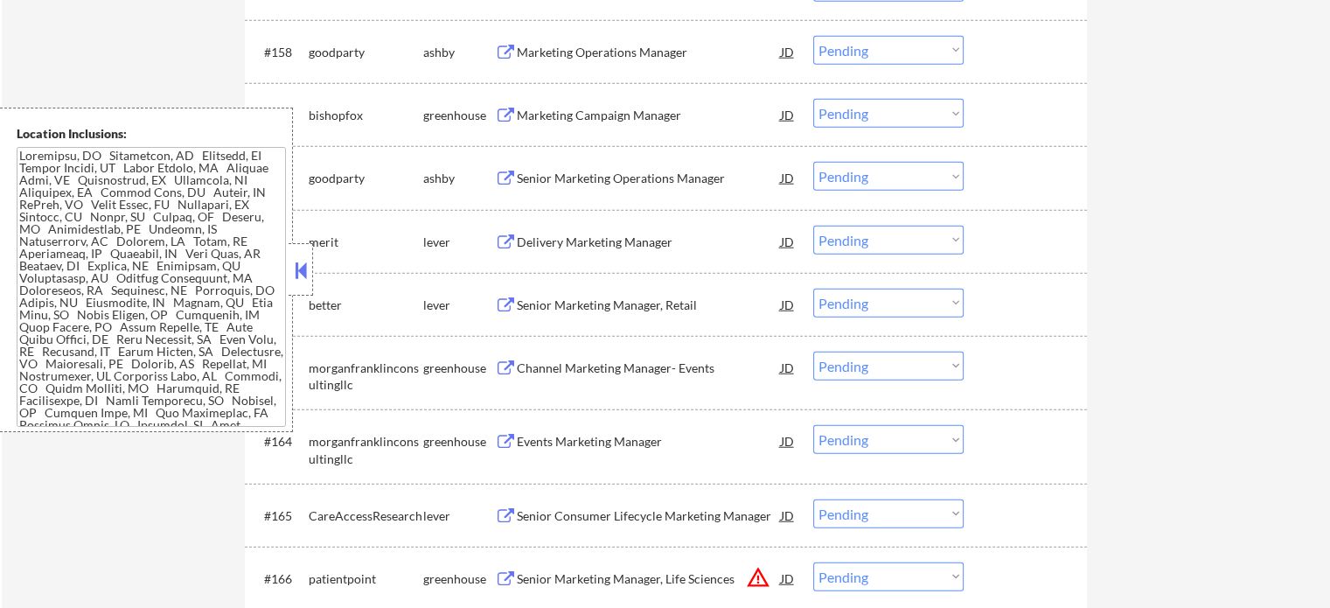
scroll to position [4110, 0]
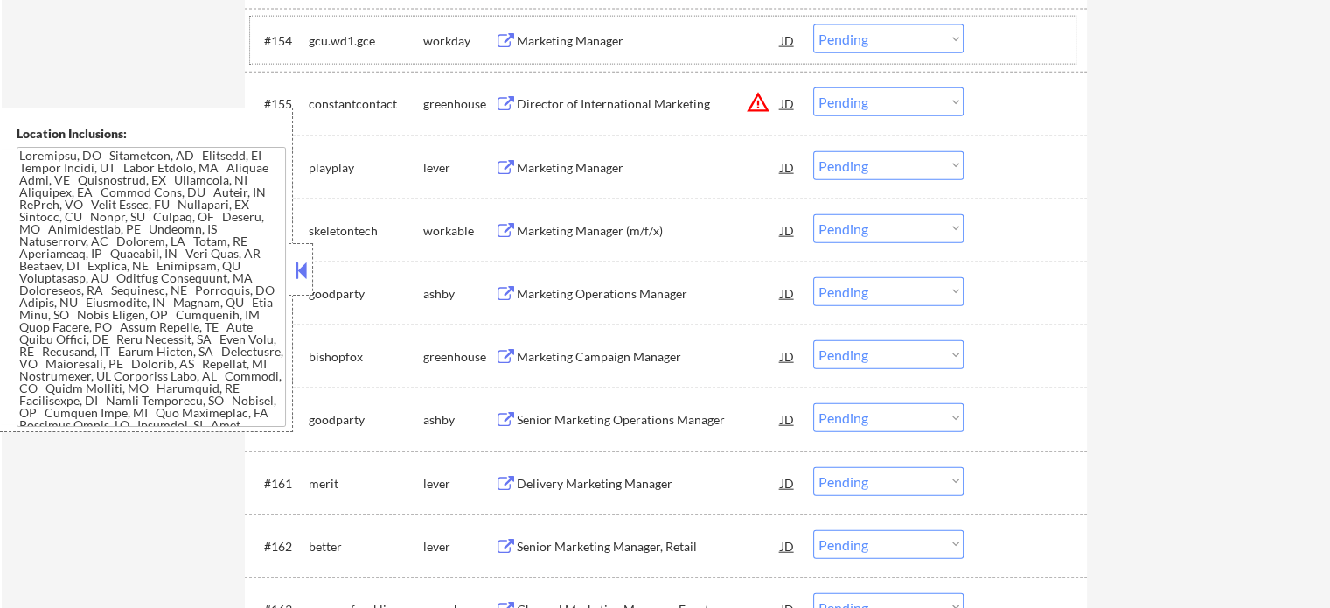
click at [672, 62] on div "#154 gcu.wd1.gce workday Marketing Manager JD warning_amber Choose an option...…" at bounding box center [663, 40] width 826 height 47
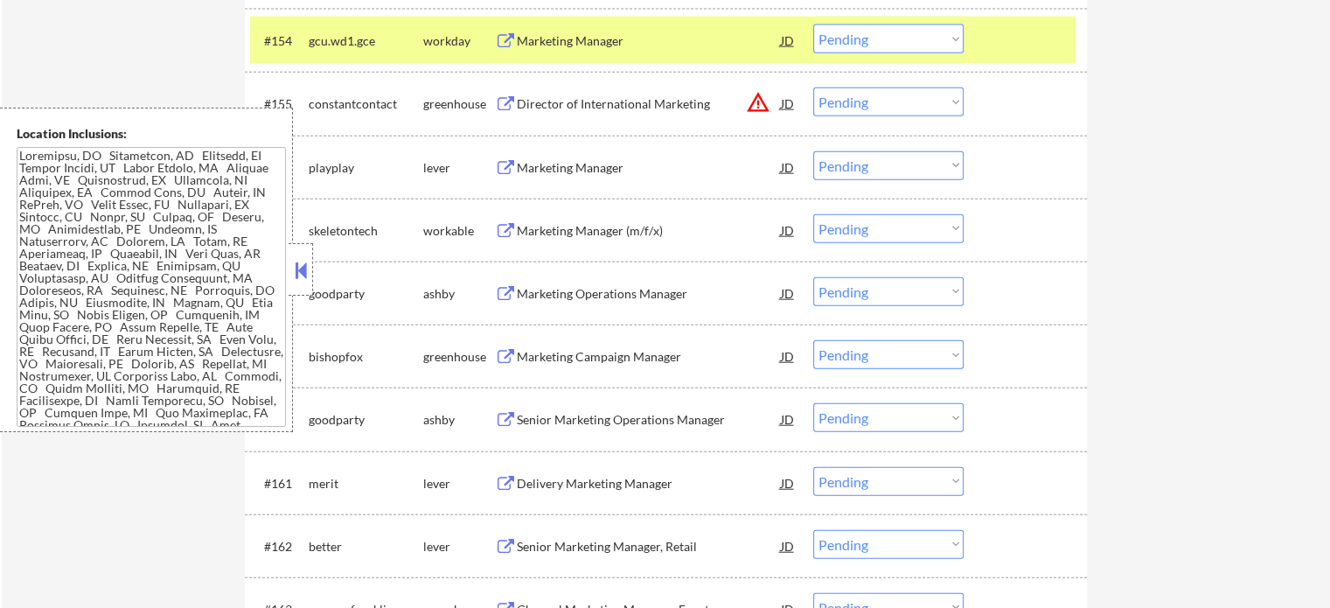
click at [670, 34] on div "Marketing Manager" at bounding box center [649, 40] width 264 height 17
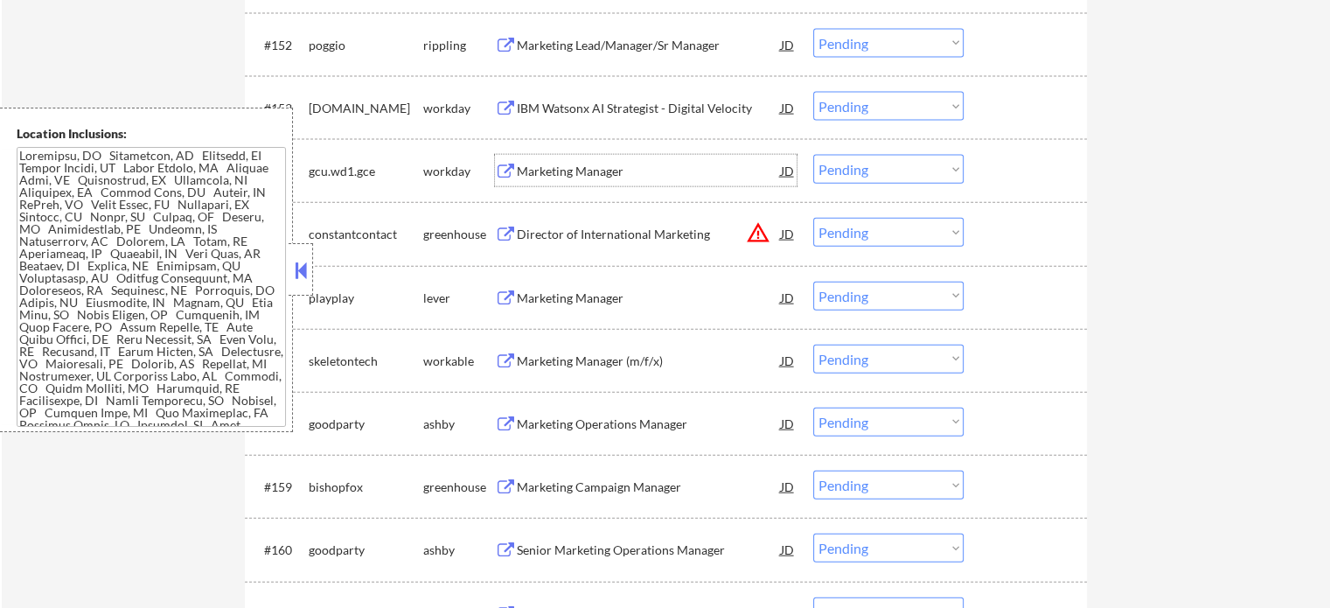
scroll to position [3760, 0]
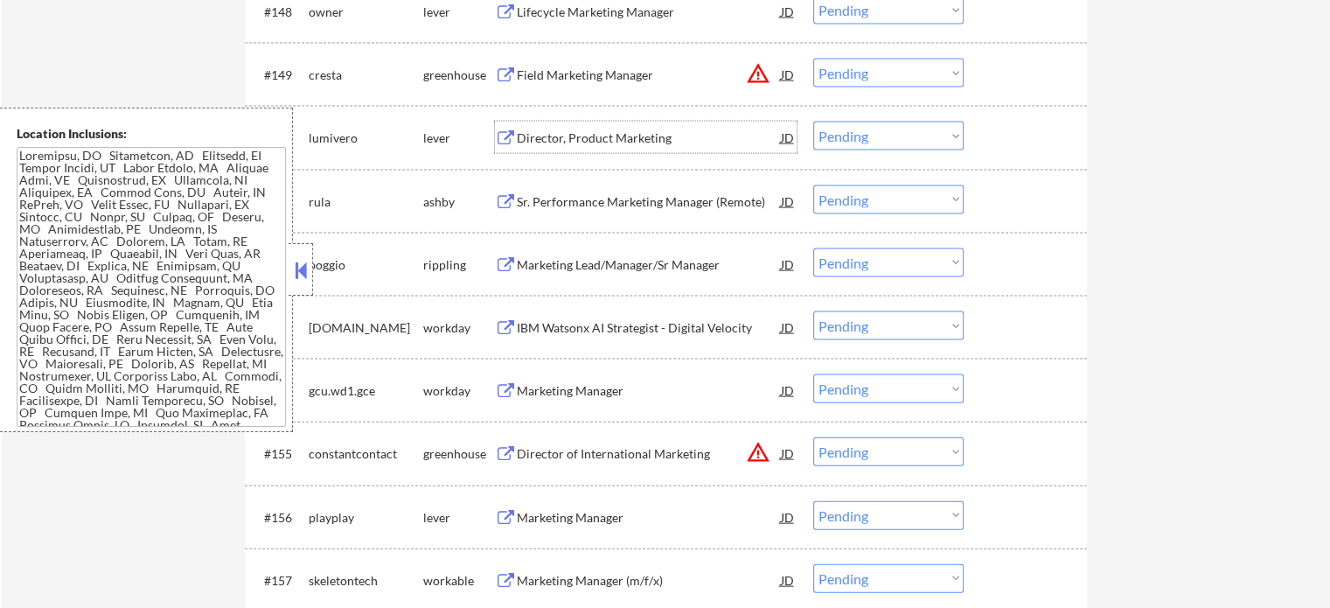
click at [571, 139] on div "Director, Product Marketing" at bounding box center [649, 137] width 264 height 17
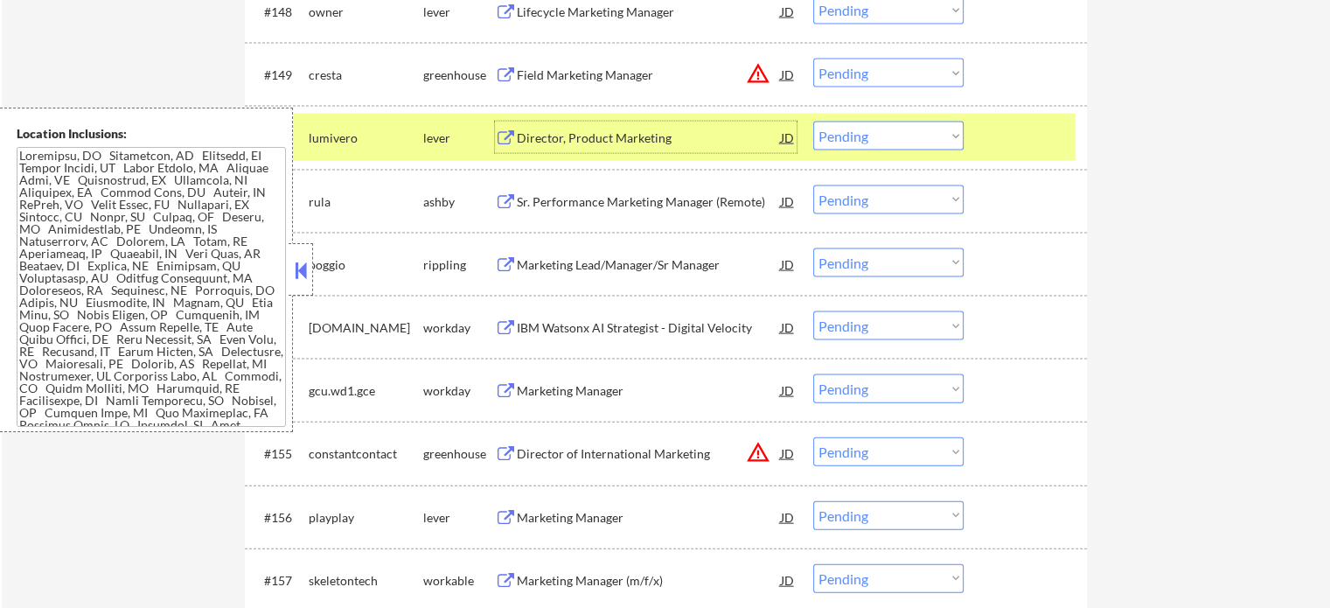
click at [1012, 150] on div at bounding box center [1027, 137] width 77 height 31
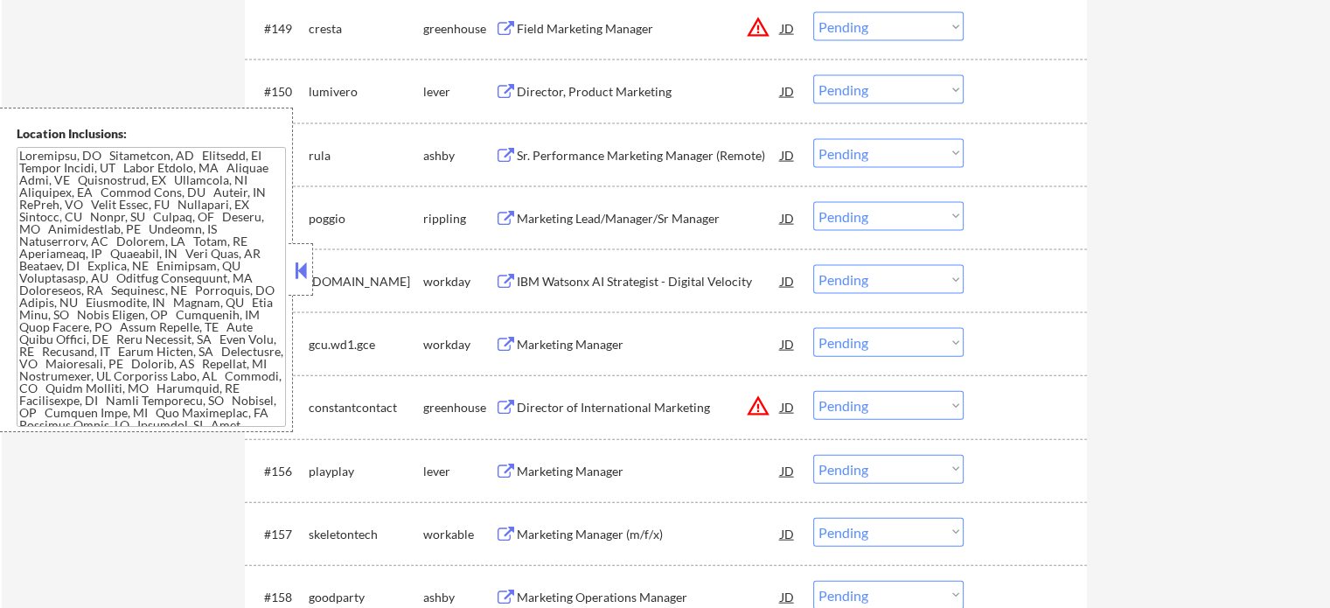
scroll to position [3848, 0]
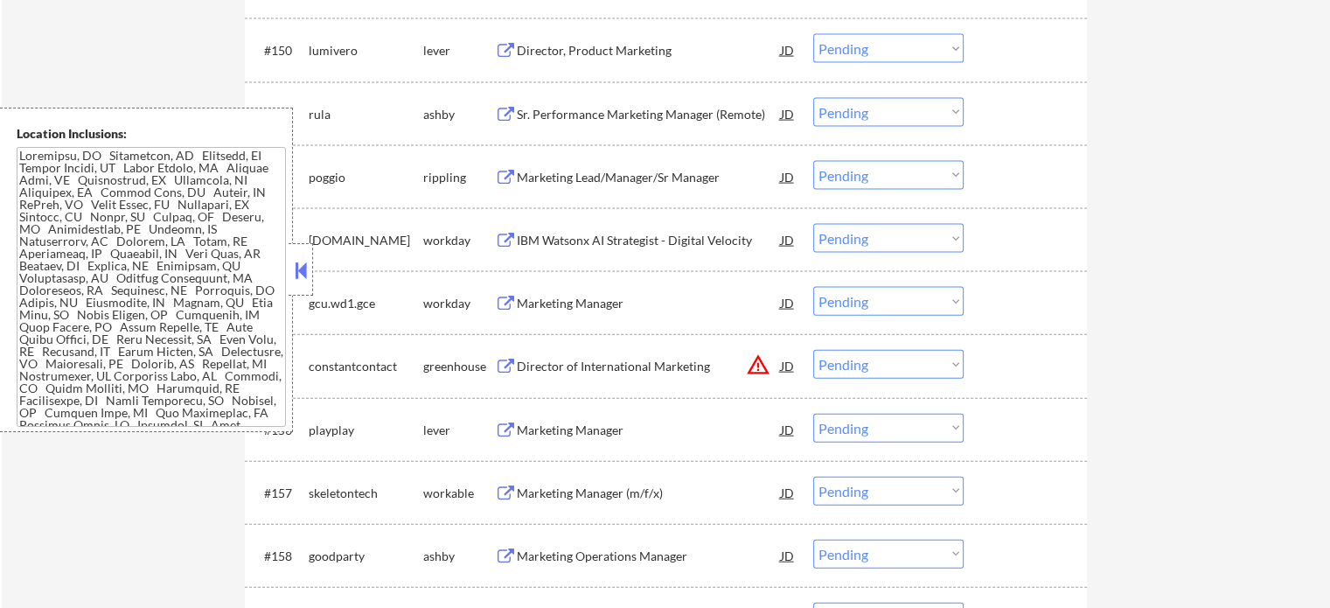
click at [553, 301] on div "Marketing Manager" at bounding box center [649, 303] width 264 height 17
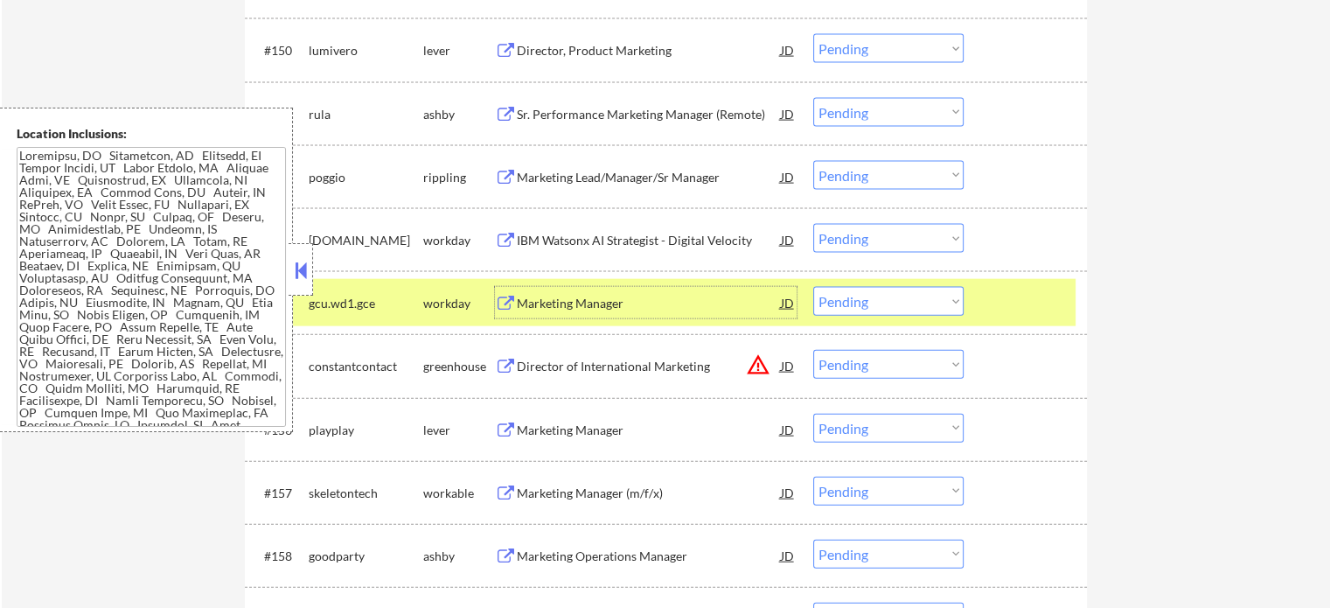
click at [1037, 310] on div at bounding box center [1027, 302] width 77 height 31
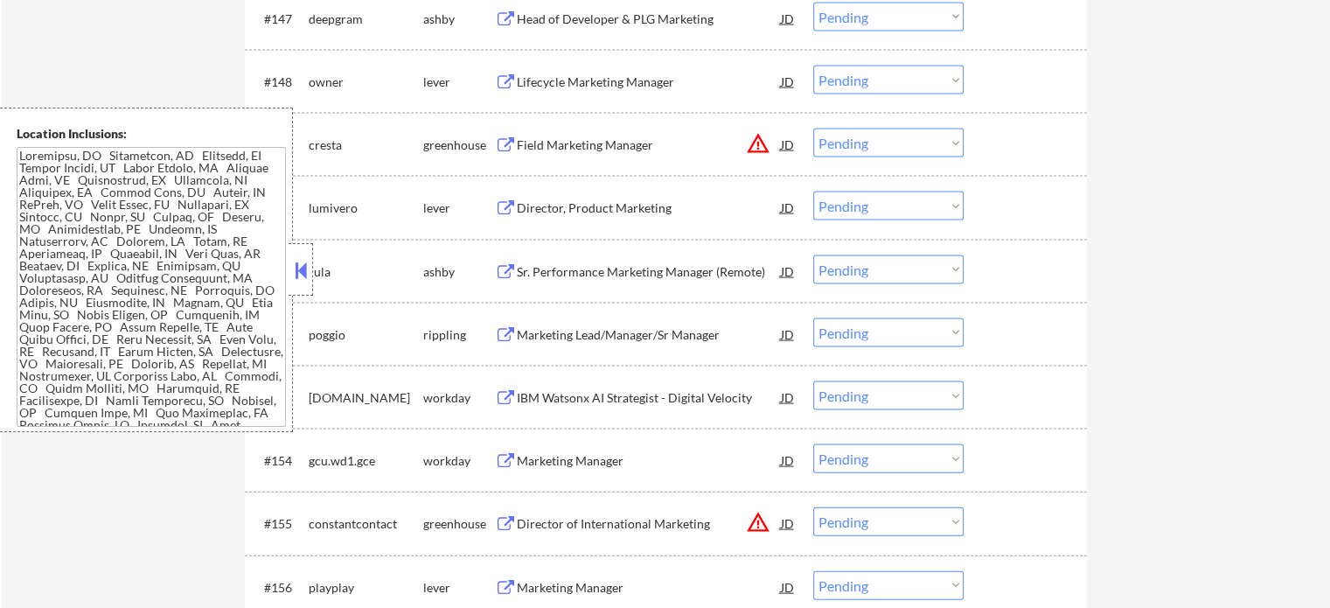
scroll to position [3498, 0]
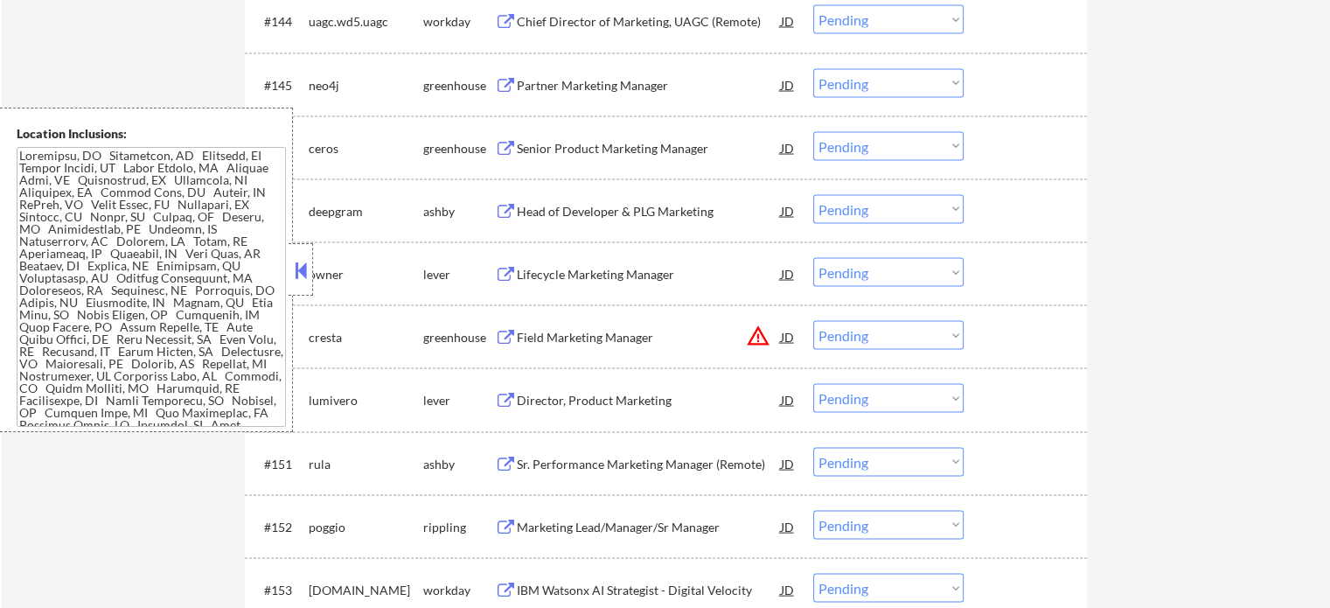
click at [654, 78] on div "Partner Marketing Manager" at bounding box center [649, 85] width 264 height 17
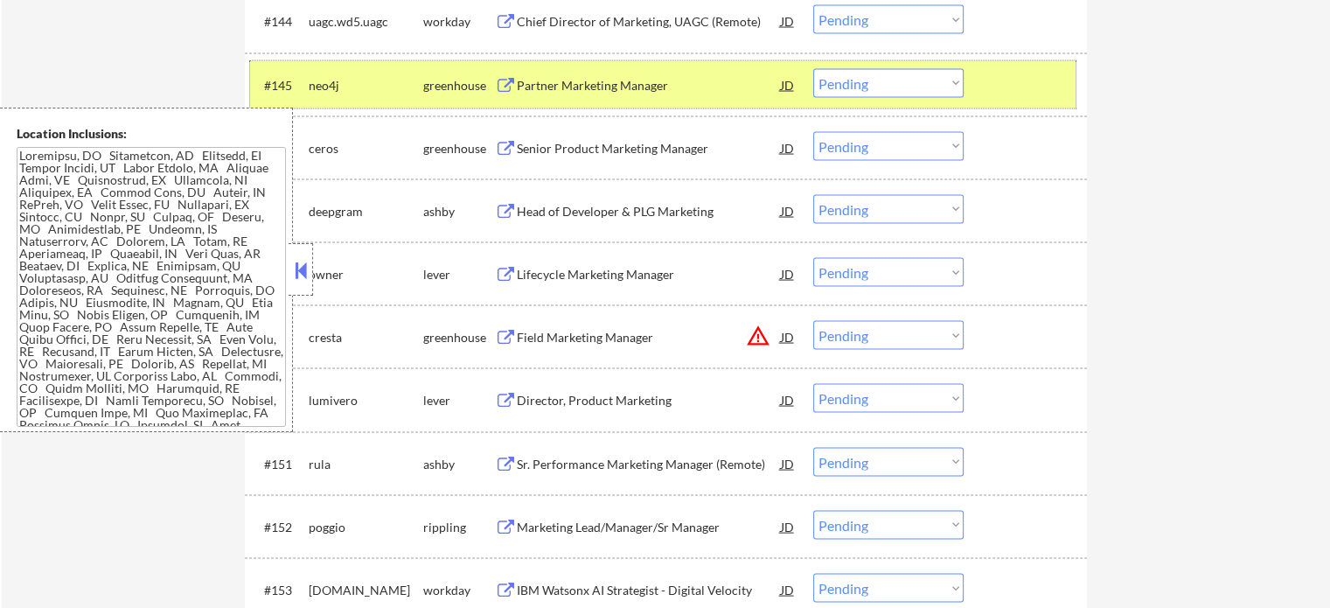
click at [972, 73] on div "#145 neo4j greenhouse Partner Marketing Manager JD warning_amber Choose an opti…" at bounding box center [663, 84] width 826 height 47
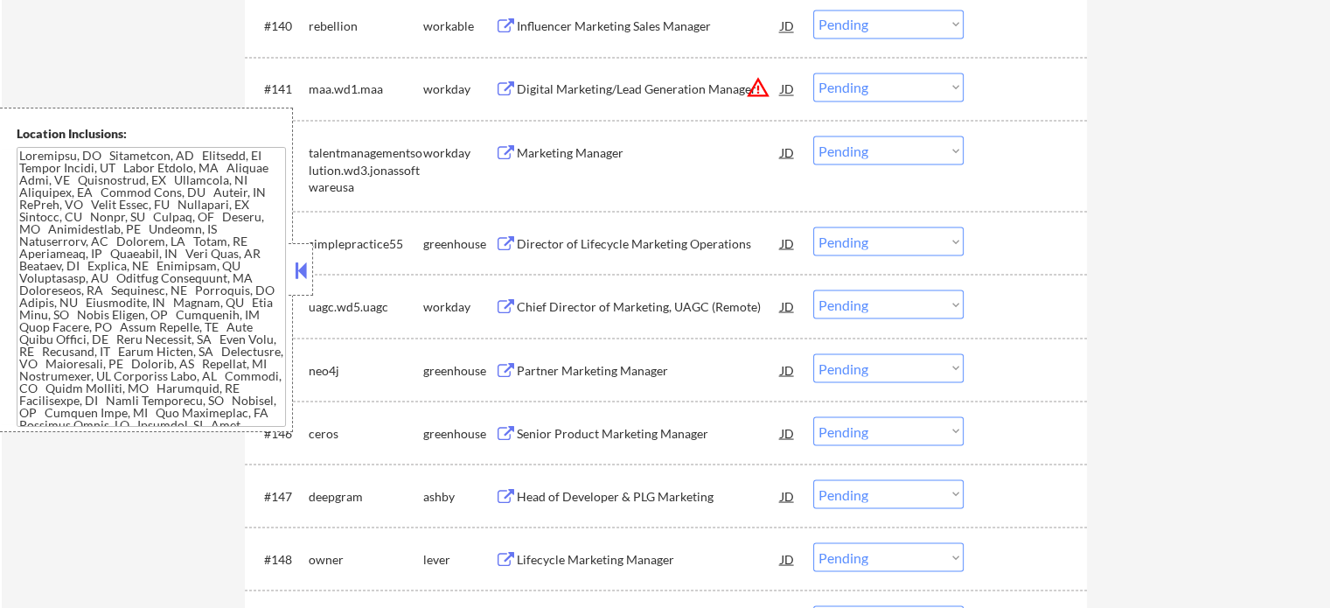
scroll to position [3061, 0]
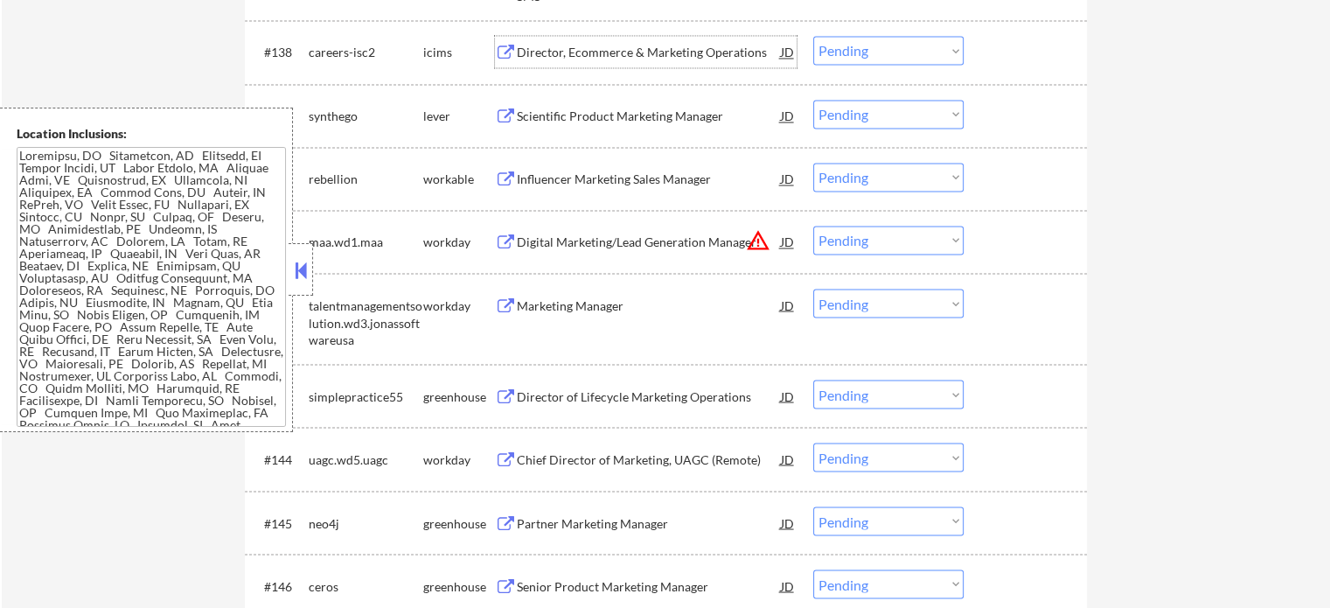
click at [696, 55] on div "Director, Ecommerce & Marketing Operations" at bounding box center [649, 52] width 264 height 17
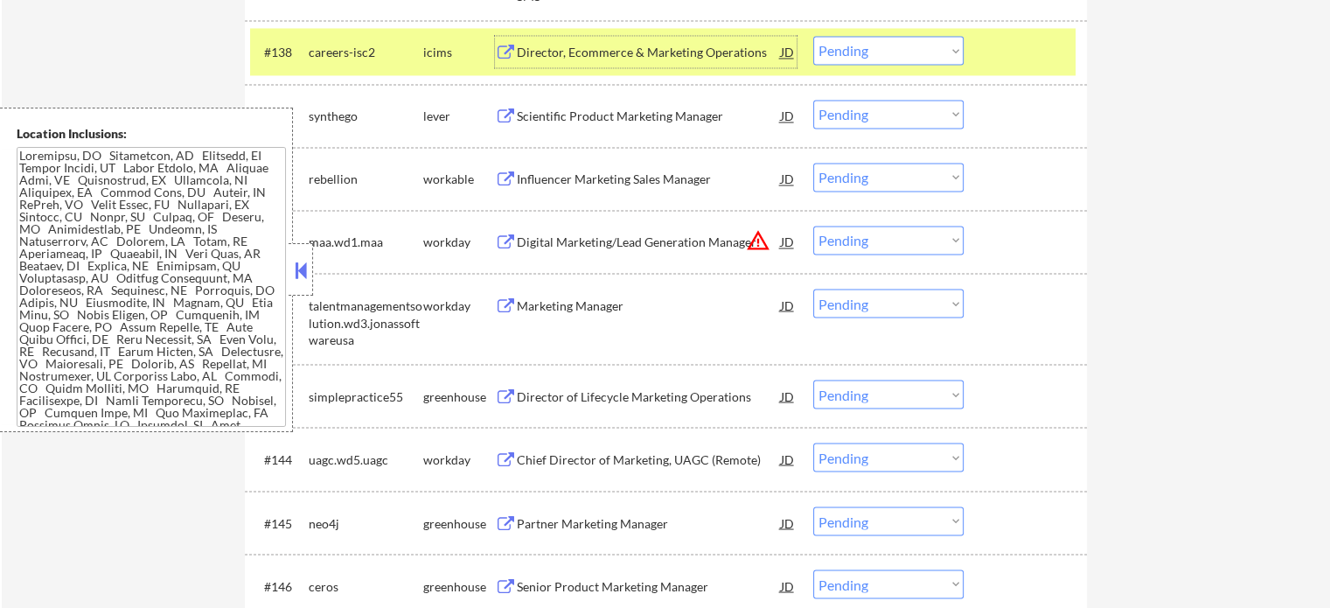
click at [1018, 66] on div at bounding box center [1027, 51] width 77 height 31
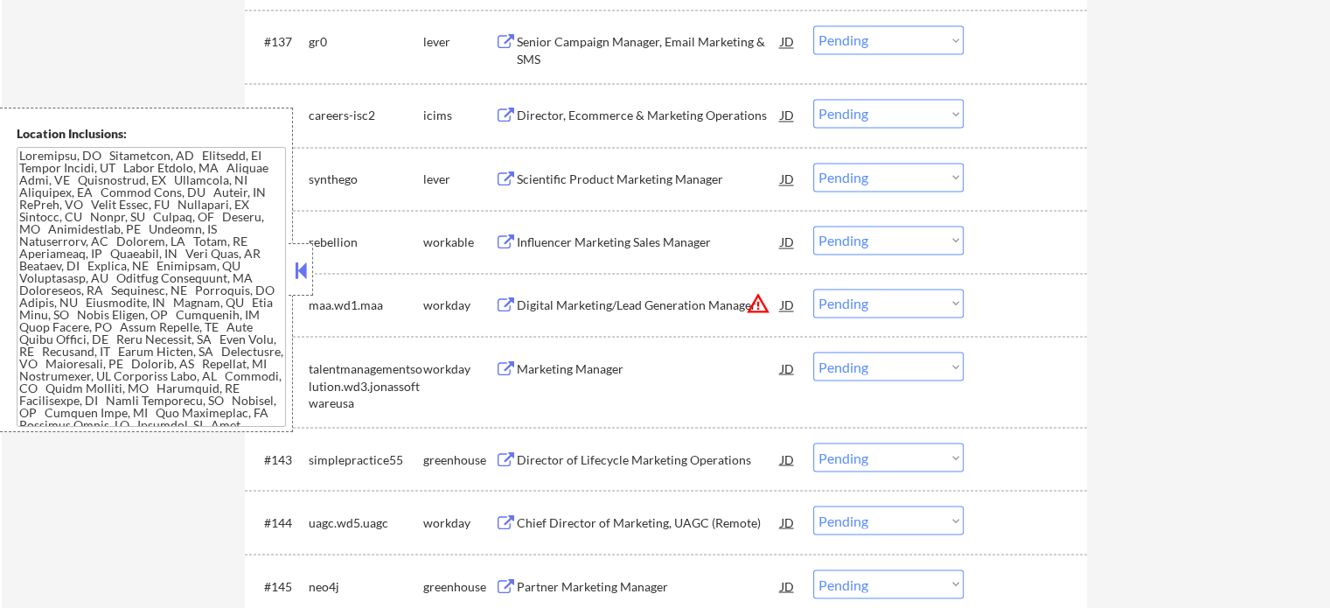
scroll to position [2711, 0]
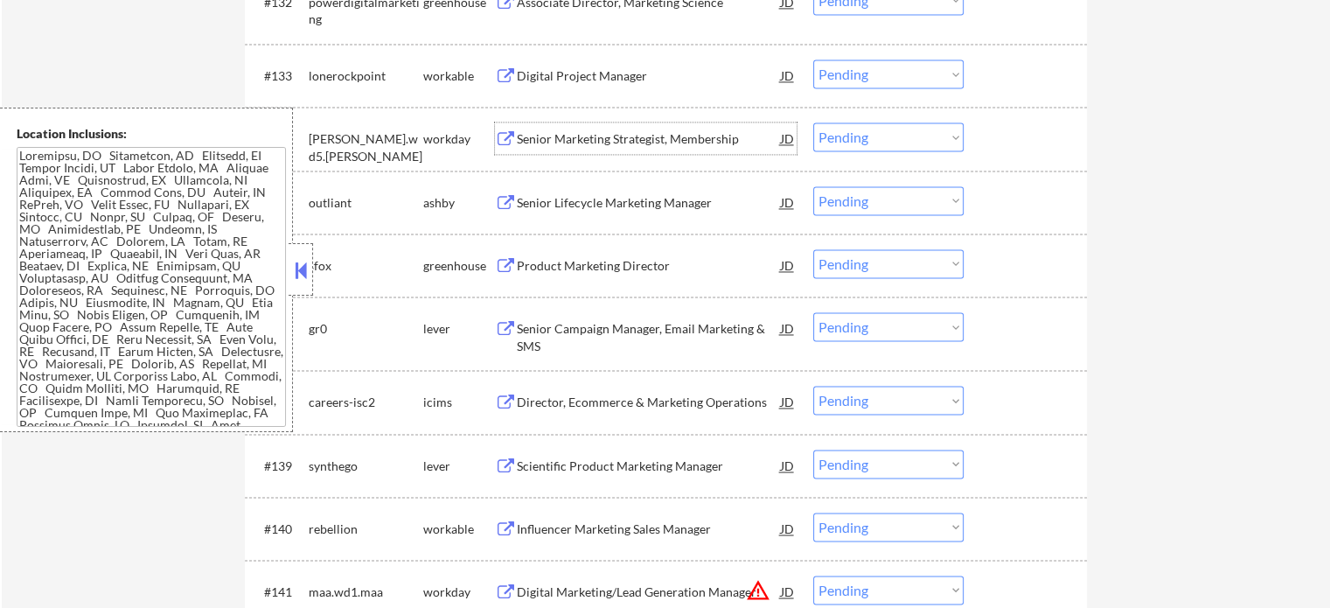
click at [658, 138] on div "Senior Marketing Strategist, Membership" at bounding box center [649, 138] width 264 height 17
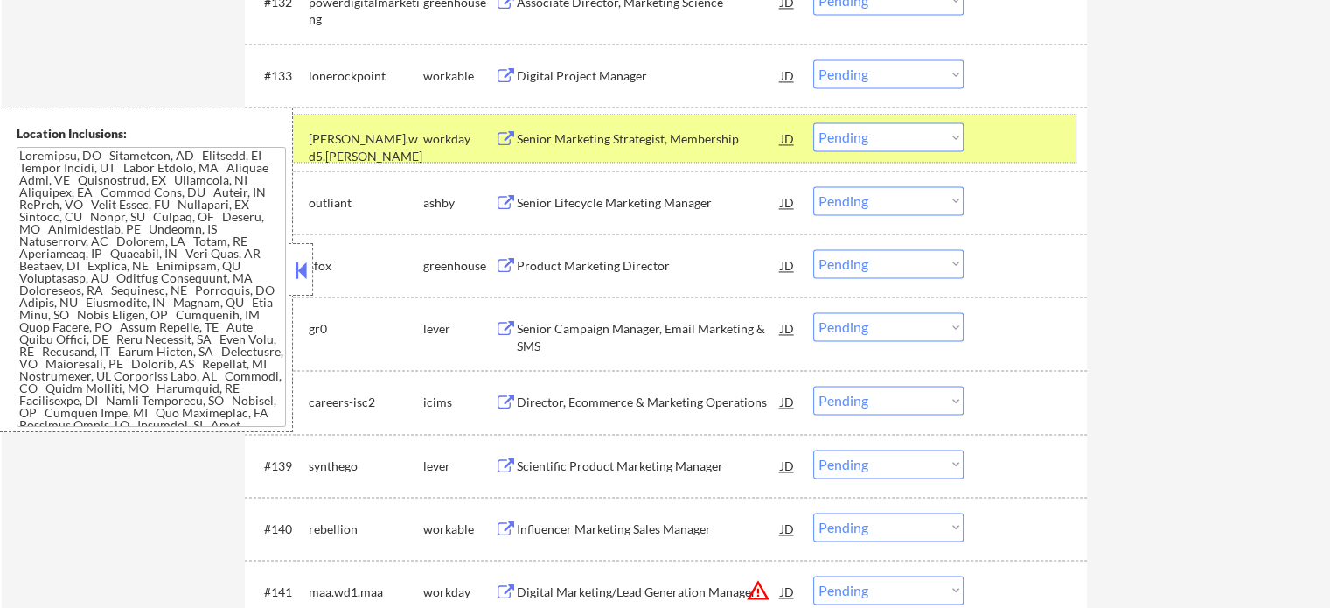
click at [978, 130] on div "#134 hagerty.wd5.hagerty workday Senior Marketing Strategist, Membership JD war…" at bounding box center [663, 138] width 826 height 47
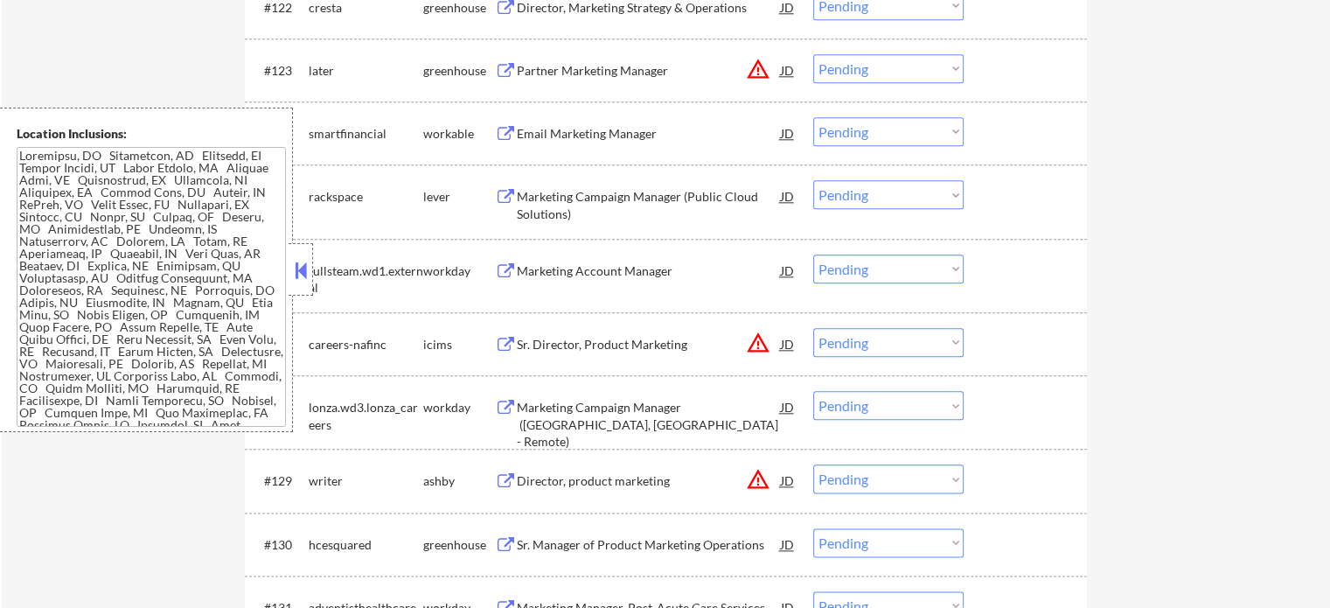
scroll to position [2011, 0]
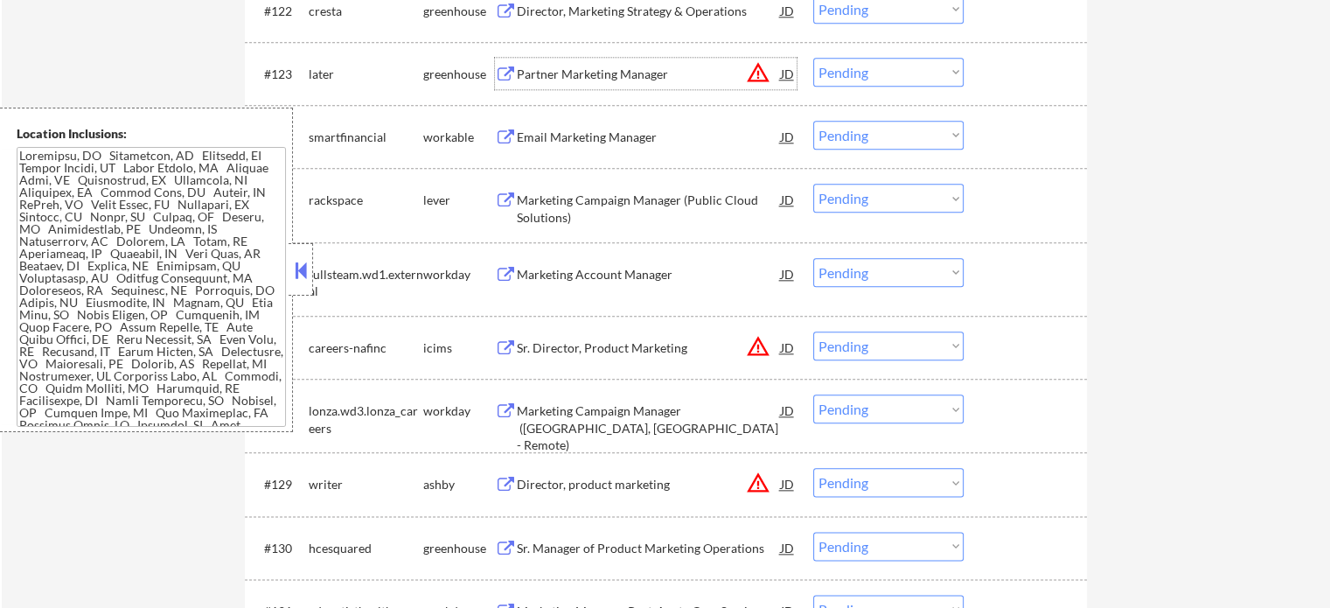
click at [627, 85] on div "Partner Marketing Manager" at bounding box center [649, 73] width 264 height 31
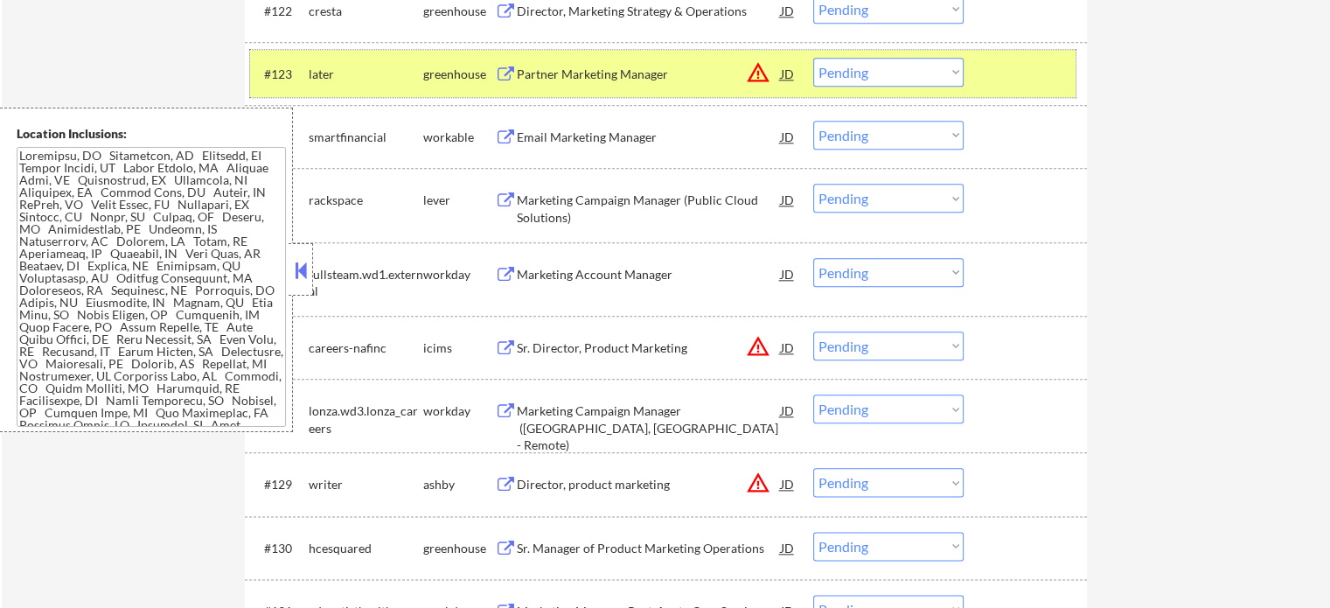
click at [1061, 77] on div at bounding box center [1027, 73] width 77 height 31
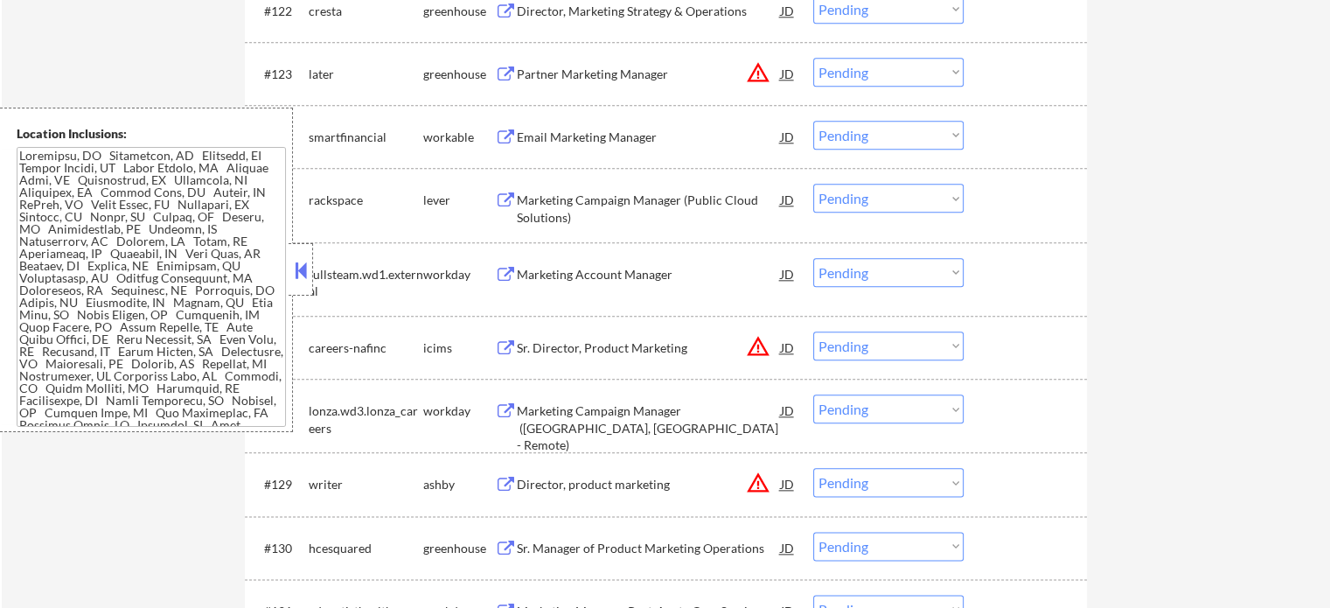
scroll to position [1574, 0]
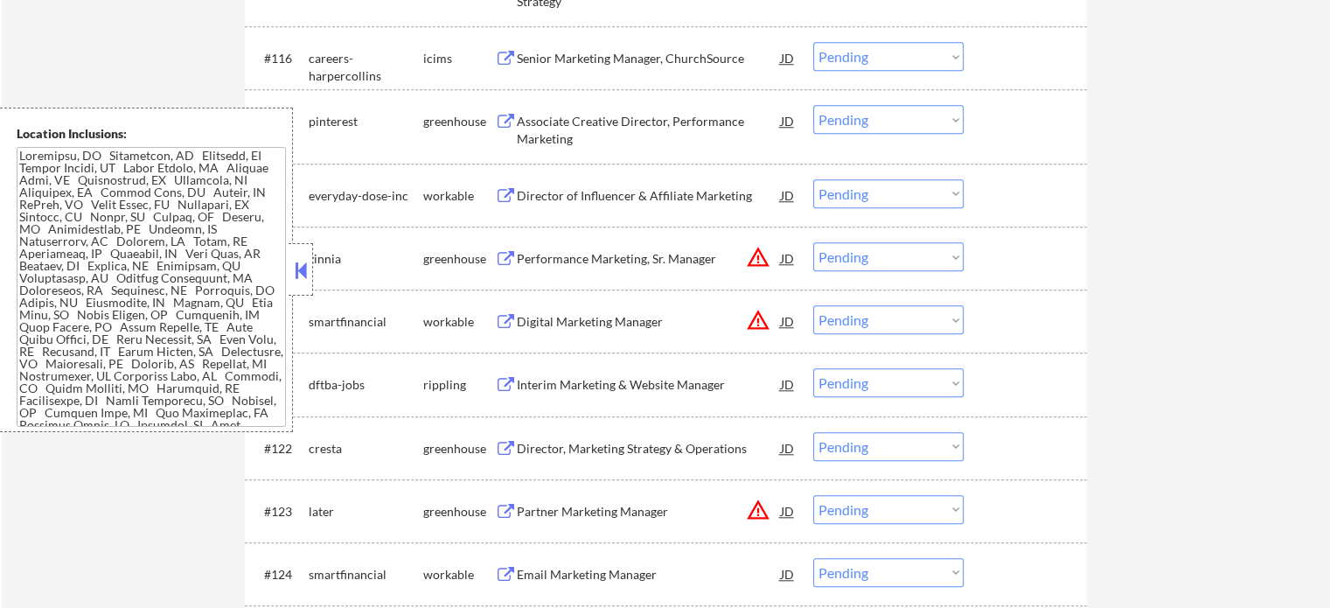
click at [653, 65] on div "Senior Marketing Manager, ChurchSource" at bounding box center [649, 58] width 264 height 17
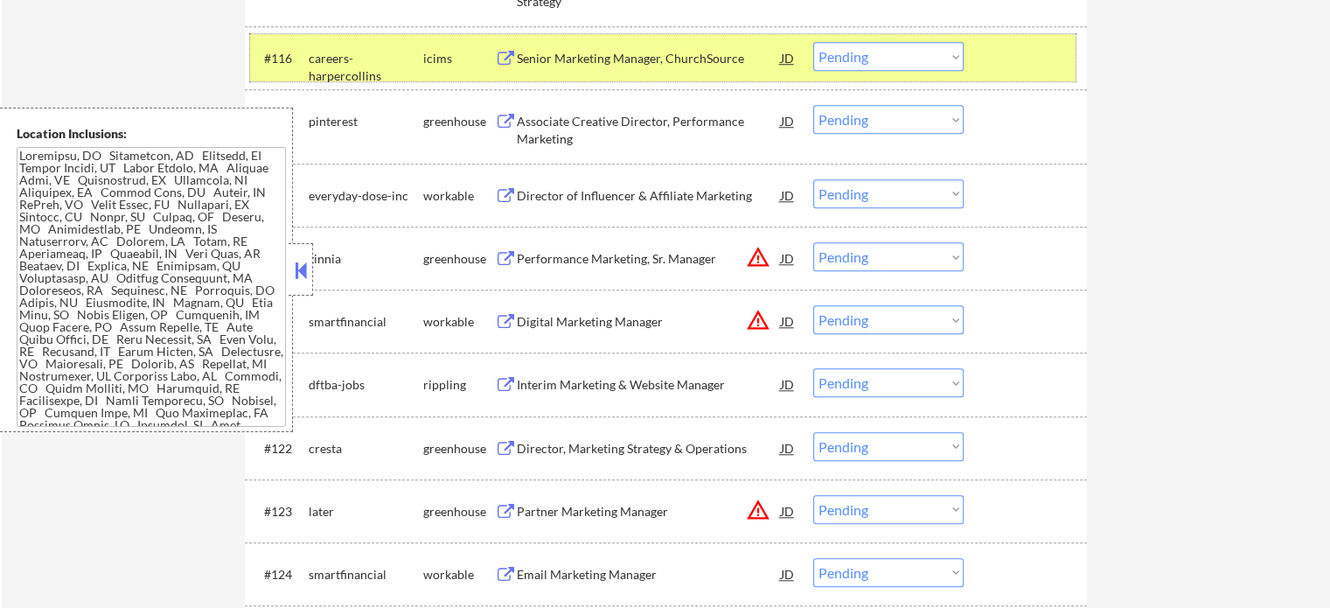
click at [978, 50] on div "#116 careers-harpercollins icims Senior Marketing Manager, ChurchSource JD warn…" at bounding box center [663, 57] width 826 height 47
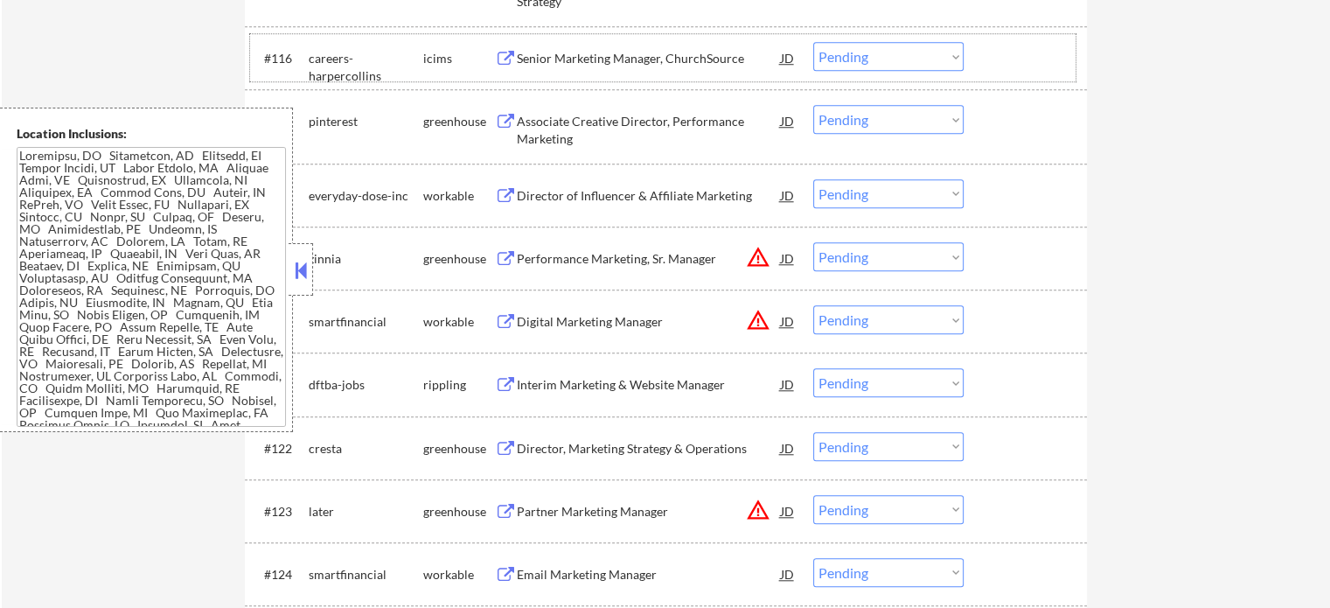
click at [617, 149] on div "#117 pinterest greenhouse Associate Creative Director, Performance Marketing JD…" at bounding box center [663, 126] width 826 height 58
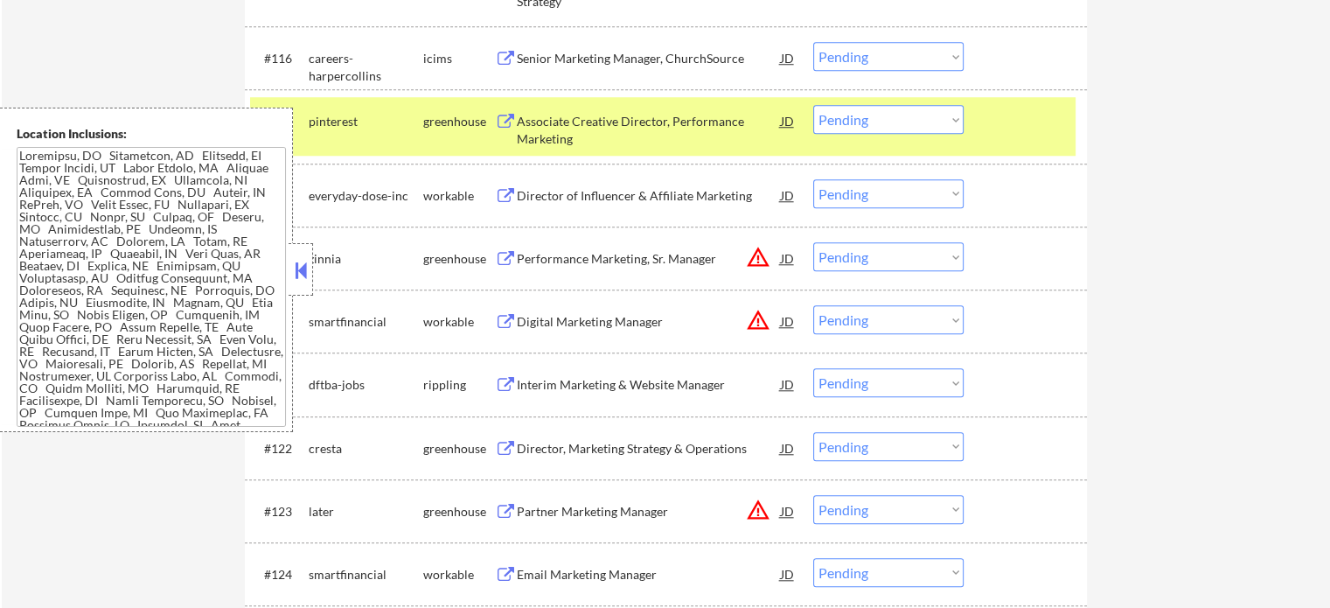
click at [620, 149] on div "#117 pinterest greenhouse Associate Creative Director, Performance Marketing JD…" at bounding box center [663, 126] width 826 height 58
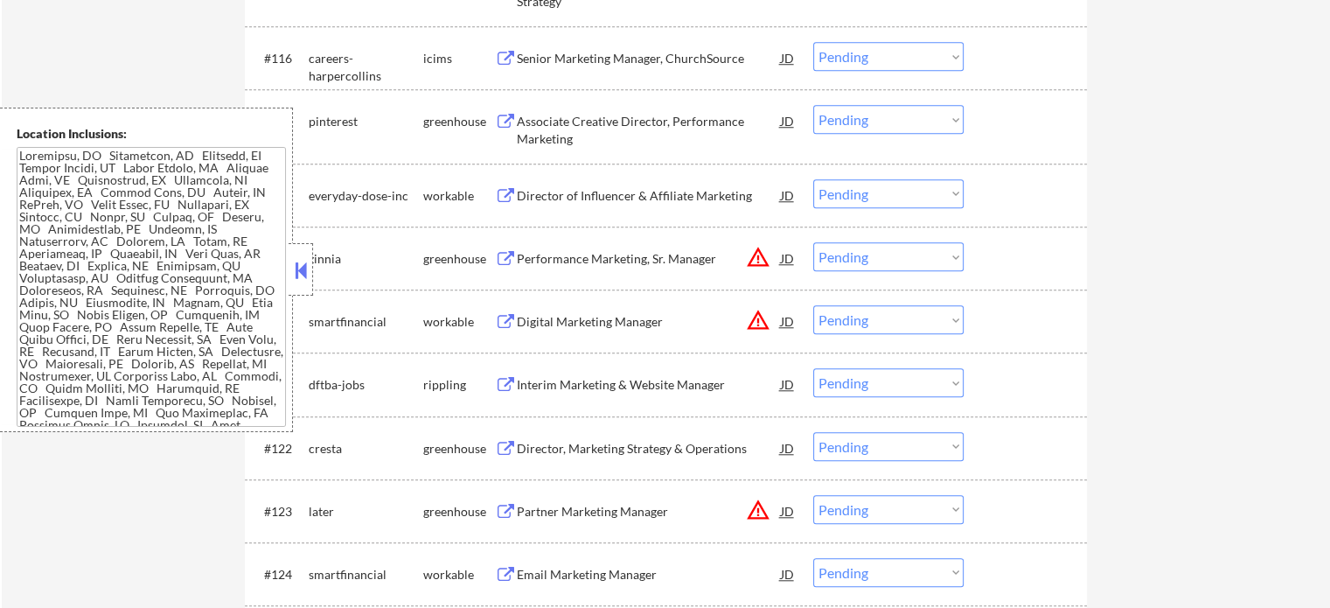
click at [624, 148] on div "#117 pinterest greenhouse Associate Creative Director, Performance Marketing JD…" at bounding box center [663, 126] width 826 height 58
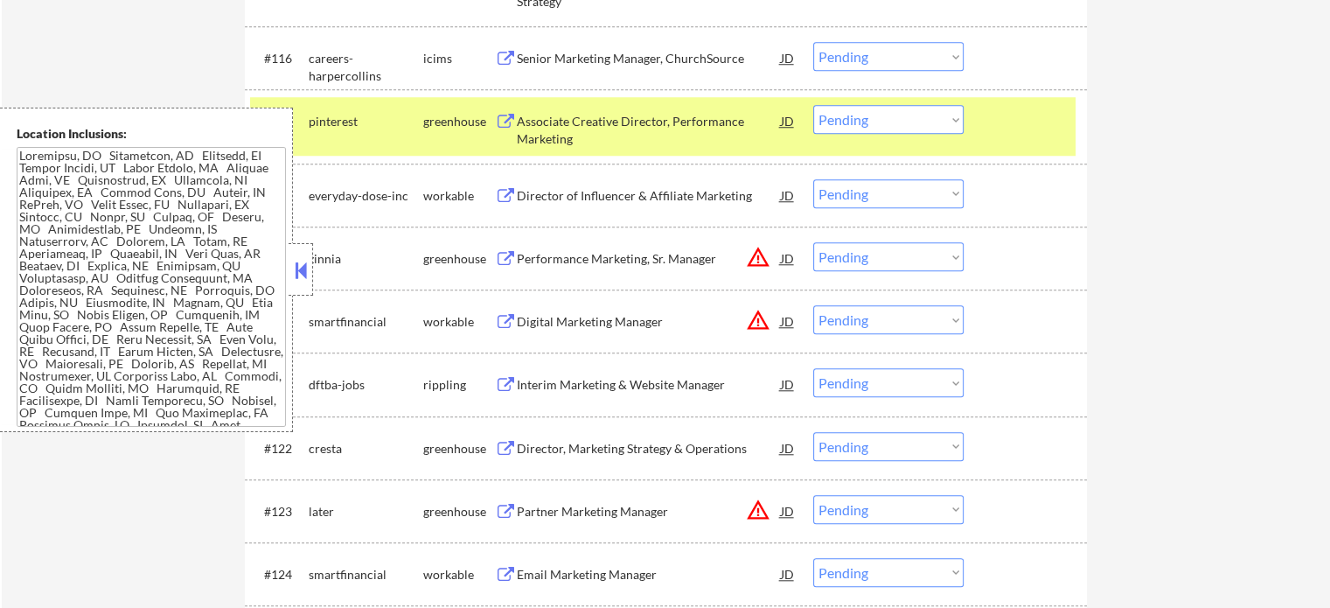
click at [962, 145] on div "#117 pinterest greenhouse Associate Creative Director, Performance Marketing JD…" at bounding box center [663, 126] width 826 height 58
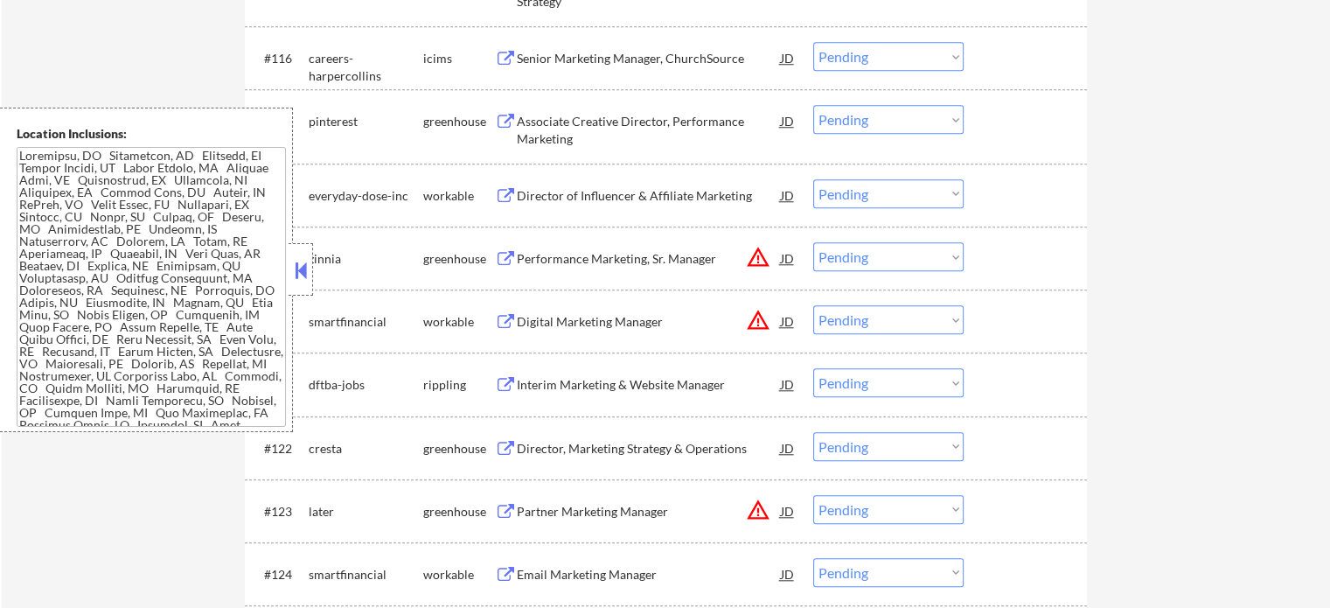
click at [972, 144] on div "#117 pinterest greenhouse Associate Creative Director, Performance Marketing JD…" at bounding box center [663, 126] width 826 height 58
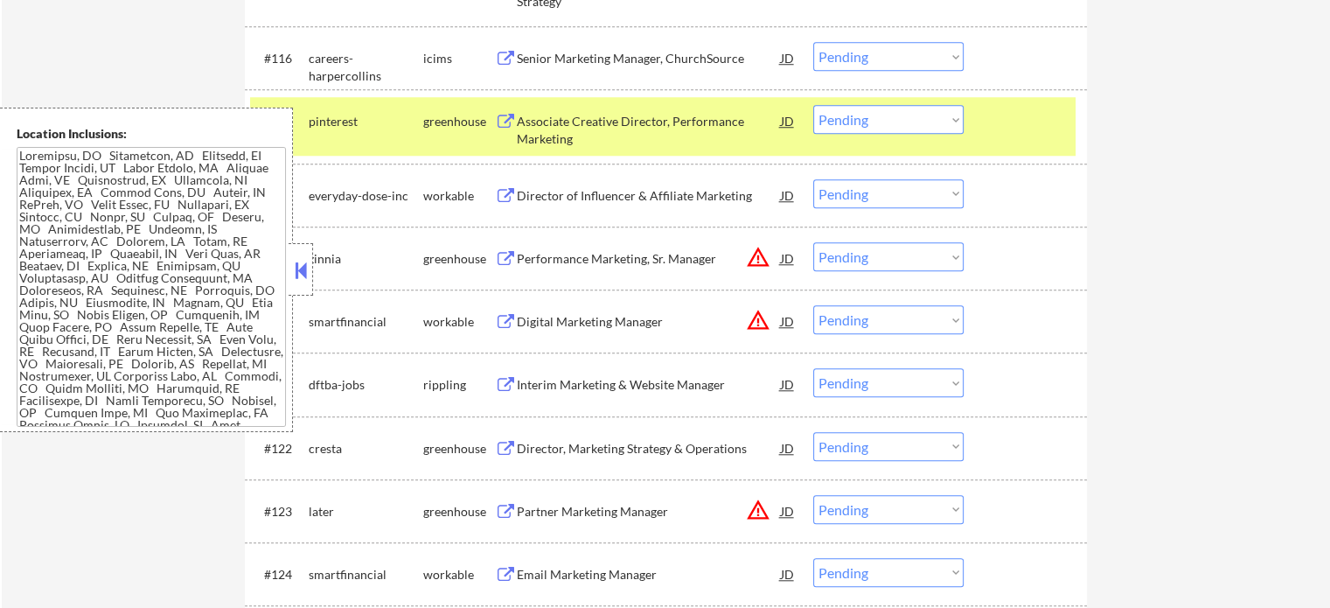
click at [602, 129] on div "Associate Creative Director, Performance Marketing" at bounding box center [649, 130] width 264 height 34
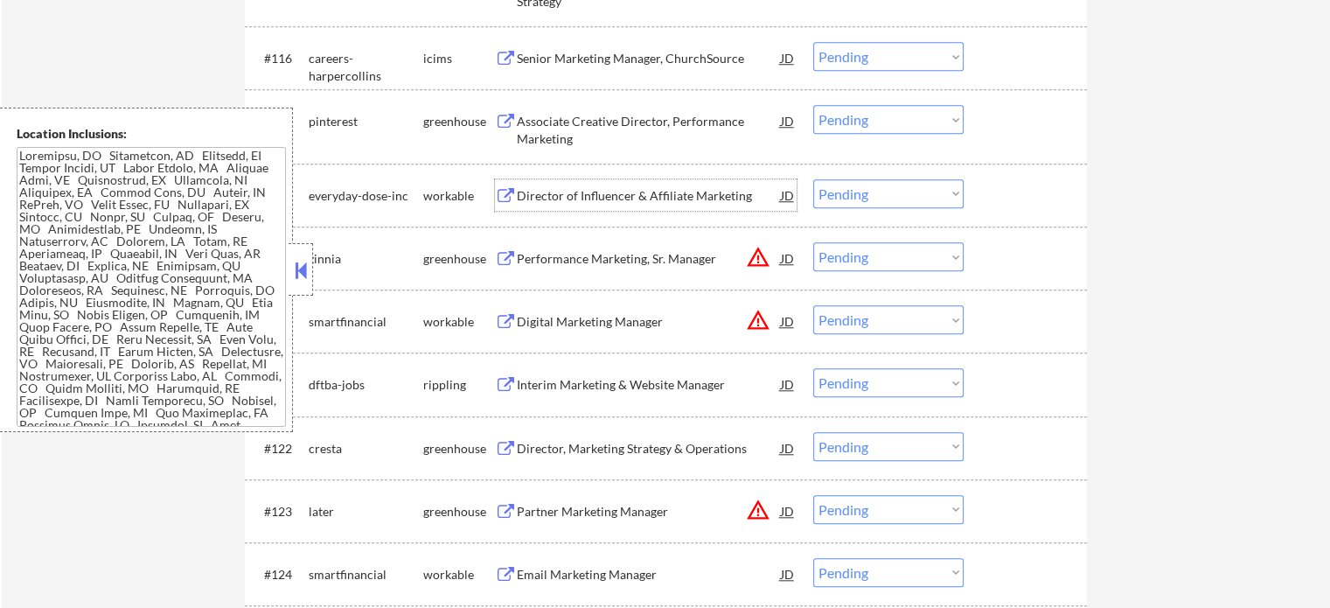
click at [604, 189] on div "Director of Influencer & Affiliate Marketing" at bounding box center [649, 195] width 264 height 17
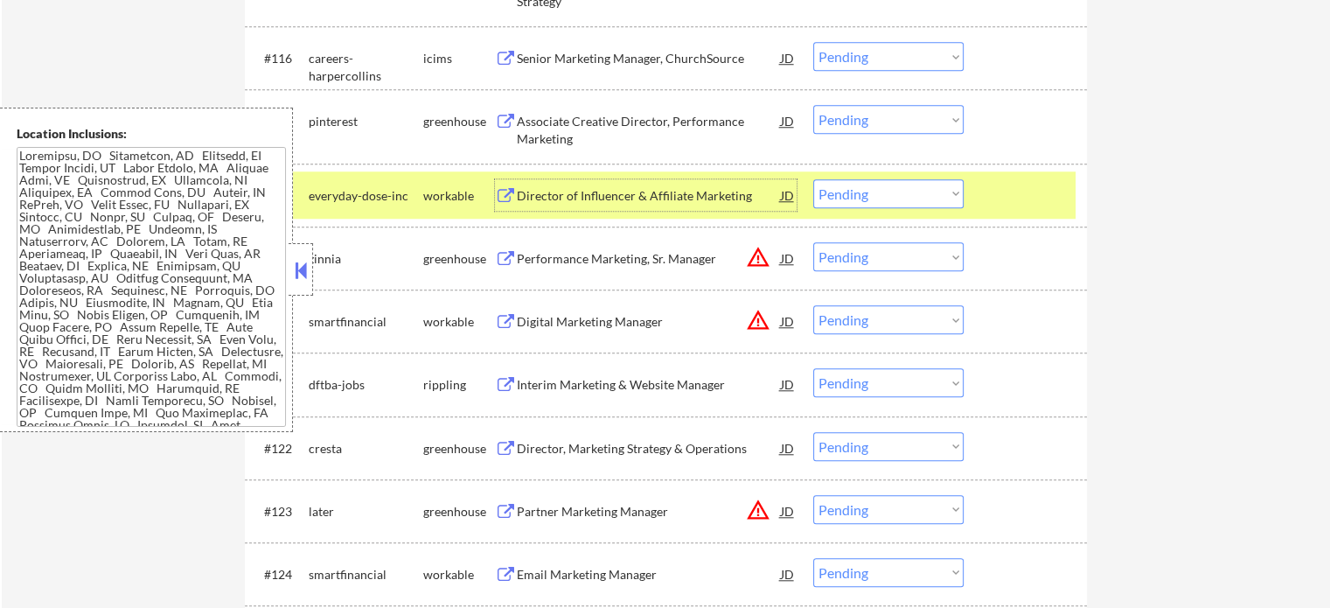
click at [1017, 197] on div at bounding box center [1027, 194] width 77 height 31
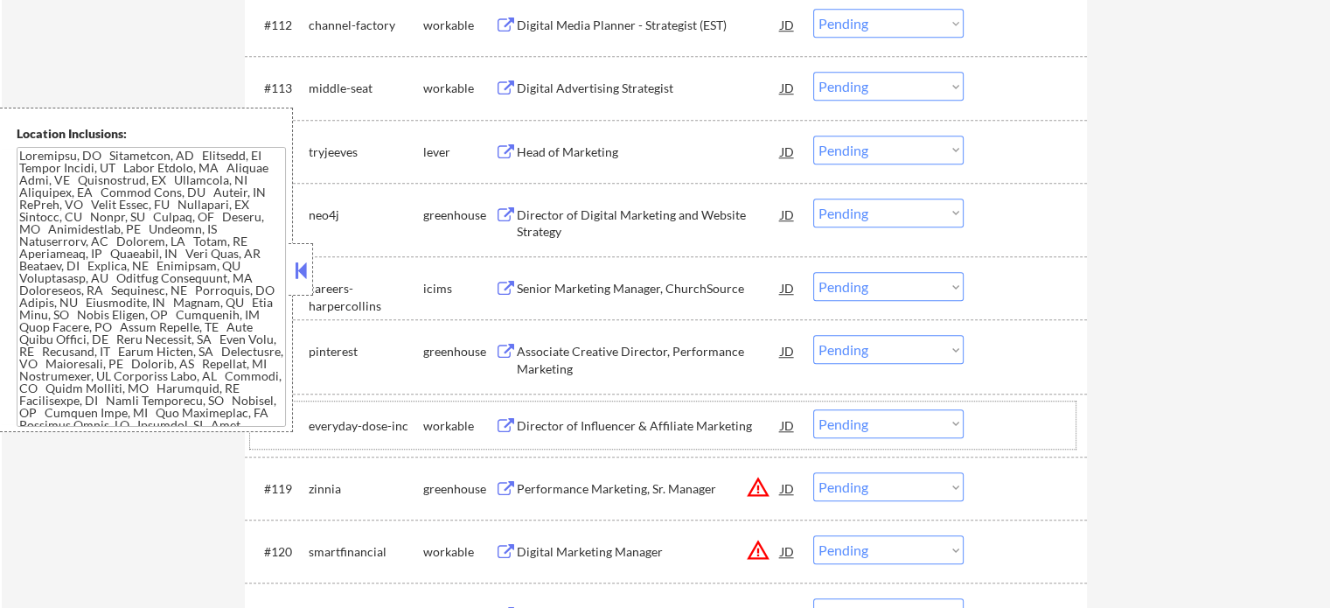
scroll to position [1312, 0]
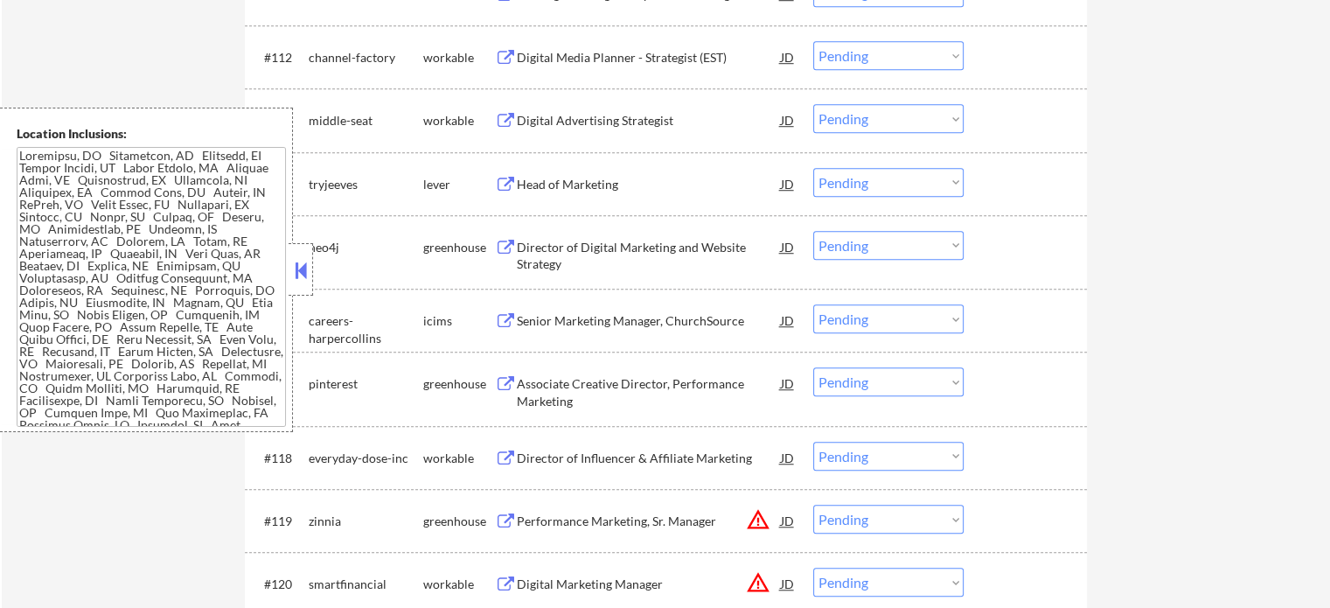
click at [571, 150] on div "#113 middle-seat workable Digital Advertising Strategist JD warning_amber Choos…" at bounding box center [666, 119] width 842 height 63
click at [534, 115] on div "Digital Advertising Strategist" at bounding box center [649, 120] width 264 height 17
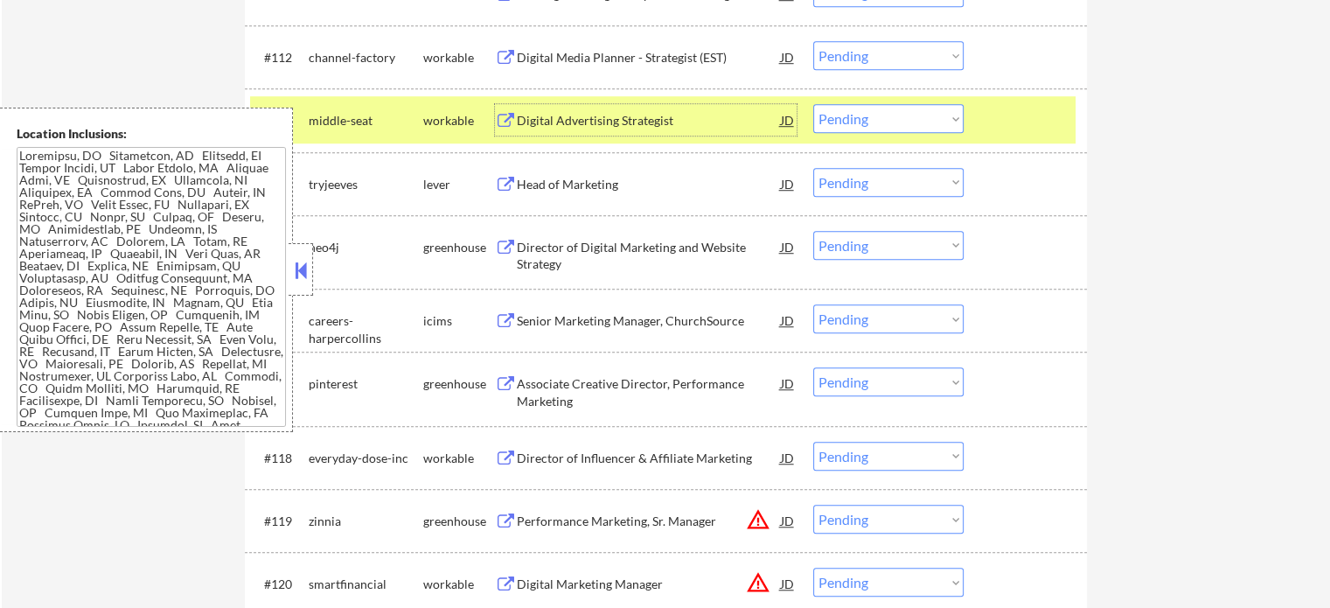
click at [1051, 129] on div at bounding box center [1027, 119] width 77 height 31
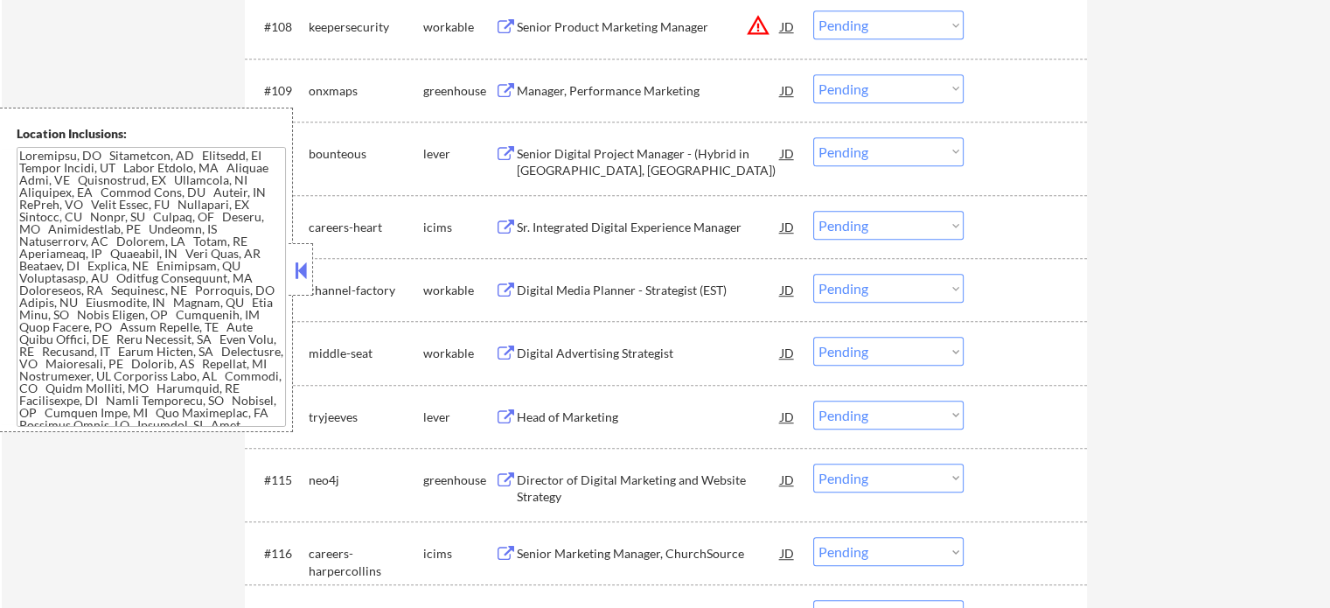
scroll to position [1049, 0]
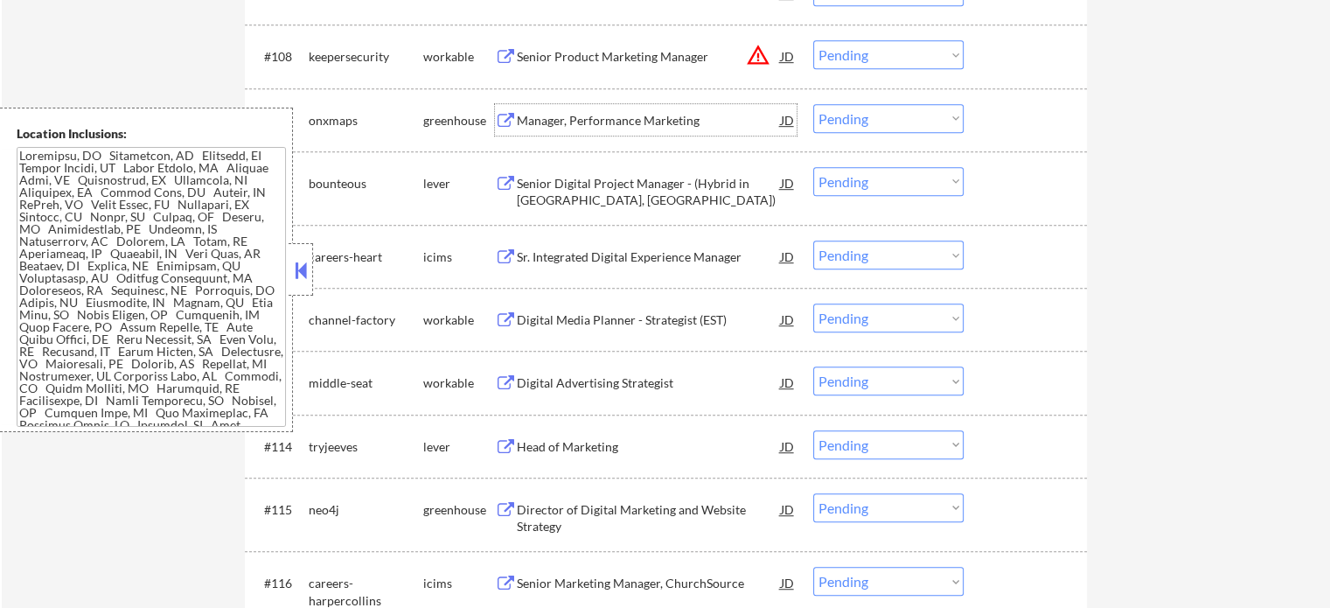
click at [683, 120] on div "Manager, Performance Marketing" at bounding box center [649, 120] width 264 height 17
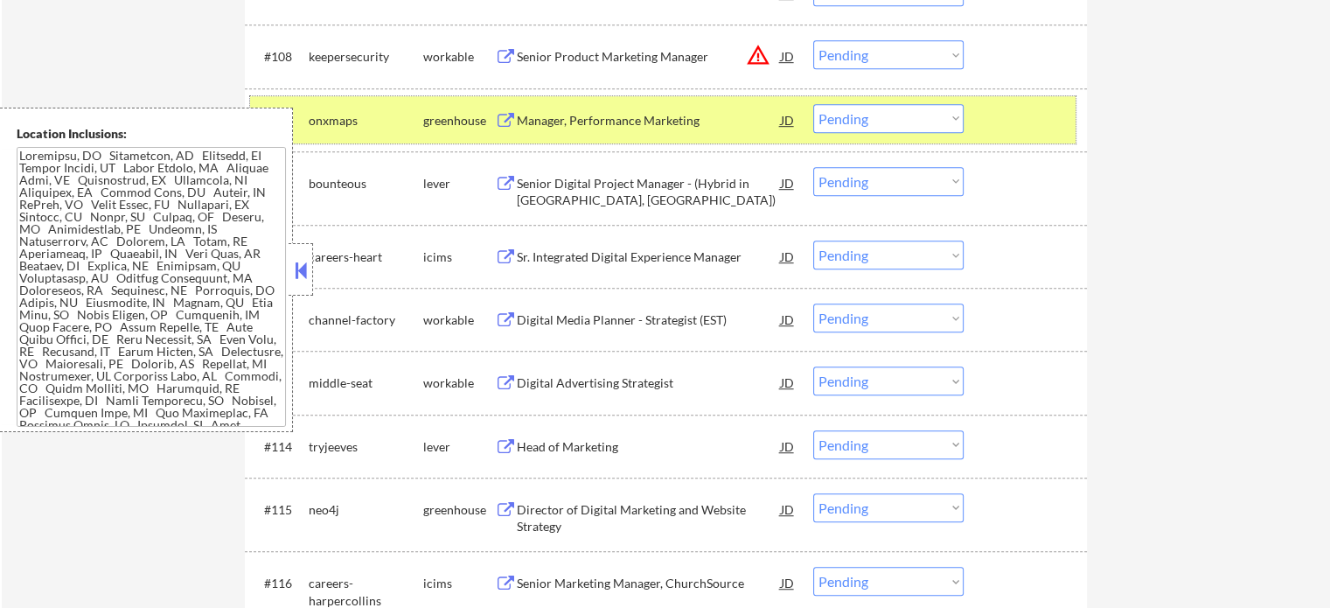
click at [972, 123] on div "#109 onxmaps greenhouse Manager, Performance Marketing JD warning_amber Choose …" at bounding box center [663, 119] width 826 height 47
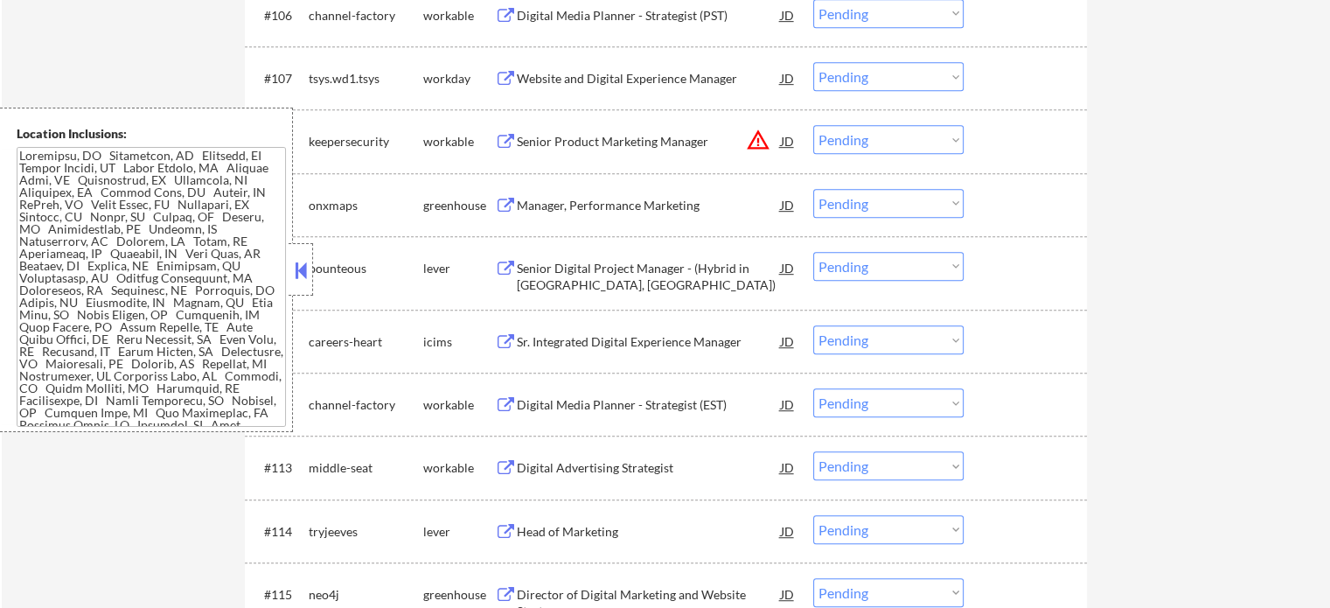
scroll to position [962, 0]
click at [675, 89] on div "Website and Digital Experience Manager" at bounding box center [649, 81] width 264 height 17
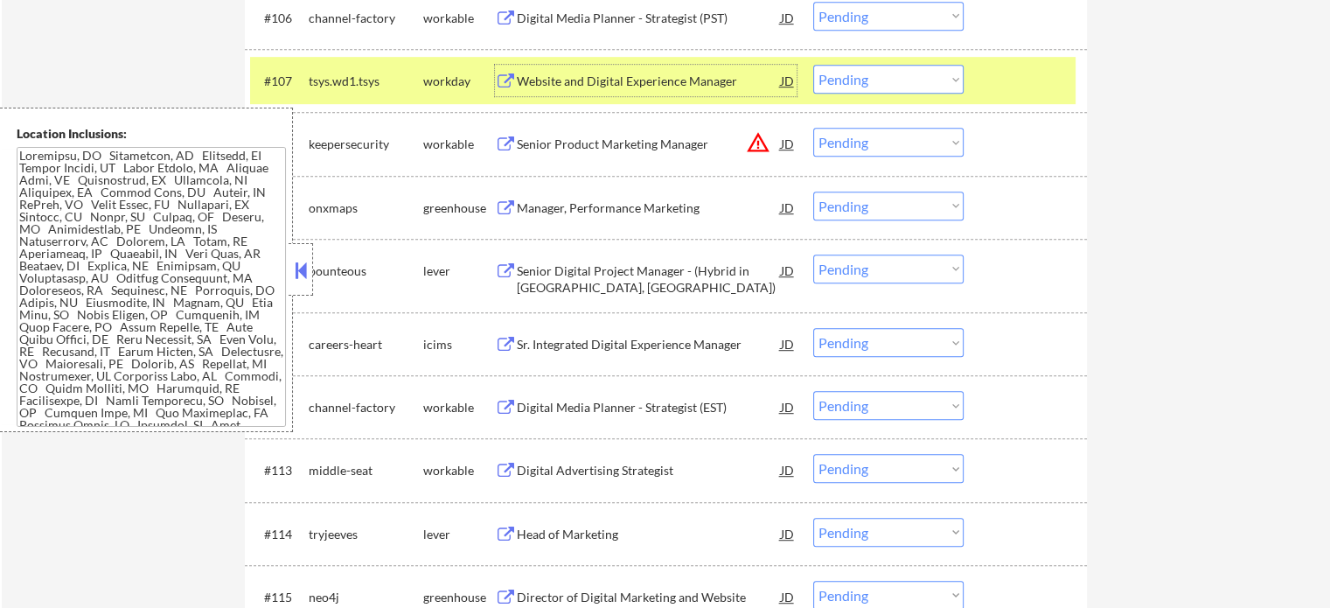
click at [986, 80] on div "#107 tsys.wd1.tsys workday Website and Digital Experience Manager JD Choose an …" at bounding box center [663, 80] width 826 height 47
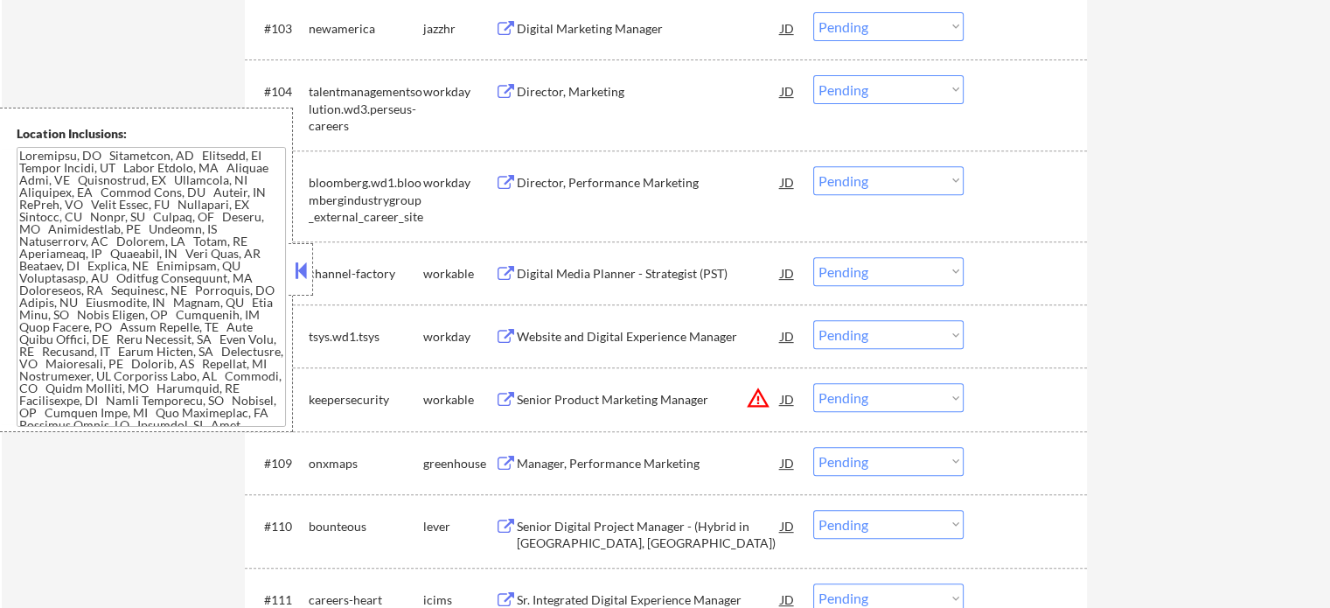
scroll to position [1049, 0]
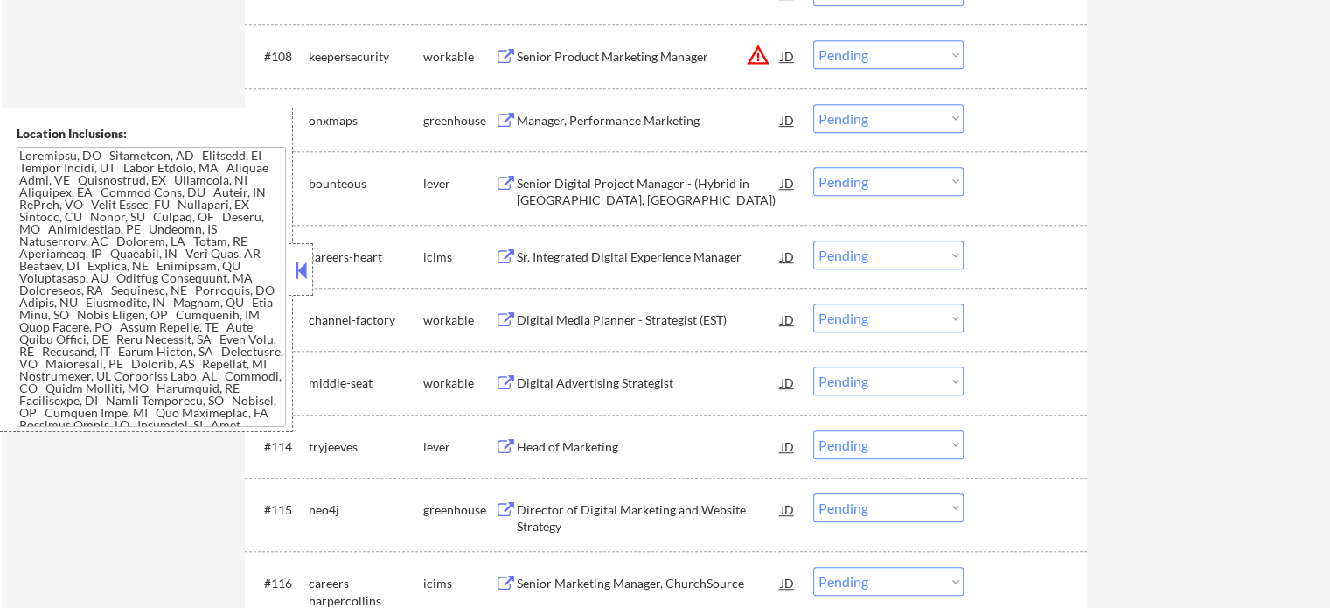
click at [561, 266] on div "Sr. Integrated Digital Experience Manager" at bounding box center [649, 255] width 264 height 31
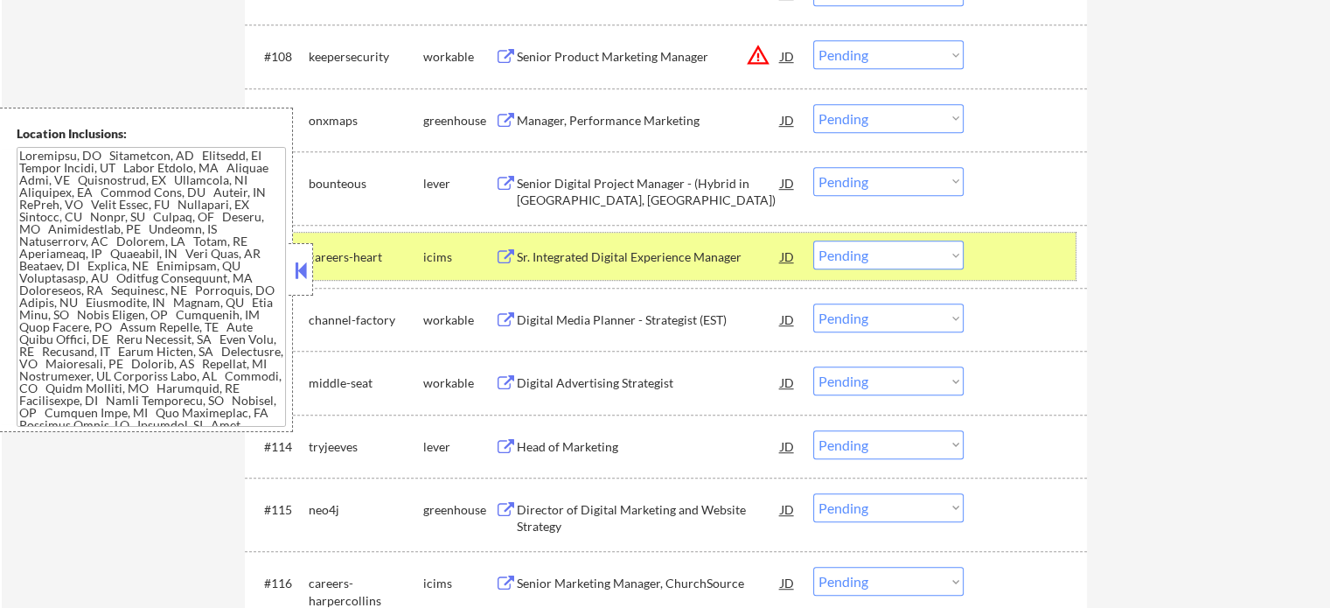
click at [1028, 252] on div at bounding box center [1027, 255] width 77 height 31
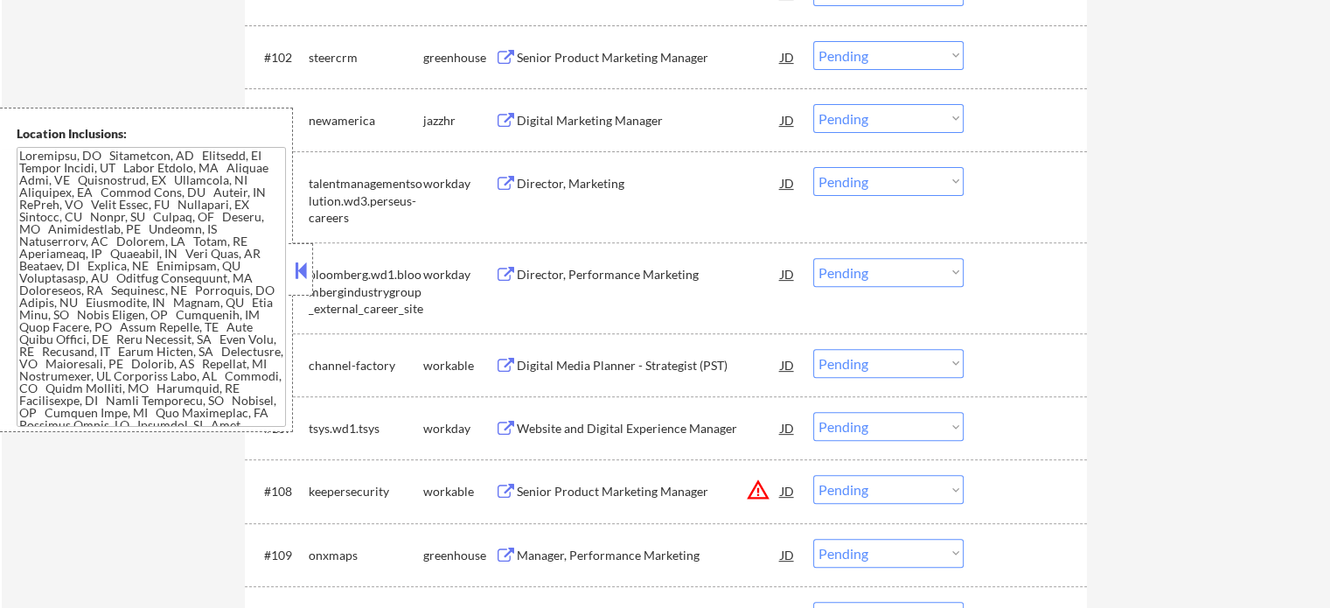
scroll to position [612, 0]
click at [642, 204] on div "#104 talentmanagementsolution.wd3.perseus-careers workday Director, Marketing J…" at bounding box center [663, 199] width 826 height 75
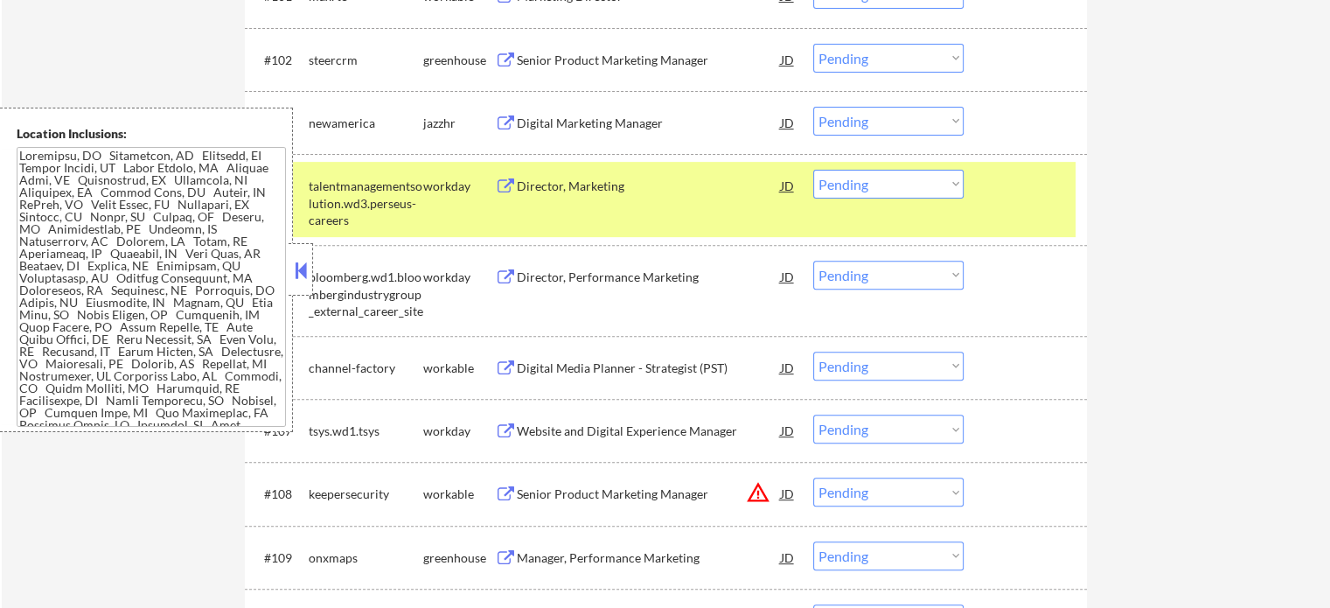
click at [638, 204] on div "#104 talentmanagementsolution.wd3.perseus-careers workday Director, Marketing J…" at bounding box center [663, 199] width 826 height 75
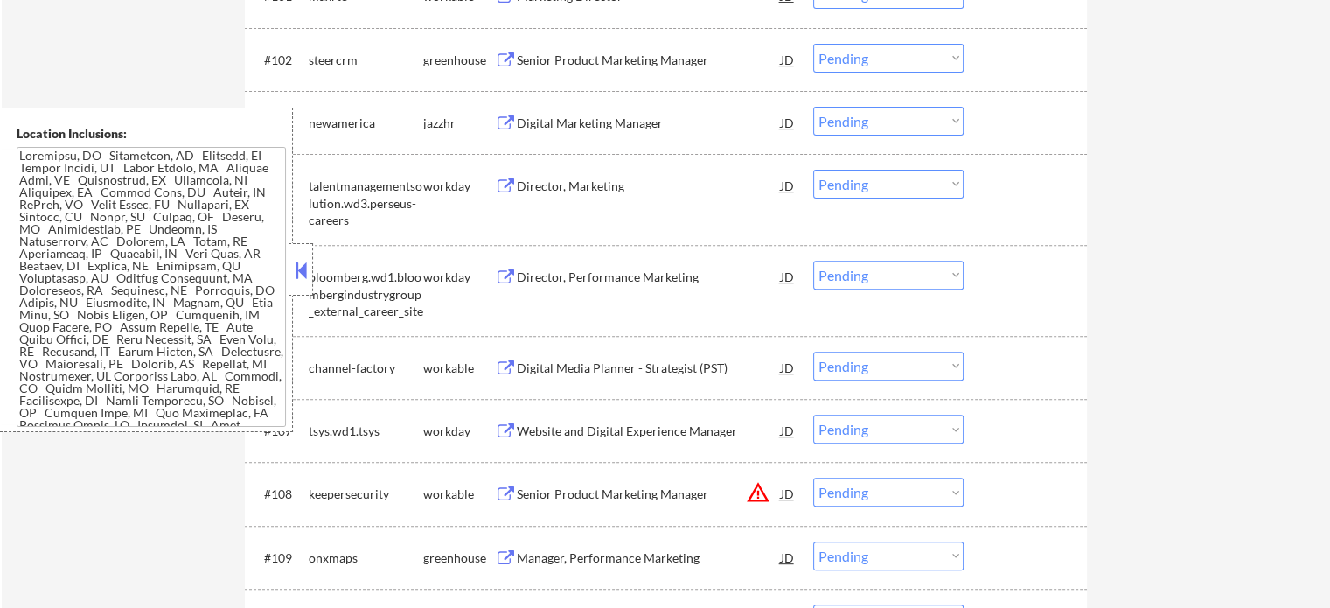
click at [605, 192] on div "Director, Marketing" at bounding box center [649, 186] width 264 height 17
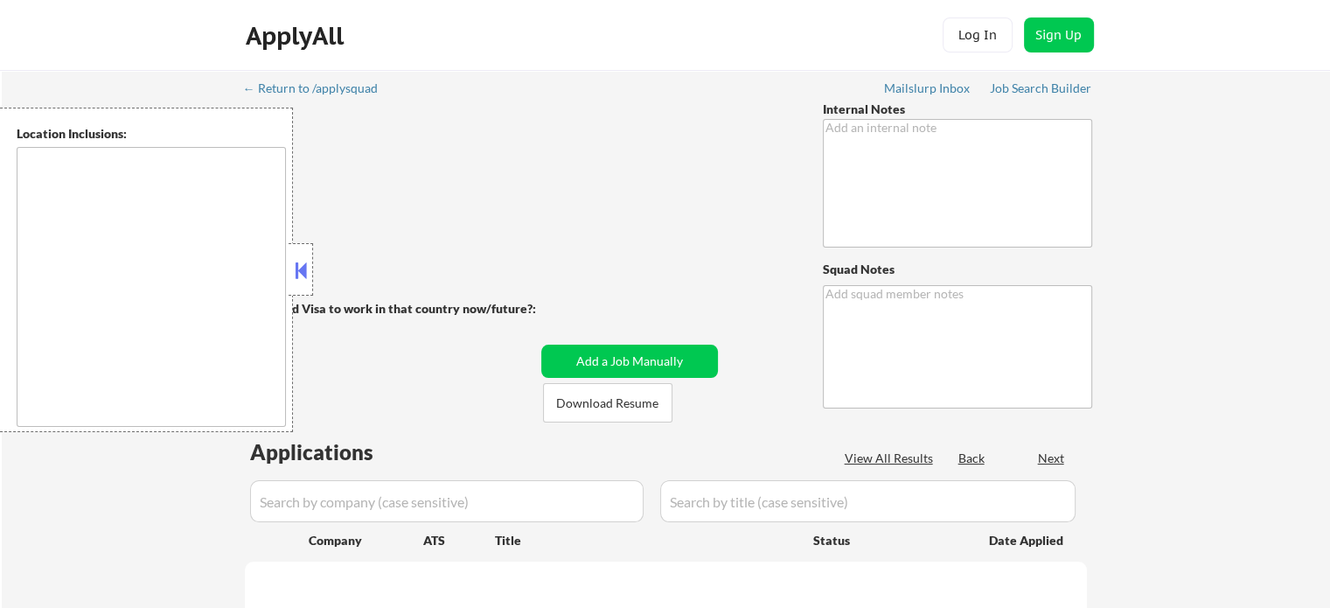
type textarea "Salary Outreach - 7/21 BM 2 resume versions now: • 1. Jira, Atlassian, Confluen…"
type textarea "Lucky Jay"
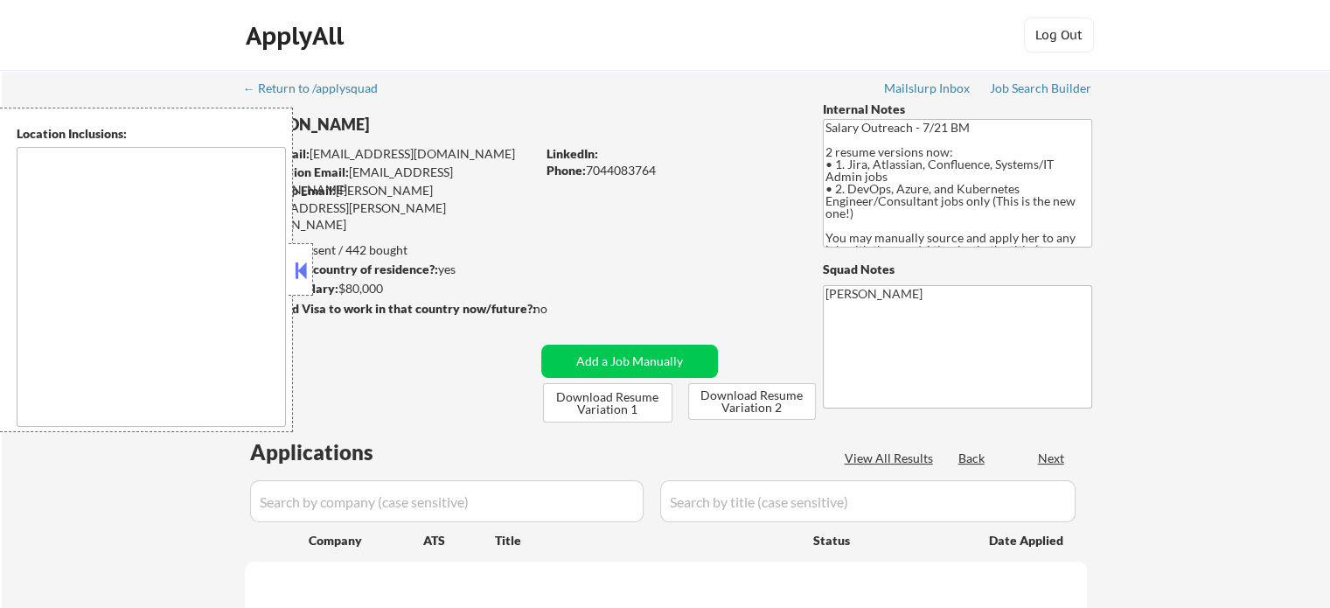
select select ""pending""
type textarea "remote"
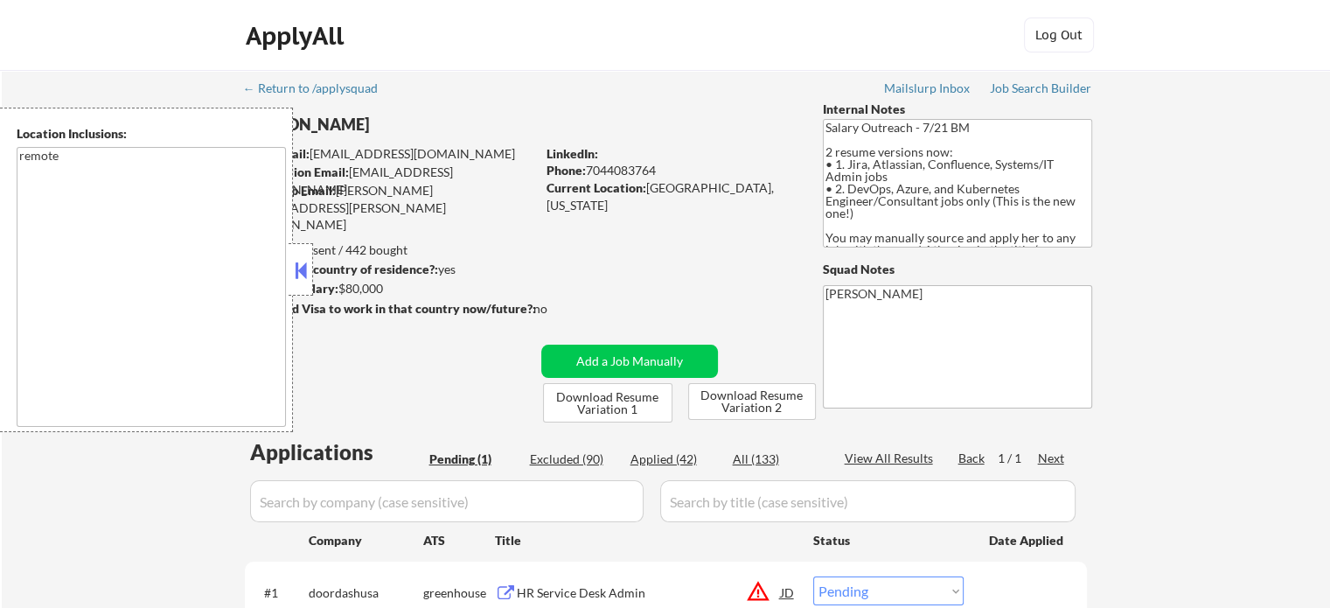
click at [56, 360] on textarea "remote" at bounding box center [151, 287] width 269 height 280
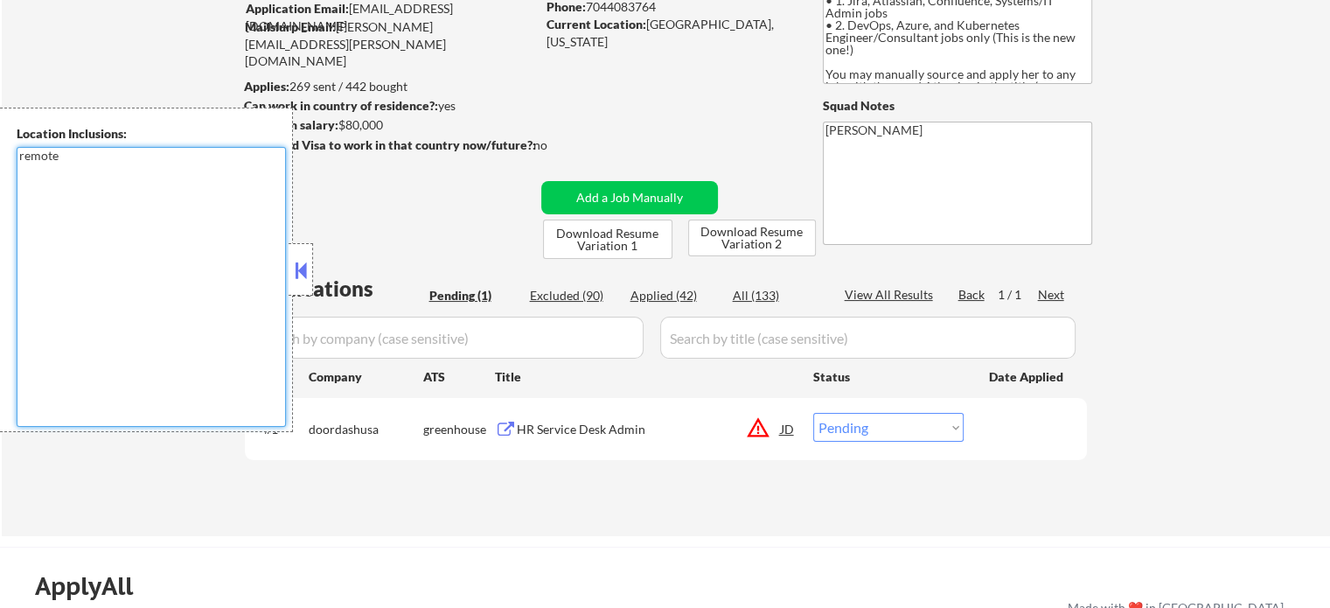
scroll to position [175, 0]
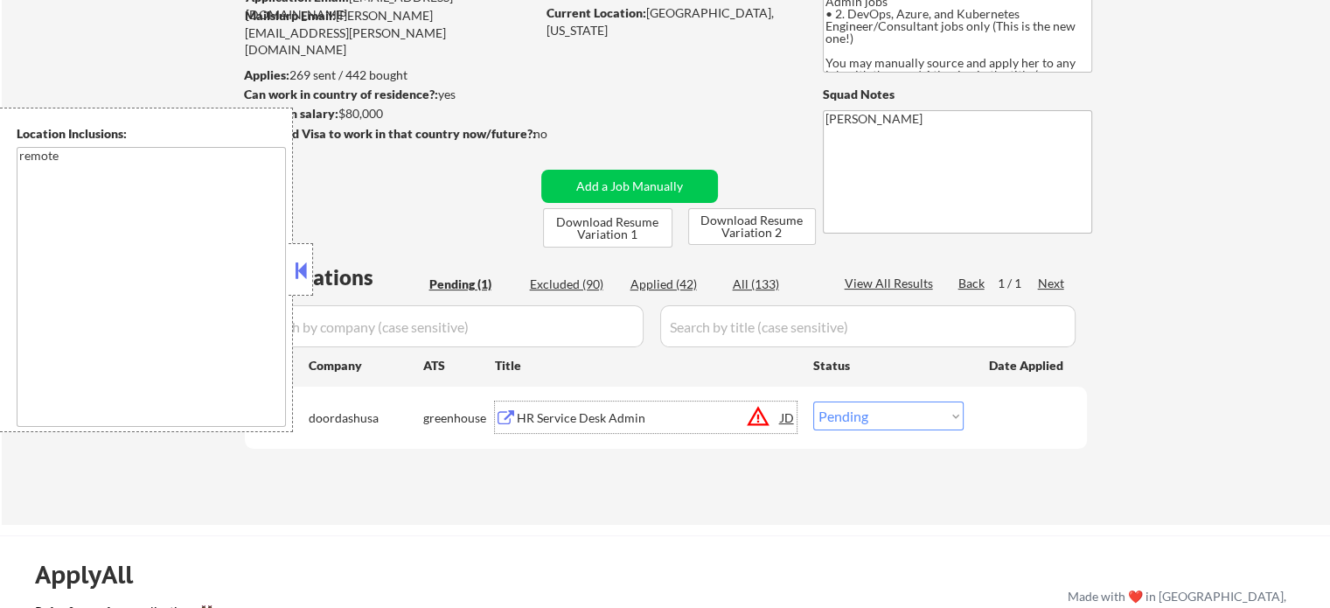
click at [608, 413] on div "HR Service Desk Admin" at bounding box center [649, 417] width 264 height 17
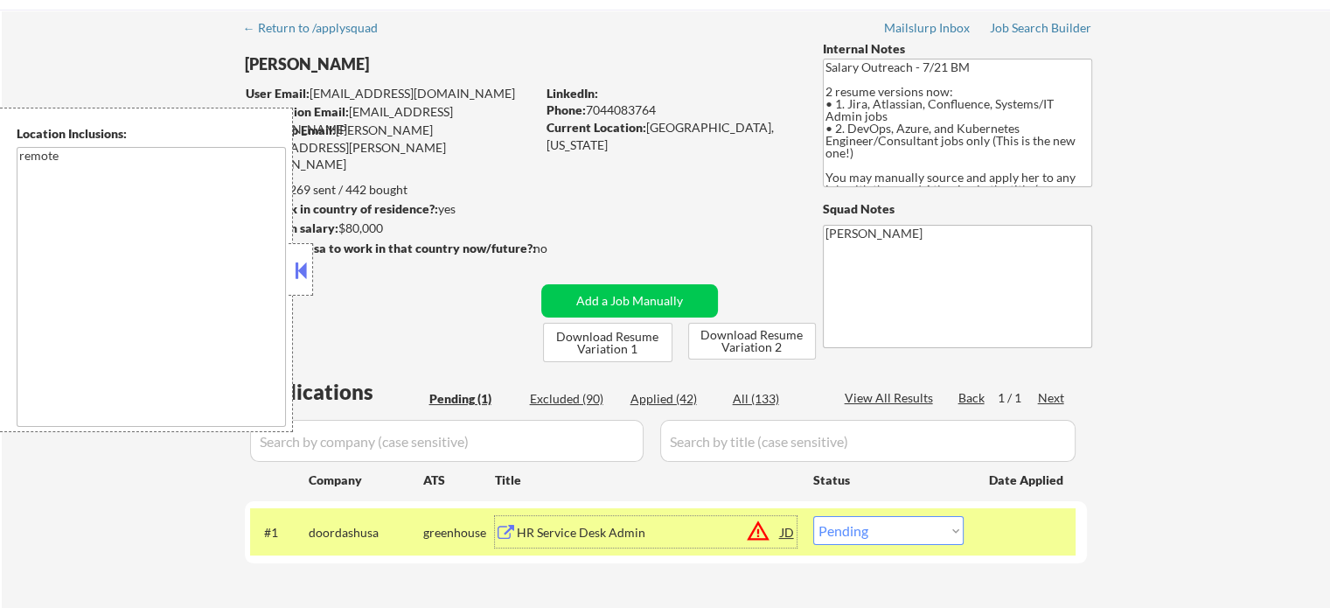
scroll to position [87, 0]
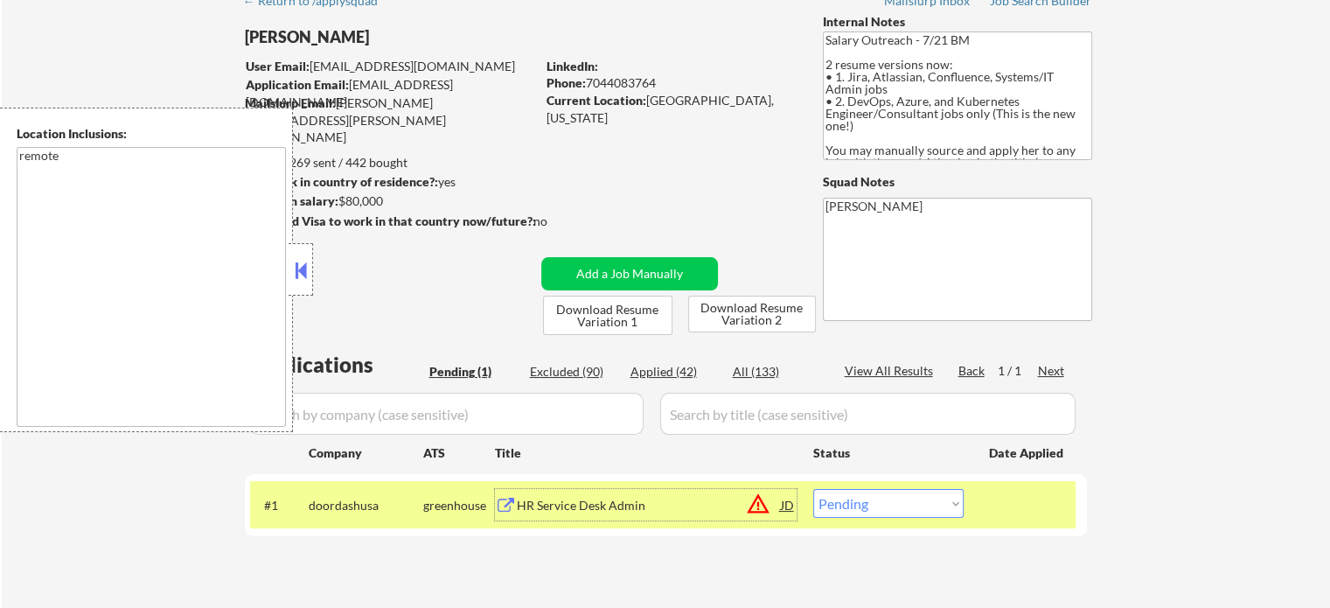
click at [891, 508] on select "Choose an option... Pending Applied Excluded (Questions) Excluded (Expired) Exc…" at bounding box center [888, 503] width 150 height 29
select select ""excluded__bad_match_""
click at [813, 489] on select "Choose an option... Pending Applied Excluded (Questions) Excluded (Expired) Exc…" at bounding box center [888, 503] width 150 height 29
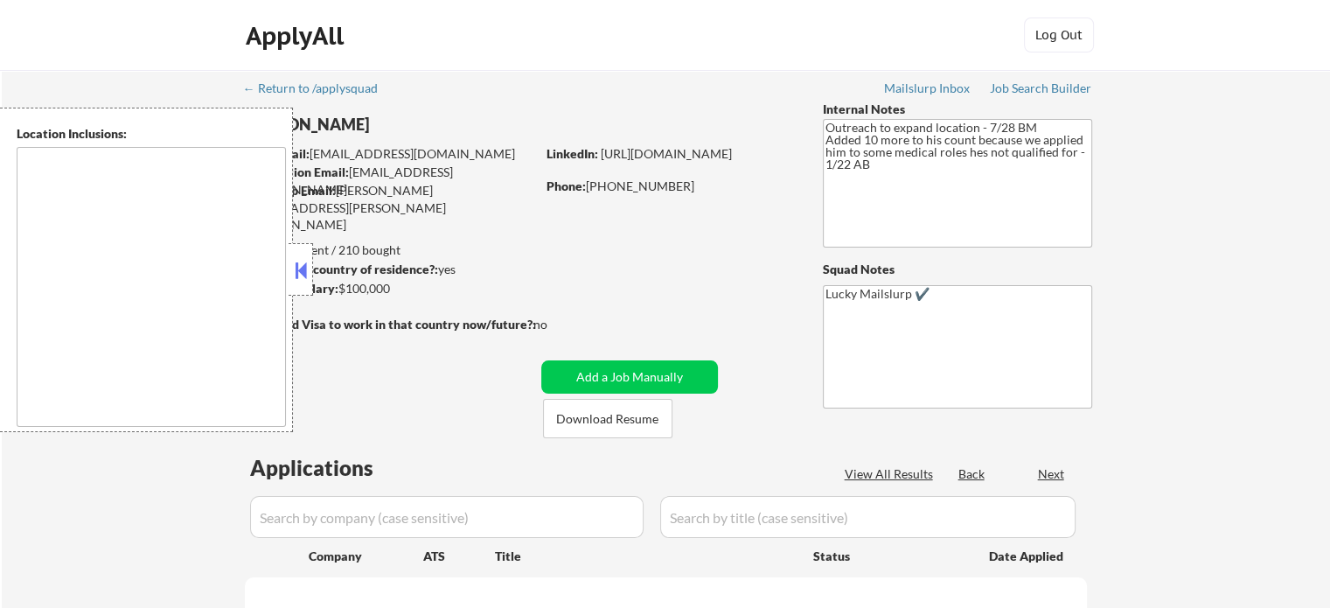
type textarea "[GEOGRAPHIC_DATA], [GEOGRAPHIC_DATA] [GEOGRAPHIC_DATA], [GEOGRAPHIC_DATA] [GEOG…"
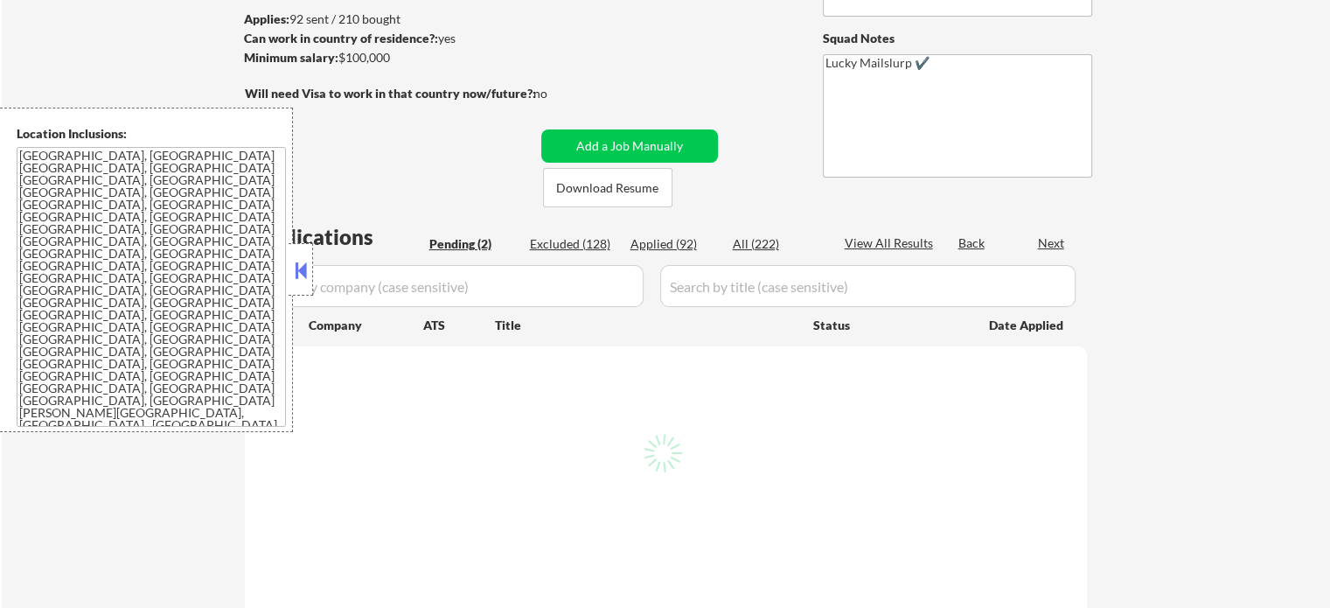
scroll to position [262, 0]
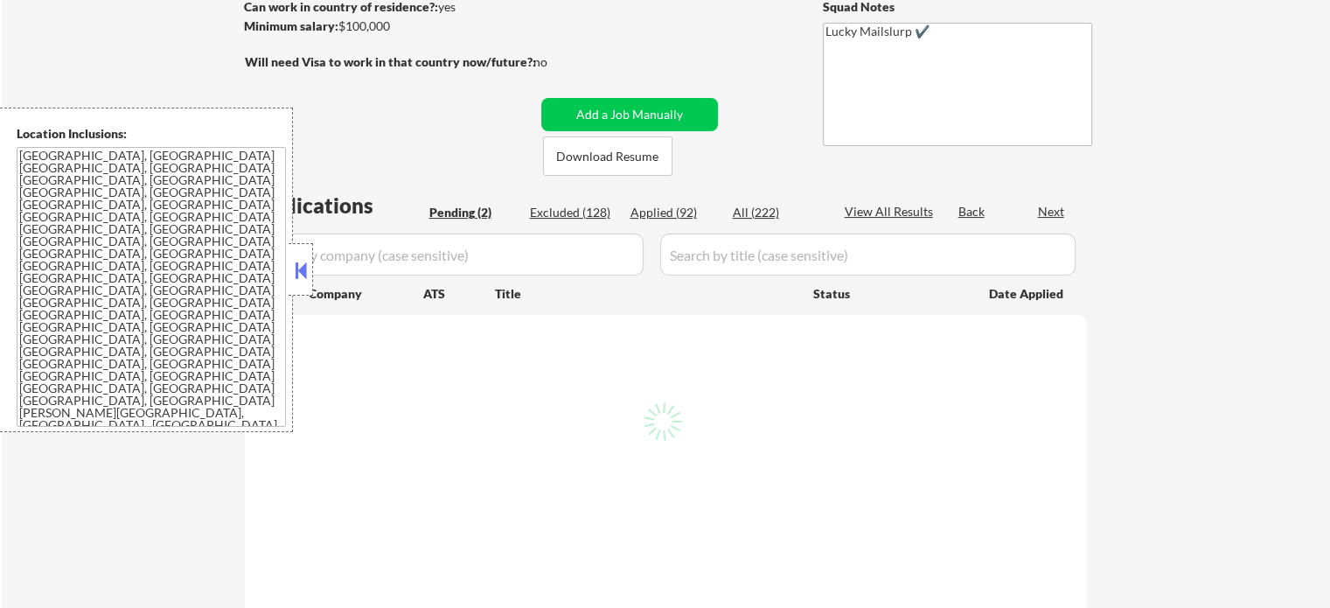
select select ""pending""
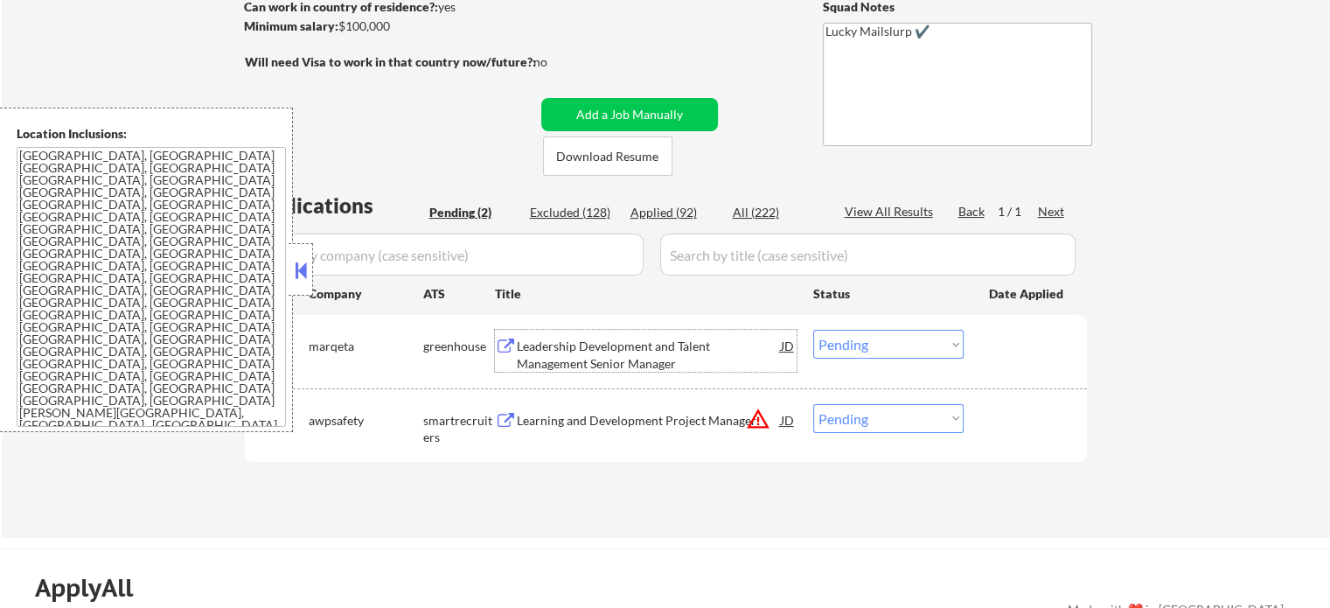
click at [624, 350] on div "Leadership Development and Talent Management Senior Manager" at bounding box center [649, 355] width 264 height 34
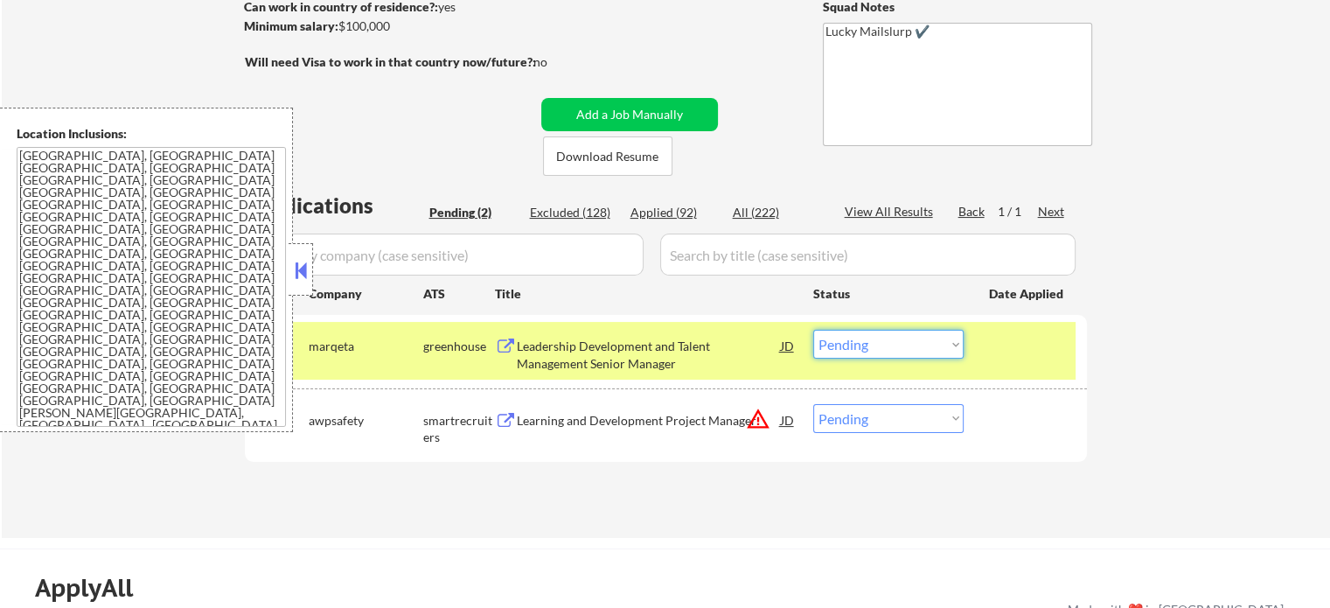
click at [824, 345] on select "Choose an option... Pending Applied Excluded (Questions) Excluded (Expired) Exc…" at bounding box center [888, 344] width 150 height 29
click at [813, 330] on select "Choose an option... Pending Applied Excluded (Questions) Excluded (Expired) Exc…" at bounding box center [888, 344] width 150 height 29
click at [996, 370] on div "#1 marqeta greenhouse Leadership Development and Talent Management Senior Manag…" at bounding box center [663, 351] width 826 height 58
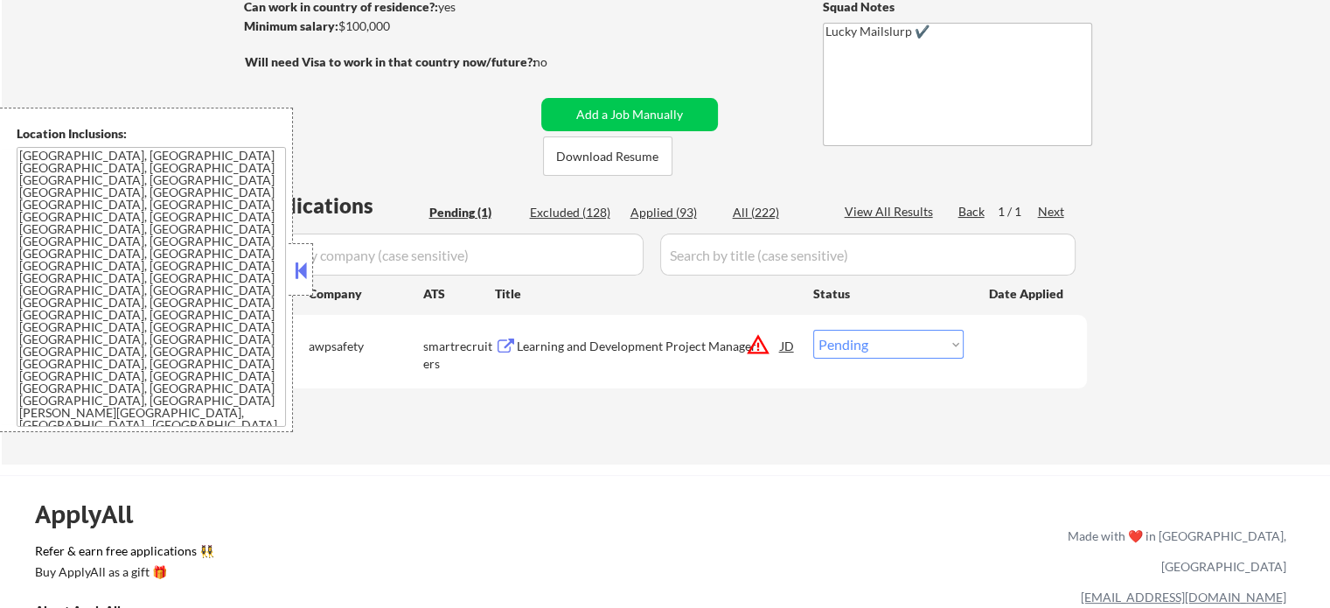
click at [661, 352] on div "Learning and Development Project Manager" at bounding box center [649, 346] width 264 height 17
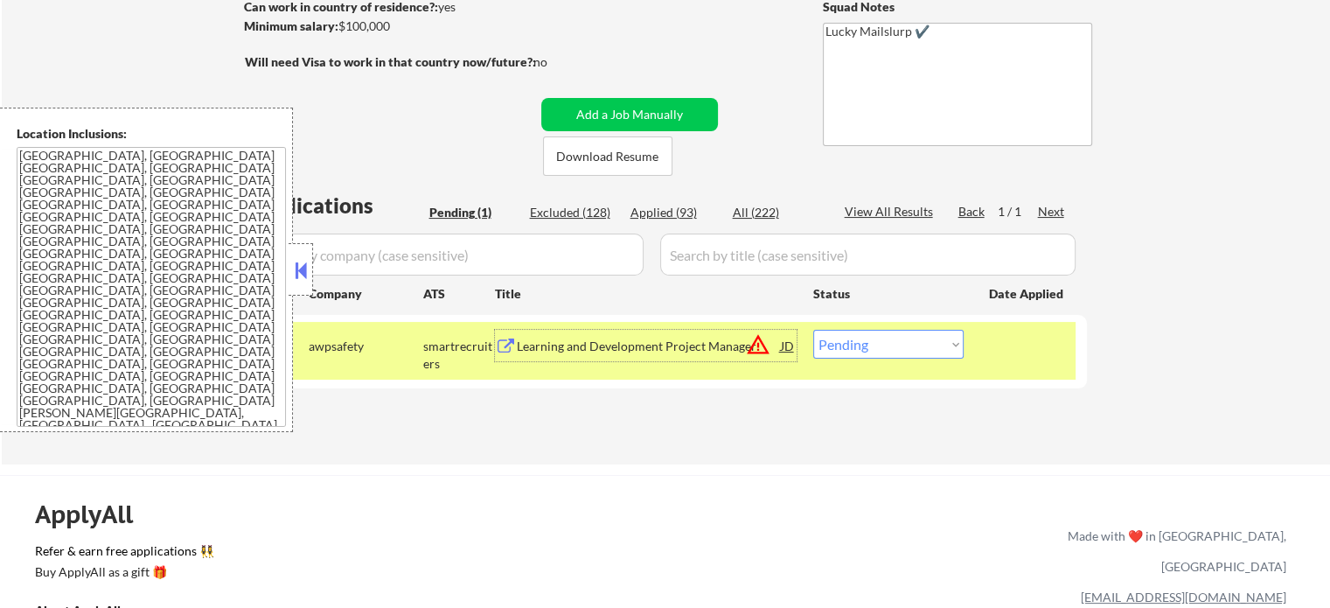
click at [870, 335] on select "Choose an option... Pending Applied Excluded (Questions) Excluded (Expired) Exc…" at bounding box center [888, 344] width 150 height 29
select select ""applied""
click at [813, 330] on select "Choose an option... Pending Applied Excluded (Questions) Excluded (Expired) Exc…" at bounding box center [888, 344] width 150 height 29
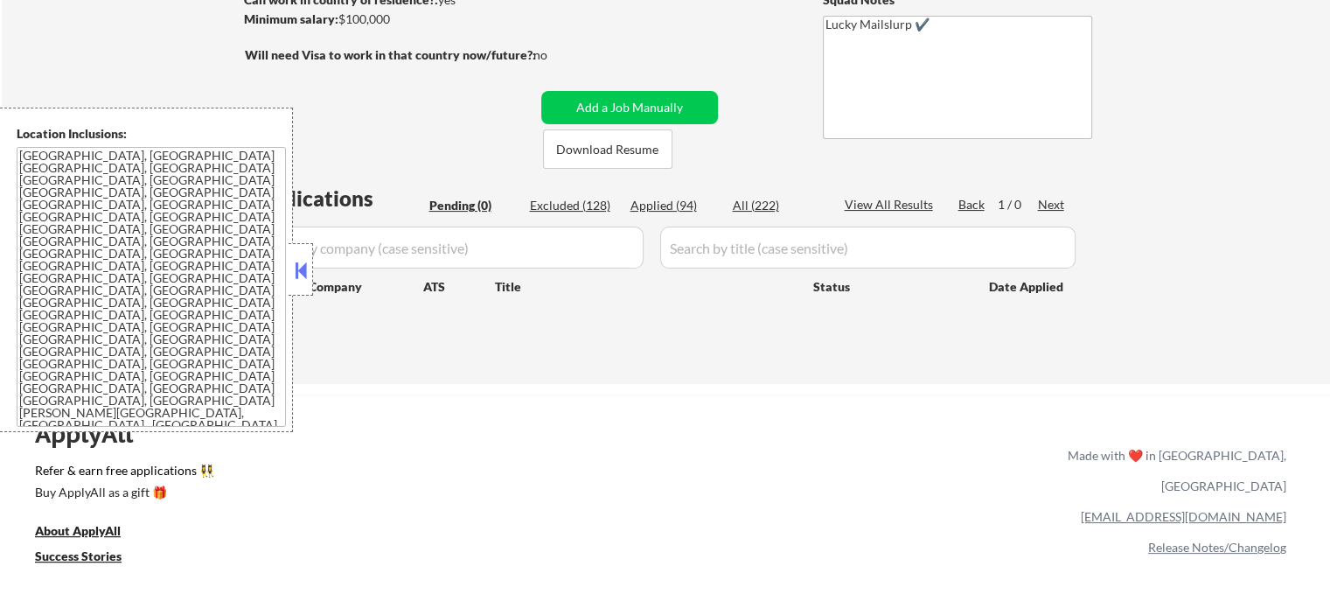
scroll to position [175, 0]
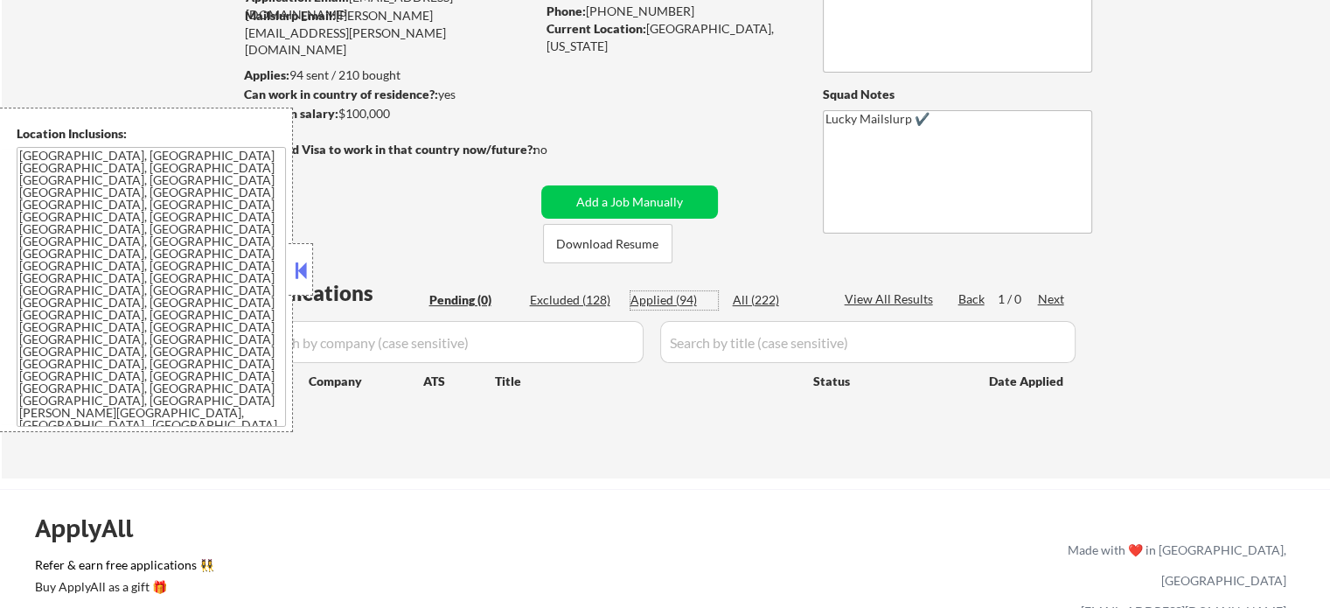
click at [653, 304] on div "Applied (94)" at bounding box center [674, 299] width 87 height 17
select select ""applied""
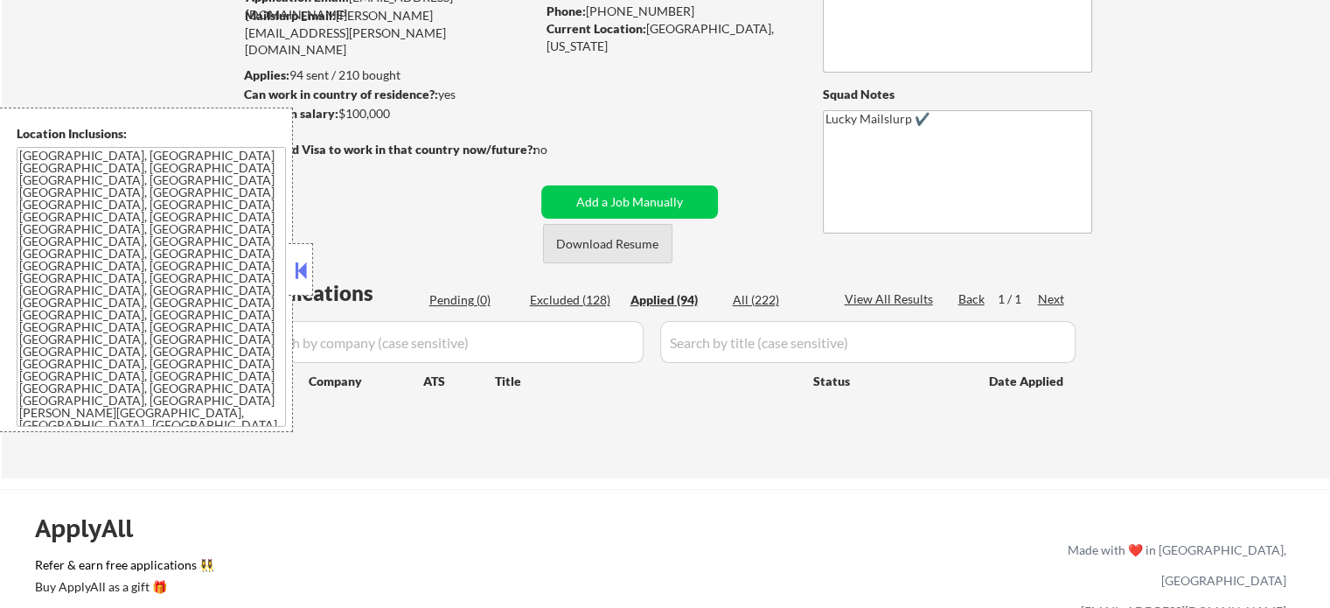
select select ""applied""
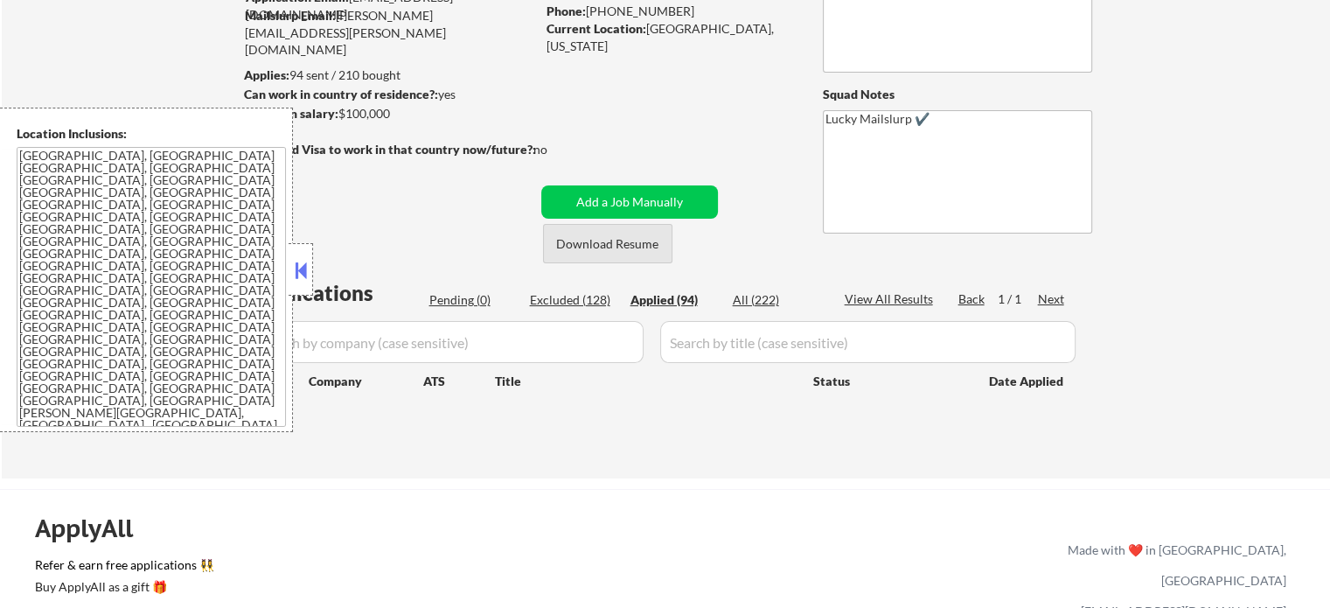
select select ""applied""
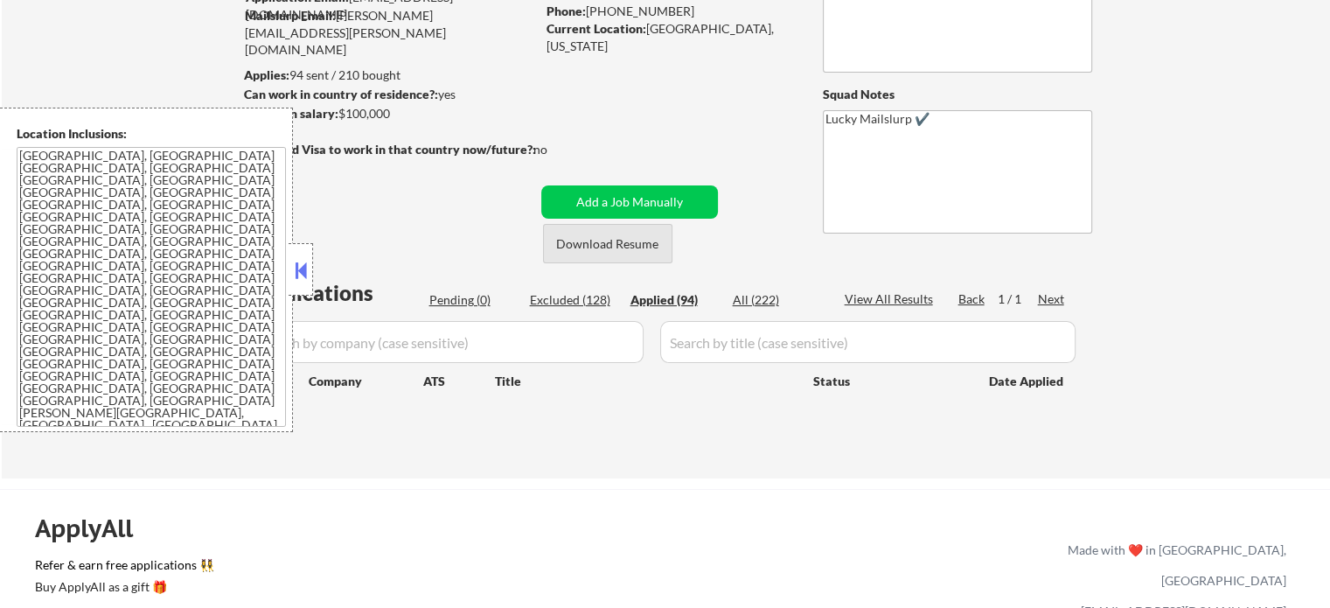
select select ""applied""
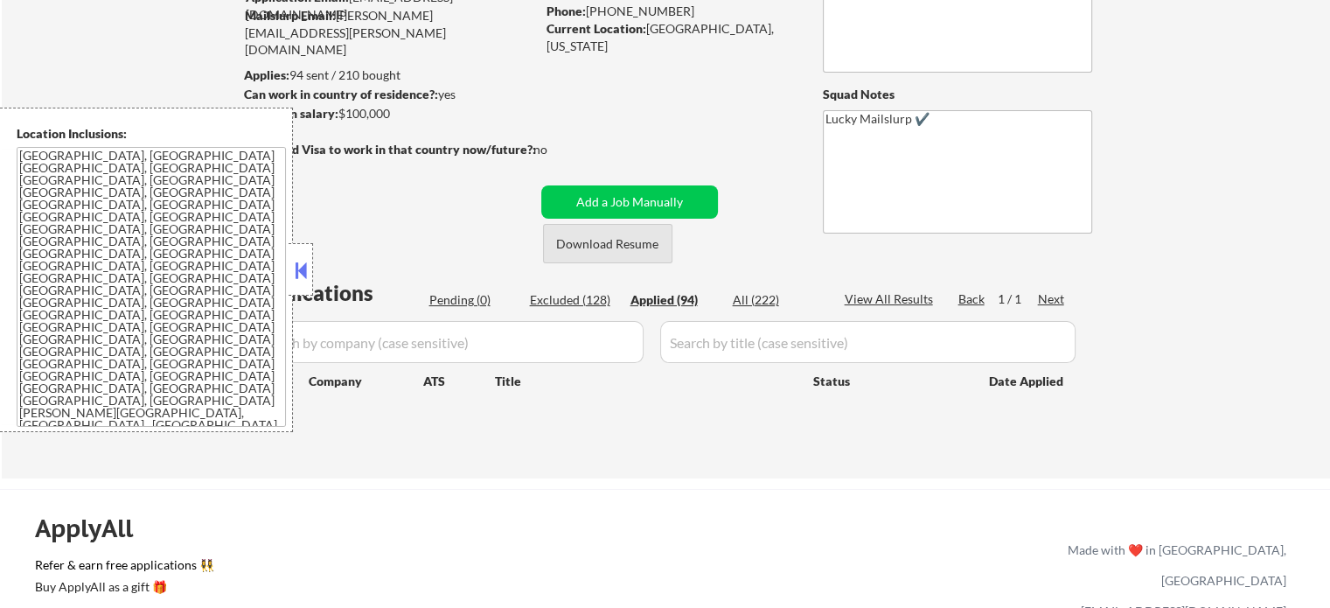
select select ""applied""
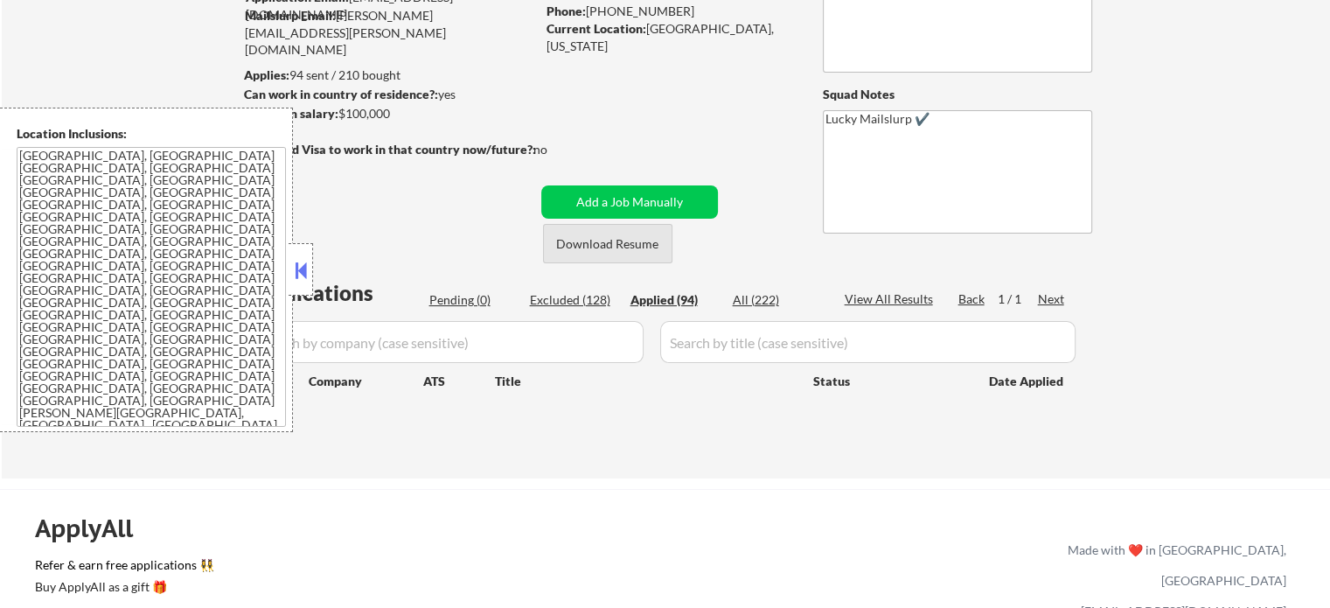
select select ""applied""
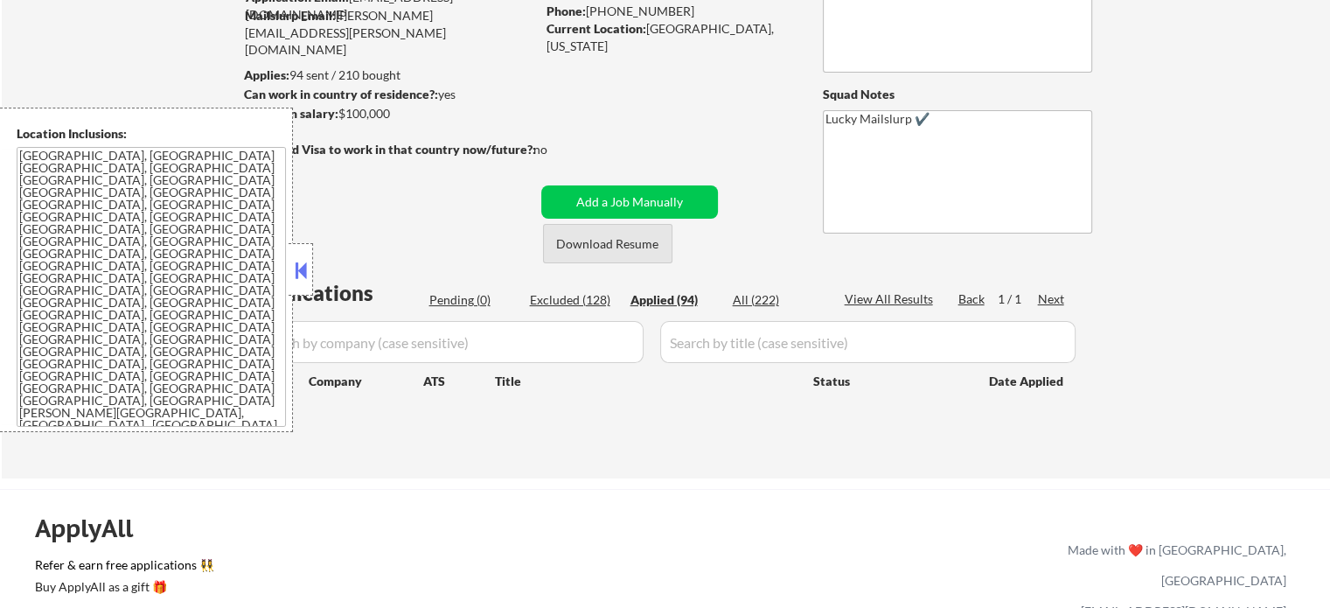
select select ""applied""
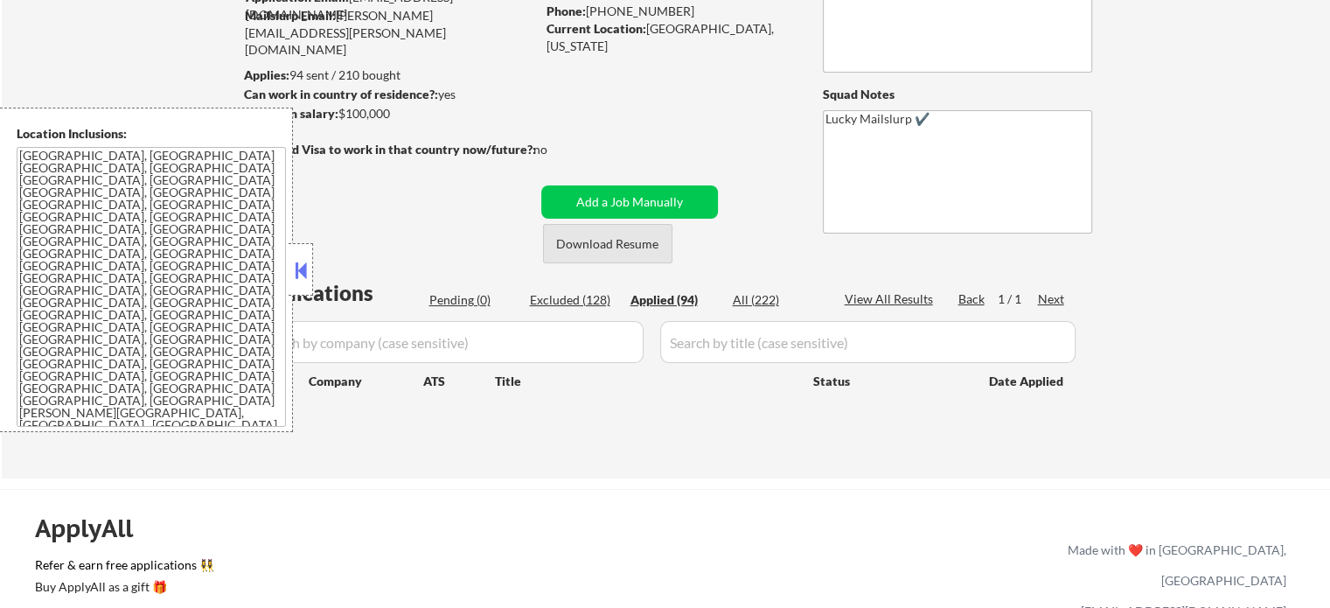
select select ""applied""
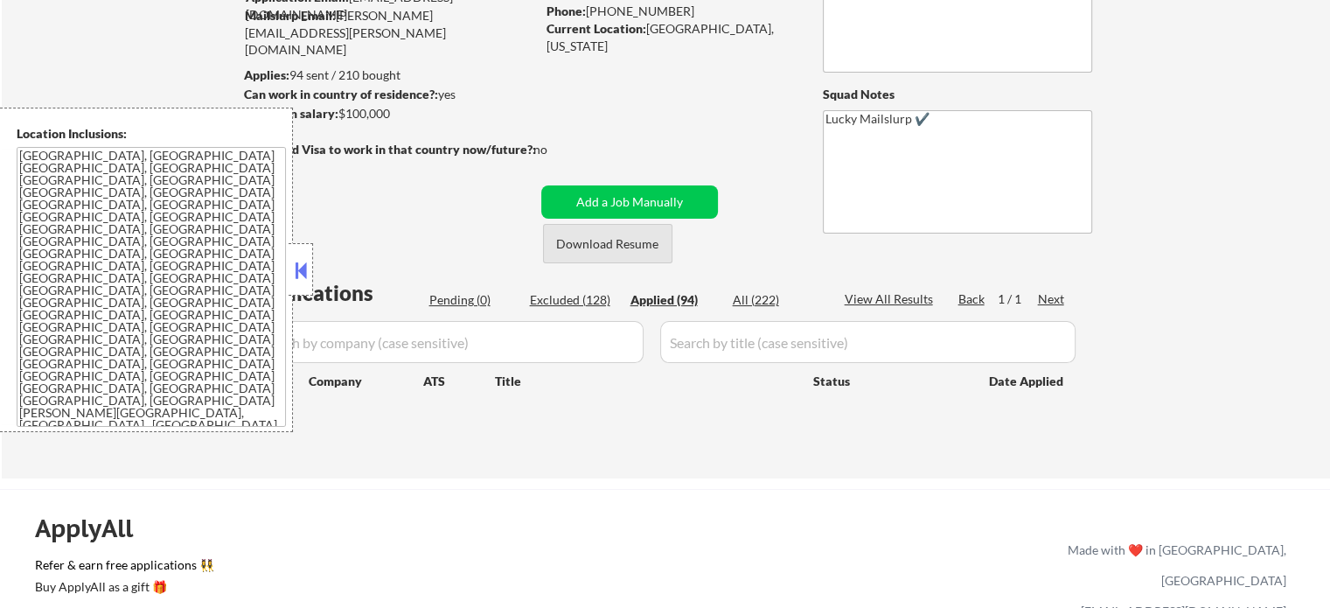
select select ""applied""
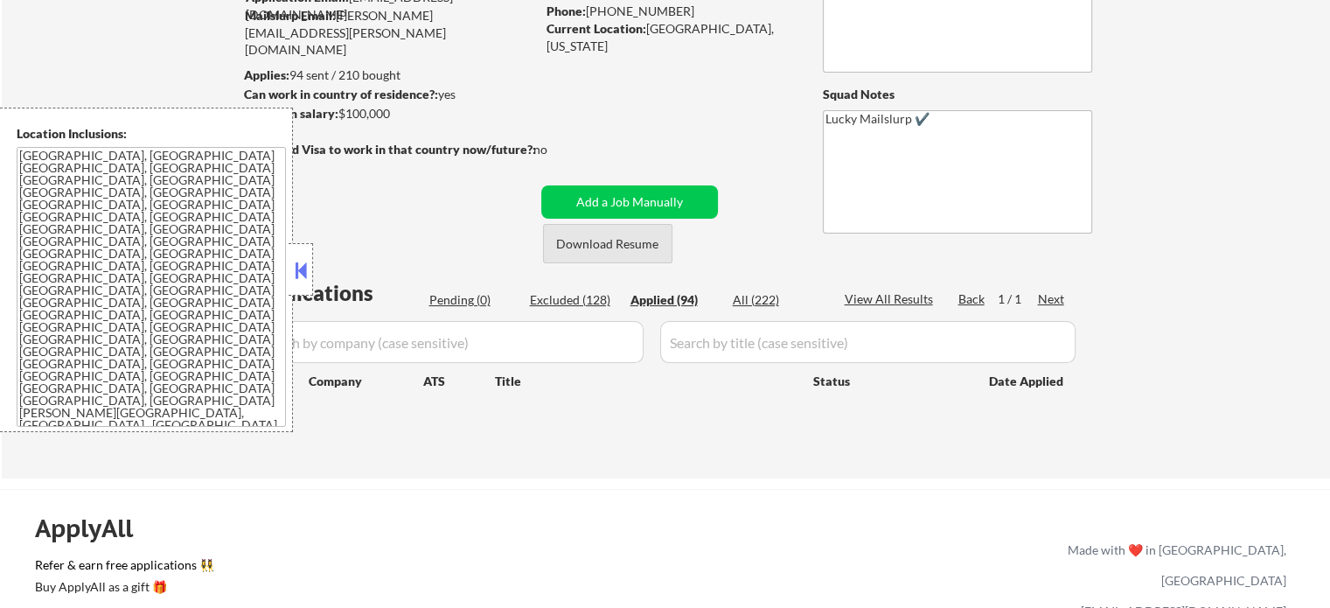
select select ""applied""
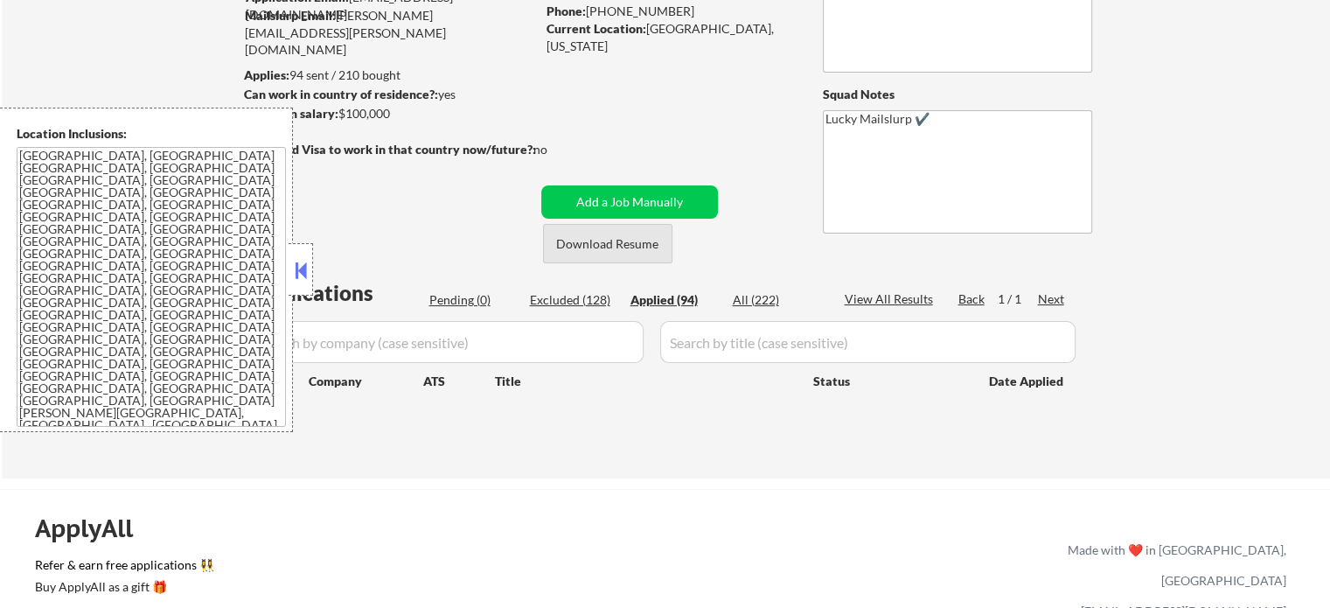
select select ""applied""
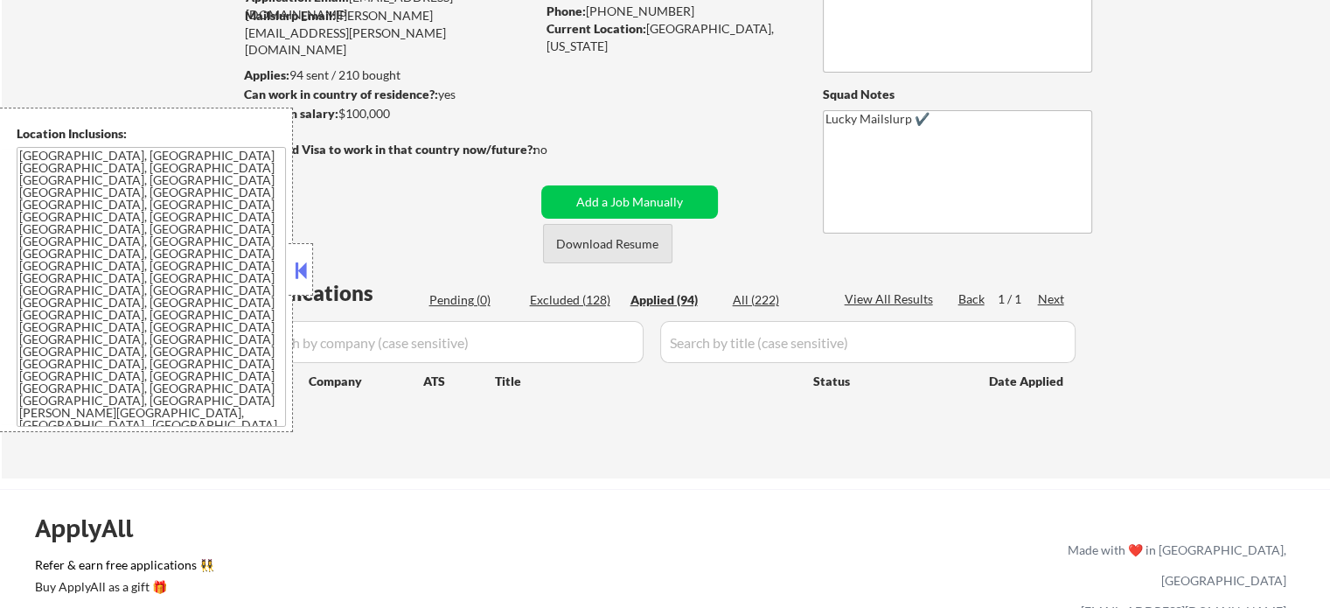
select select ""applied""
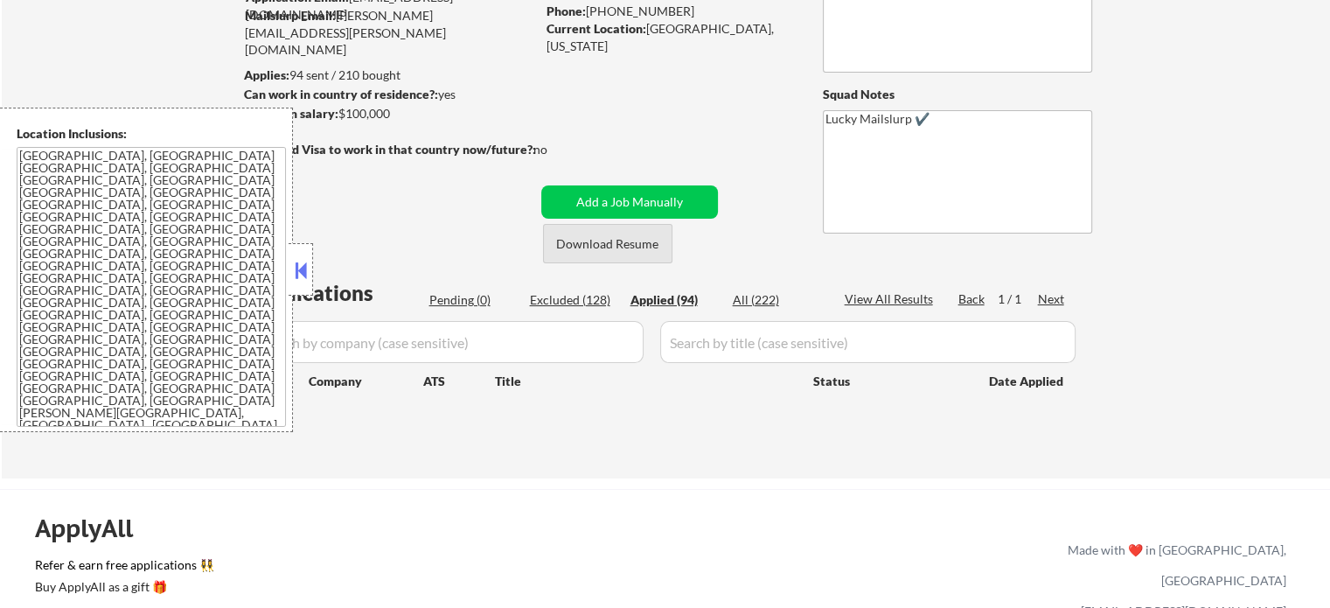
select select ""applied""
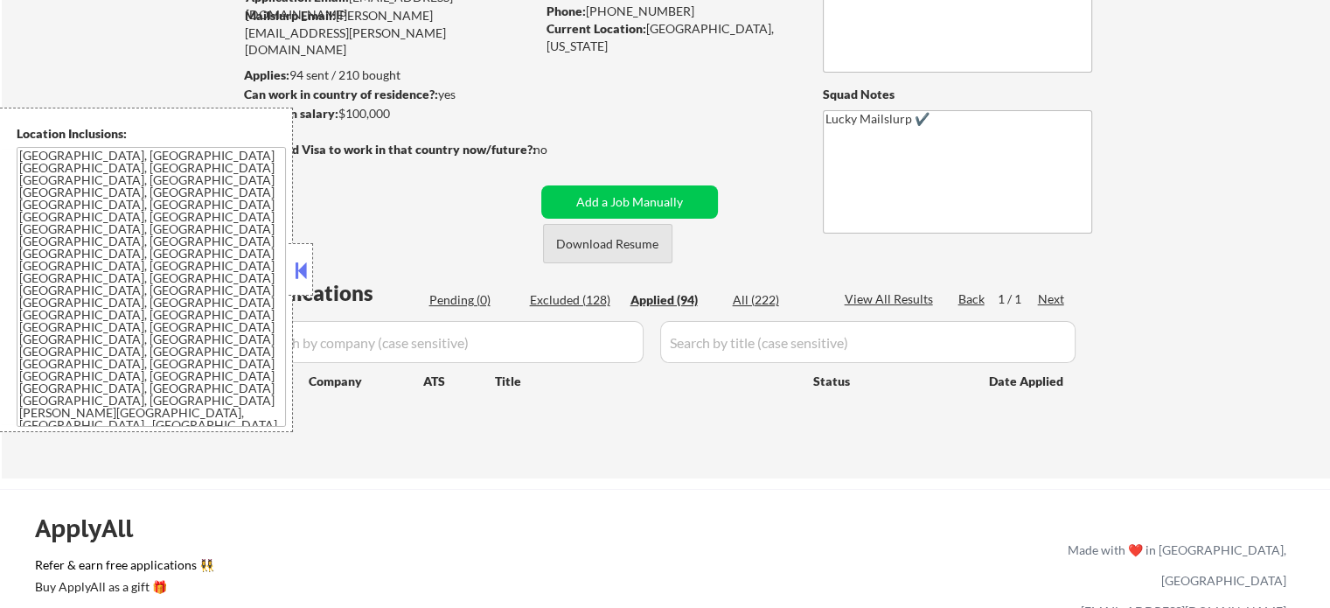
select select ""applied""
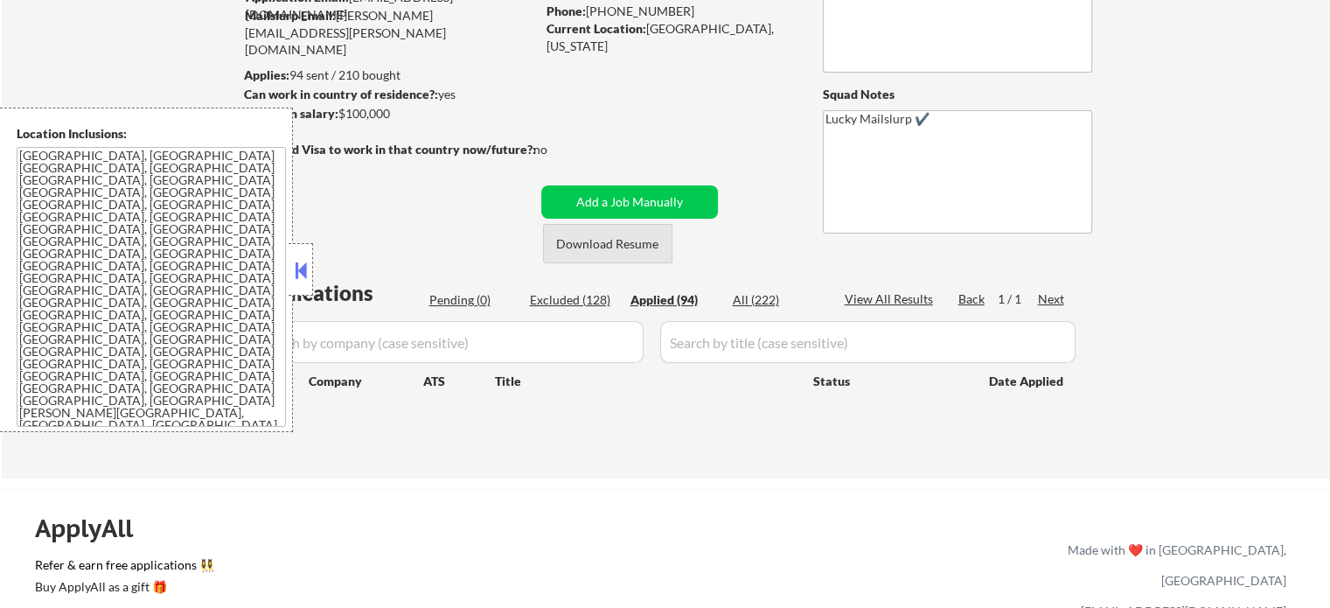
select select ""applied""
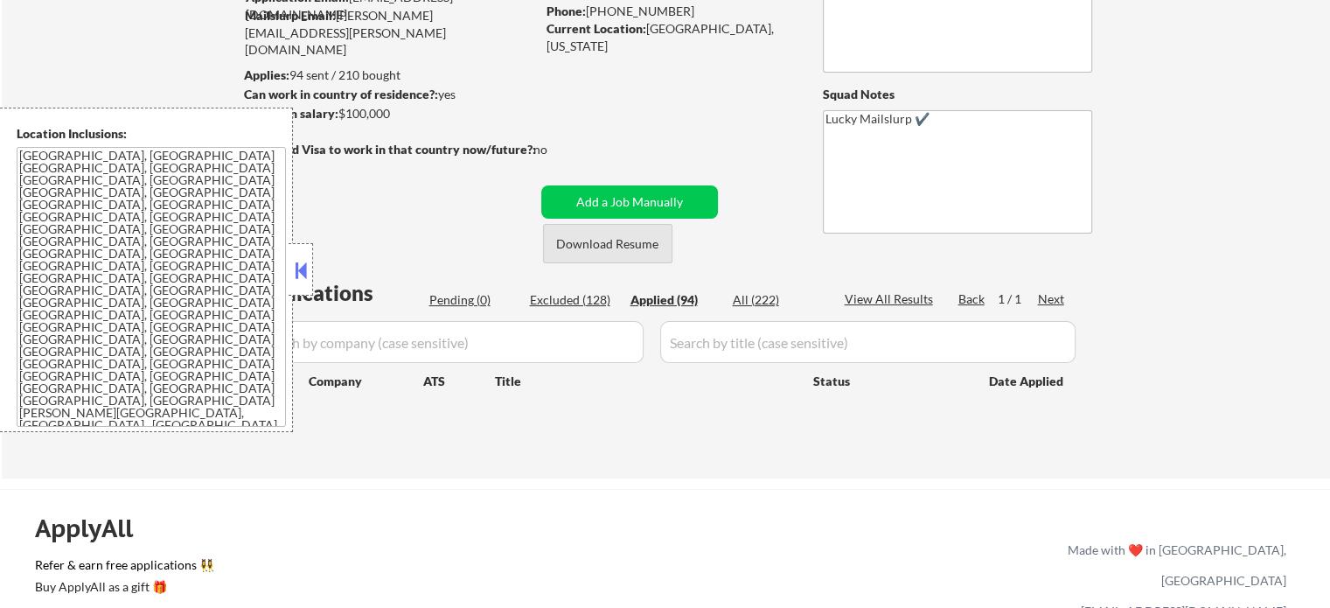
select select ""applied""
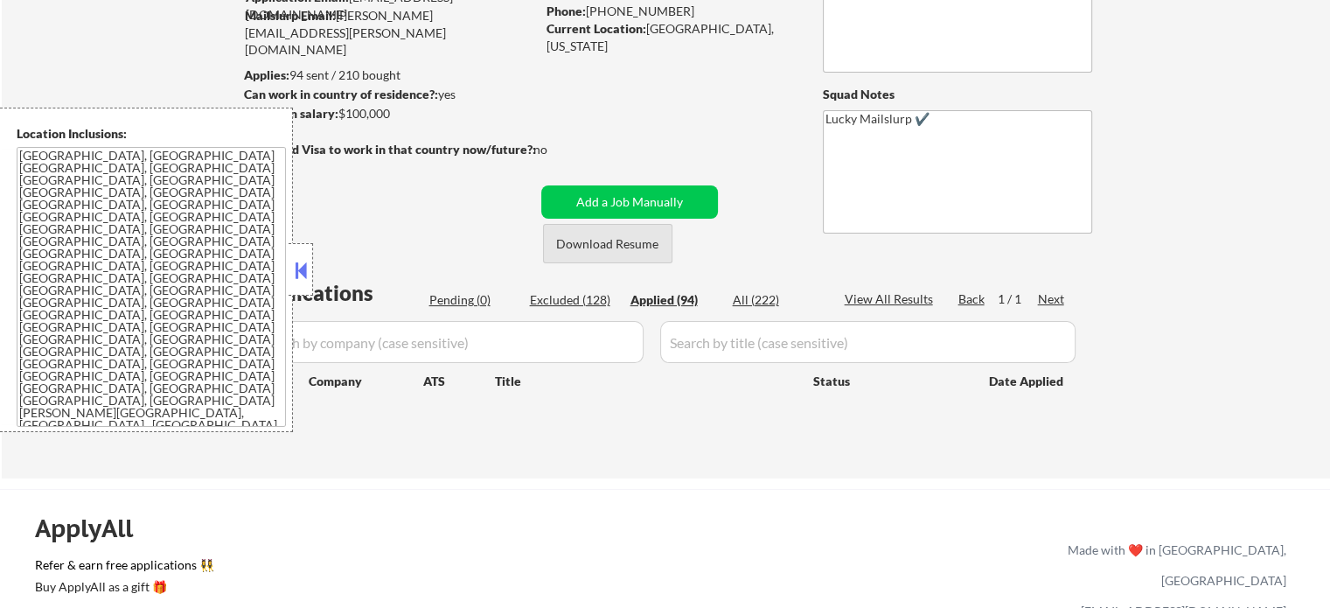
select select ""applied""
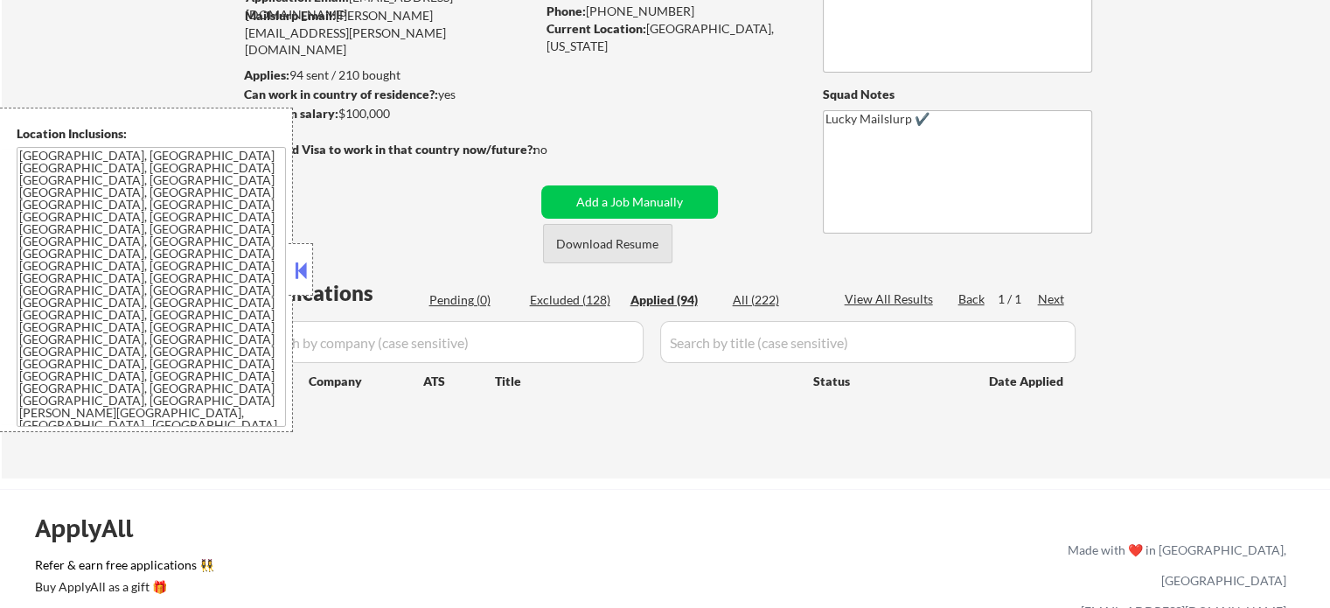
select select ""applied""
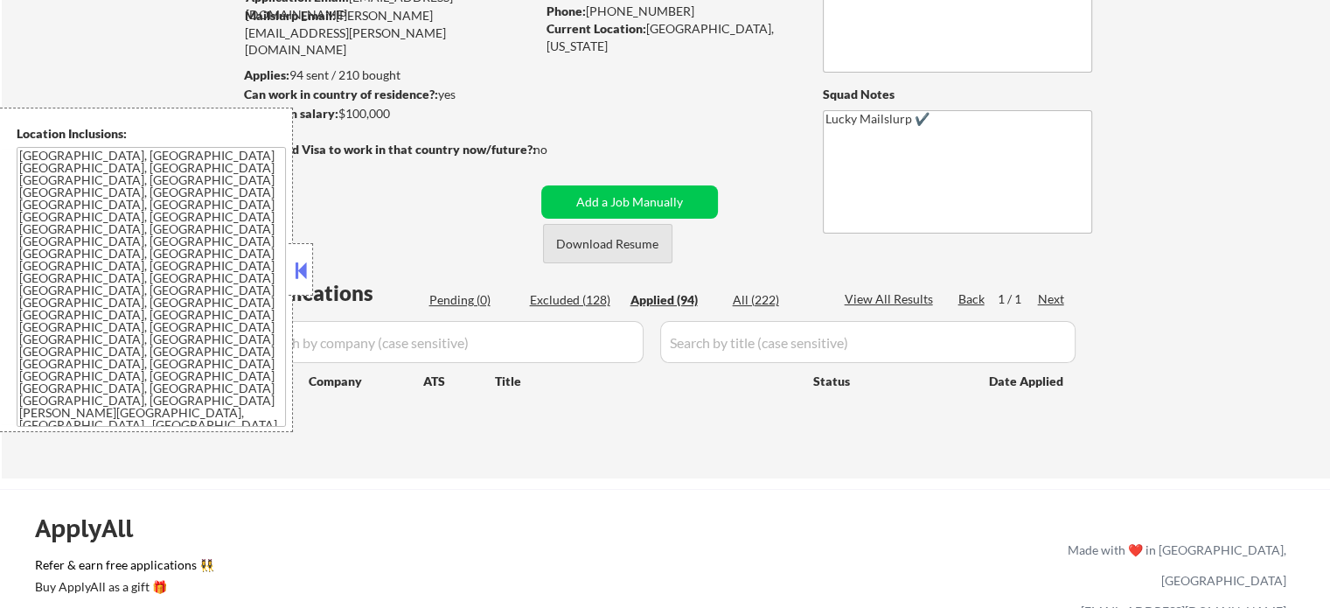
select select ""applied""
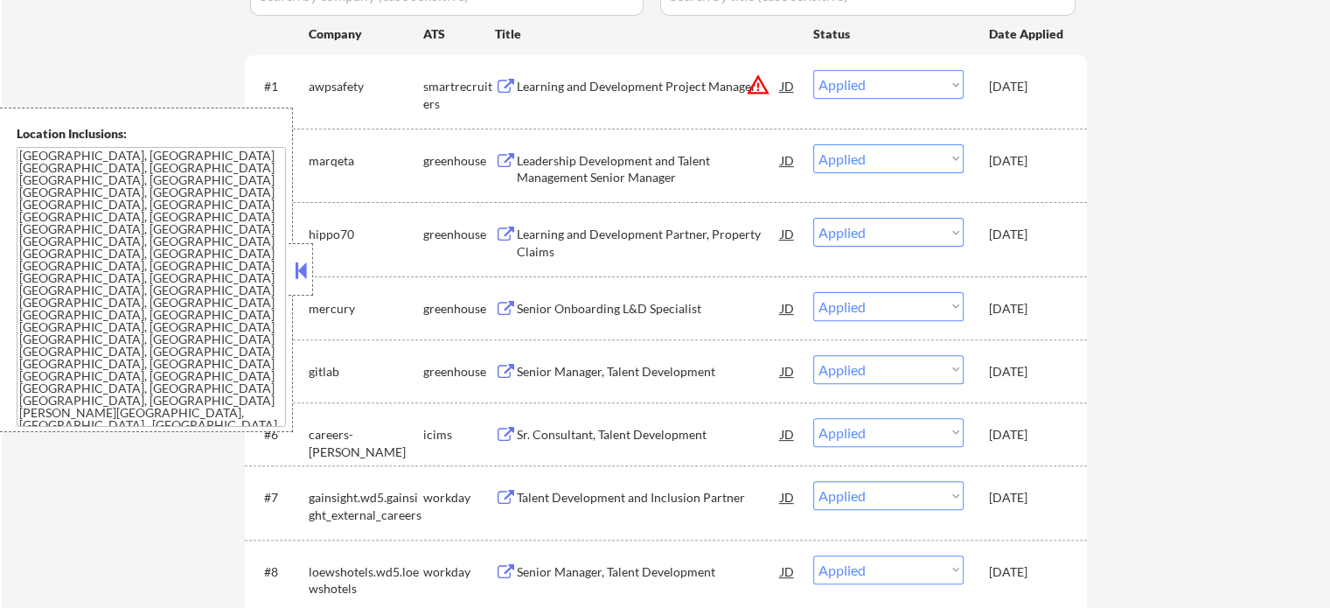
scroll to position [525, 0]
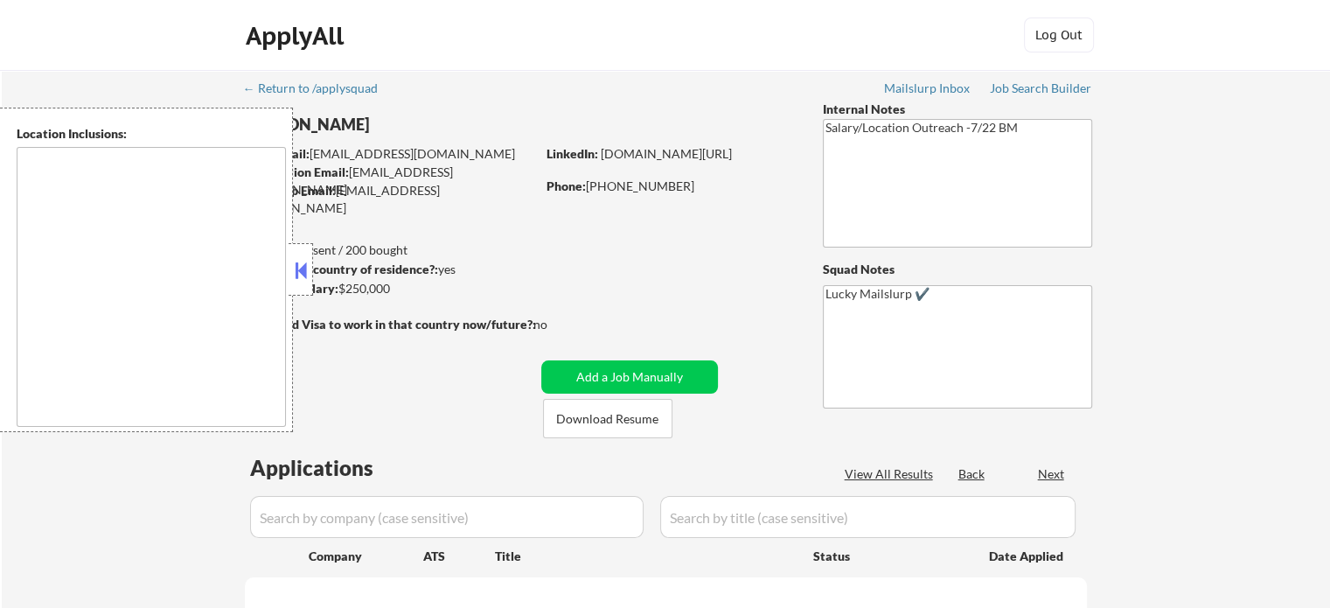
select select ""pending""
type textarea "[GEOGRAPHIC_DATA], [GEOGRAPHIC_DATA] [GEOGRAPHIC_DATA], [GEOGRAPHIC_DATA] [GEOG…"
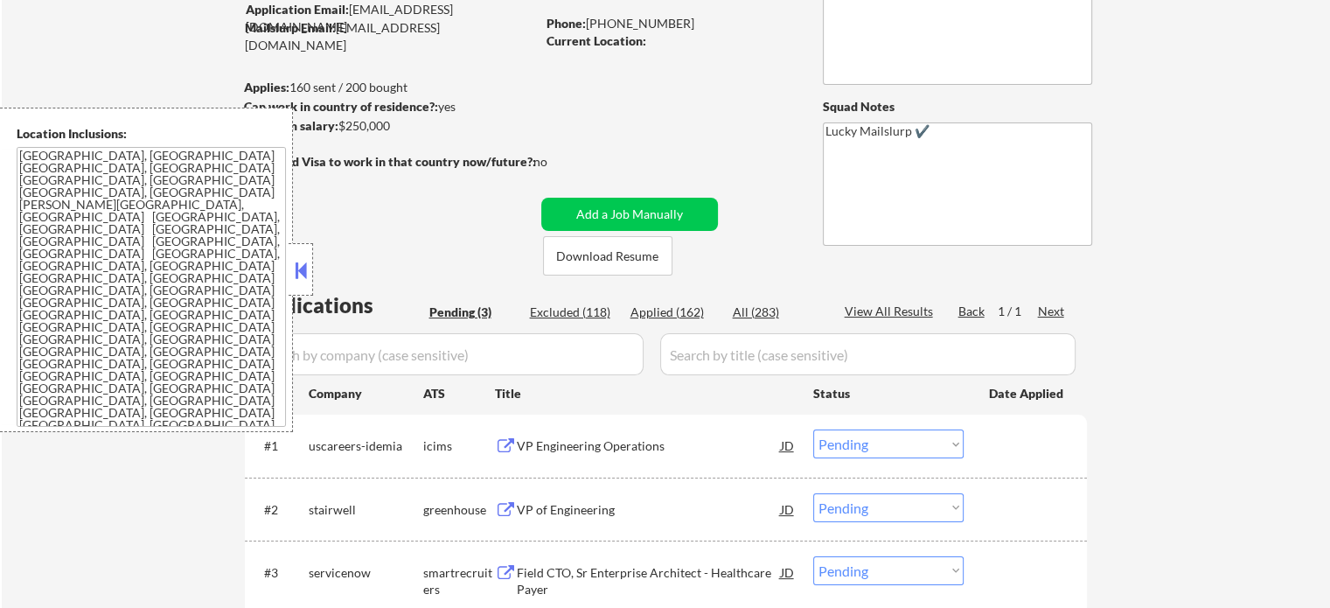
scroll to position [262, 0]
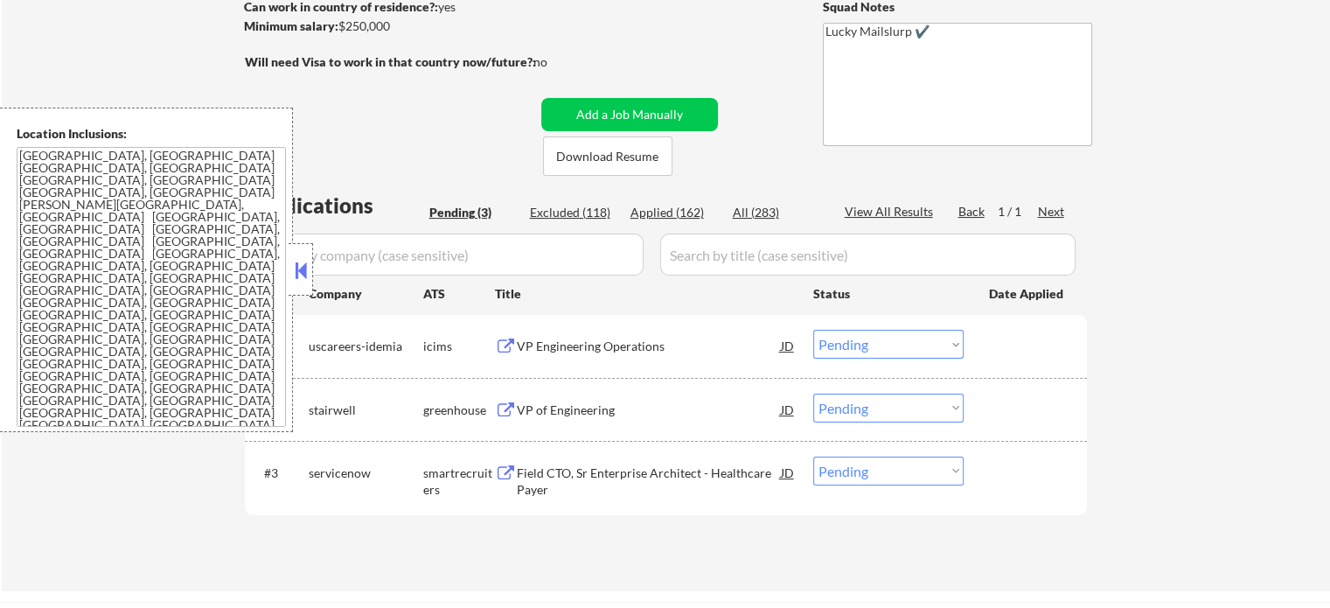
click at [591, 470] on div "Field CTO, Sr Enterprise Architect - Healthcare Payer" at bounding box center [649, 481] width 264 height 34
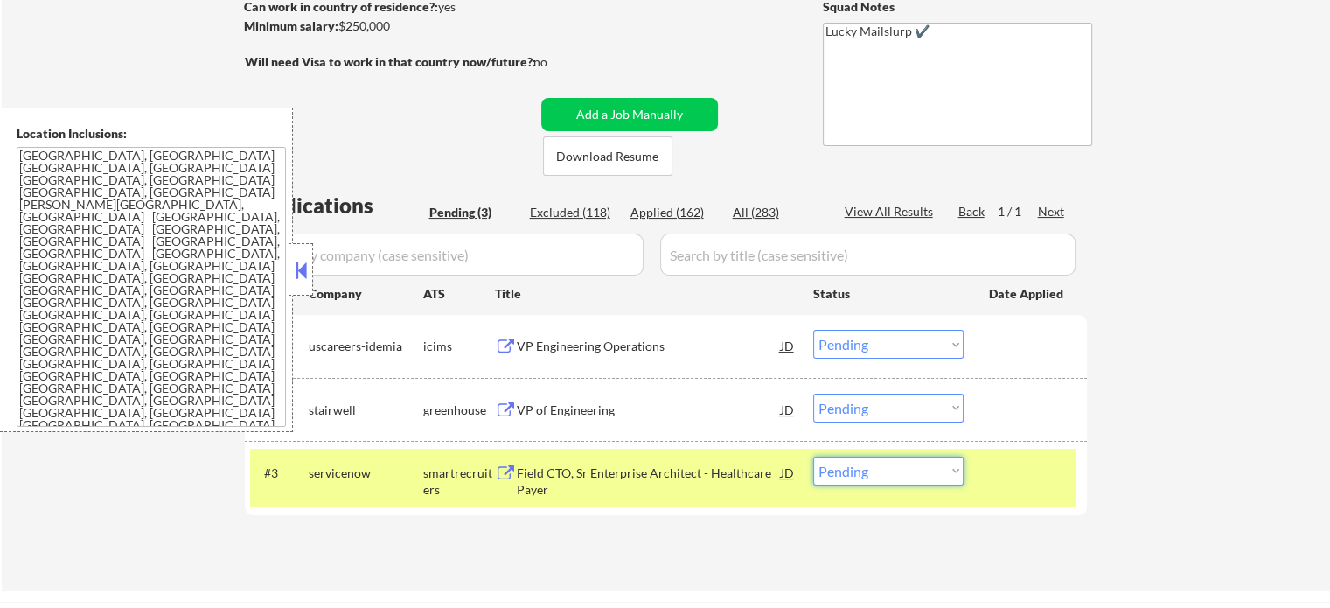
click at [873, 474] on select "Choose an option... Pending Applied Excluded (Questions) Excluded (Expired) Exc…" at bounding box center [888, 470] width 150 height 29
select select ""applied""
click at [813, 456] on select "Choose an option... Pending Applied Excluded (Questions) Excluded (Expired) Exc…" at bounding box center [888, 470] width 150 height 29
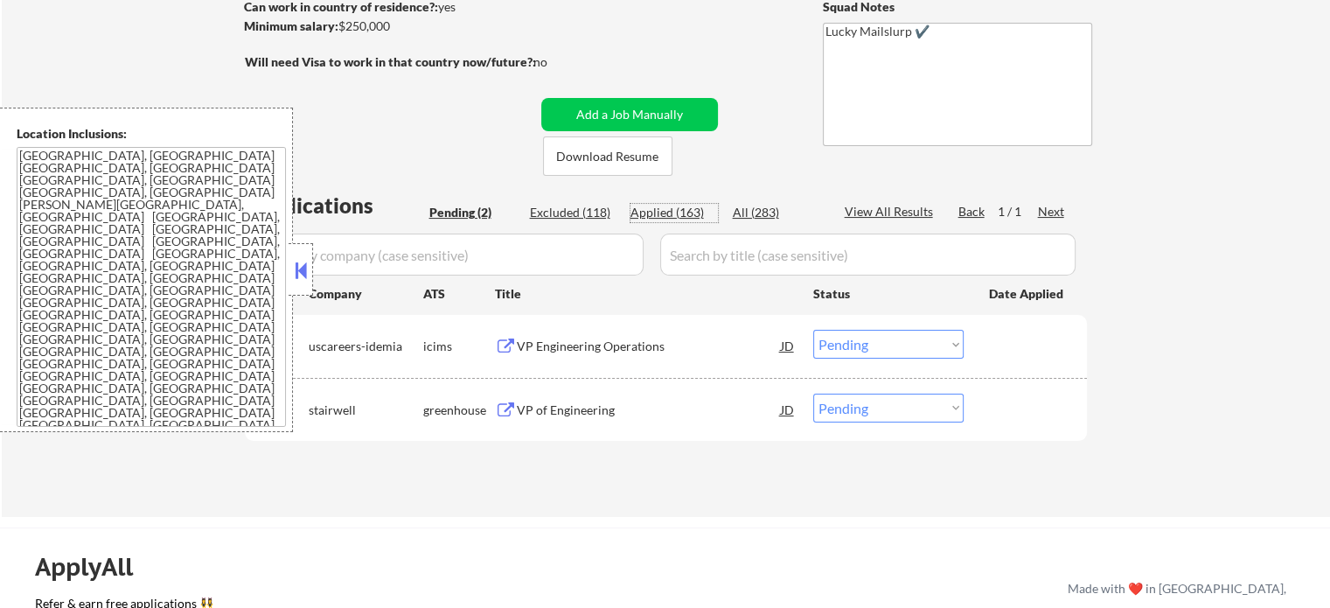
click at [658, 209] on div "Applied (163)" at bounding box center [674, 212] width 87 height 17
select select ""applied""
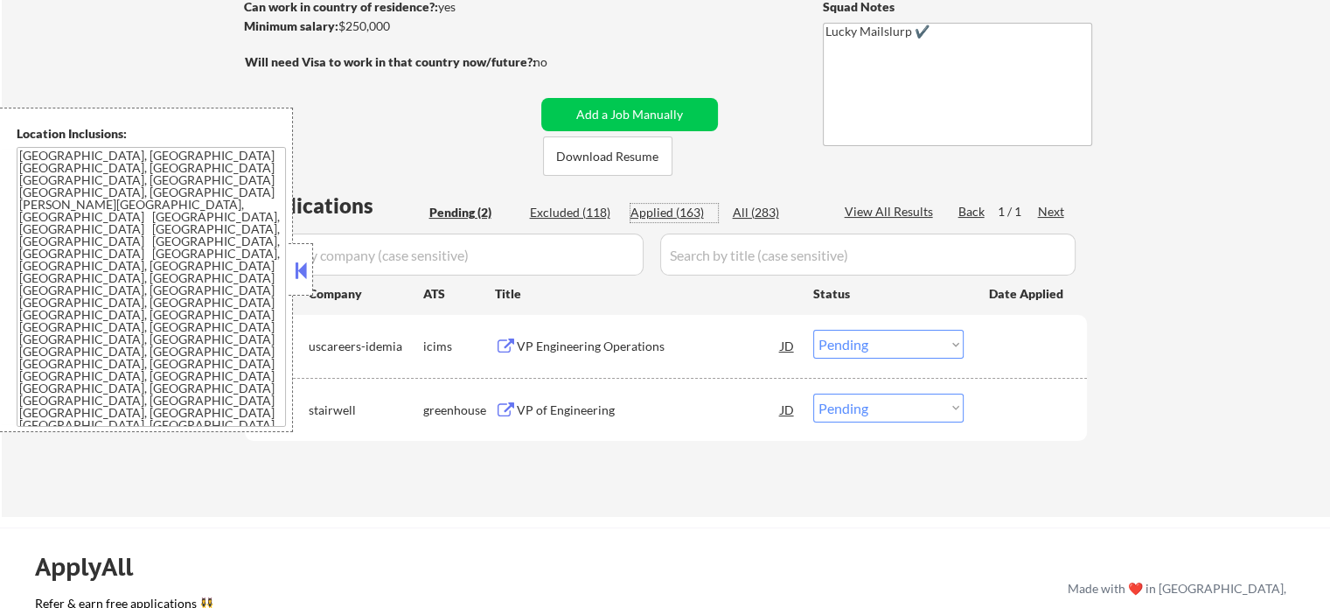
select select ""applied""
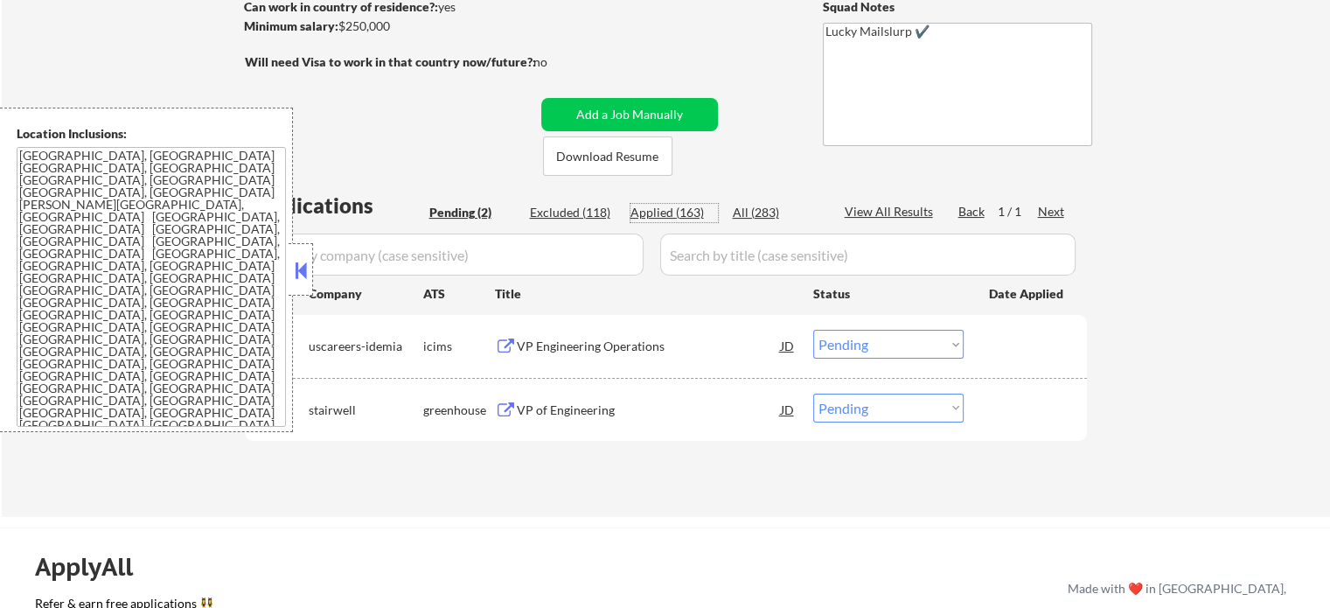
select select ""applied""
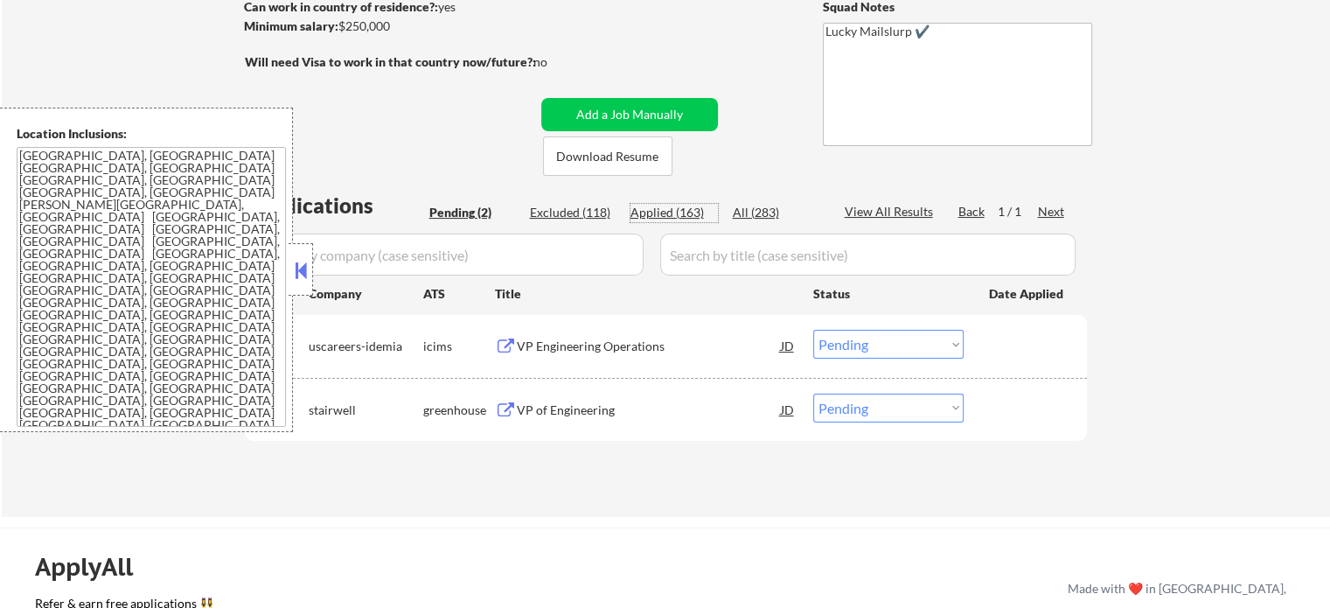
select select ""applied""
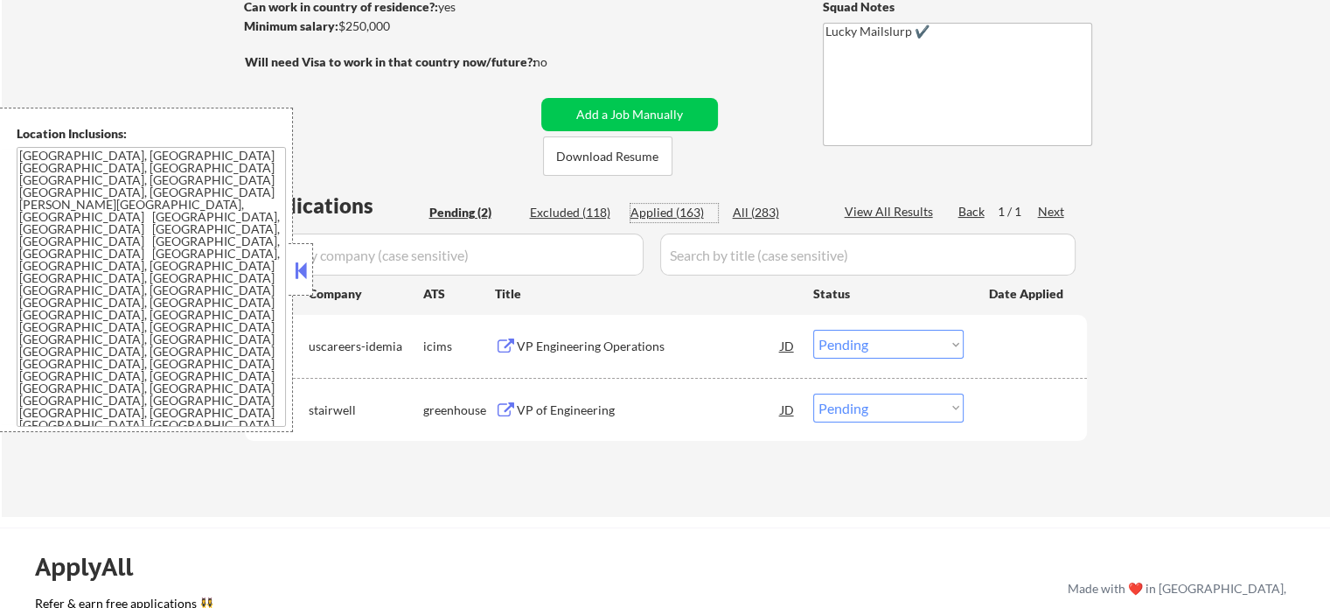
select select ""applied""
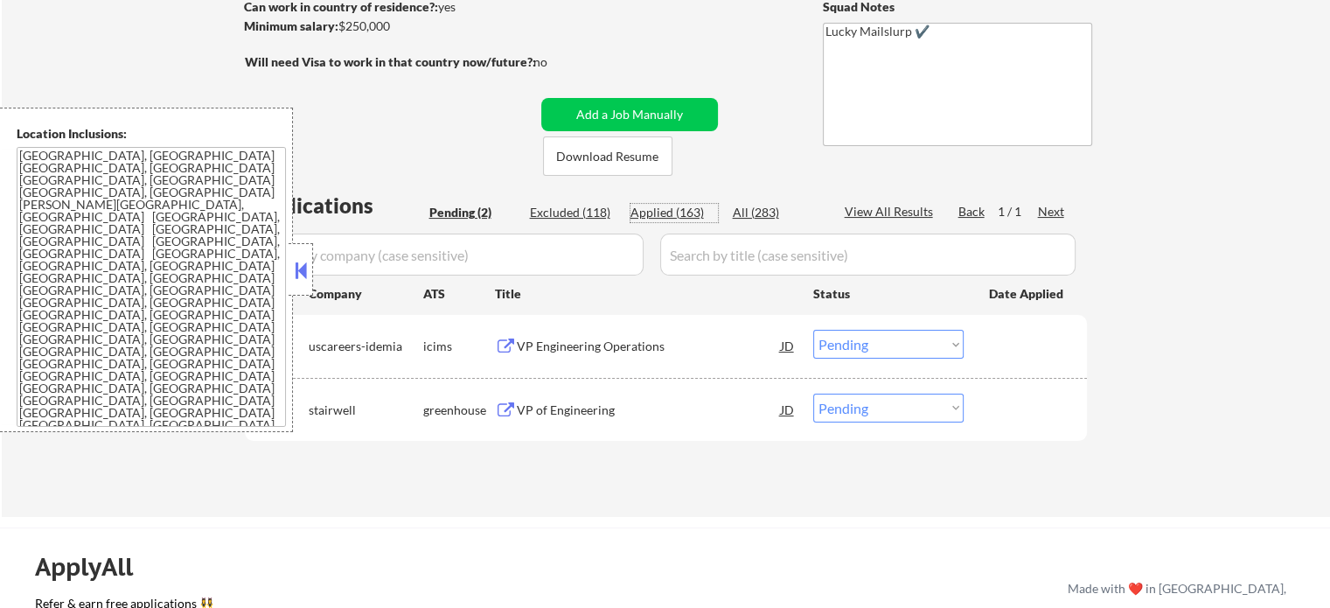
select select ""applied""
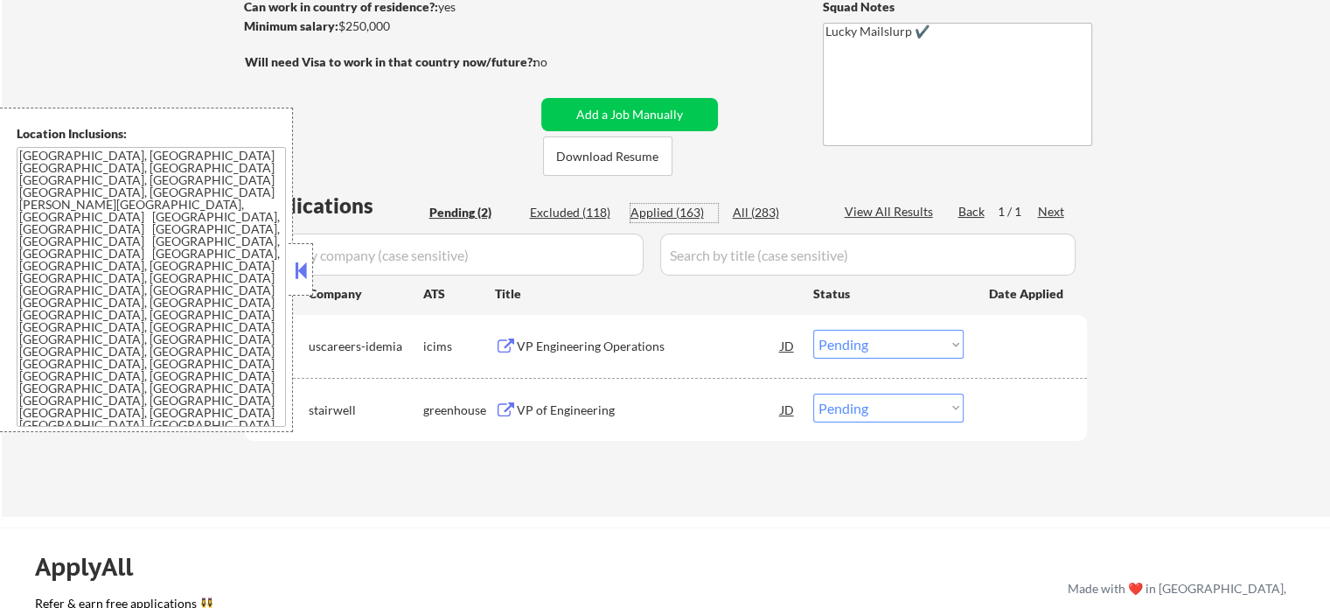
select select ""applied""
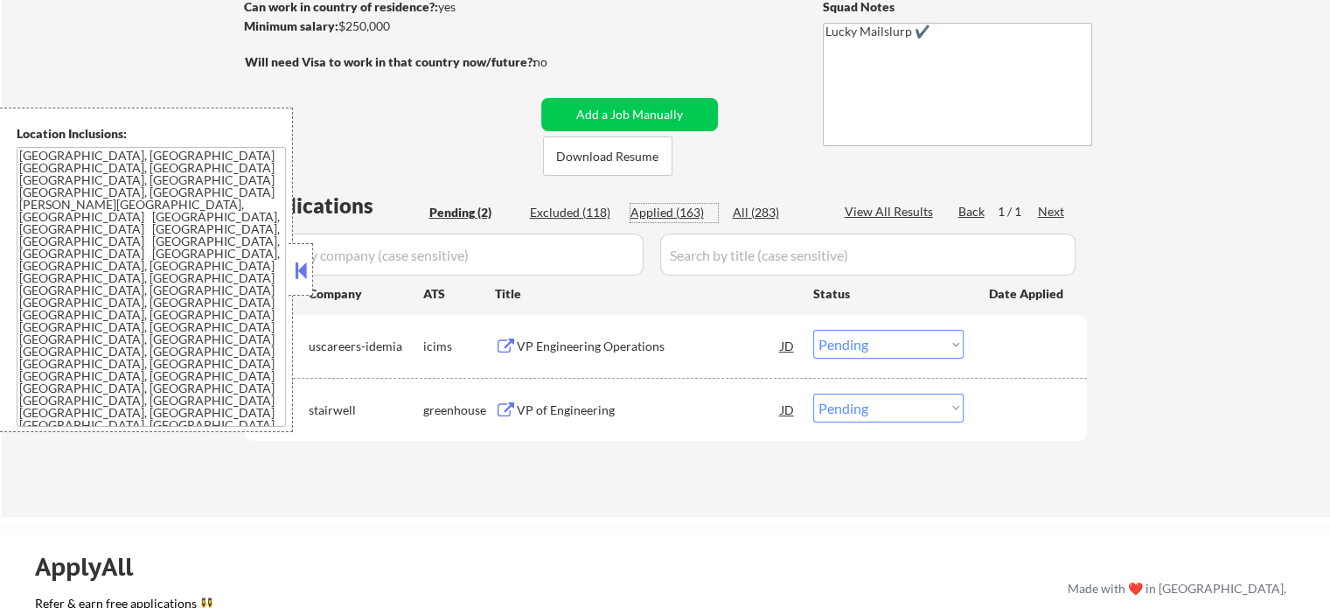
select select ""applied""
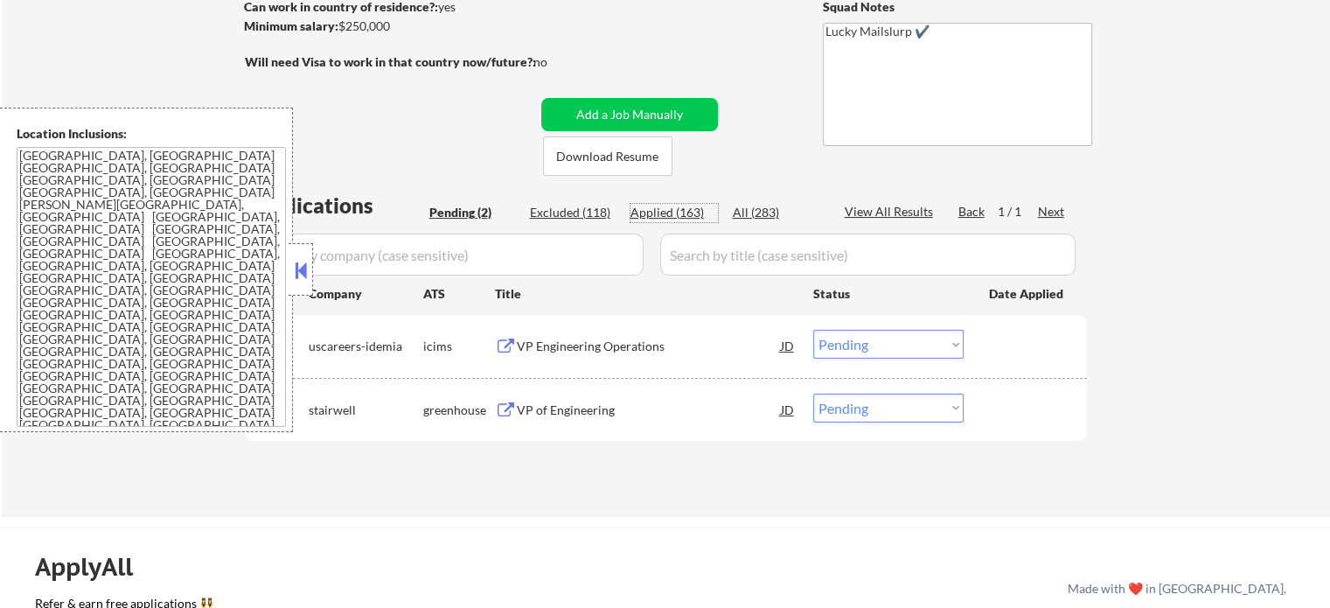
select select ""applied""
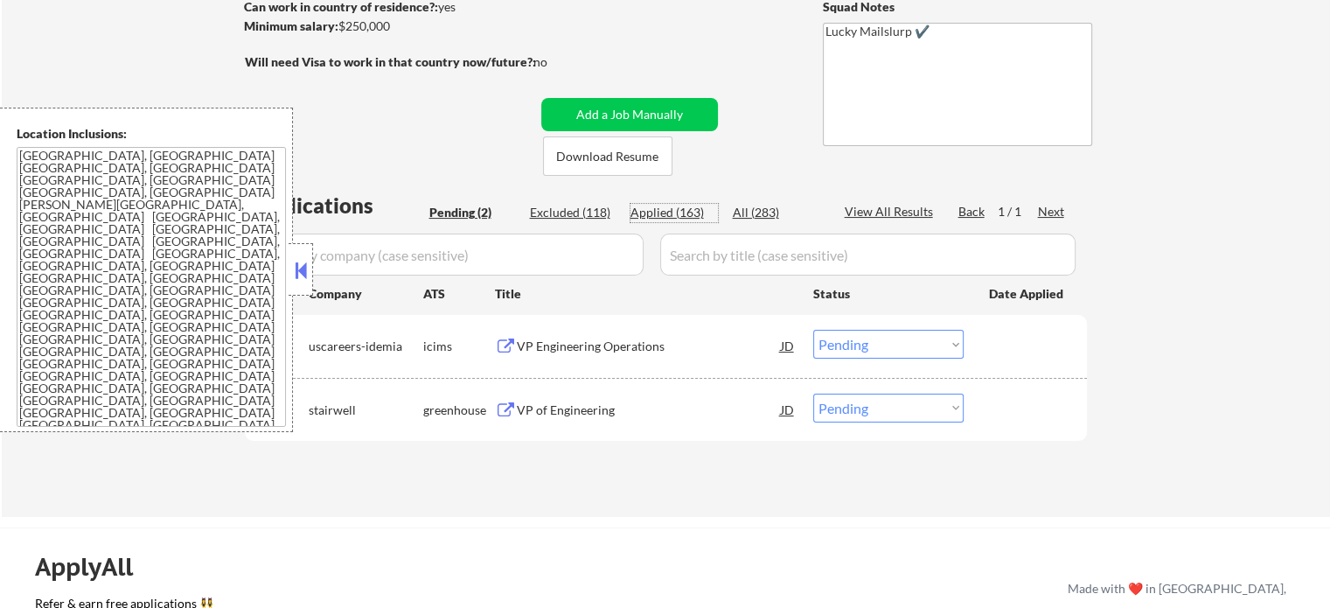
select select ""applied""
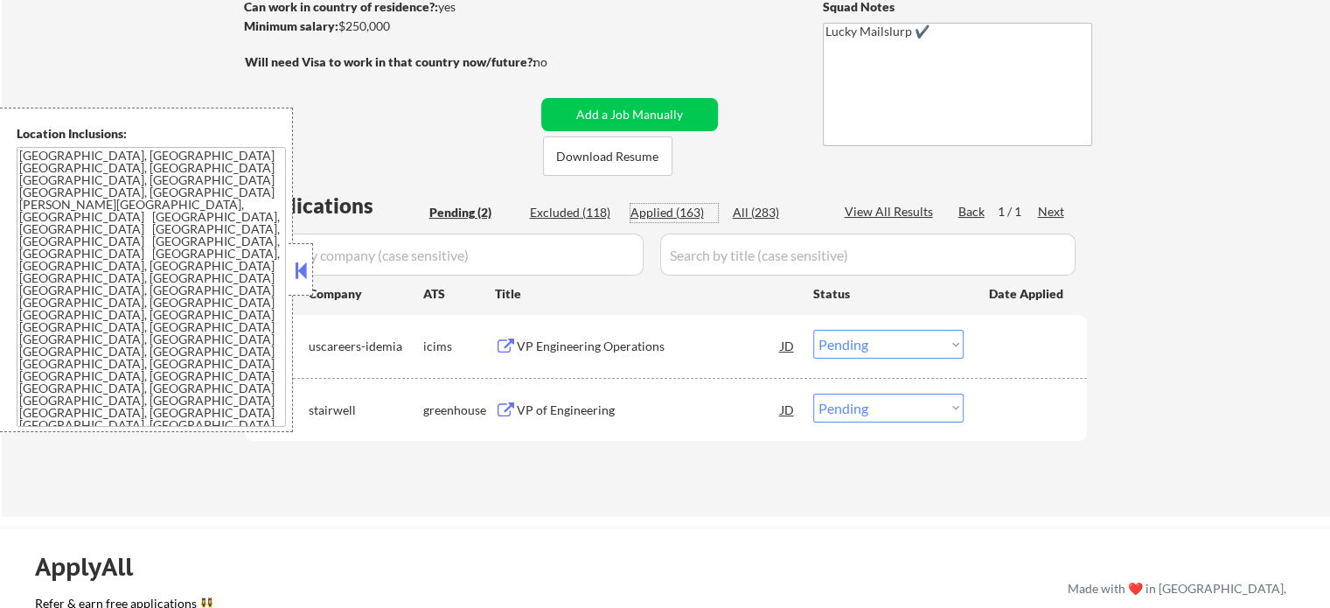
select select ""applied""
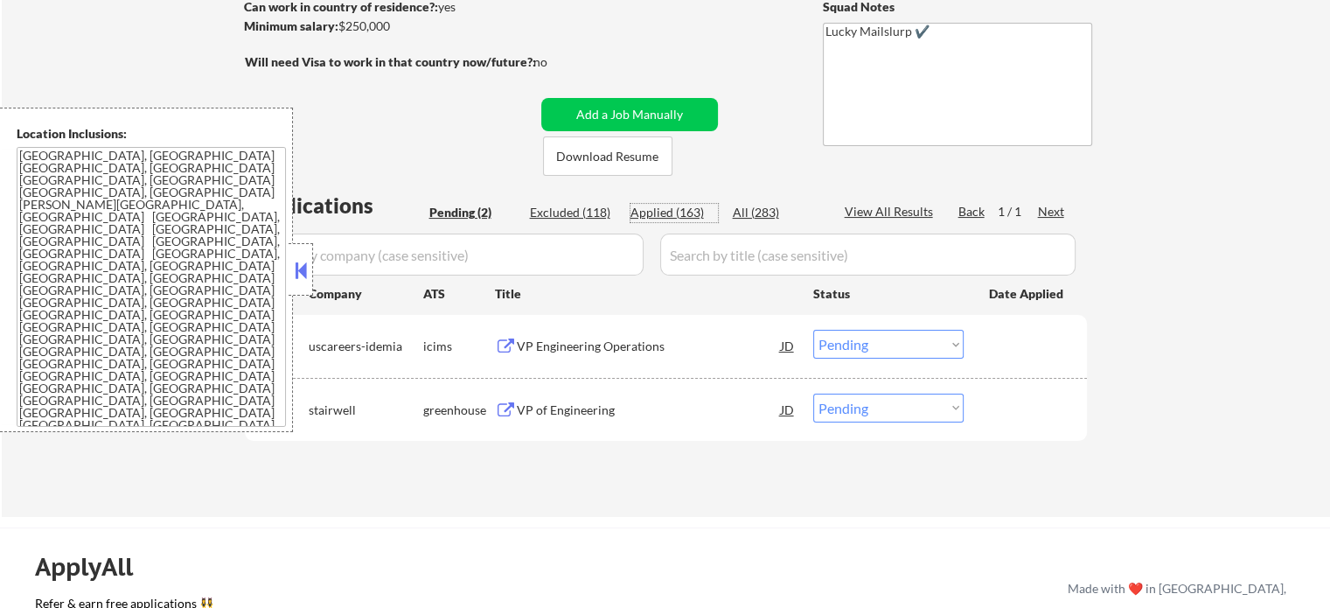
select select ""applied""
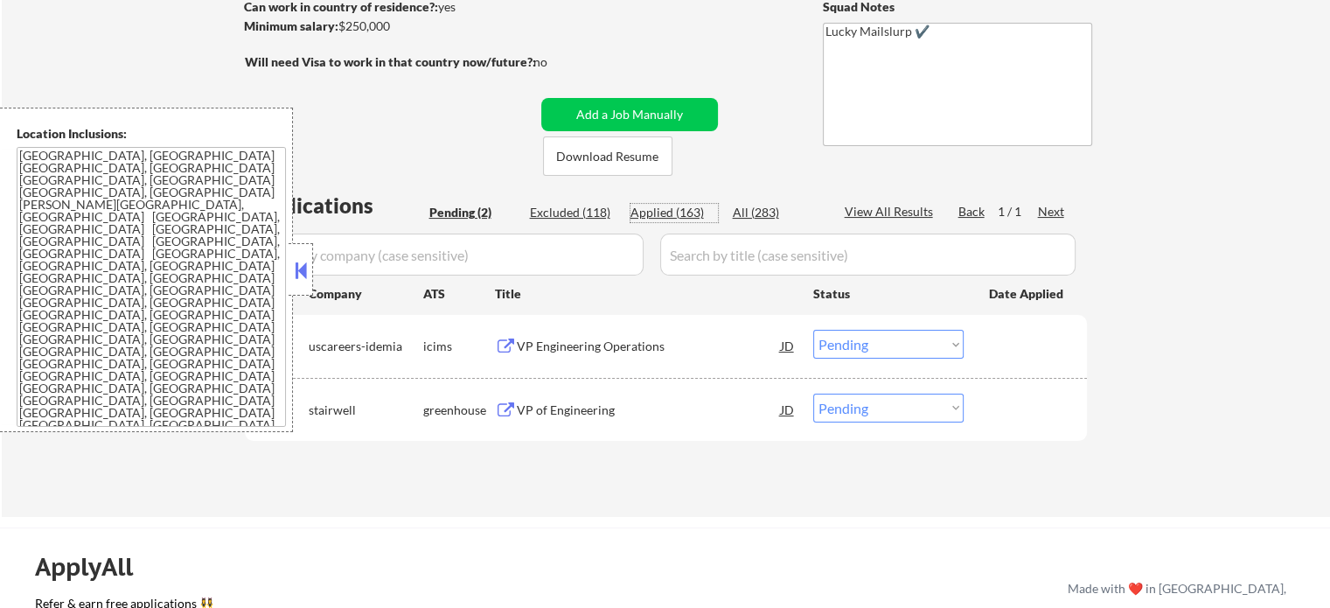
select select ""applied""
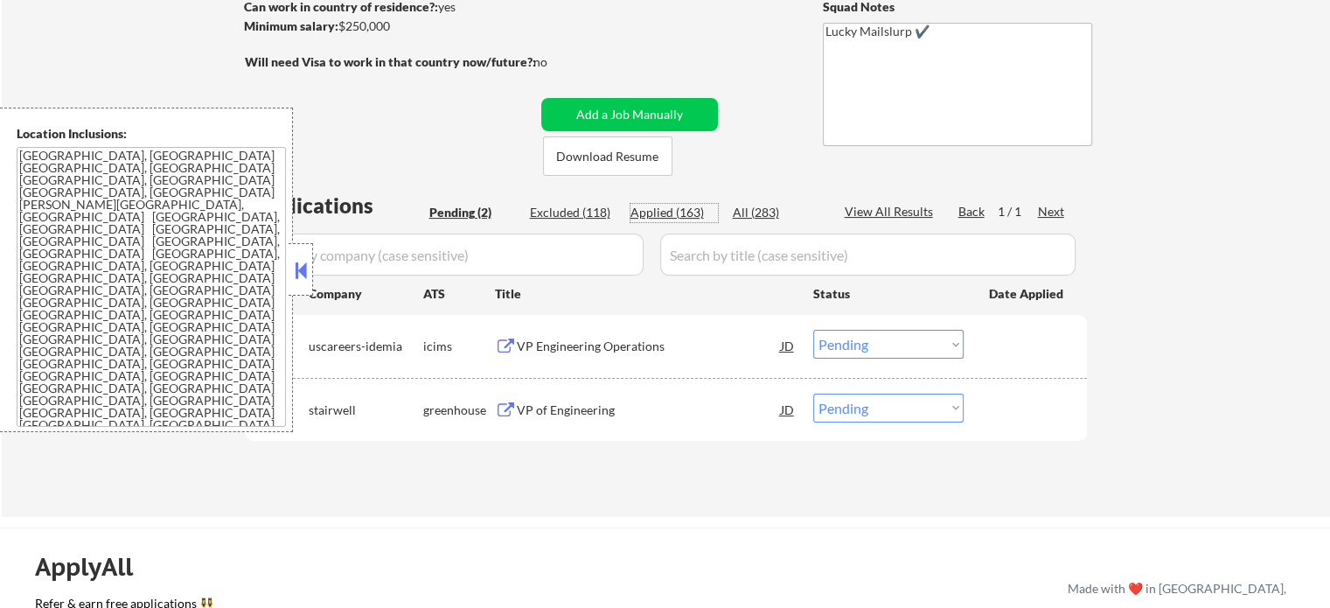
select select ""applied""
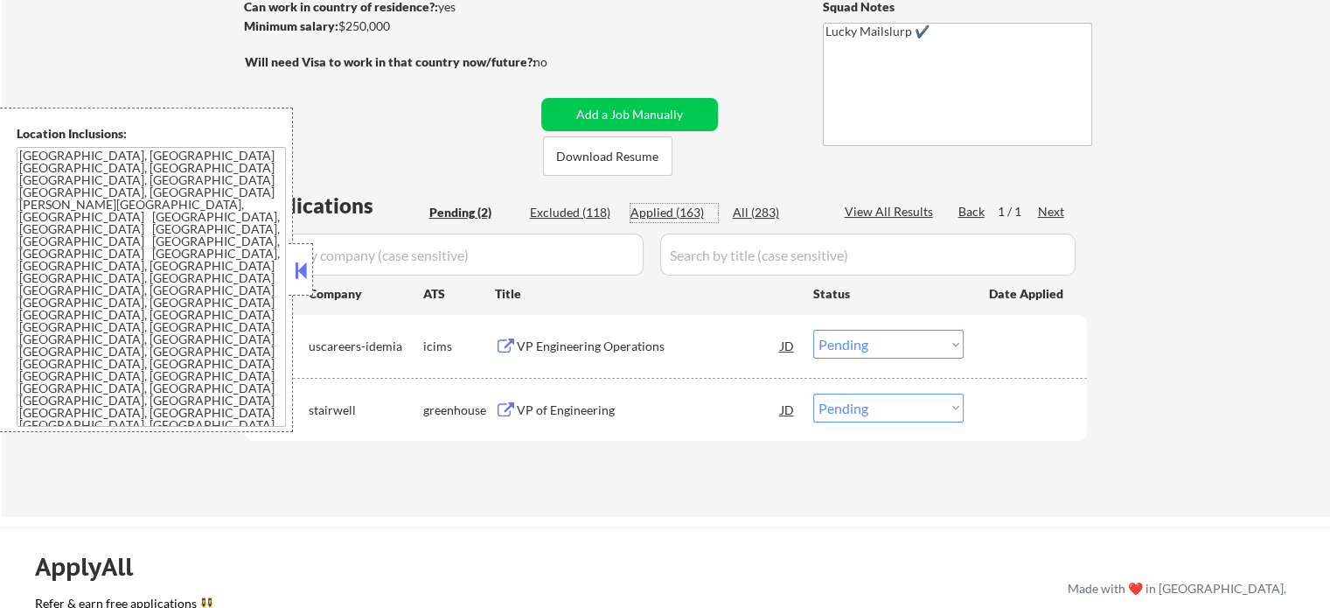
select select ""applied""
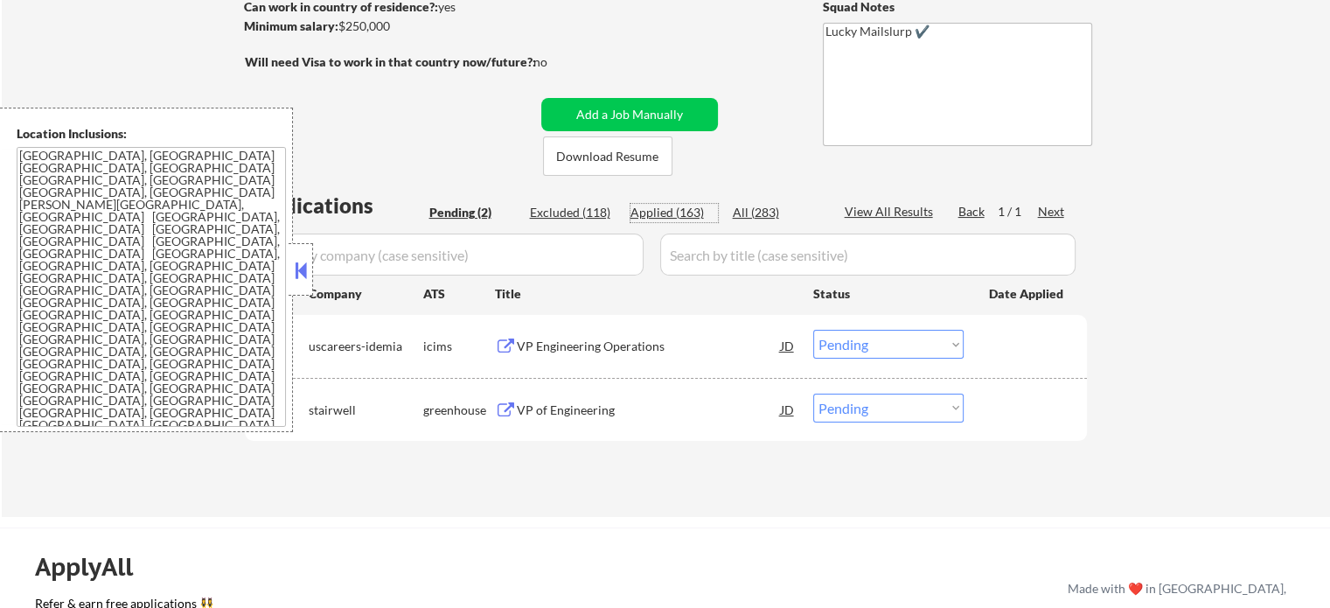
select select ""applied""
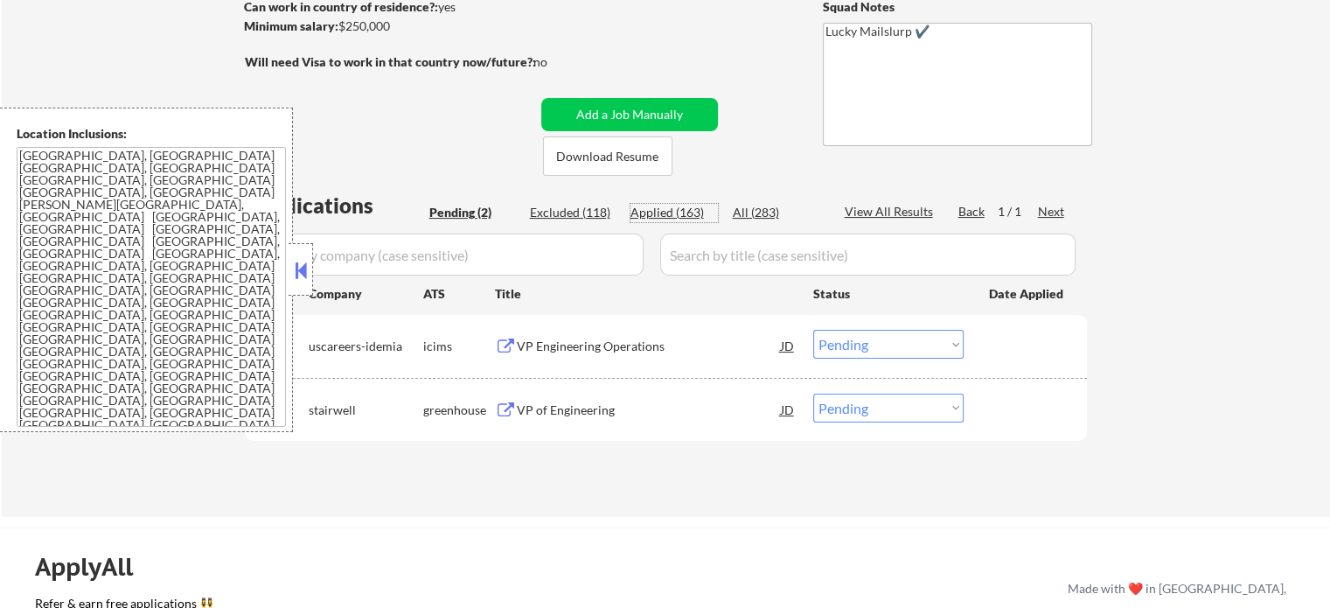
select select ""applied""
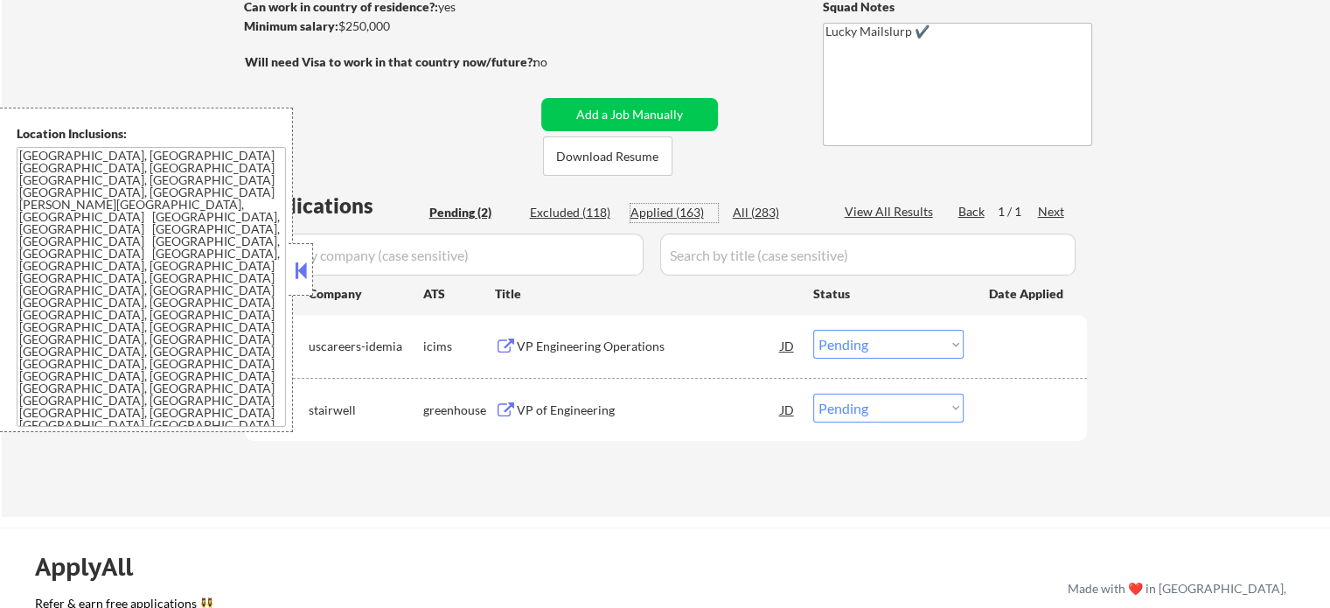
select select ""applied""
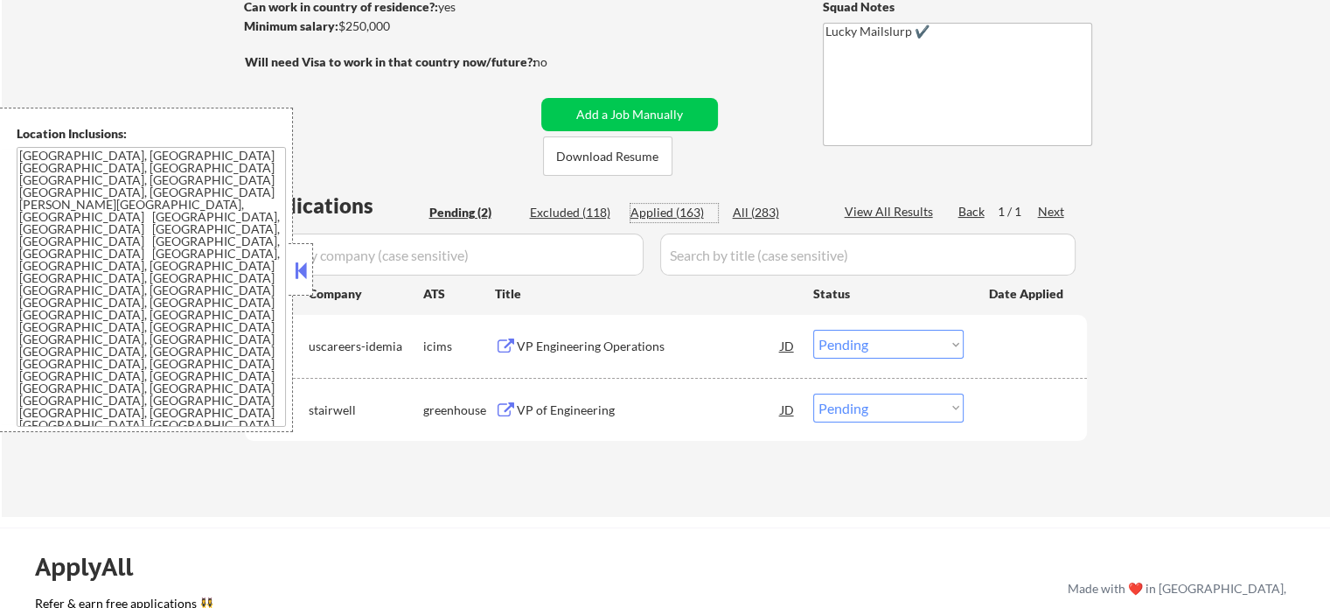
select select ""applied""
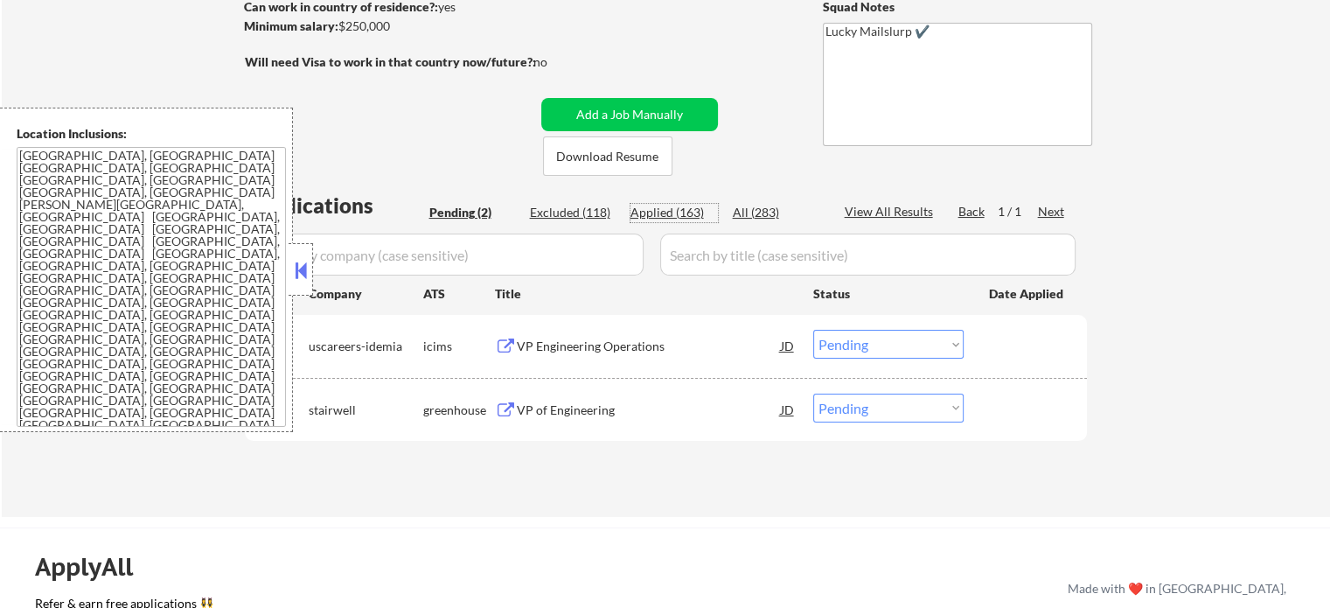
select select ""applied""
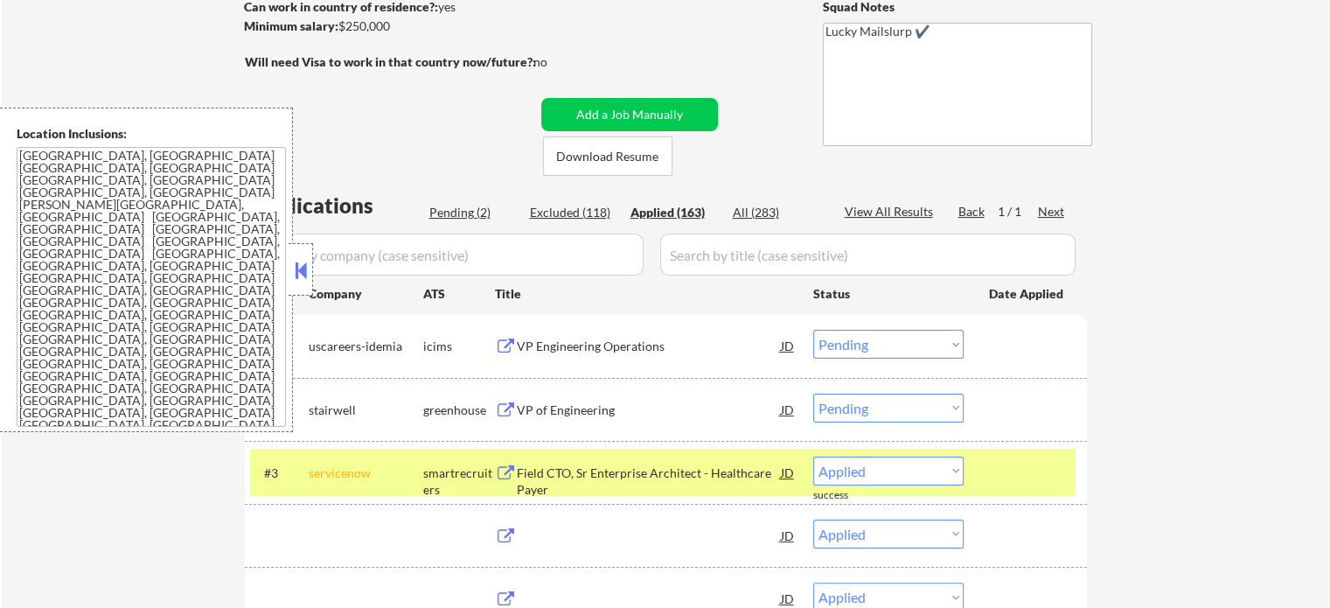
select select ""applied""
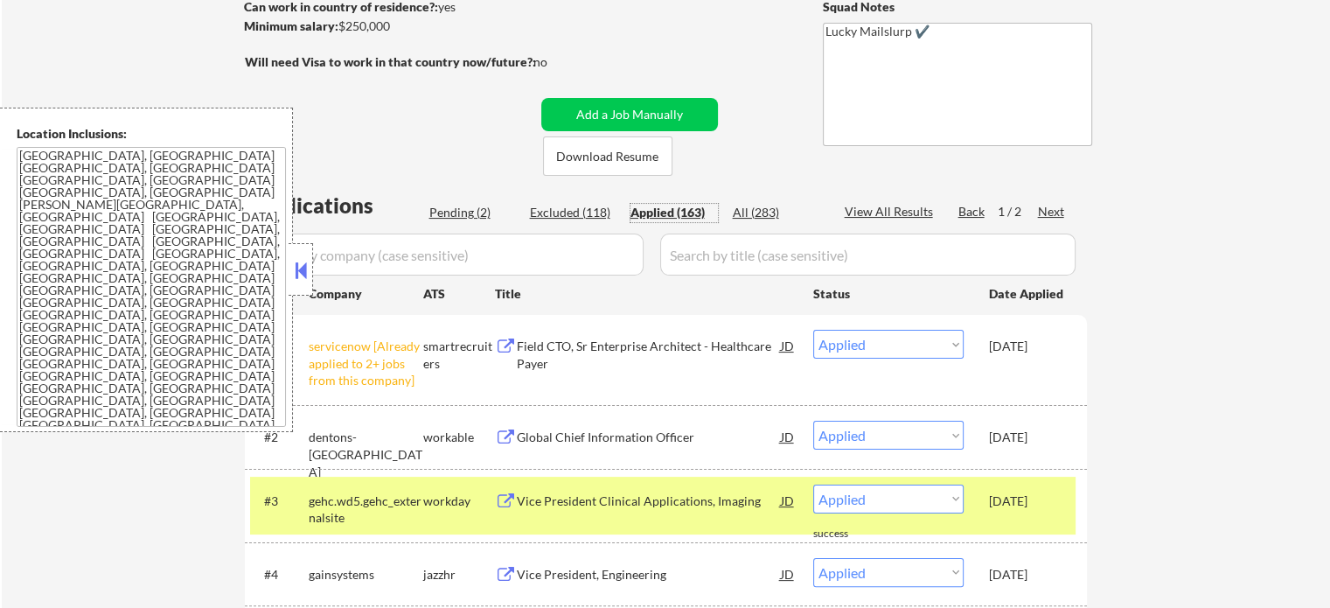
click at [474, 213] on div "Pending (2)" at bounding box center [472, 212] width 87 height 17
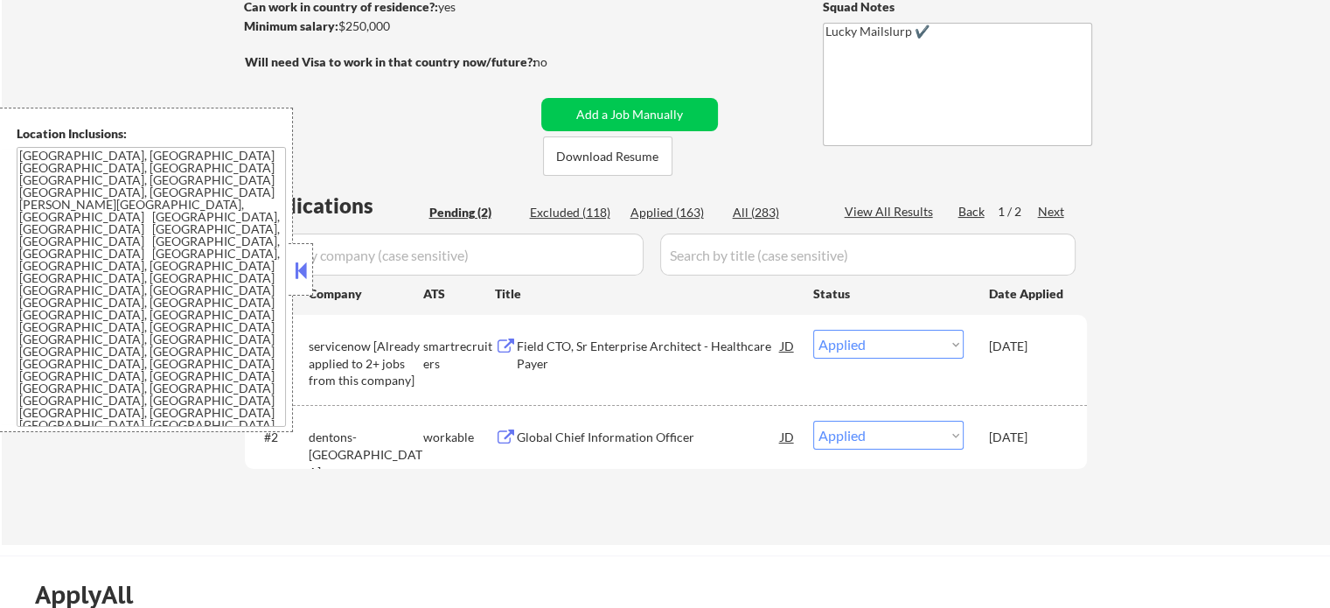
select select ""pending""
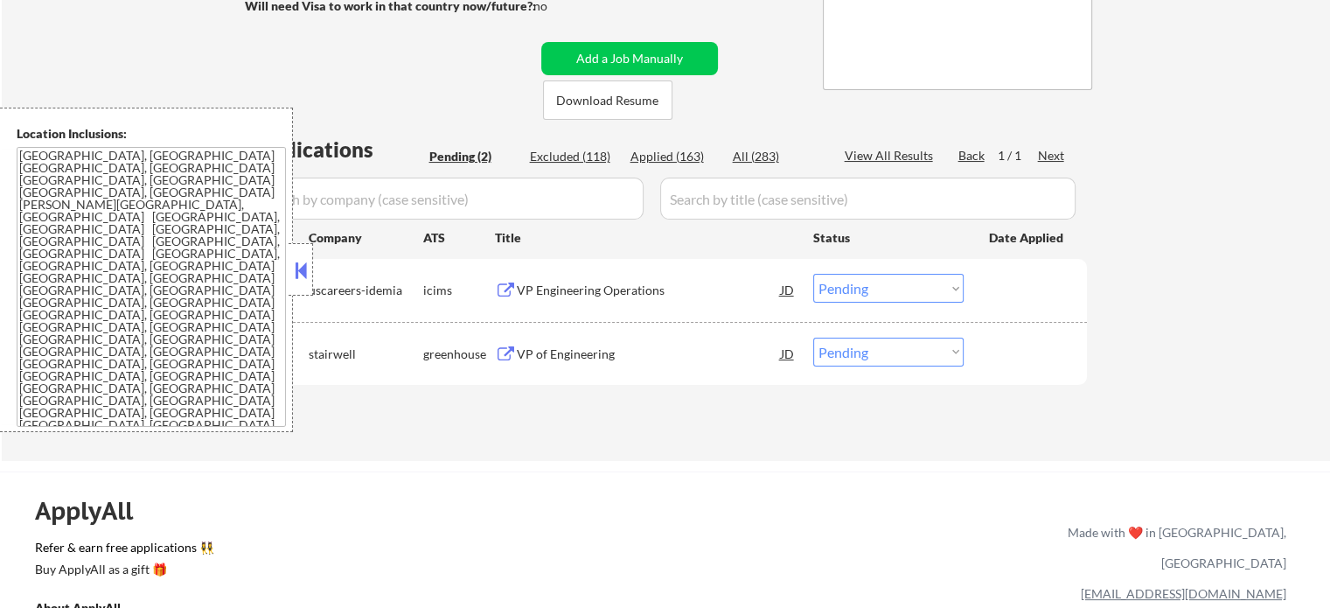
scroll to position [350, 0]
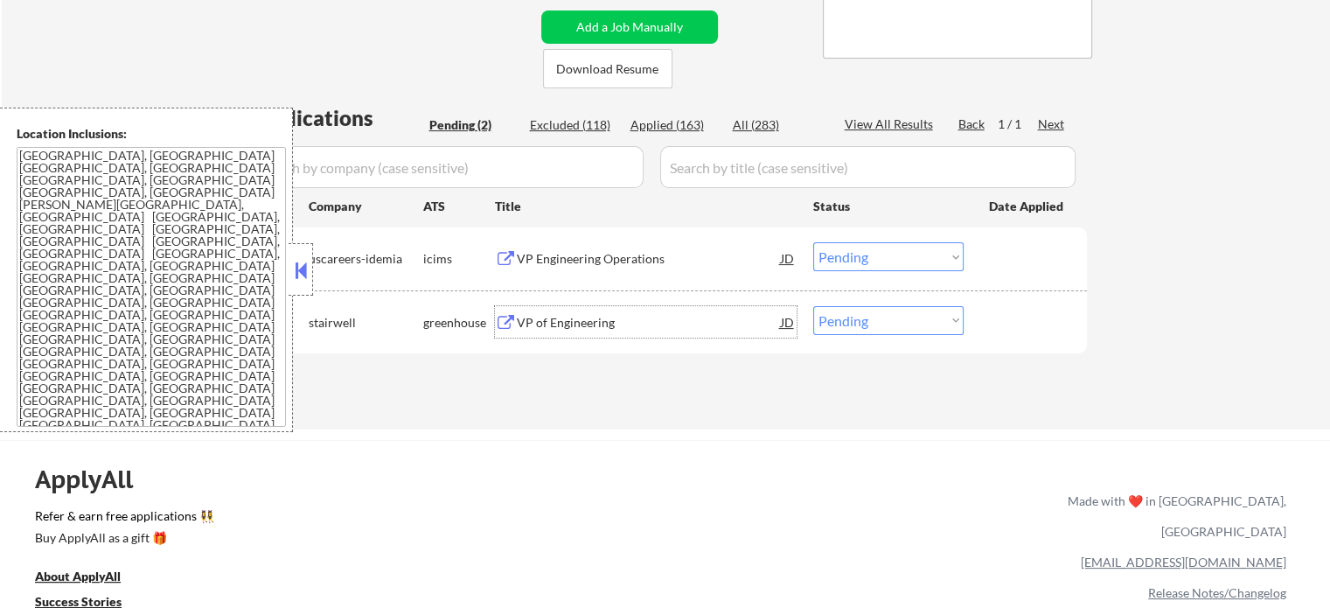
click at [574, 327] on div "VP of Engineering" at bounding box center [649, 322] width 264 height 17
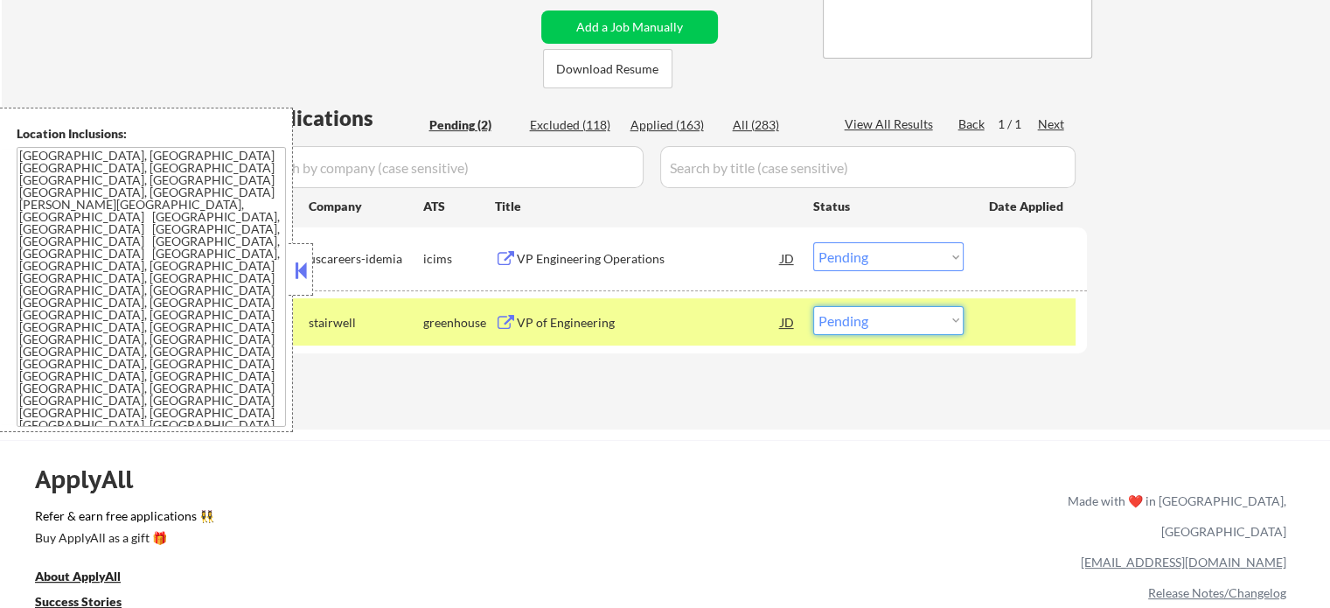
click at [906, 317] on select "Choose an option... Pending Applied Excluded (Questions) Excluded (Expired) Exc…" at bounding box center [888, 320] width 150 height 29
select select ""excluded""
click at [813, 306] on select "Choose an option... Pending Applied Excluded (Questions) Excluded (Expired) Exc…" at bounding box center [888, 320] width 150 height 29
click at [1035, 334] on div at bounding box center [1027, 321] width 77 height 31
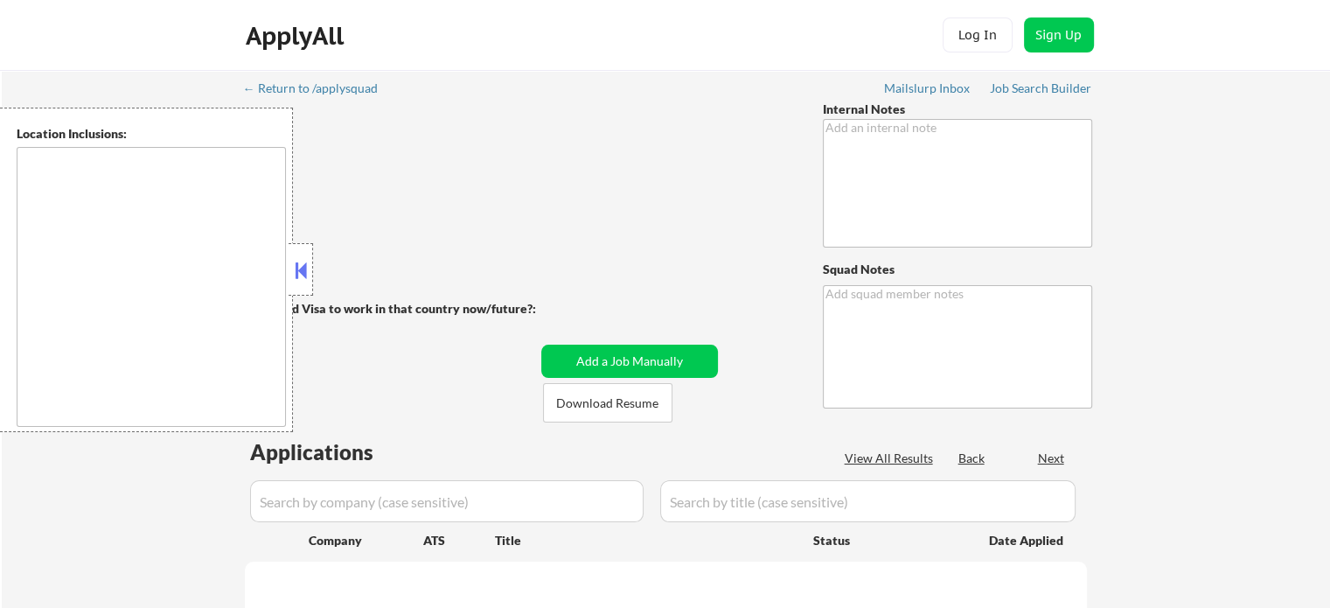
type textarea "Lucky [PERSON_NAME] ✔️"
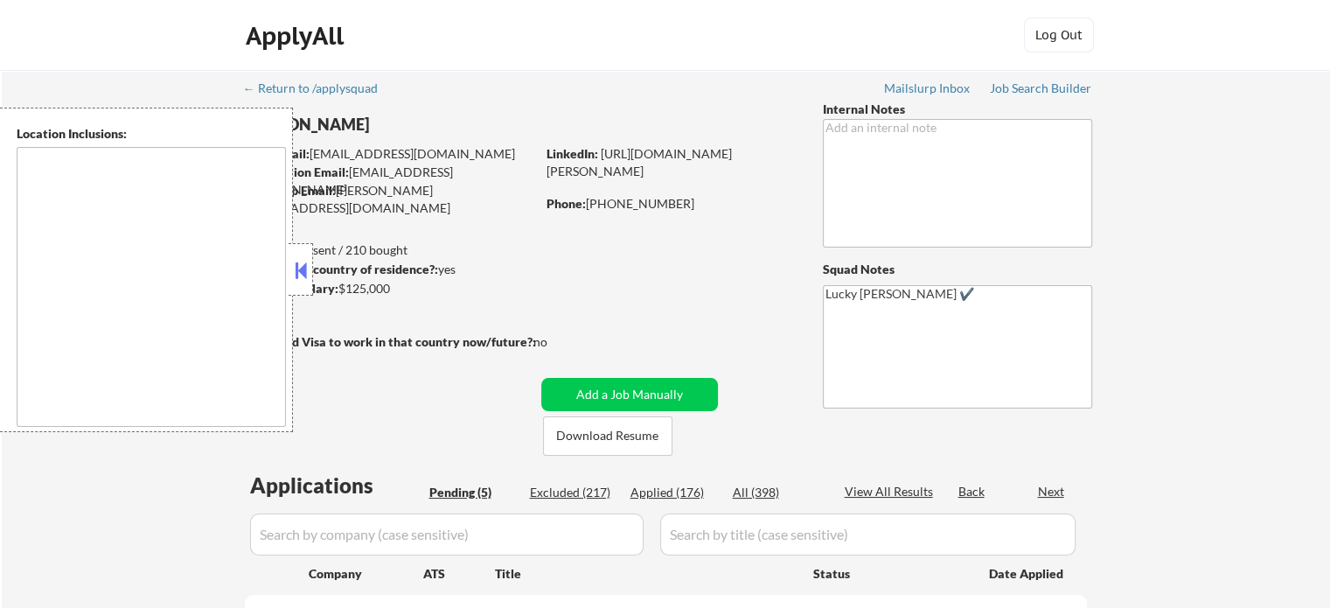
select select ""pending""
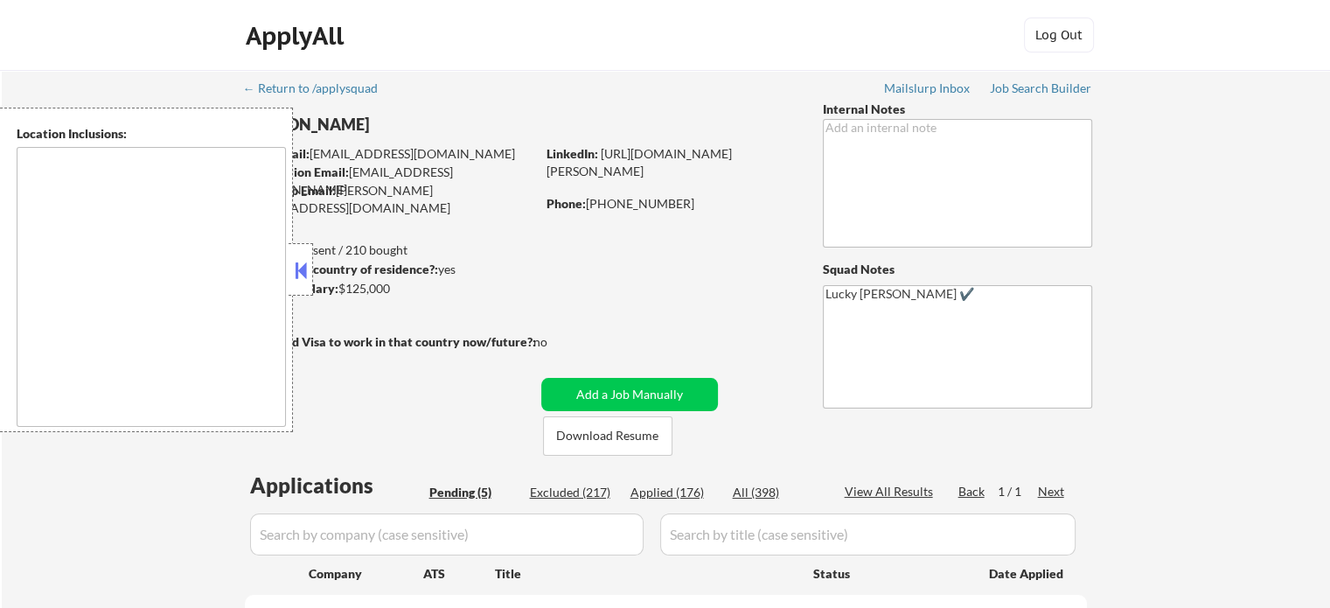
type textarea "[GEOGRAPHIC_DATA], SC Mauldin, SC [GEOGRAPHIC_DATA], [GEOGRAPHIC_DATA] [PERSON_…"
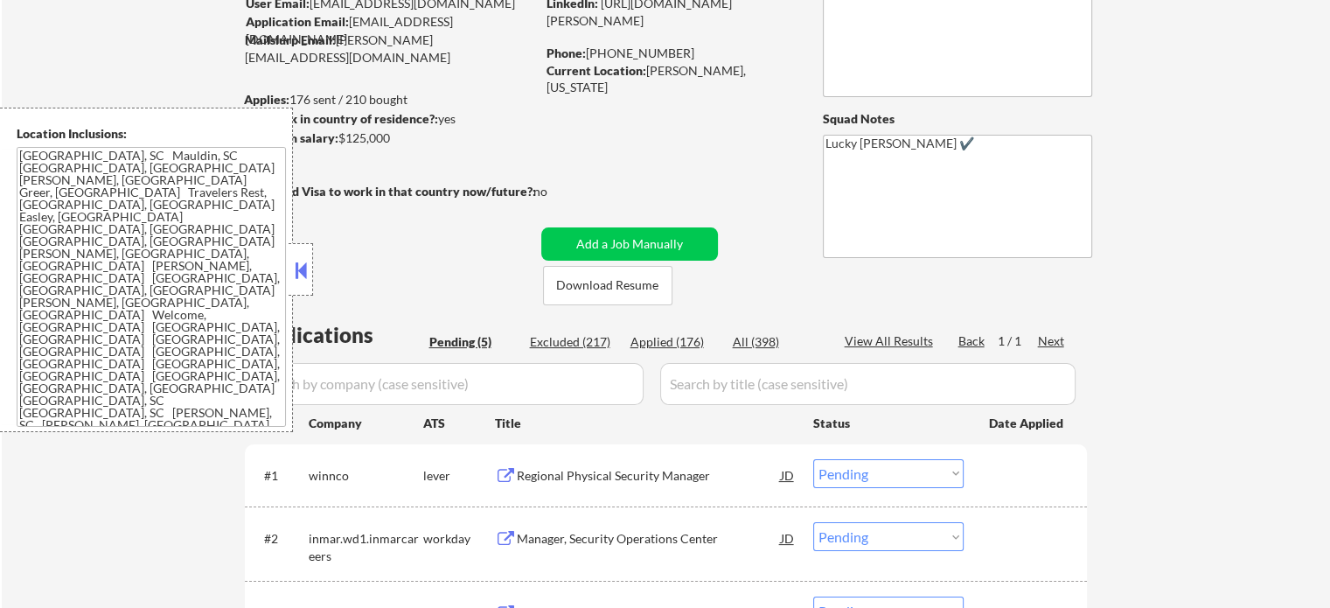
scroll to position [262, 0]
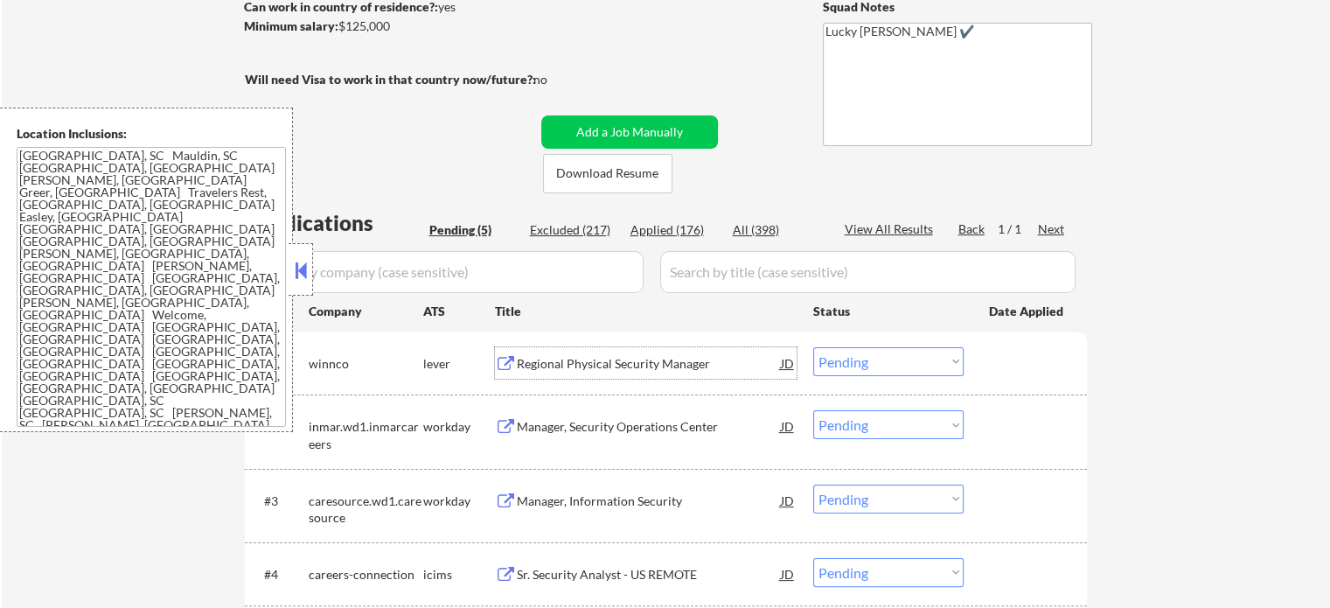
click at [623, 357] on div "Regional Physical Security Manager" at bounding box center [649, 363] width 264 height 17
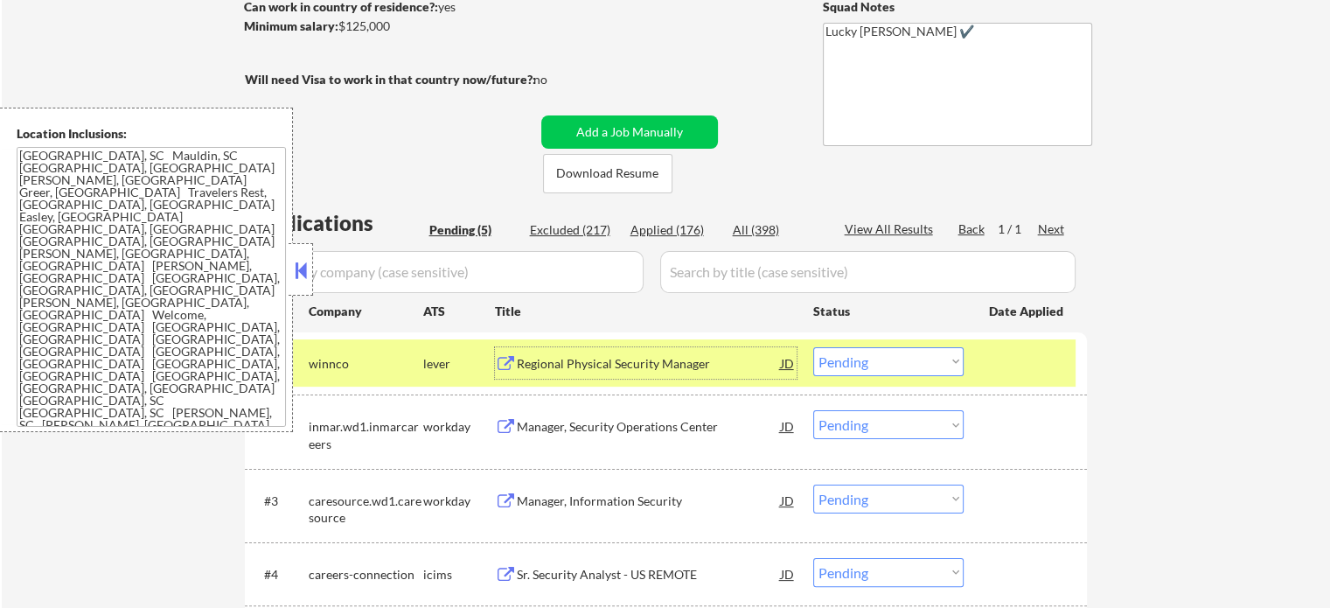
click at [902, 343] on div "#1 winnco lever Regional Physical Security Manager JD Choose an option... Pendi…" at bounding box center [663, 362] width 826 height 47
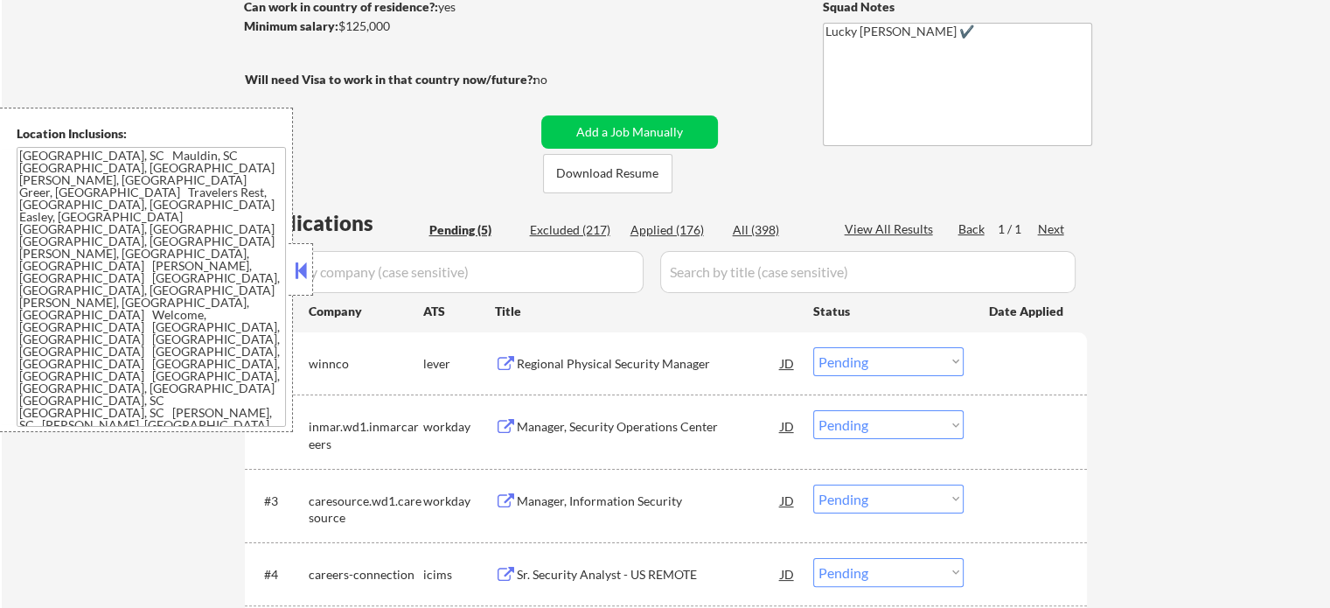
click at [909, 359] on select "Choose an option... Pending Applied Excluded (Questions) Excluded (Expired) Exc…" at bounding box center [888, 361] width 150 height 29
click at [813, 347] on select "Choose an option... Pending Applied Excluded (Questions) Excluded (Expired) Exc…" at bounding box center [888, 361] width 150 height 29
click at [1060, 359] on div at bounding box center [1027, 362] width 77 height 31
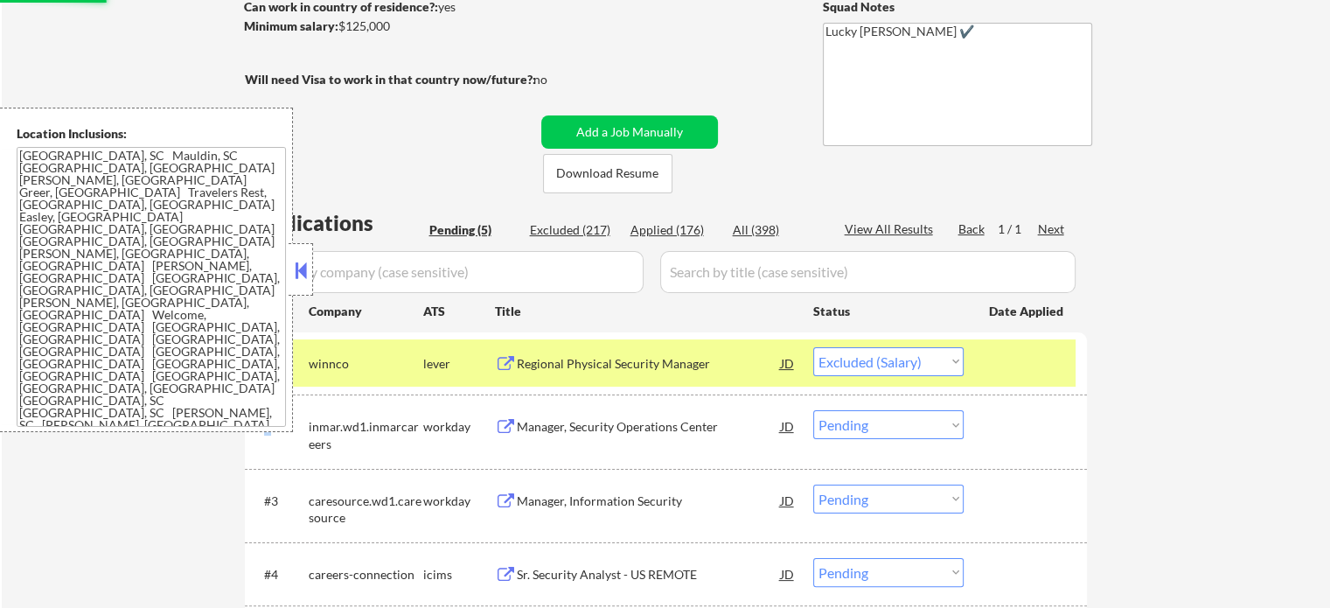
click at [1060, 359] on div at bounding box center [1027, 362] width 77 height 31
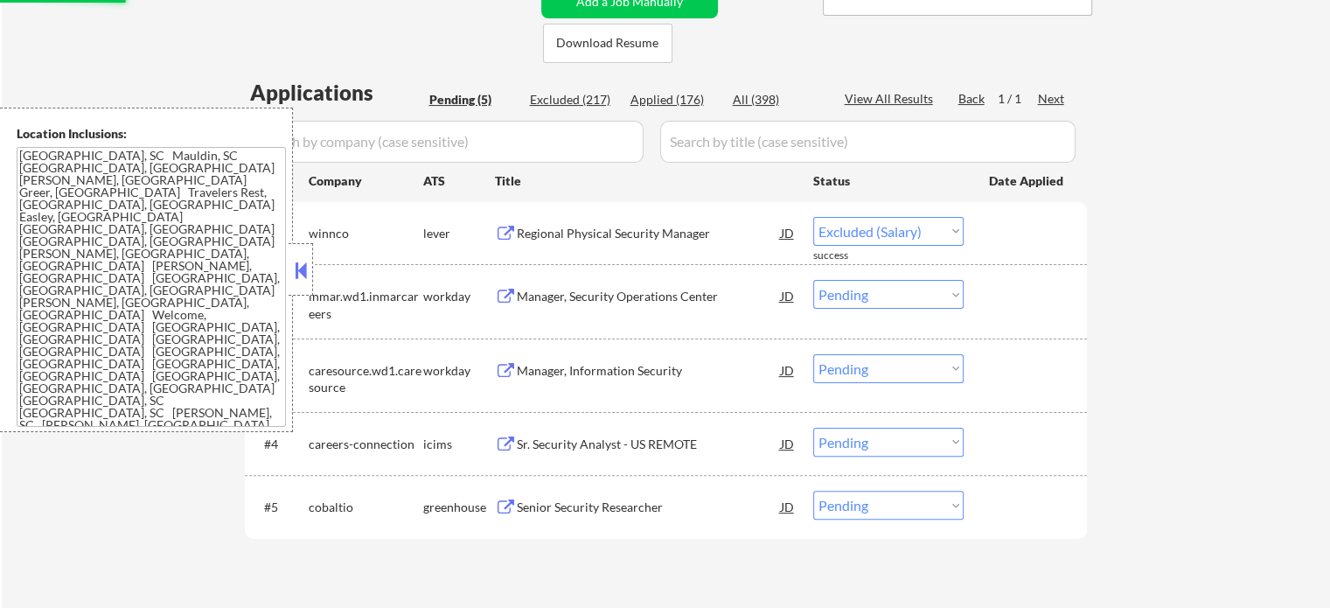
scroll to position [525, 0]
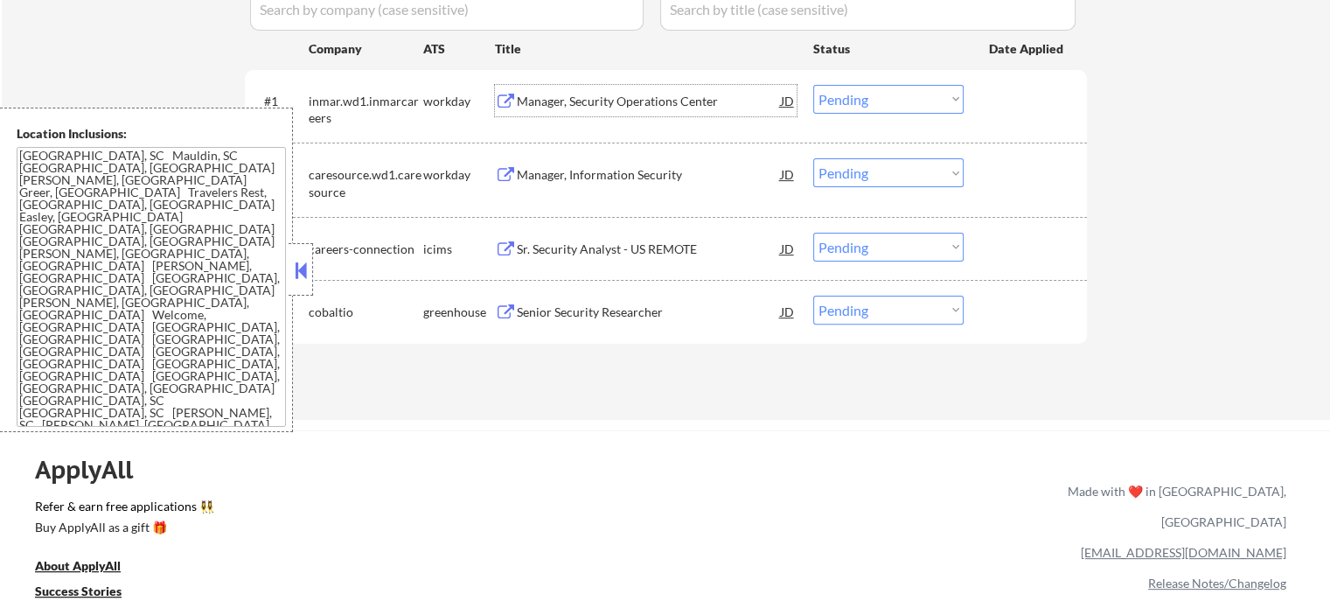
click at [596, 101] on div "Manager, Security Operations Center" at bounding box center [649, 101] width 264 height 17
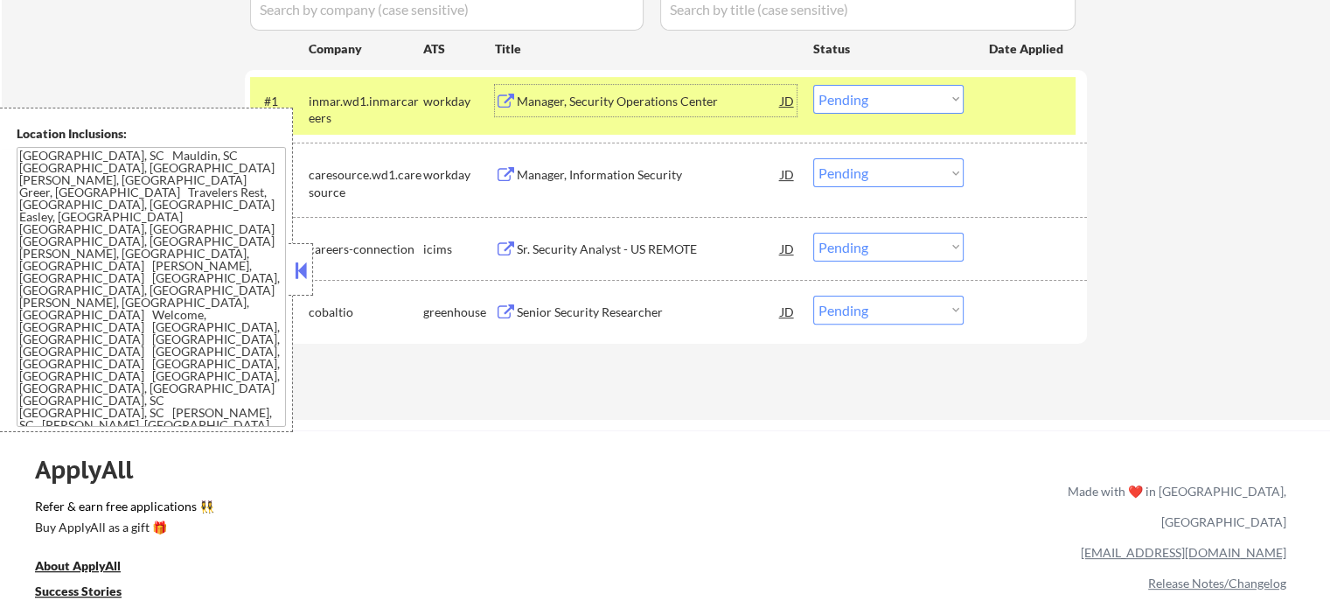
click at [993, 112] on div at bounding box center [1027, 100] width 77 height 31
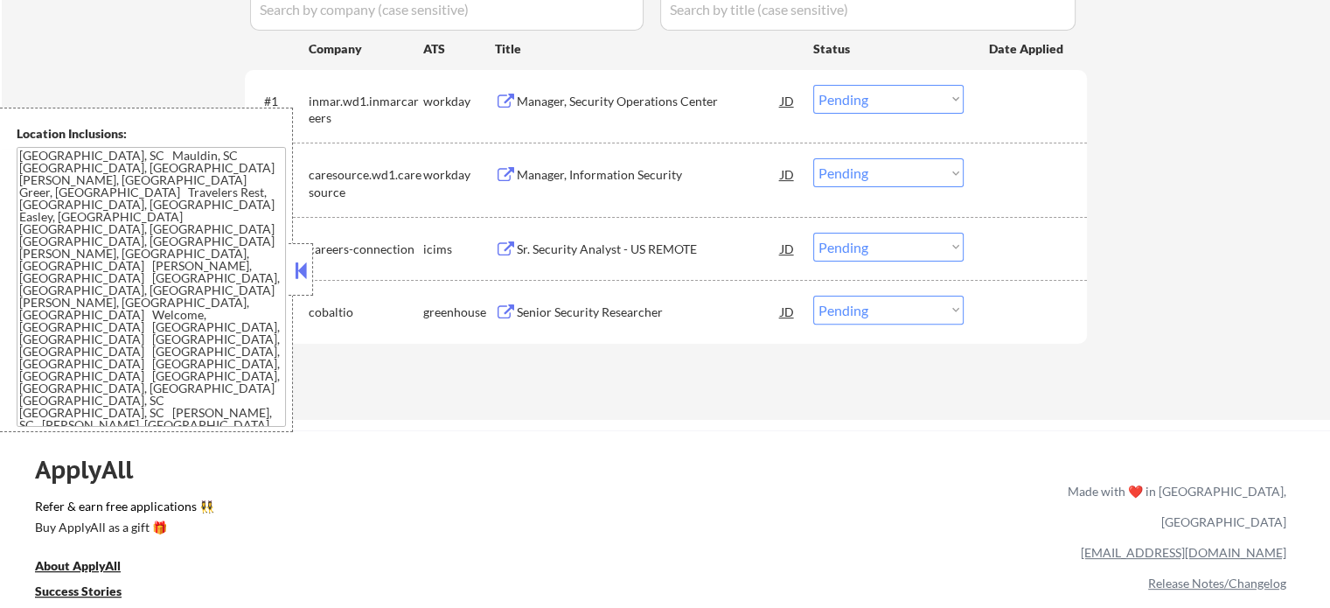
click at [653, 101] on div "Manager, Security Operations Center" at bounding box center [649, 101] width 264 height 17
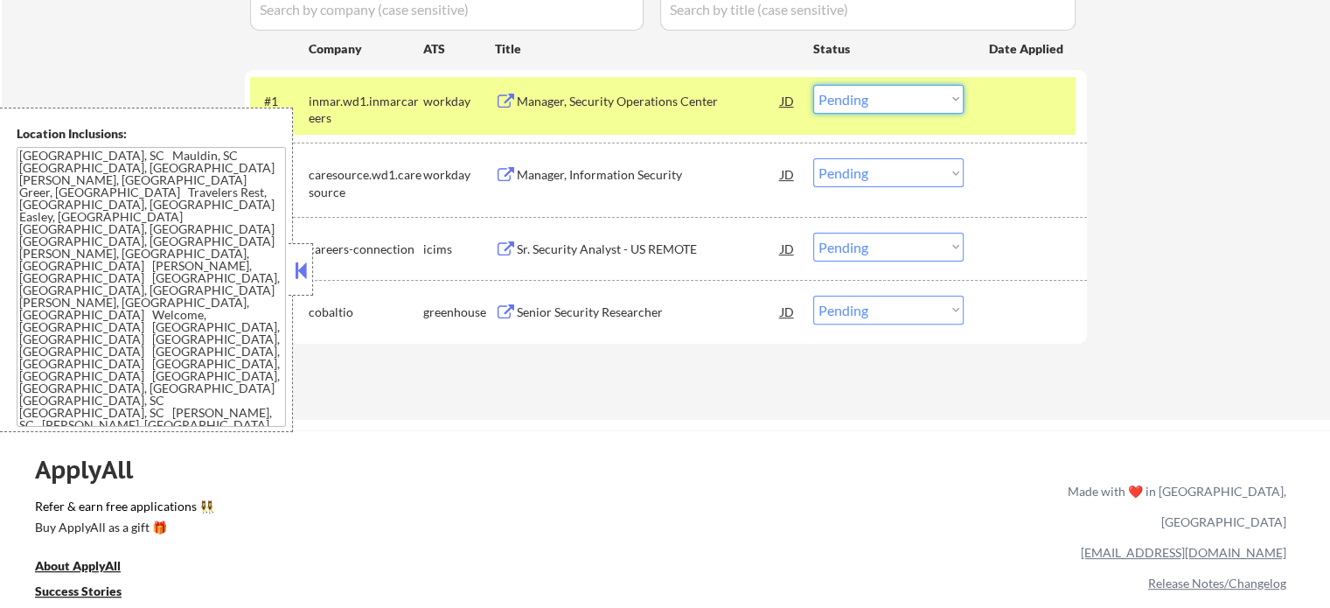
click at [848, 106] on select "Choose an option... Pending Applied Excluded (Questions) Excluded (Expired) Exc…" at bounding box center [888, 99] width 150 height 29
click at [813, 85] on select "Choose an option... Pending Applied Excluded (Questions) Excluded (Expired) Exc…" at bounding box center [888, 99] width 150 height 29
click at [975, 118] on div "#1 inmar.wd1.inmarcareers workday Manager, Security Operations Center JD Choose…" at bounding box center [663, 106] width 826 height 58
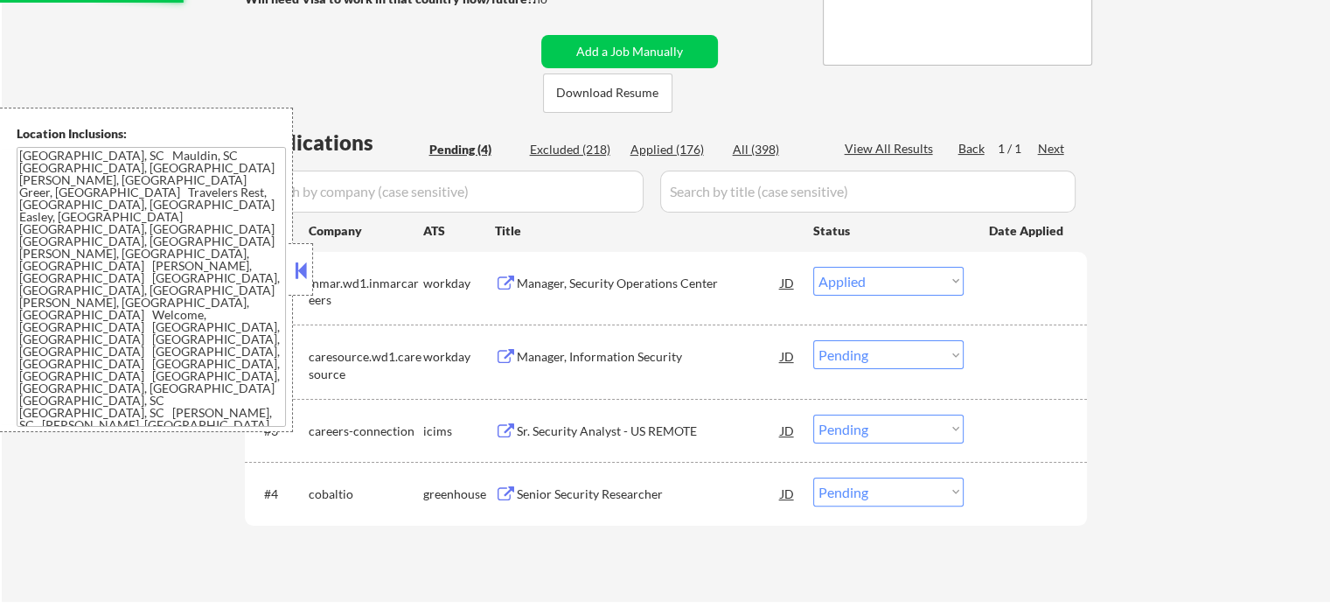
scroll to position [350, 0]
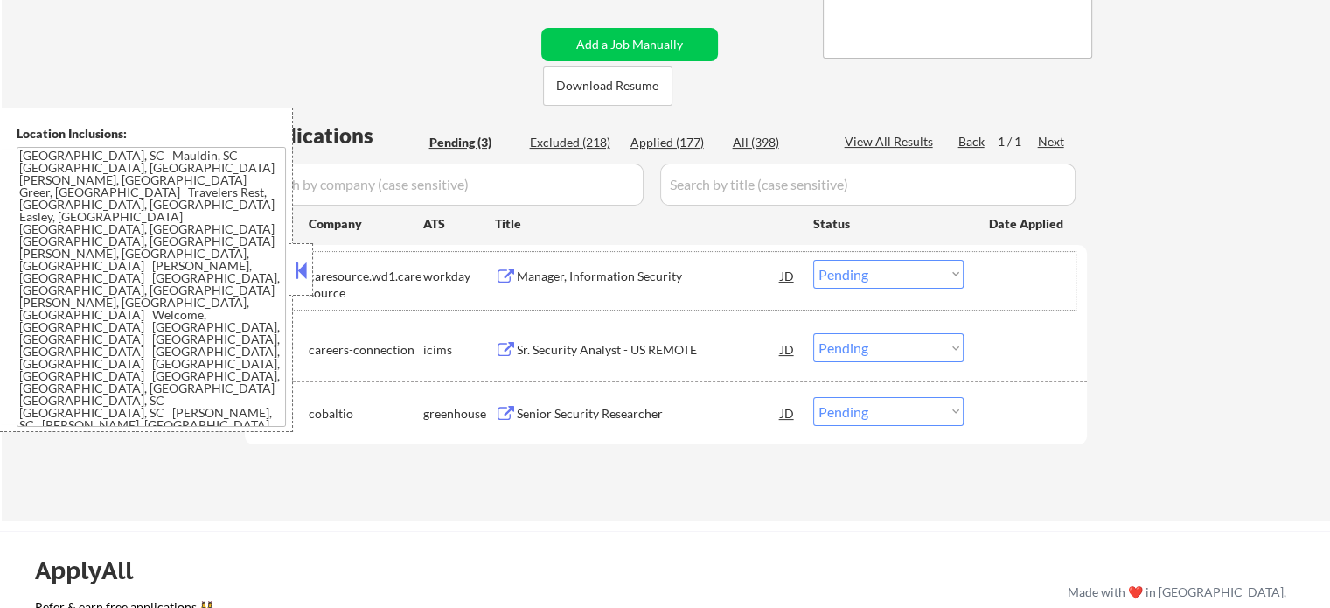
click at [1011, 276] on div at bounding box center [1027, 275] width 77 height 31
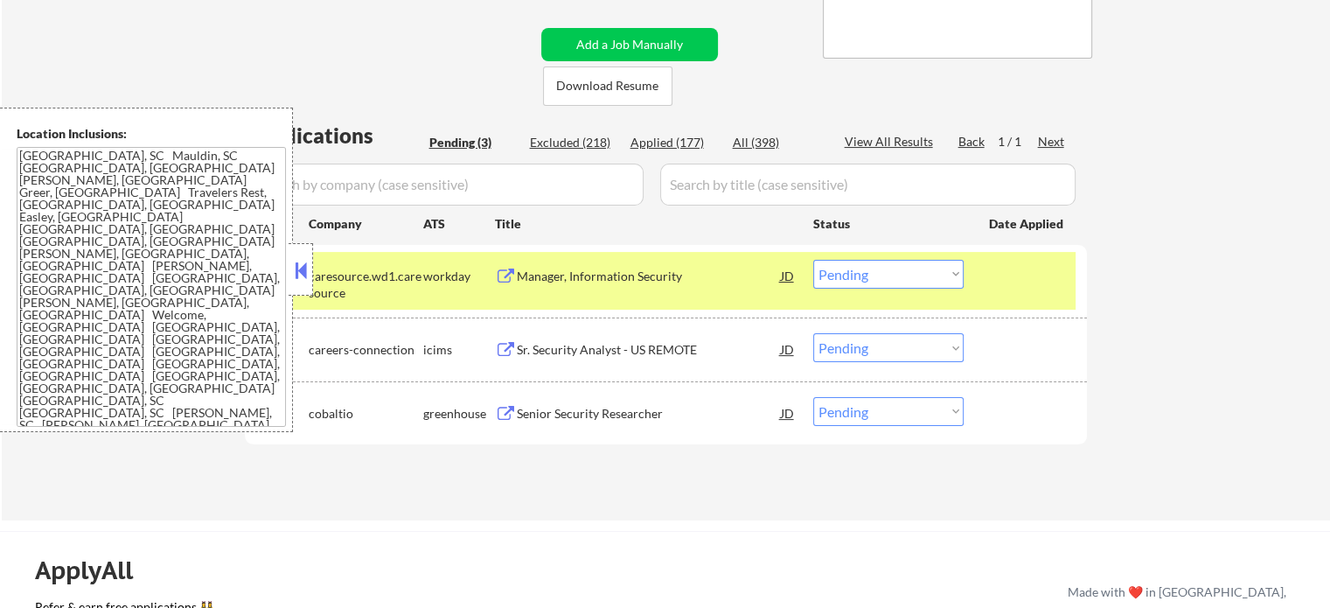
click at [1011, 276] on div at bounding box center [1027, 275] width 77 height 31
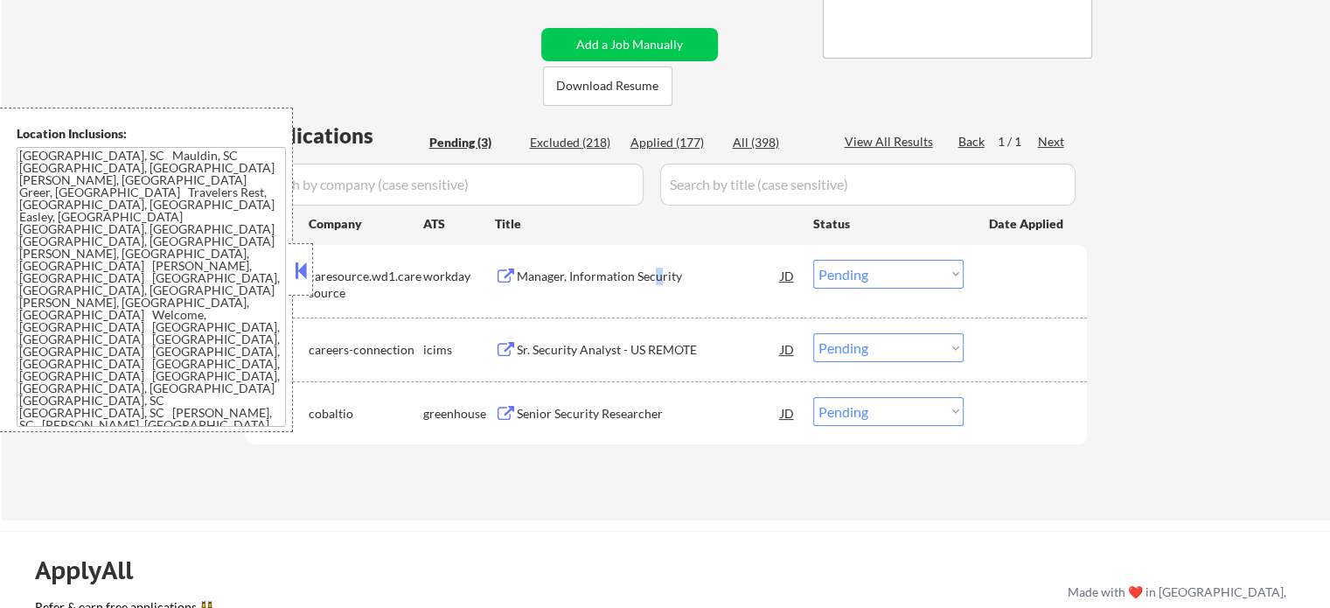
click at [658, 273] on div "Manager, Information Security" at bounding box center [649, 276] width 264 height 17
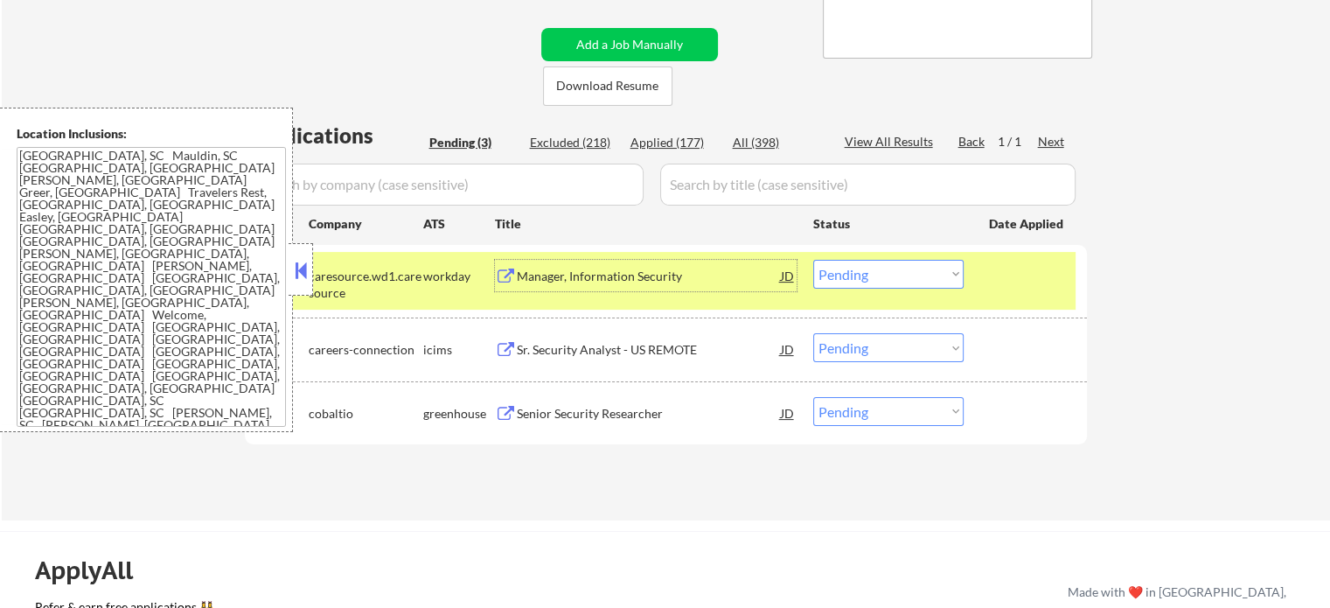
click at [974, 273] on div "#1 caresource.wd1.caresource workday Manager, Information Security JD Choose an…" at bounding box center [663, 281] width 826 height 58
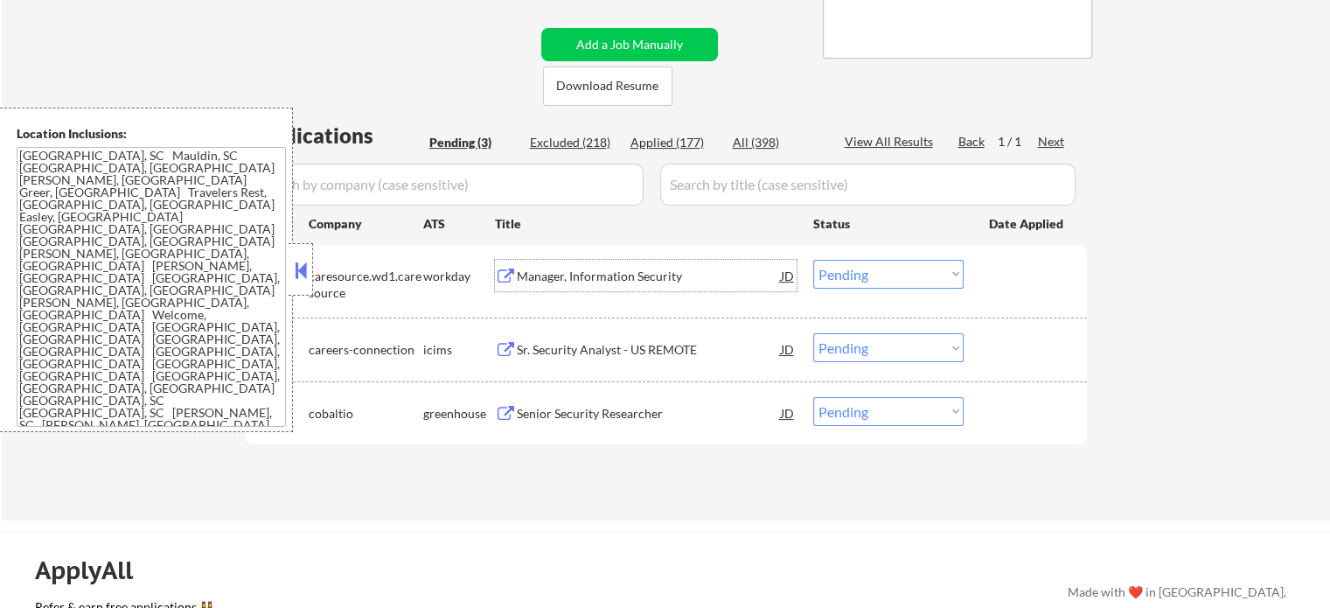
click at [601, 284] on div "Manager, Information Security" at bounding box center [649, 275] width 264 height 31
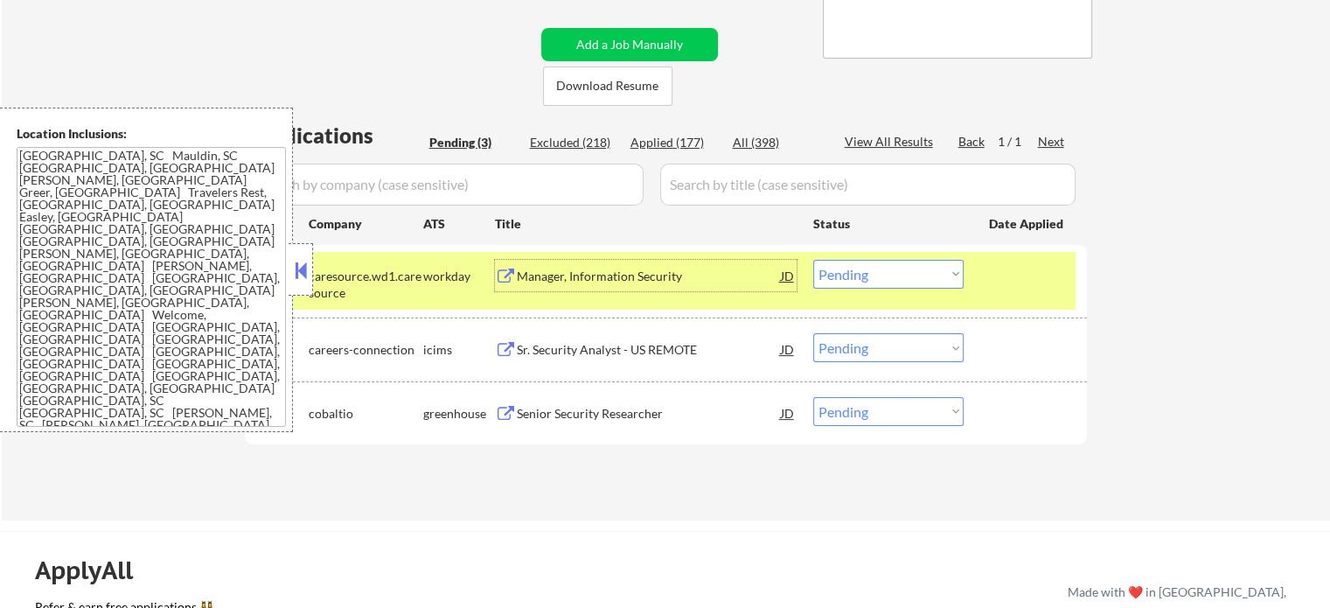
click at [847, 272] on select "Choose an option... Pending Applied Excluded (Questions) Excluded (Expired) Exc…" at bounding box center [888, 274] width 150 height 29
click at [813, 260] on select "Choose an option... Pending Applied Excluded (Questions) Excluded (Expired) Exc…" at bounding box center [888, 274] width 150 height 29
click at [1014, 267] on div at bounding box center [1027, 275] width 77 height 31
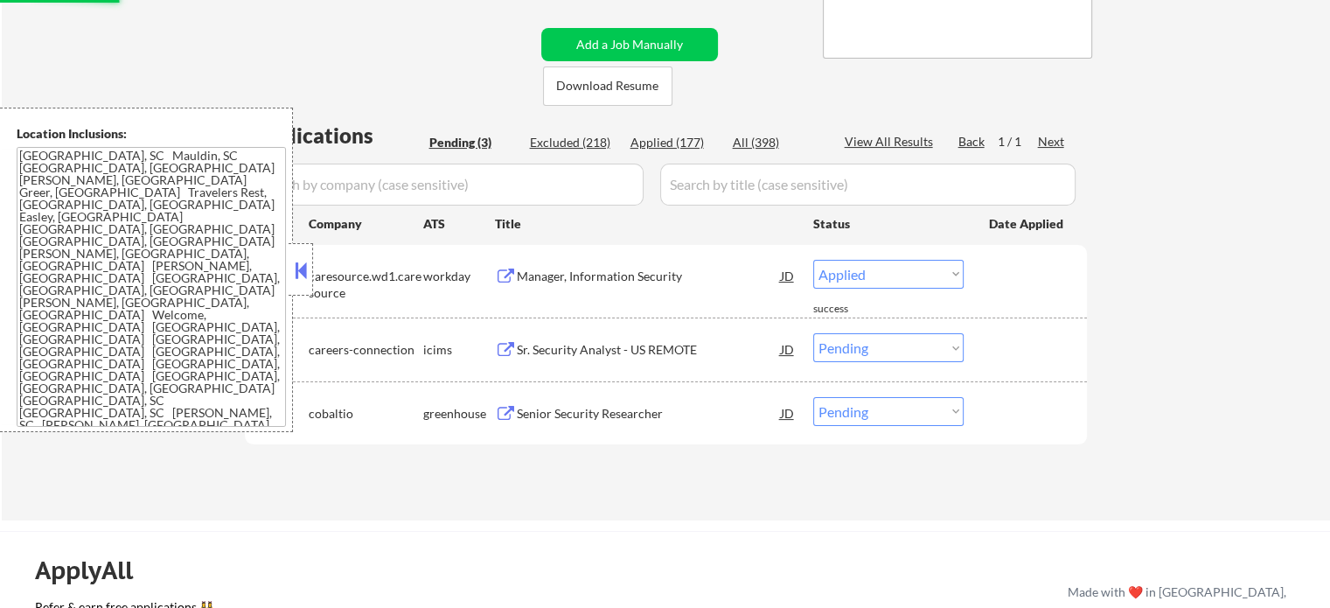
select select ""pending""
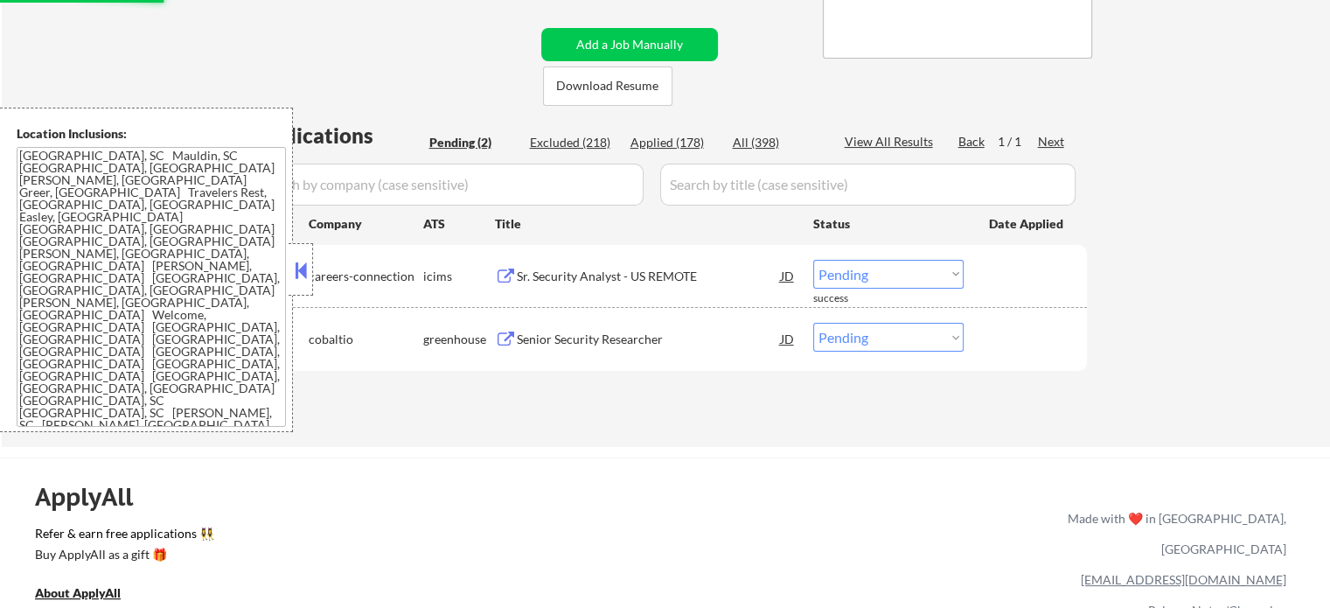
click at [616, 343] on div "Senior Security Researcher" at bounding box center [649, 339] width 264 height 17
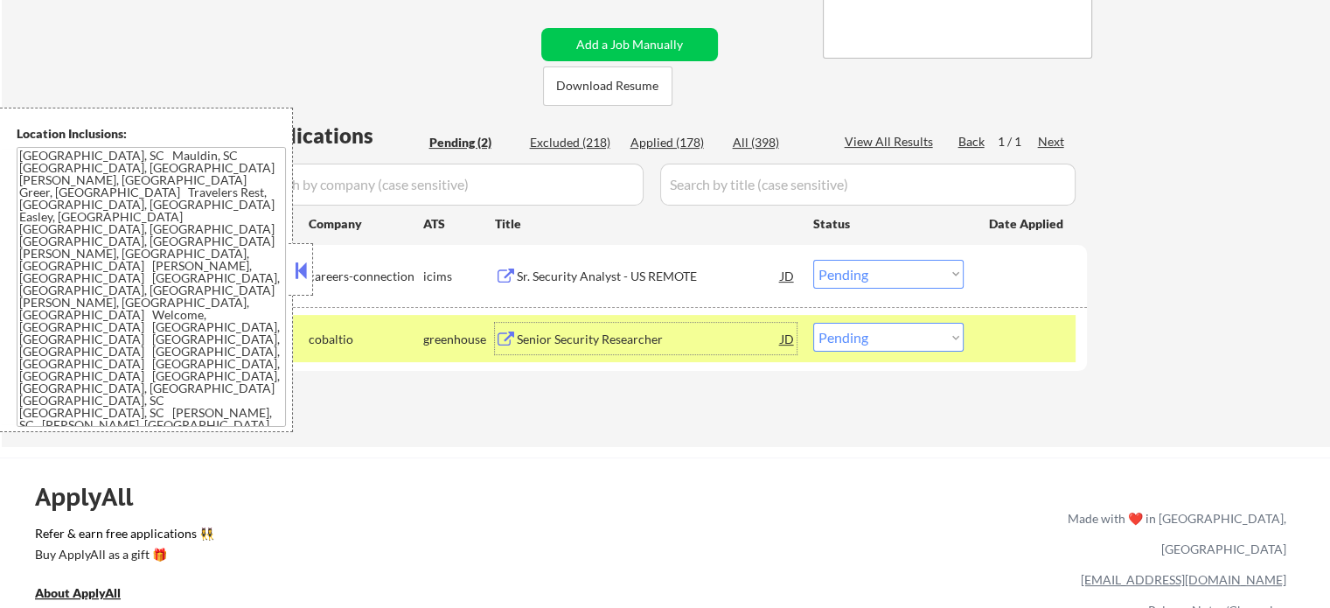
click at [857, 342] on select "Choose an option... Pending Applied Excluded (Questions) Excluded (Expired) Exc…" at bounding box center [888, 337] width 150 height 29
select select ""applied""
click at [813, 323] on select "Choose an option... Pending Applied Excluded (Questions) Excluded (Expired) Exc…" at bounding box center [888, 337] width 150 height 29
click at [990, 346] on div at bounding box center [1027, 338] width 77 height 31
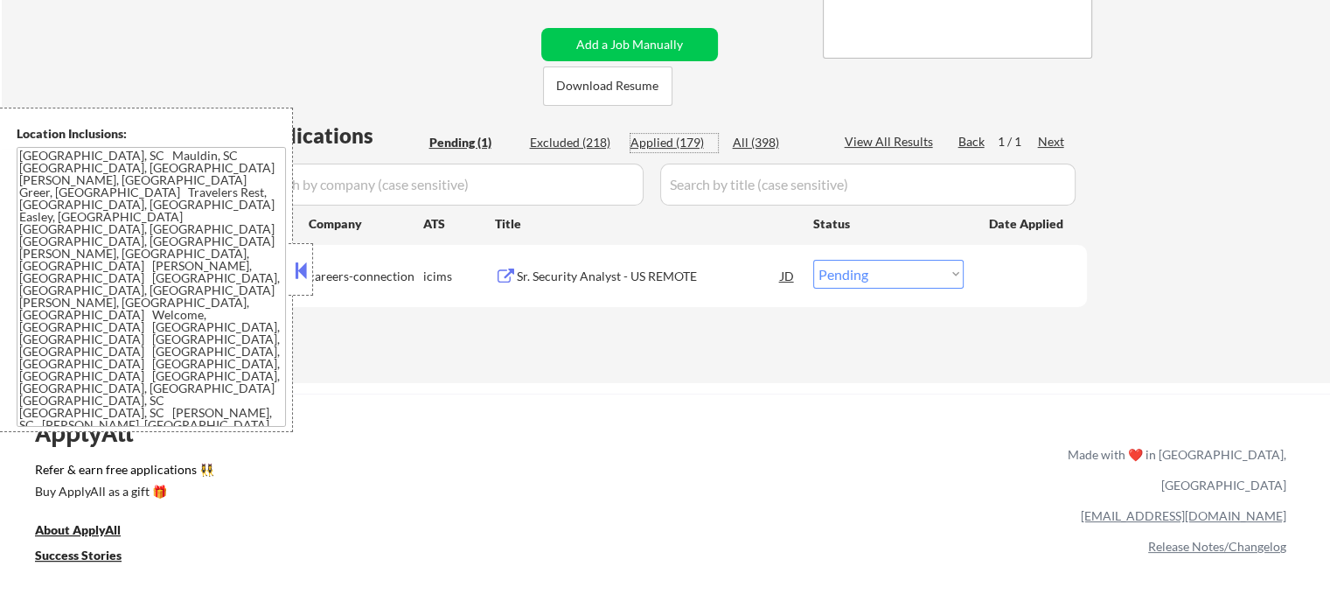
click at [689, 145] on div "Applied (179)" at bounding box center [674, 142] width 87 height 17
select select ""applied""
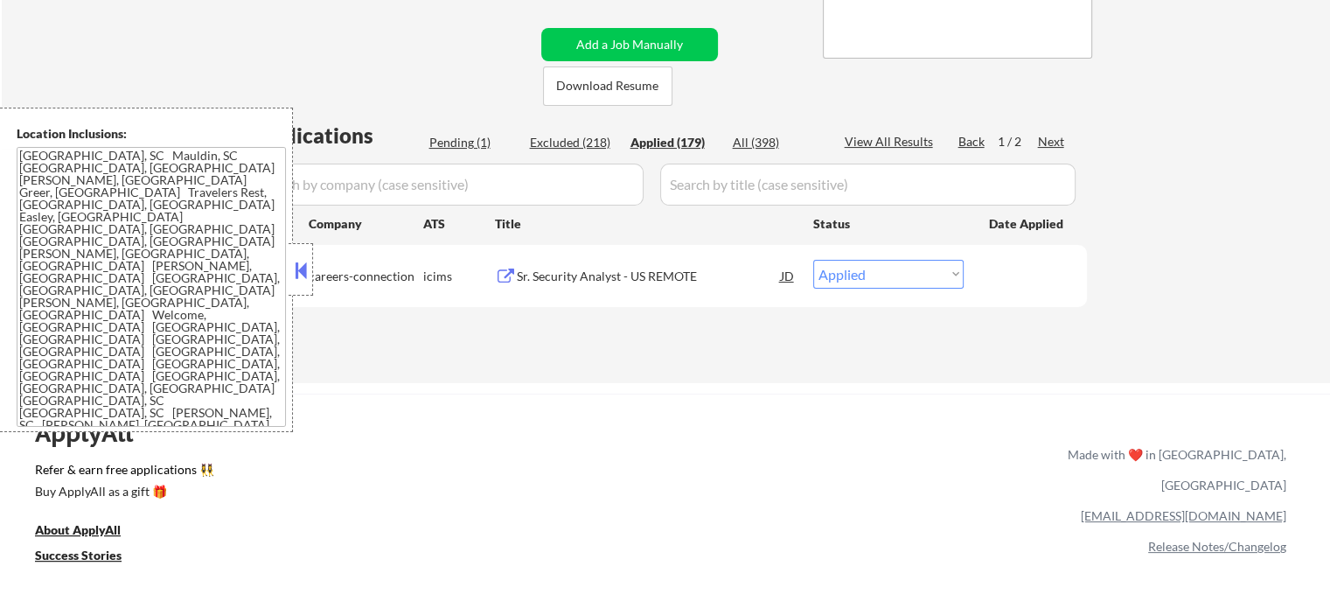
select select ""applied""
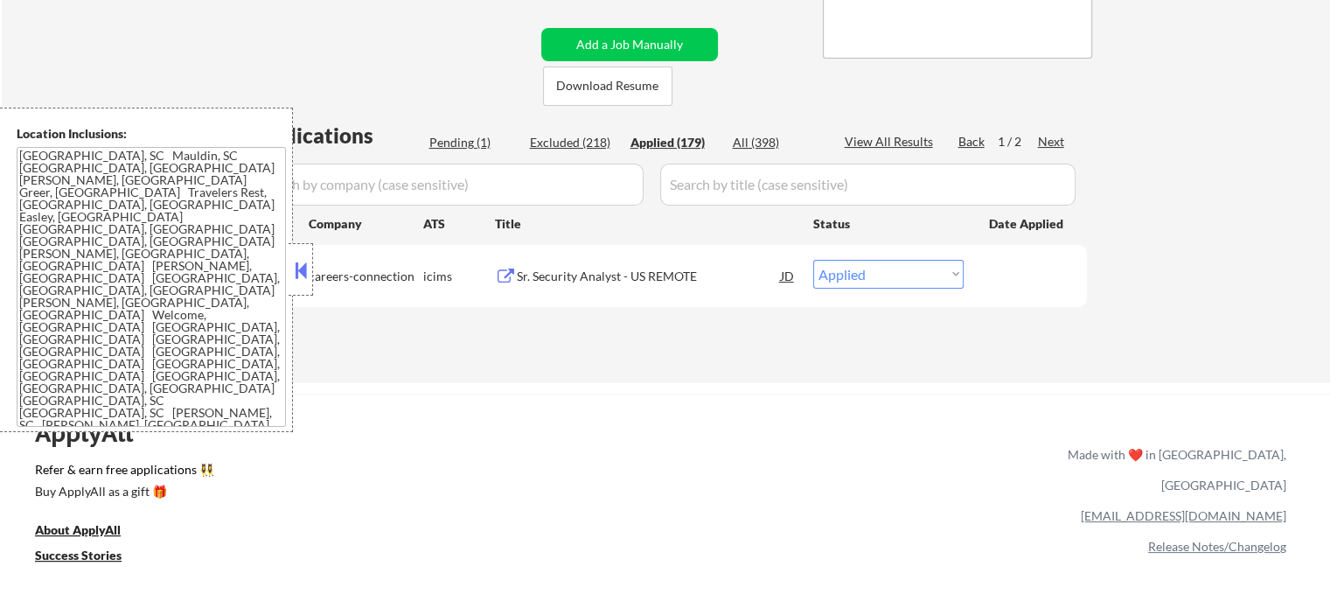
select select ""applied""
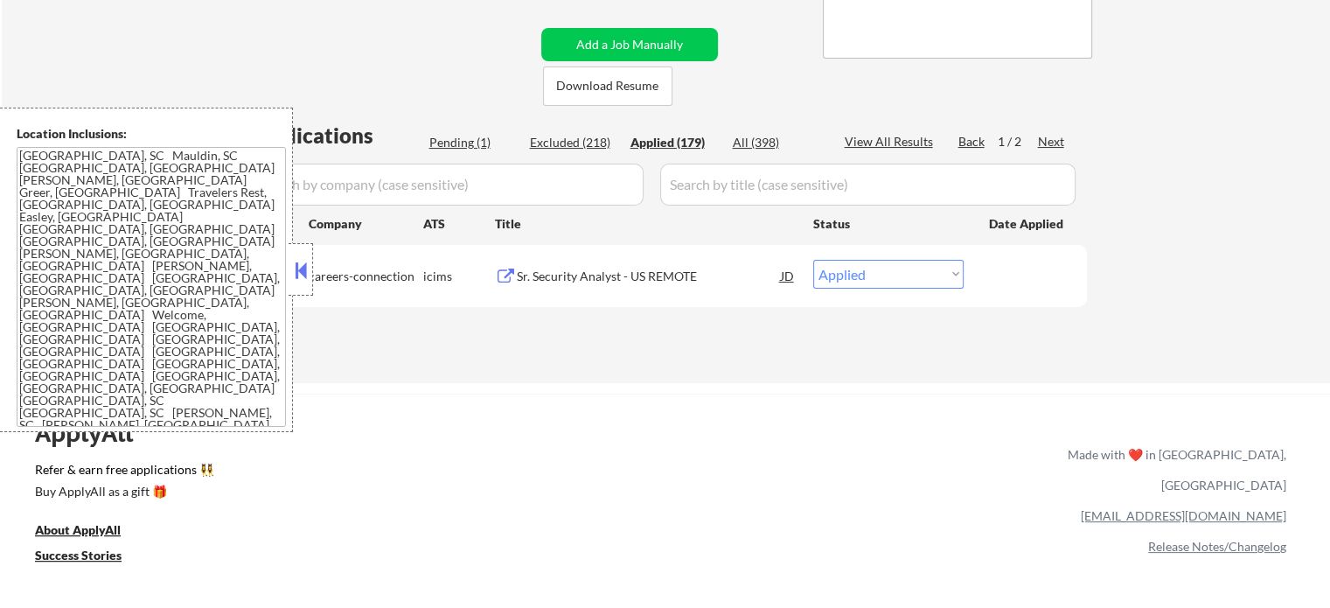
select select ""applied""
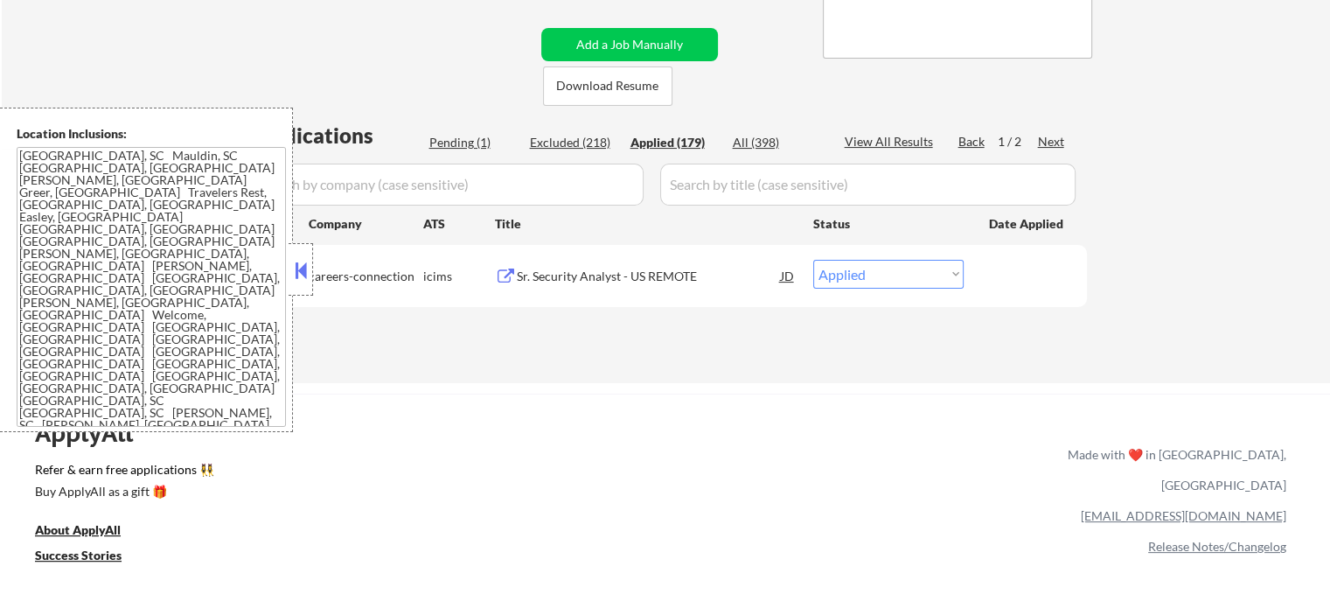
select select ""applied""
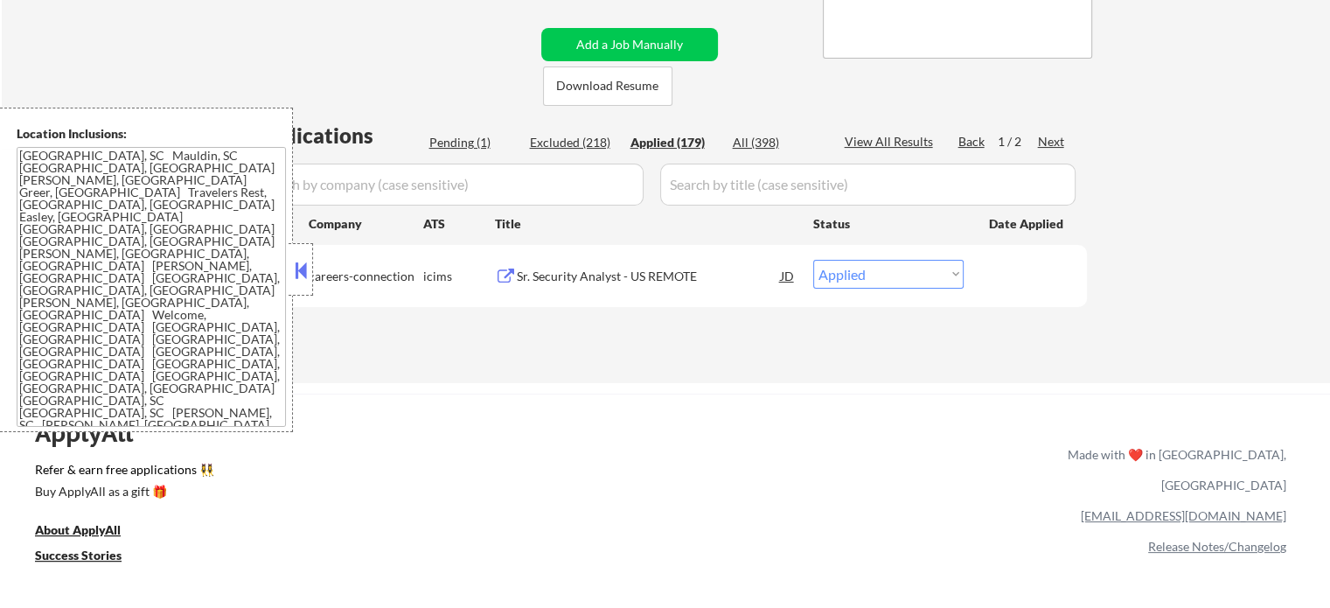
select select ""applied""
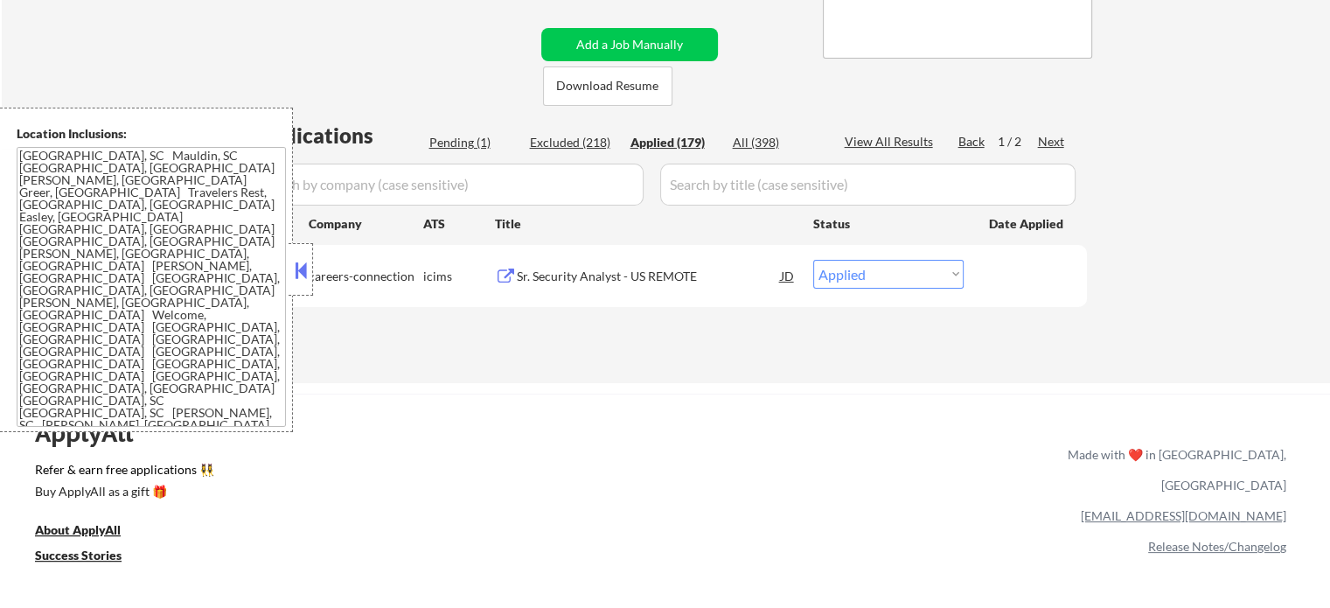
select select ""applied""
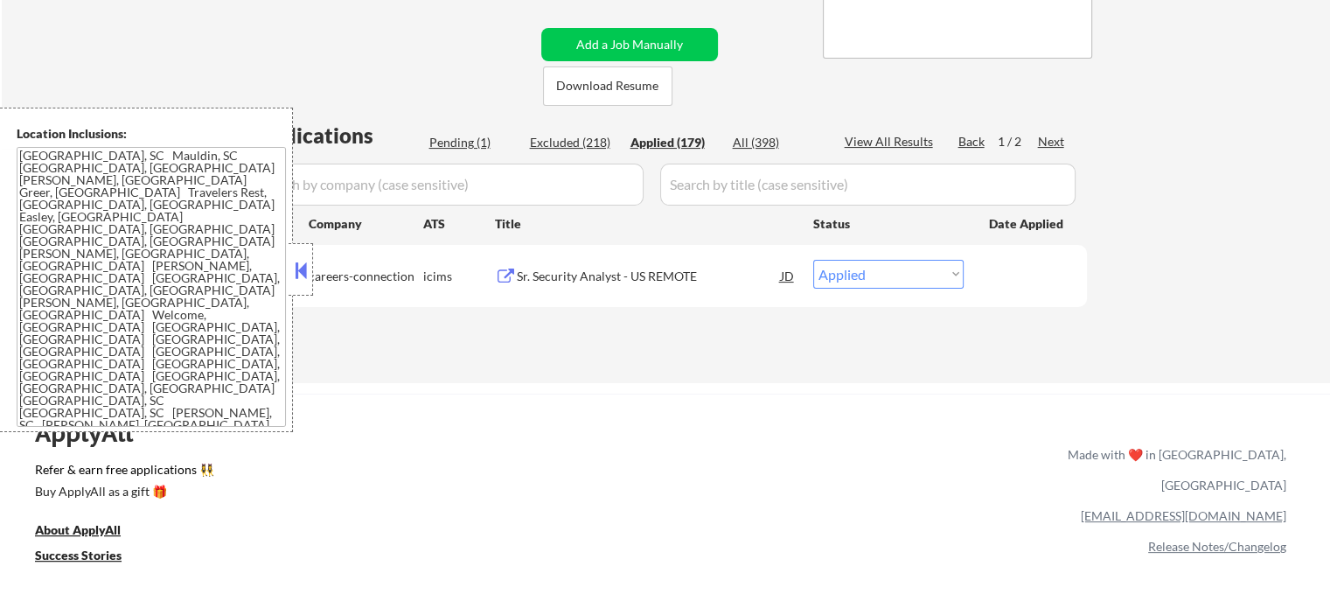
select select ""applied""
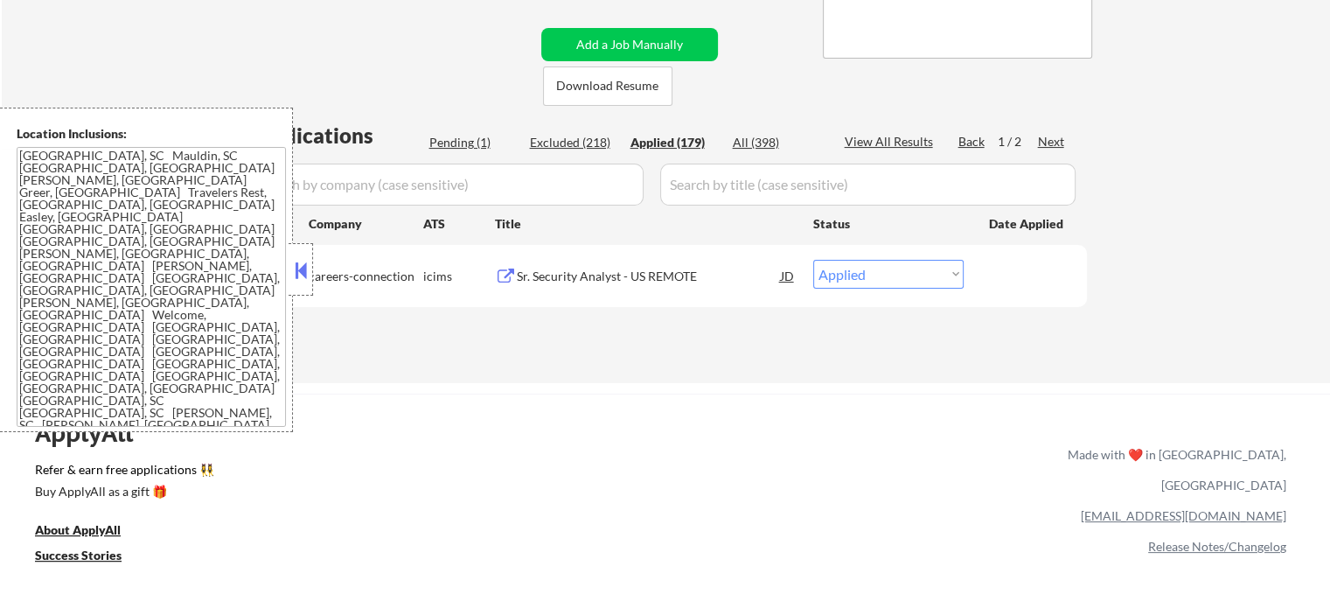
select select ""applied""
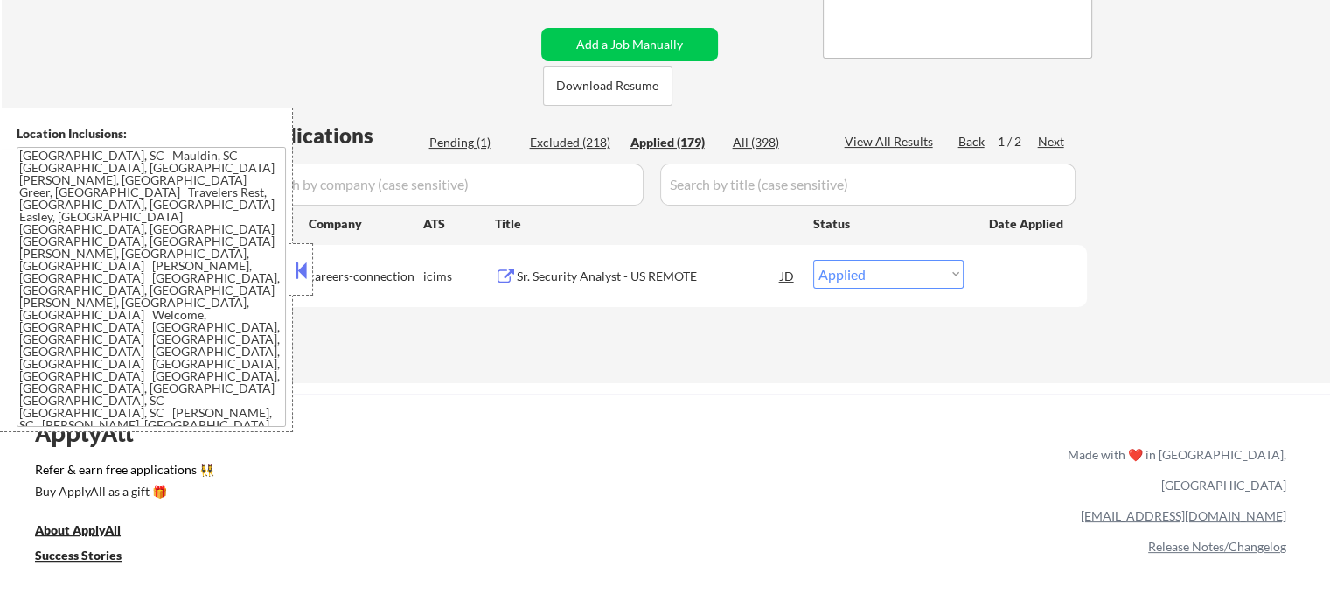
select select ""applied""
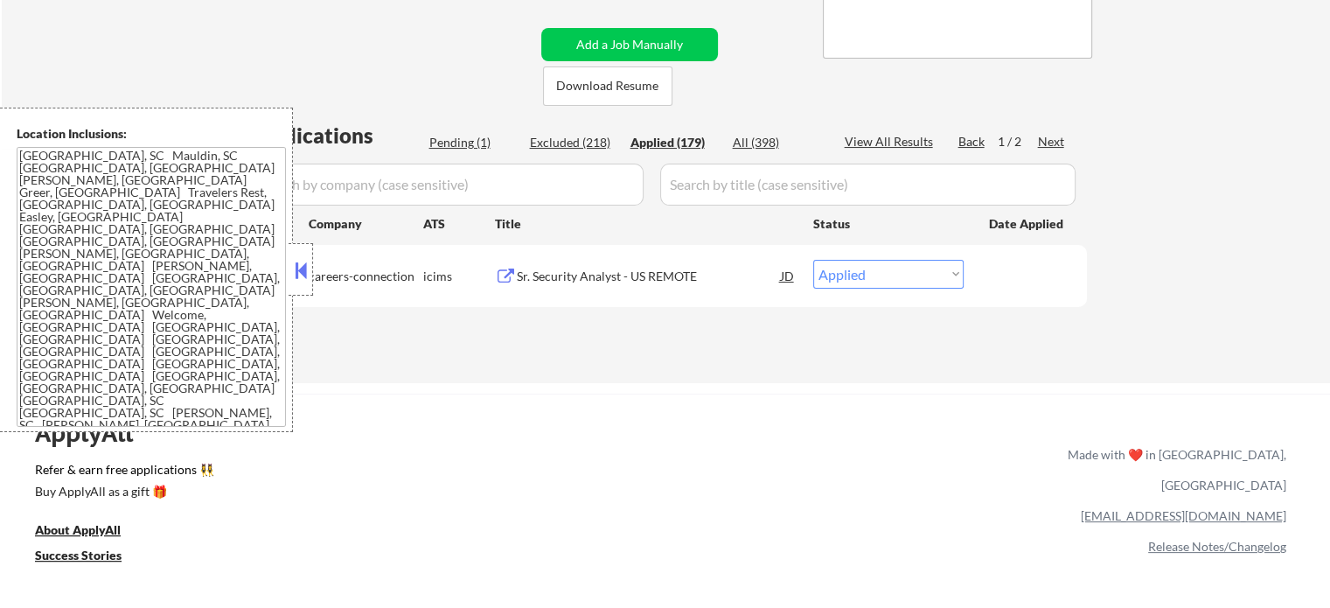
select select ""applied""
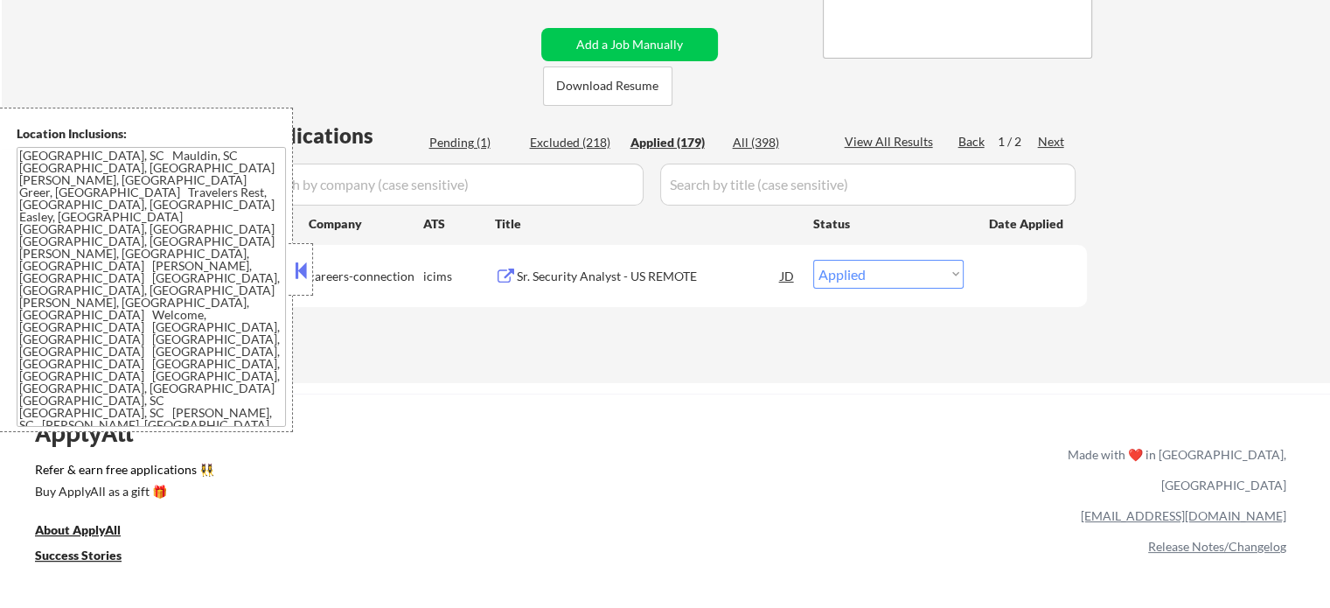
select select ""applied""
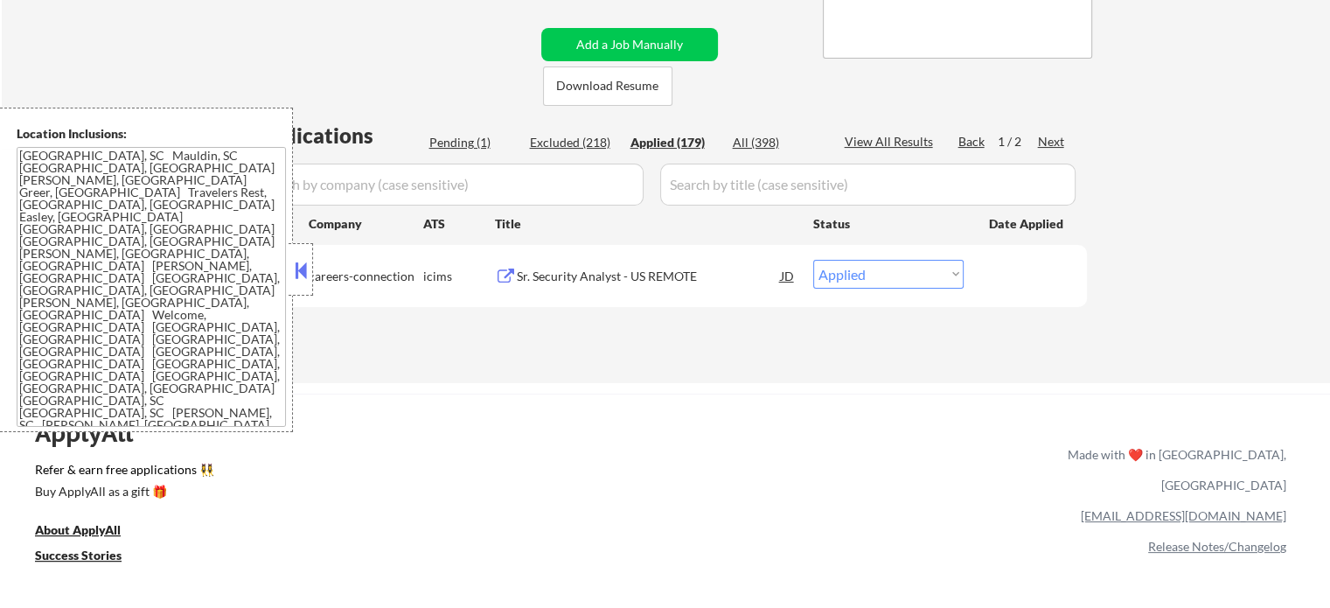
select select ""applied""
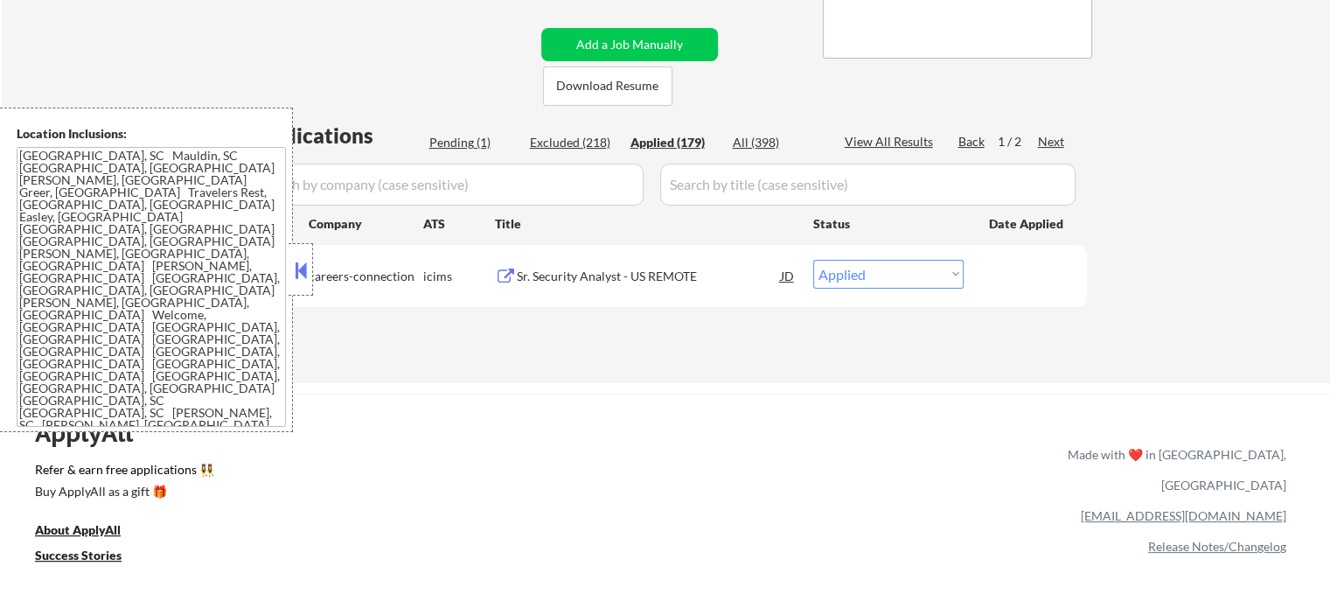
select select ""applied""
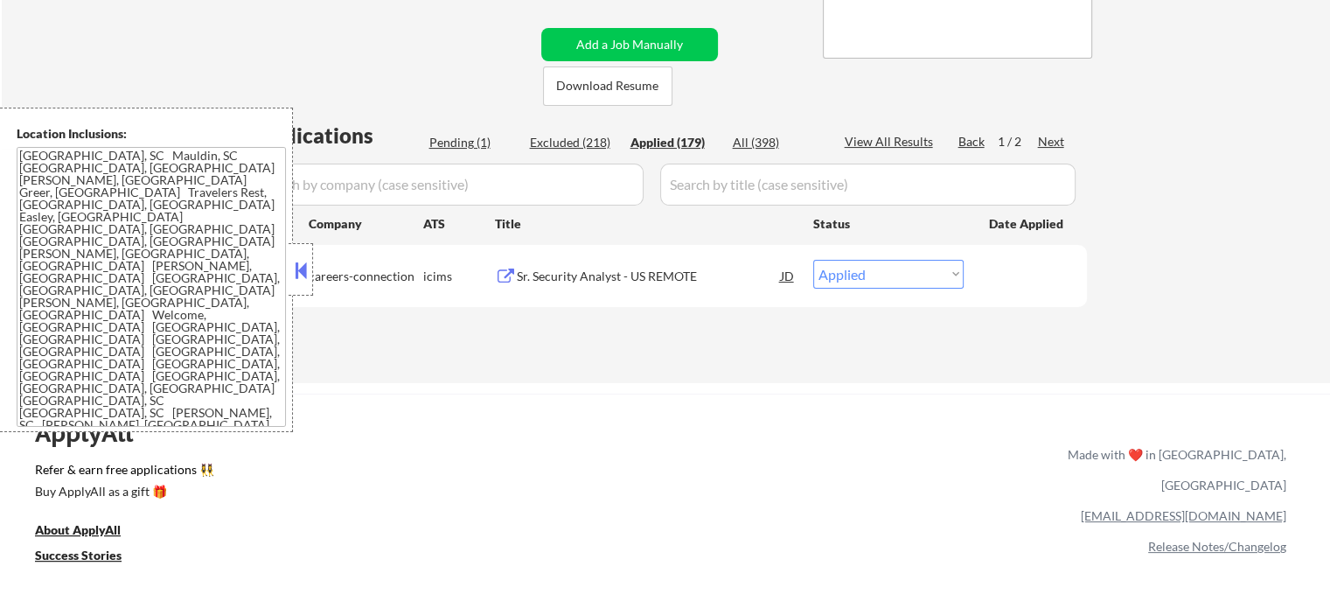
select select ""applied""
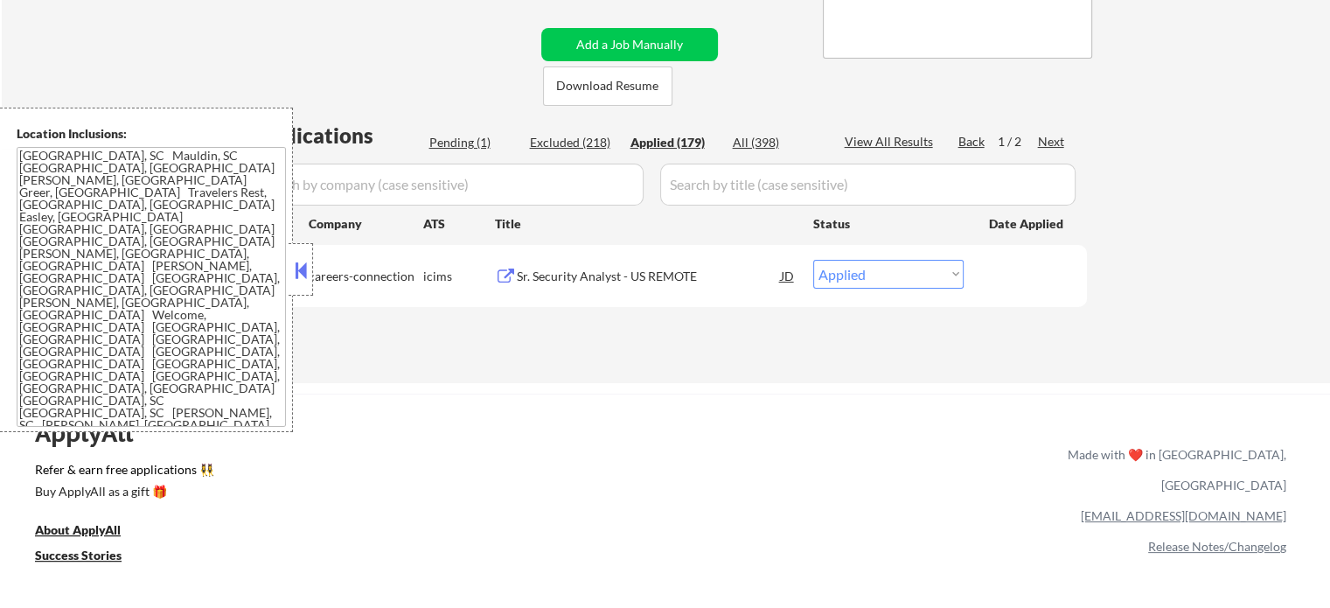
select select ""applied""
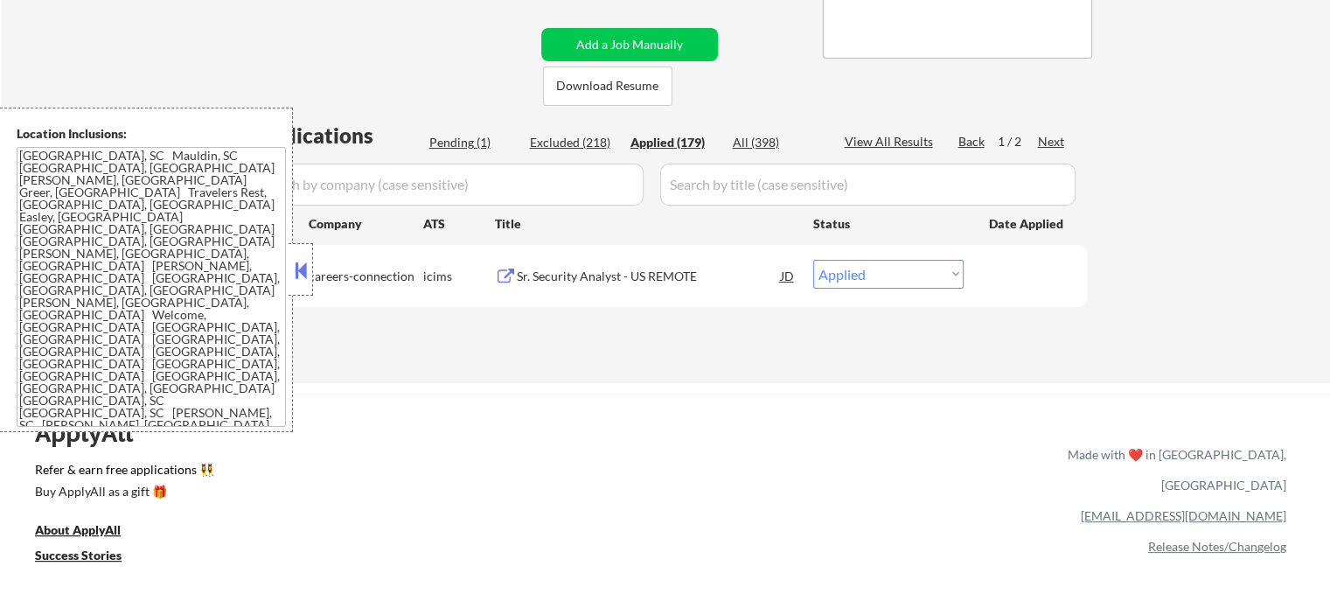
select select ""applied""
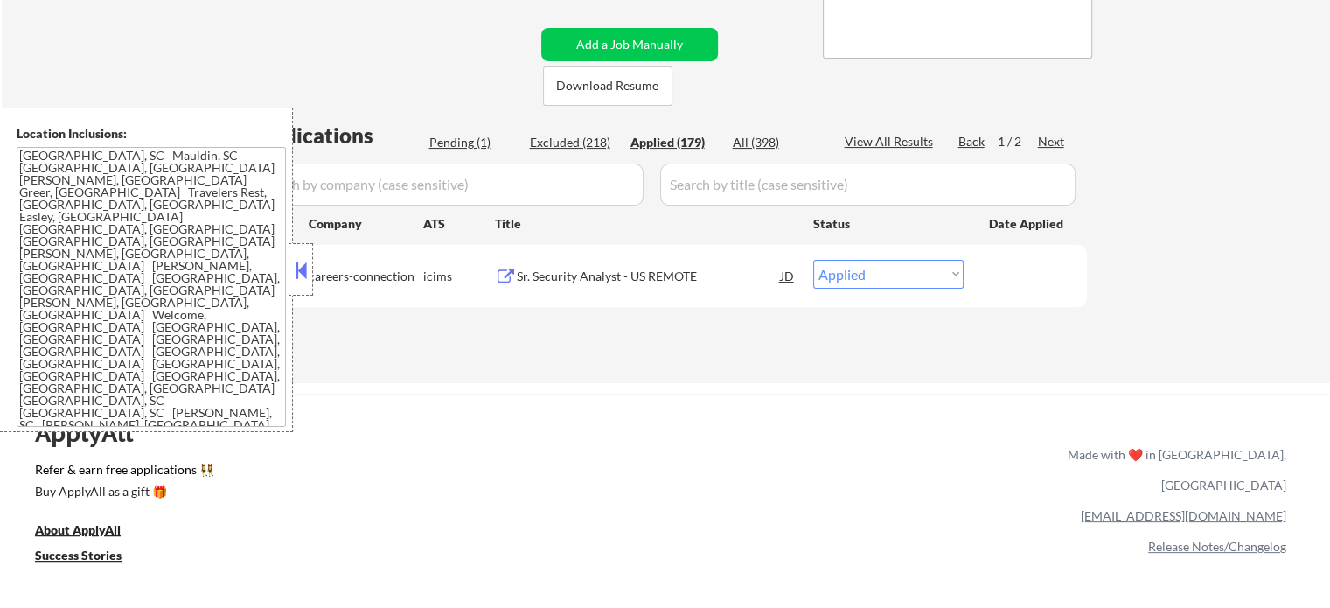
select select ""applied""
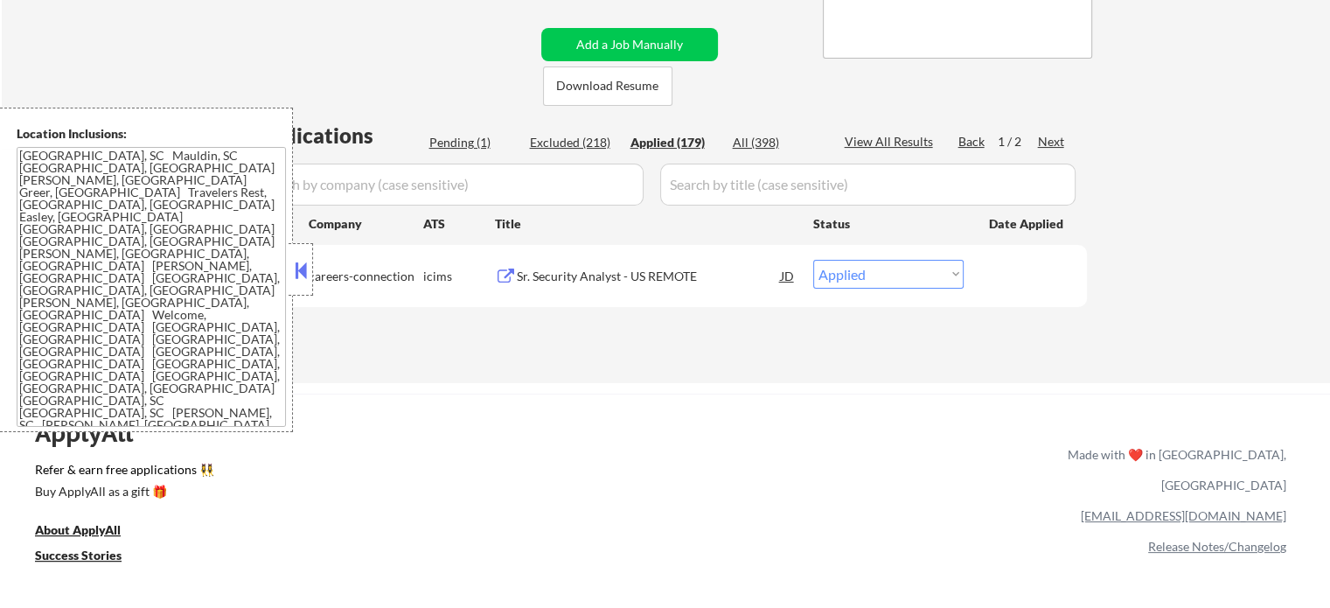
select select ""applied""
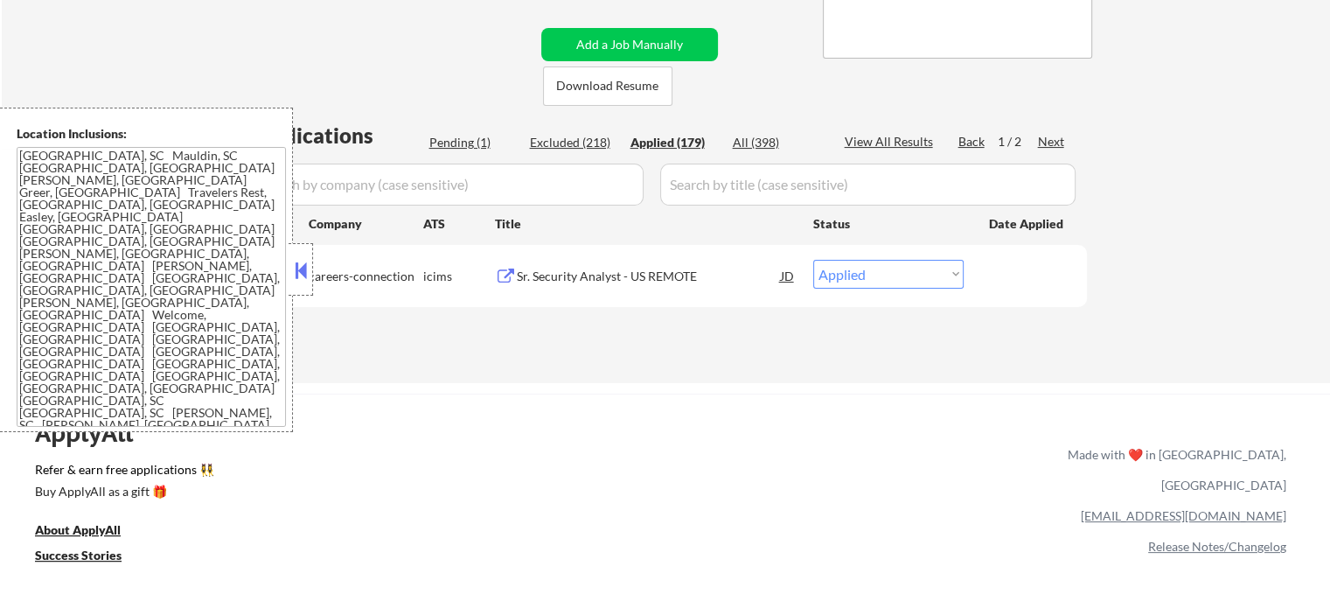
select select ""applied""
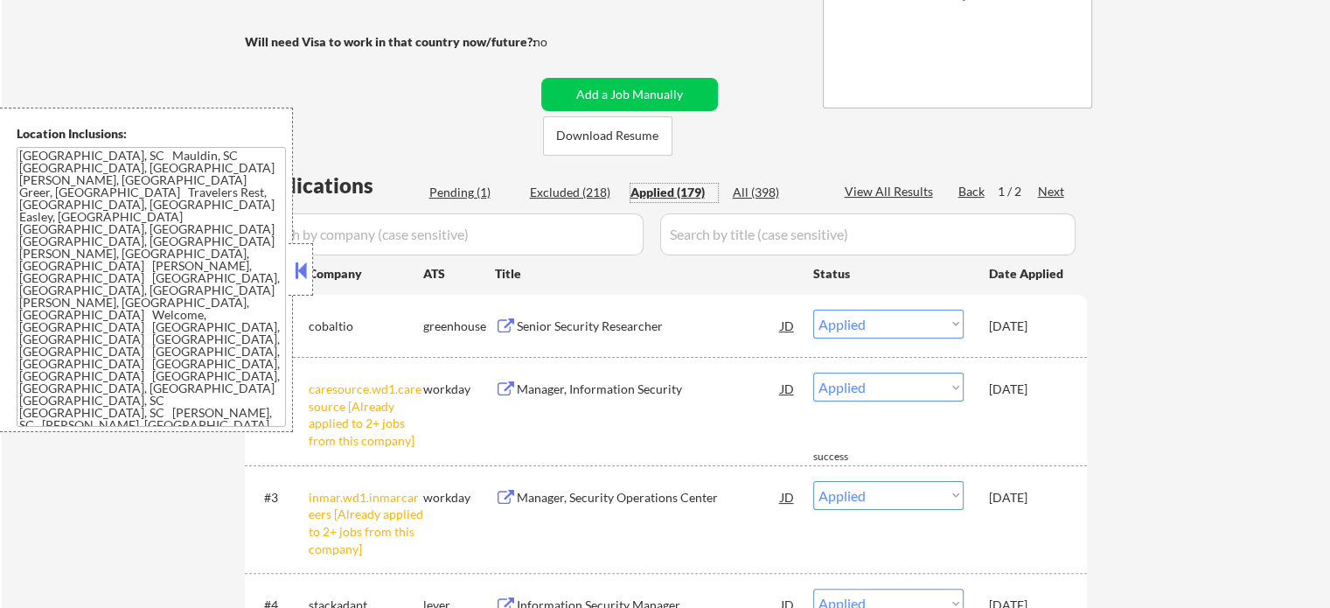
scroll to position [175, 0]
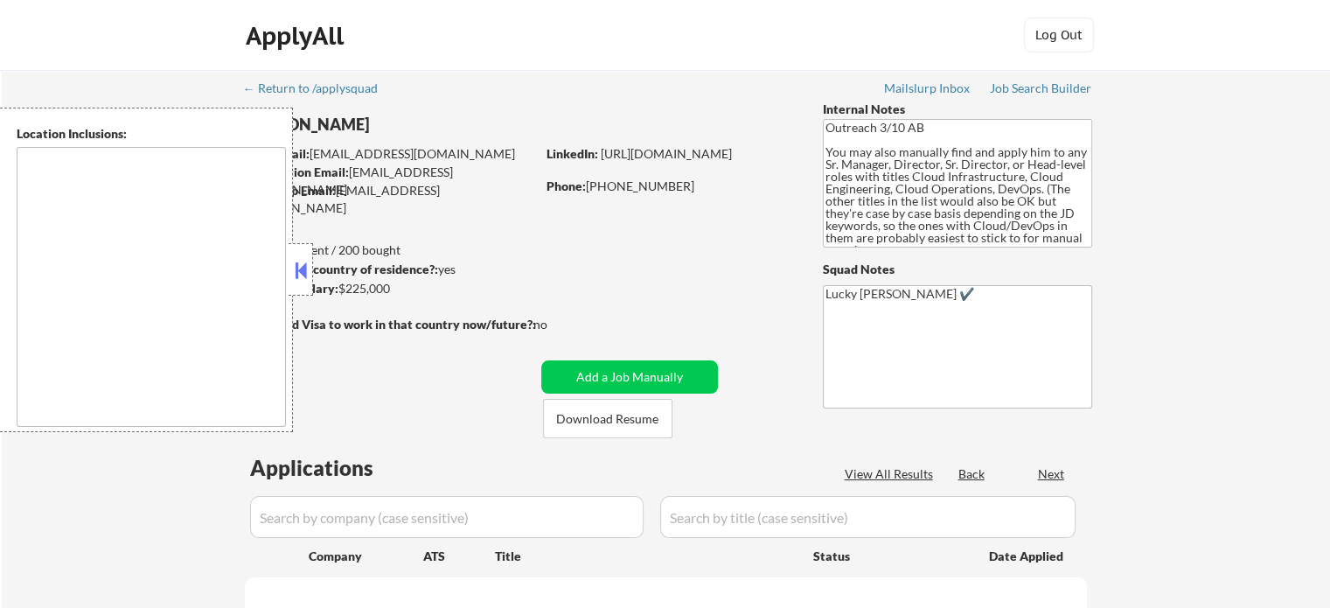
type textarea "[GEOGRAPHIC_DATA], [GEOGRAPHIC_DATA] [GEOGRAPHIC_DATA], [GEOGRAPHIC_DATA] [GEOG…"
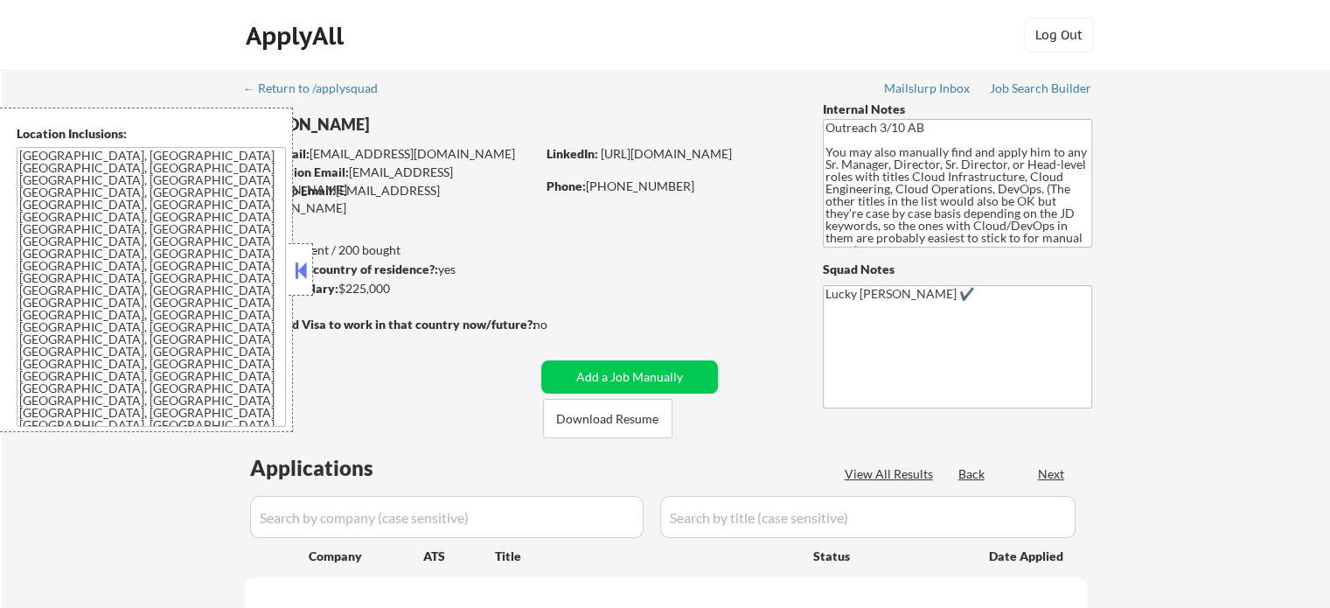
select select ""pending""
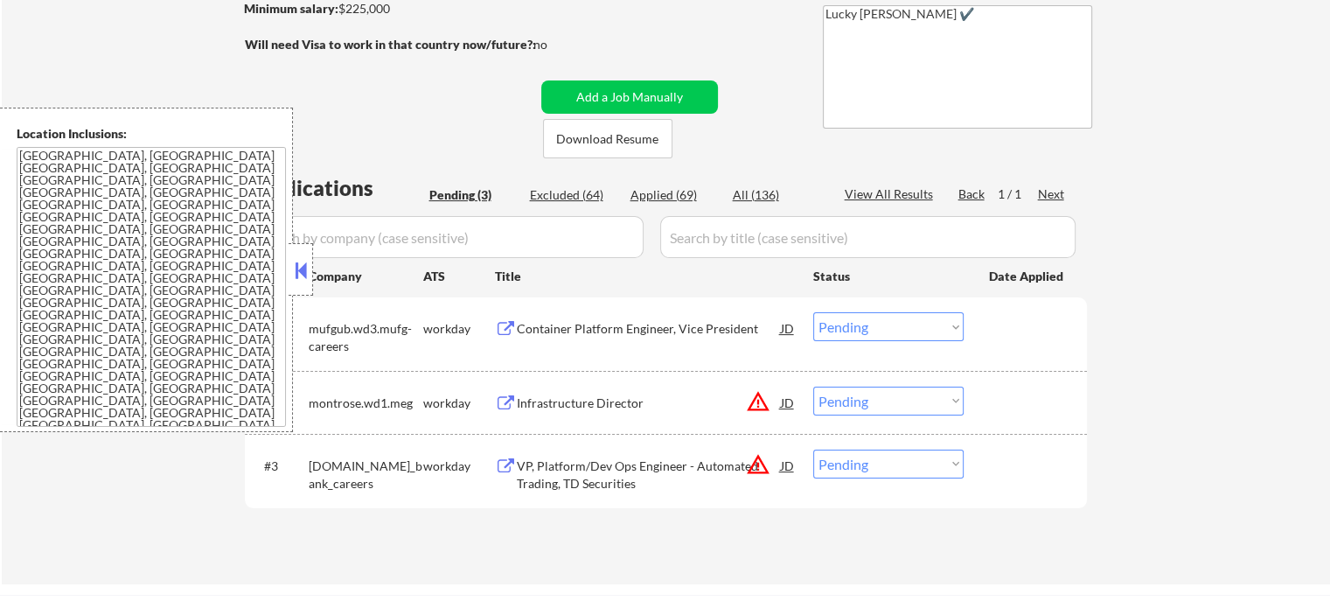
scroll to position [350, 0]
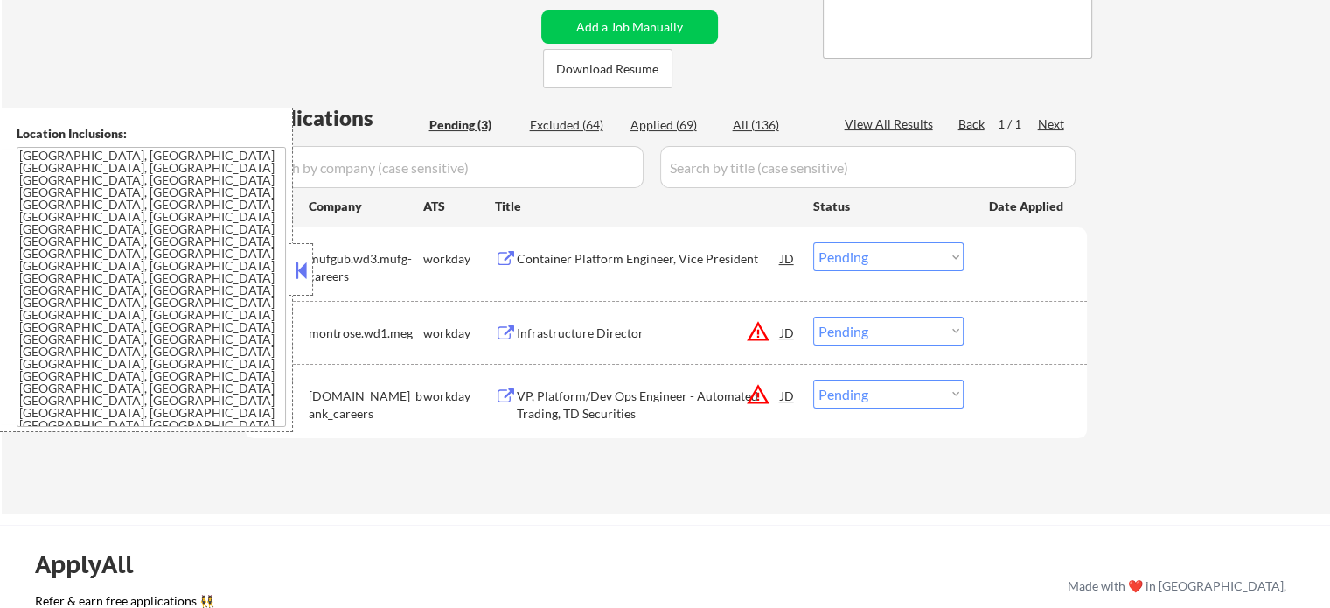
click at [593, 392] on div "VP, Platform/Dev Ops Engineer - Automated Trading, TD Securities" at bounding box center [649, 404] width 264 height 34
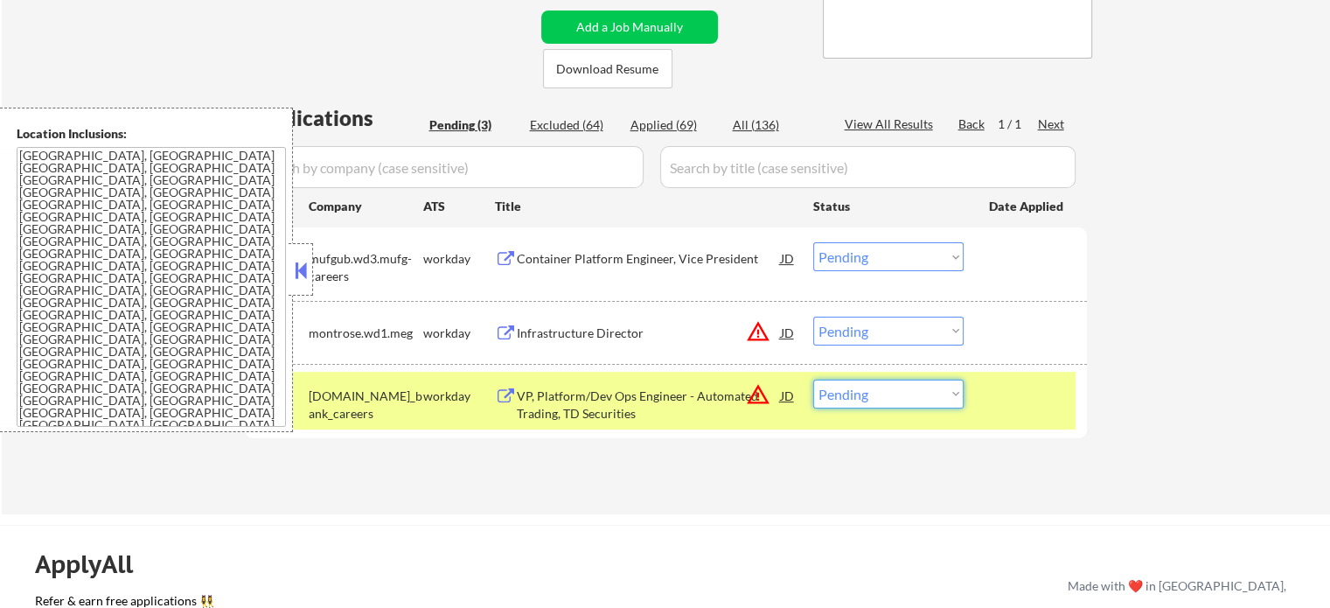
click at [848, 401] on select "Choose an option... Pending Applied Excluded (Questions) Excluded (Expired) Exc…" at bounding box center [888, 394] width 150 height 29
select select ""excluded__location_""
click at [813, 380] on select "Choose an option... Pending Applied Excluded (Questions) Excluded (Expired) Exc…" at bounding box center [888, 394] width 150 height 29
click at [1032, 401] on div at bounding box center [1027, 395] width 77 height 31
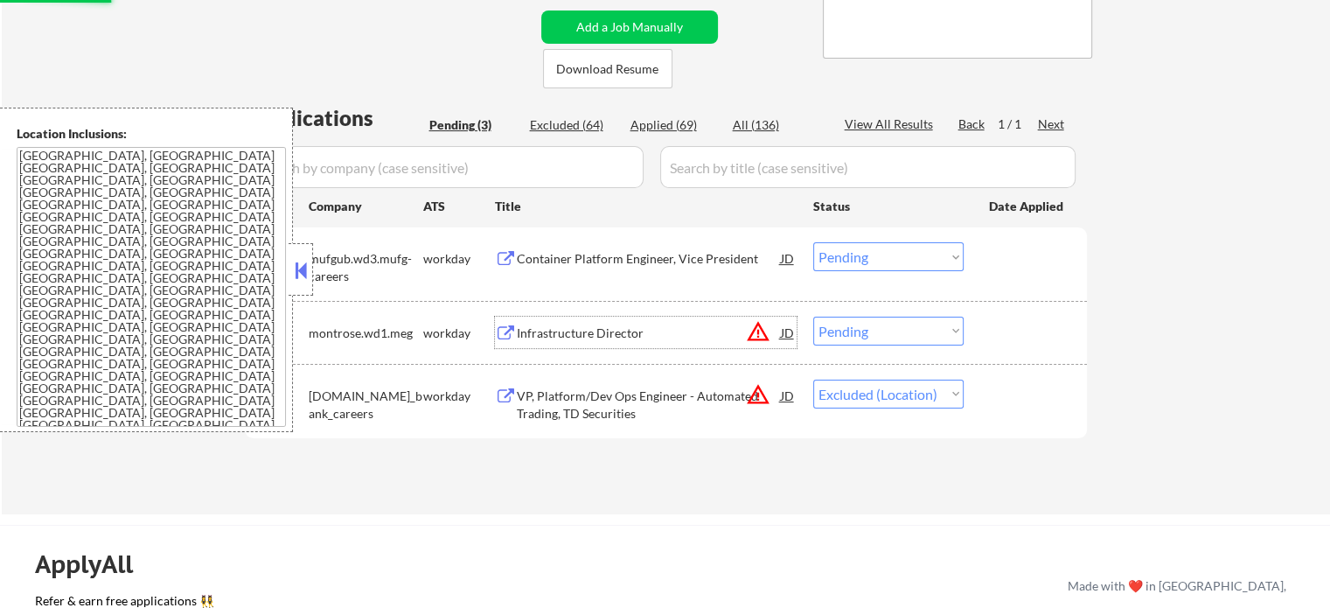
click at [567, 342] on div "Infrastructure Director" at bounding box center [649, 332] width 264 height 31
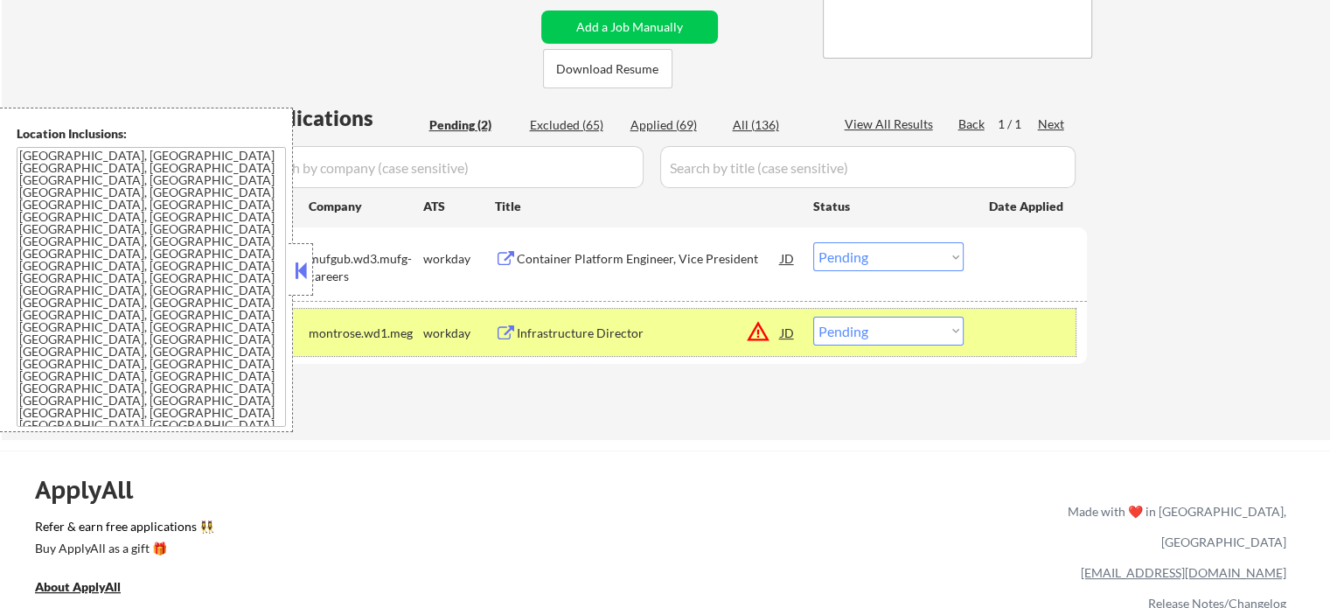
click at [920, 345] on div "#2 montrose.wd1.meg workday Infrastructure Director JD warning_amber Choose an …" at bounding box center [663, 332] width 826 height 47
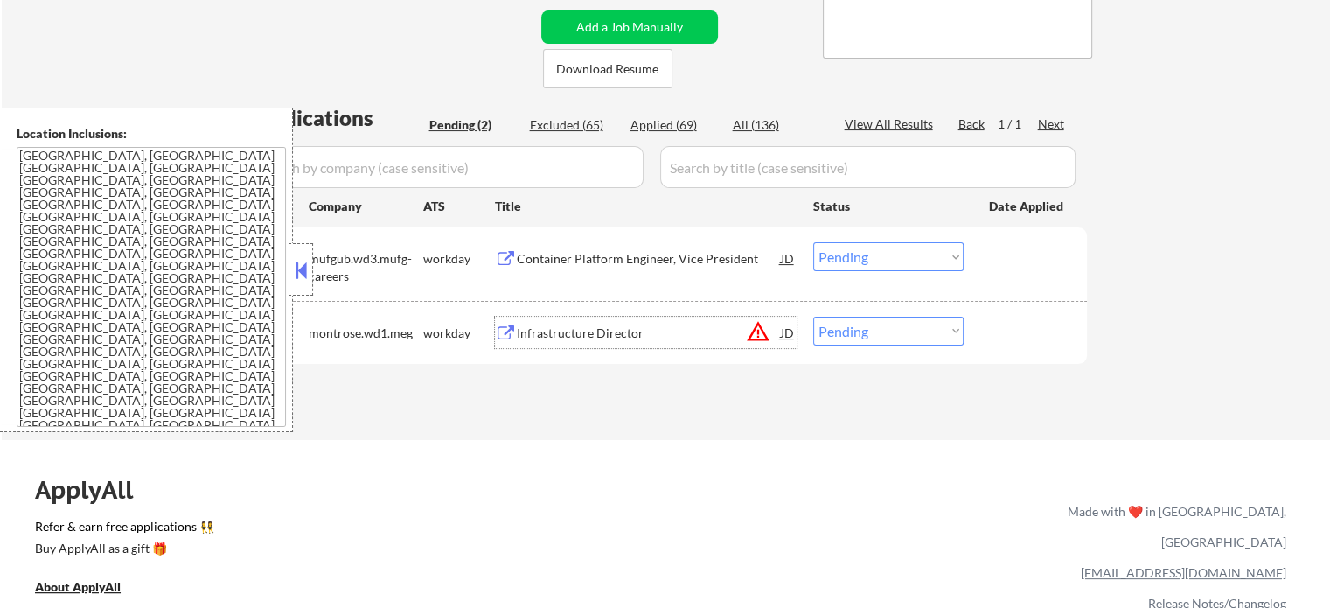
click at [518, 331] on div "Infrastructure Director" at bounding box center [649, 332] width 264 height 17
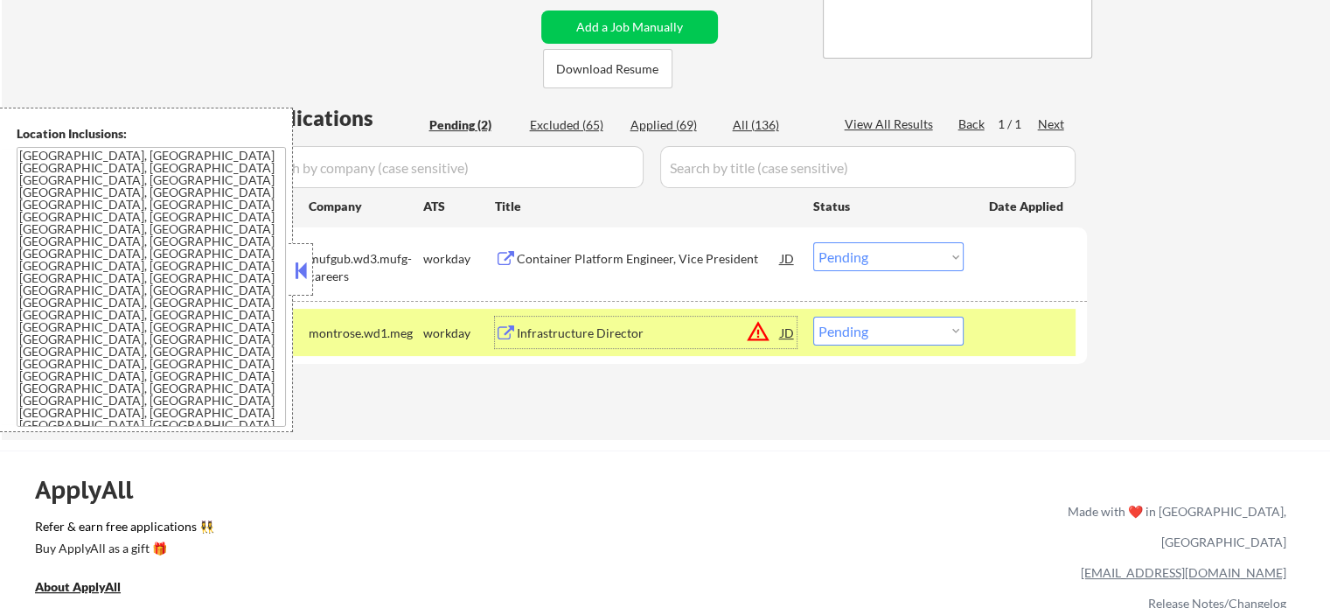
click at [868, 330] on select "Choose an option... Pending Applied Excluded (Questions) Excluded (Expired) Exc…" at bounding box center [888, 331] width 150 height 29
select select ""applied""
click at [813, 317] on select "Choose an option... Pending Applied Excluded (Questions) Excluded (Expired) Exc…" at bounding box center [888, 331] width 150 height 29
click at [1013, 338] on div at bounding box center [1027, 332] width 77 height 31
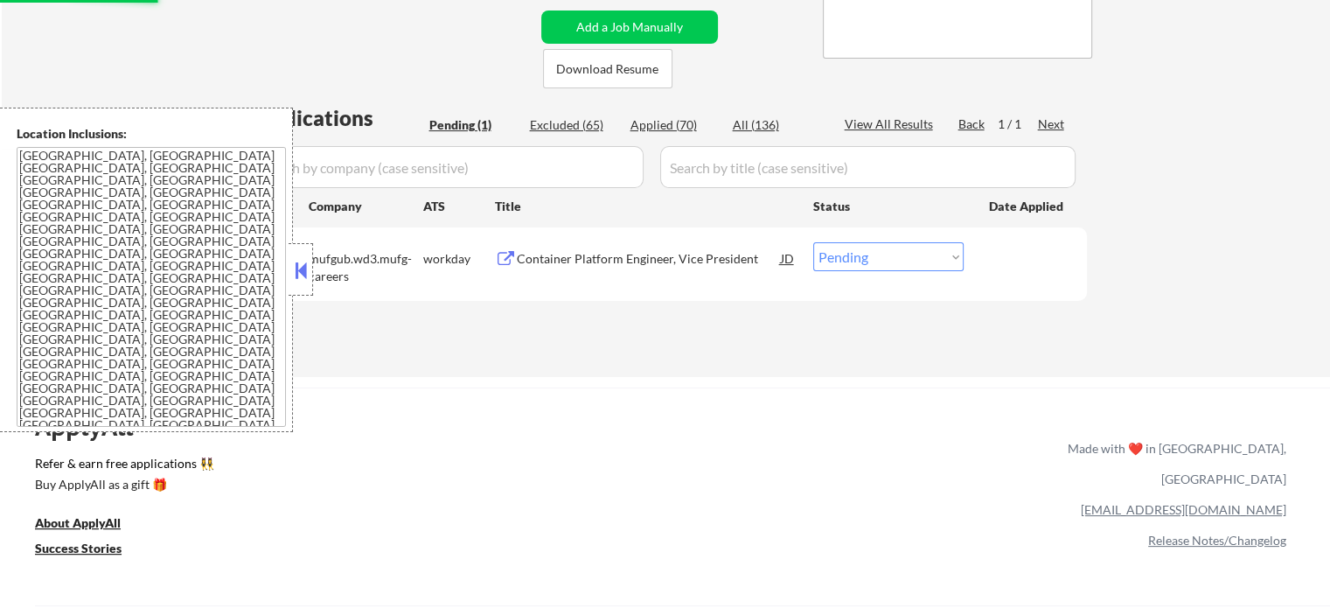
click at [577, 263] on div "Container Platform Engineer, Vice President" at bounding box center [649, 258] width 264 height 17
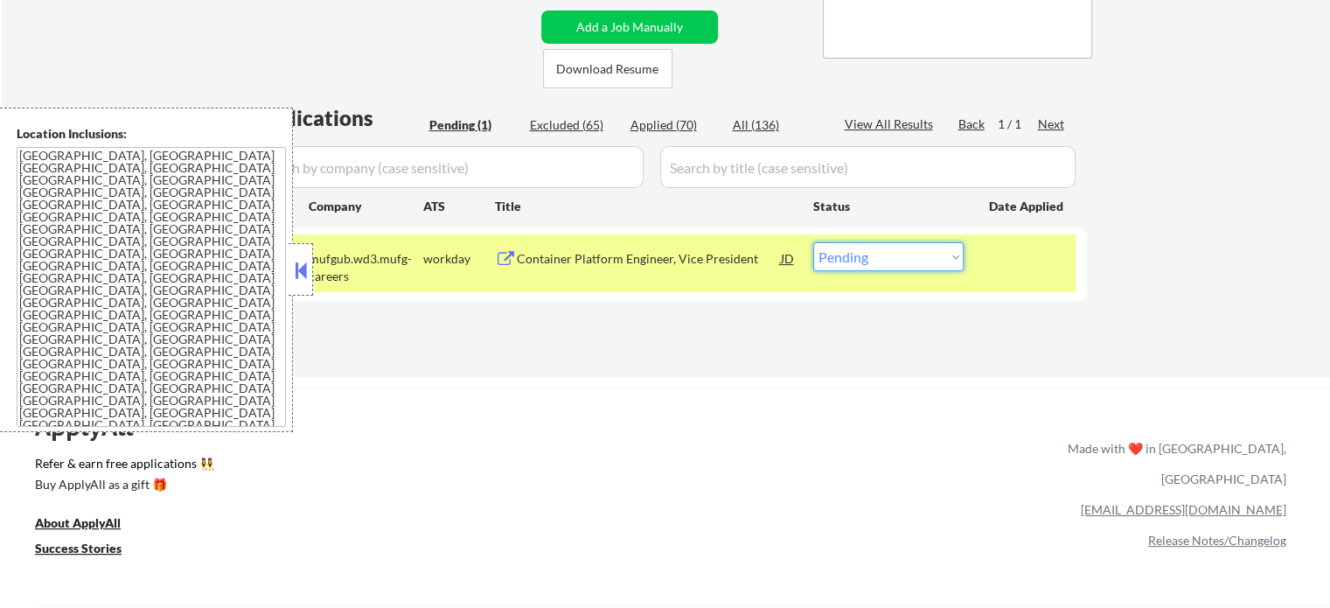
click at [861, 254] on select "Choose an option... Pending Applied Excluded (Questions) Excluded (Expired) Exc…" at bounding box center [888, 256] width 150 height 29
select select ""excluded__salary_""
click at [813, 242] on select "Choose an option... Pending Applied Excluded (Questions) Excluded (Expired) Exc…" at bounding box center [888, 256] width 150 height 29
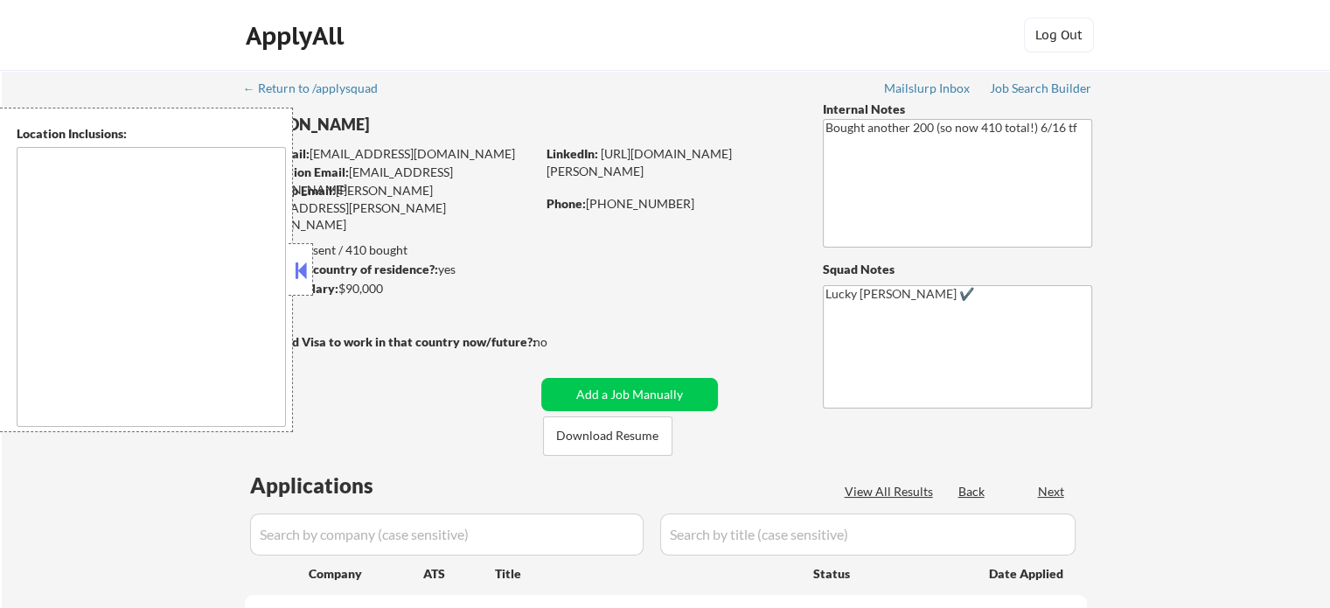
type textarea "remote"
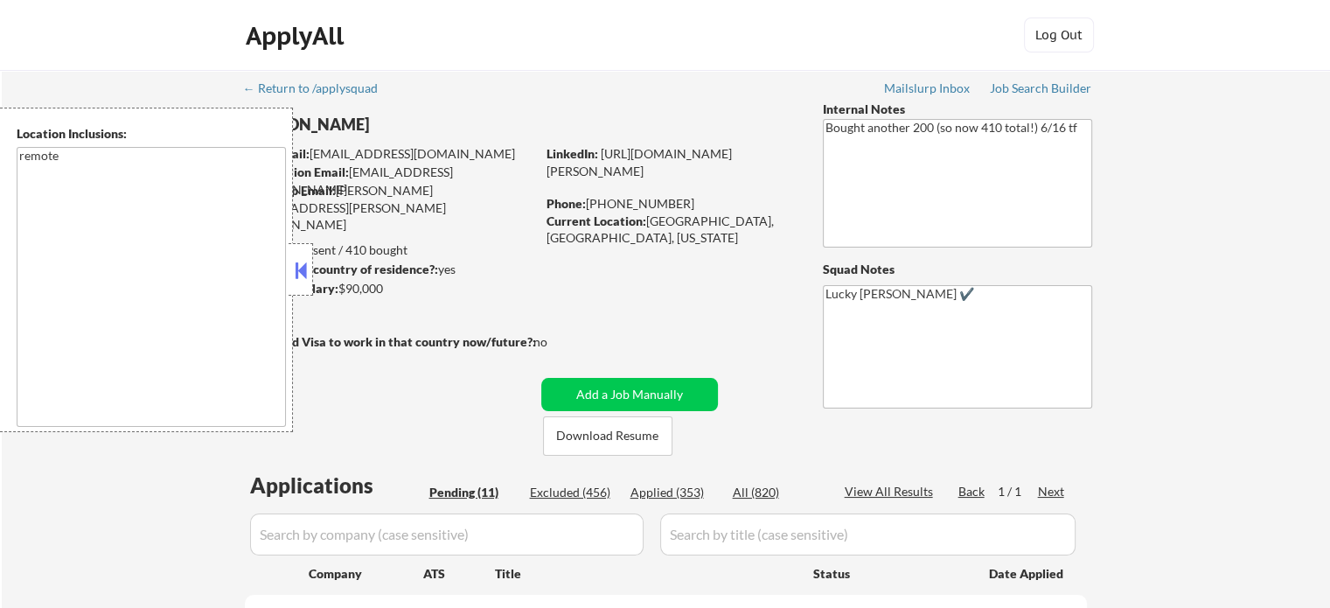
select select ""pending""
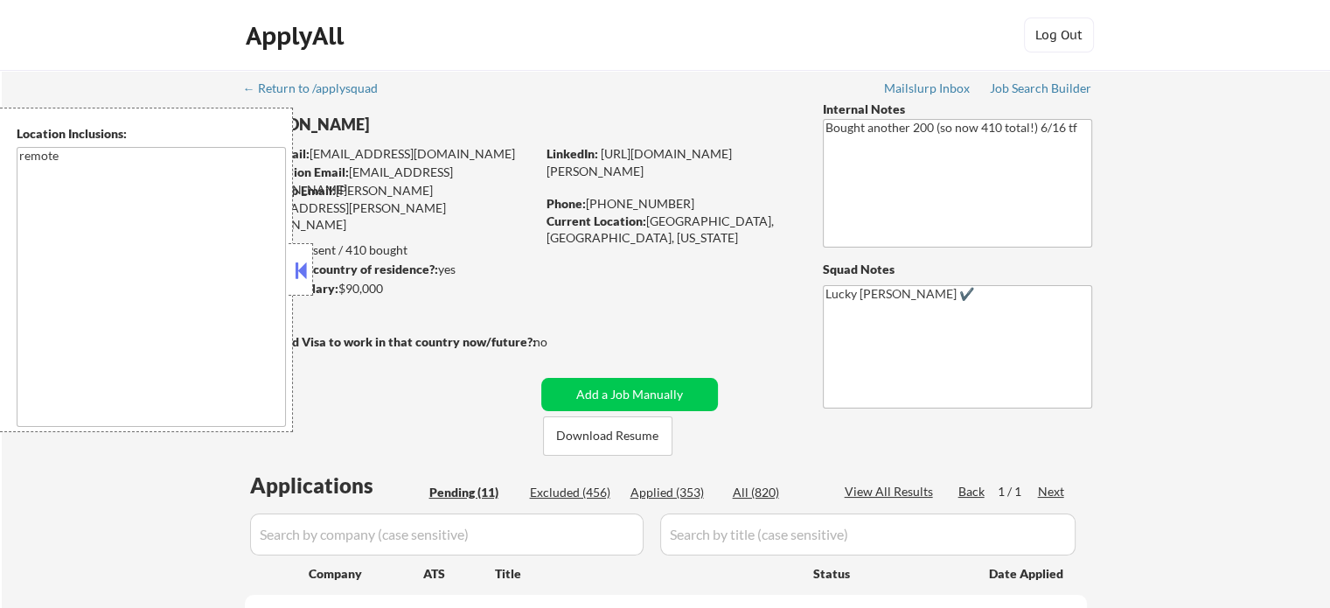
select select ""pending""
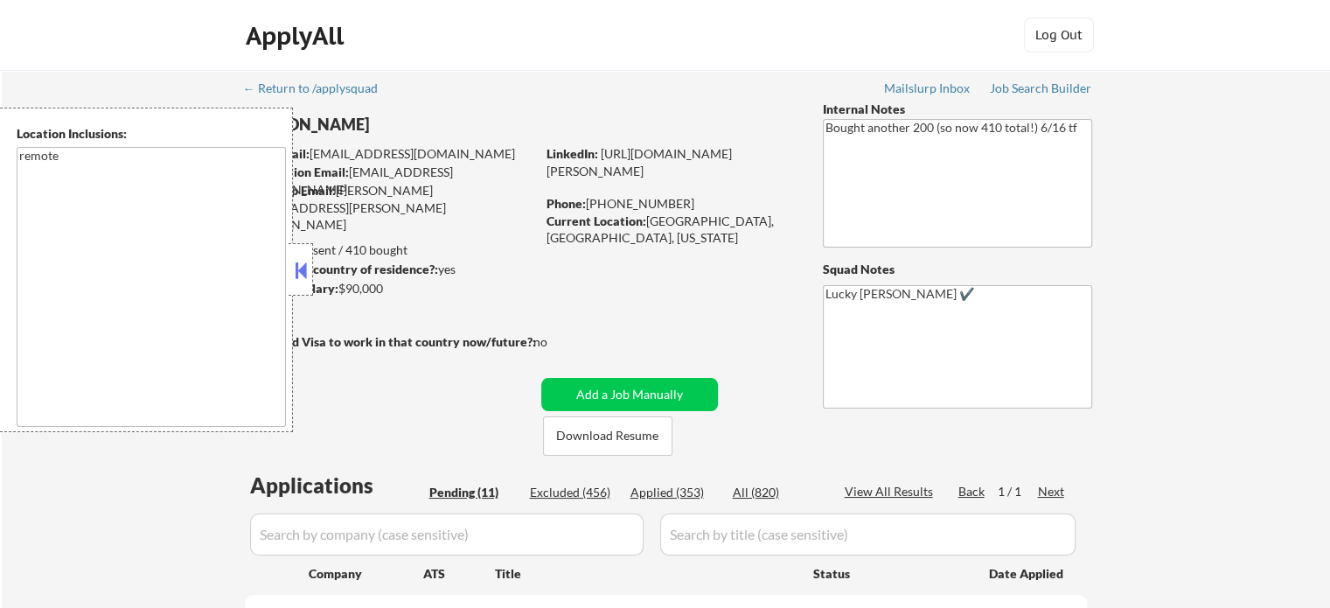
select select ""pending""
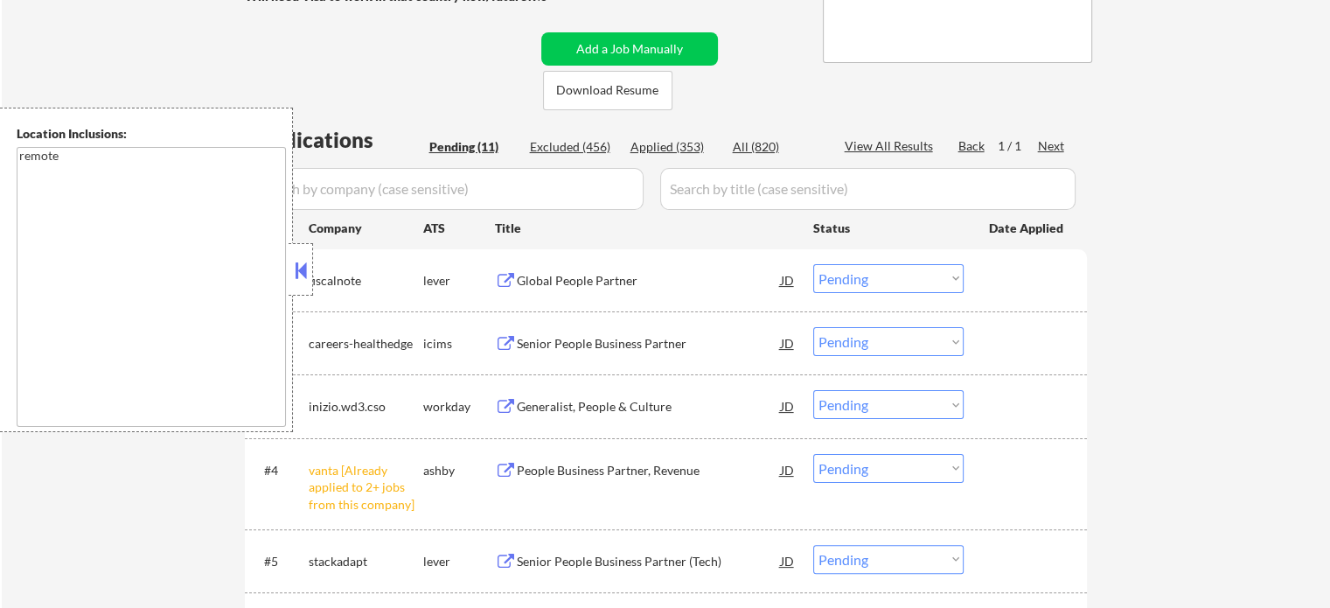
scroll to position [350, 0]
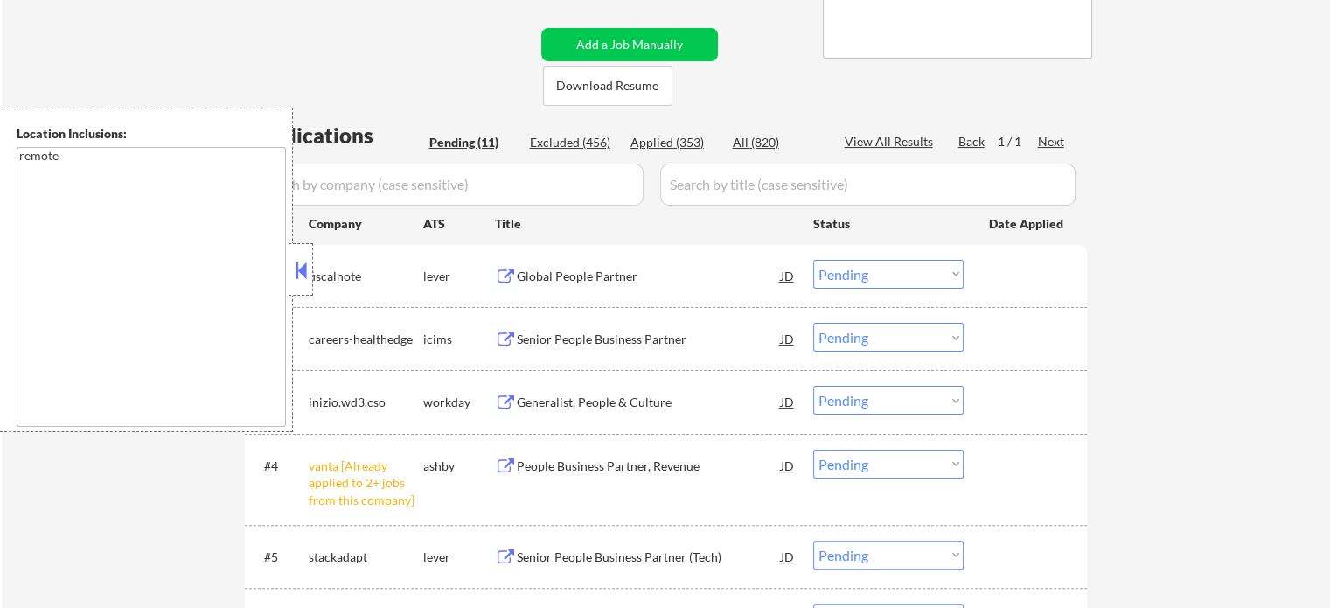
click at [885, 465] on select "Choose an option... Pending Applied Excluded (Questions) Excluded (Expired) Exc…" at bounding box center [888, 463] width 150 height 29
click at [813, 449] on select "Choose an option... Pending Applied Excluded (Questions) Excluded (Expired) Exc…" at bounding box center [888, 463] width 150 height 29
select select ""pending""
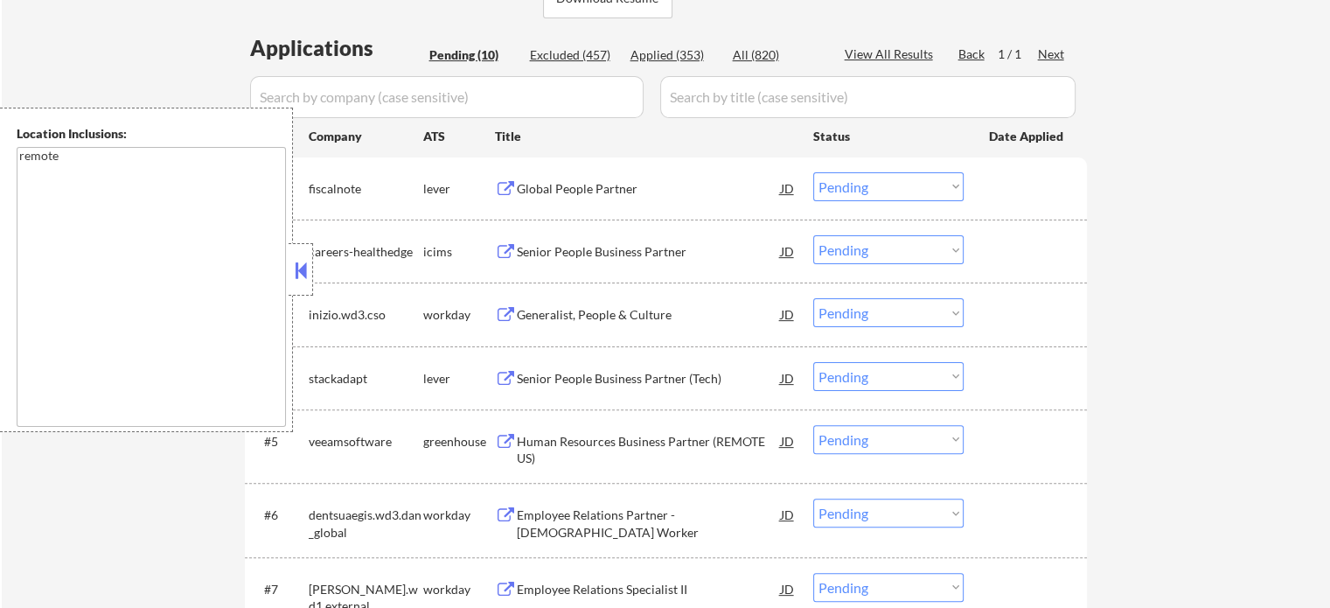
scroll to position [437, 0]
click at [547, 191] on div "Global People Partner" at bounding box center [649, 188] width 264 height 17
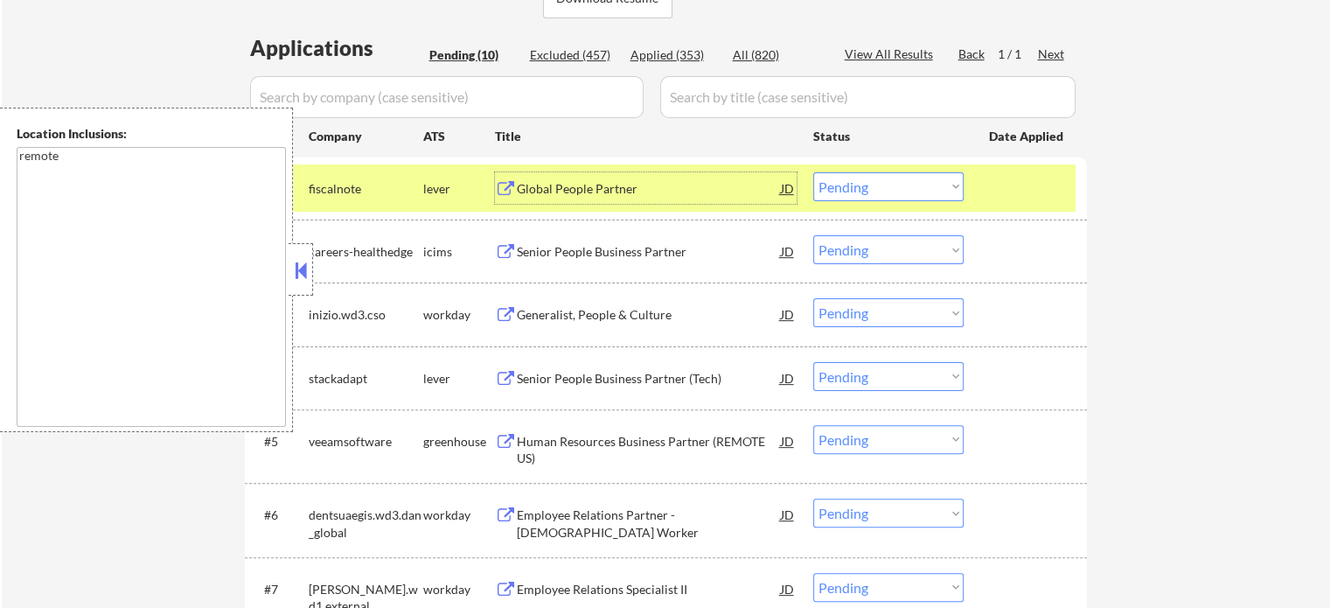
click at [1056, 186] on div at bounding box center [1027, 187] width 77 height 31
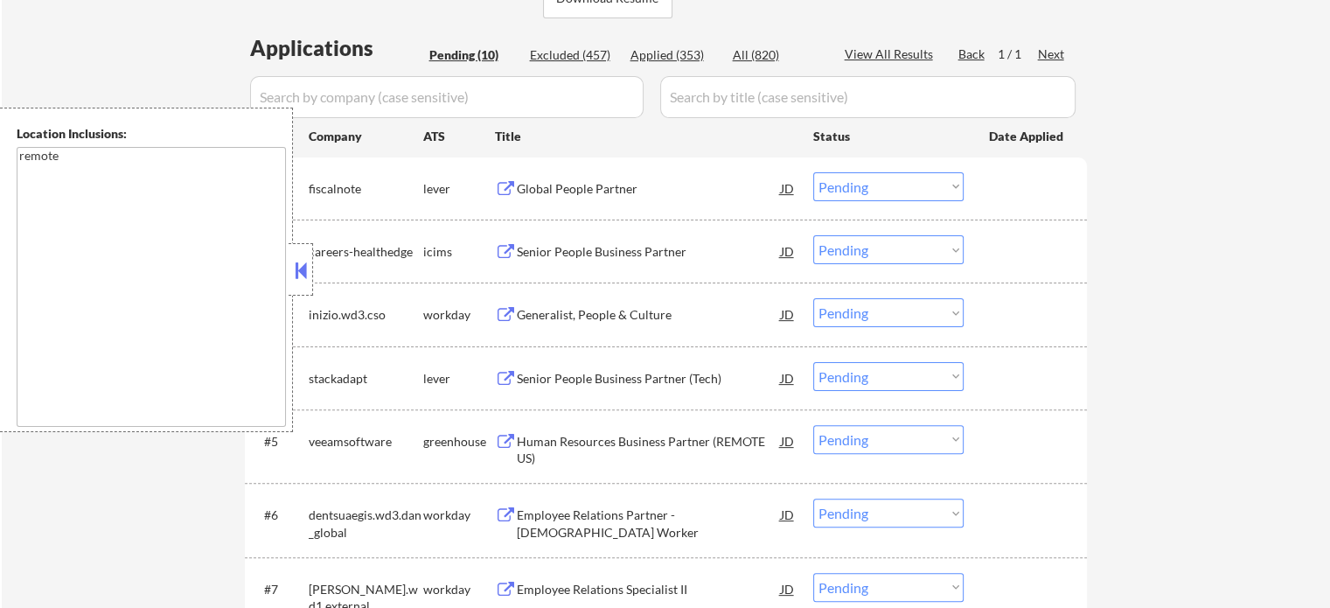
click at [595, 380] on div "Senior People Business Partner (Tech)" at bounding box center [649, 378] width 264 height 17
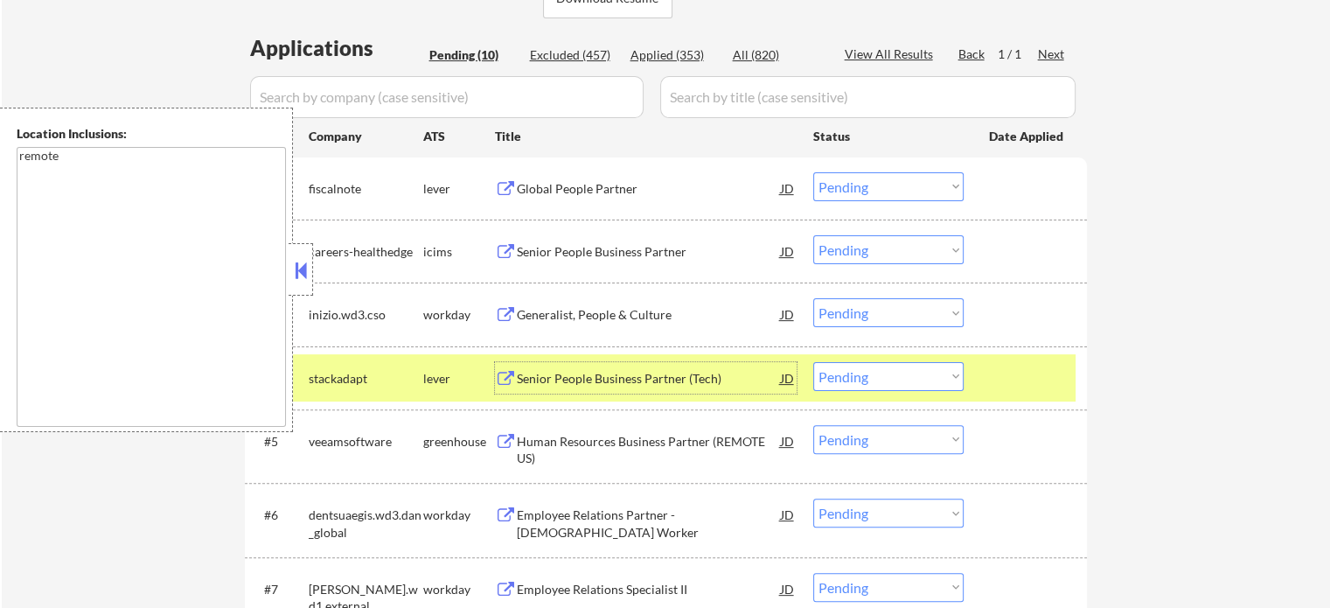
click at [1029, 387] on div at bounding box center [1027, 377] width 77 height 31
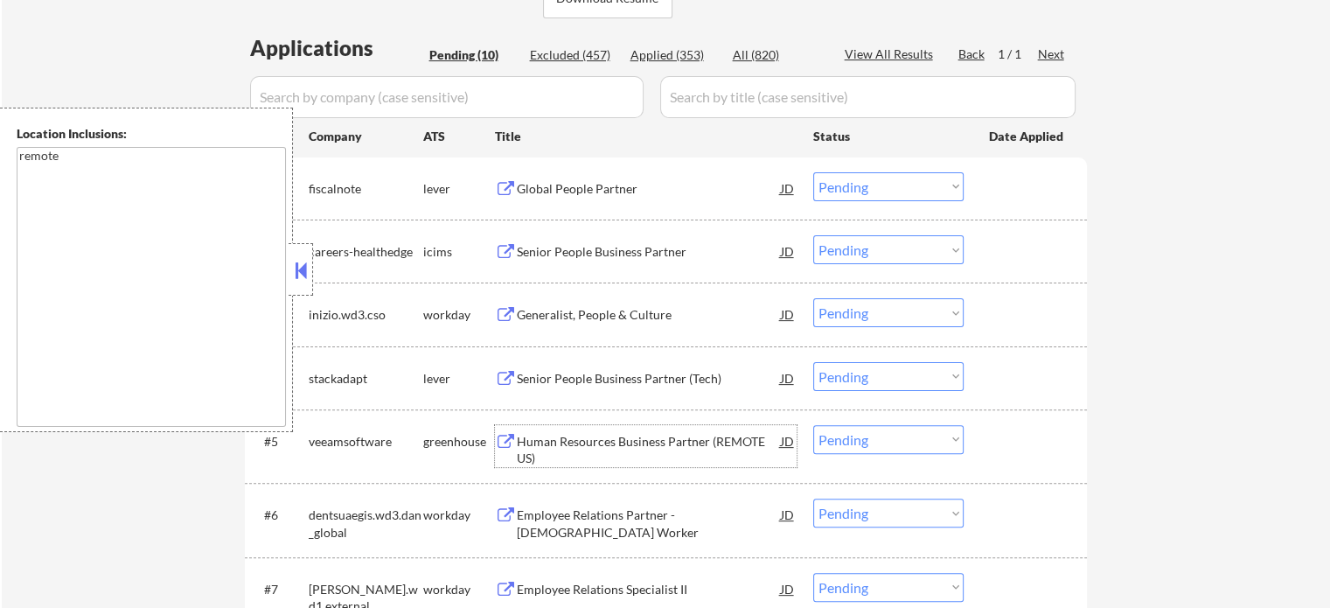
click at [661, 449] on div "Human Resources Business Partner (REMOTE US)" at bounding box center [649, 450] width 264 height 34
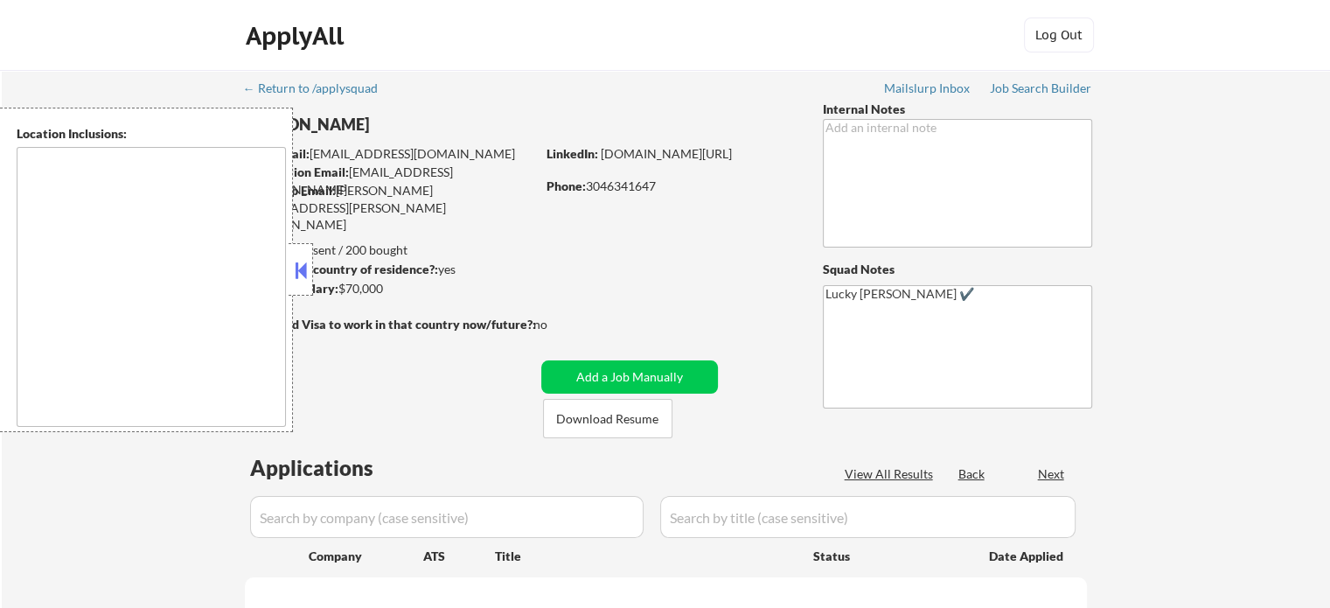
type textarea "[GEOGRAPHIC_DATA], [GEOGRAPHIC_DATA], [GEOGRAPHIC_DATA] [GEOGRAPHIC_DATA], [GEO…"
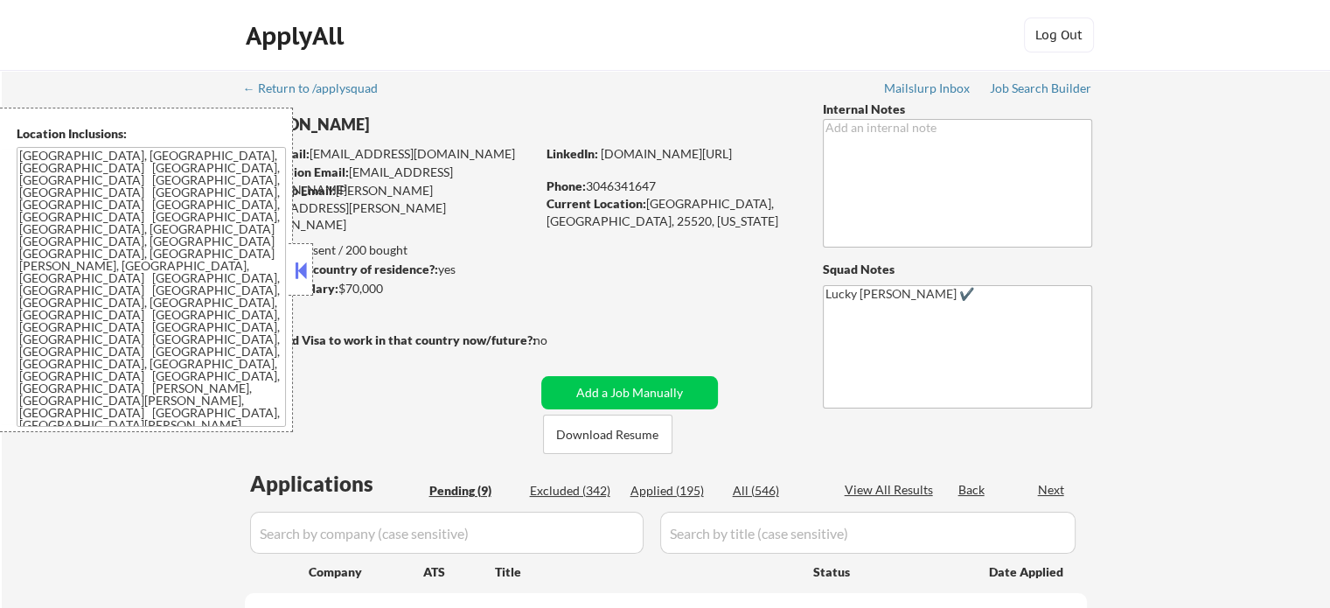
select select ""pending""
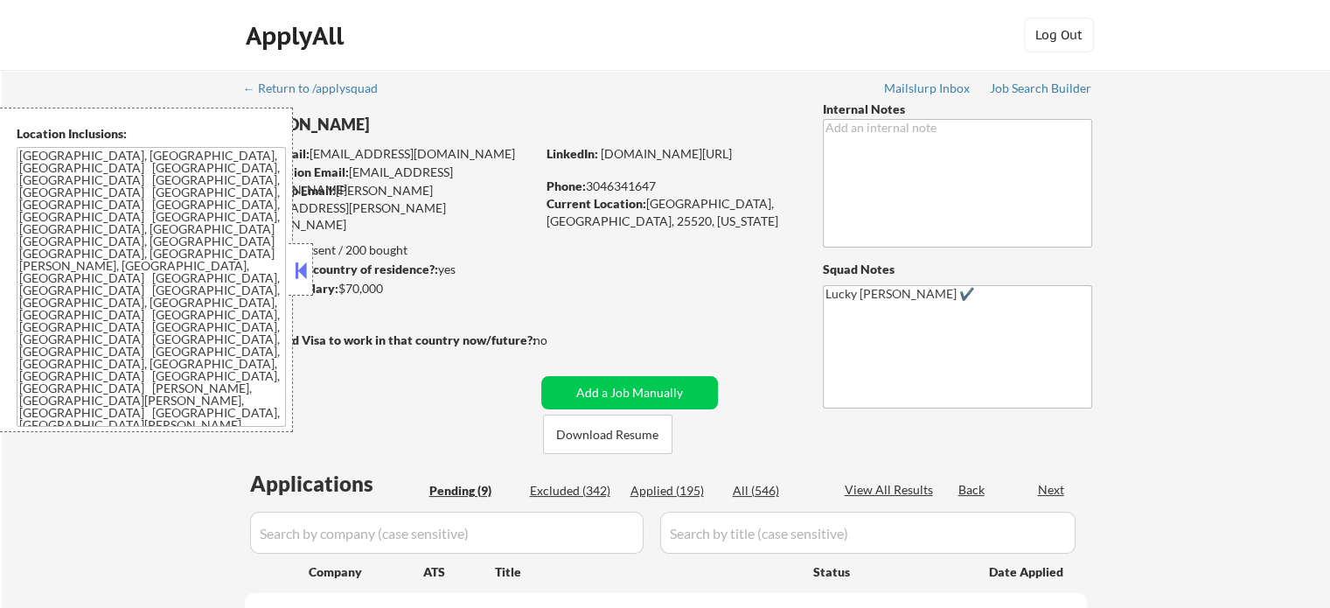
select select ""pending""
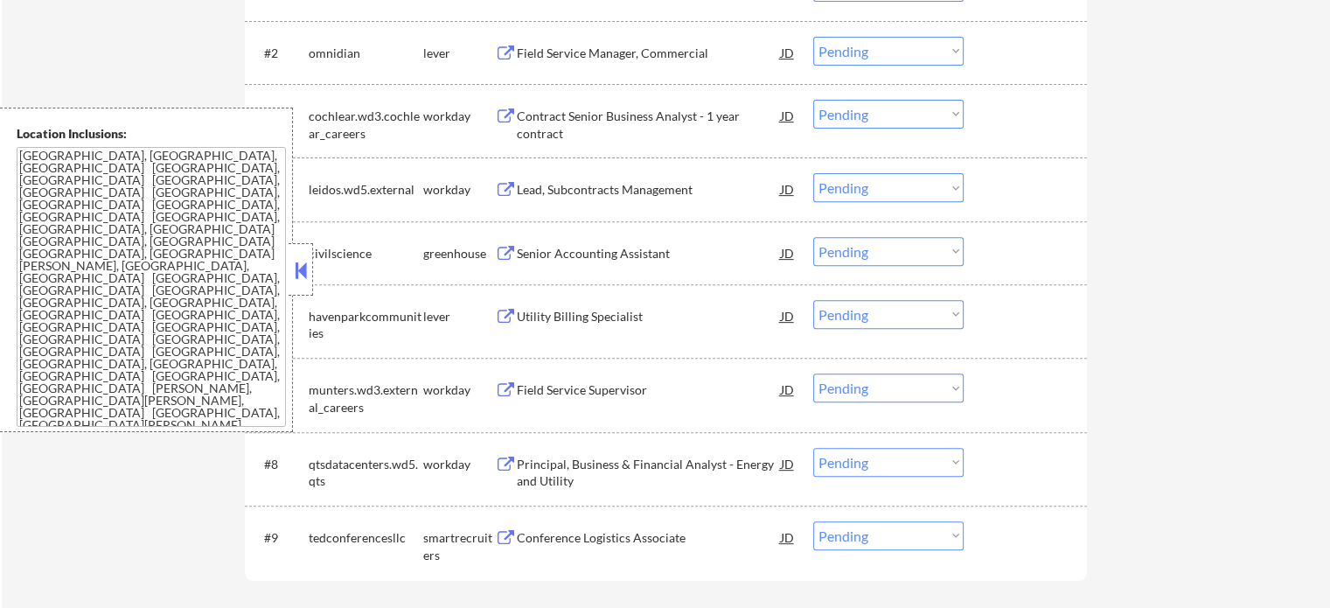
scroll to position [700, 0]
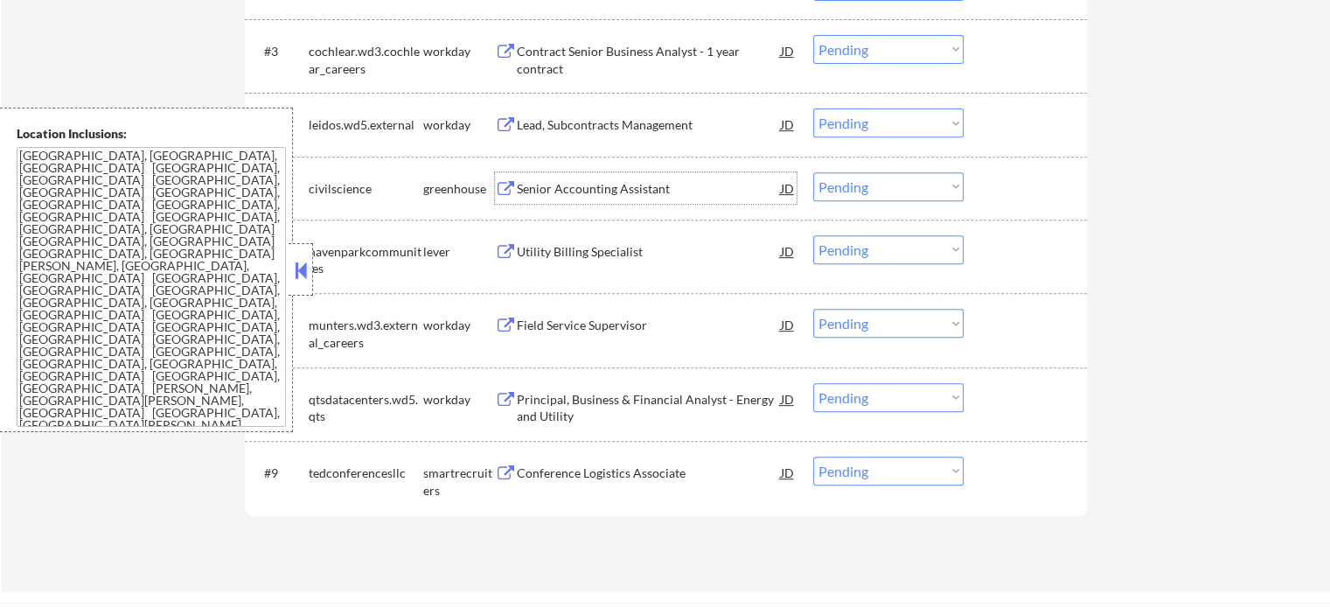
click at [553, 195] on div "Senior Accounting Assistant" at bounding box center [649, 188] width 264 height 17
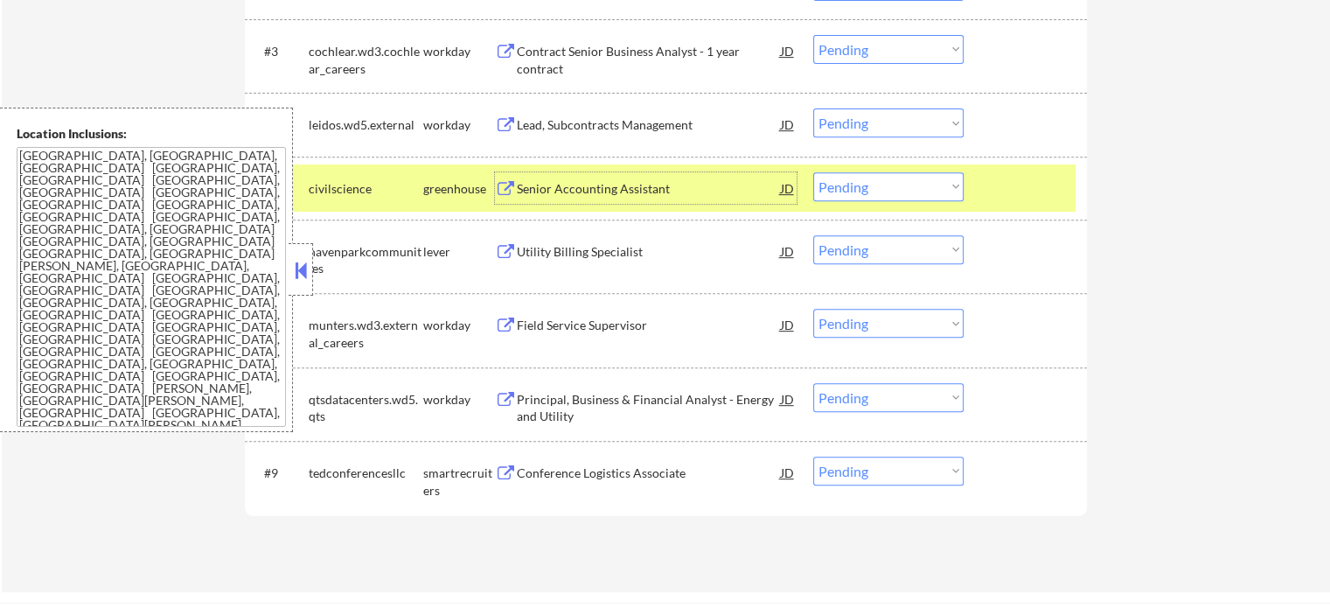
drag, startPoint x: 1026, startPoint y: 191, endPoint x: 700, endPoint y: 232, distance: 328.8
click at [1025, 191] on div at bounding box center [1027, 187] width 77 height 31
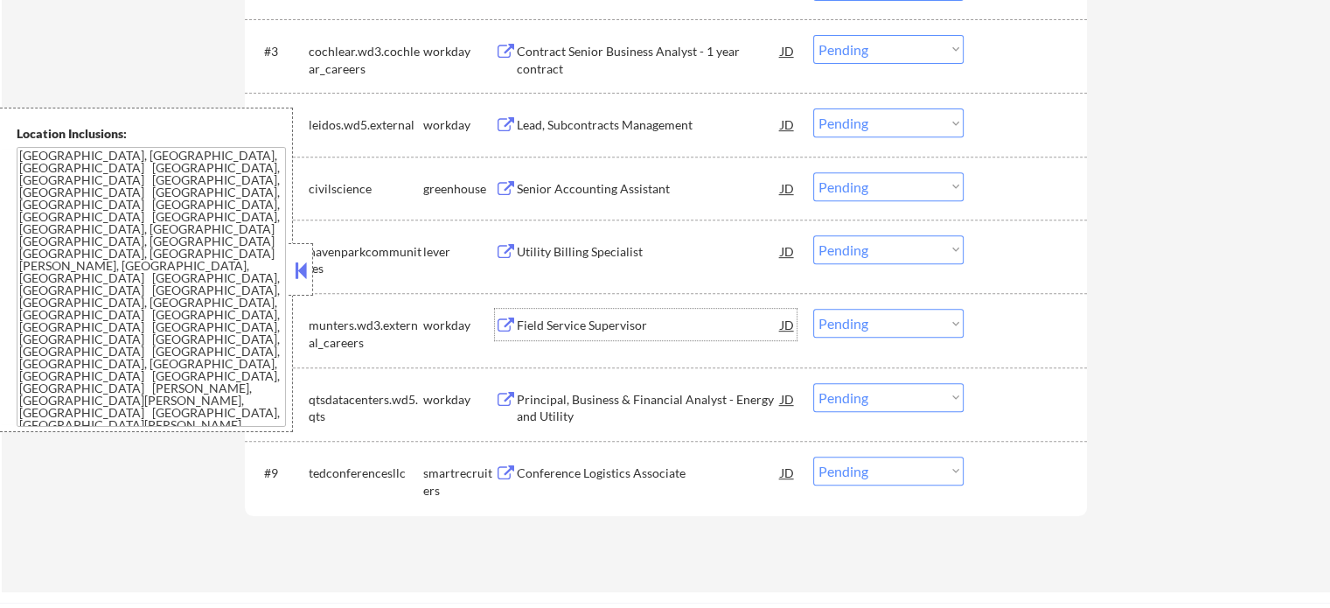
click at [567, 325] on div "Field Service Supervisor" at bounding box center [649, 325] width 264 height 17
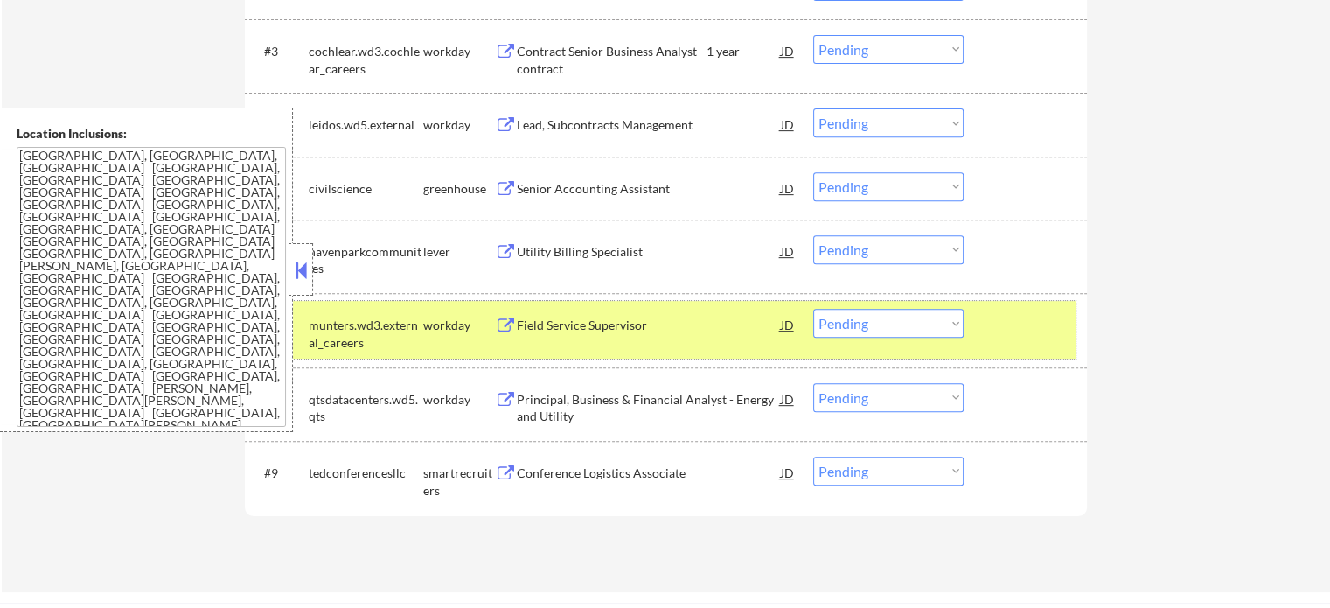
click at [977, 314] on div "#7 munters.wd3.external_careers workday Field Service Supervisor JD Choose an o…" at bounding box center [663, 330] width 826 height 58
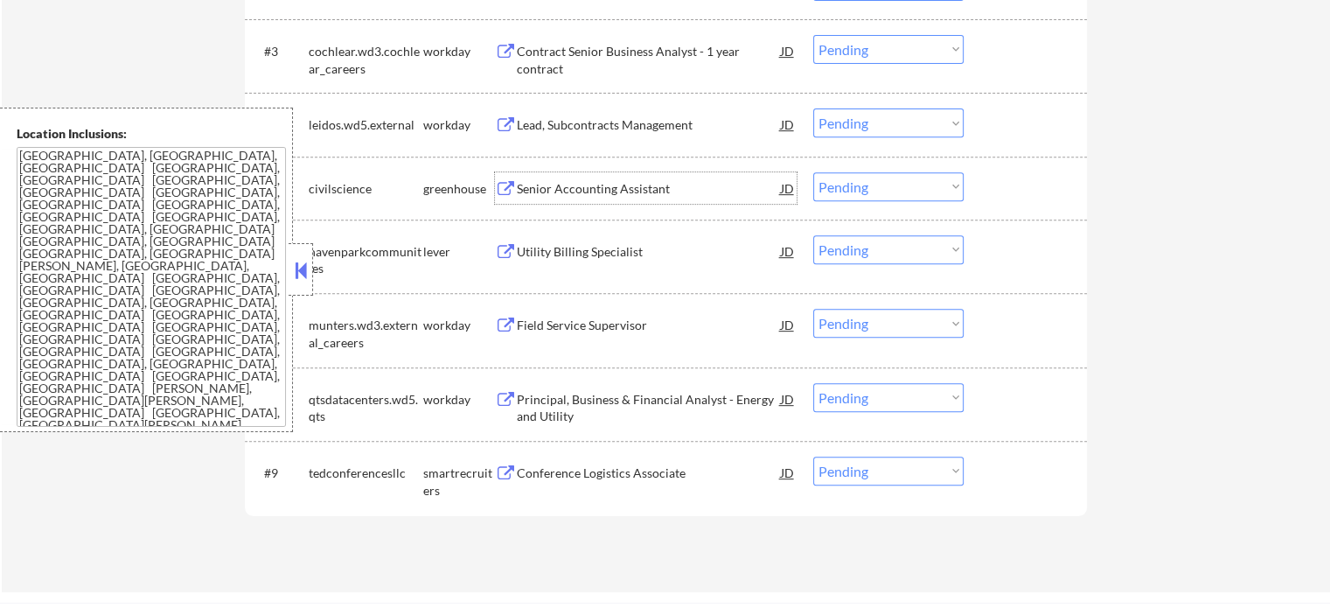
click at [572, 196] on div "Senior Accounting Assistant" at bounding box center [649, 188] width 264 height 17
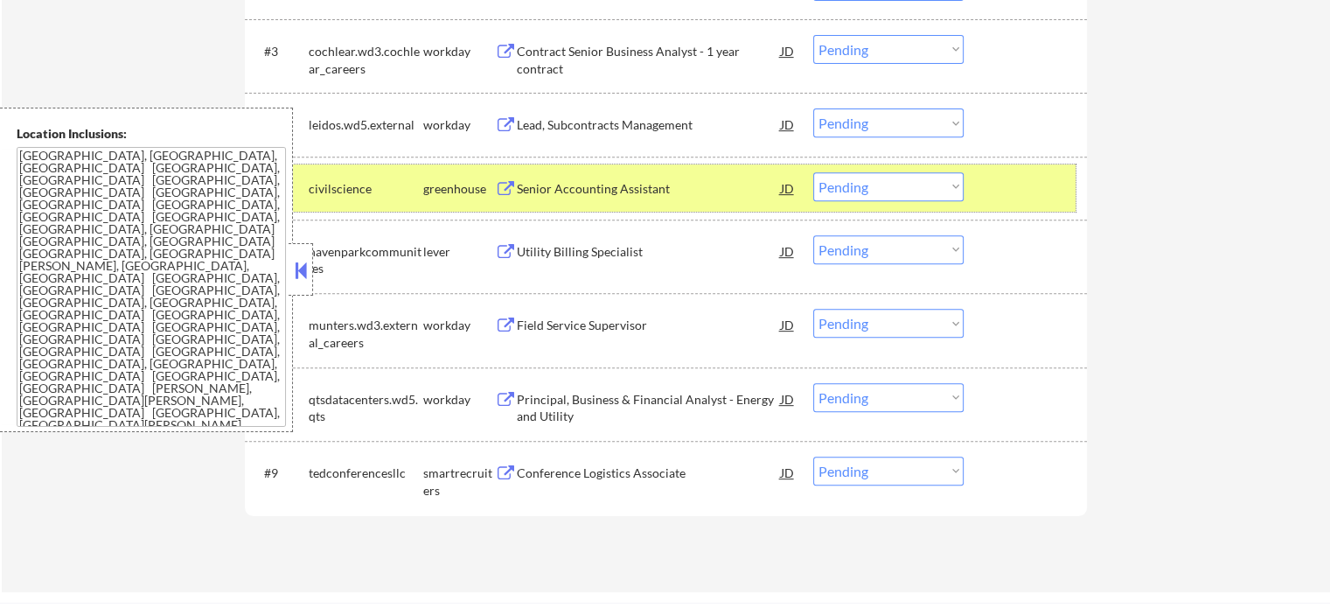
click at [1044, 195] on div at bounding box center [1027, 187] width 77 height 31
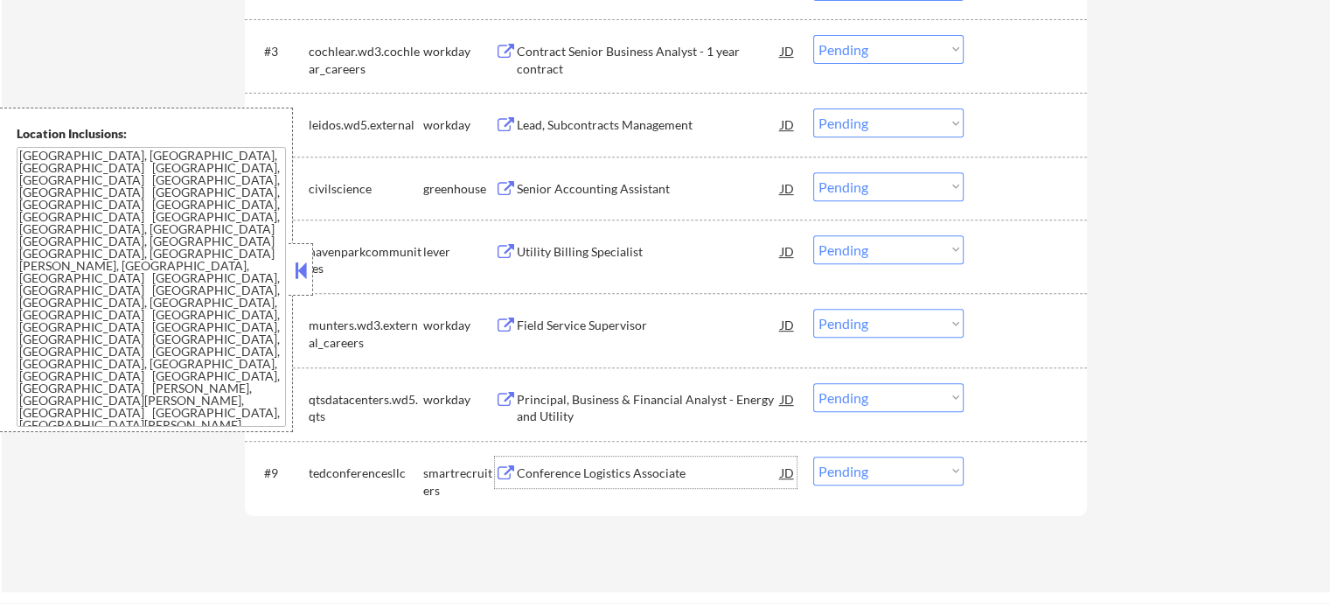
click at [542, 477] on div "Conference Logistics Associate" at bounding box center [649, 472] width 264 height 17
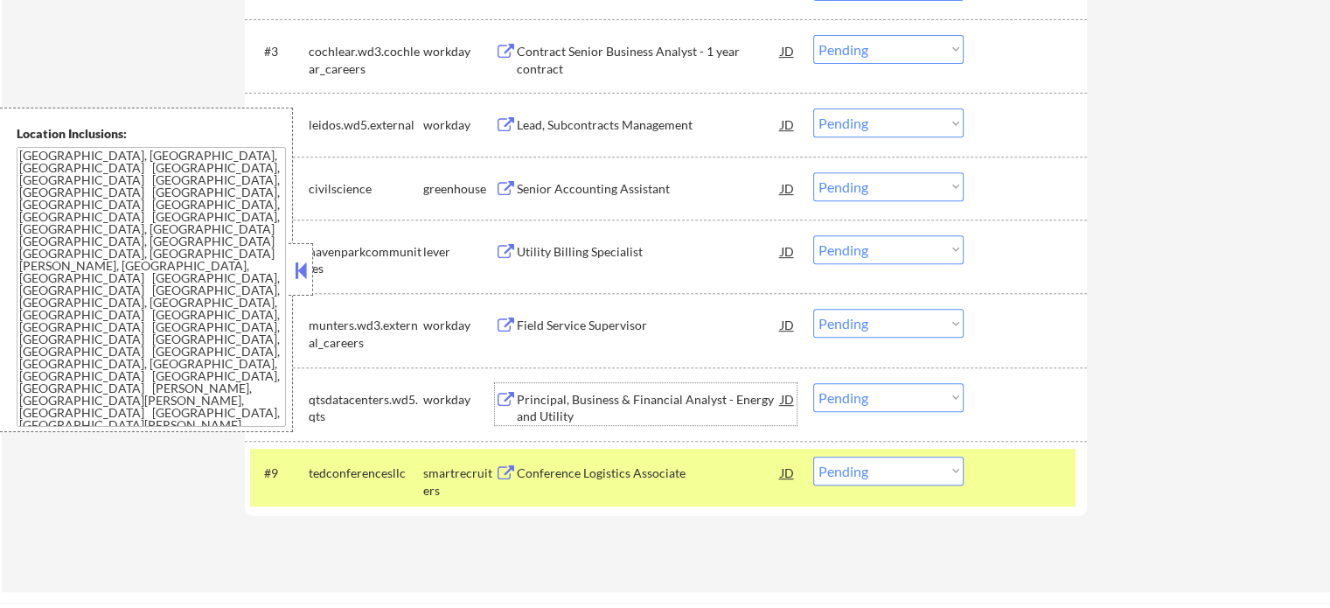
click at [584, 401] on div "Principal, Business & Financial Analyst - Energy and Utility" at bounding box center [649, 408] width 264 height 34
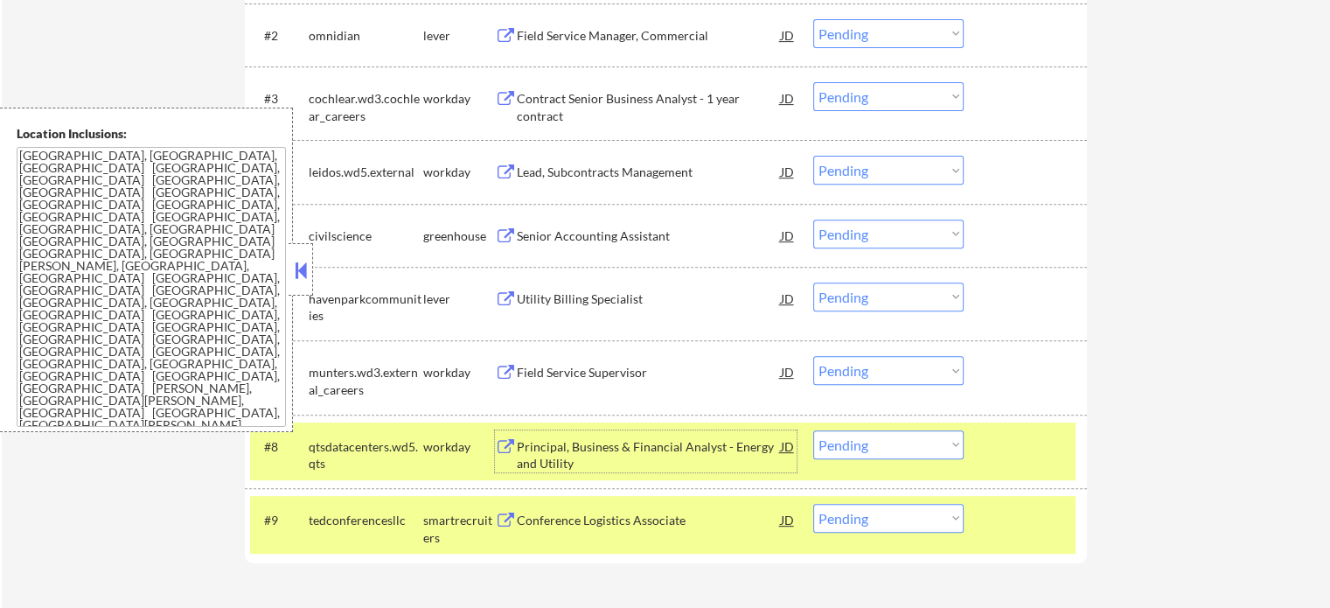
scroll to position [612, 0]
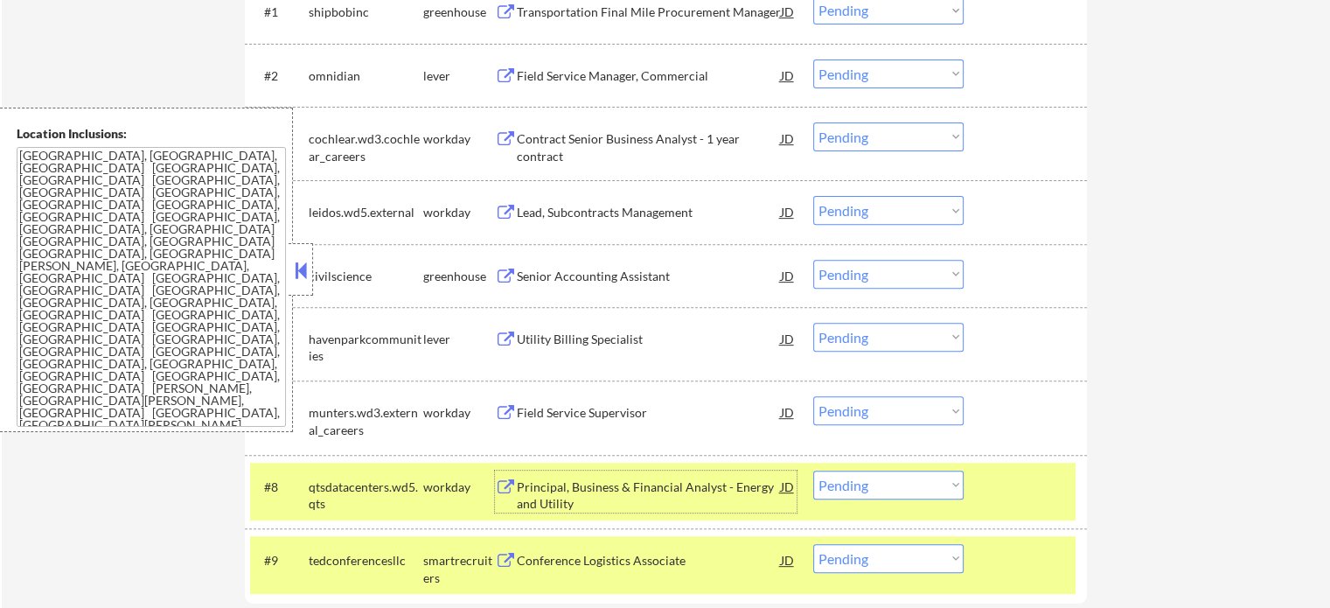
click at [542, 83] on div "Field Service Manager, Commercial" at bounding box center [649, 75] width 264 height 17
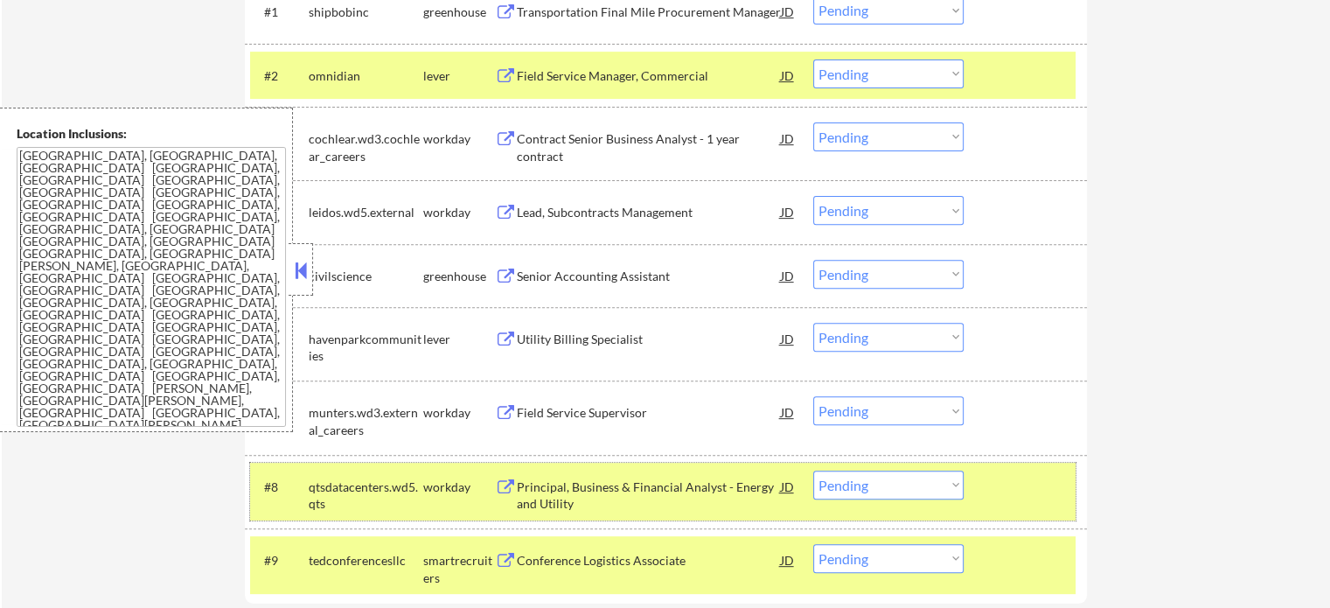
click at [1009, 496] on div at bounding box center [1027, 485] width 77 height 31
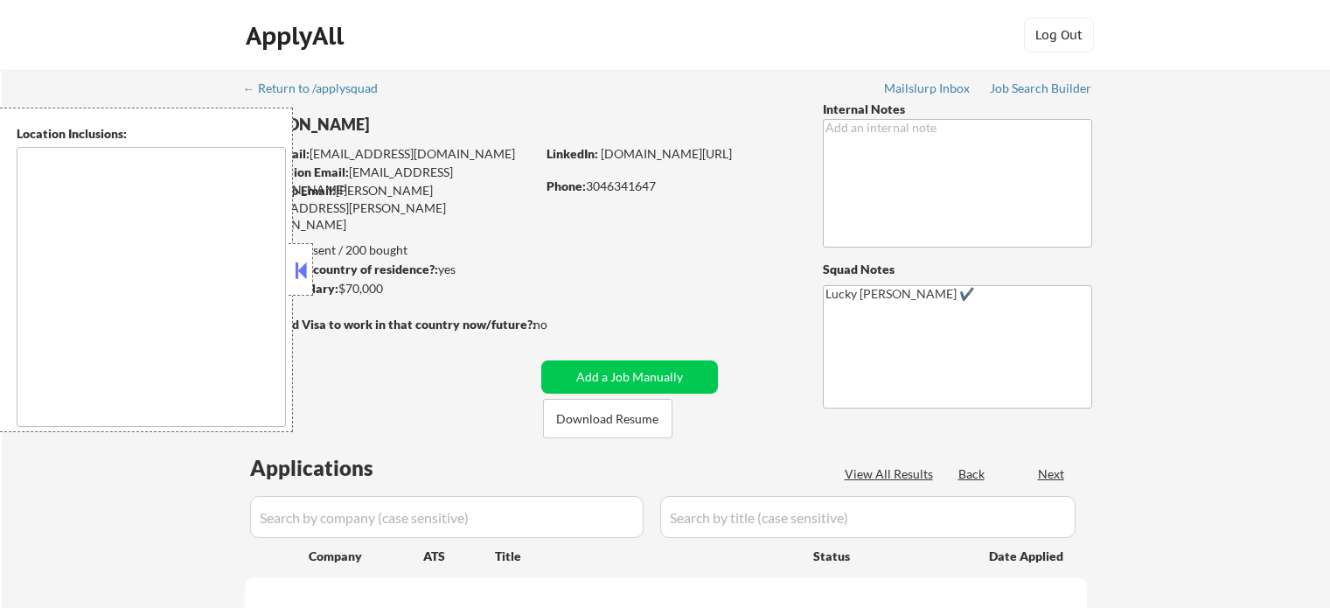
scroll to position [682, 0]
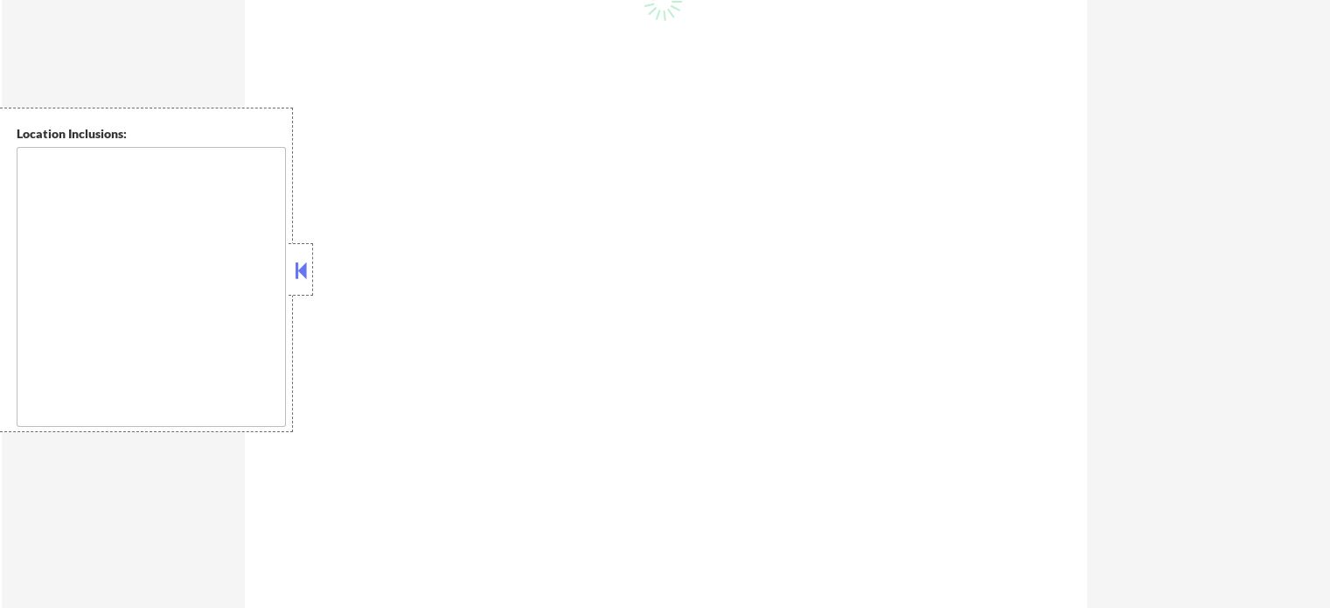
type textarea "[GEOGRAPHIC_DATA], [GEOGRAPHIC_DATA], [GEOGRAPHIC_DATA] [GEOGRAPHIC_DATA], [GEO…"
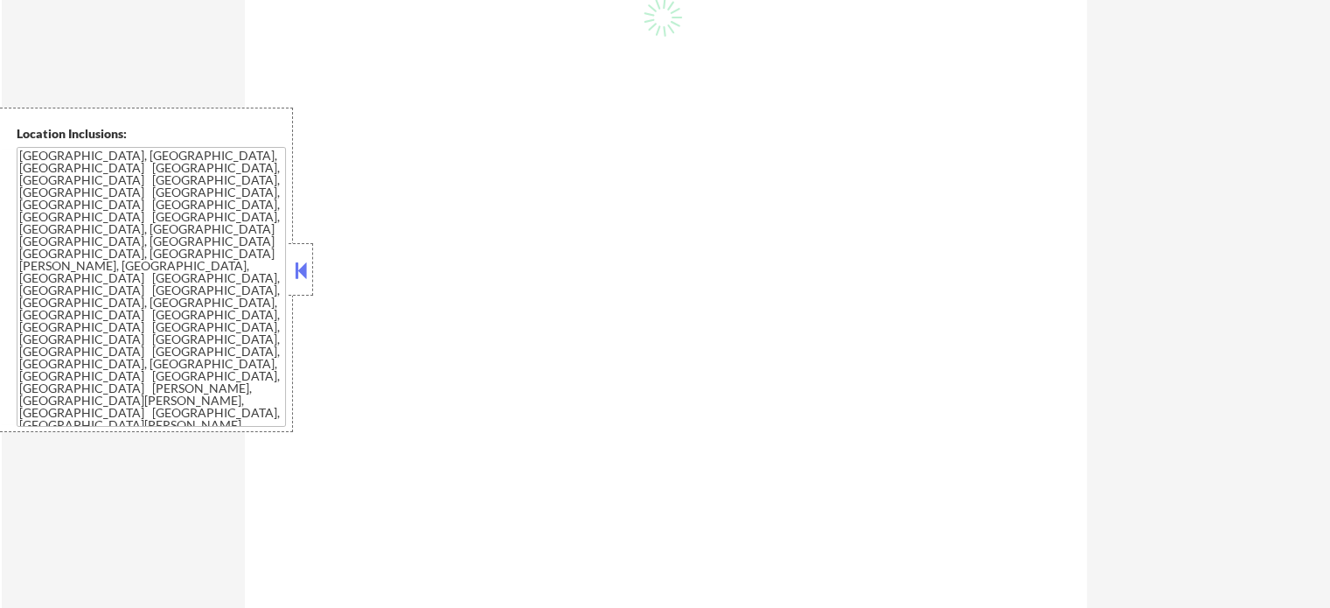
select select ""pending""
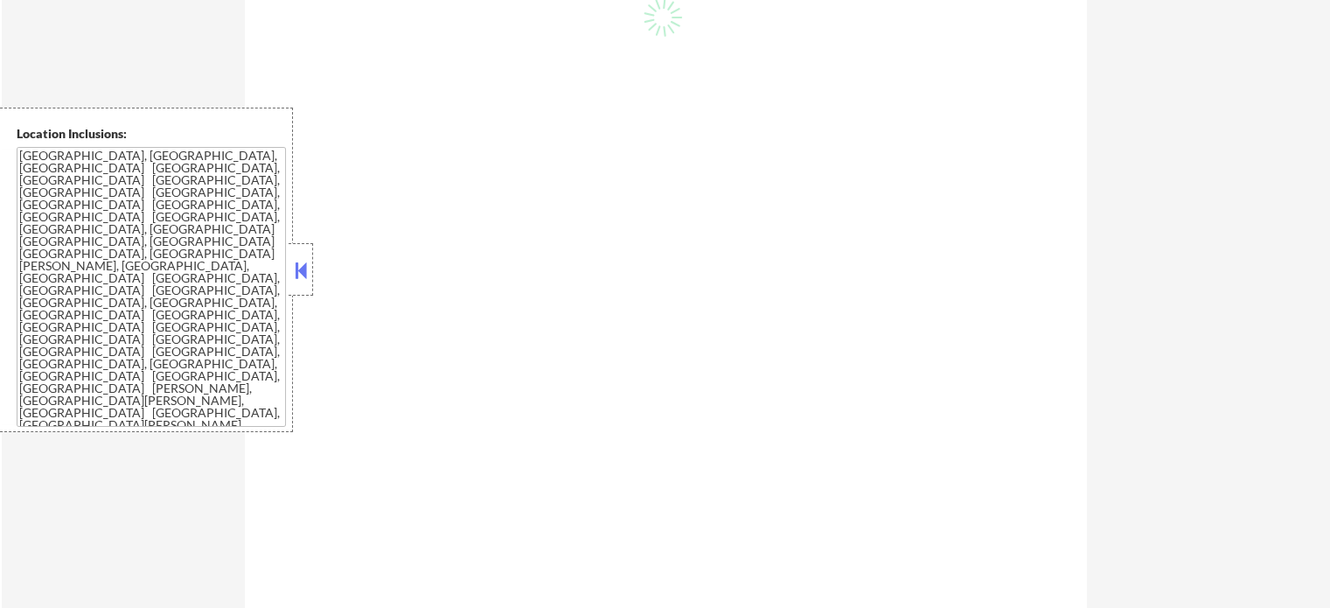
select select ""pending""
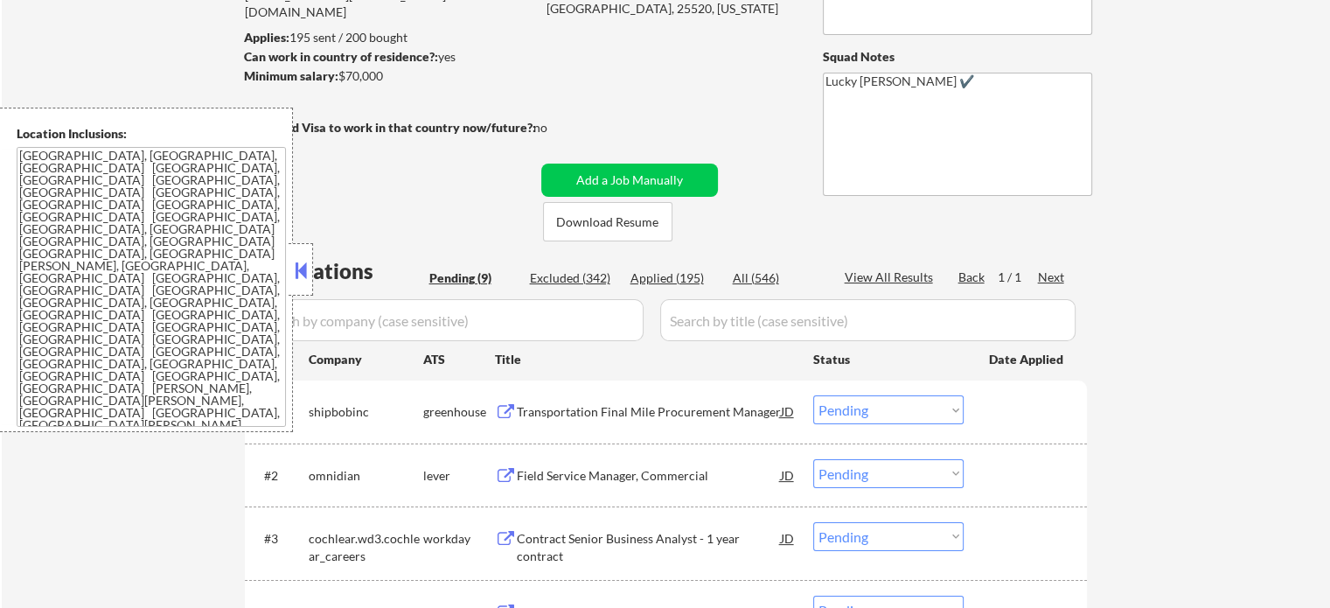
scroll to position [350, 0]
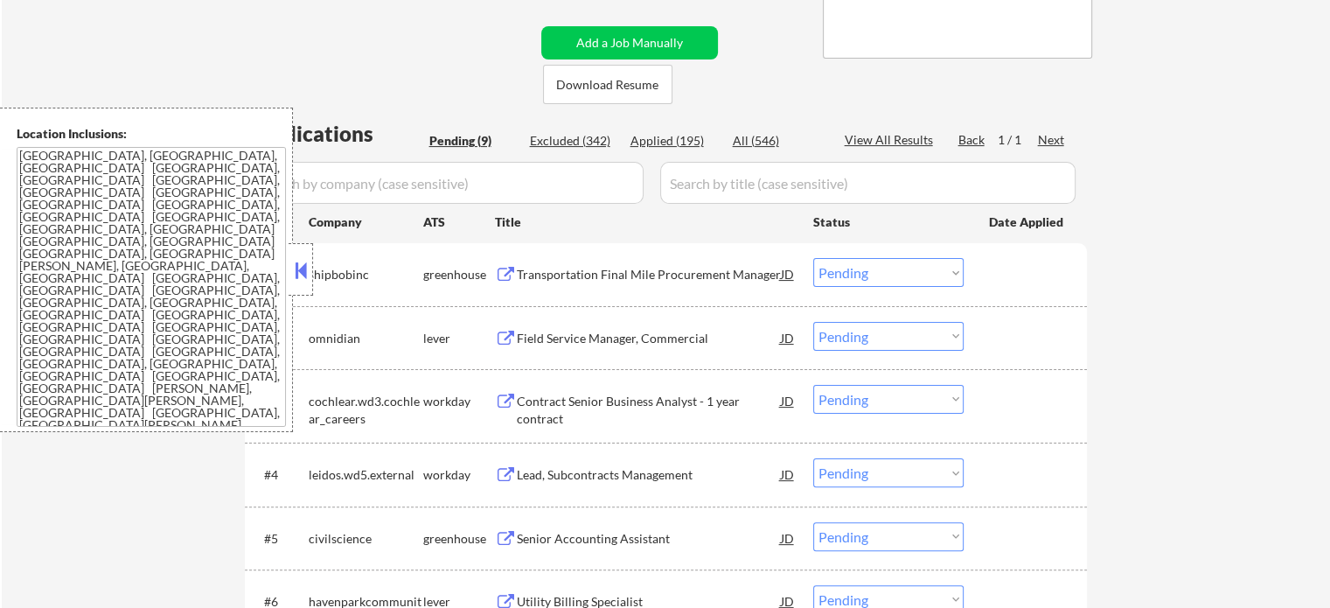
click at [560, 348] on div "Field Service Manager, Commercial" at bounding box center [649, 337] width 264 height 31
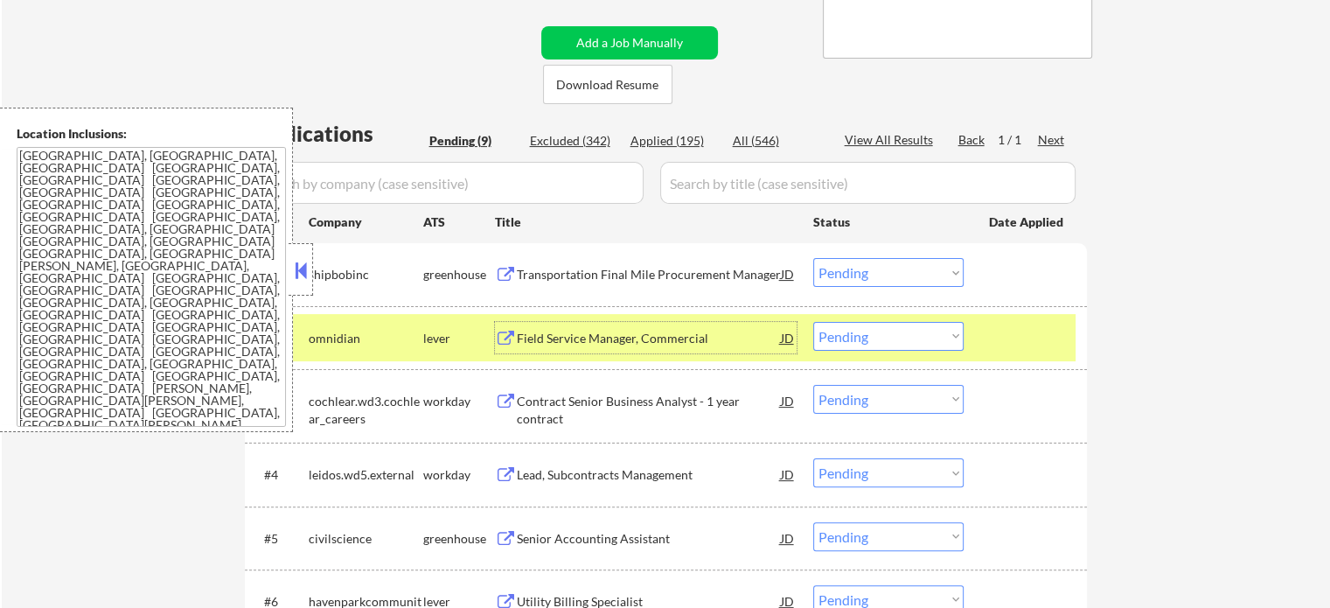
drag, startPoint x: 990, startPoint y: 349, endPoint x: 867, endPoint y: 340, distance: 123.6
click at [989, 349] on div at bounding box center [1027, 337] width 77 height 31
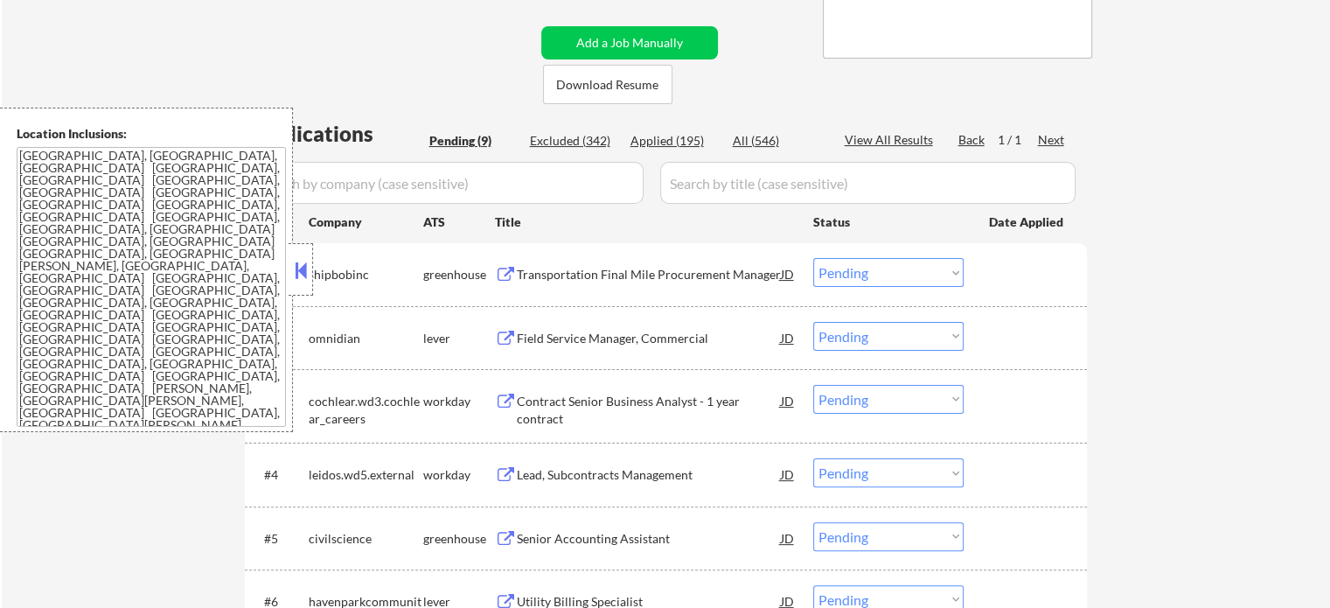
click at [496, 397] on button at bounding box center [506, 402] width 22 height 17
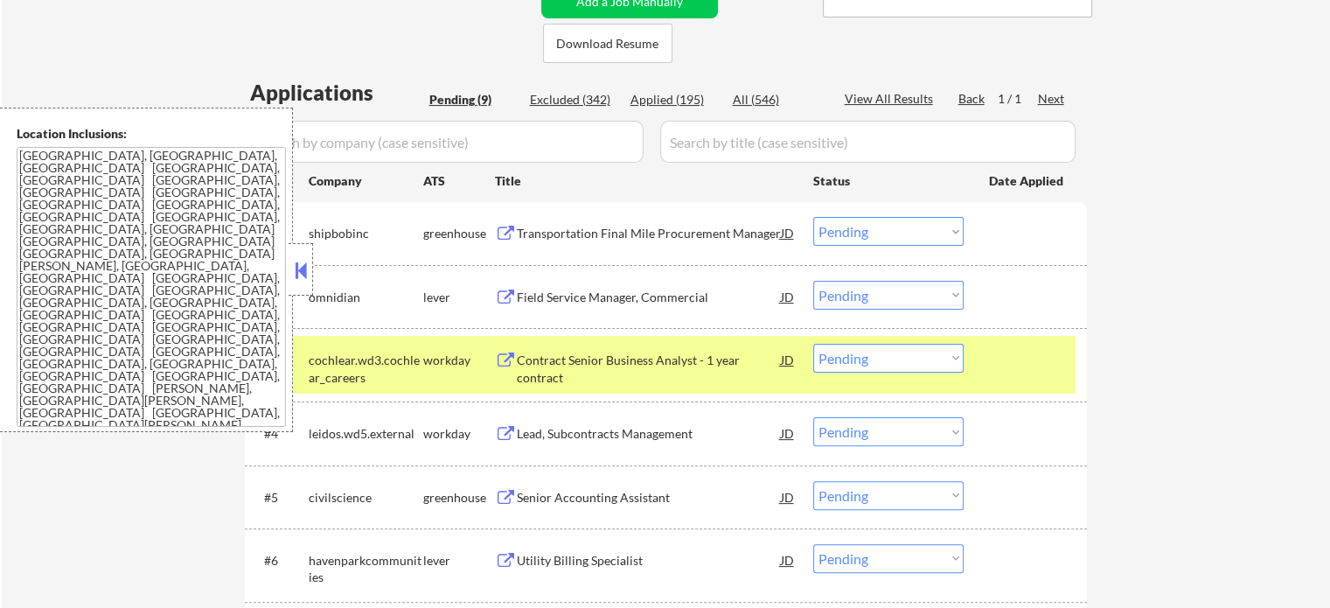
scroll to position [612, 0]
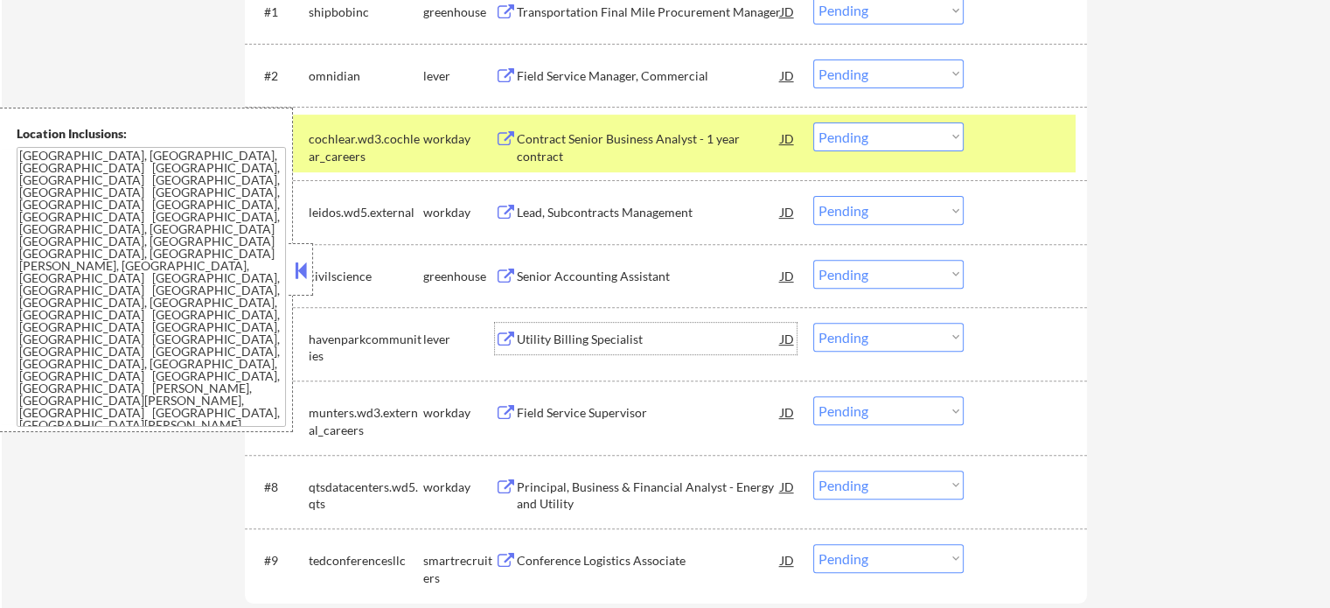
click at [586, 338] on div "Utility Billing Specialist" at bounding box center [649, 339] width 264 height 17
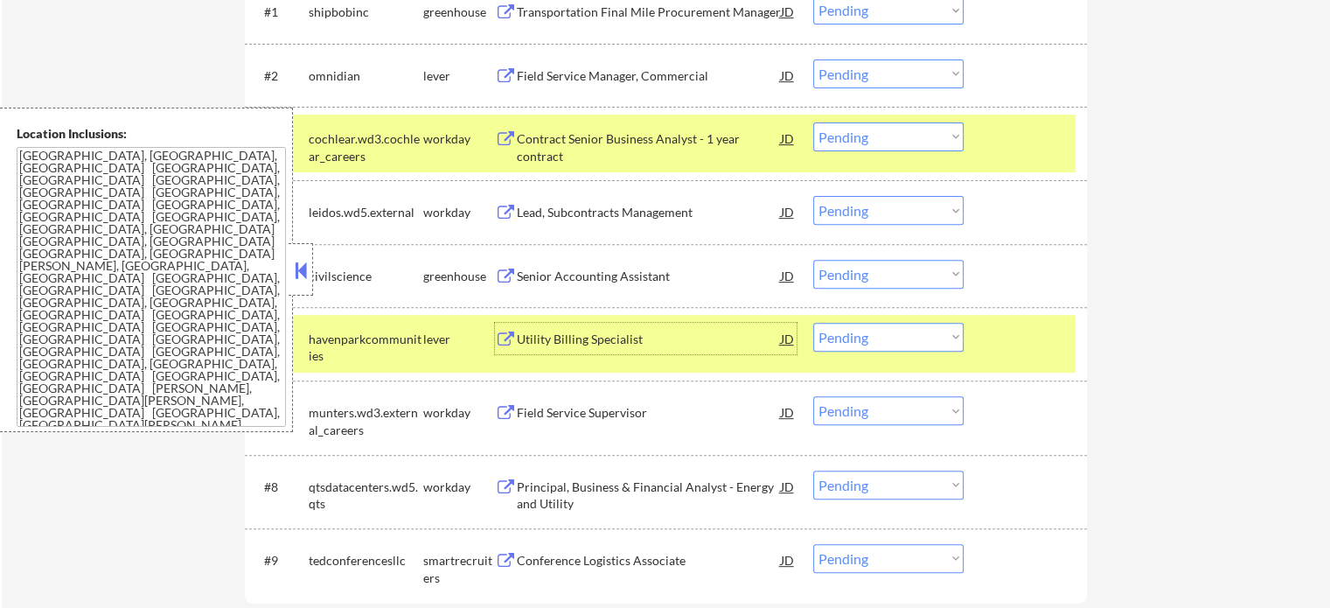
click at [1036, 338] on div at bounding box center [1027, 338] width 77 height 31
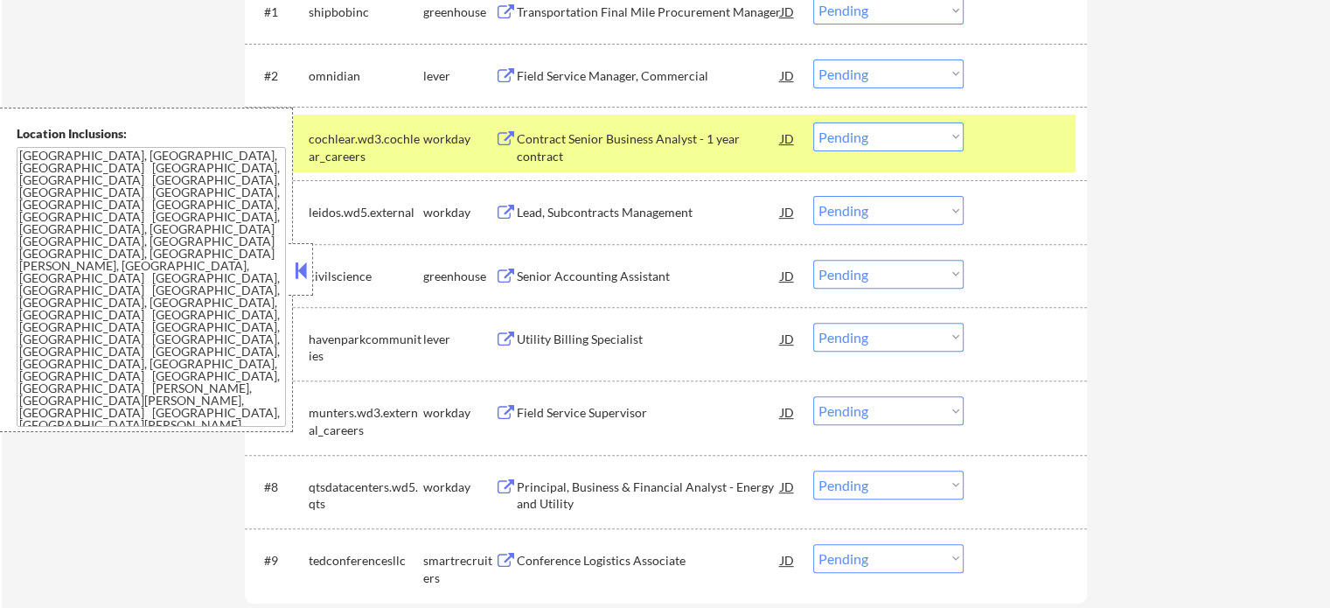
click at [1027, 143] on div at bounding box center [1027, 137] width 77 height 31
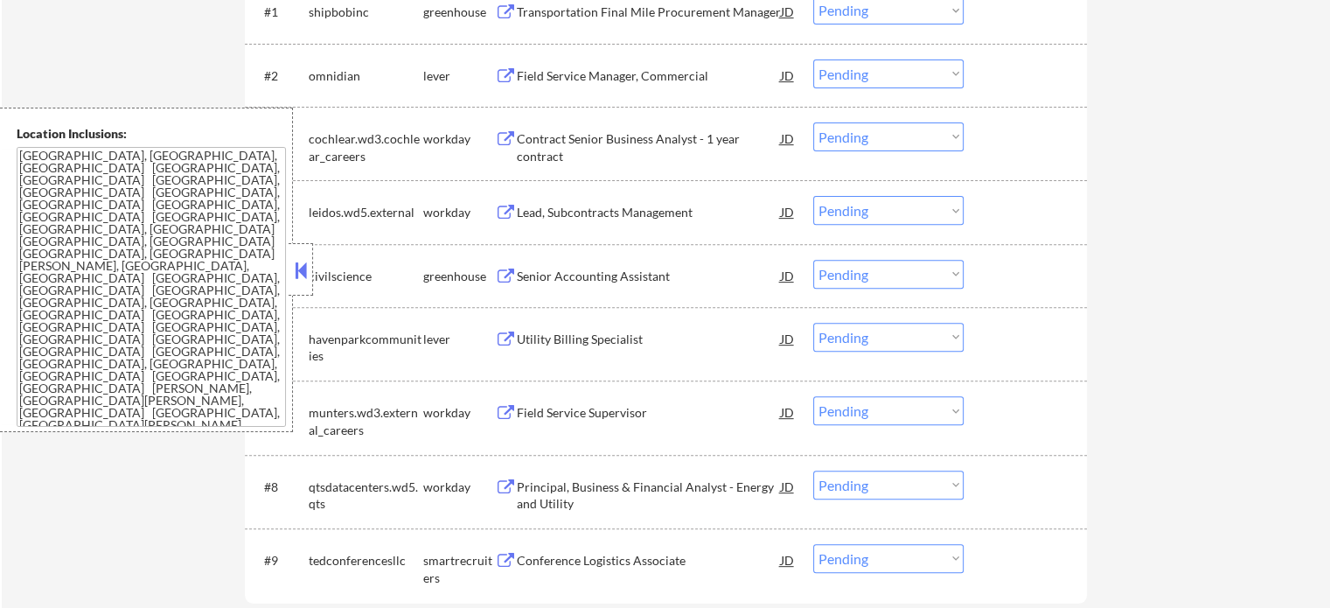
click at [584, 423] on div "Field Service Supervisor" at bounding box center [649, 411] width 264 height 31
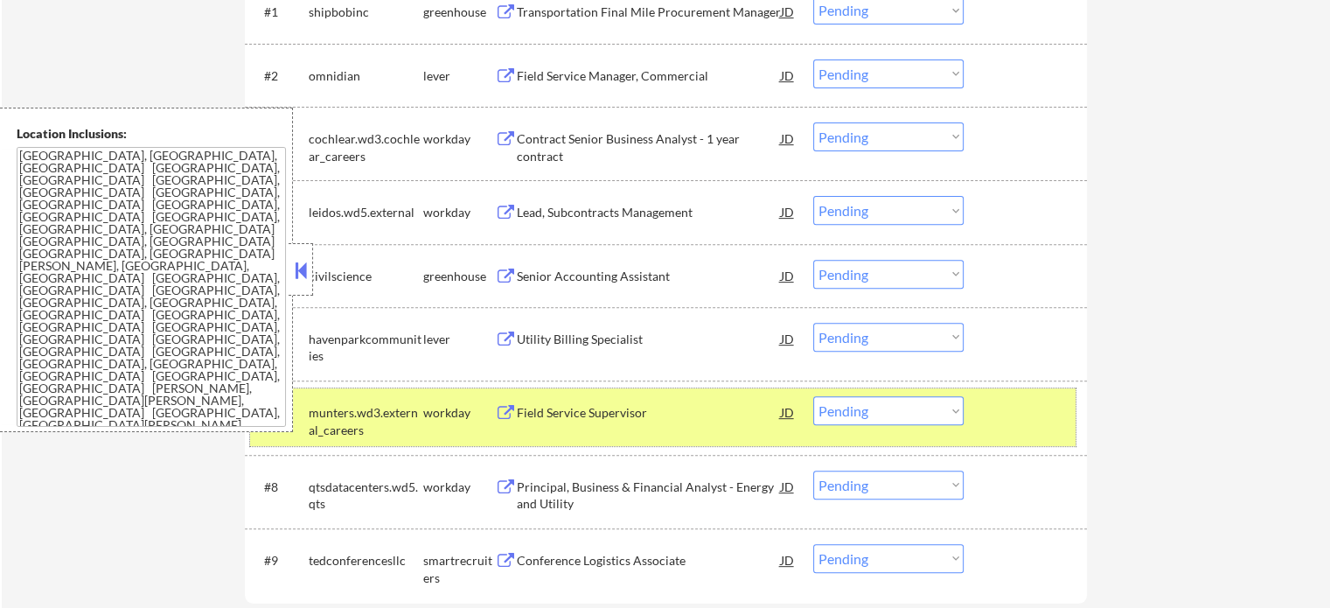
click at [997, 406] on div at bounding box center [1027, 411] width 77 height 31
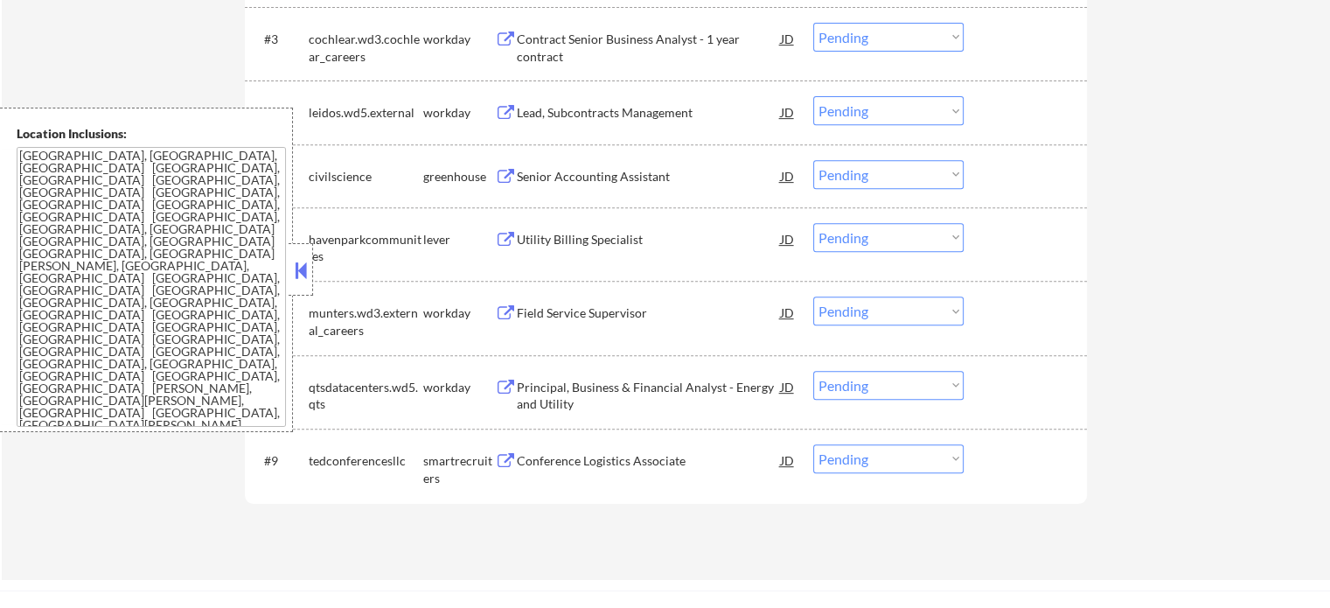
scroll to position [874, 0]
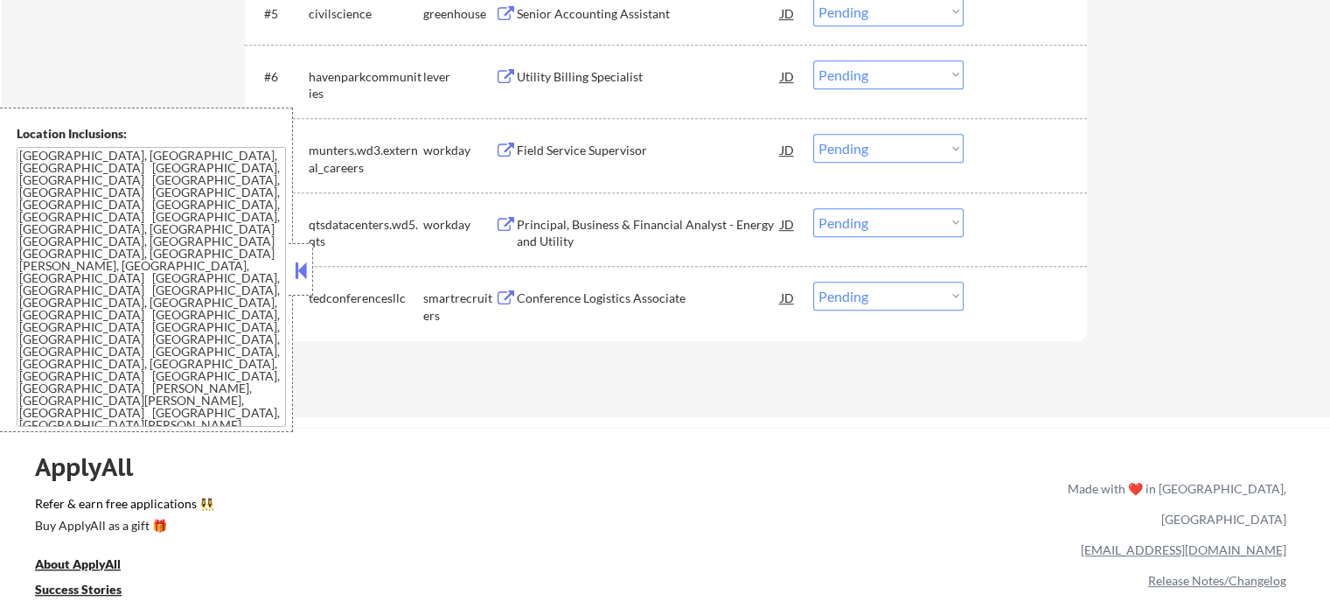
click at [551, 306] on div "Conference Logistics Associate" at bounding box center [649, 297] width 264 height 17
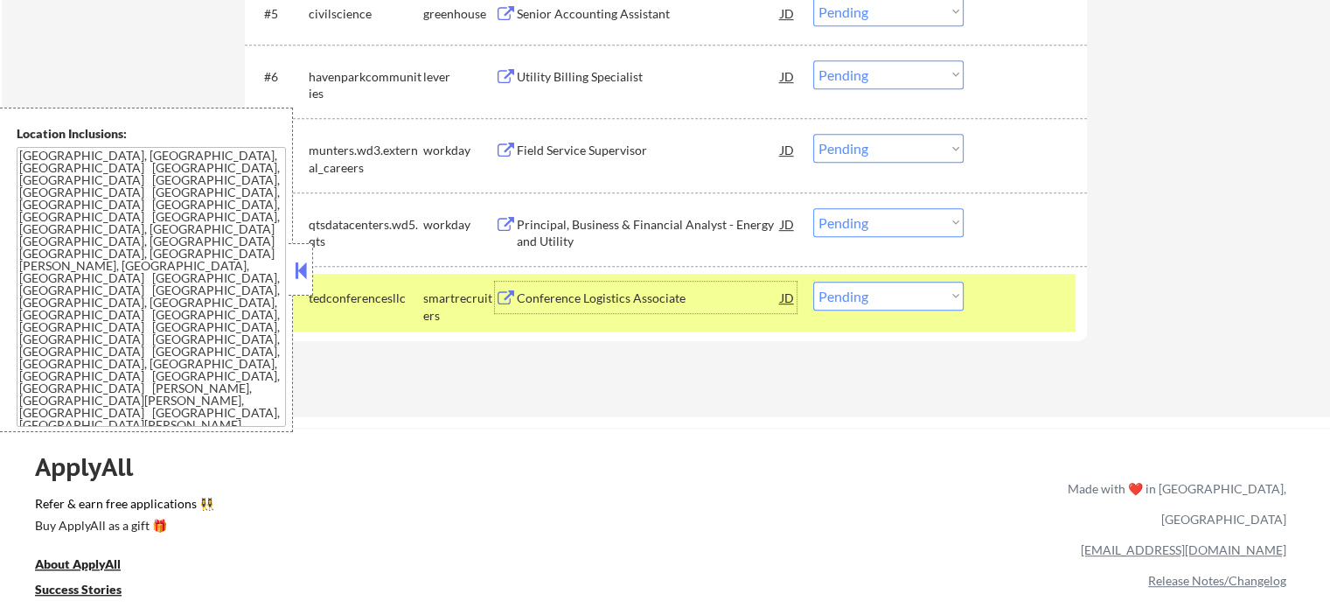
click at [604, 22] on div "Senior Accounting Assistant" at bounding box center [649, 12] width 264 height 31
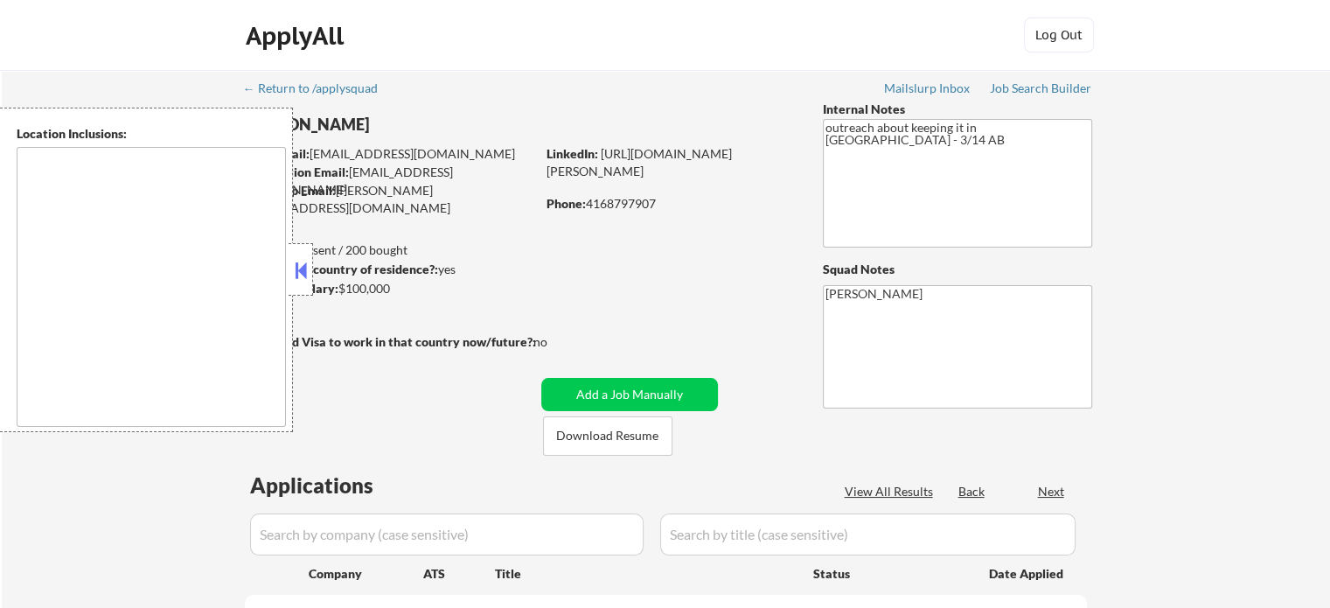
type textarea "[GEOGRAPHIC_DATA], [GEOGRAPHIC_DATA] [GEOGRAPHIC_DATA], [GEOGRAPHIC_DATA] [GEOG…"
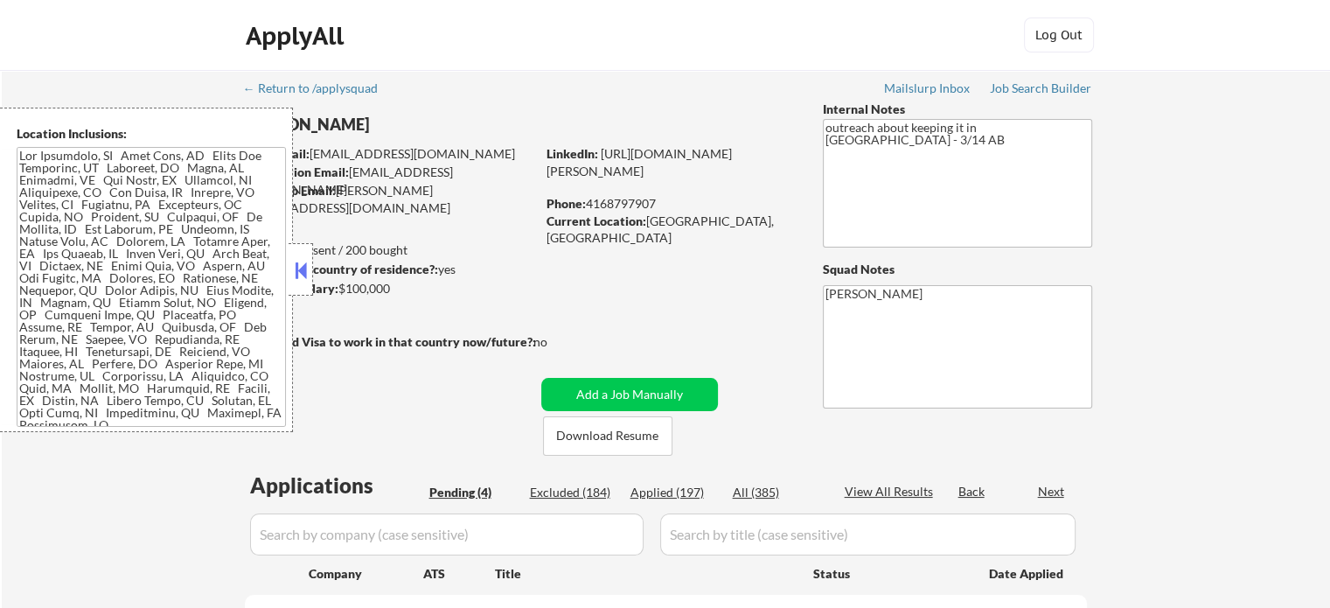
select select ""pending""
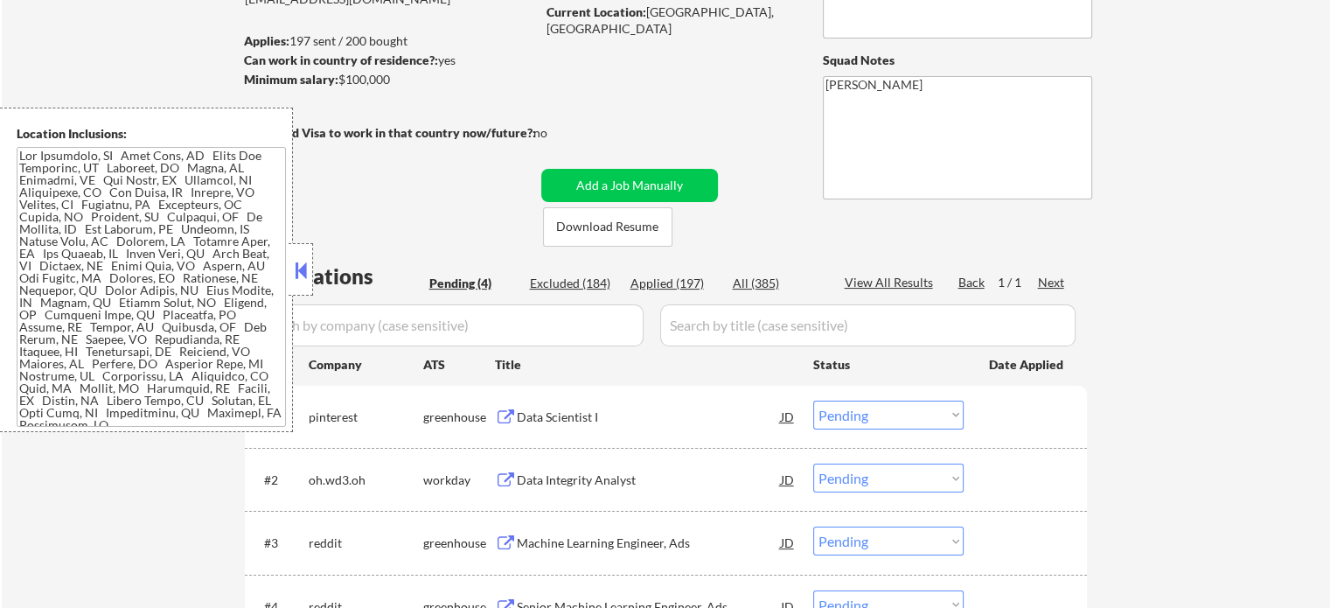
scroll to position [437, 0]
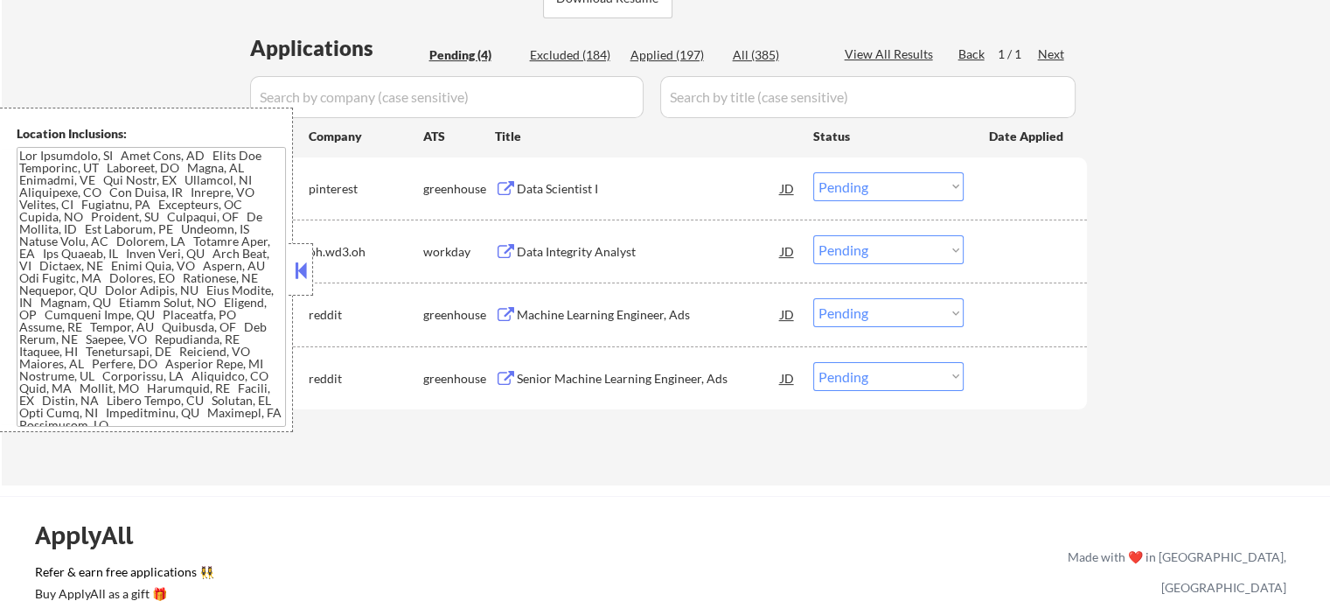
click at [568, 387] on div "Senior Machine Learning Engineer, Ads" at bounding box center [649, 377] width 264 height 31
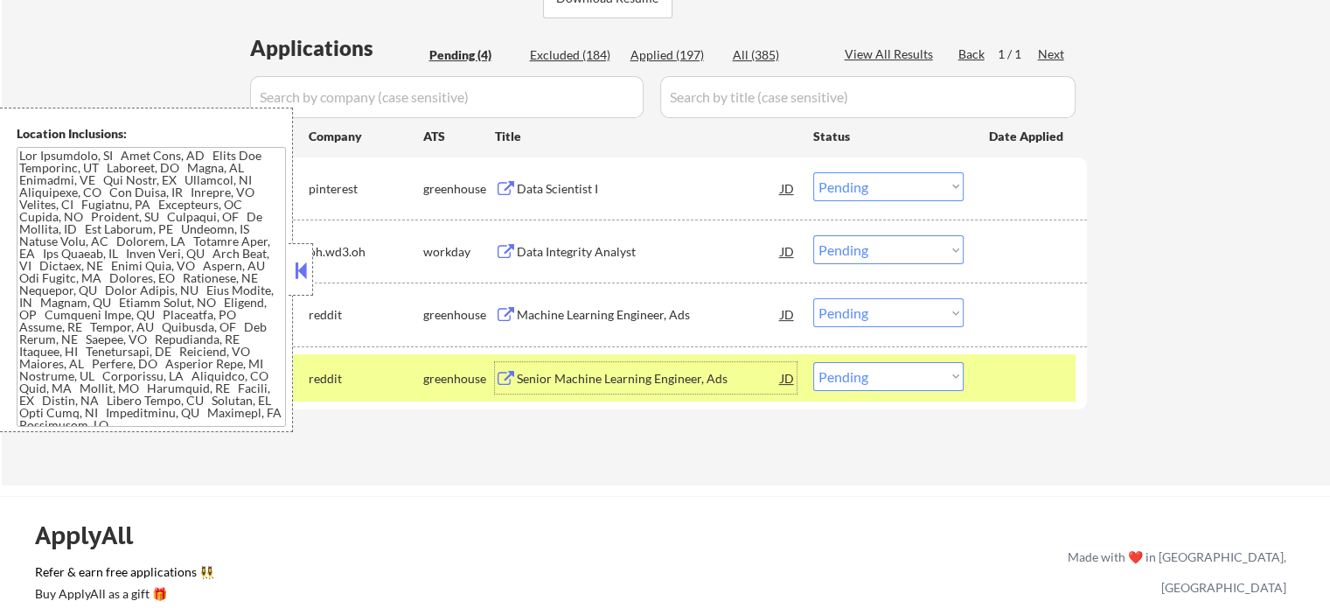
click at [1026, 387] on div at bounding box center [1027, 377] width 77 height 31
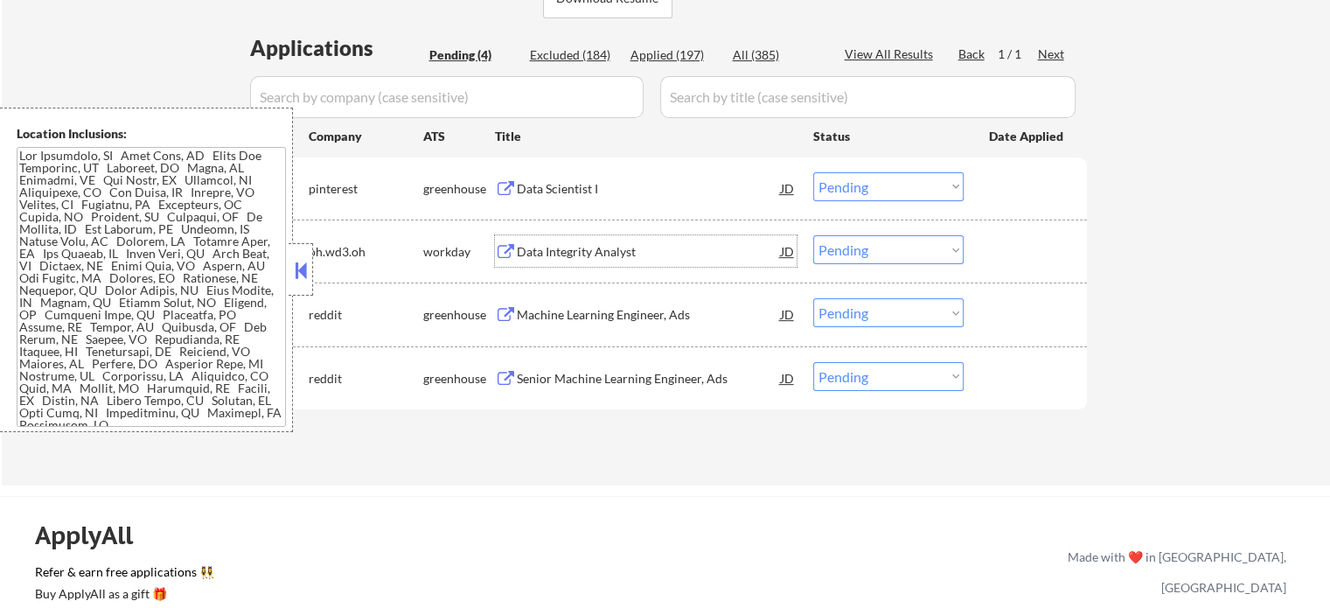
click at [596, 257] on div "Data Integrity Analyst" at bounding box center [649, 251] width 264 height 17
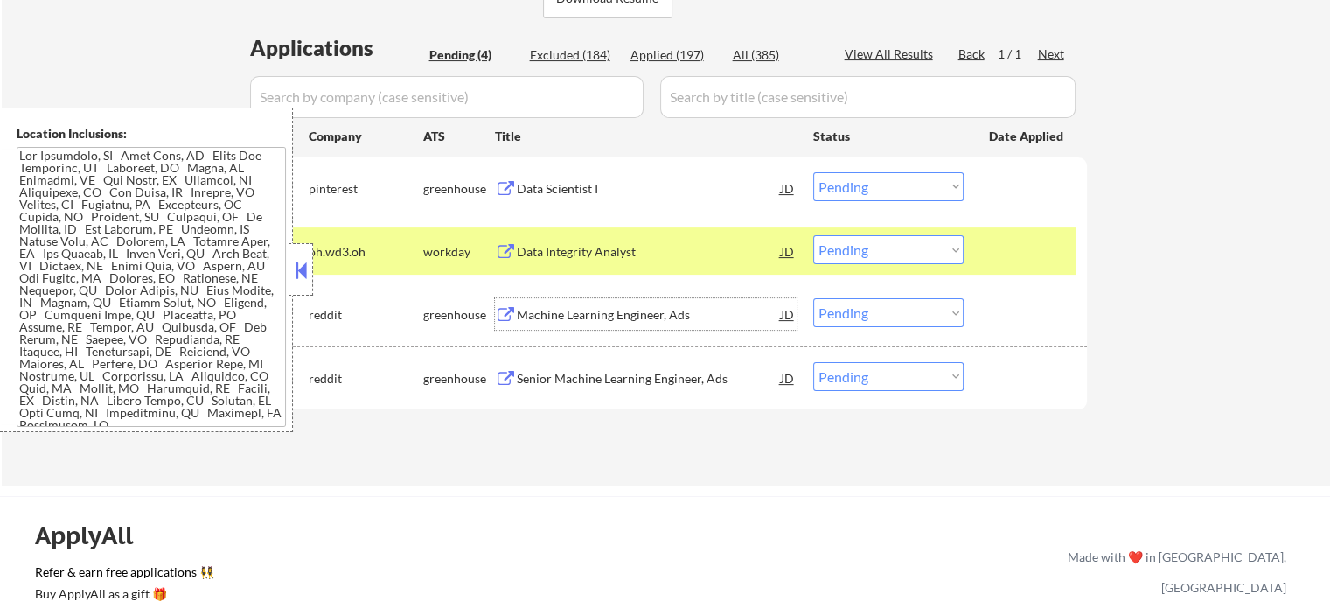
click at [567, 319] on div "Machine Learning Engineer, Ads" at bounding box center [649, 314] width 264 height 17
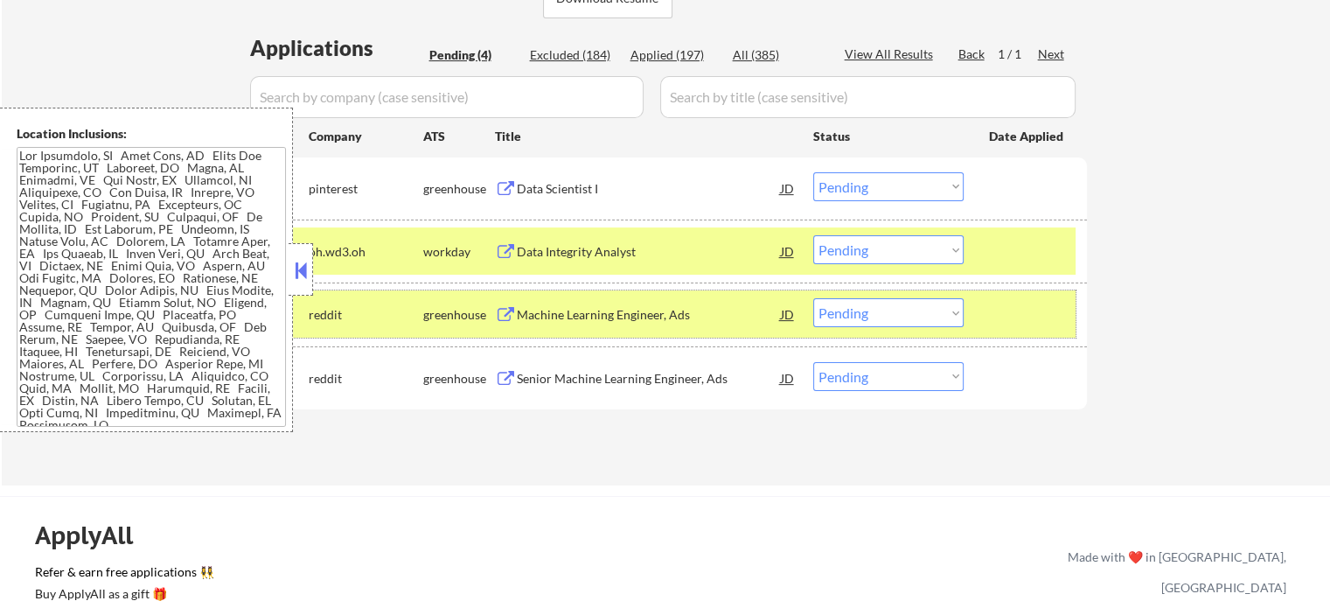
click at [1070, 300] on div "#3 reddit greenhouse Machine Learning Engineer, Ads JD Choose an option... Pend…" at bounding box center [663, 313] width 826 height 47
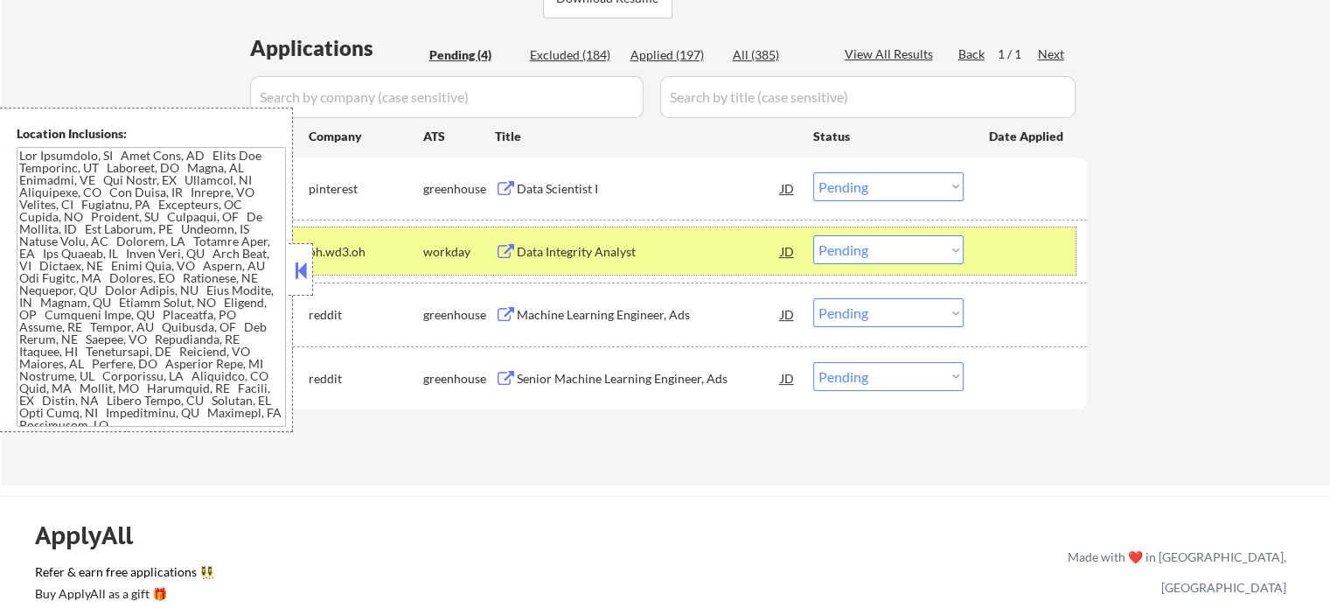
click at [1071, 258] on div "#2 oh.wd3.oh workday Data Integrity Analyst JD Choose an option... Pending Appl…" at bounding box center [663, 250] width 826 height 47
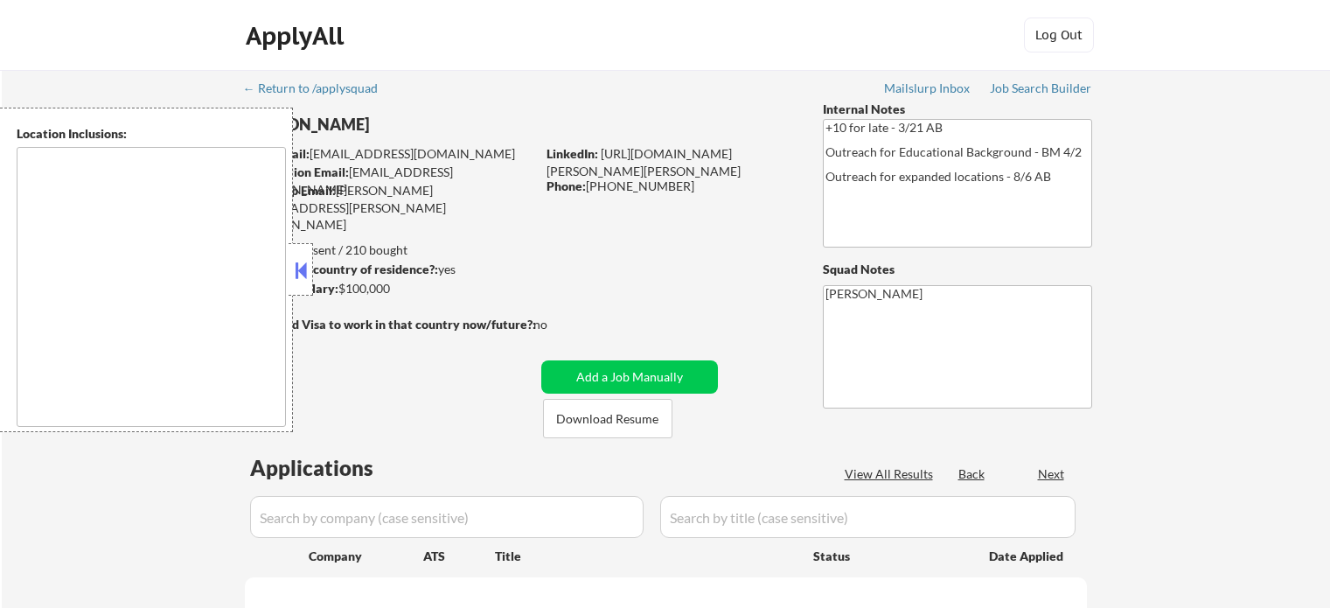
type textarea "[GEOGRAPHIC_DATA], [GEOGRAPHIC_DATA] [GEOGRAPHIC_DATA][PERSON_NAME], [GEOGRAPHI…"
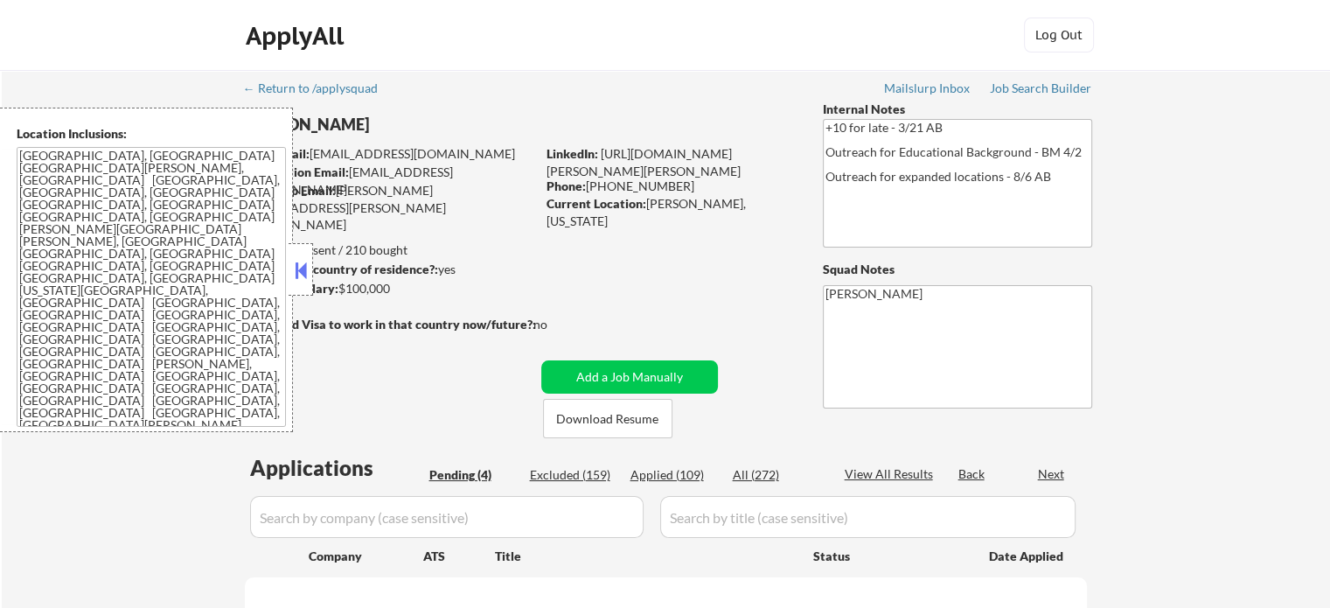
select select ""pending""
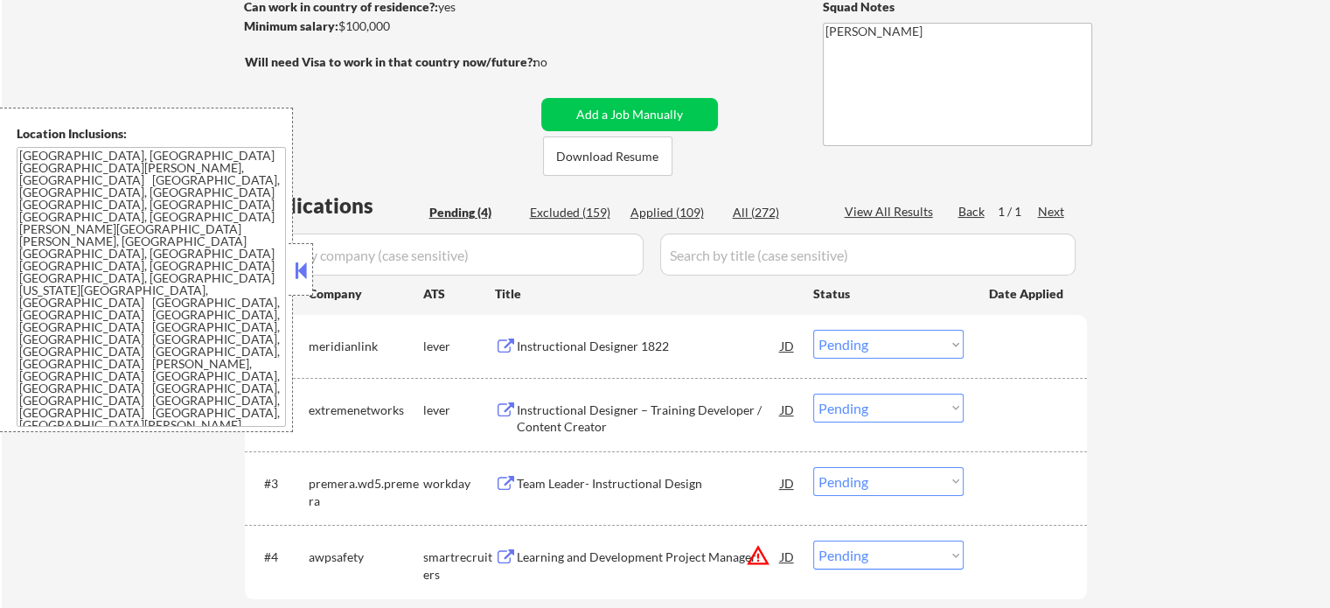
scroll to position [350, 0]
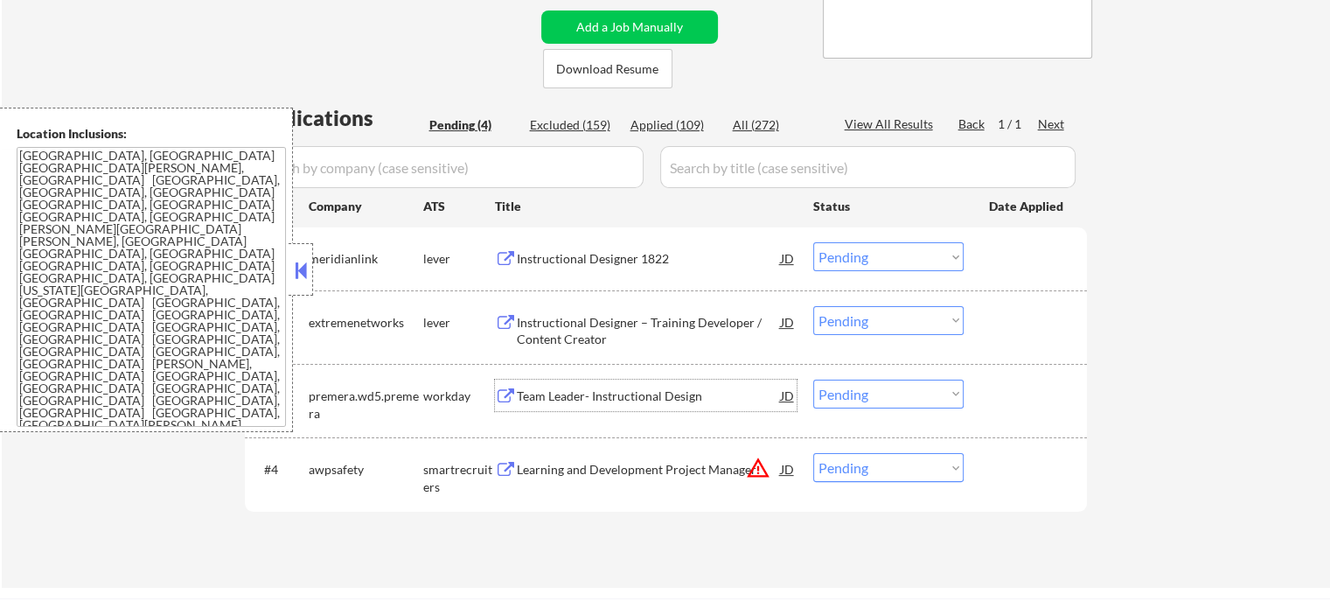
click at [522, 397] on div "Team Leader- Instructional Design" at bounding box center [649, 395] width 264 height 17
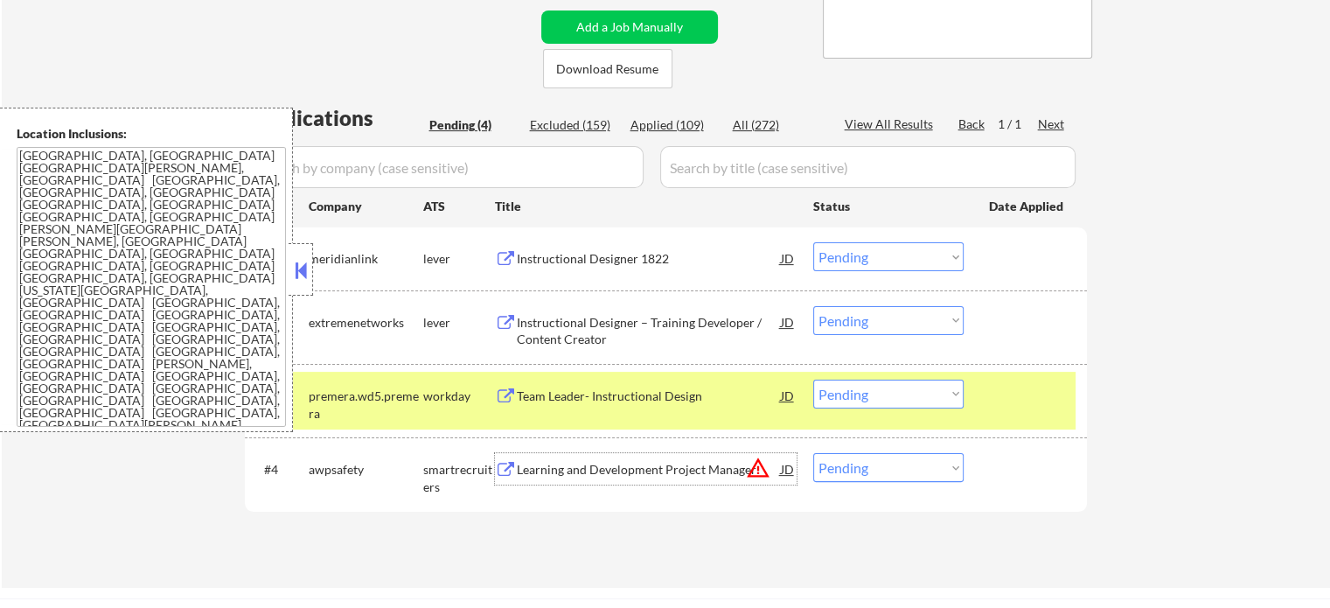
click at [633, 477] on div "Learning and Development Project Manager" at bounding box center [649, 469] width 264 height 17
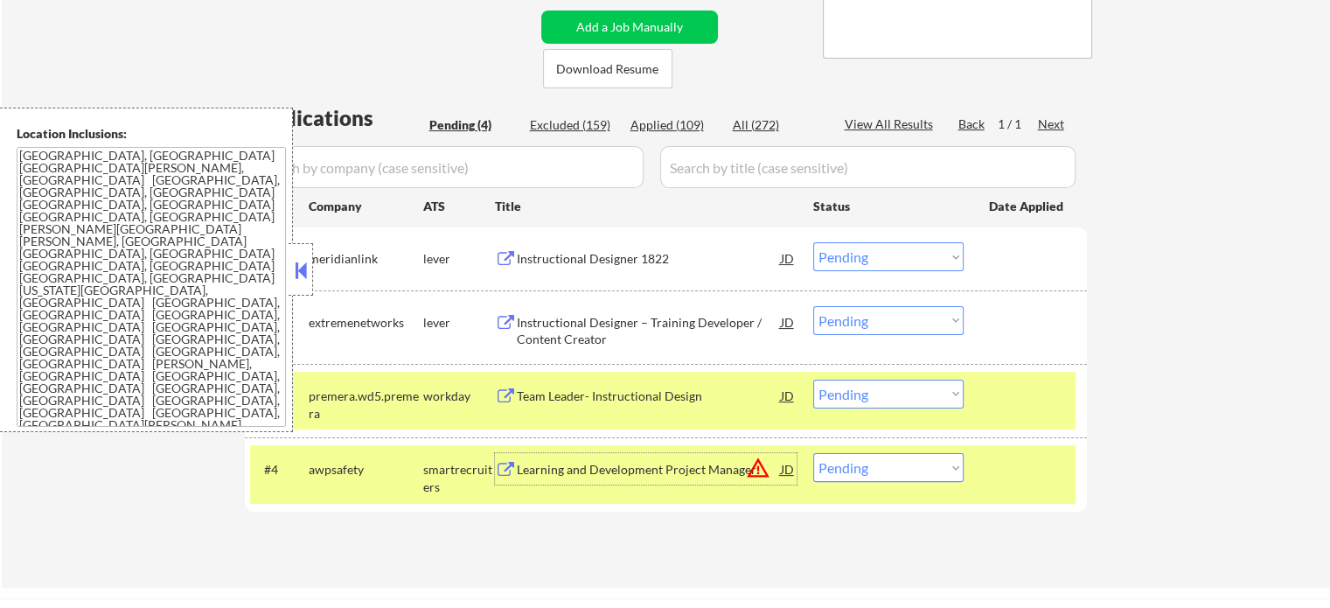
click at [565, 335] on div "Instructional Designer – Training Developer / Content Creator" at bounding box center [649, 331] width 264 height 34
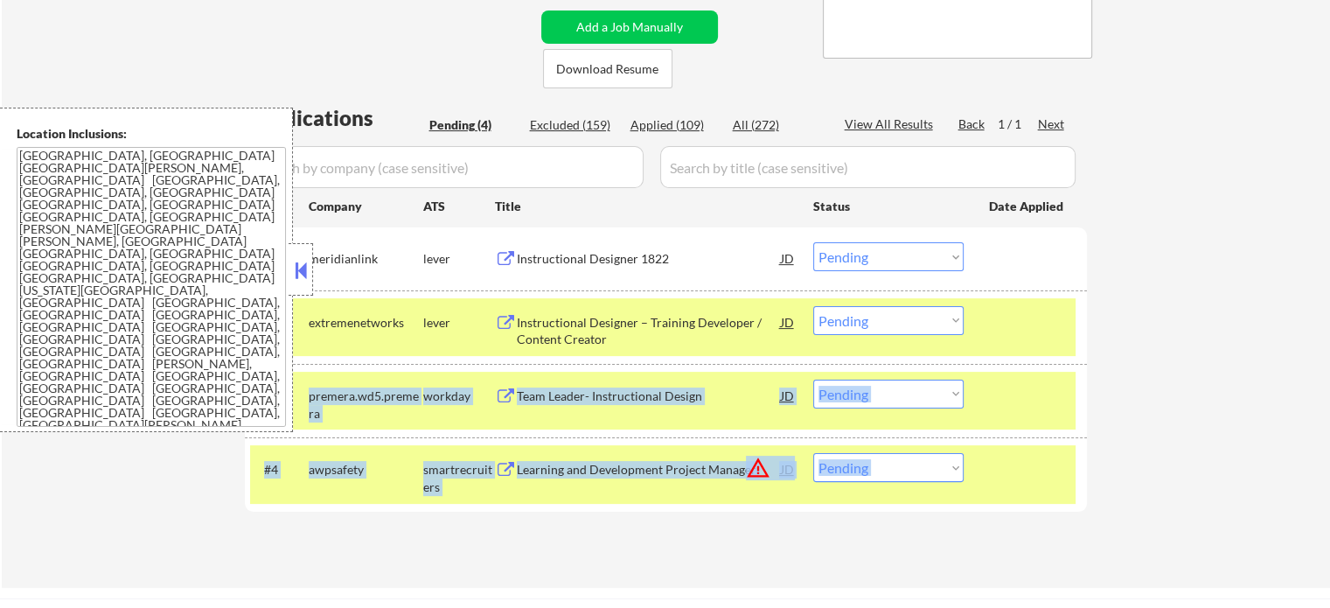
drag, startPoint x: 983, startPoint y: 431, endPoint x: 986, endPoint y: 461, distance: 29.8
click at [984, 457] on div "#1 meridianlink lever Instructional Designer 1822 JD Choose an option... Pendin…" at bounding box center [666, 369] width 842 height 284
drag, startPoint x: 1041, startPoint y: 391, endPoint x: 1031, endPoint y: 407, distance: 18.4
click at [1039, 388] on div at bounding box center [1027, 395] width 77 height 31
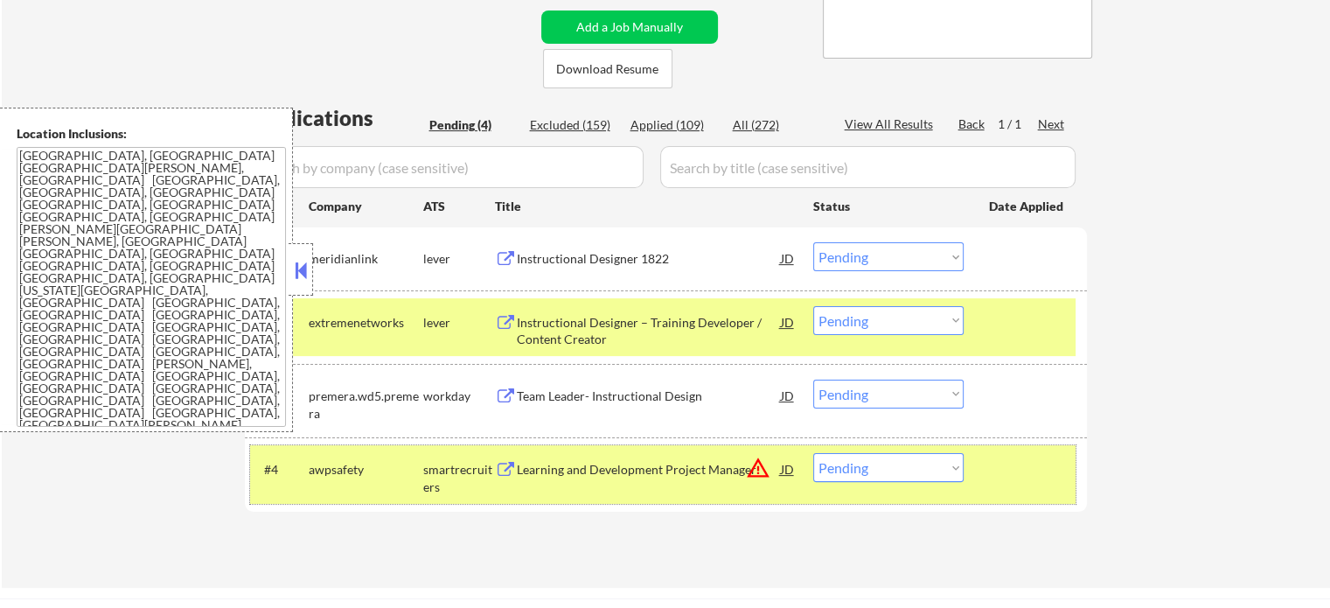
drag, startPoint x: 1028, startPoint y: 467, endPoint x: 1028, endPoint y: 378, distance: 89.2
click at [1028, 464] on div at bounding box center [1027, 468] width 77 height 31
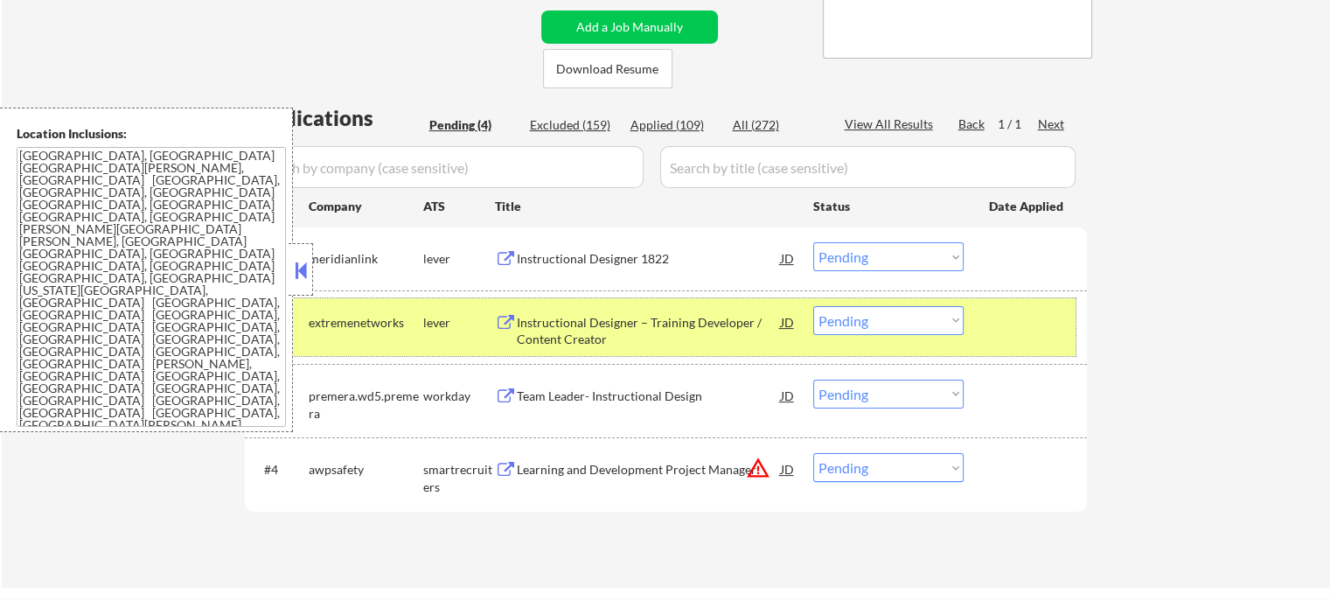
click at [1024, 310] on div at bounding box center [1027, 321] width 77 height 31
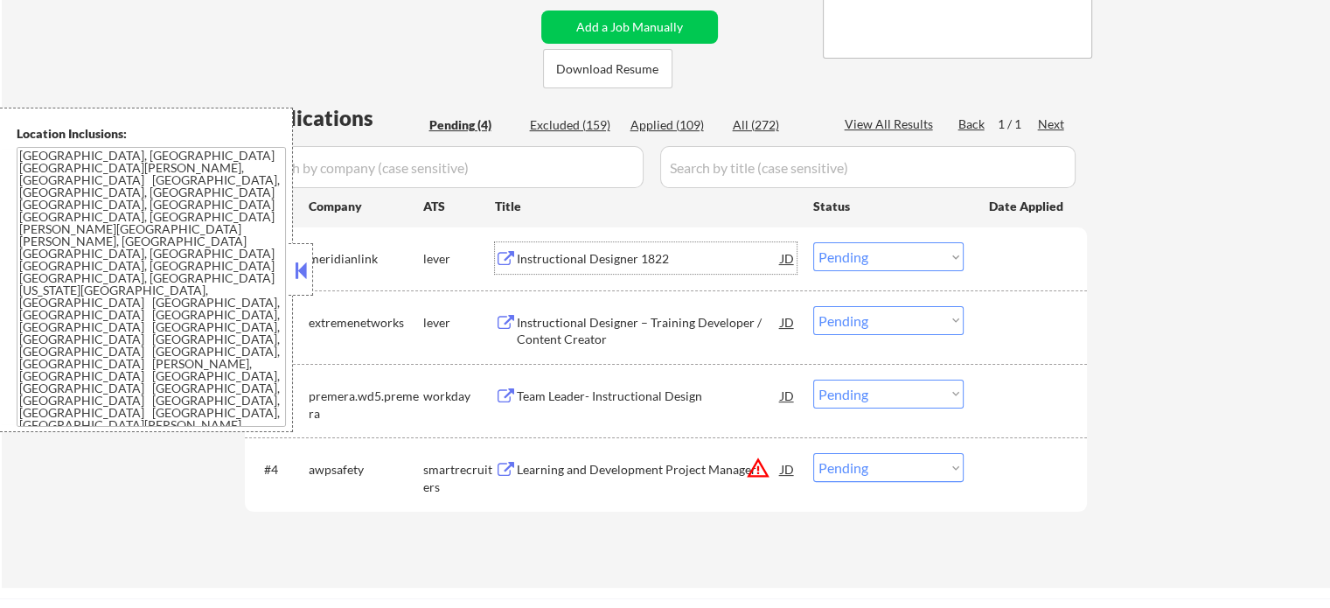
click at [535, 245] on div "Instructional Designer 1822" at bounding box center [649, 257] width 264 height 31
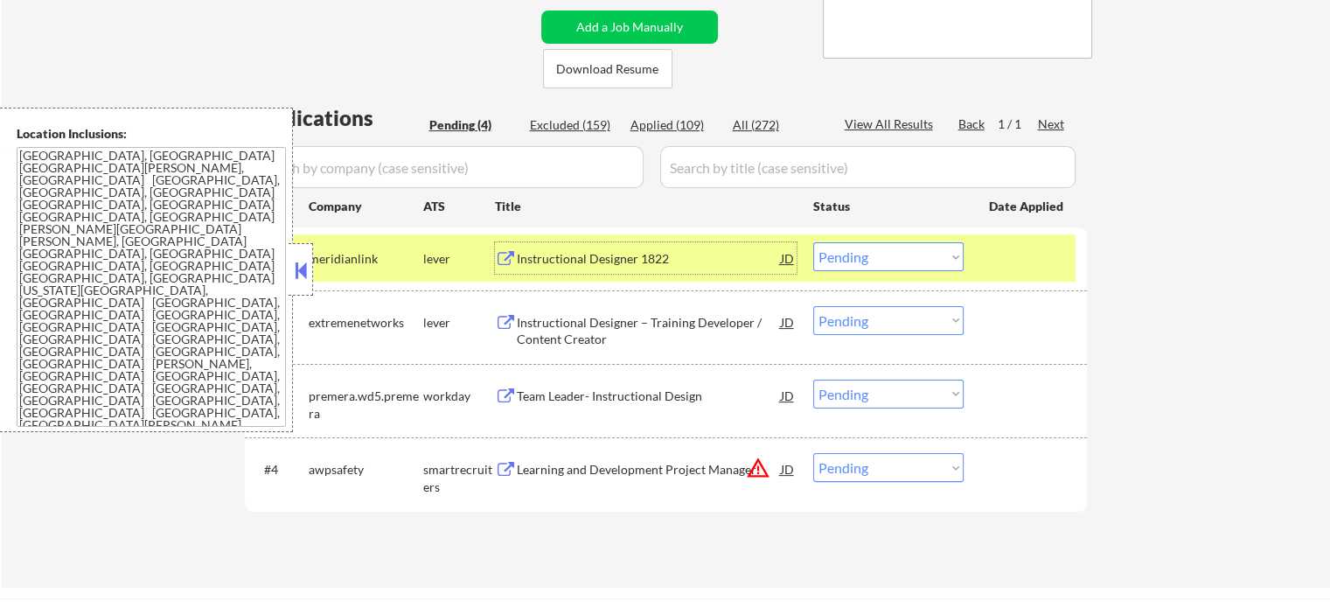
click at [542, 333] on div "Instructional Designer – Training Developer / Content Creator" at bounding box center [649, 331] width 264 height 34
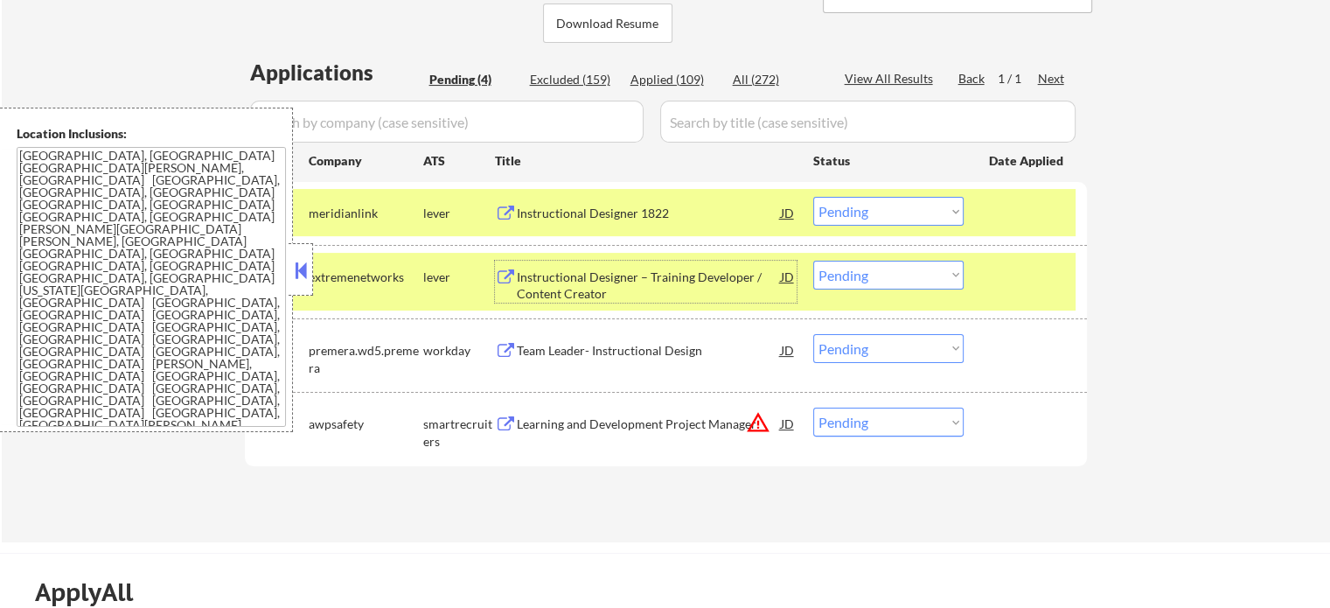
scroll to position [437, 0]
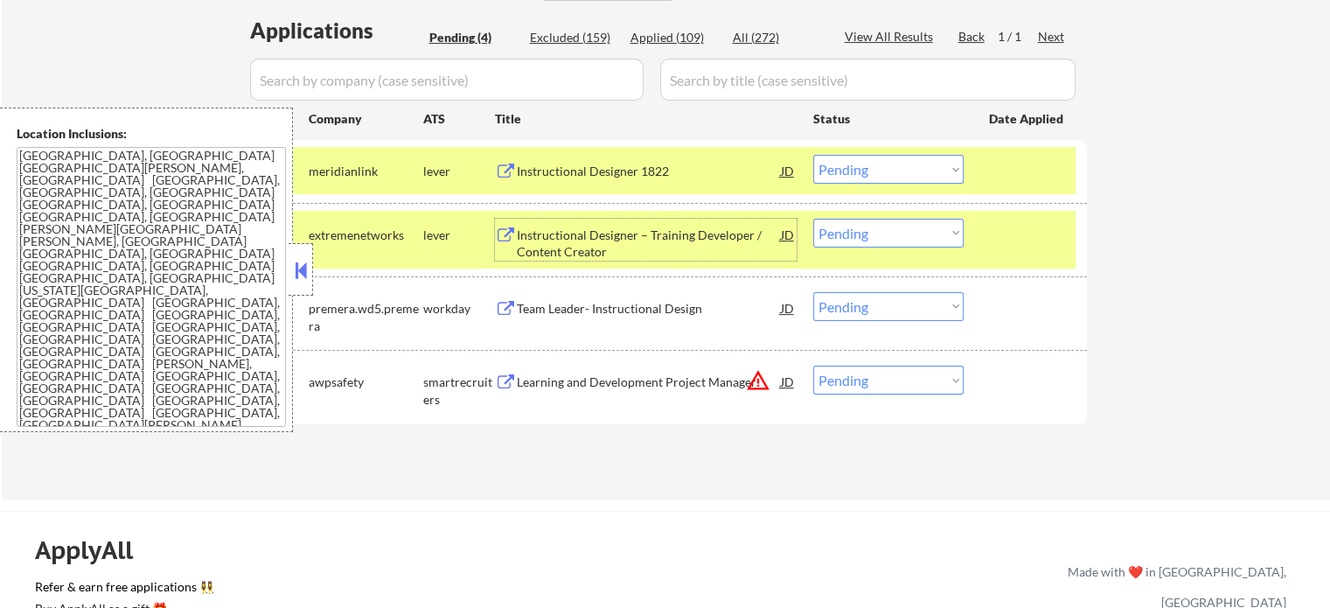
click at [658, 377] on div "Learning and Development Project Manager" at bounding box center [649, 381] width 264 height 17
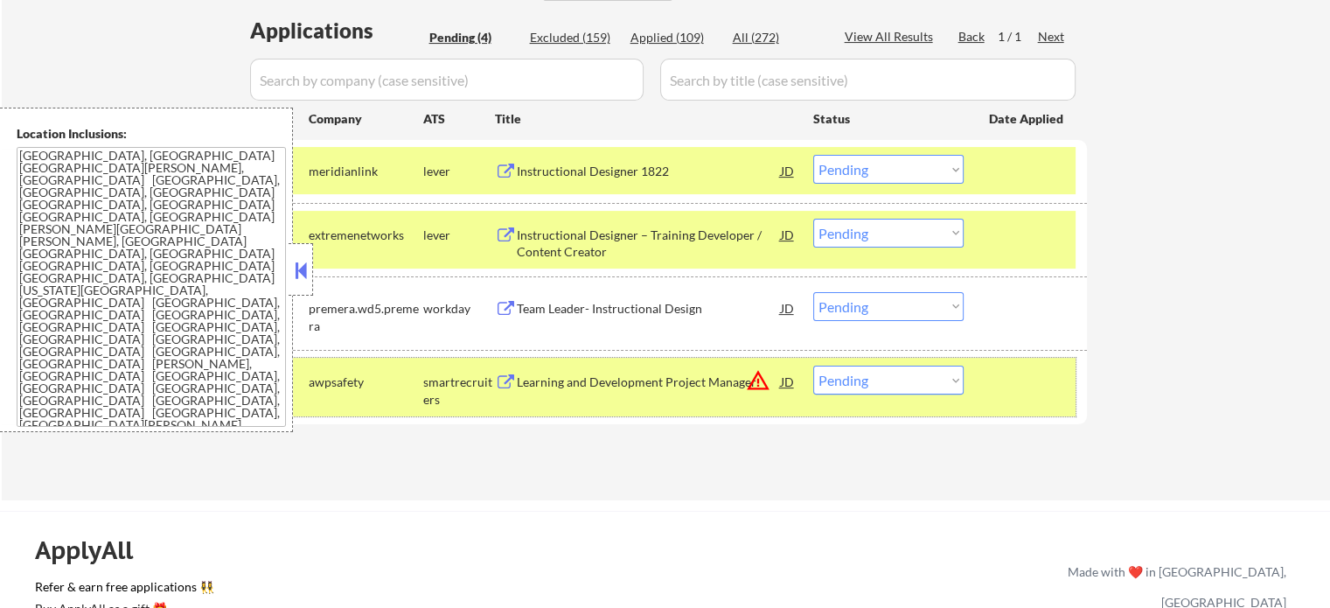
click at [1025, 391] on div at bounding box center [1027, 381] width 77 height 31
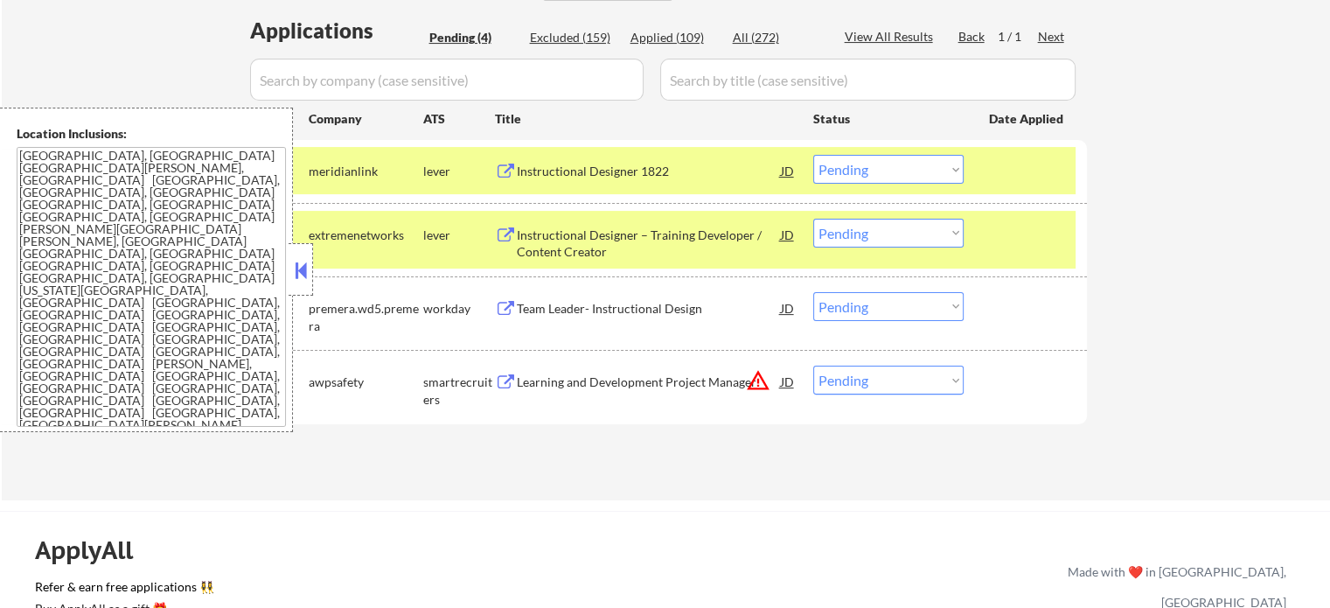
click at [1000, 226] on div at bounding box center [1027, 234] width 77 height 31
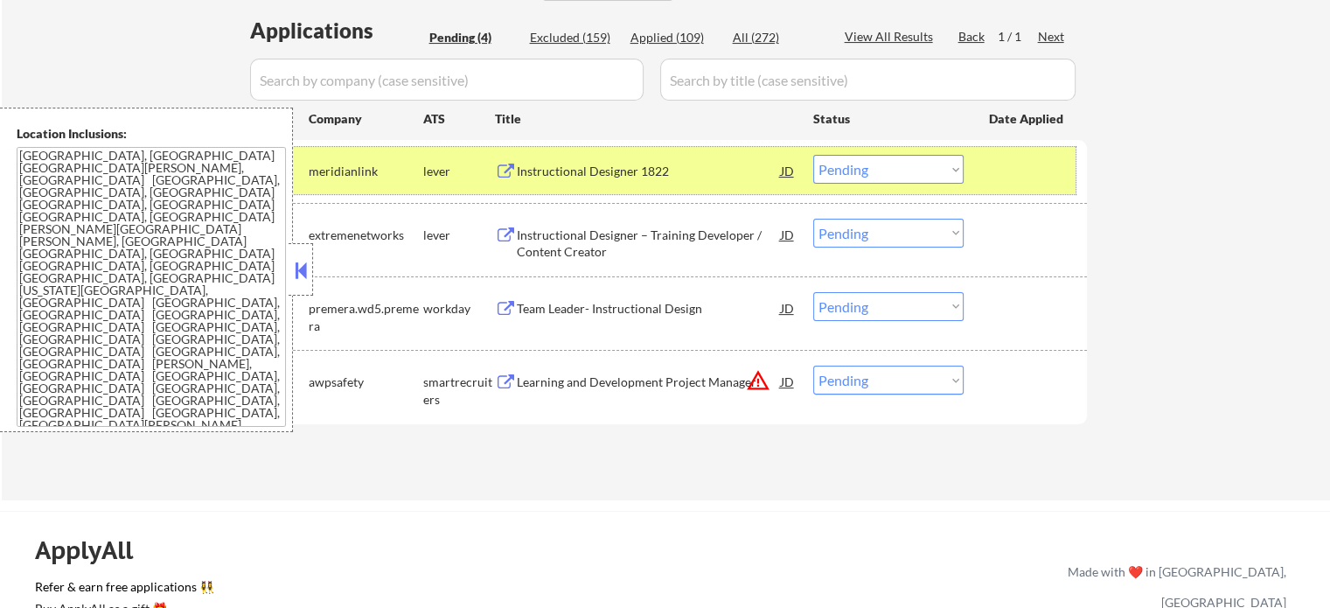
click at [1021, 164] on div at bounding box center [1027, 170] width 77 height 31
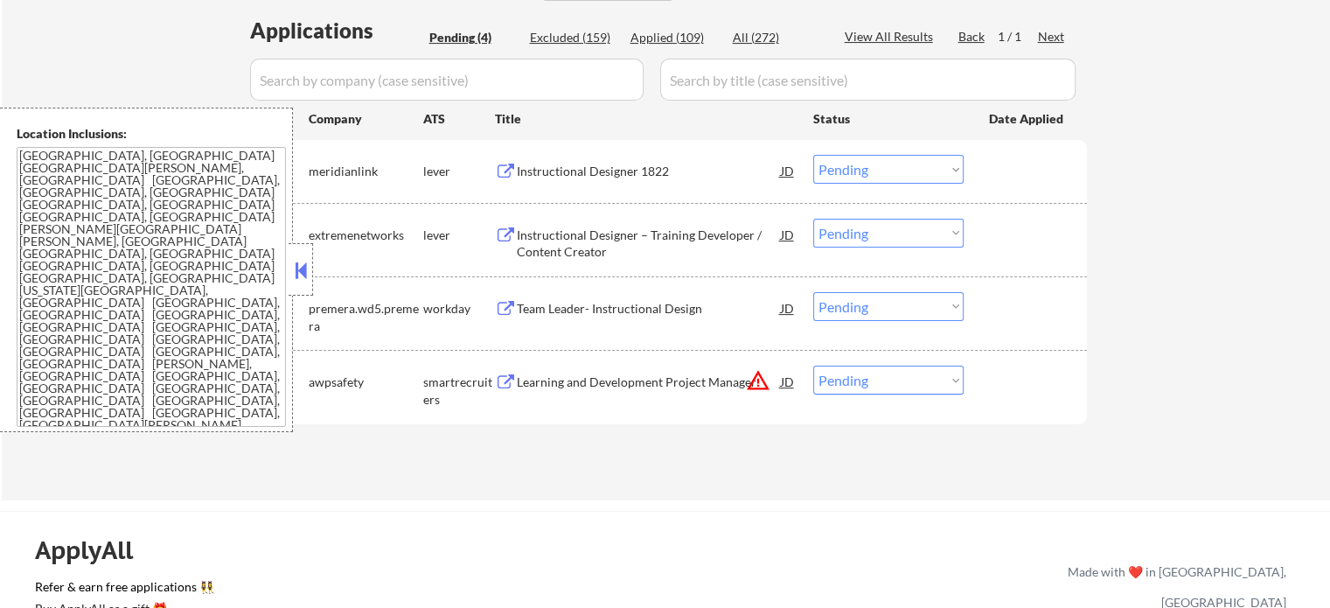
click at [596, 316] on div "Team Leader- Instructional Design" at bounding box center [649, 308] width 264 height 17
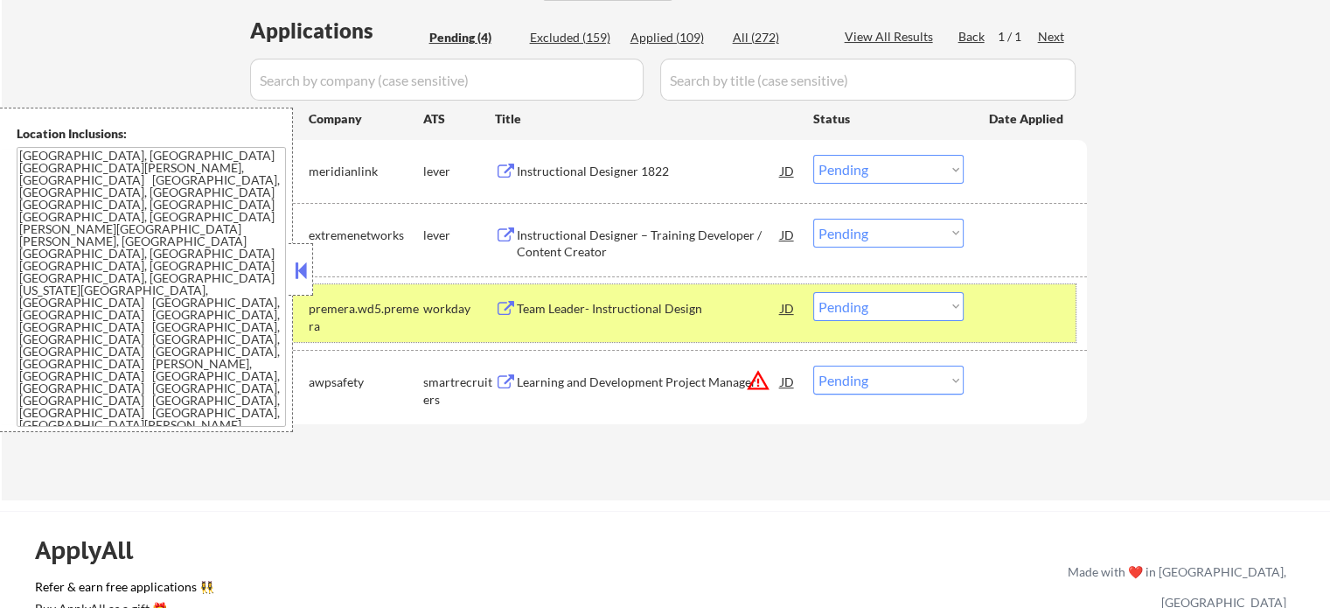
drag, startPoint x: 996, startPoint y: 310, endPoint x: 973, endPoint y: 307, distance: 22.9
click at [989, 308] on div at bounding box center [1027, 307] width 77 height 31
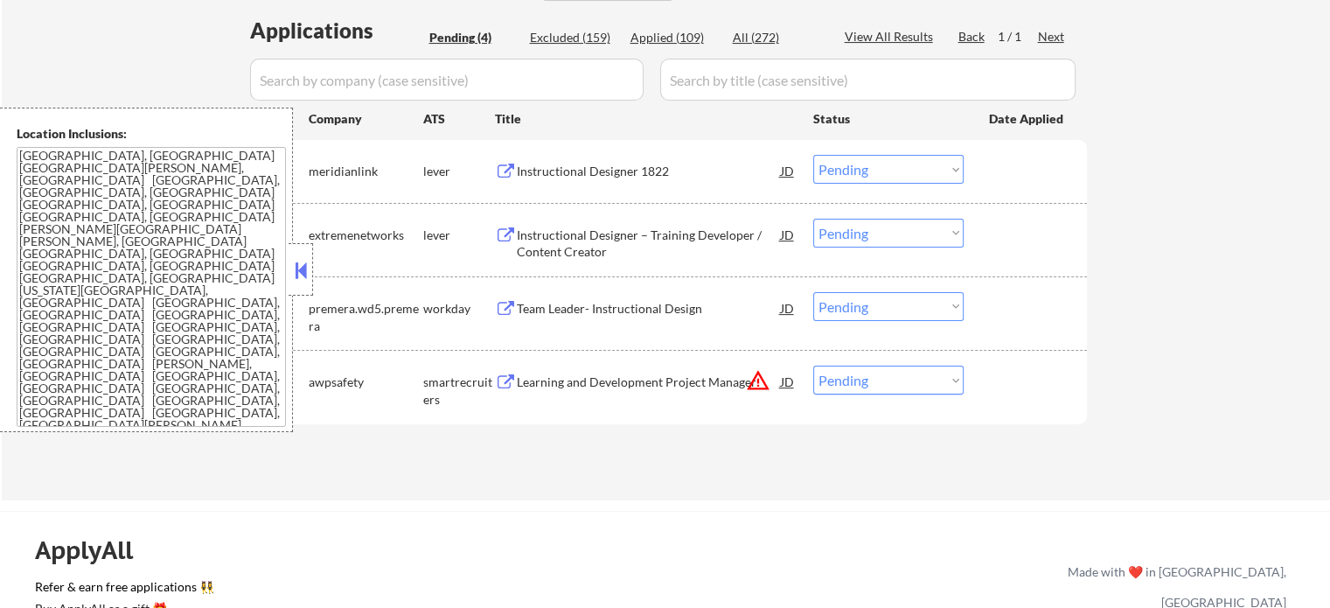
click at [676, 389] on div "Learning and Development Project Manager" at bounding box center [649, 381] width 264 height 17
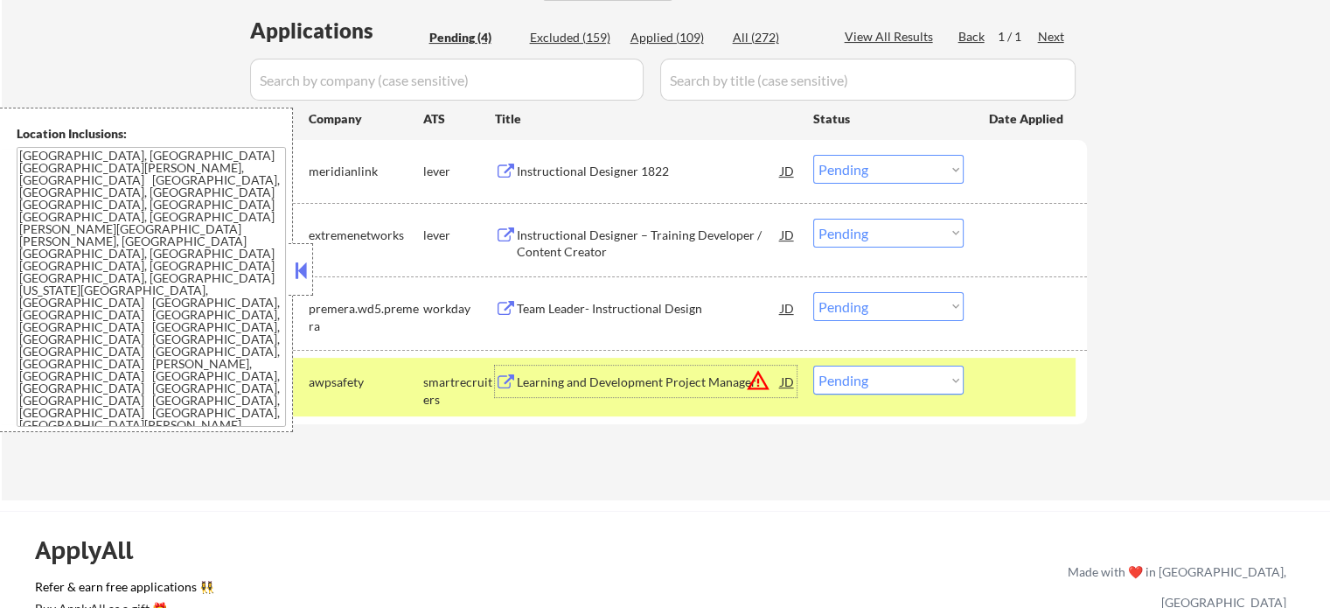
click at [1014, 380] on div at bounding box center [1027, 381] width 77 height 31
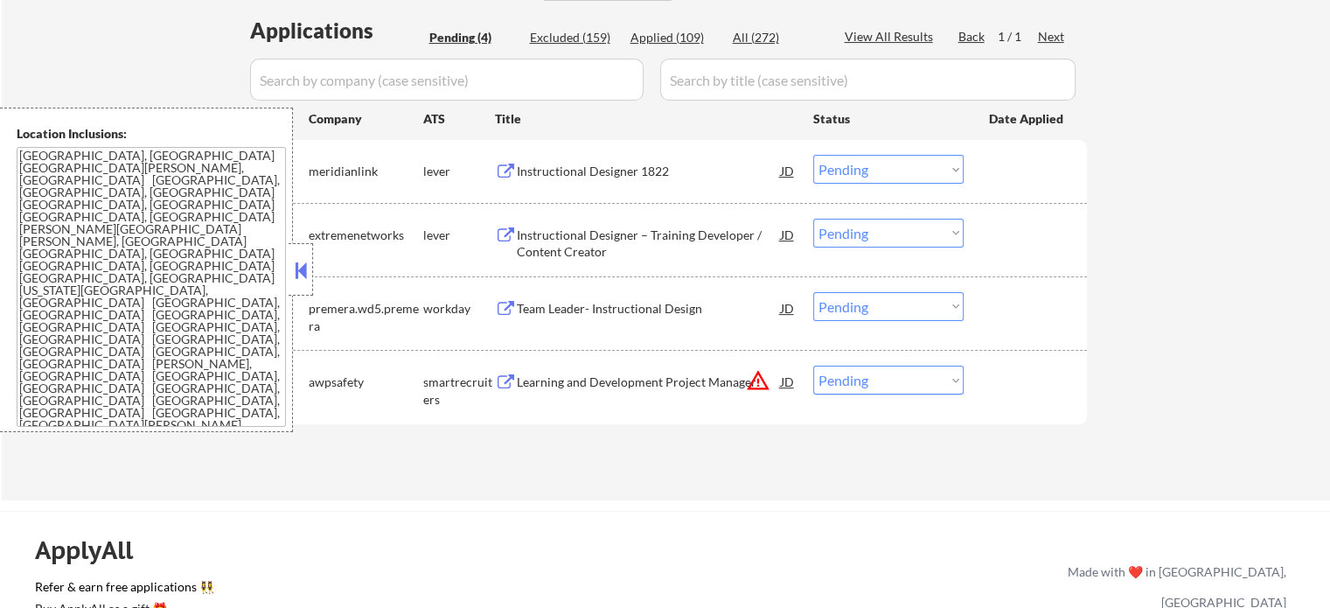
click at [505, 166] on button at bounding box center [506, 172] width 22 height 17
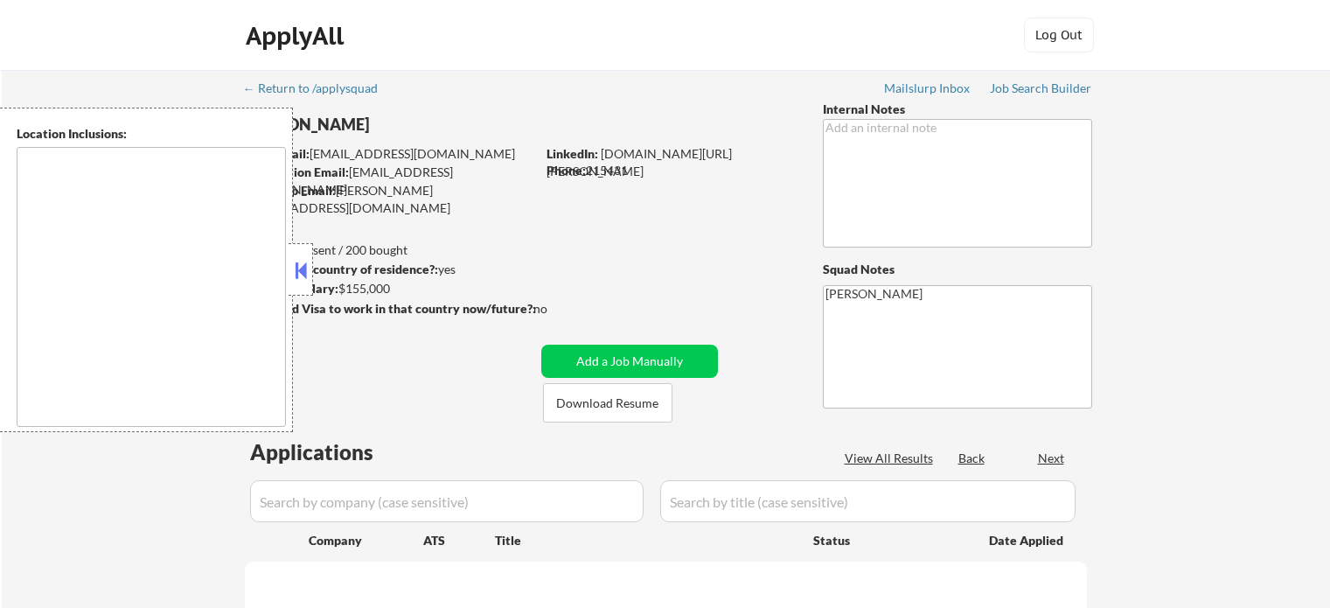
type textarea "remote"
select select ""pending""
